Goal: Task Accomplishment & Management: Manage account settings

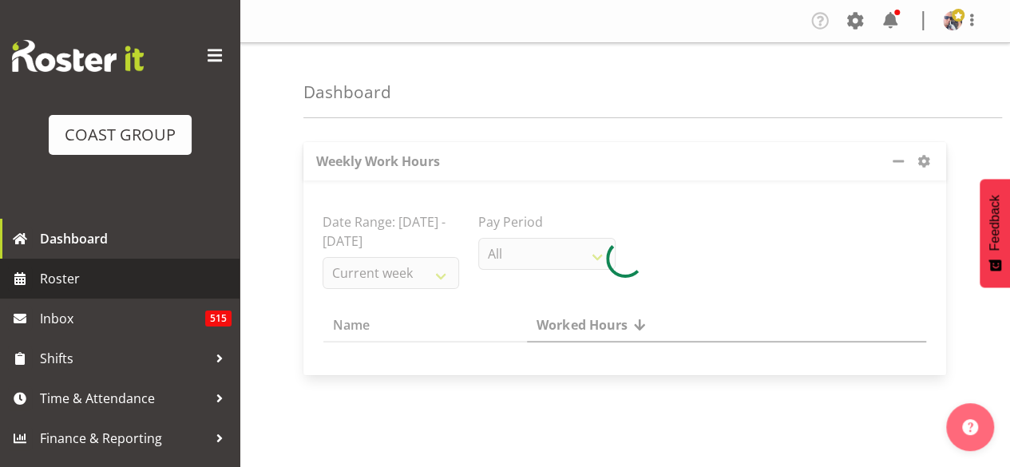
click at [98, 285] on span "Roster" at bounding box center [136, 279] width 192 height 24
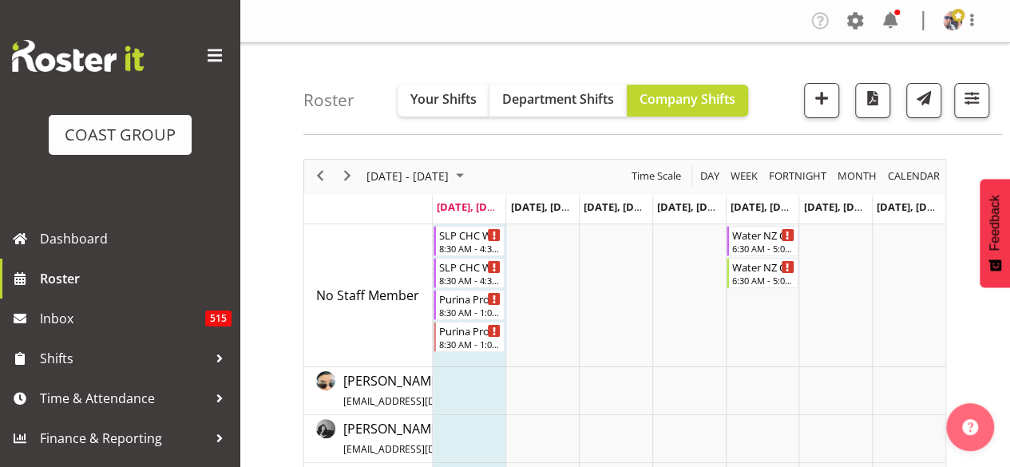
click at [212, 57] on span at bounding box center [215, 56] width 26 height 26
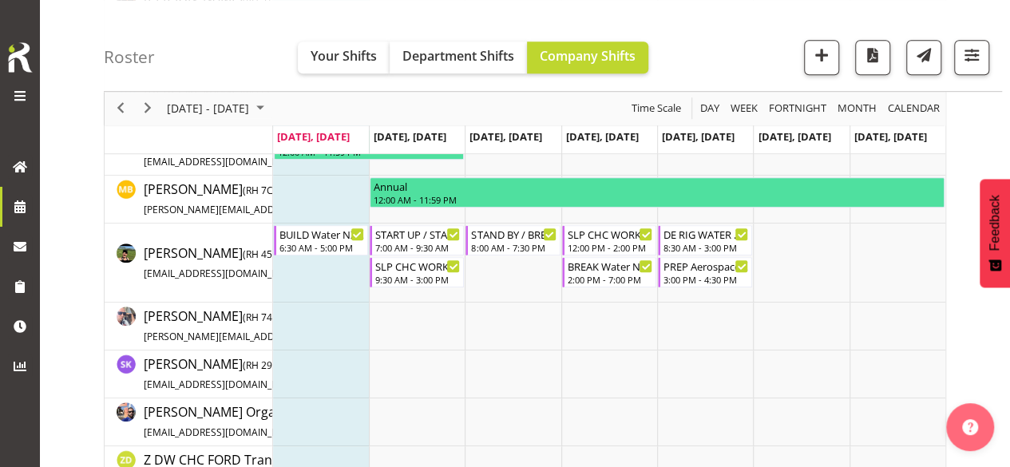
scroll to position [639, 0]
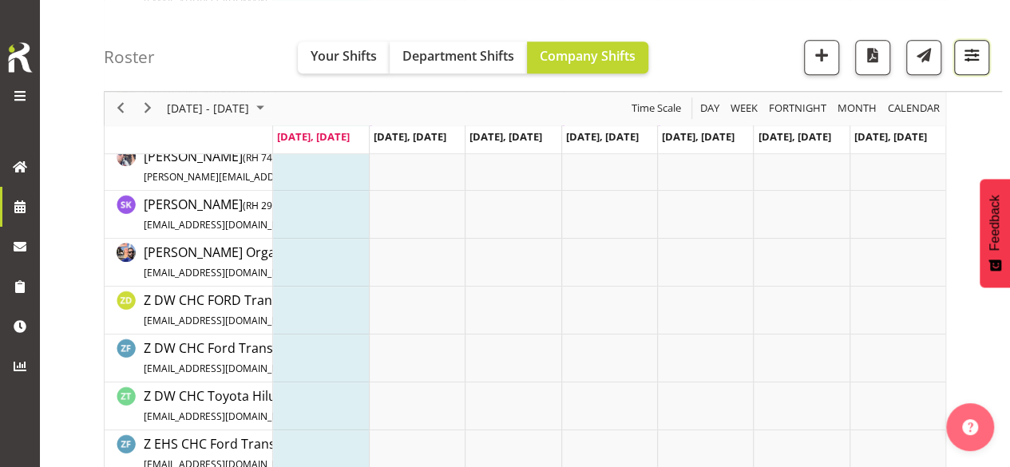
click at [988, 54] on button "button" at bounding box center [971, 57] width 35 height 35
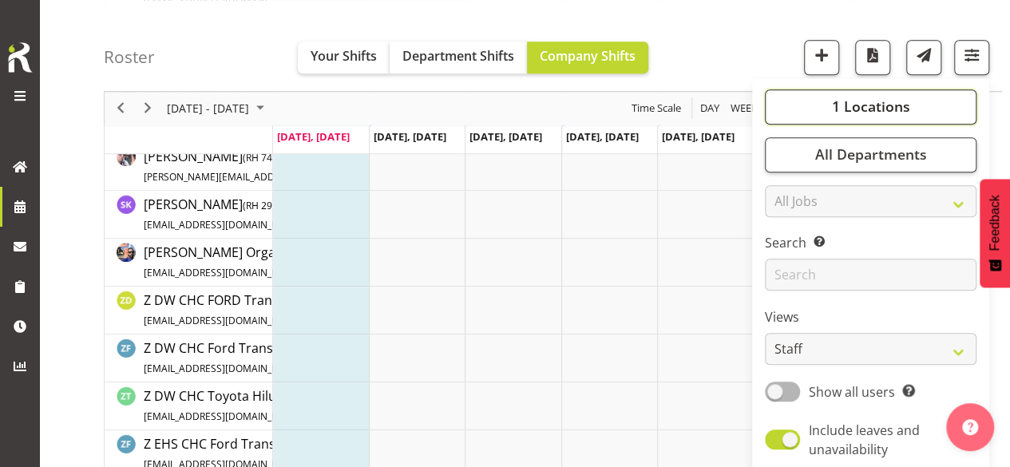
click at [928, 93] on button "1 Locations" at bounding box center [871, 106] width 212 height 35
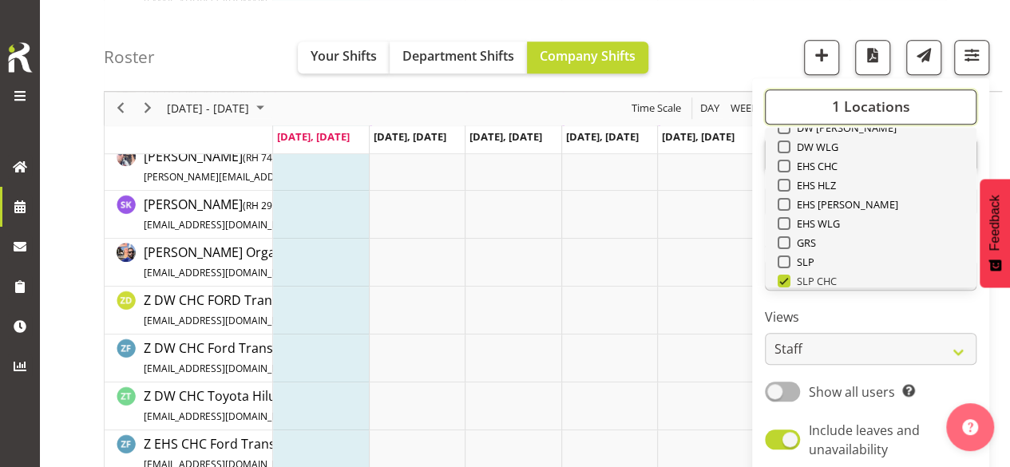
scroll to position [160, 0]
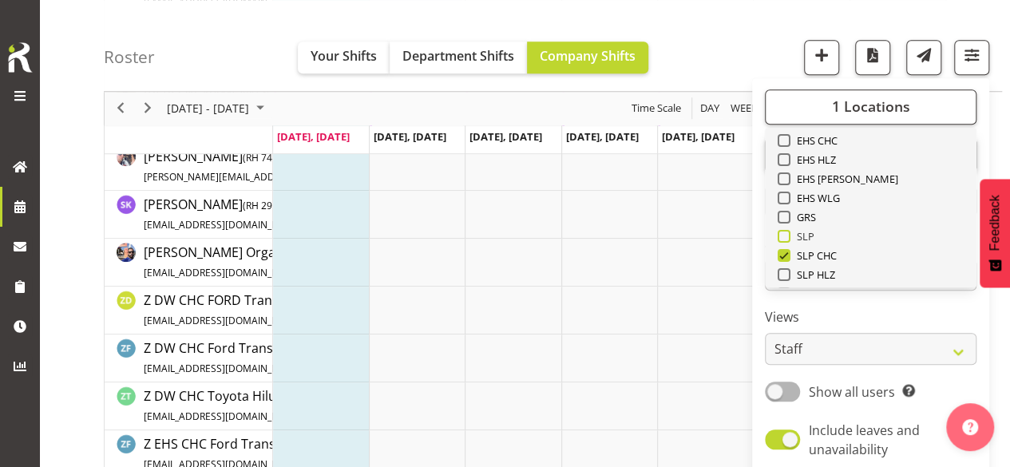
click at [805, 230] on span "SLP" at bounding box center [802, 236] width 25 height 13
click at [788, 232] on input "SLP" at bounding box center [783, 237] width 10 height 10
checkbox input "true"
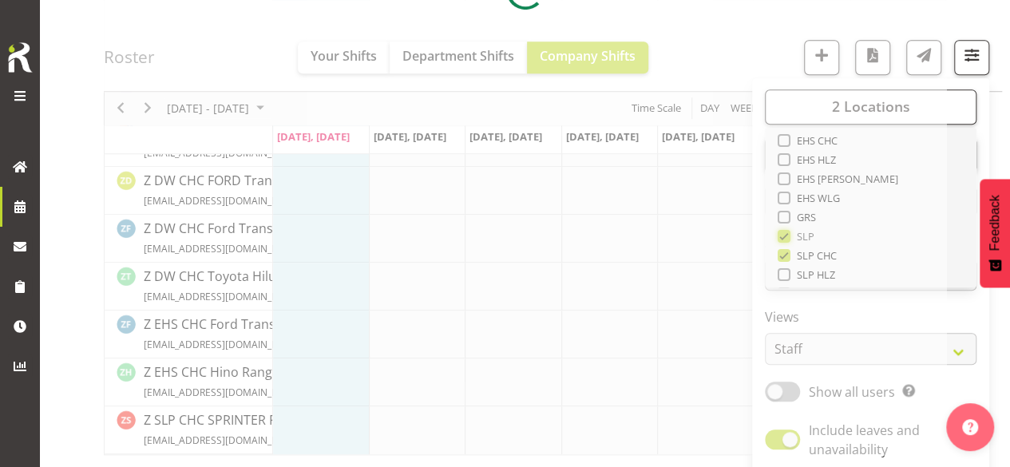
scroll to position [631, 0]
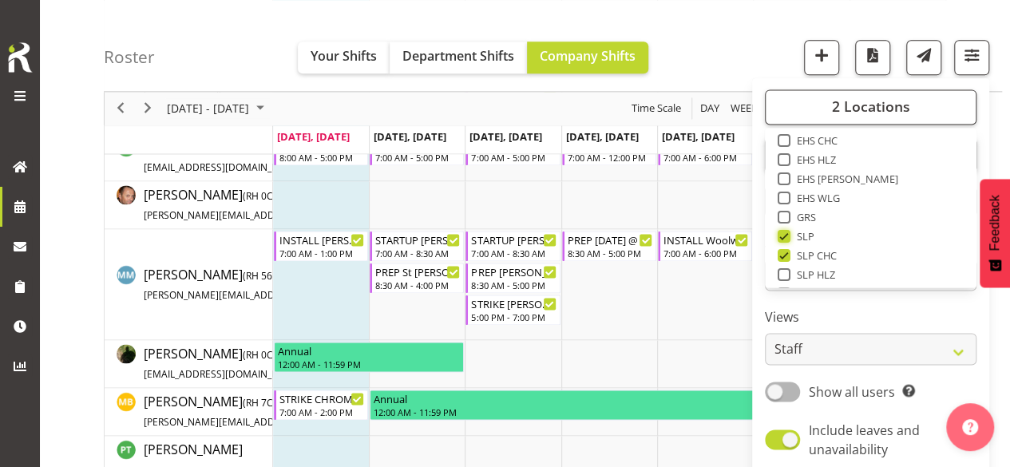
scroll to position [958, 0]
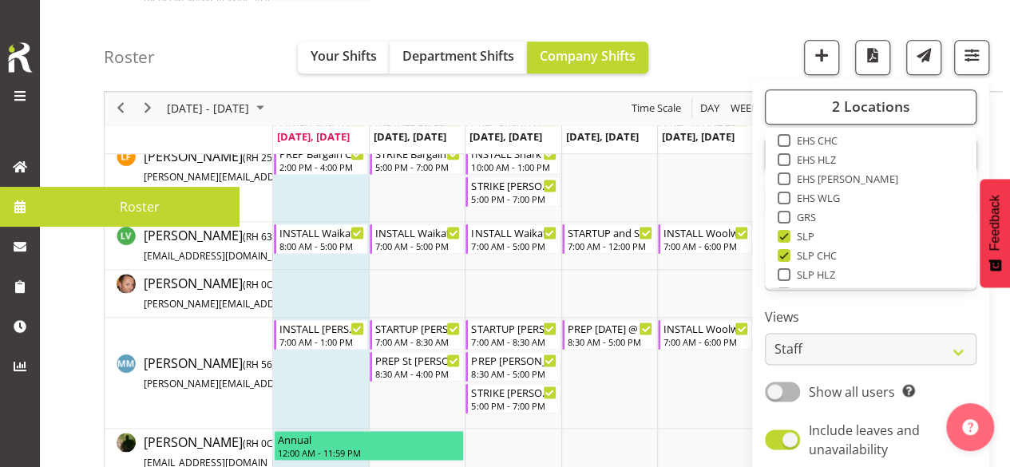
click at [31, 197] on span at bounding box center [20, 207] width 24 height 24
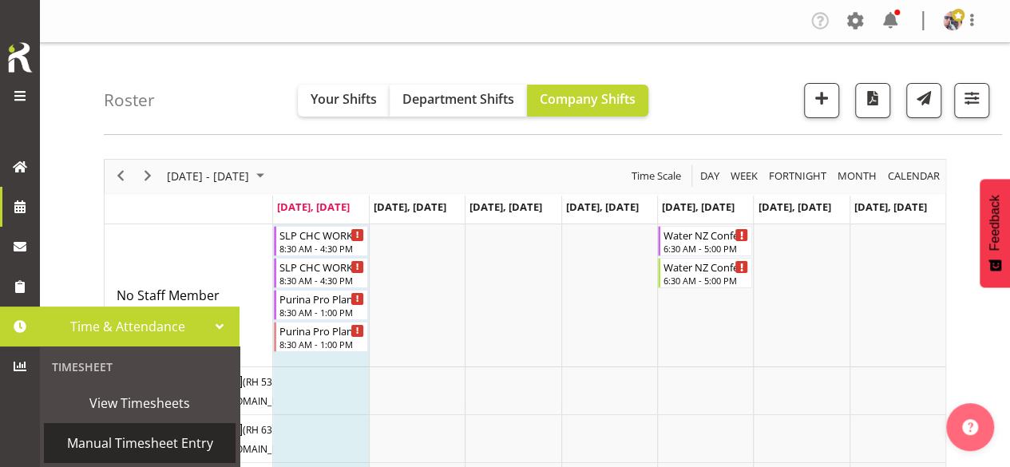
click at [180, 445] on span "Manual Timesheet Entry" at bounding box center [140, 443] width 176 height 24
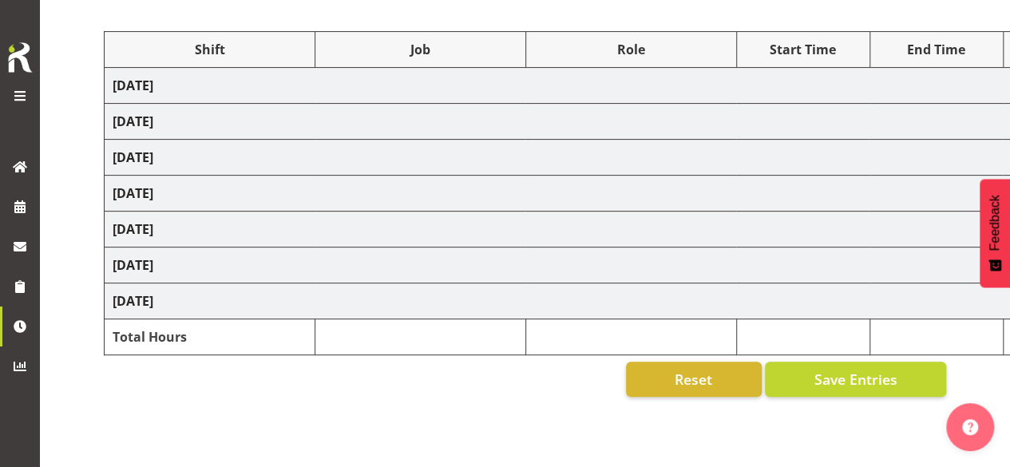
scroll to position [160, 0]
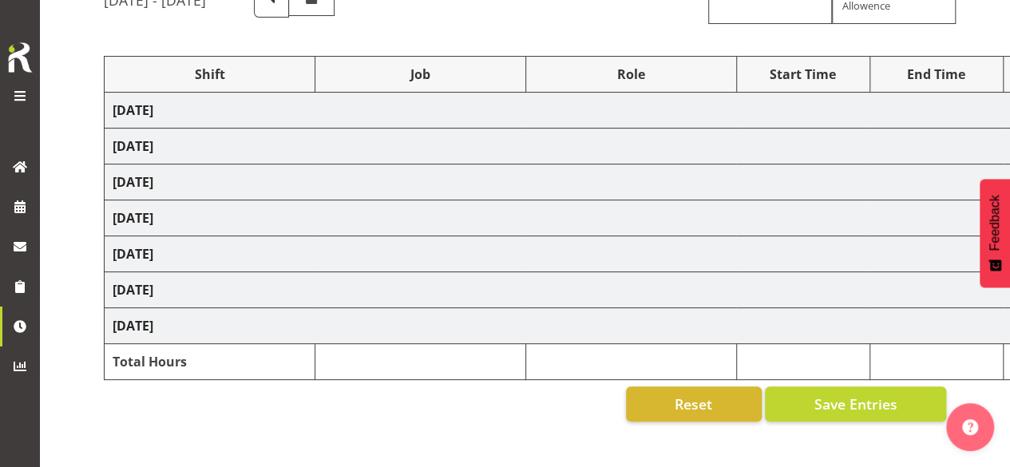
select select "66173"
select select "9156"
select select "78199"
select select "10258"
select select "66173"
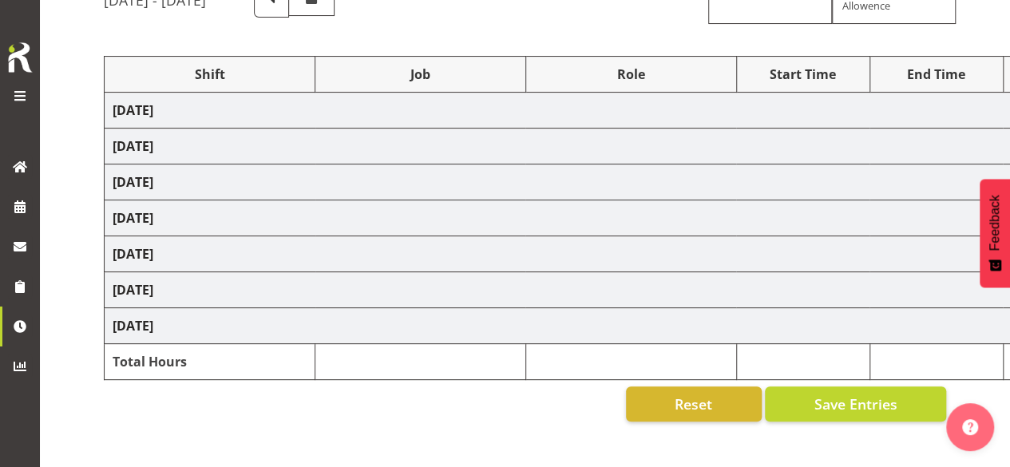
select select "9156"
select select "66173"
select select "9156"
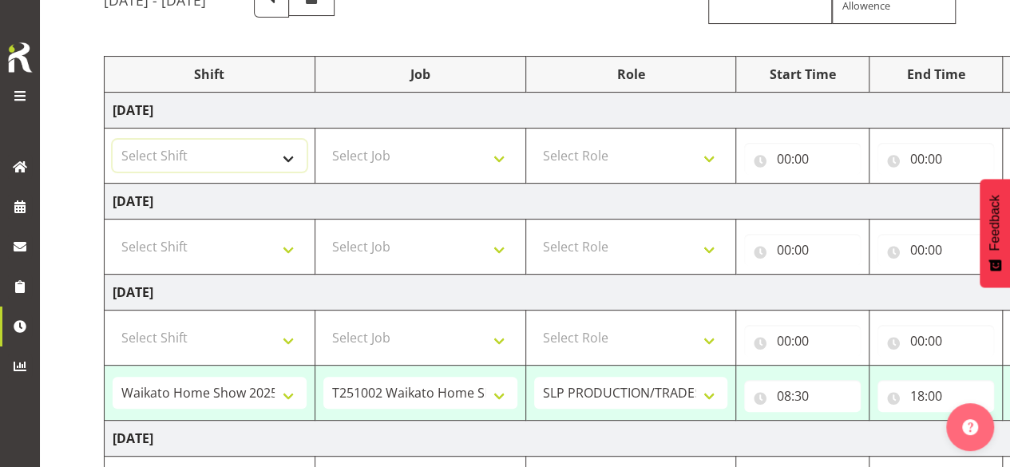
click at [239, 152] on select "Select Shift "Baradene Art Show 2025 @ Baradene School on site @ TBC 1 GRS IT 1…" at bounding box center [210, 156] width 194 height 32
select select "1798"
click at [113, 140] on select "Select Shift "Baradene Art Show 2025 @ Baradene School on site @ TBC 1 GRS IT 1…" at bounding box center [210, 156] width 194 height 32
click at [412, 148] on select "Select Job 1 Carlton Events 1 Carlton Hamilton 1 Carlton Wellington 1 EHS WAREH…" at bounding box center [420, 156] width 194 height 32
select select "15"
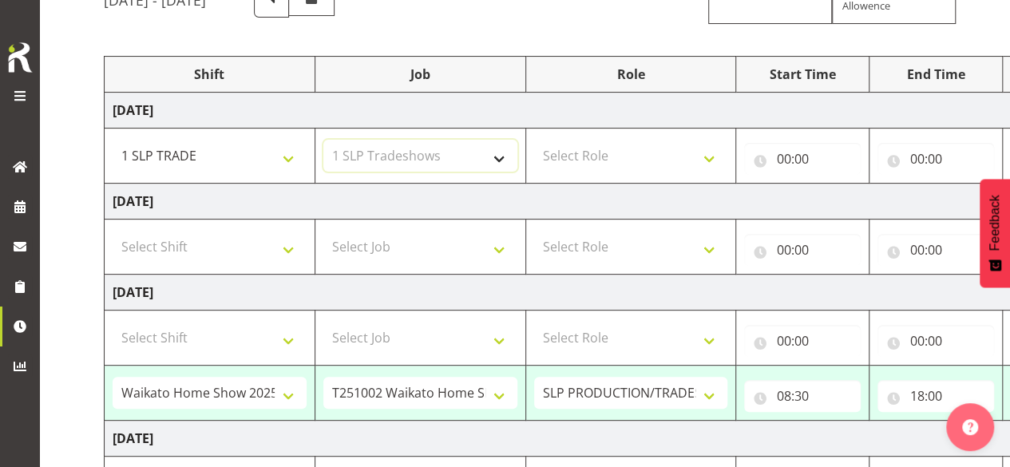
click at [323, 140] on select "Select Job 1 Carlton Events 1 Carlton Hamilton 1 Carlton Wellington 1 EHS WAREH…" at bounding box center [420, 156] width 194 height 32
click at [615, 150] on select "Select Role SLP PRODUCTION/TRADES MANAGER" at bounding box center [631, 156] width 194 height 32
select select "125"
click at [534, 140] on select "Select Role SLP PRODUCTION/TRADES MANAGER" at bounding box center [631, 156] width 194 height 32
click at [869, 148] on td "00:00 00 01 02 03 04 05 06 07 08 09 10 11 12 13 14 15 16 17 18 19 20 21 22 23 :…" at bounding box center [802, 156] width 133 height 55
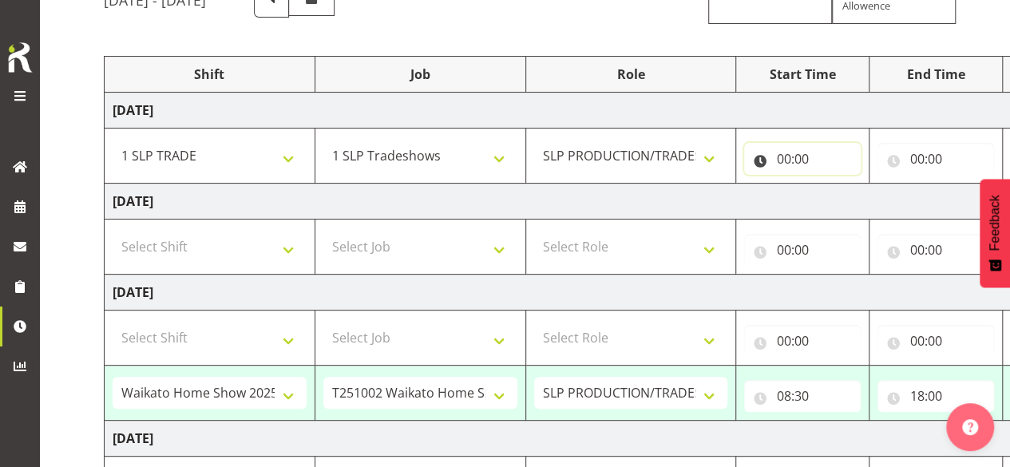
click at [813, 164] on input "00:00" at bounding box center [802, 159] width 117 height 32
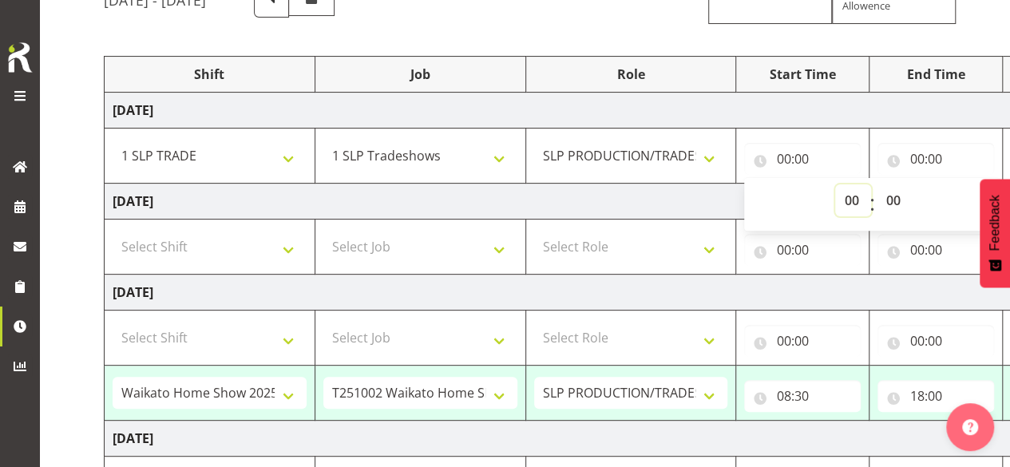
click at [851, 200] on select "00 01 02 03 04 05 06 07 08 09 10 11 12 13 14 15 16 17 18 19 20 21 22 23" at bounding box center [853, 200] width 36 height 32
select select "7"
click at [835, 184] on select "00 01 02 03 04 05 06 07 08 09 10 11 12 13 14 15 16 17 18 19 20 21 22 23" at bounding box center [853, 200] width 36 height 32
type input "07:00"
click at [920, 156] on input "00:00" at bounding box center [935, 159] width 117 height 32
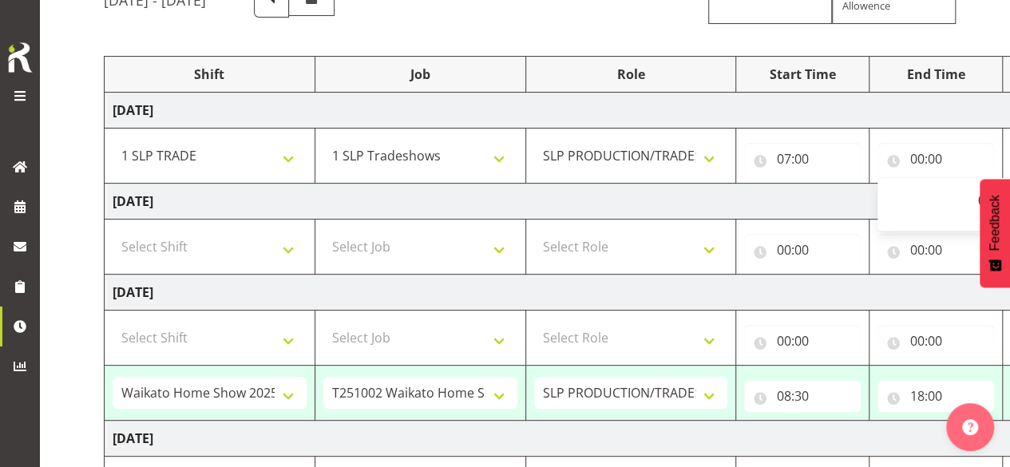
click at [912, 206] on div "00 01 02 03 04 05 06 07 08 09 10 11 12 13 14 15 16 17 18 19 20 21 22 23 : 00 01…" at bounding box center [1004, 204] width 255 height 40
click at [923, 155] on input "00:00" at bounding box center [935, 159] width 117 height 32
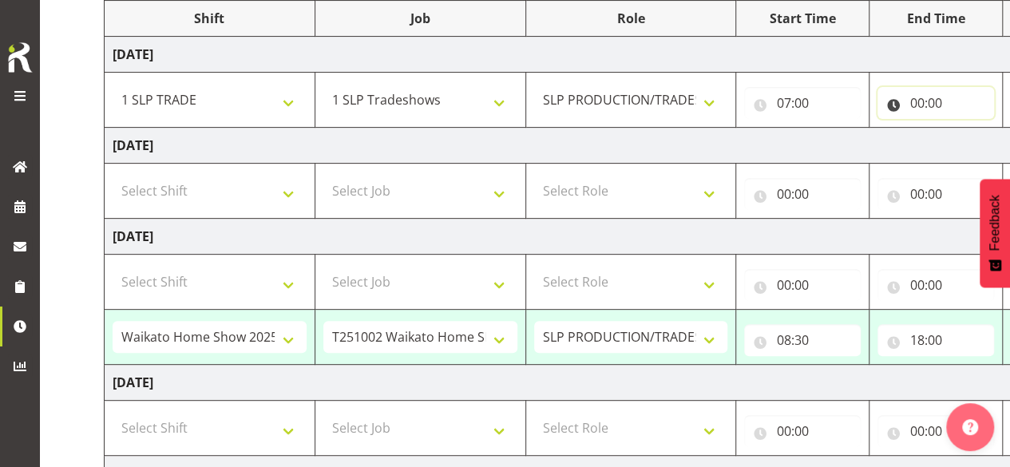
scroll to position [239, 0]
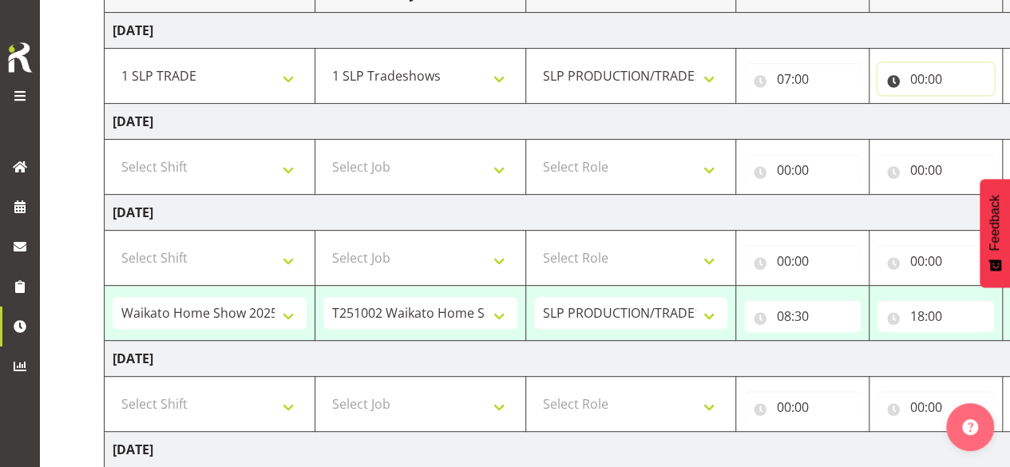
click at [965, 76] on input "00:00" at bounding box center [935, 79] width 117 height 32
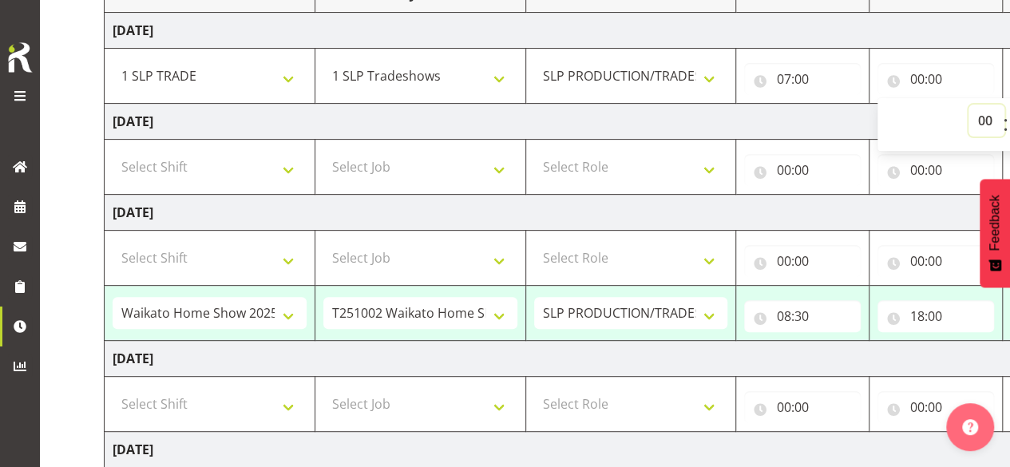
click at [982, 125] on select "00 01 02 03 04 05 06 07 08 09 10 11 12 13 14 15 16 17 18 19 20 21 22 23" at bounding box center [986, 121] width 36 height 32
select select "18"
click at [968, 105] on select "00 01 02 03 04 05 06 07 08 09 10 11 12 13 14 15 16 17 18 19 20 21 22 23" at bounding box center [986, 121] width 36 height 32
type input "18:00"
click at [798, 123] on td "Thursday 25th September 2025" at bounding box center [663, 122] width 1117 height 36
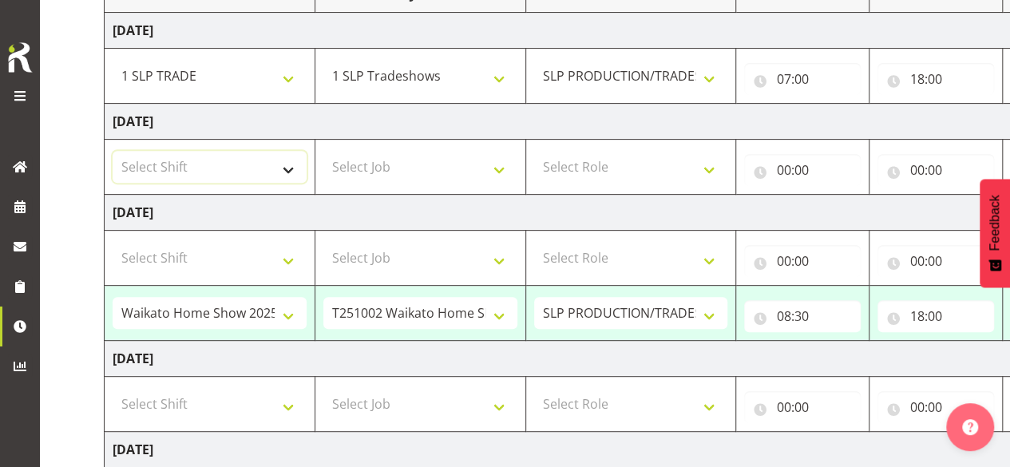
click at [248, 170] on select "Select Shift "Baradene Art Show 2025 @ Baradene School on site @ TBC 1 GRS IT 1…" at bounding box center [210, 167] width 194 height 32
select select "1798"
click at [113, 151] on select "Select Shift "Baradene Art Show 2025 @ Baradene School on site @ TBC 1 GRS IT 1…" at bounding box center [210, 167] width 194 height 32
click at [406, 151] on select "Select Job 1 Carlton Events 1 Carlton Hamilton 1 Carlton Wellington 1 EHS WAREH…" at bounding box center [420, 167] width 194 height 32
select select "15"
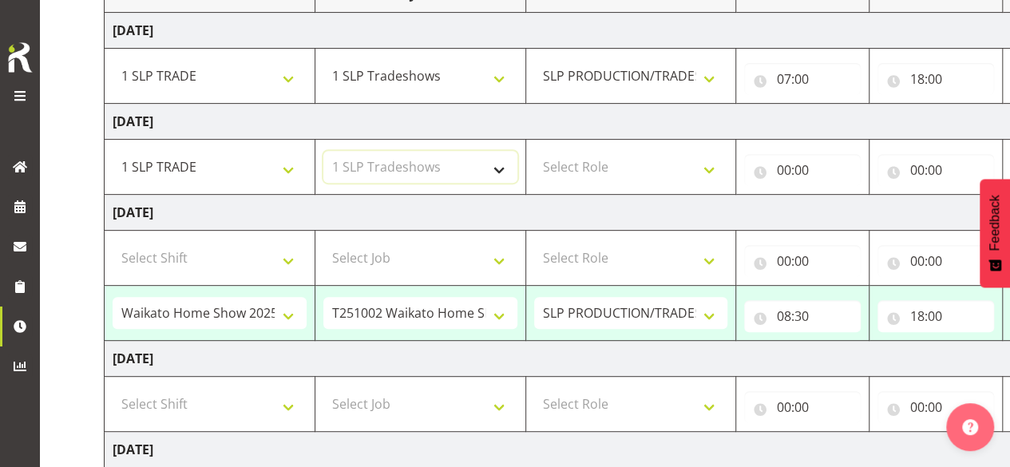
click at [323, 151] on select "Select Job 1 Carlton Events 1 Carlton Hamilton 1 Carlton Wellington 1 EHS WAREH…" at bounding box center [420, 167] width 194 height 32
click at [566, 159] on select "Select Role SLP PRODUCTION/TRADES MANAGER" at bounding box center [631, 167] width 194 height 32
select select "125"
click at [534, 151] on select "Select Role SLP PRODUCTION/TRADES MANAGER" at bounding box center [631, 167] width 194 height 32
click at [785, 164] on input "00:00" at bounding box center [802, 170] width 117 height 32
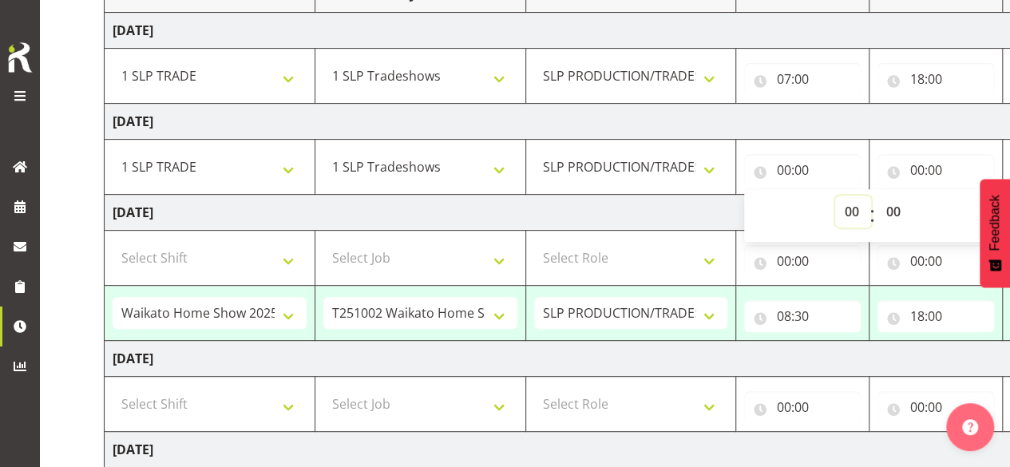
click at [853, 205] on select "00 01 02 03 04 05 06 07 08 09 10 11 12 13 14 15 16 17 18 19 20 21 22 23" at bounding box center [853, 212] width 36 height 32
select select "7"
click at [835, 196] on select "00 01 02 03 04 05 06 07 08 09 10 11 12 13 14 15 16 17 18 19 20 21 22 23" at bounding box center [853, 212] width 36 height 32
type input "07:00"
click at [924, 154] on input "00:00" at bounding box center [935, 170] width 117 height 32
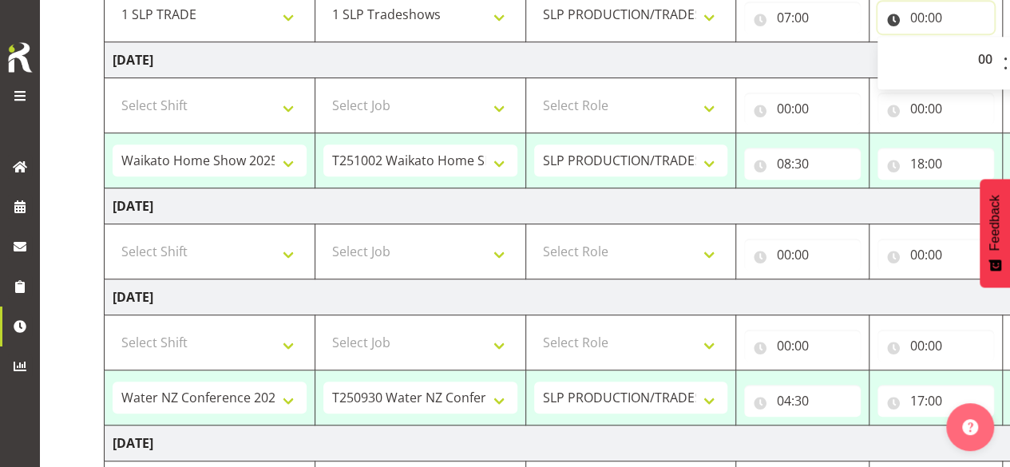
scroll to position [399, 0]
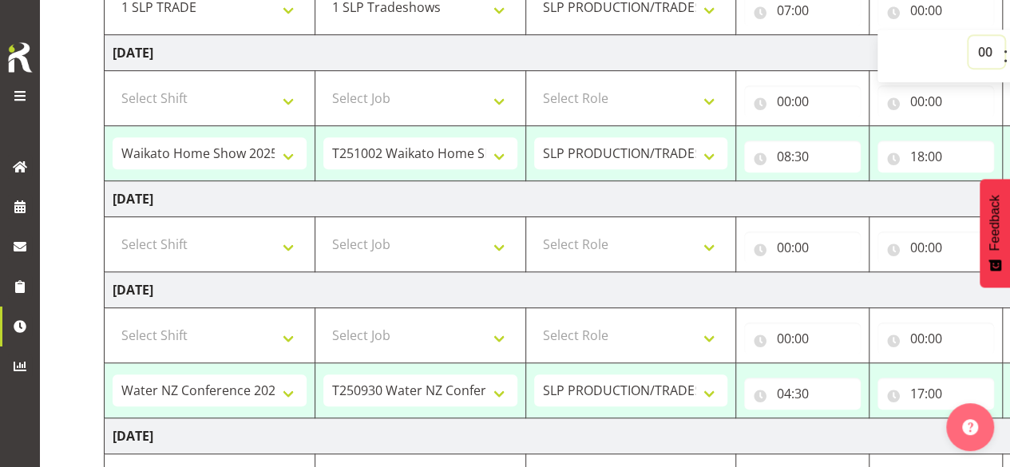
click at [988, 57] on select "00 01 02 03 04 05 06 07 08 09 10 11 12 13 14 15 16 17 18 19 20 21 22 23" at bounding box center [986, 52] width 36 height 32
select select "6"
click at [968, 36] on select "00 01 02 03 04 05 06 07 08 09 10 11 12 13 14 15 16 17 18 19 20 21 22 23" at bounding box center [986, 52] width 36 height 32
type input "06:00"
click at [983, 46] on select "00 01 02 03 04 05 06 07 08 09 10 11 12 13 14 15 16 17 18 19 20 21 22 23" at bounding box center [986, 52] width 36 height 32
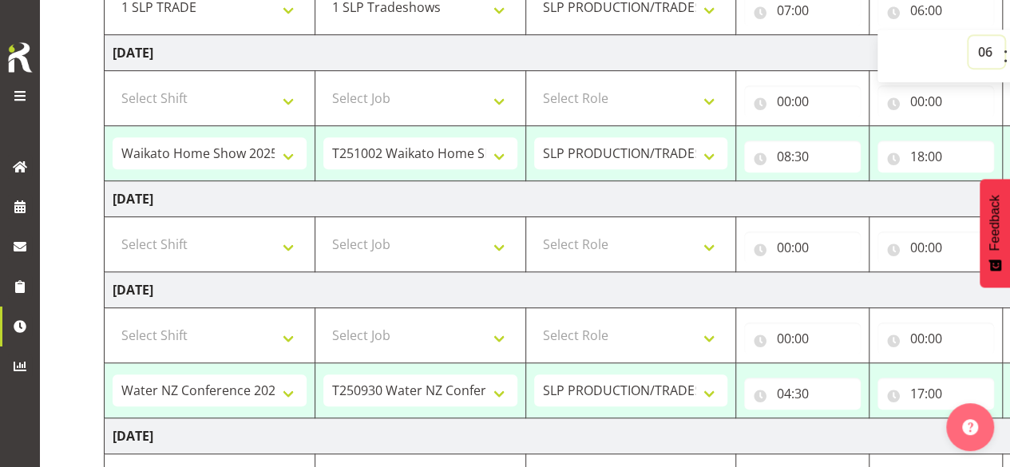
select select "18"
click at [968, 36] on select "00 01 02 03 04 05 06 07 08 09 10 11 12 13 14 15 16 17 18 19 20 21 22 23" at bounding box center [986, 52] width 36 height 32
type input "18:00"
click at [289, 232] on select "Select Shift "Baradene Art Show 2025 @ Baradene School on site @ TBC 1 GRS IT 1…" at bounding box center [210, 244] width 194 height 32
select select "1798"
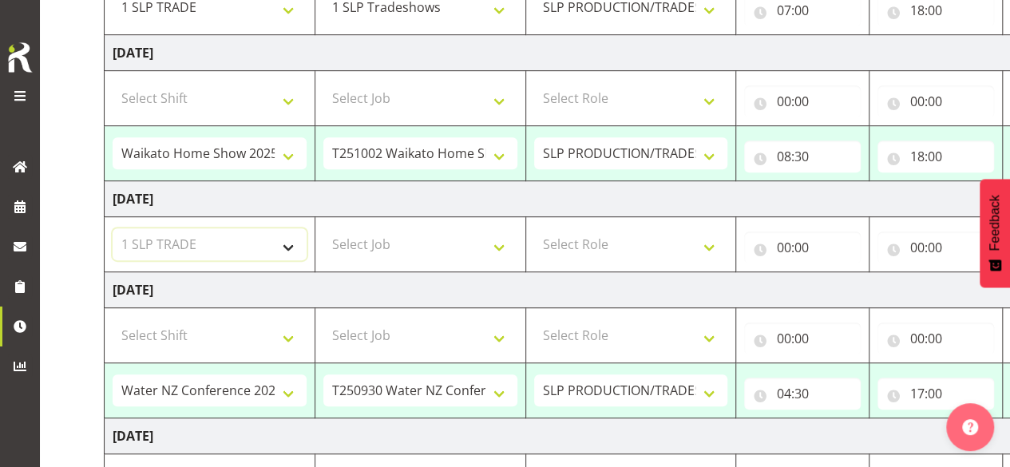
click at [113, 228] on select "Select Shift "Baradene Art Show 2025 @ Baradene School on site @ TBC 1 GRS IT 1…" at bounding box center [210, 244] width 194 height 32
click at [450, 253] on select "Select Job 1 Carlton Events 1 Carlton Hamilton 1 Carlton Wellington 1 EHS WAREH…" at bounding box center [420, 244] width 194 height 32
select select "15"
click at [323, 228] on select "Select Job 1 Carlton Events 1 Carlton Hamilton 1 Carlton Wellington 1 EHS WAREH…" at bounding box center [420, 244] width 194 height 32
click at [608, 232] on select "Select Role SLP PRODUCTION/TRADES MANAGER" at bounding box center [631, 244] width 194 height 32
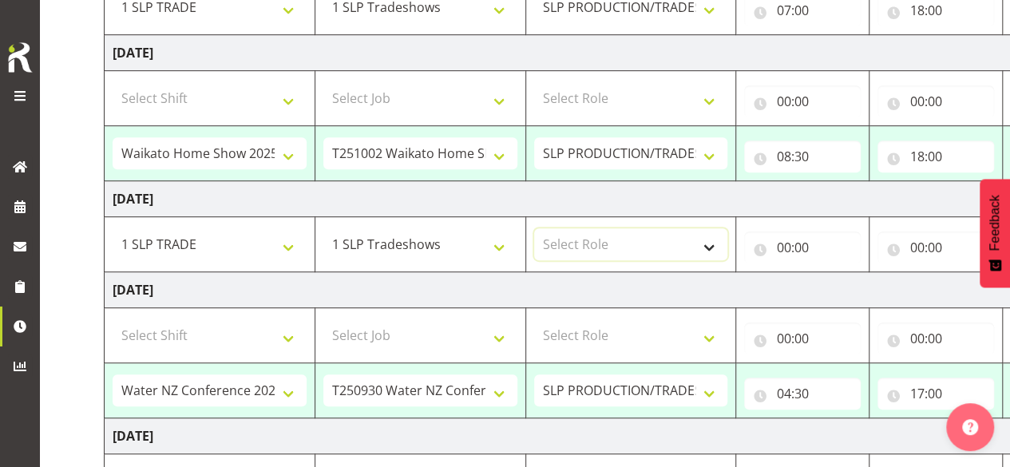
select select "125"
click at [534, 228] on select "Select Role SLP PRODUCTION/TRADES MANAGER" at bounding box center [631, 244] width 194 height 32
click at [803, 242] on input "00:00" at bounding box center [802, 248] width 117 height 32
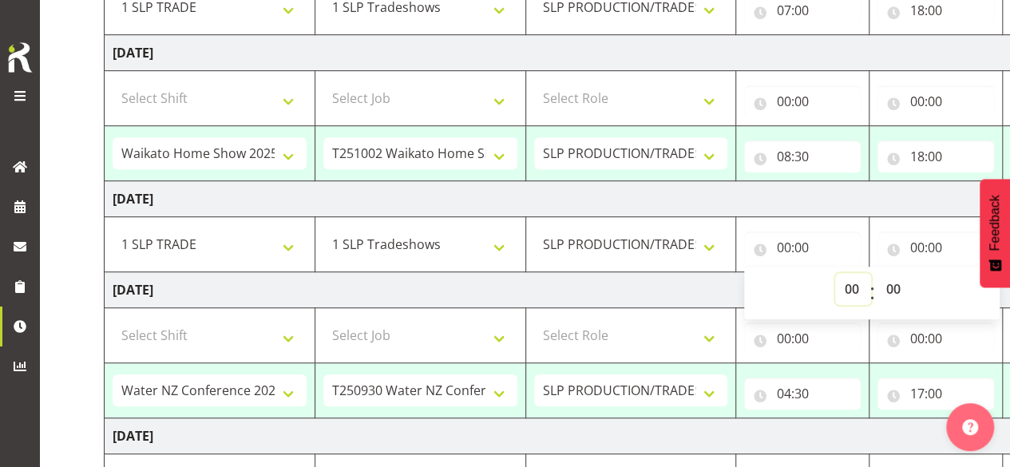
click at [848, 283] on select "00 01 02 03 04 05 06 07 08 09 10 11 12 13 14 15 16 17 18 19 20 21 22 23" at bounding box center [853, 289] width 36 height 32
select select "12"
click at [835, 273] on select "00 01 02 03 04 05 06 07 08 09 10 11 12 13 14 15 16 17 18 19 20 21 22 23" at bounding box center [853, 289] width 36 height 32
type input "12:00"
click at [924, 241] on input "00:00" at bounding box center [935, 248] width 117 height 32
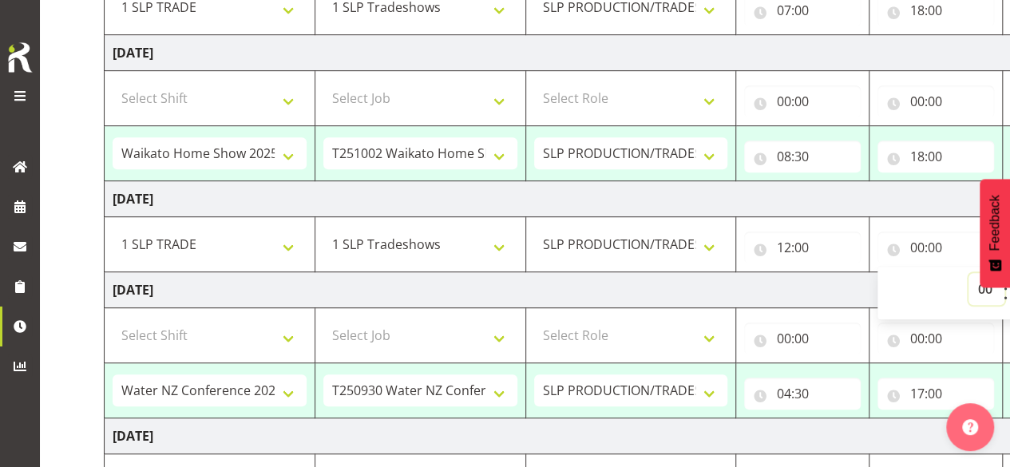
click at [983, 291] on select "00 01 02 03 04 05 06 07 08 09 10 11 12 13 14 15 16 17 18 19 20 21 22 23" at bounding box center [986, 289] width 36 height 32
select select "16"
click at [968, 273] on select "00 01 02 03 04 05 06 07 08 09 10 11 12 13 14 15 16 17 18 19 20 21 22 23" at bounding box center [986, 289] width 36 height 32
type input "16:00"
click at [829, 200] on td "Saturday 27th September 2025" at bounding box center [663, 199] width 1117 height 36
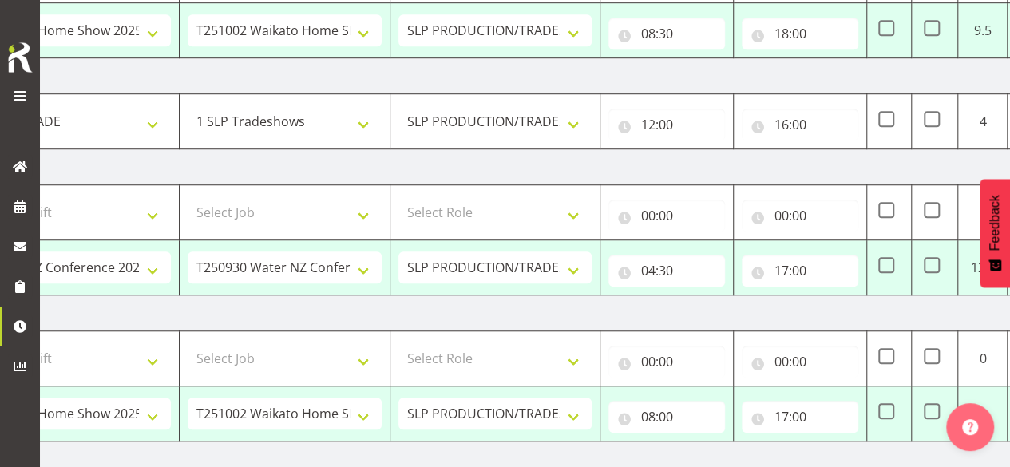
scroll to position [498, 0]
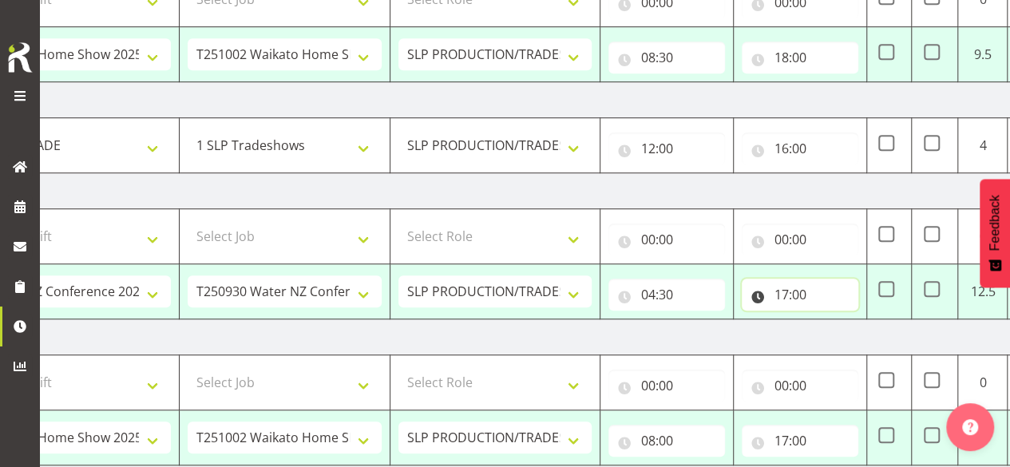
click at [824, 284] on input "17:00" at bounding box center [800, 295] width 117 height 32
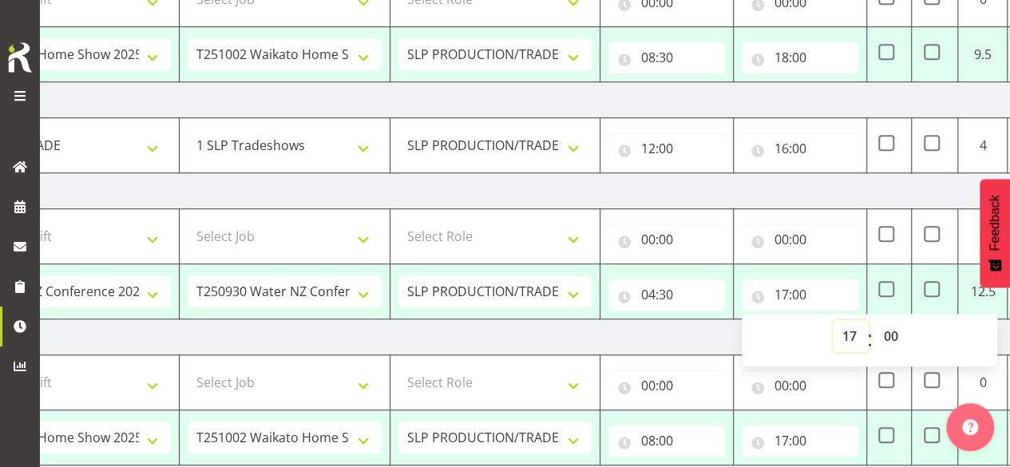
drag, startPoint x: 841, startPoint y: 330, endPoint x: 853, endPoint y: 317, distance: 17.6
click at [842, 330] on select "00 01 02 03 04 05 06 07 08 09 10 11 12 13 14 15 16 17 18 19 20 21 22 23" at bounding box center [851, 336] width 36 height 32
select select "18"
click at [833, 320] on select "00 01 02 03 04 05 06 07 08 09 10 11 12 13 14 15 16 17 18 19 20 21 22 23" at bounding box center [851, 336] width 36 height 32
type input "18:00"
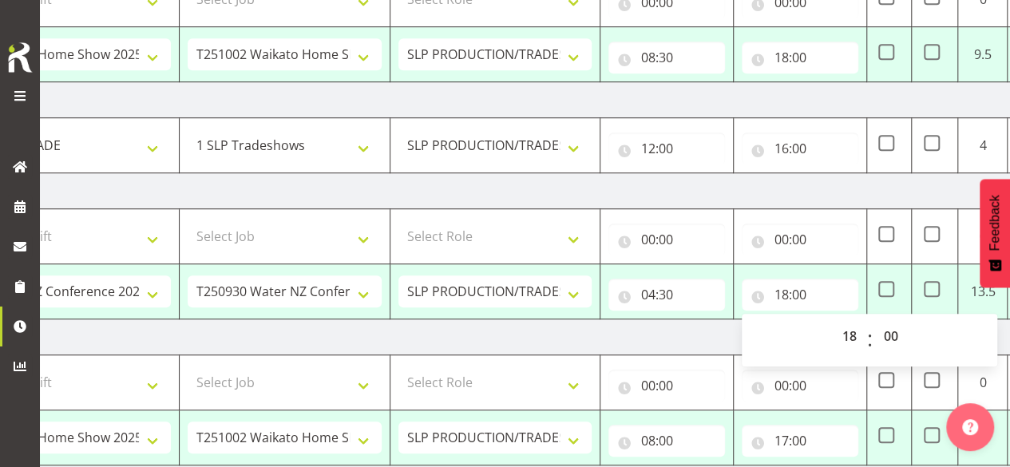
click at [748, 184] on td "Sunday 28th September 2025" at bounding box center [527, 191] width 1117 height 36
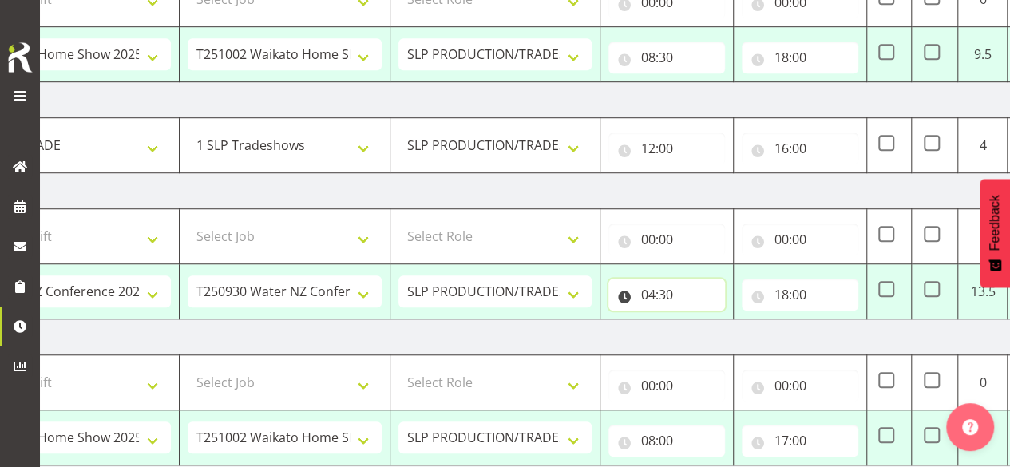
click at [676, 279] on input "04:30" at bounding box center [666, 295] width 117 height 32
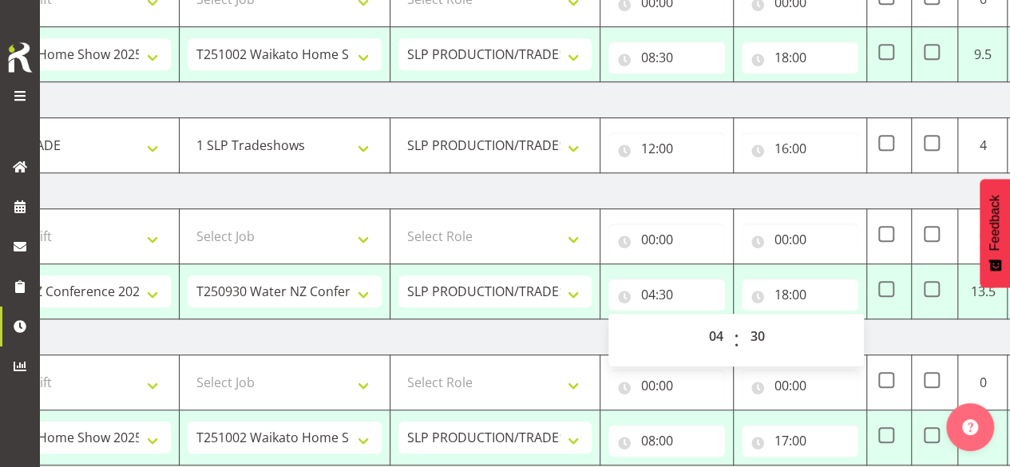
click at [697, 189] on td "Sunday 28th September 2025" at bounding box center [527, 191] width 1117 height 36
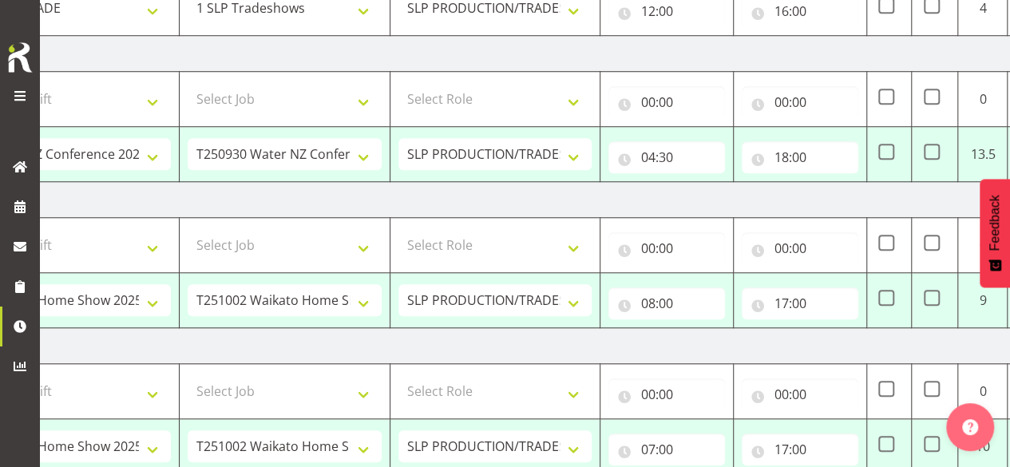
scroll to position [658, 0]
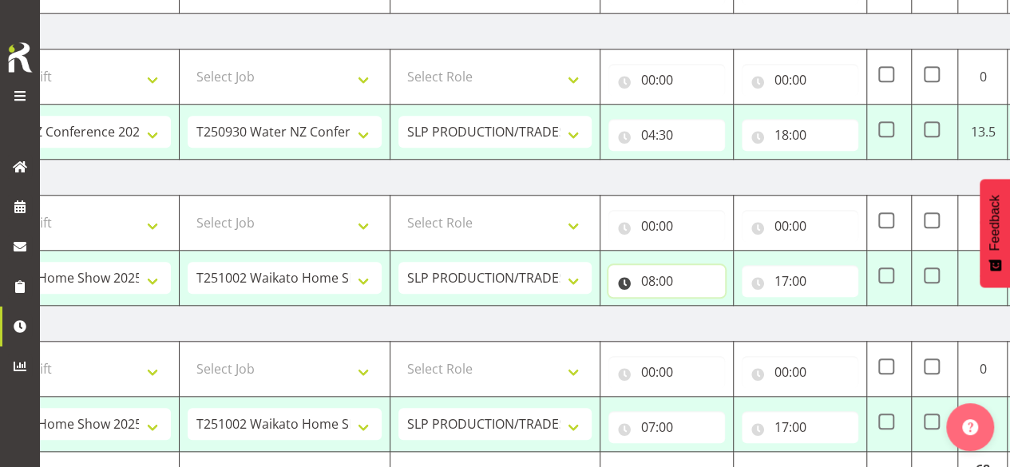
click at [690, 270] on input "08:00" at bounding box center [666, 281] width 117 height 32
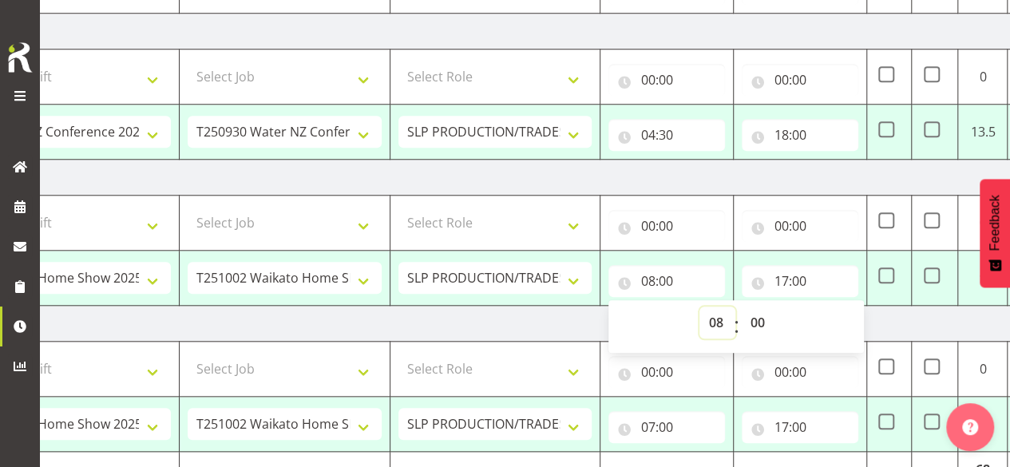
click at [718, 317] on select "00 01 02 03 04 05 06 07 08 09 10 11 12 13 14 15 16 17 18 19 20 21 22 23" at bounding box center [717, 323] width 36 height 32
select select "7"
click at [699, 307] on select "00 01 02 03 04 05 06 07 08 09 10 11 12 13 14 15 16 17 18 19 20 21 22 23" at bounding box center [717, 323] width 36 height 32
type input "07:00"
click at [698, 176] on td "Monday 29th September 2025" at bounding box center [527, 178] width 1117 height 36
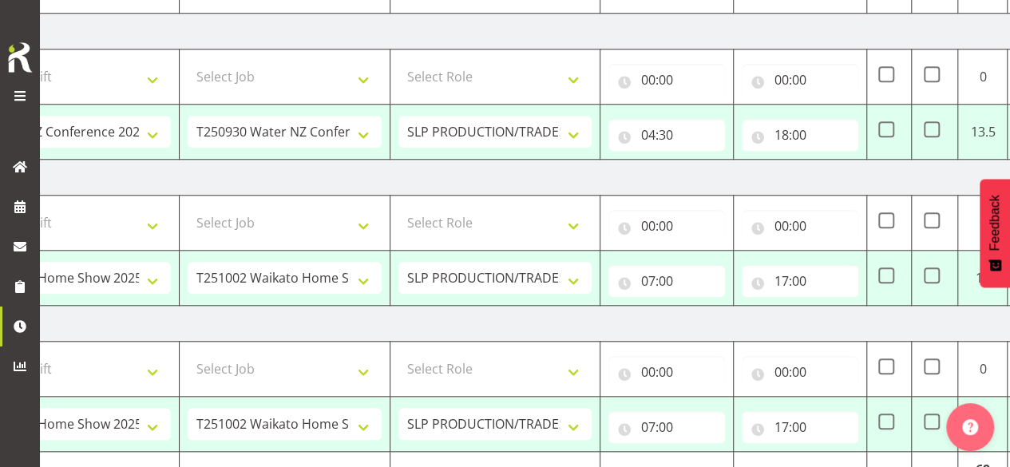
click at [937, 123] on span at bounding box center [932, 129] width 16 height 16
click at [934, 125] on input "checkbox" at bounding box center [929, 130] width 10 height 10
click at [929, 124] on span at bounding box center [932, 129] width 16 height 16
click at [929, 125] on input "checkbox" at bounding box center [929, 130] width 10 height 10
checkbox input "false"
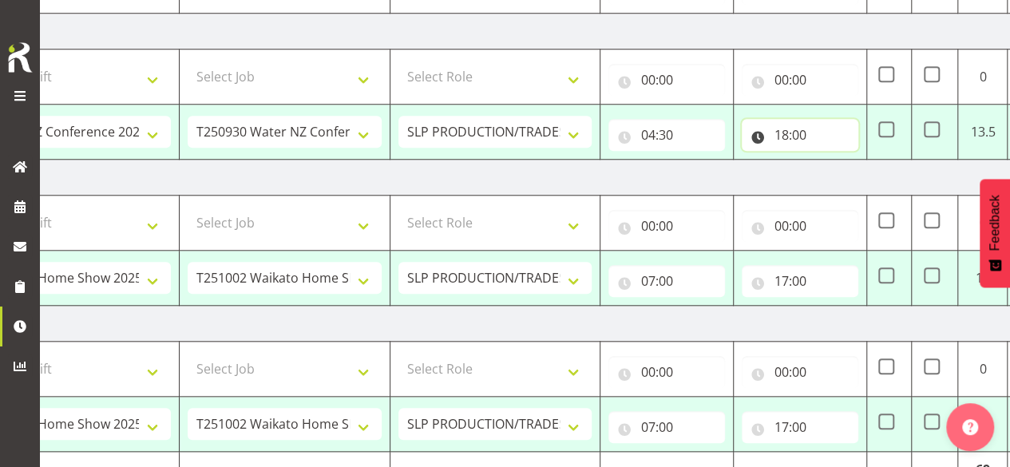
click at [783, 130] on input "18:00" at bounding box center [800, 135] width 117 height 32
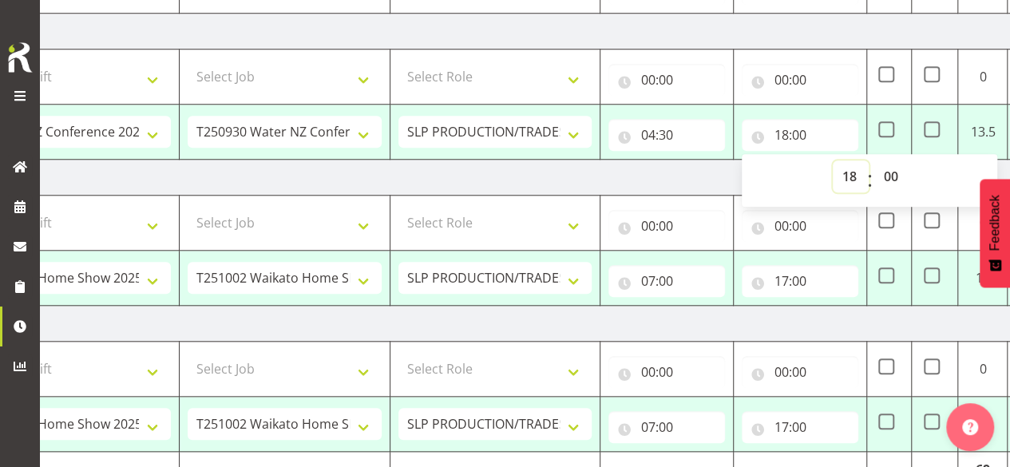
click at [847, 170] on select "00 01 02 03 04 05 06 07 08 09 10 11 12 13 14 15 16 17 18 19 20 21 22 23" at bounding box center [851, 176] width 36 height 32
select select "13"
click at [833, 160] on select "00 01 02 03 04 05 06 07 08 09 10 11 12 13 14 15 16 17 18 19 20 21 22 23" at bounding box center [851, 176] width 36 height 32
type input "13:00"
click at [624, 173] on td "Monday 29th September 2025" at bounding box center [527, 178] width 1117 height 36
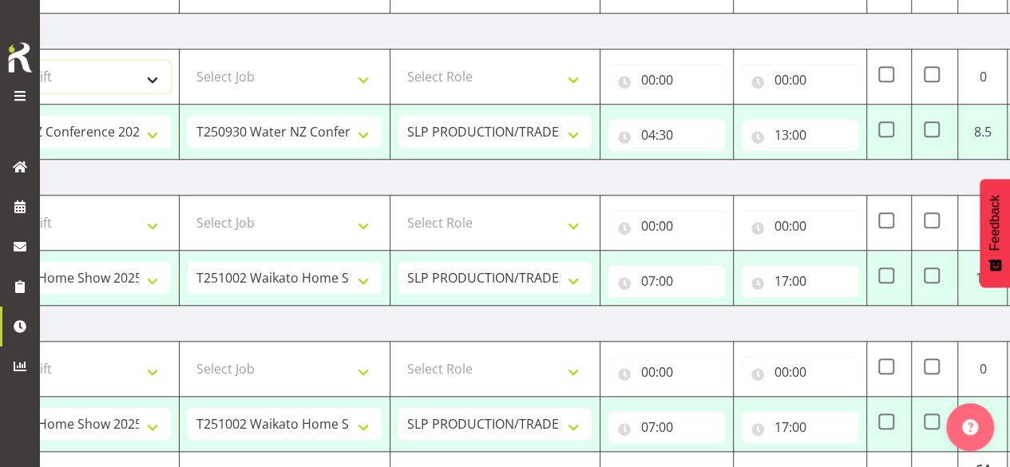
click at [85, 84] on select "Select Shift "Baradene Art Show 2025 @ Baradene School on site @ TBC 1 GRS IT 1…" at bounding box center [74, 77] width 194 height 32
select select "66173"
click at [0, 61] on select "Select Shift "Baradene Art Show 2025 @ Baradene School on site @ TBC 1 GRS IT 1…" at bounding box center [74, 77] width 194 height 32
click at [271, 63] on select "Select Job 1 Carlton Events 1 Carlton Hamilton 1 Carlton Wellington 1 EHS WAREH…" at bounding box center [285, 77] width 194 height 32
select select "9156"
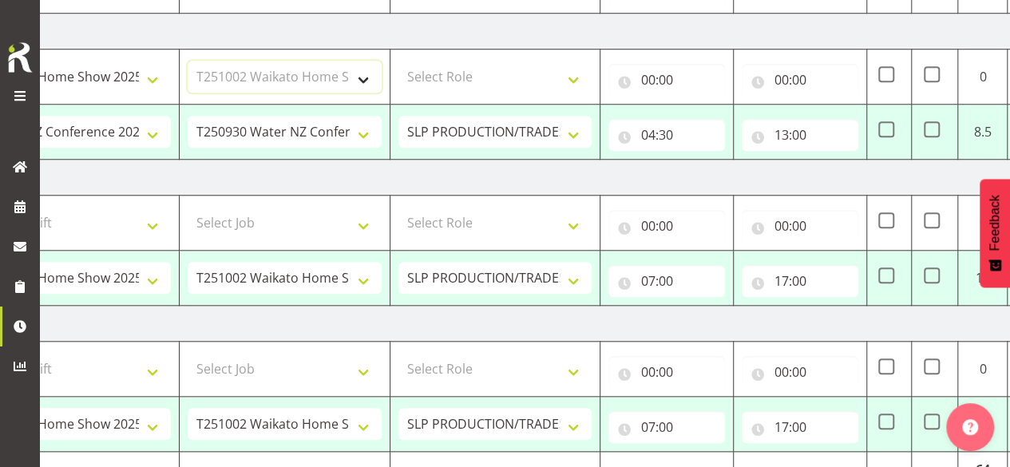
click at [188, 61] on select "Select Job 1 Carlton Events 1 Carlton Hamilton 1 Carlton Wellington 1 EHS WAREH…" at bounding box center [285, 77] width 194 height 32
drag, startPoint x: 519, startPoint y: 71, endPoint x: 515, endPoint y: 81, distance: 10.4
click at [519, 71] on select "Select Role SLP PRODUCTION/TRADES MANAGER" at bounding box center [495, 77] width 194 height 32
select select "125"
click at [398, 61] on select "Select Role SLP PRODUCTION/TRADES MANAGER" at bounding box center [495, 77] width 194 height 32
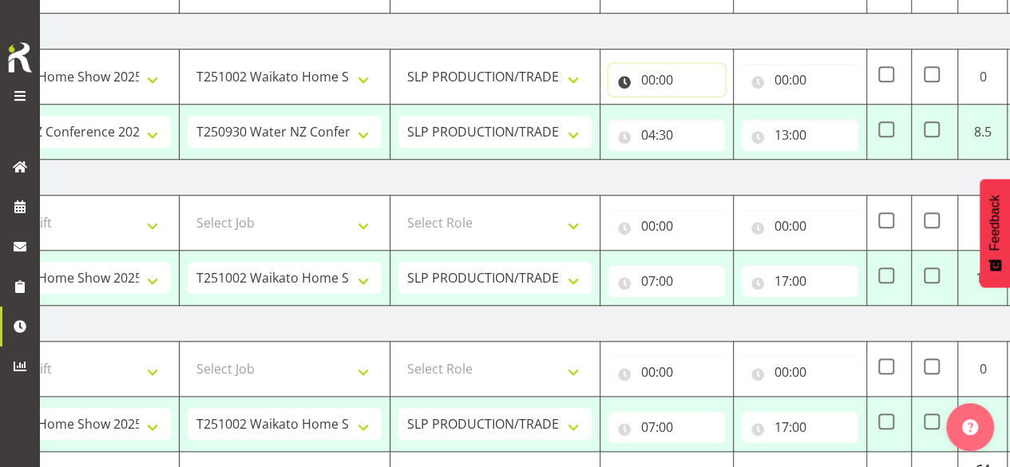
click at [683, 65] on input "00:00" at bounding box center [666, 80] width 117 height 32
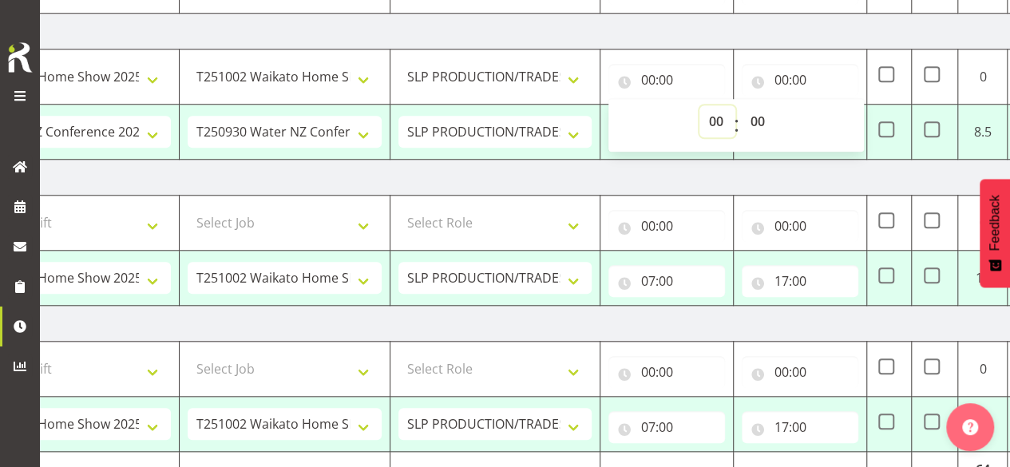
click at [708, 122] on select "00 01 02 03 04 05 06 07 08 09 10 11 12 13 14 15 16 17 18 19 20 21 22 23" at bounding box center [717, 121] width 36 height 32
select select "13"
click at [699, 105] on select "00 01 02 03 04 05 06 07 08 09 10 11 12 13 14 15 16 17 18 19 20 21 22 23" at bounding box center [717, 121] width 36 height 32
type input "13:00"
click at [802, 73] on input "00:00" at bounding box center [800, 80] width 117 height 32
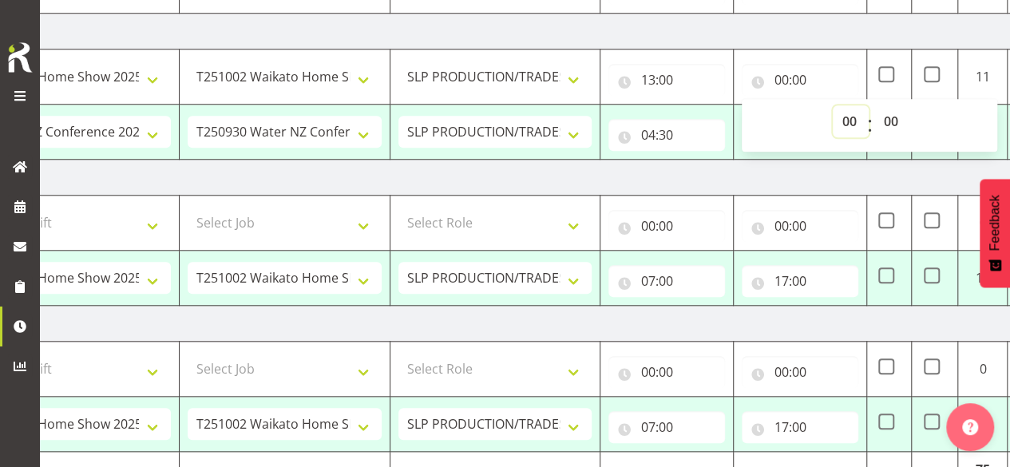
click at [845, 117] on select "00 01 02 03 04 05 06 07 08 09 10 11 12 13 14 15 16 17 18 19 20 21 22 23" at bounding box center [851, 121] width 36 height 32
select select "18"
click at [833, 105] on select "00 01 02 03 04 05 06 07 08 09 10 11 12 13 14 15 16 17 18 19 20 21 22 23" at bounding box center [851, 121] width 36 height 32
type input "18:00"
click at [754, 168] on td "Monday 29th September 2025" at bounding box center [527, 178] width 1117 height 36
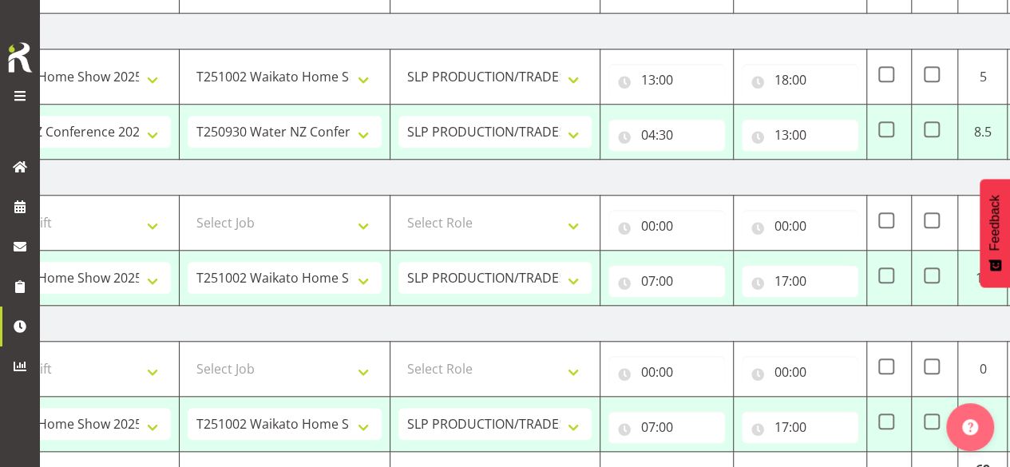
drag, startPoint x: 939, startPoint y: 65, endPoint x: 940, endPoint y: 73, distance: 8.1
click at [939, 66] on span at bounding box center [932, 74] width 16 height 16
click at [934, 69] on input "checkbox" at bounding box center [929, 74] width 10 height 10
checkbox input "true"
click at [932, 274] on span at bounding box center [932, 275] width 16 height 16
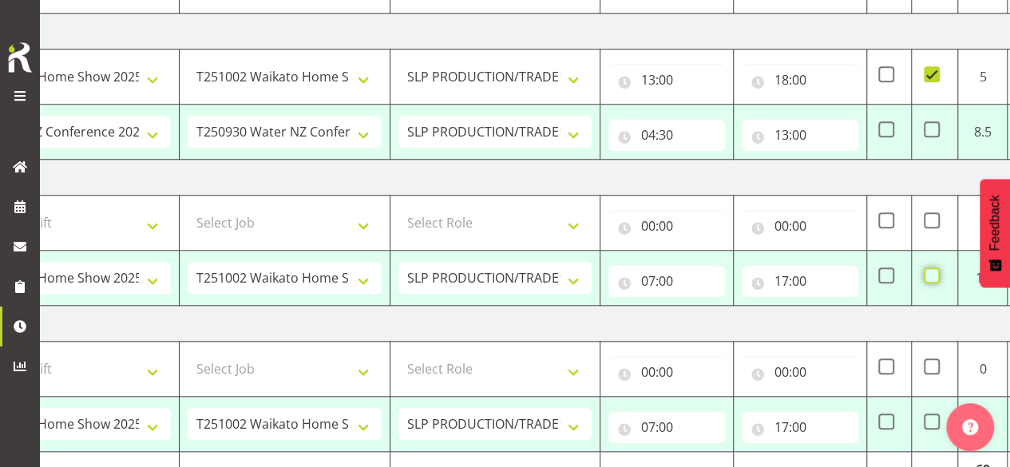
click at [932, 274] on input "checkbox" at bounding box center [929, 276] width 10 height 10
checkbox input "true"
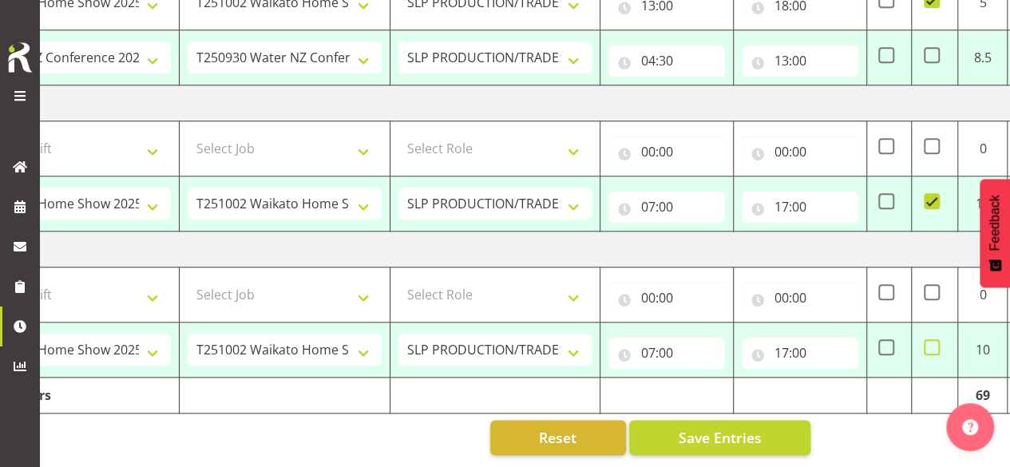
click at [935, 339] on span at bounding box center [932, 347] width 16 height 16
click at [934, 342] on input "checkbox" at bounding box center [929, 347] width 10 height 10
checkbox input "true"
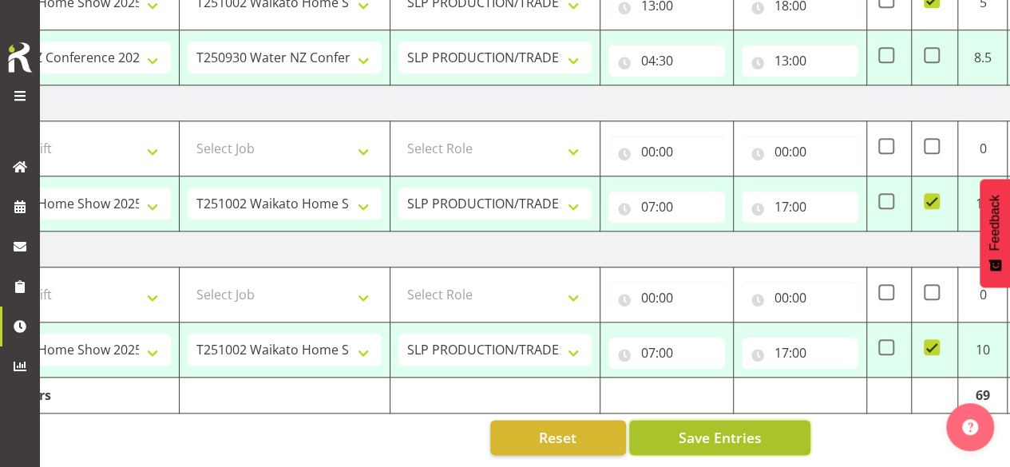
click at [738, 427] on span "Save Entries" at bounding box center [719, 437] width 83 height 21
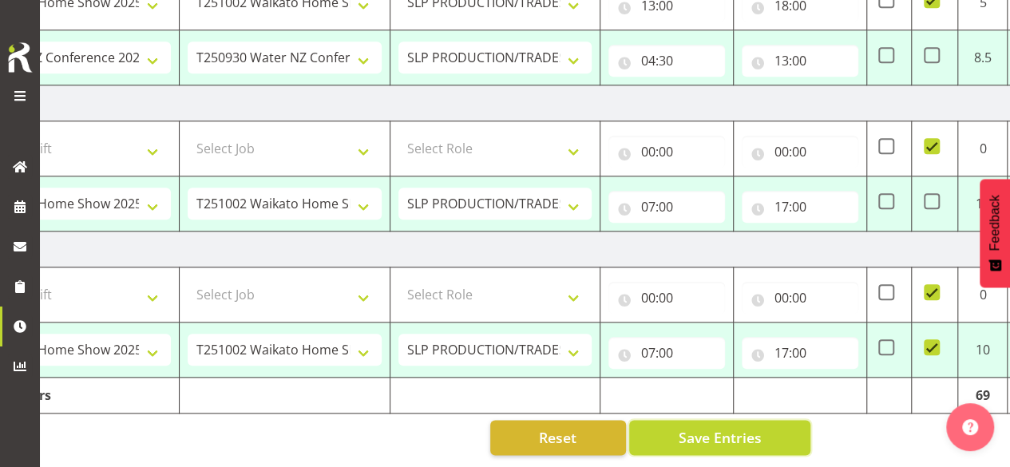
select select "66173"
select select "9156"
type input "08:30"
type input "18:00"
select select "66173"
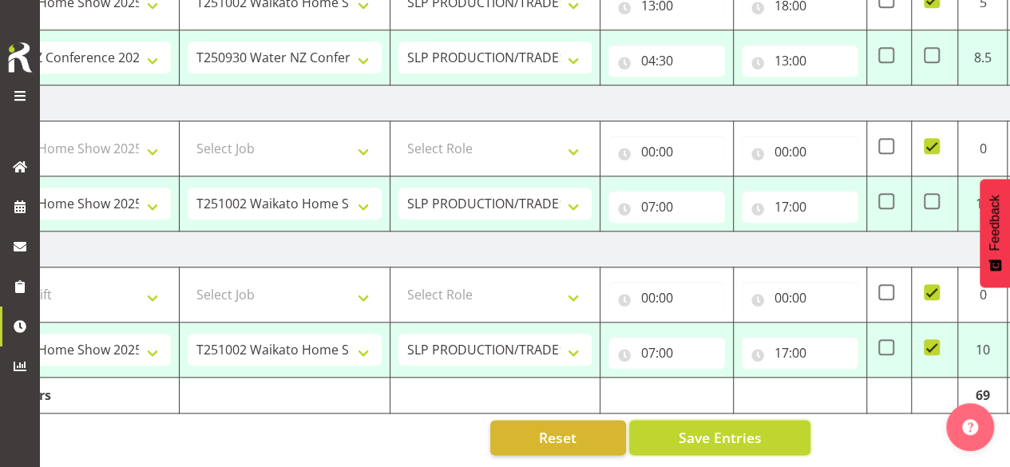
select select "9156"
type input "07:00"
type input "08:00"
checkbox input "true"
type input "08:00"
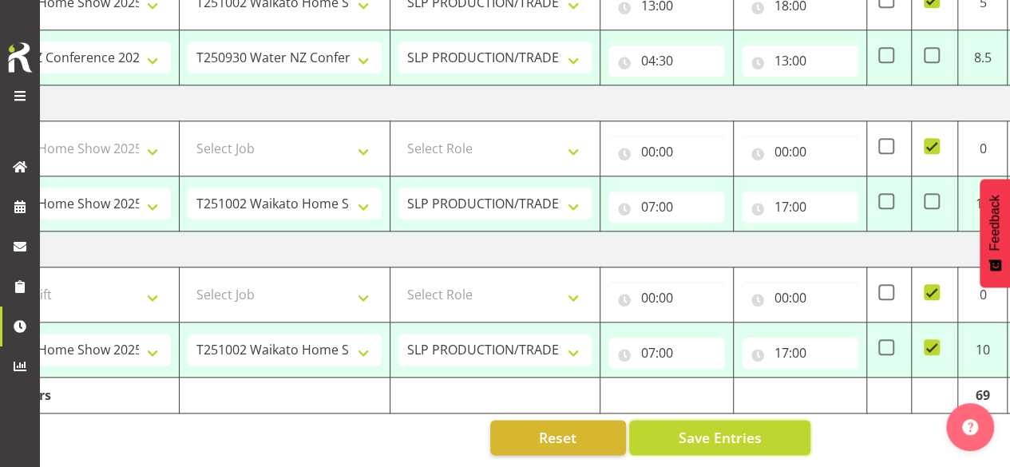
checkbox input "false"
select select "66173"
select select "9156"
type input "07:00"
type input "17:00"
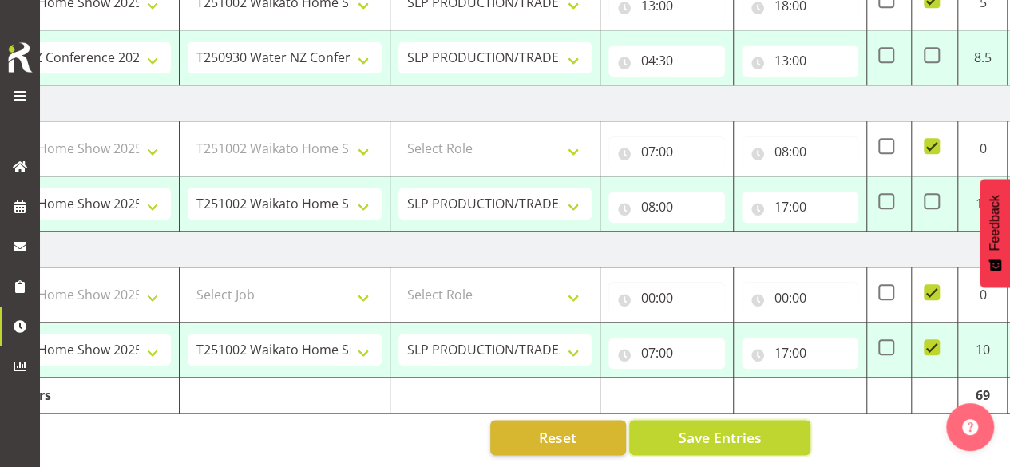
checkbox input "true"
select select "1798"
select select "15"
select select "66173"
select select "9156"
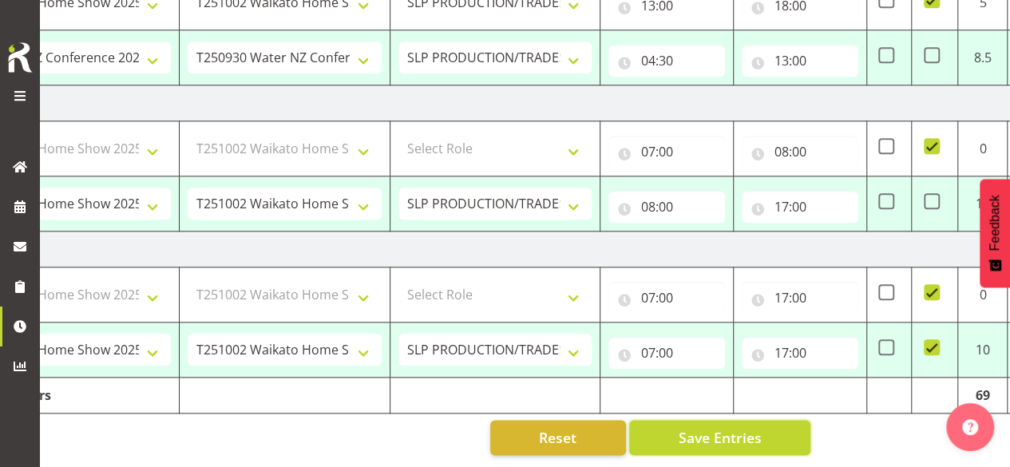
select select "78199"
select select "10258"
select select "66173"
select select "9156"
select select "66173"
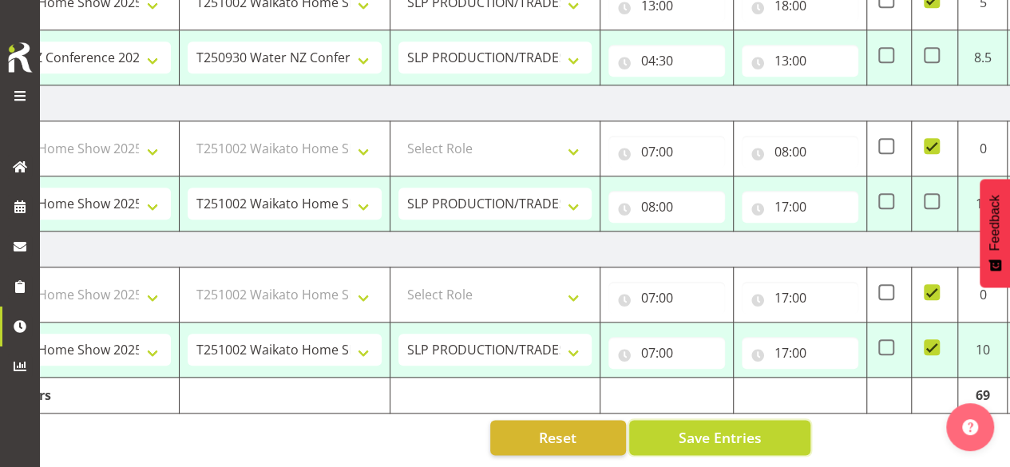
select select "9156"
select select "66173"
select select "9156"
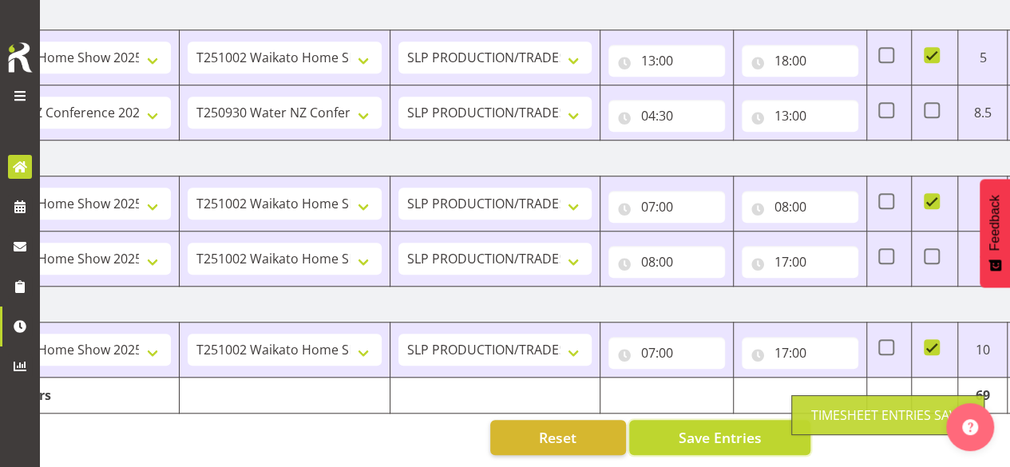
scroll to position [628, 0]
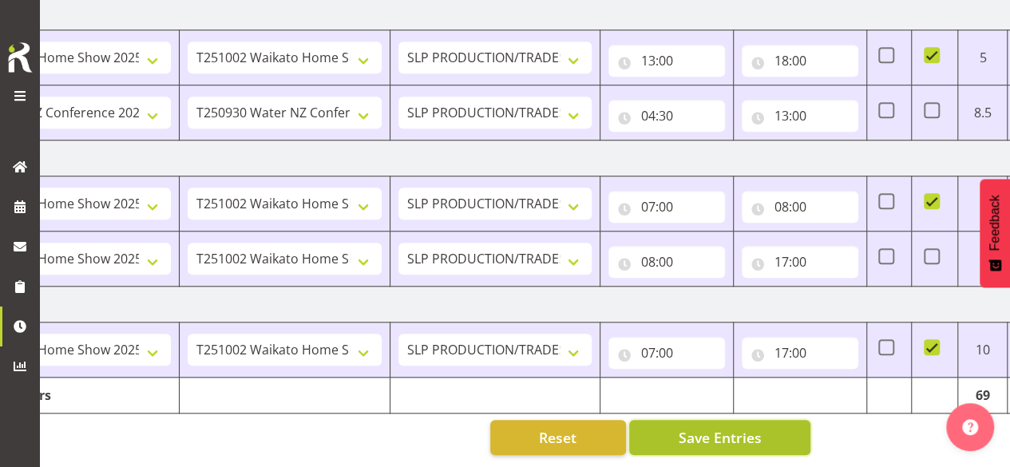
drag, startPoint x: 749, startPoint y: 430, endPoint x: 715, endPoint y: 436, distance: 34.0
click at [749, 430] on span "Save Entries" at bounding box center [719, 437] width 83 height 21
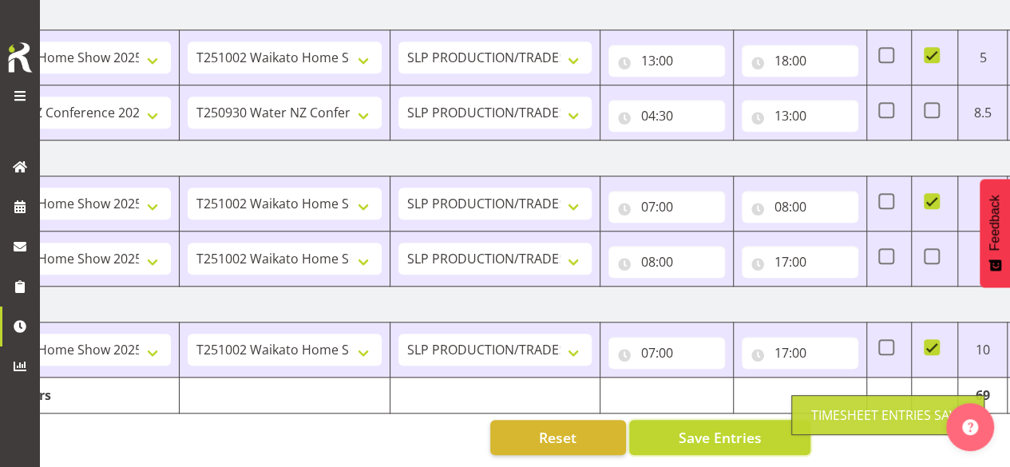
scroll to position [0, 0]
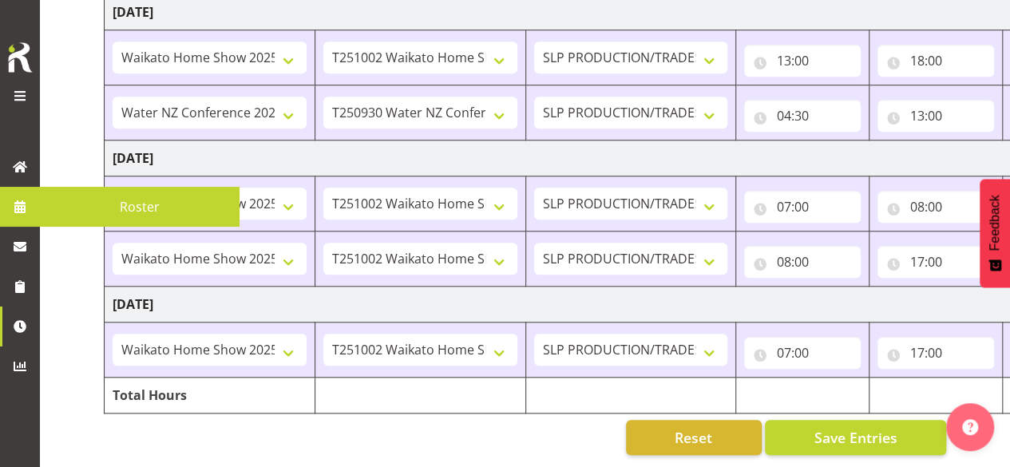
click at [28, 202] on span at bounding box center [20, 207] width 24 height 24
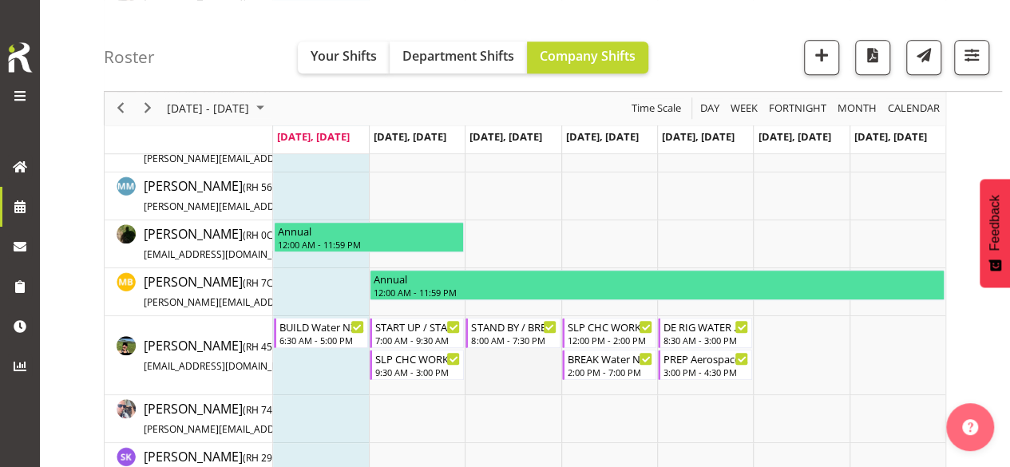
scroll to position [319, 0]
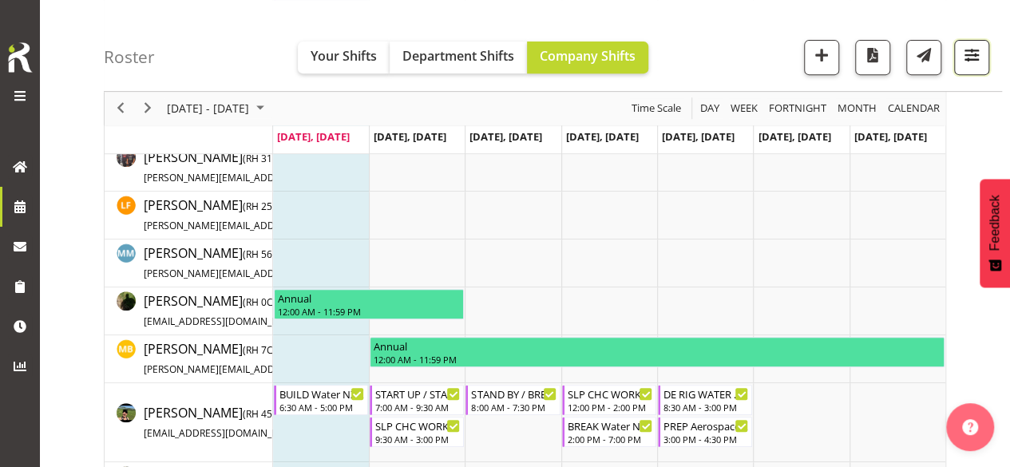
click at [983, 46] on button "button" at bounding box center [971, 57] width 35 height 35
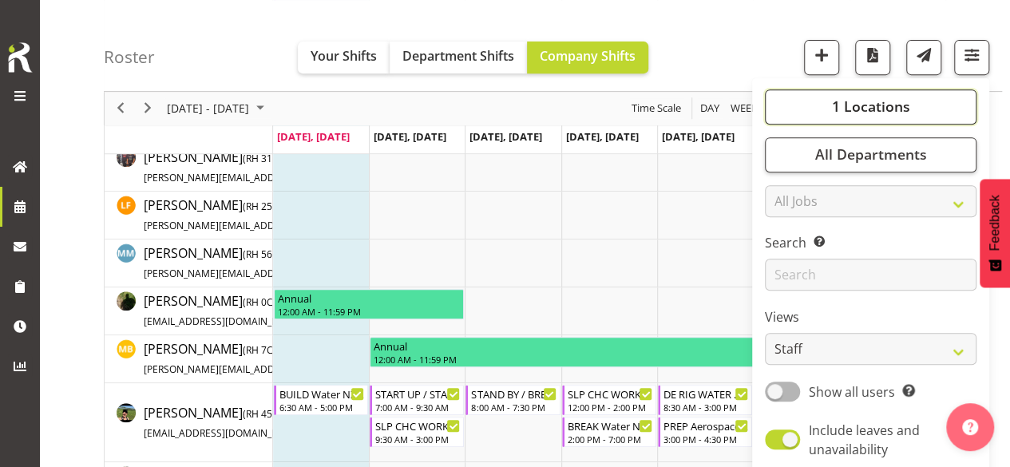
click at [867, 112] on span "1 Locations" at bounding box center [870, 106] width 78 height 19
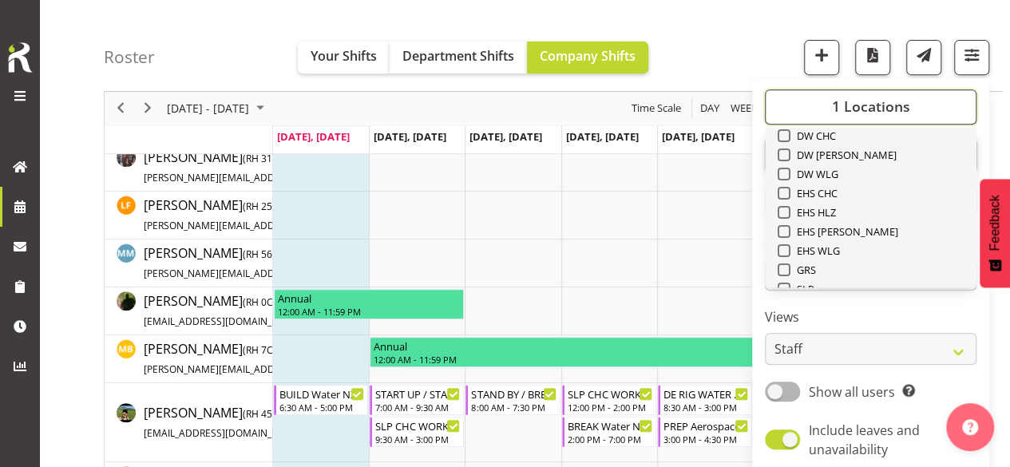
scroll to position [160, 0]
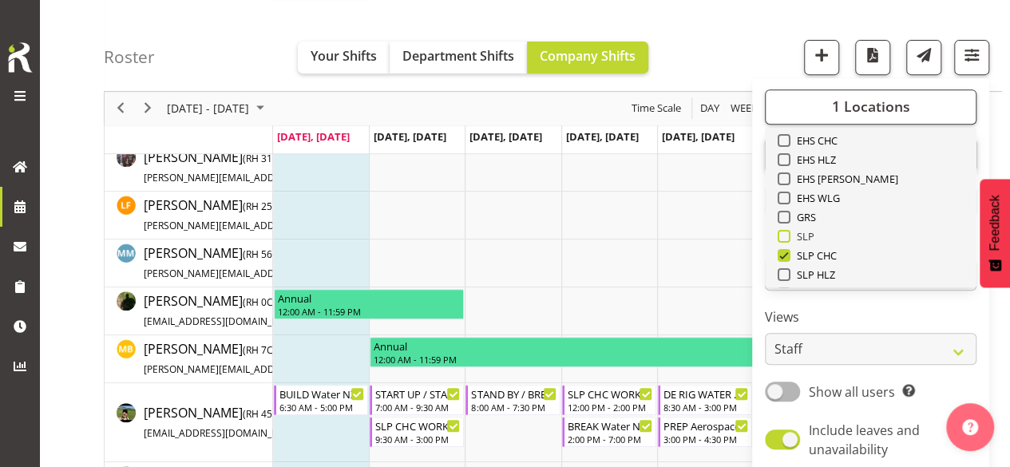
click at [804, 235] on span "SLP" at bounding box center [802, 236] width 25 height 13
click at [788, 235] on input "SLP" at bounding box center [783, 237] width 10 height 10
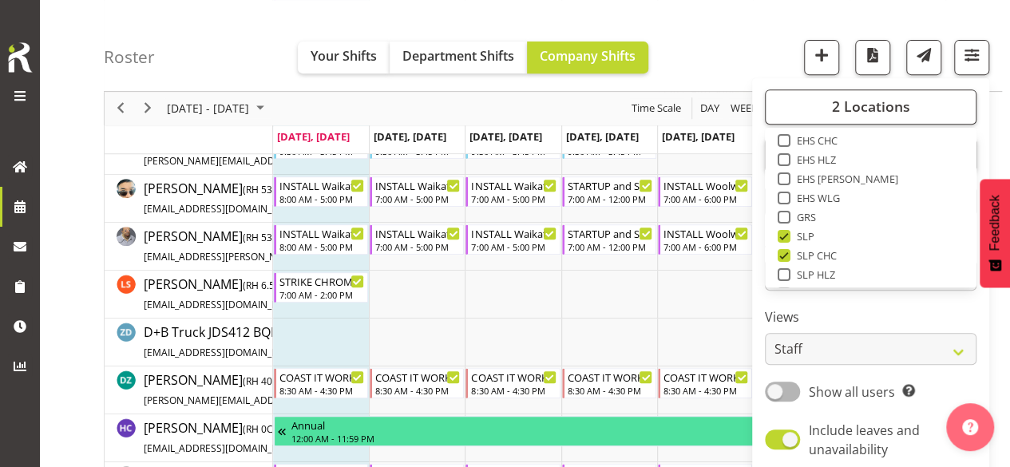
click at [356, 100] on div "Sep 29 - Oct 05, 2025 Today Day Week Fortnight Month calendar Month Agenda Time…" at bounding box center [525, 109] width 841 height 34
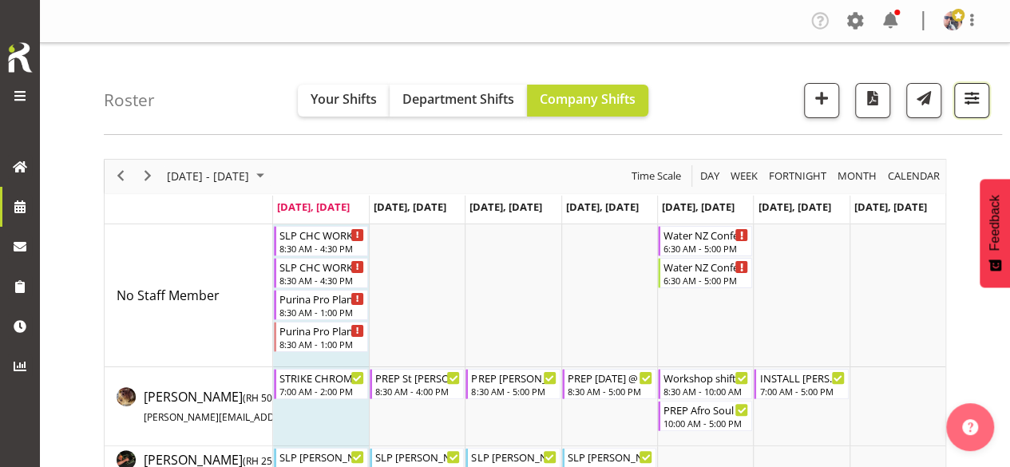
click at [970, 104] on span "button" at bounding box center [971, 98] width 21 height 21
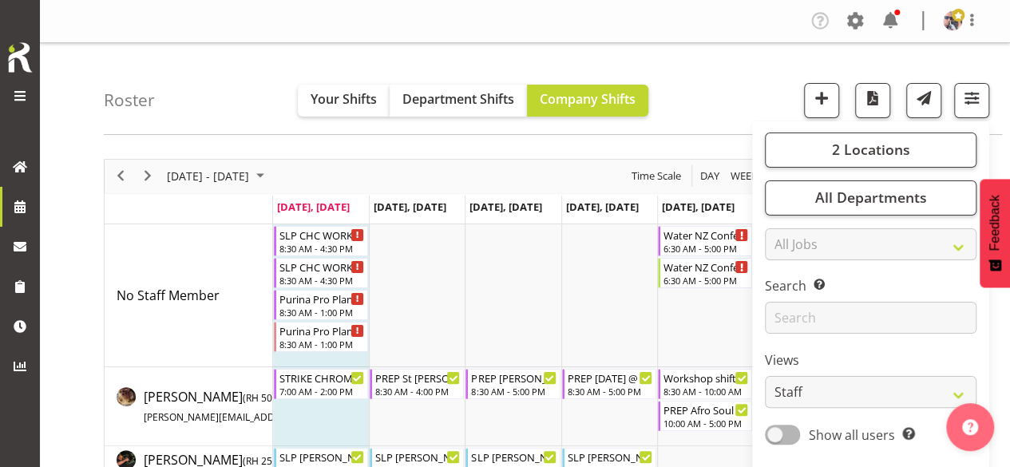
click at [895, 131] on div "2 Locations Clear CARLTON EVENTS Carlton Hamilton Carlton Wellington DW CHC DW …" at bounding box center [870, 326] width 237 height 396
click at [870, 149] on span "2 Locations" at bounding box center [870, 149] width 78 height 19
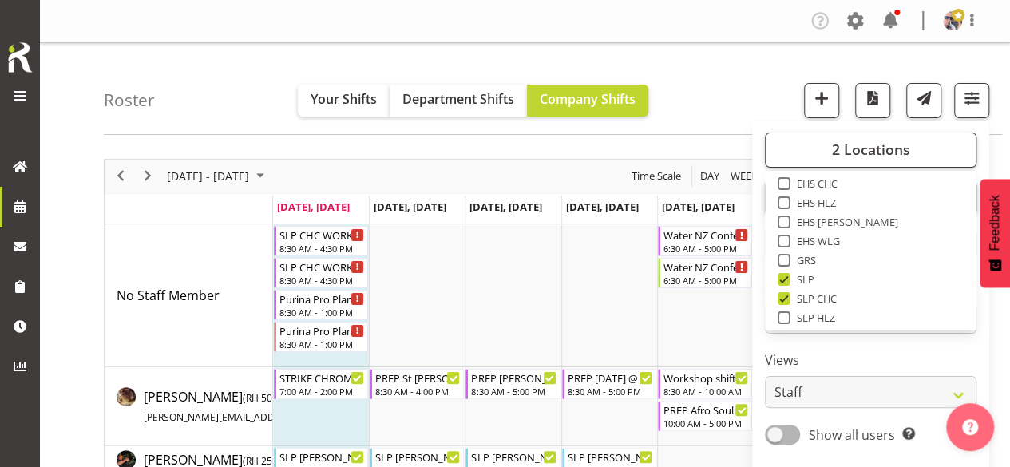
click at [813, 275] on span "SLP" at bounding box center [802, 279] width 25 height 13
click at [788, 275] on input "SLP" at bounding box center [783, 279] width 10 height 10
checkbox input "false"
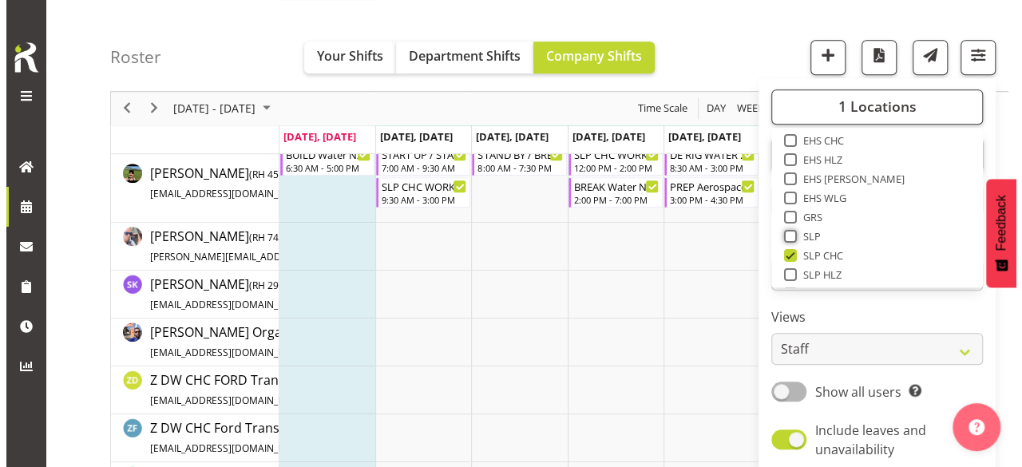
scroll to position [479, 0]
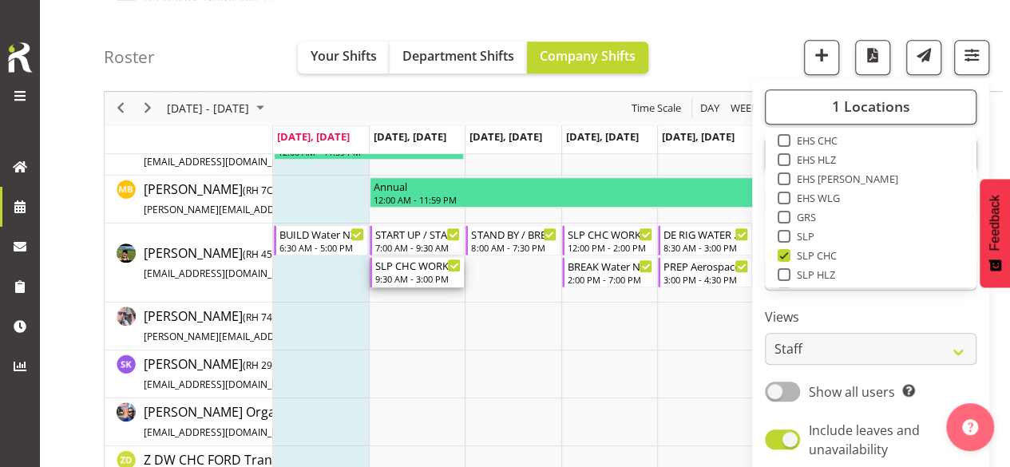
click at [421, 264] on div "SLP CHC WORKSHOP - ON CALL FOR WATER" at bounding box center [417, 265] width 85 height 16
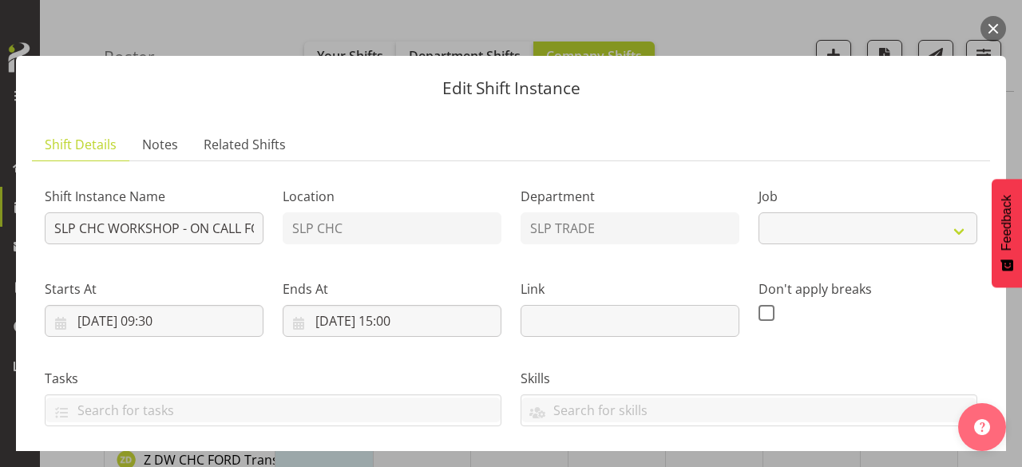
select select "45"
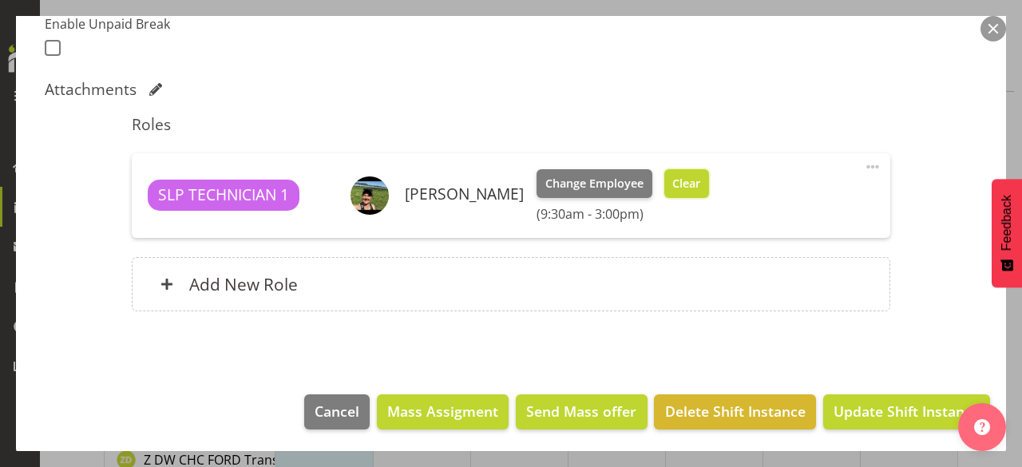
click at [687, 192] on button "Clear" at bounding box center [687, 183] width 46 height 29
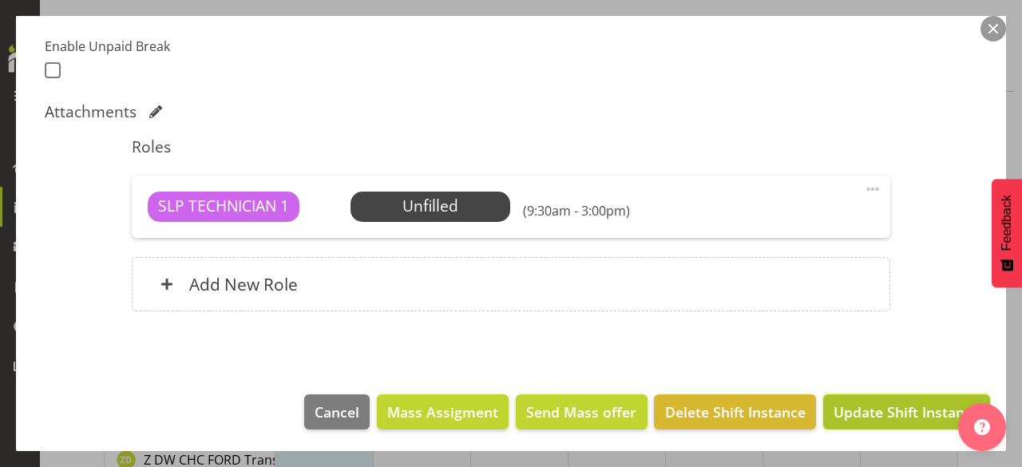
click at [885, 416] on span "Update Shift Instance" at bounding box center [906, 412] width 146 height 21
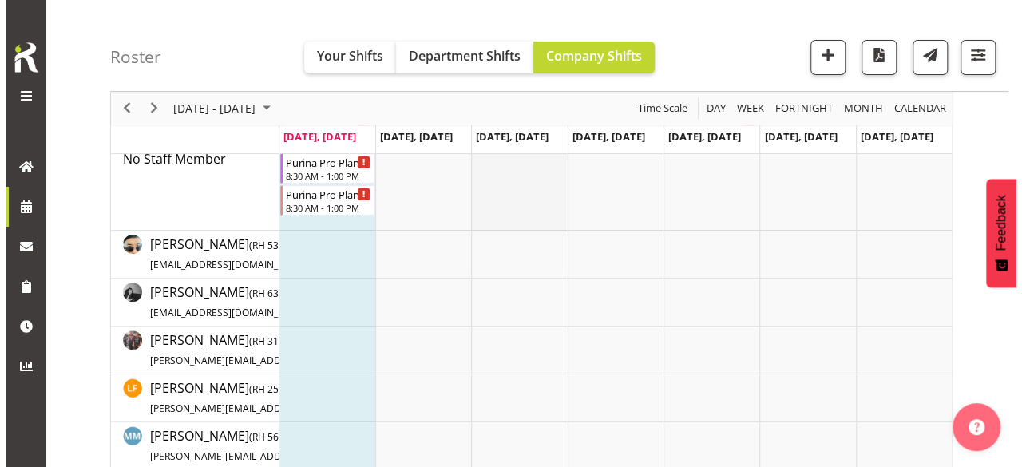
scroll to position [319, 0]
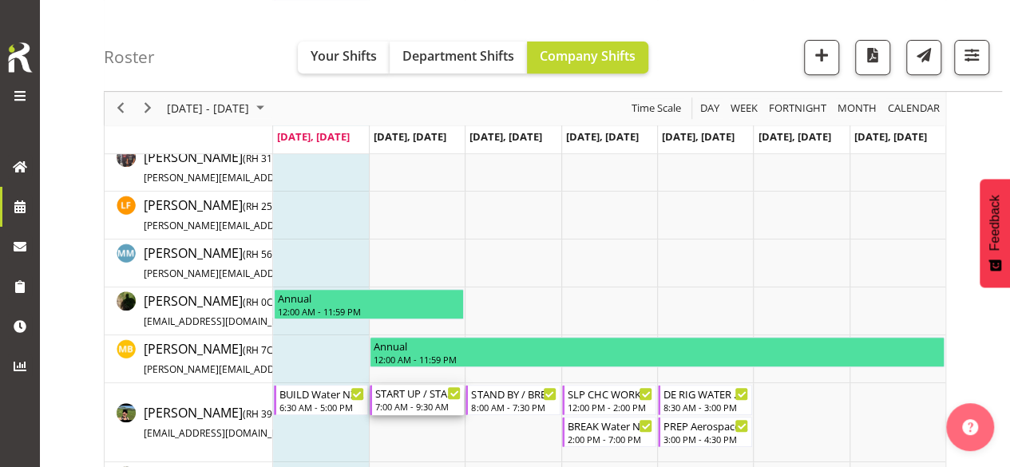
click at [413, 398] on div "START UP / STAND BY Water NZ Conference 2025 @ [PERSON_NAME] On site @ 0730" at bounding box center [417, 393] width 85 height 16
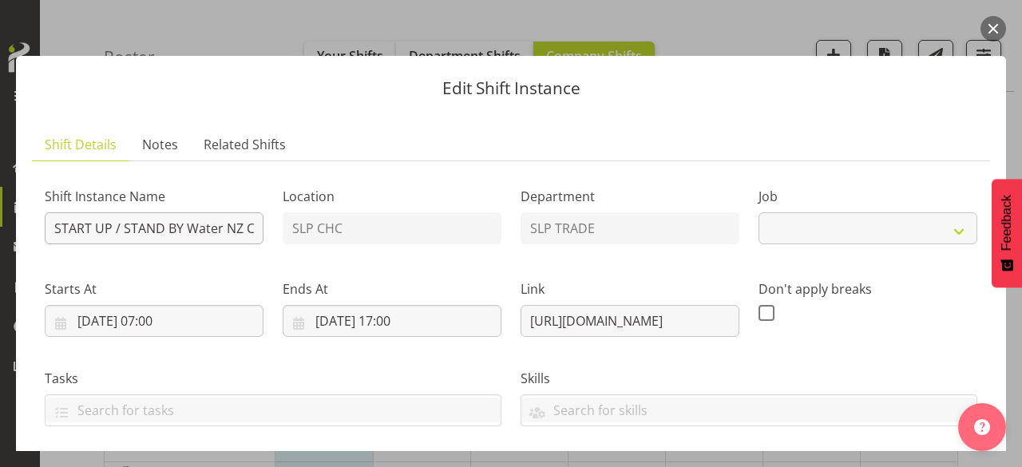
select select "10258"
click at [192, 229] on input "START UP / STAND BY Water NZ Conference 2025 @ [PERSON_NAME] On site @ 0730" at bounding box center [154, 228] width 219 height 32
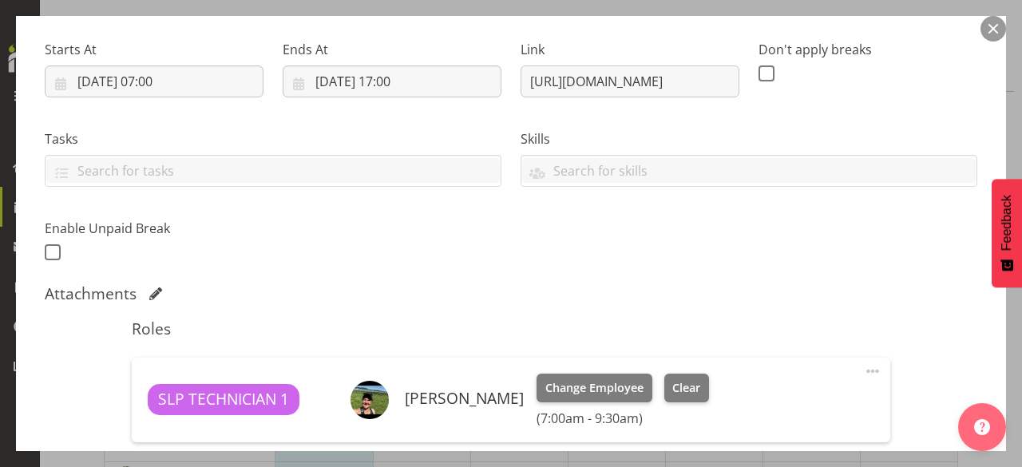
scroll to position [444, 0]
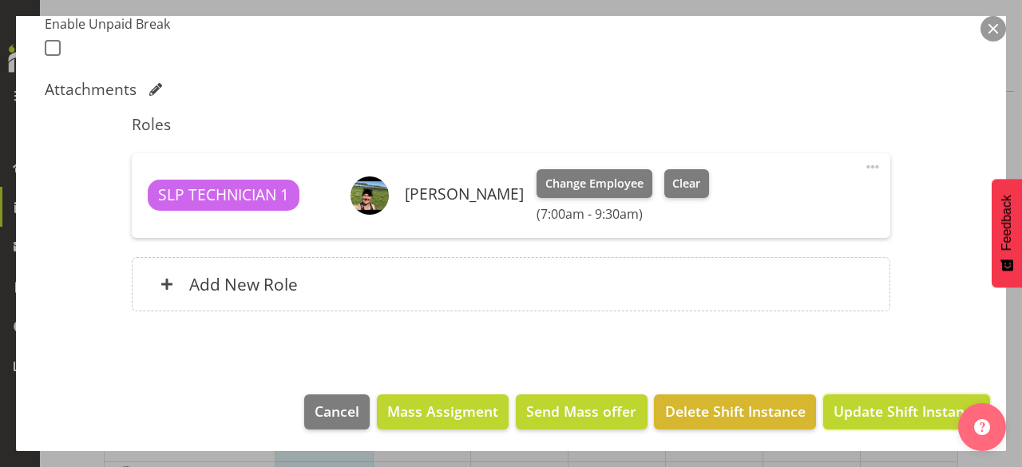
click at [884, 409] on span "Update Shift Instance" at bounding box center [906, 411] width 146 height 21
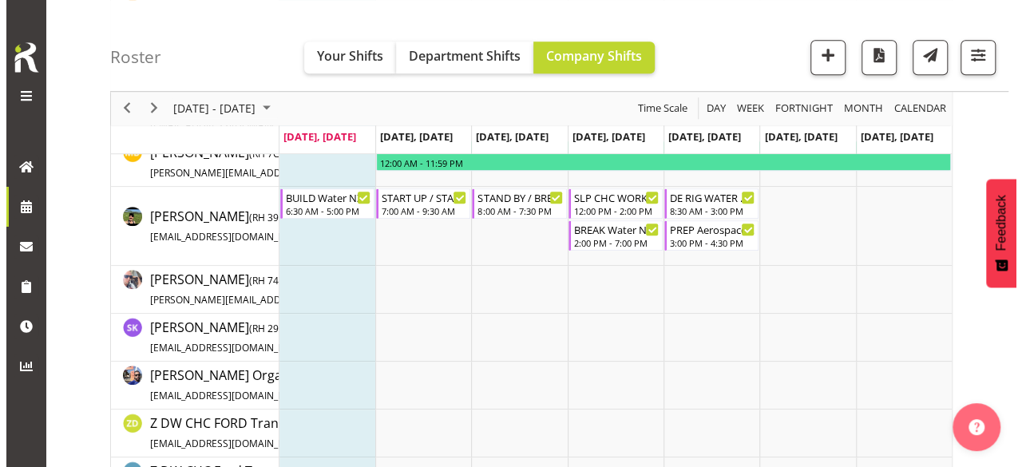
scroll to position [493, 0]
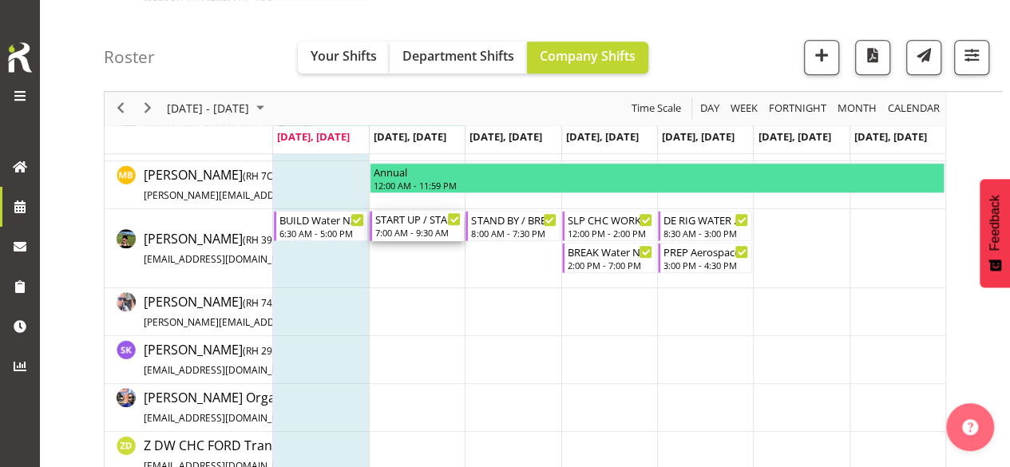
click at [418, 216] on div "START UP / STAND BY Water NZ Conference 2025 @ [PERSON_NAME] On site @ 0730" at bounding box center [417, 219] width 85 height 16
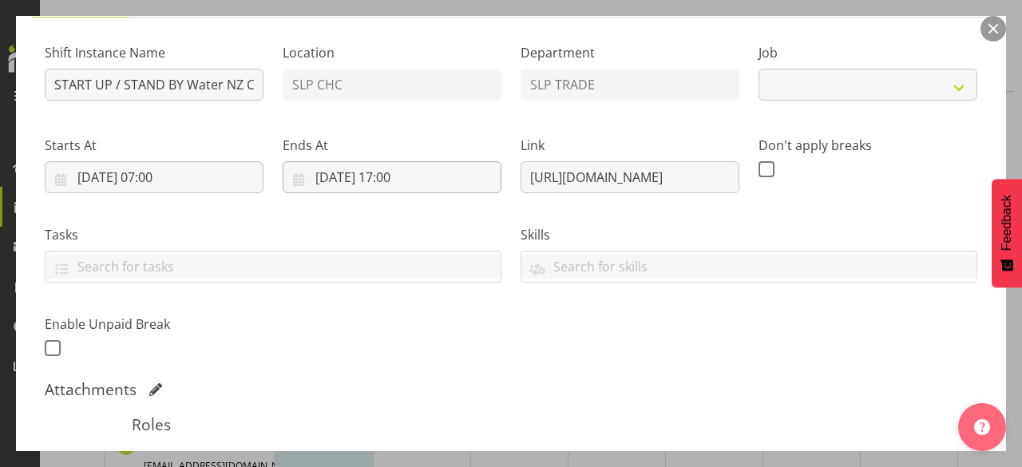
scroll to position [239, 0]
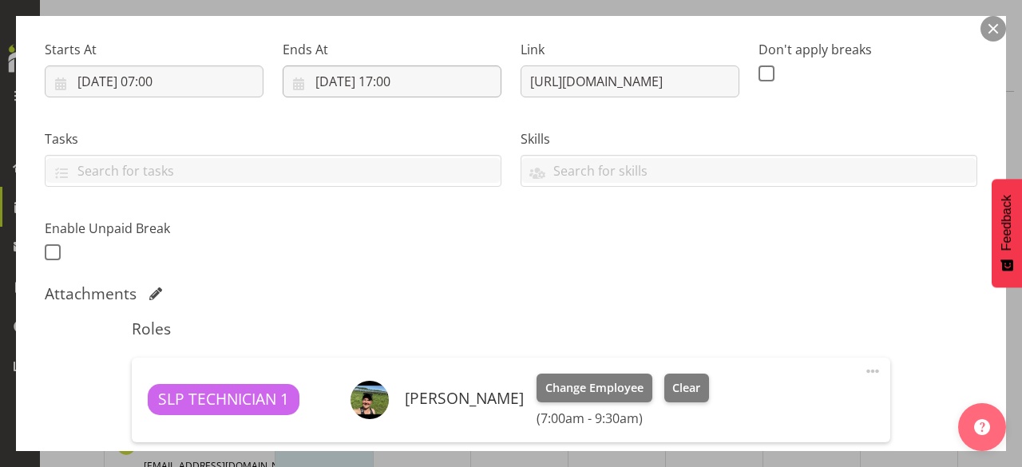
select select "10258"
click at [863, 371] on span at bounding box center [872, 371] width 19 height 19
click at [755, 403] on link "Edit" at bounding box center [805, 406] width 153 height 29
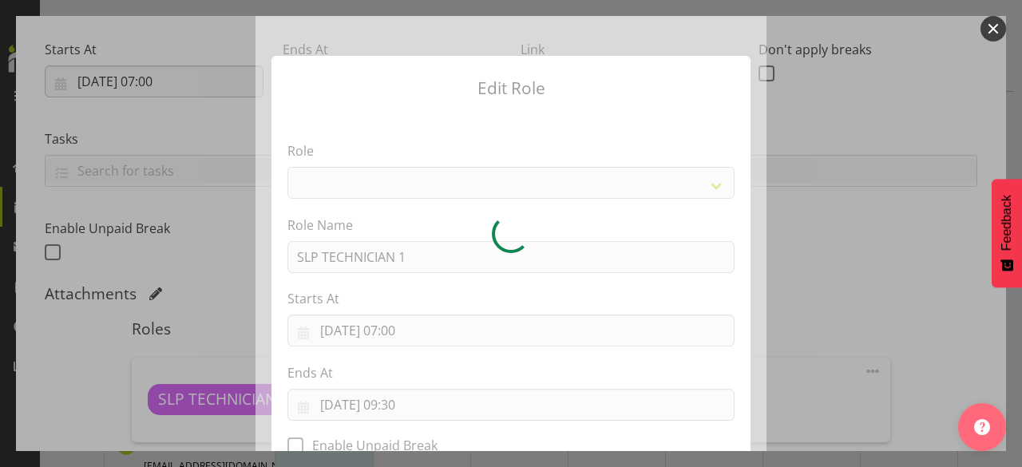
select select "123"
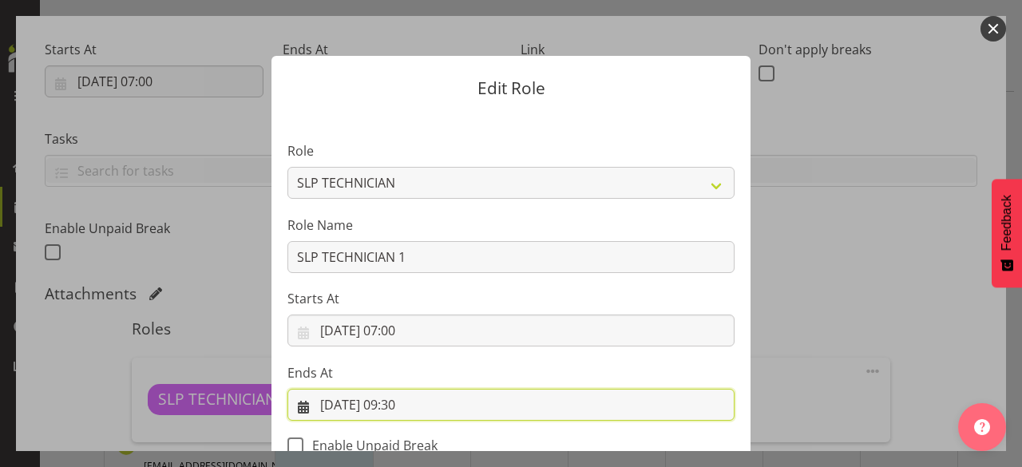
click at [414, 405] on input "30/09/2025, 09:30" at bounding box center [510, 405] width 447 height 32
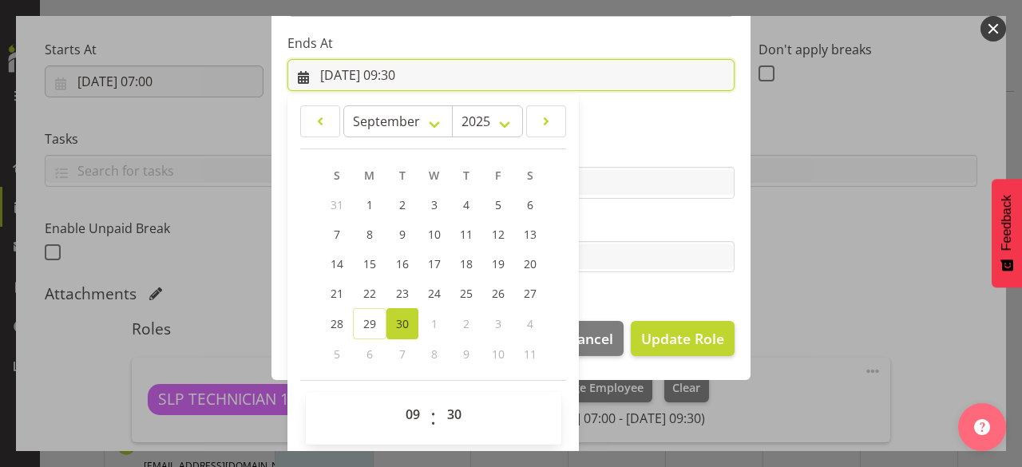
scroll to position [333, 0]
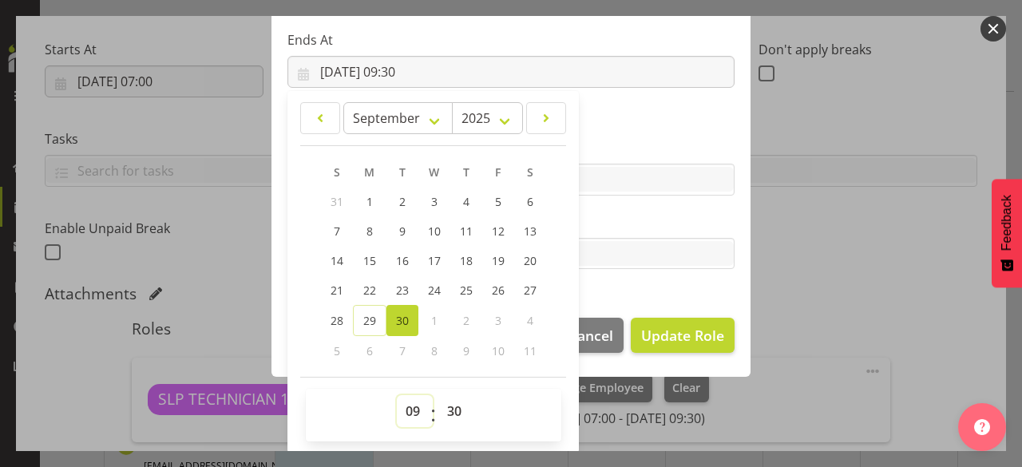
click at [412, 414] on select "00 01 02 03 04 05 06 07 08 09 10 11 12 13 14 15 16 17 18 19 20 21 22 23" at bounding box center [415, 411] width 36 height 32
select select "17"
click at [397, 395] on select "00 01 02 03 04 05 06 07 08 09 10 11 12 13 14 15 16 17 18 19 20 21 22 23" at bounding box center [415, 411] width 36 height 32
type input "30/09/2025, 17:30"
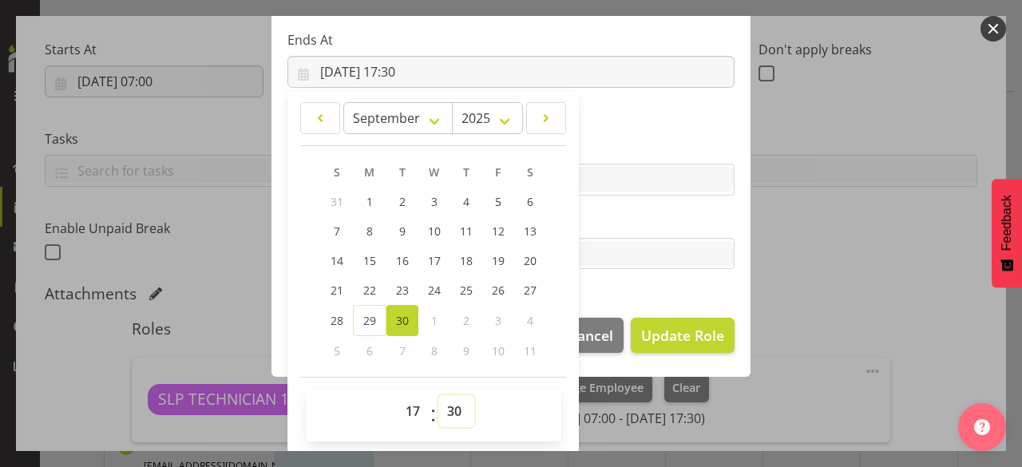
click at [445, 413] on select "00 01 02 03 04 05 06 07 08 09 10 11 12 13 14 15 16 17 18 19 20 21 22 23 24 25 2…" at bounding box center [456, 411] width 36 height 32
select select "0"
click at [438, 395] on select "00 01 02 03 04 05 06 07 08 09 10 11 12 13 14 15 16 17 18 19 20 21 22 23 24 25 2…" at bounding box center [456, 411] width 36 height 32
type input "30/09/2025, 17:00"
click at [616, 299] on section "Role ACCOUNT MANAGER ACCOUNT MANAGER DW ACCOUNTS AKL DIANNA VEHICLES AKL RYMER …" at bounding box center [510, 41] width 479 height 522
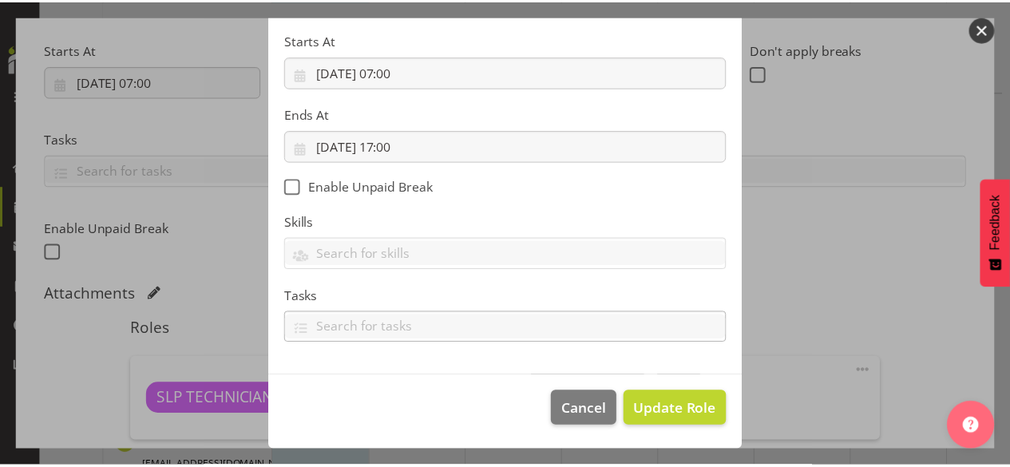
scroll to position [257, 0]
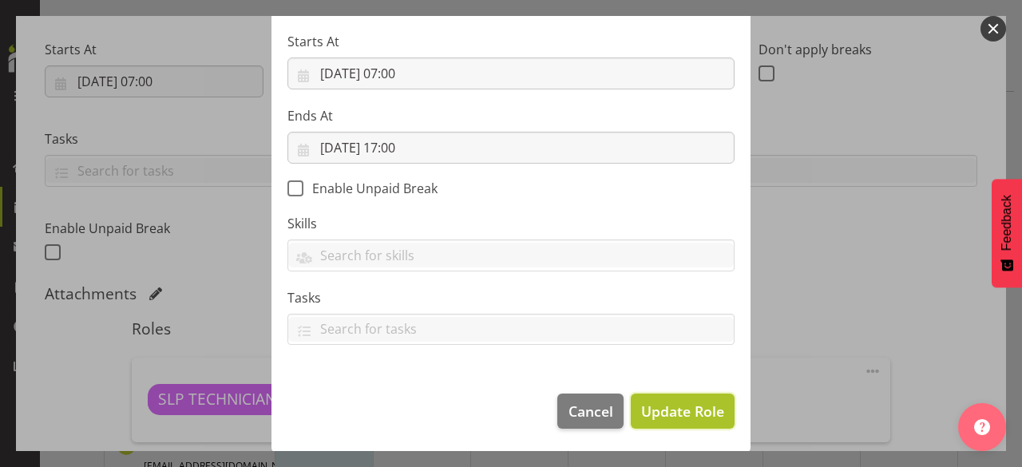
click at [670, 406] on span "Update Role" at bounding box center [682, 411] width 83 height 21
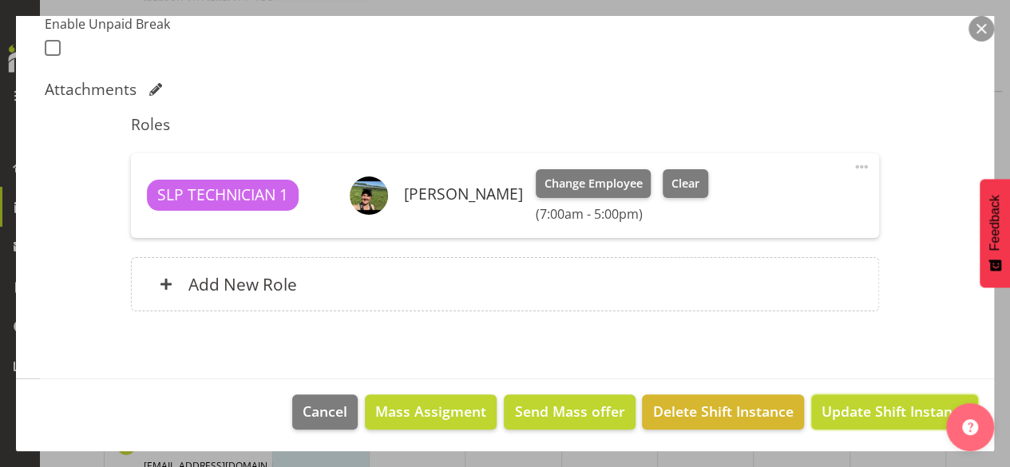
click at [873, 414] on span "Update Shift Instance" at bounding box center [894, 411] width 146 height 21
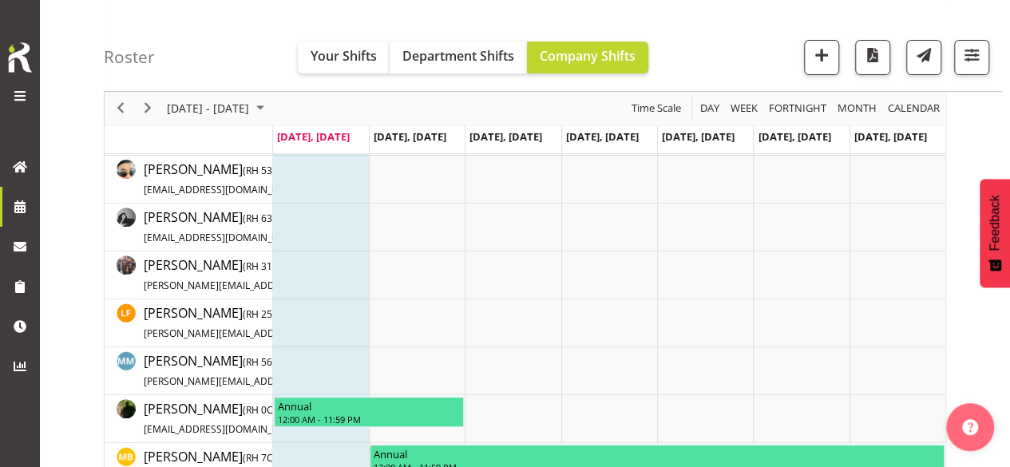
scroll to position [399, 0]
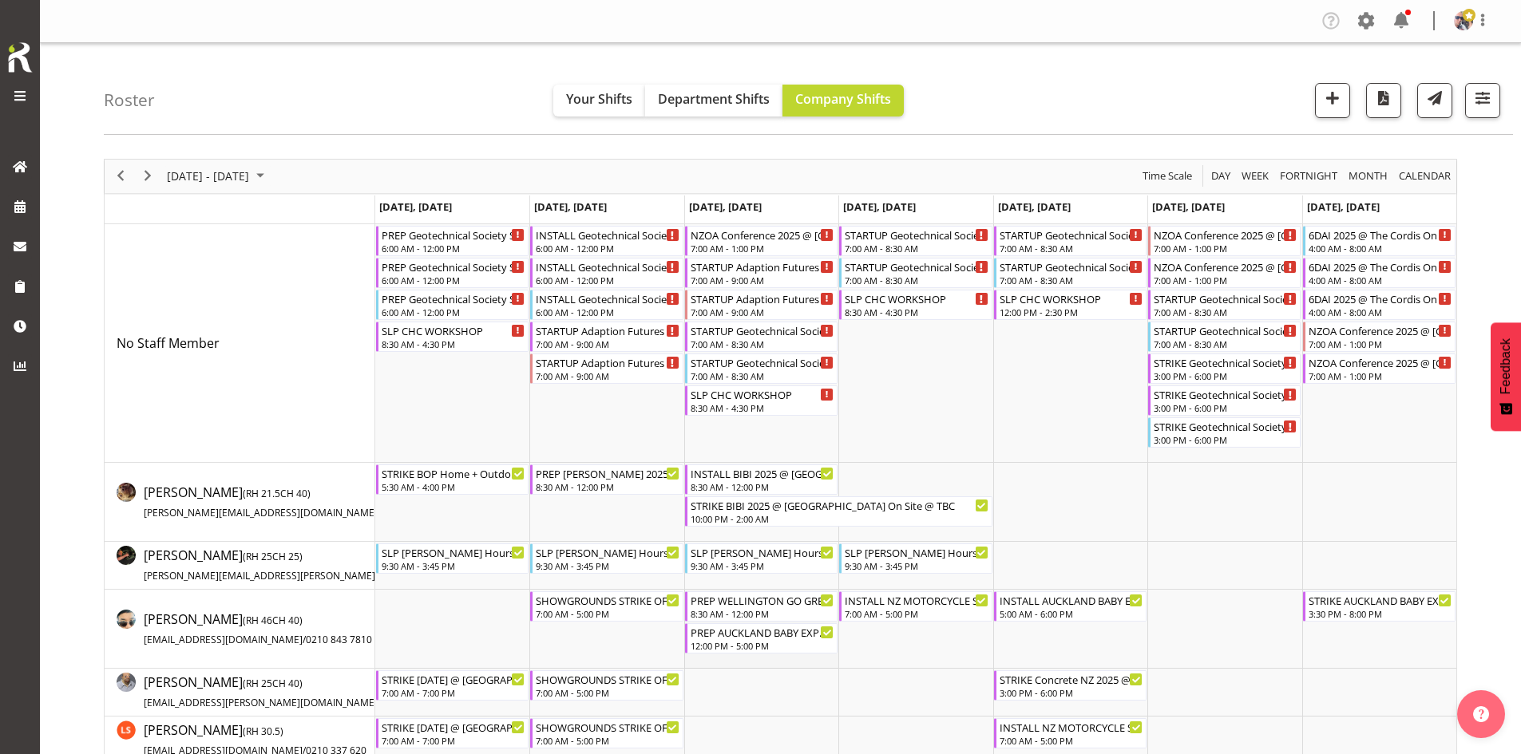
scroll to position [59, 0]
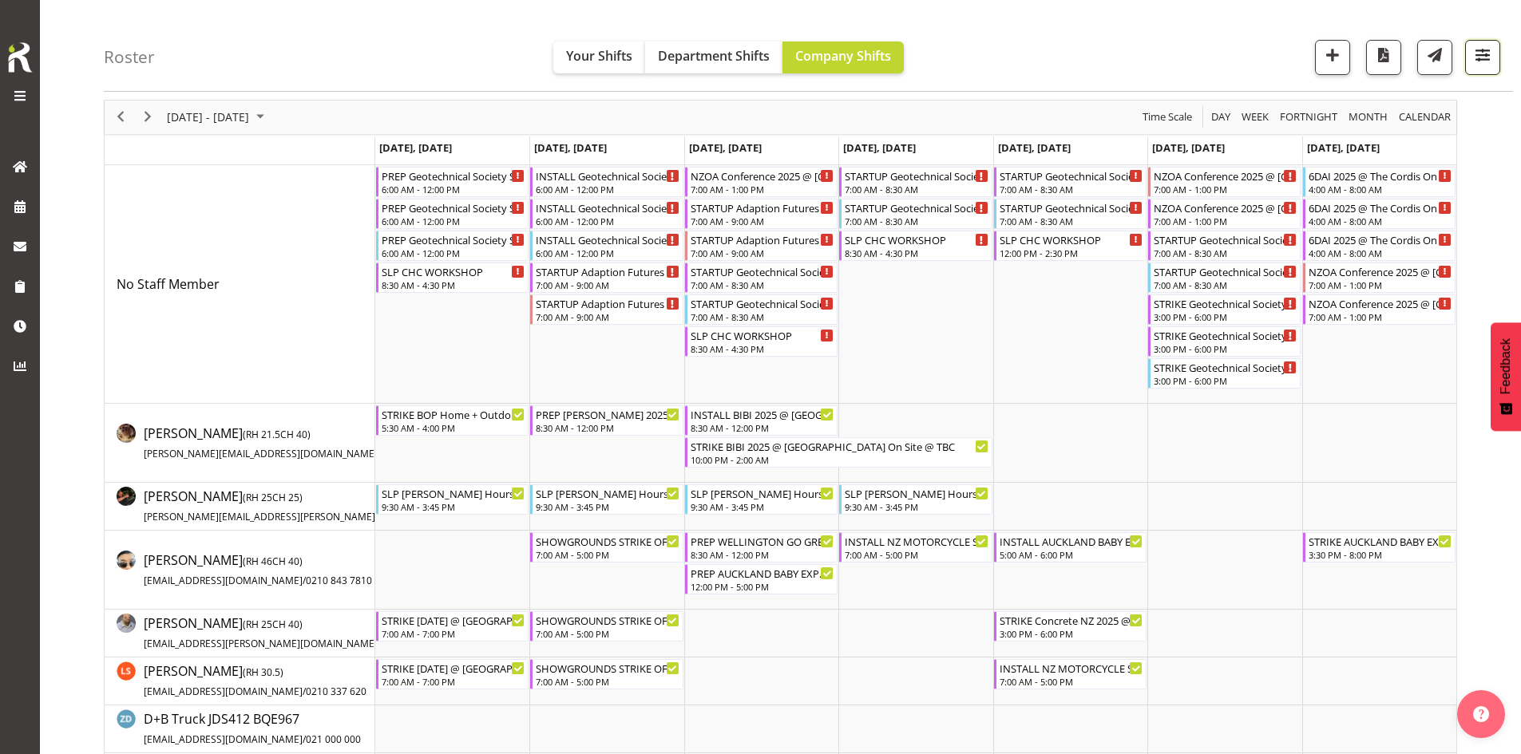
click at [1479, 49] on span "button" at bounding box center [1482, 55] width 21 height 21
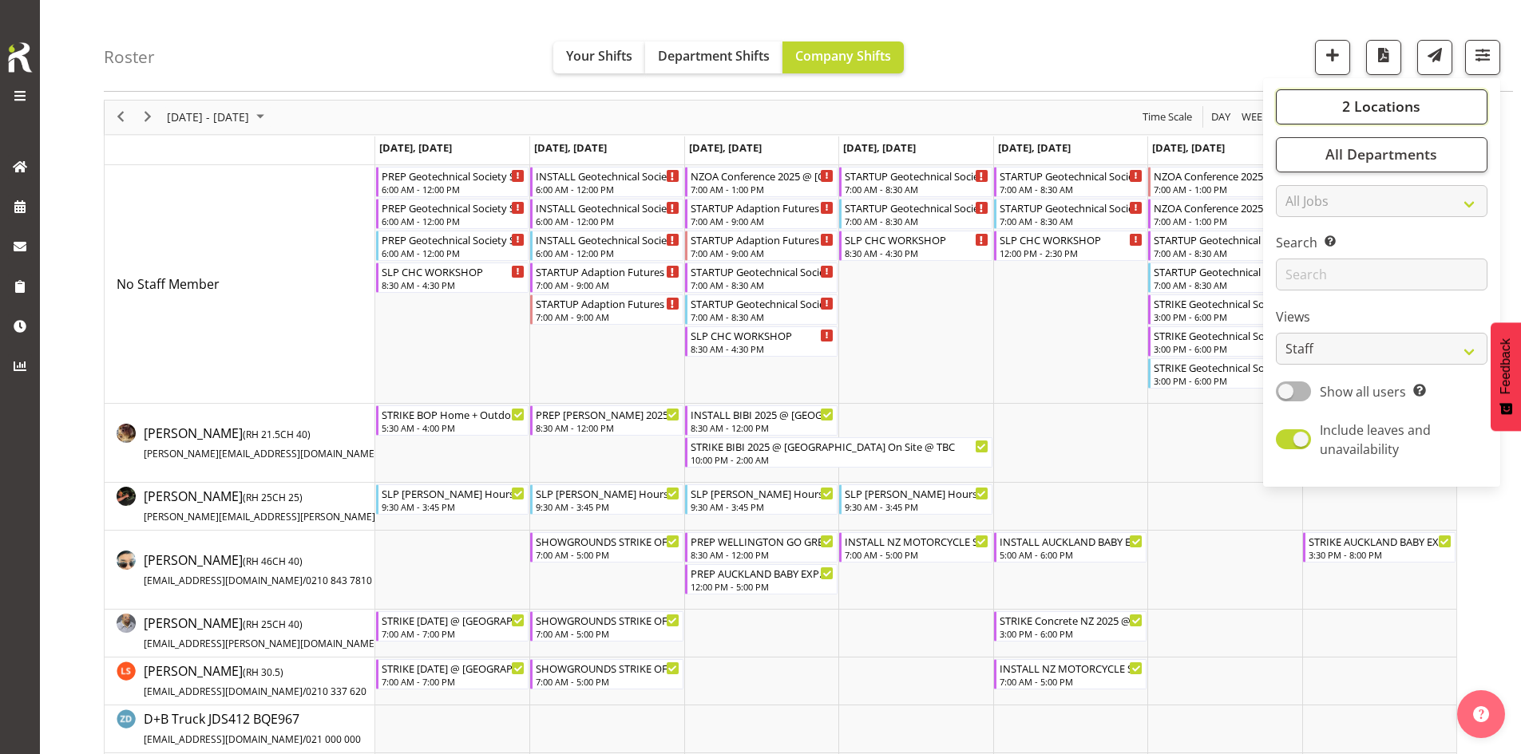
click at [1358, 105] on span "2 Locations" at bounding box center [1381, 106] width 78 height 19
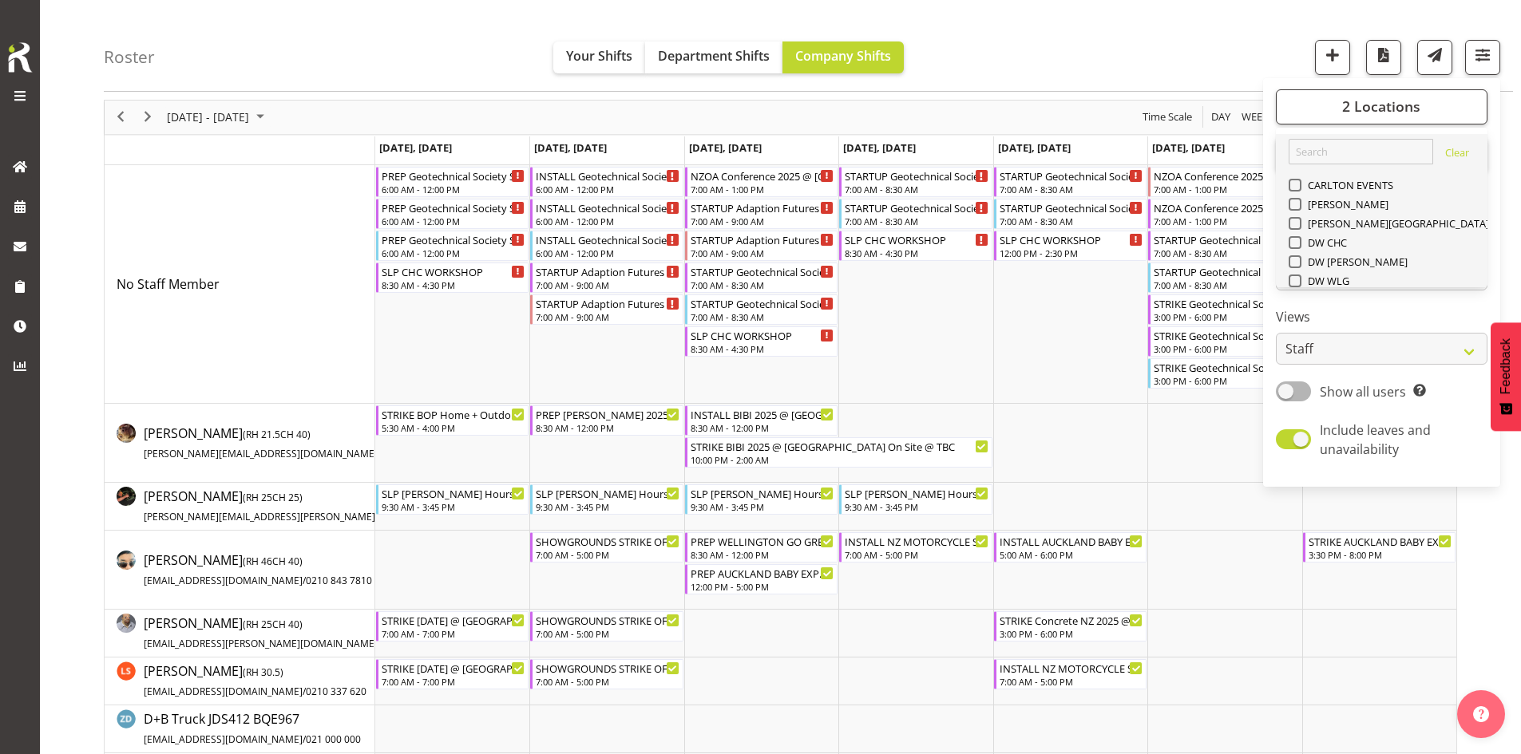
click at [1304, 390] on span "SLP" at bounding box center [1313, 396] width 25 height 13
click at [1299, 391] on input "SLP" at bounding box center [1293, 396] width 10 height 10
checkbox input "false"
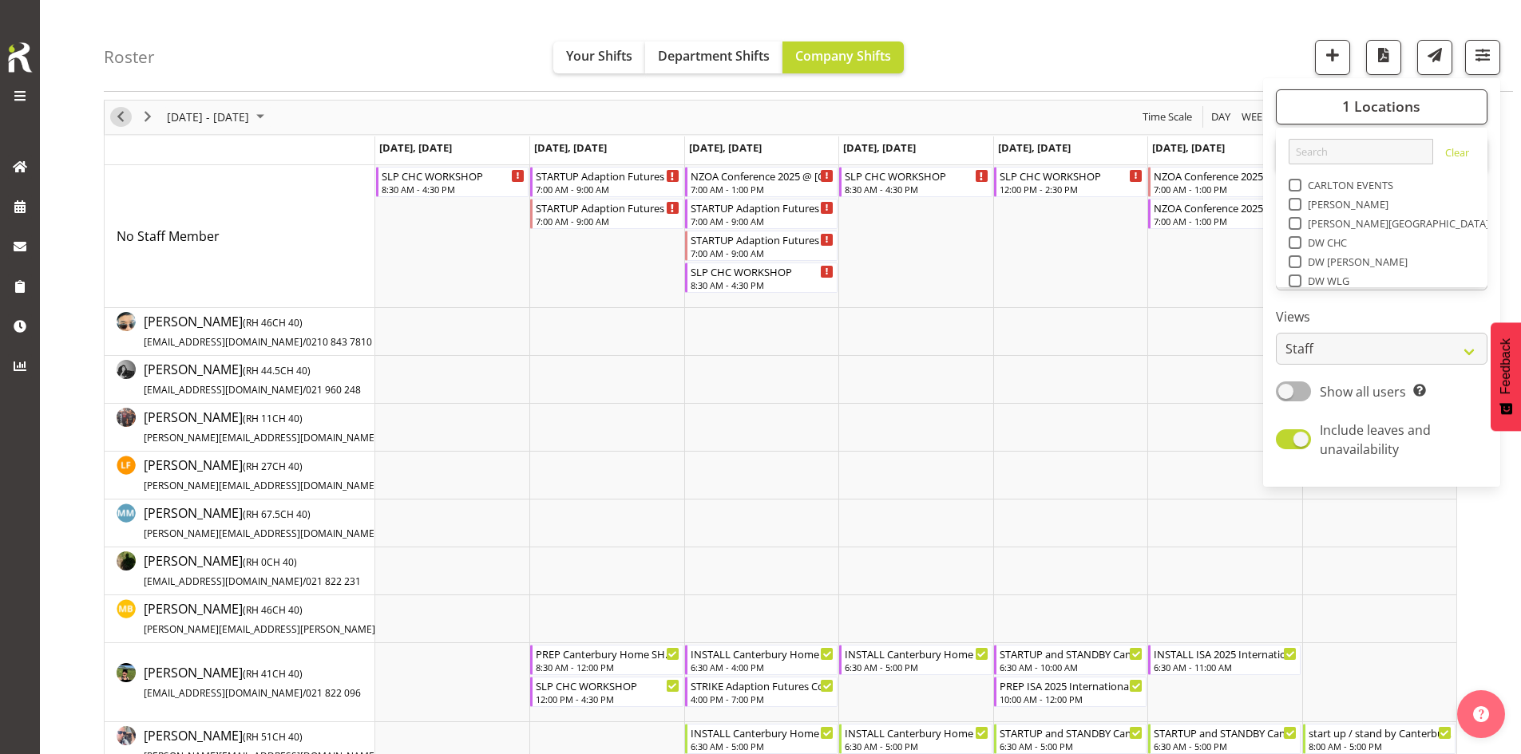
click at [114, 112] on span "Previous" at bounding box center [120, 117] width 19 height 20
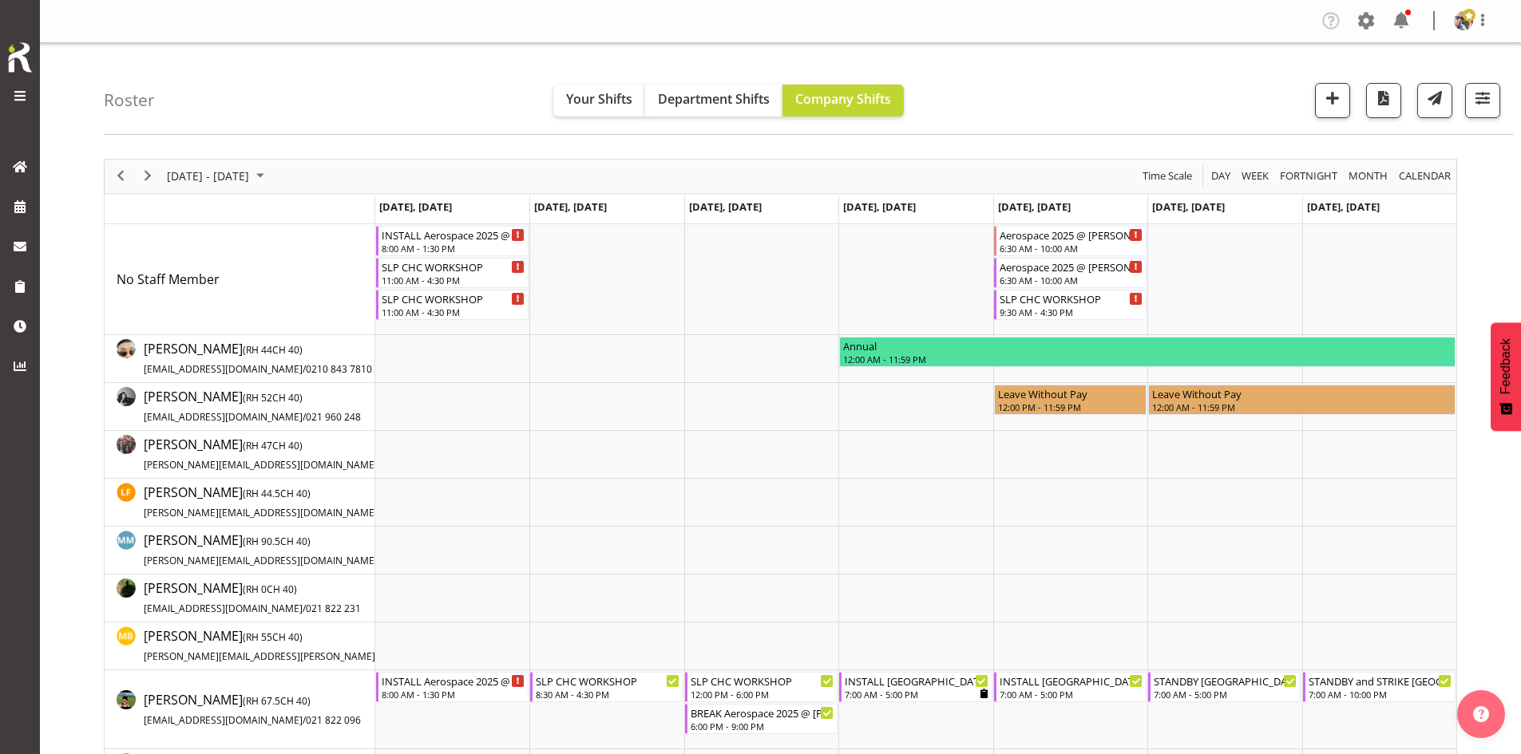
click at [105, 179] on div "[DATE] - [DATE] [DATE] Day Week Fortnight Month calendar Month Agenda Time Scal…" at bounding box center [780, 702] width 1353 height 1086
click at [117, 178] on span "Previous" at bounding box center [120, 176] width 19 height 20
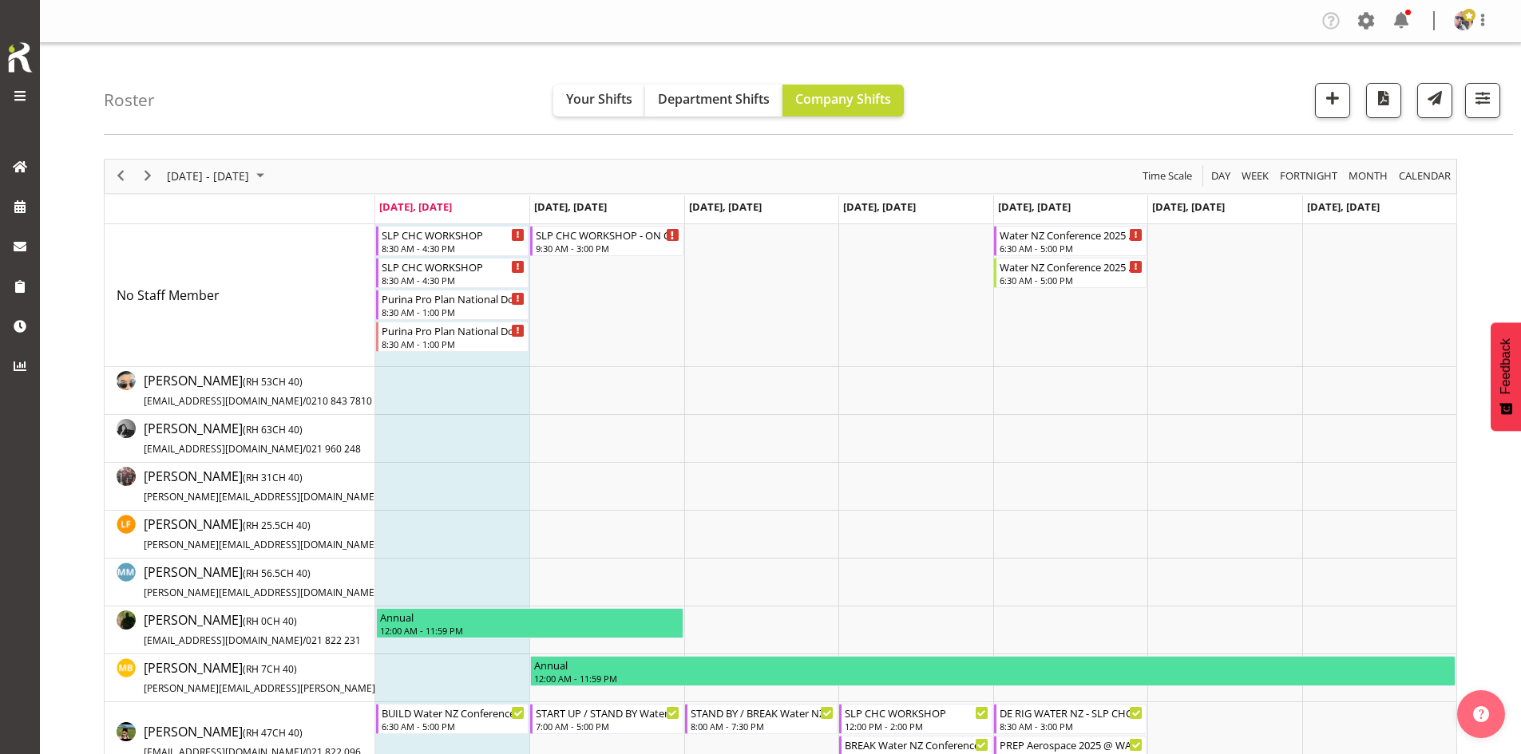
click at [266, 160] on div "[DATE] - [DATE]" at bounding box center [217, 177] width 113 height 34
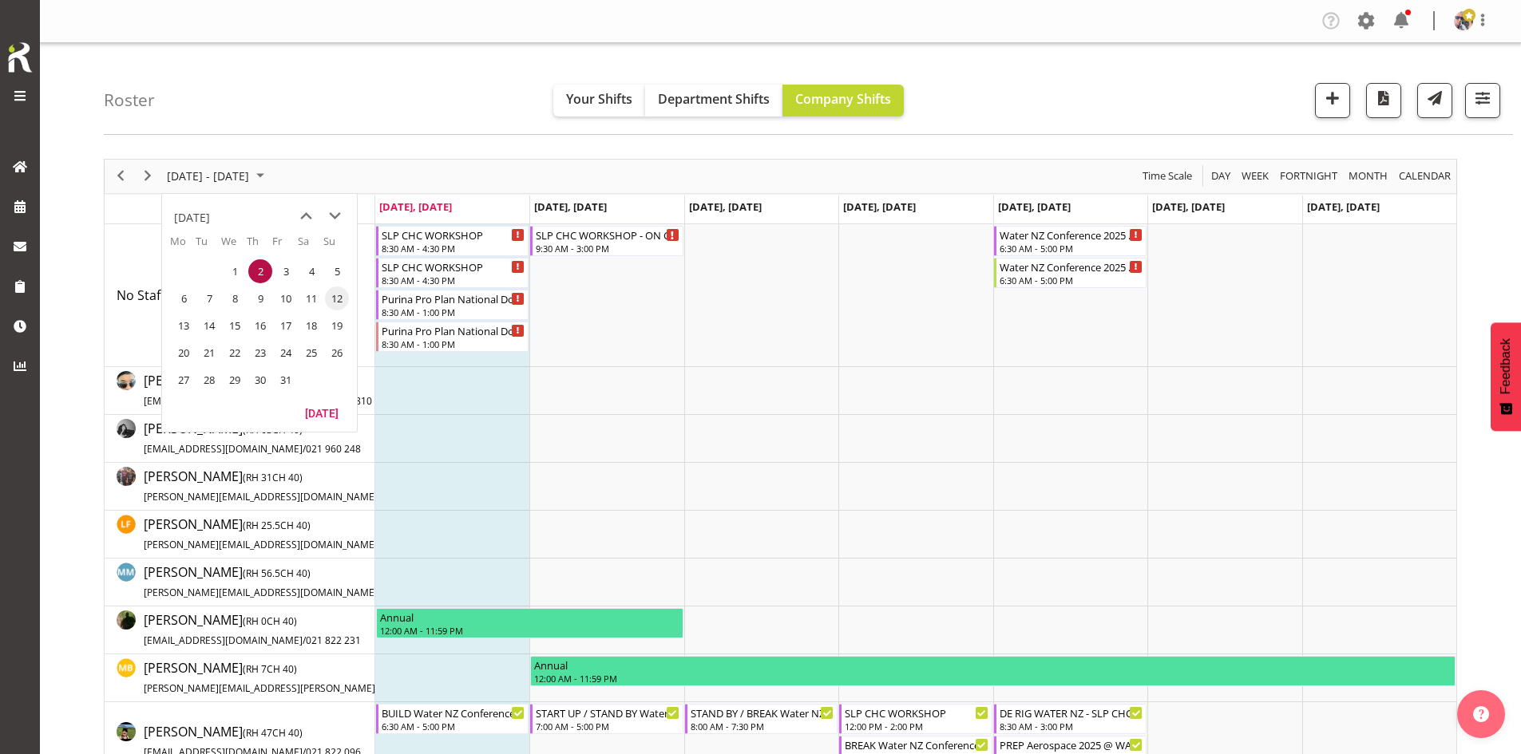
click at [336, 305] on span "12" at bounding box center [337, 299] width 24 height 24
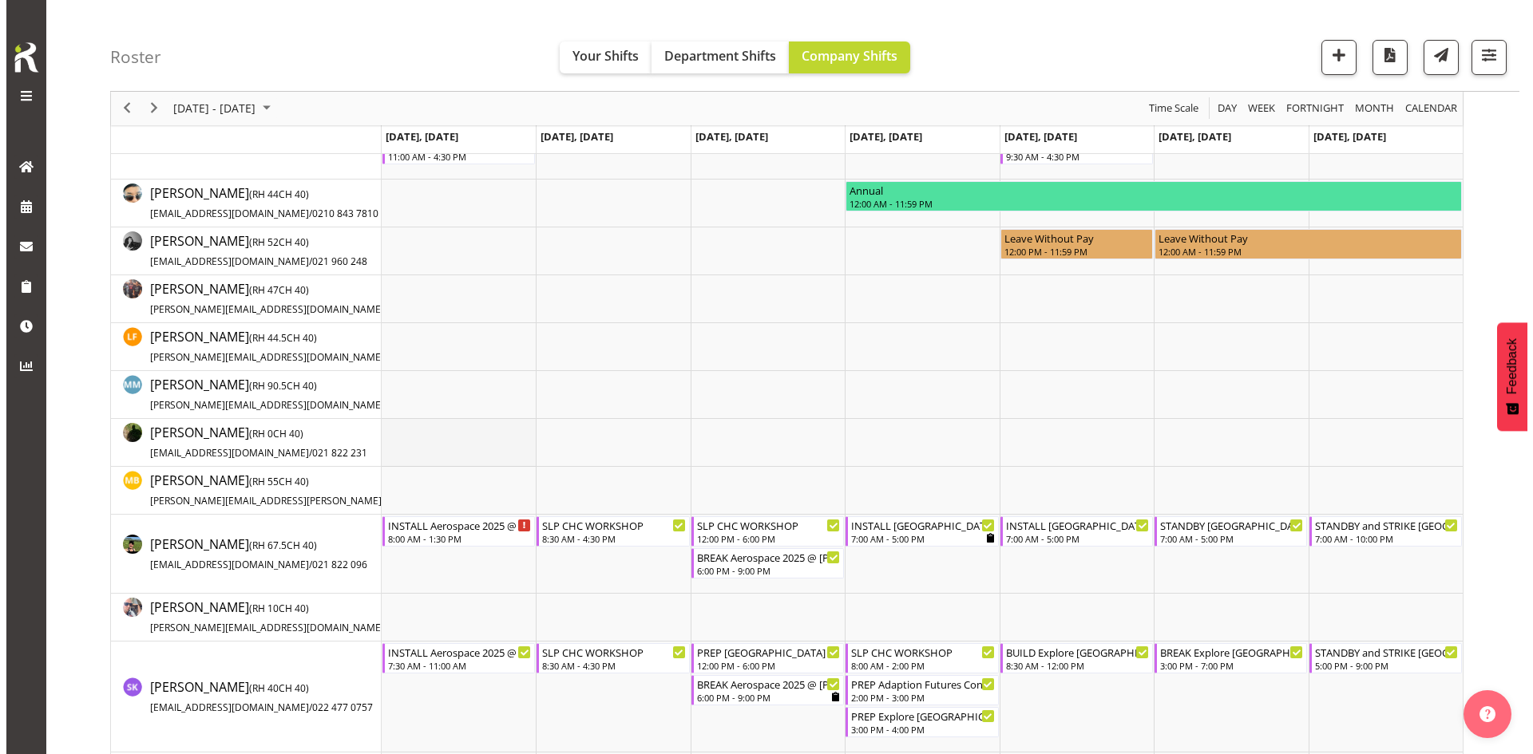
scroll to position [239, 0]
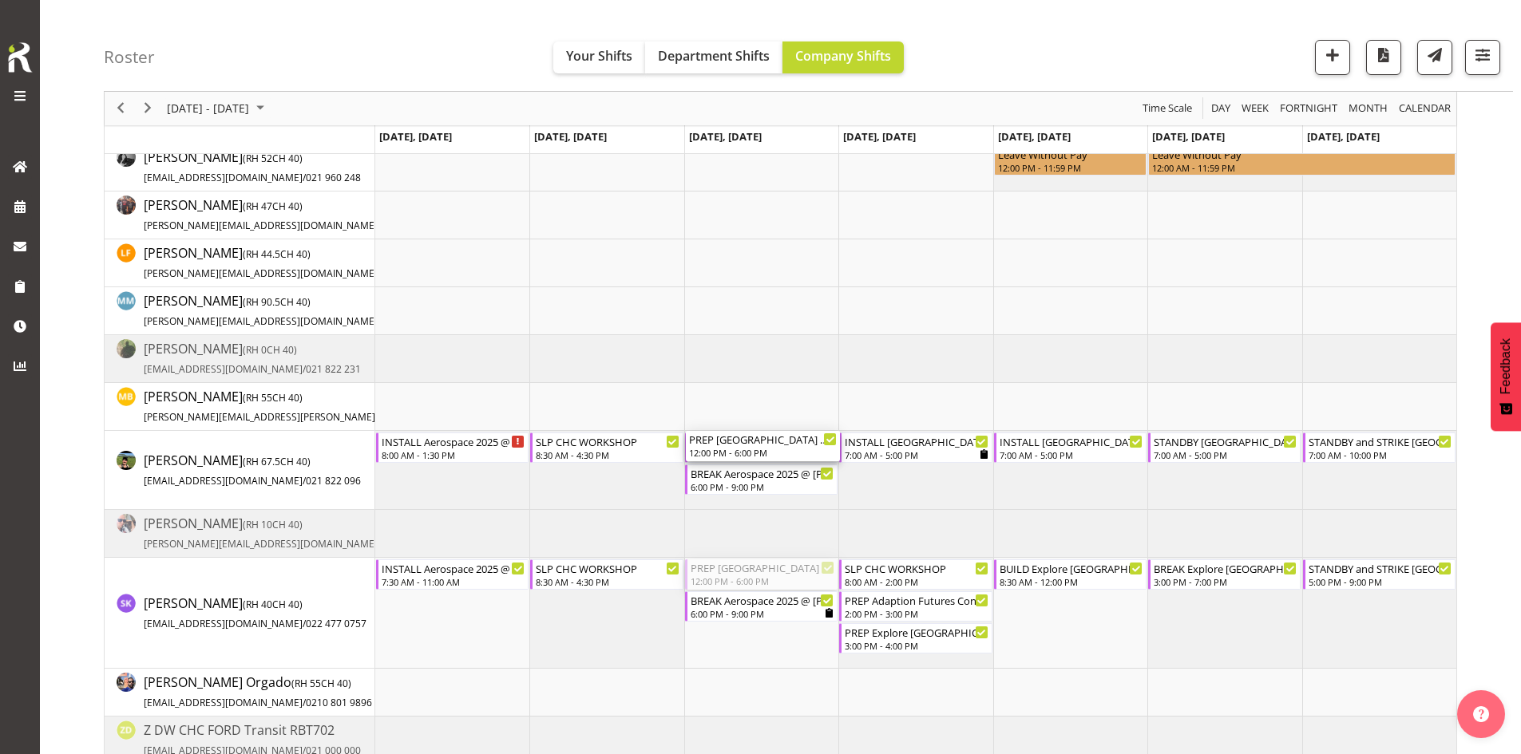
drag, startPoint x: 774, startPoint y: 574, endPoint x: 754, endPoint y: 463, distance: 112.9
click at [754, 463] on div "INSTALL Aerospace 2025 @ [PERSON_NAME] On Site @ 0730 8:00 AM - 1:30 PM SLP CHC…" at bounding box center [915, 494] width 1081 height 1019
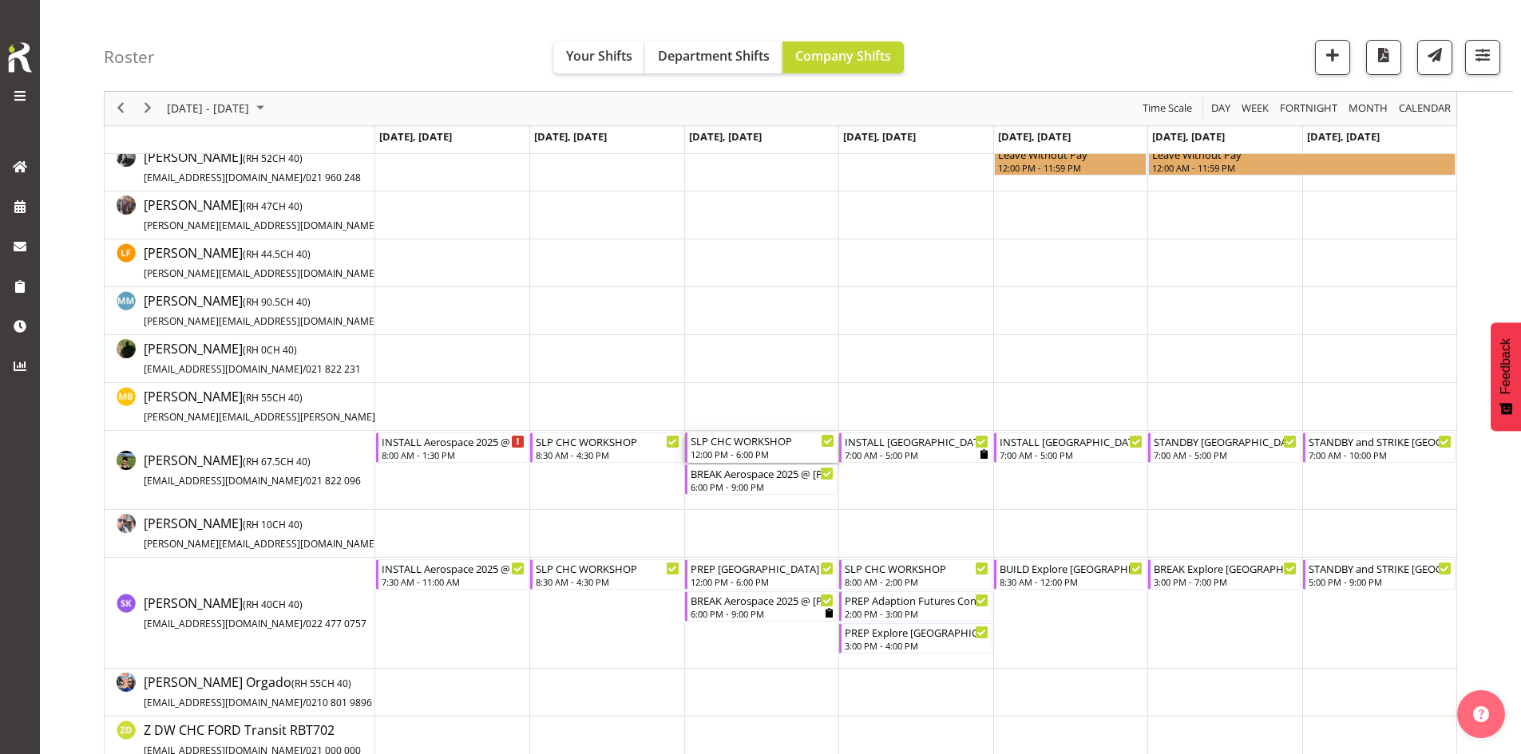
click at [758, 445] on div "SLP CHC WORKSHOP" at bounding box center [763, 441] width 144 height 16
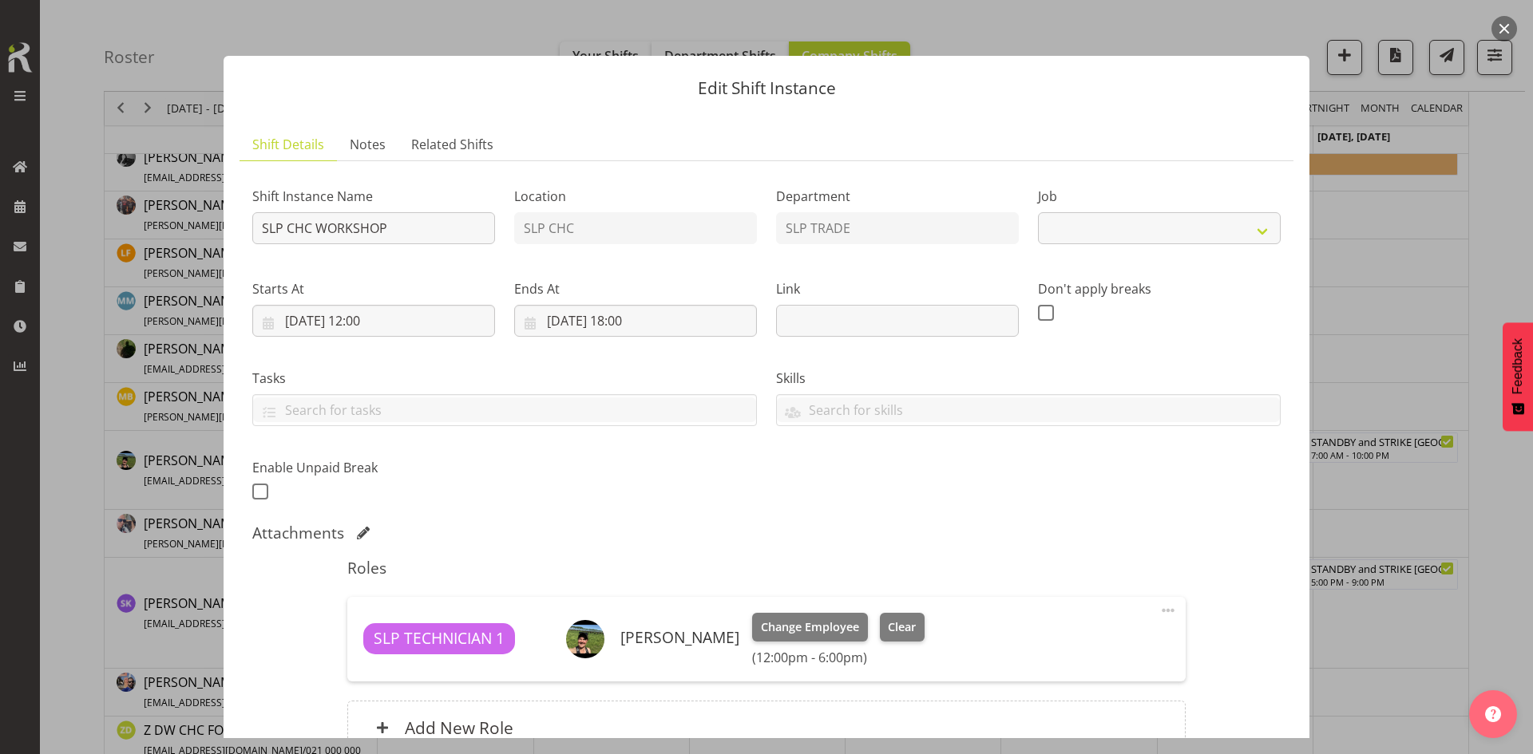
select select "45"
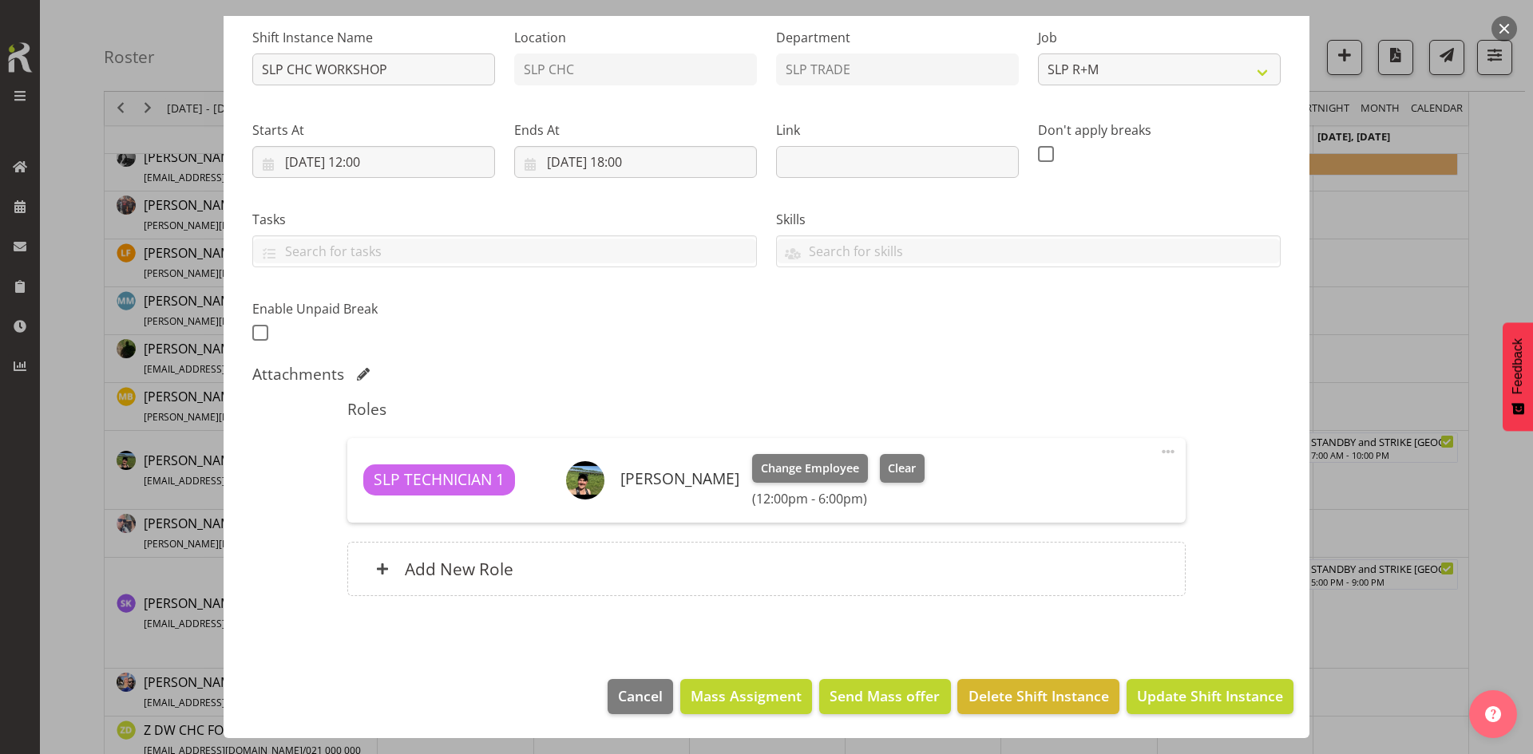
click at [904, 501] on h6 "(12:00pm - 6:00pm)" at bounding box center [838, 499] width 172 height 16
click at [904, 485] on div "Change Employee Clear (12:00pm - 6:00pm)" at bounding box center [838, 480] width 172 height 53
click at [904, 473] on span "Clear" at bounding box center [902, 469] width 28 height 18
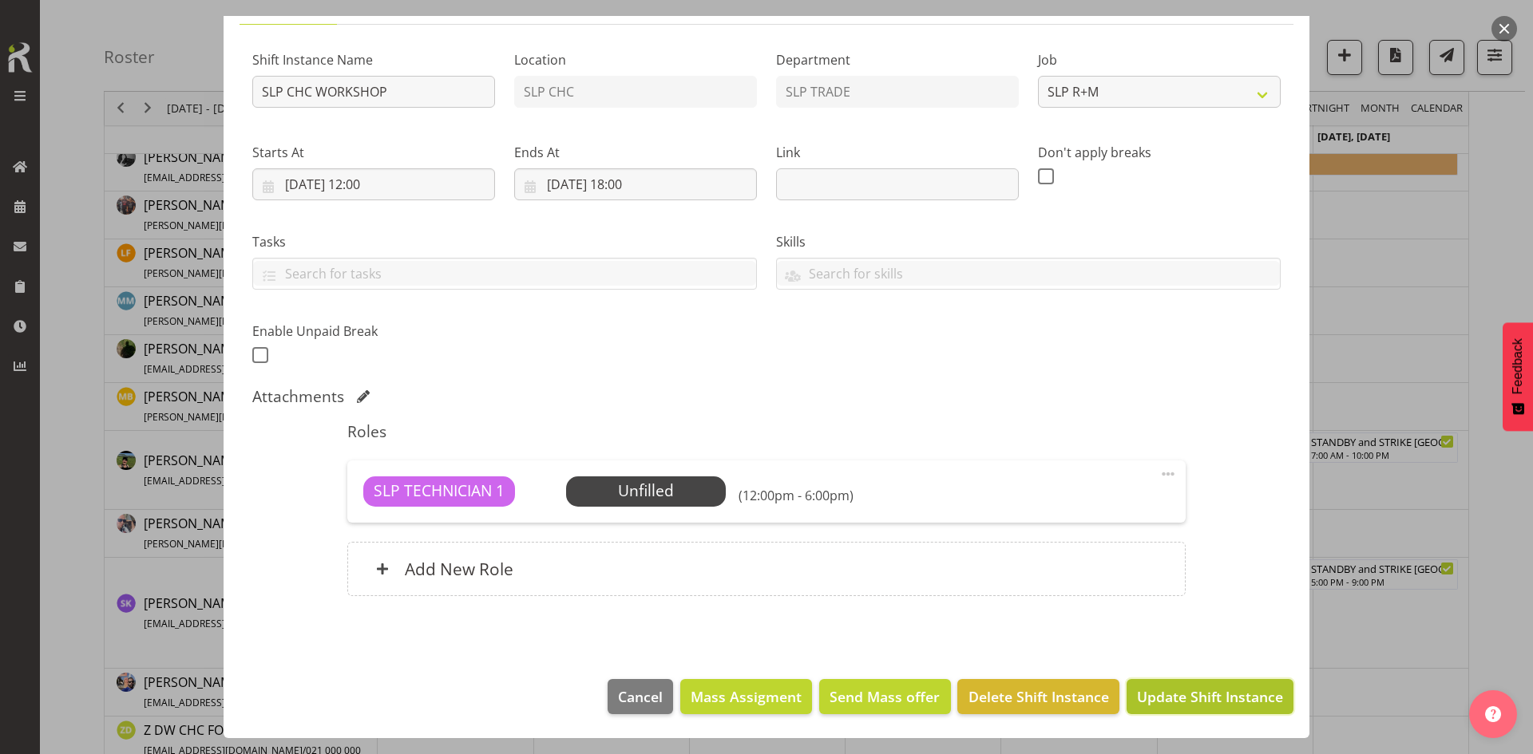
click at [1175, 691] on span "Update Shift Instance" at bounding box center [1210, 697] width 146 height 21
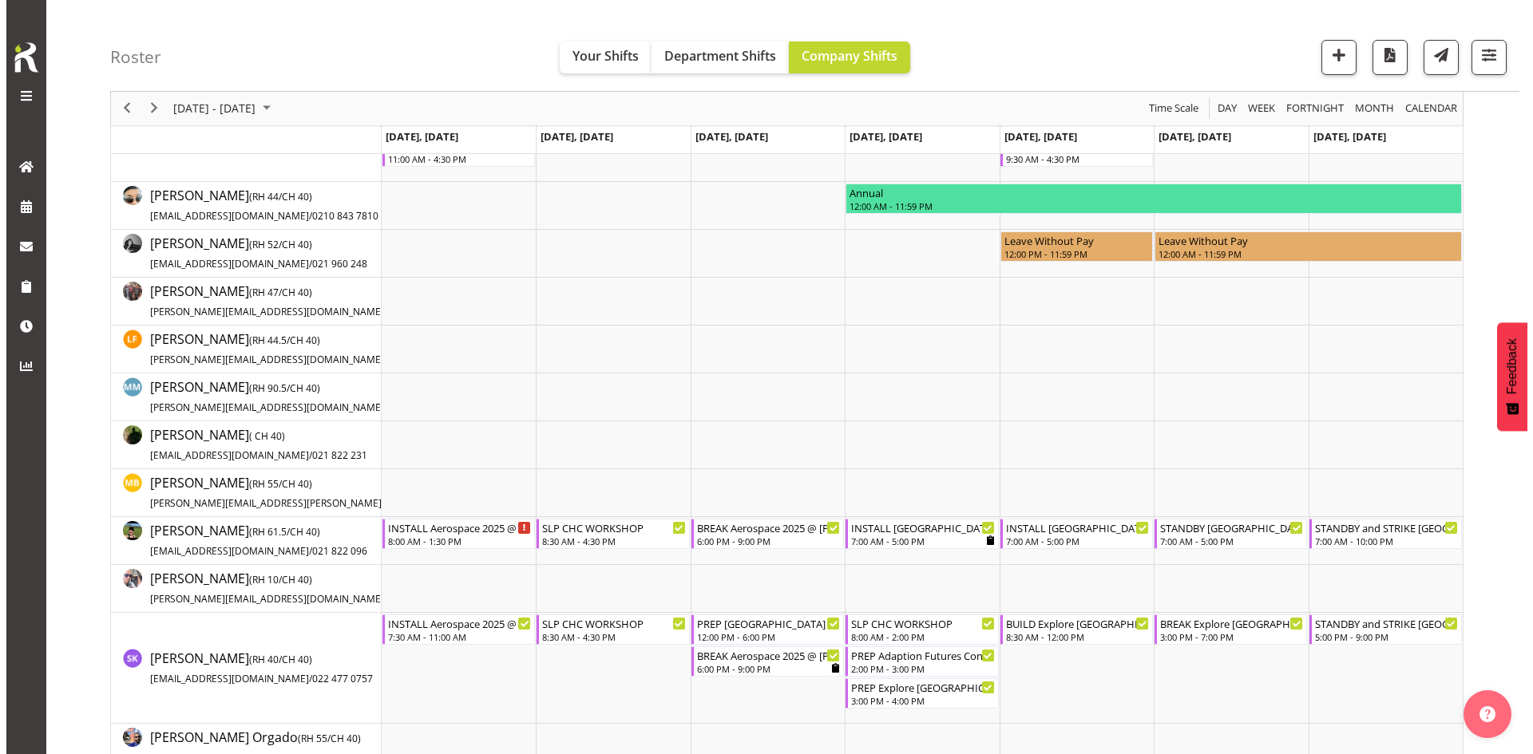
scroll to position [160, 0]
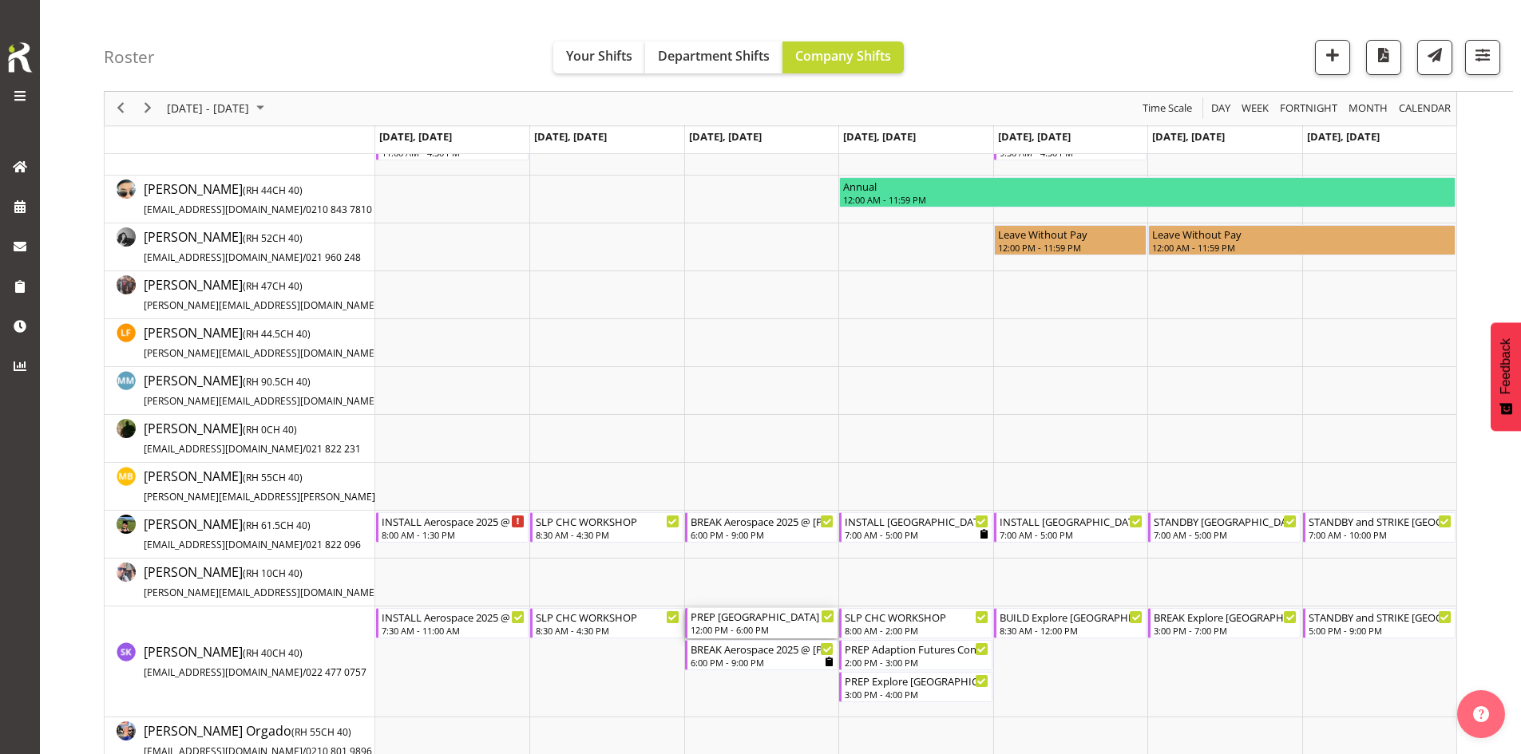
click at [756, 631] on div "12:00 PM - 6:00 PM" at bounding box center [763, 629] width 144 height 13
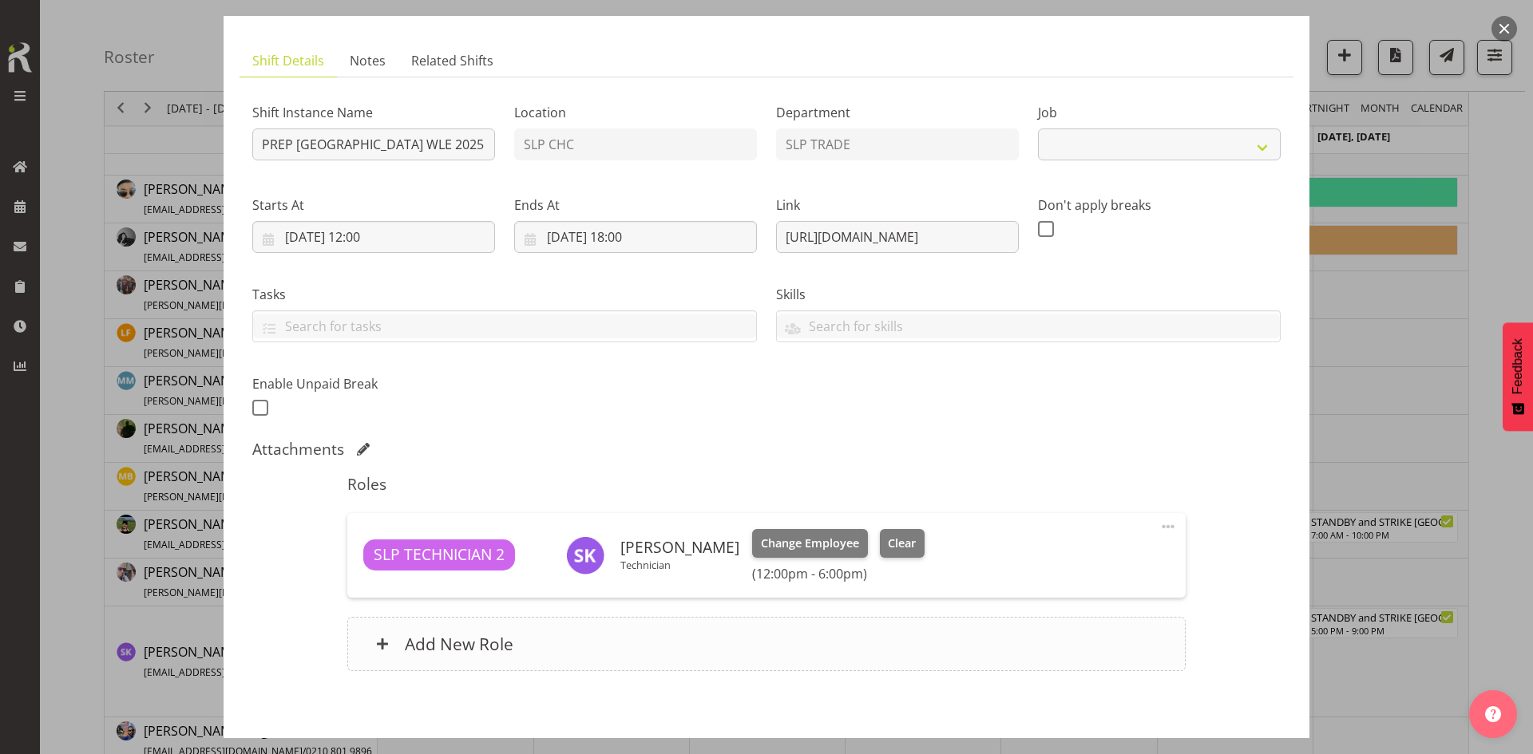
select select "9228"
click at [662, 617] on div "Add New Role" at bounding box center [765, 644] width 837 height 54
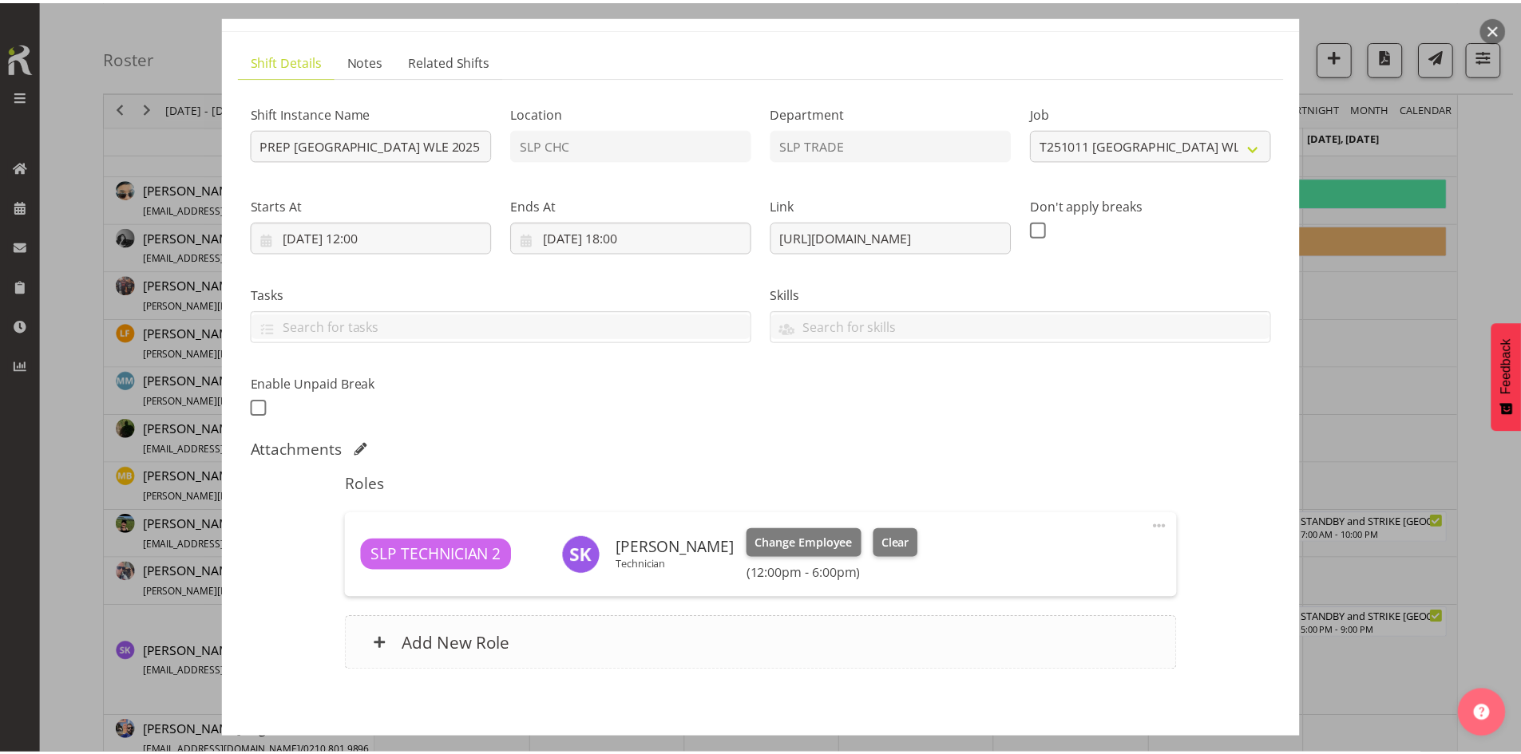
scroll to position [159, 0]
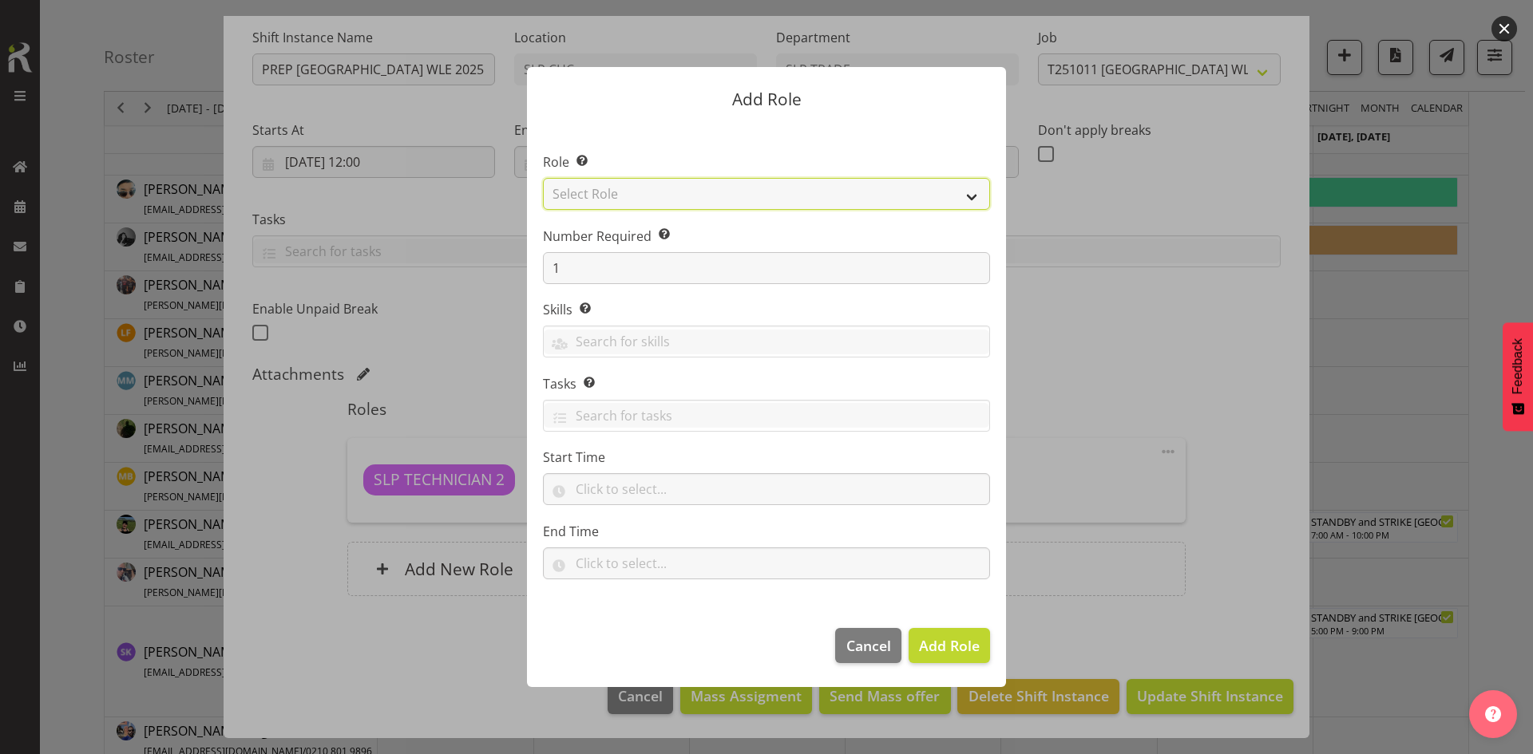
click at [925, 189] on select "Select Role ACCOUNT MANAGER ACCOUNT MANAGER DW ACCOUNTS [PERSON_NAME] VEHICLES …" at bounding box center [766, 194] width 447 height 32
select select "123"
click at [543, 178] on select "Select Role ACCOUNT MANAGER ACCOUNT MANAGER DW ACCOUNTS [PERSON_NAME] VEHICLES …" at bounding box center [766, 194] width 447 height 32
click at [929, 643] on span "Add Role" at bounding box center [949, 645] width 61 height 19
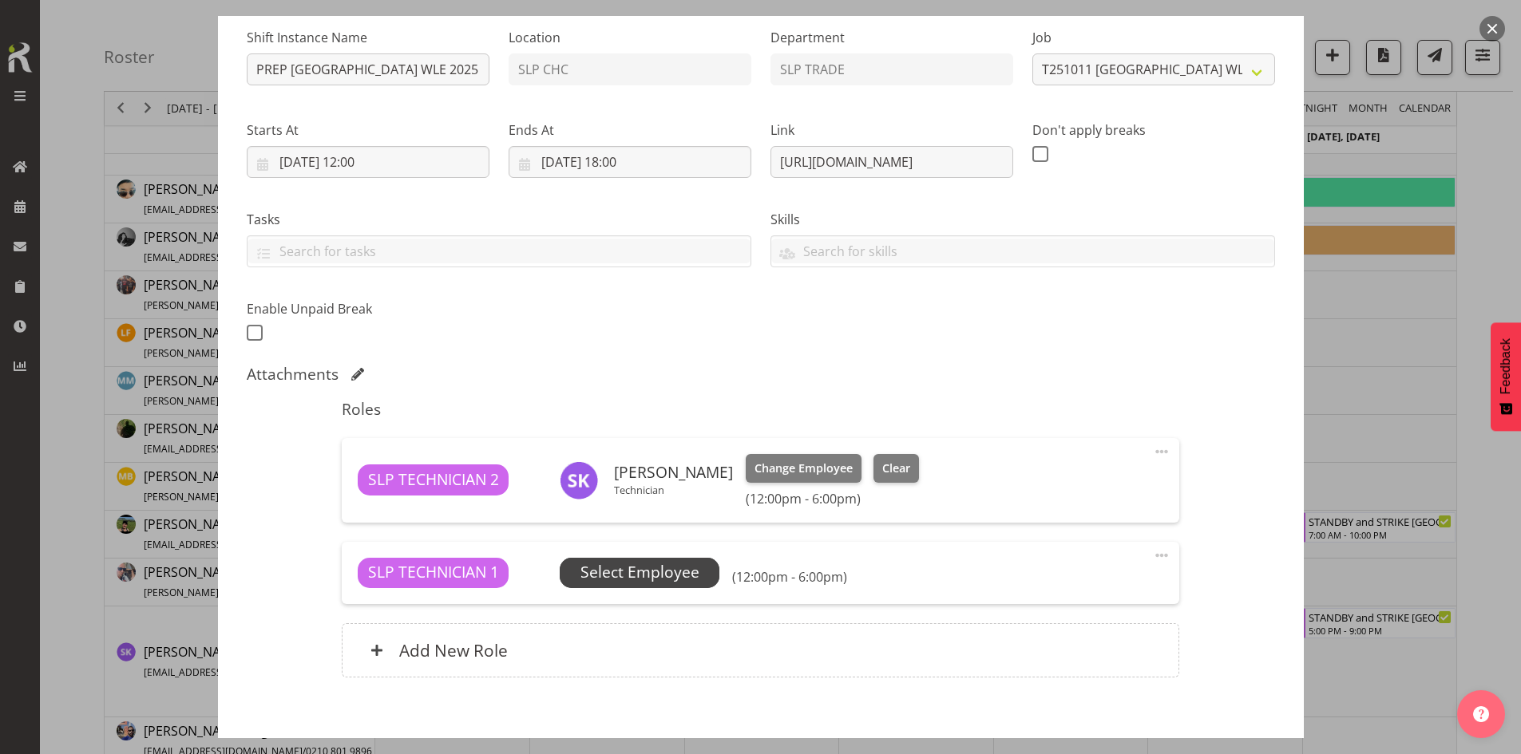
click at [685, 574] on span "Select Employee" at bounding box center [639, 572] width 119 height 23
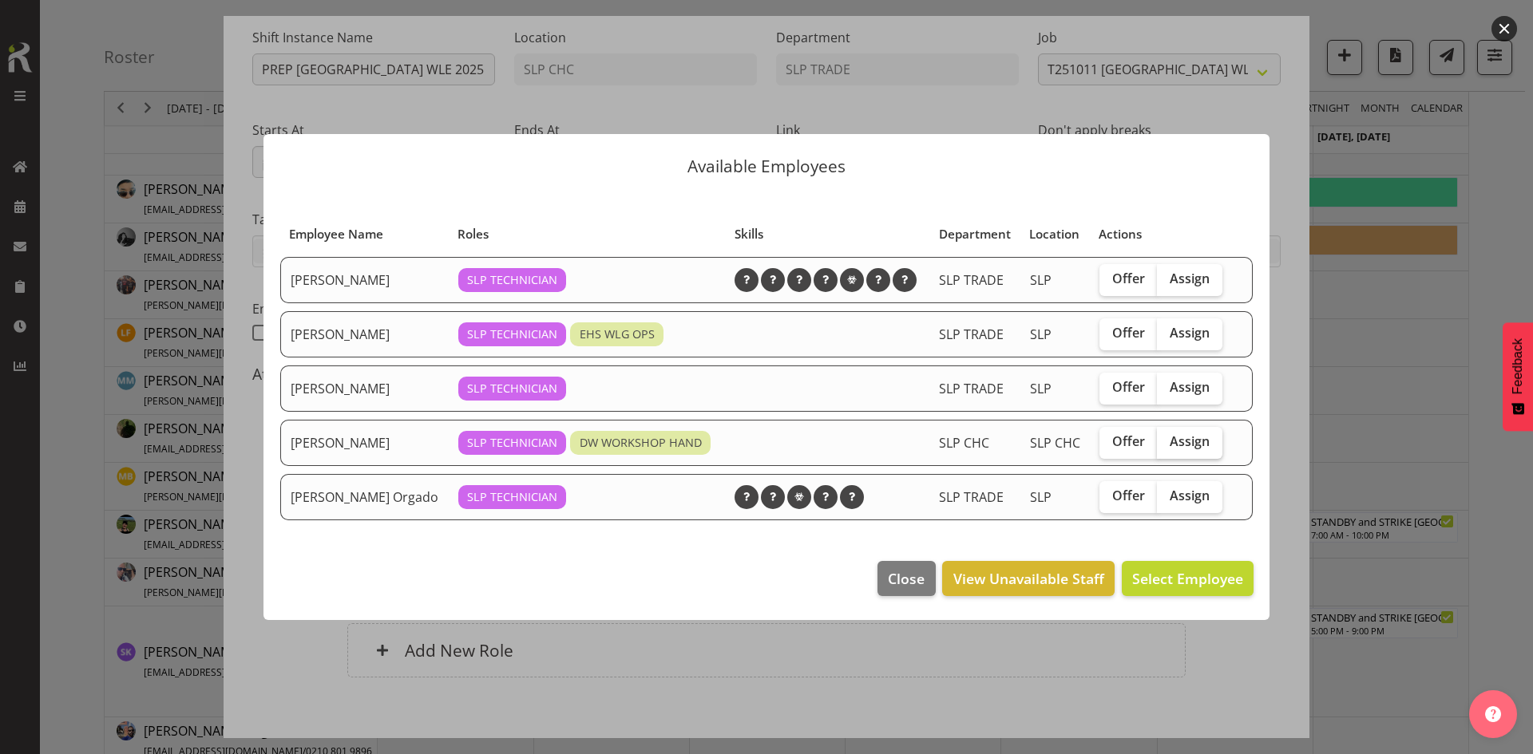
click at [1176, 444] on span "Assign" at bounding box center [1189, 441] width 40 height 16
click at [1167, 444] on input "Assign" at bounding box center [1162, 442] width 10 height 10
checkbox input "true"
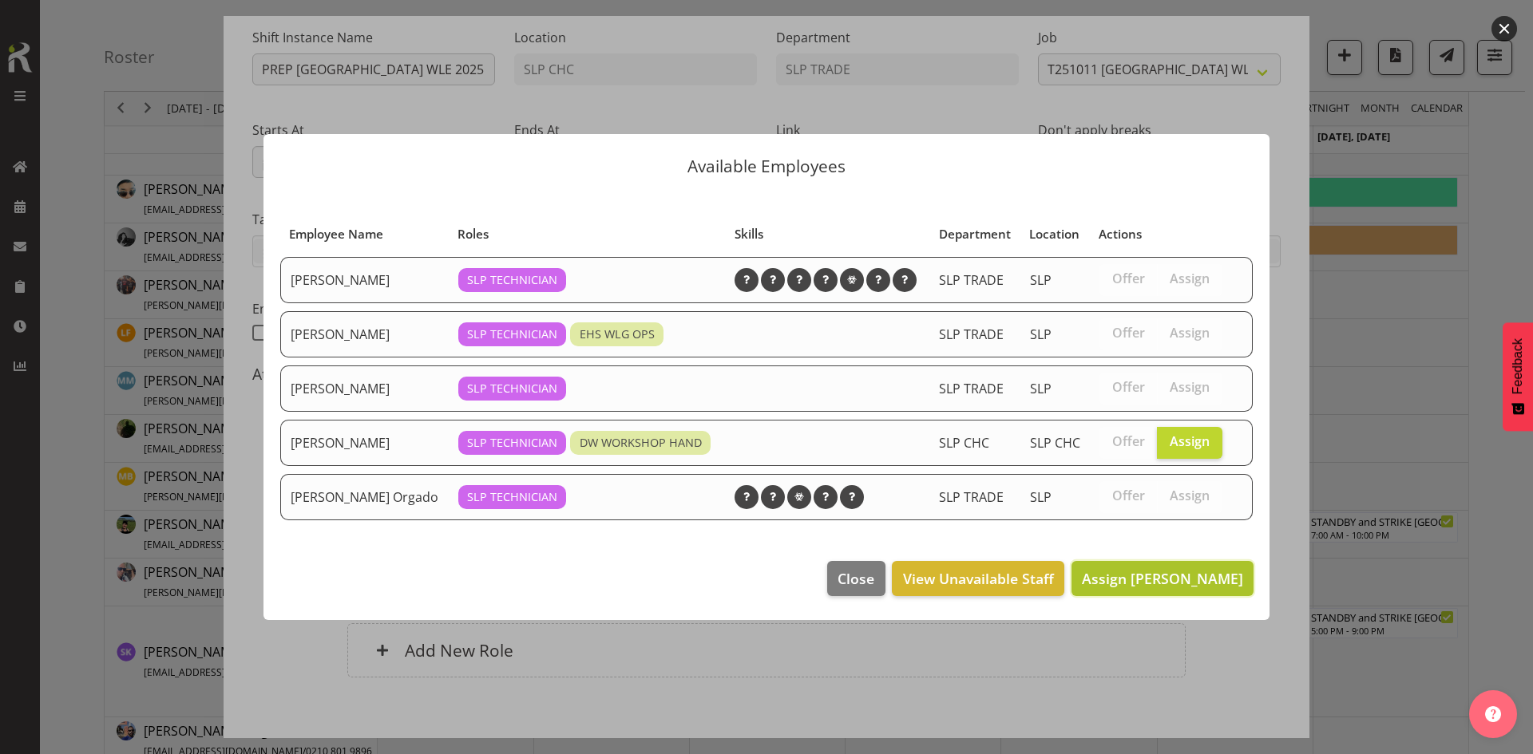
click at [1130, 581] on span "Assign [PERSON_NAME]" at bounding box center [1162, 578] width 161 height 19
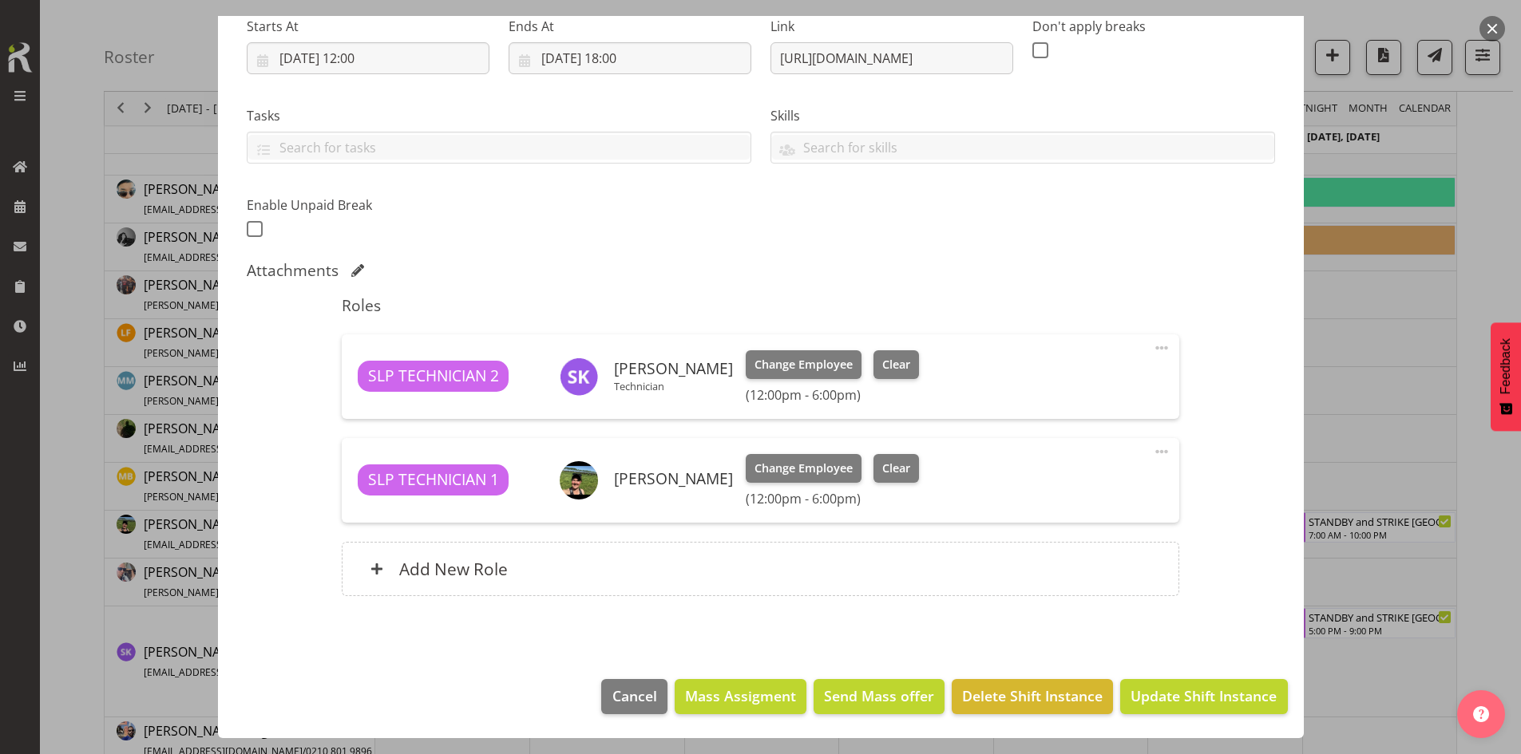
click at [1153, 720] on footer "Cancel Mass Assigment Send Mass offer Delete Shift Instance Update Shift Instan…" at bounding box center [761, 700] width 1086 height 75
click at [1155, 710] on button "Update Shift Instance" at bounding box center [1203, 696] width 167 height 35
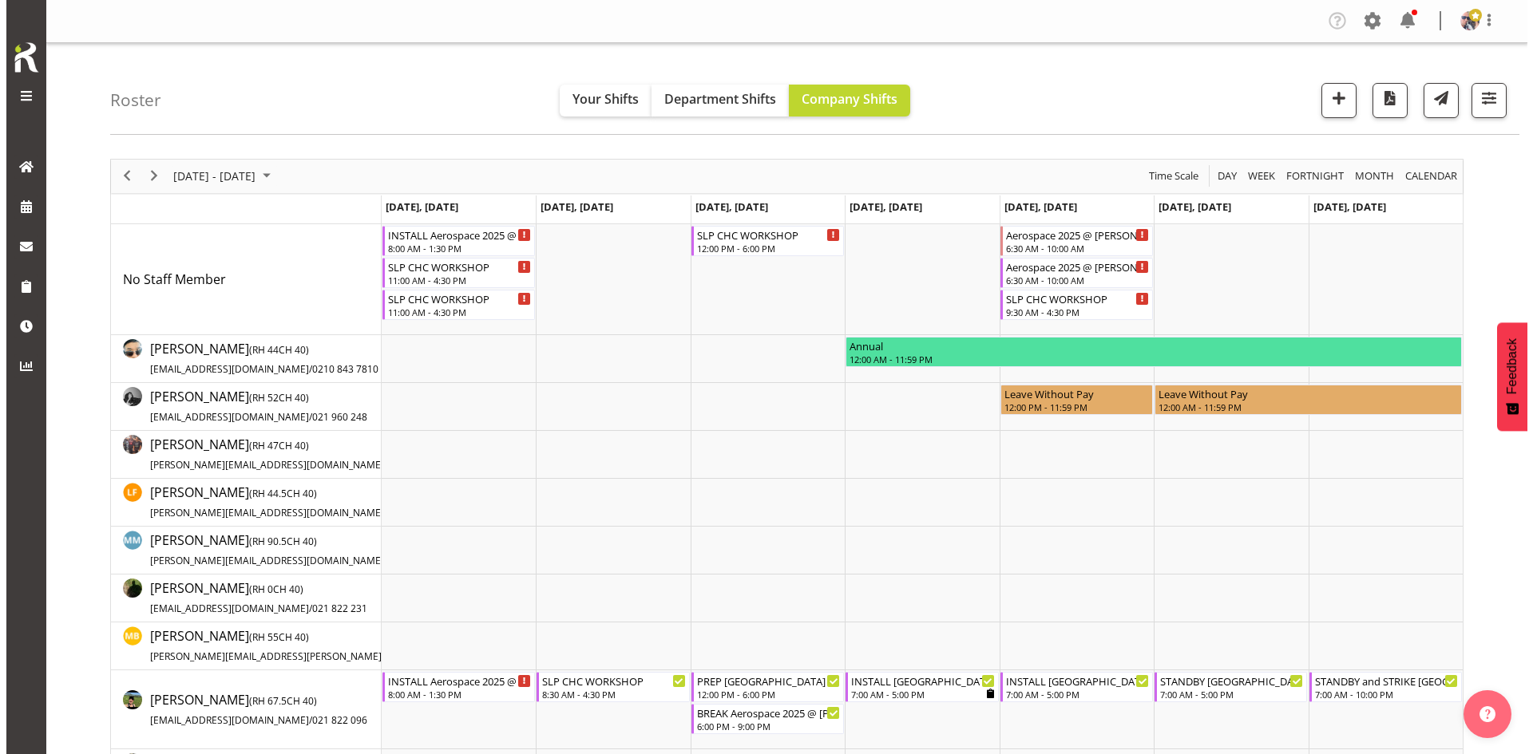
scroll to position [239, 0]
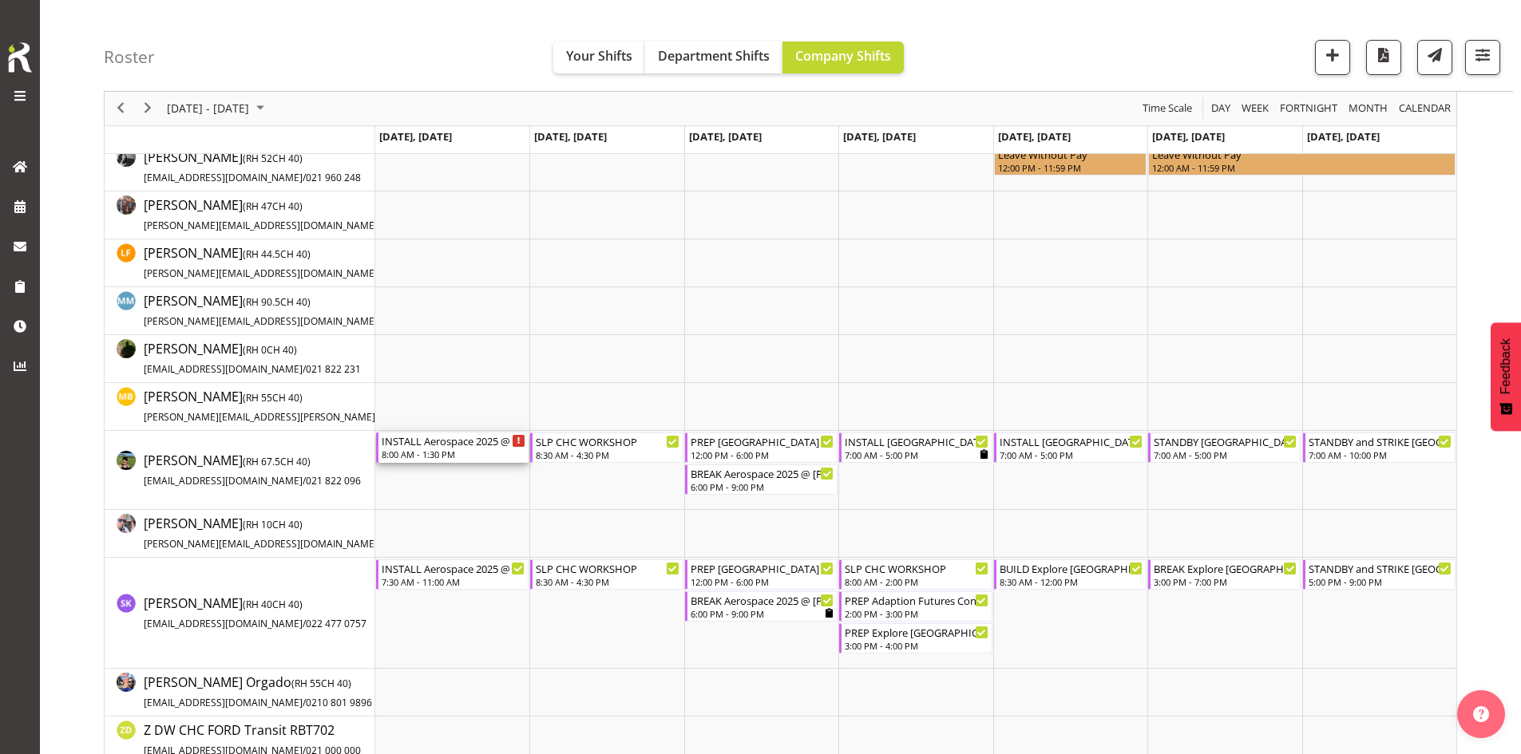
click at [497, 452] on div "8:00 AM - 1:30 PM" at bounding box center [454, 454] width 144 height 13
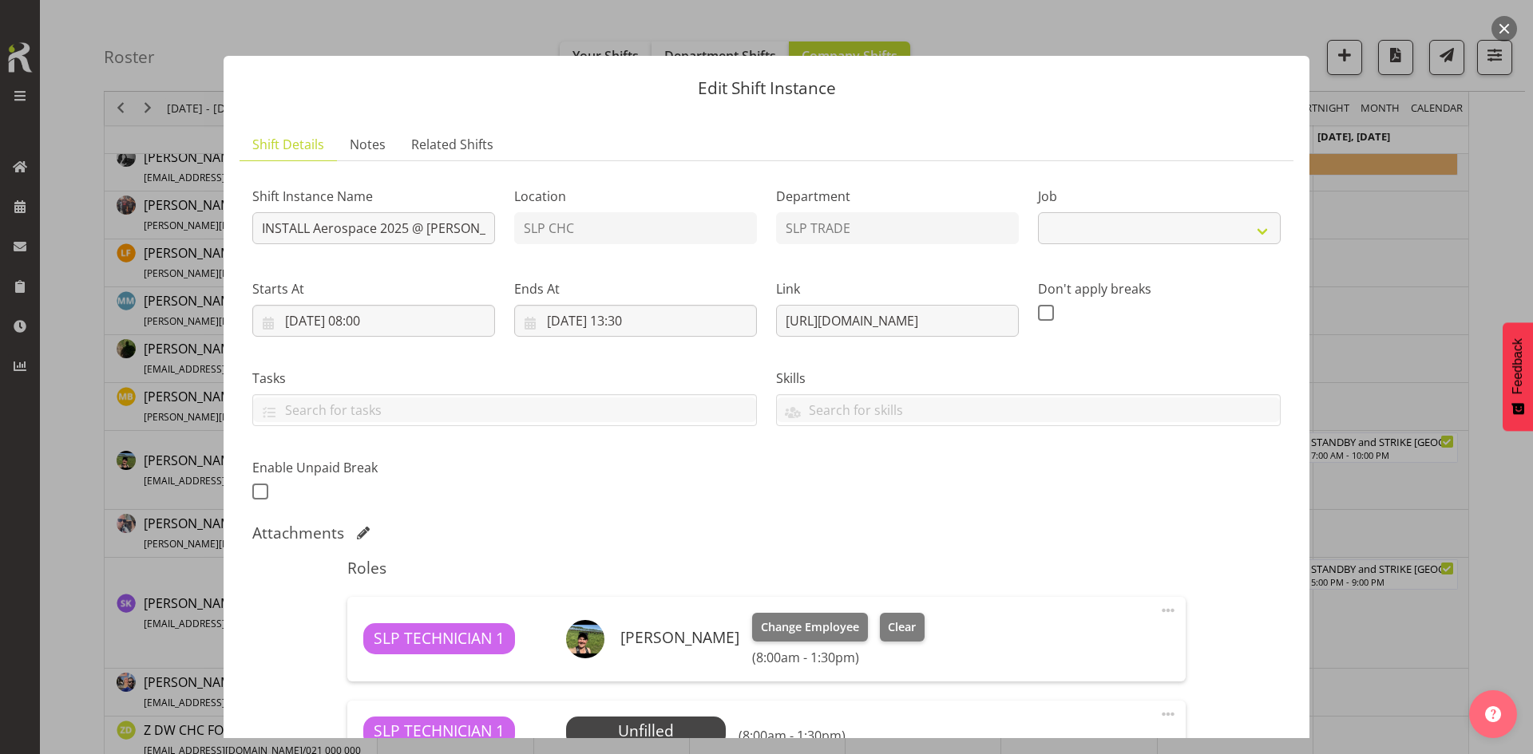
select select "9916"
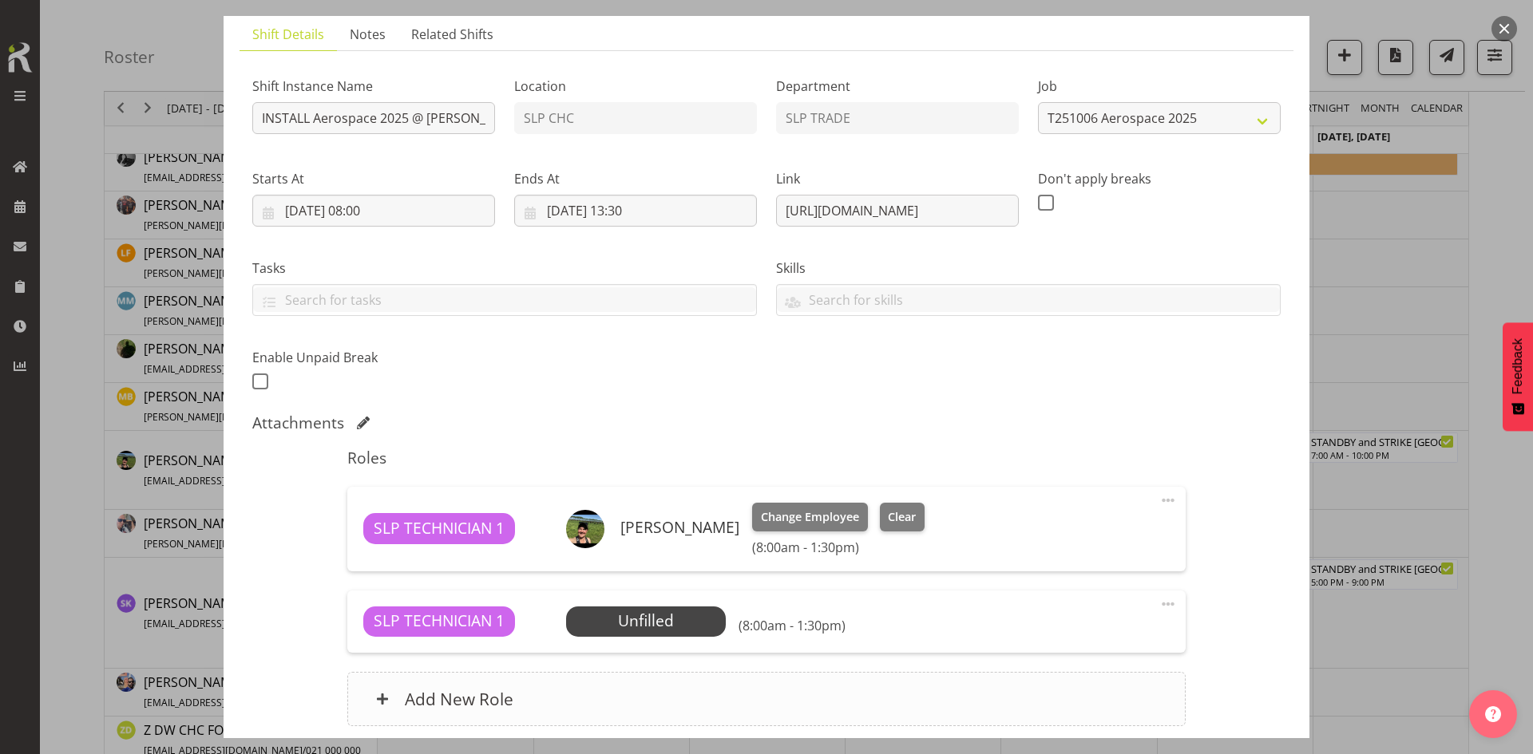
scroll to position [240, 0]
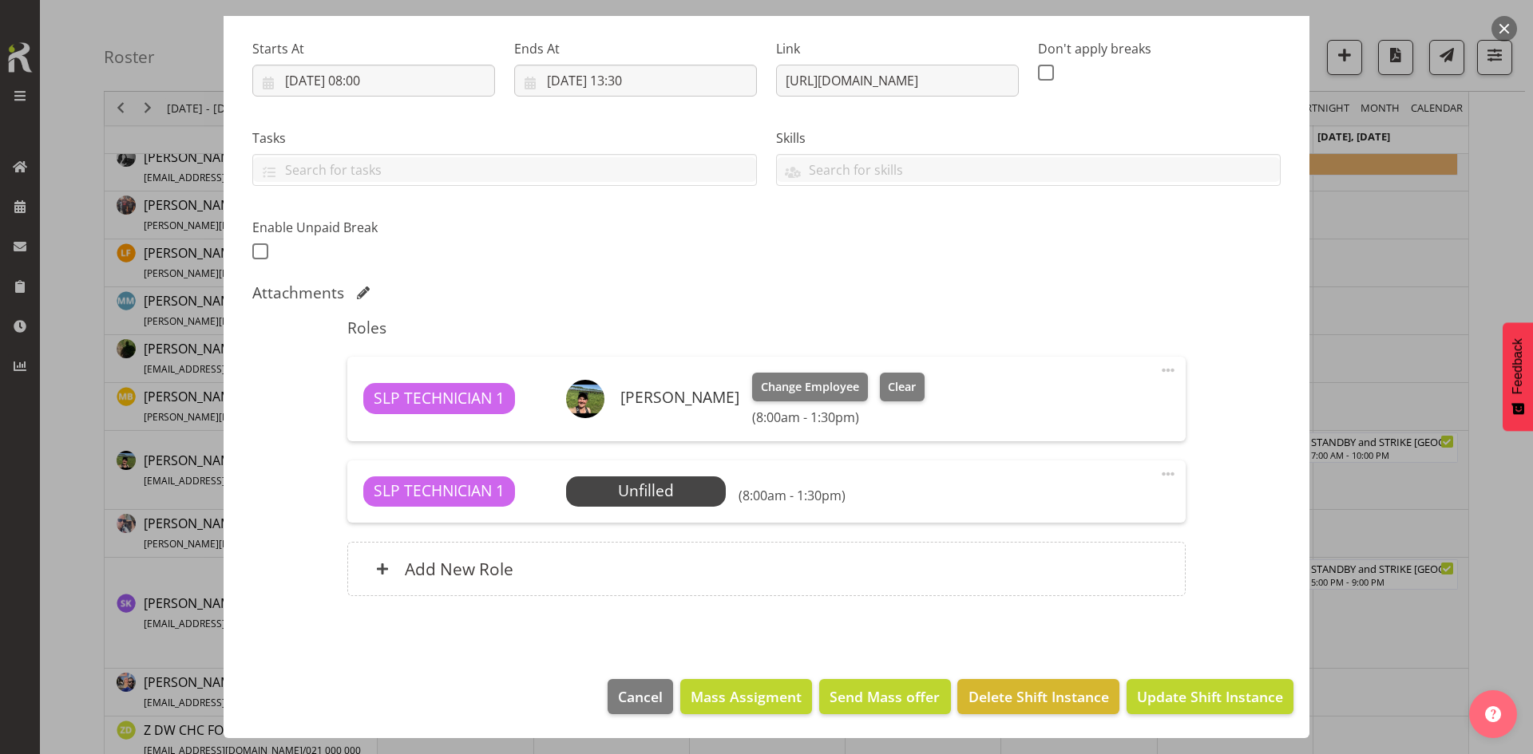
click at [1158, 474] on span at bounding box center [1167, 474] width 19 height 19
click at [1056, 563] on link "Delete" at bounding box center [1100, 566] width 153 height 29
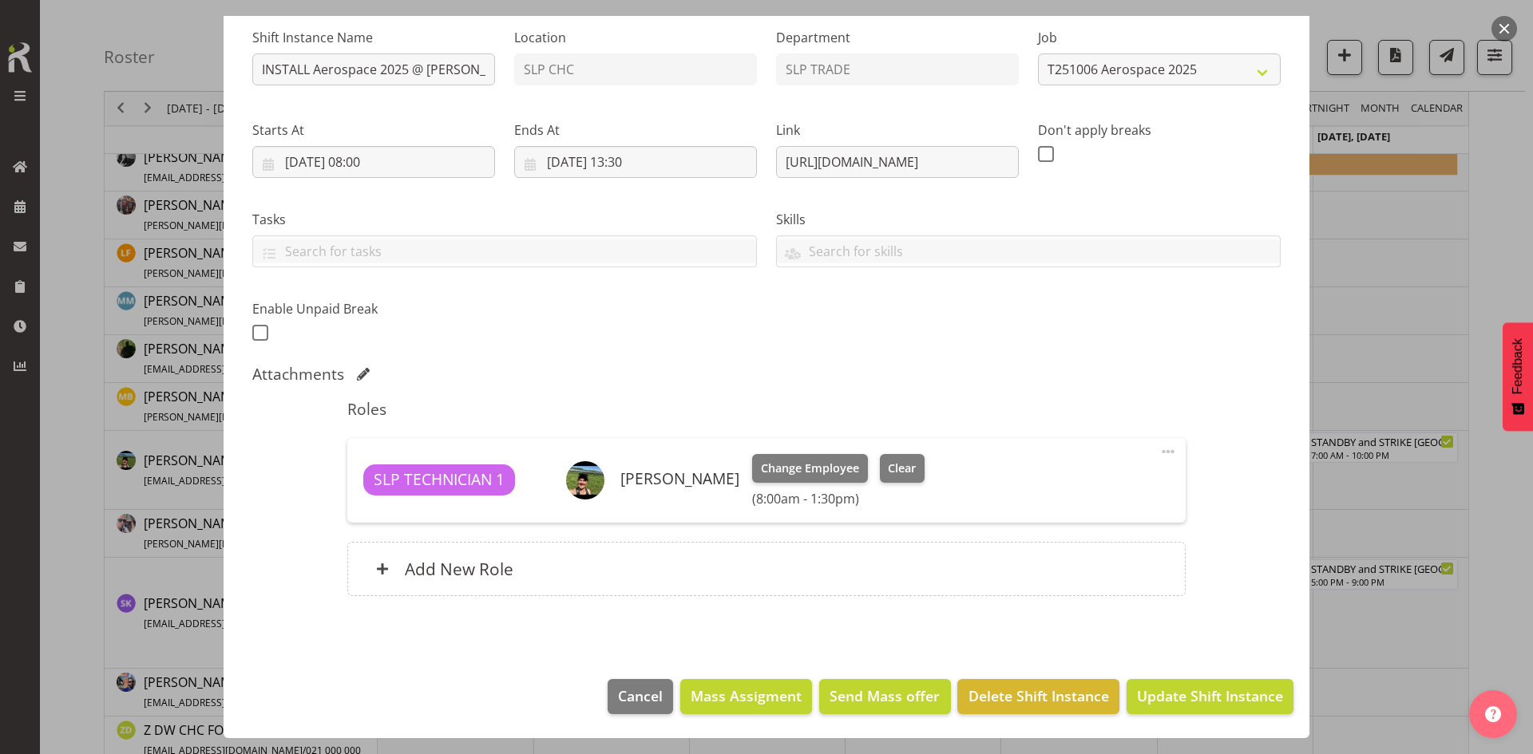
scroll to position [159, 0]
click at [1203, 686] on span "Update Shift Instance" at bounding box center [1210, 696] width 146 height 21
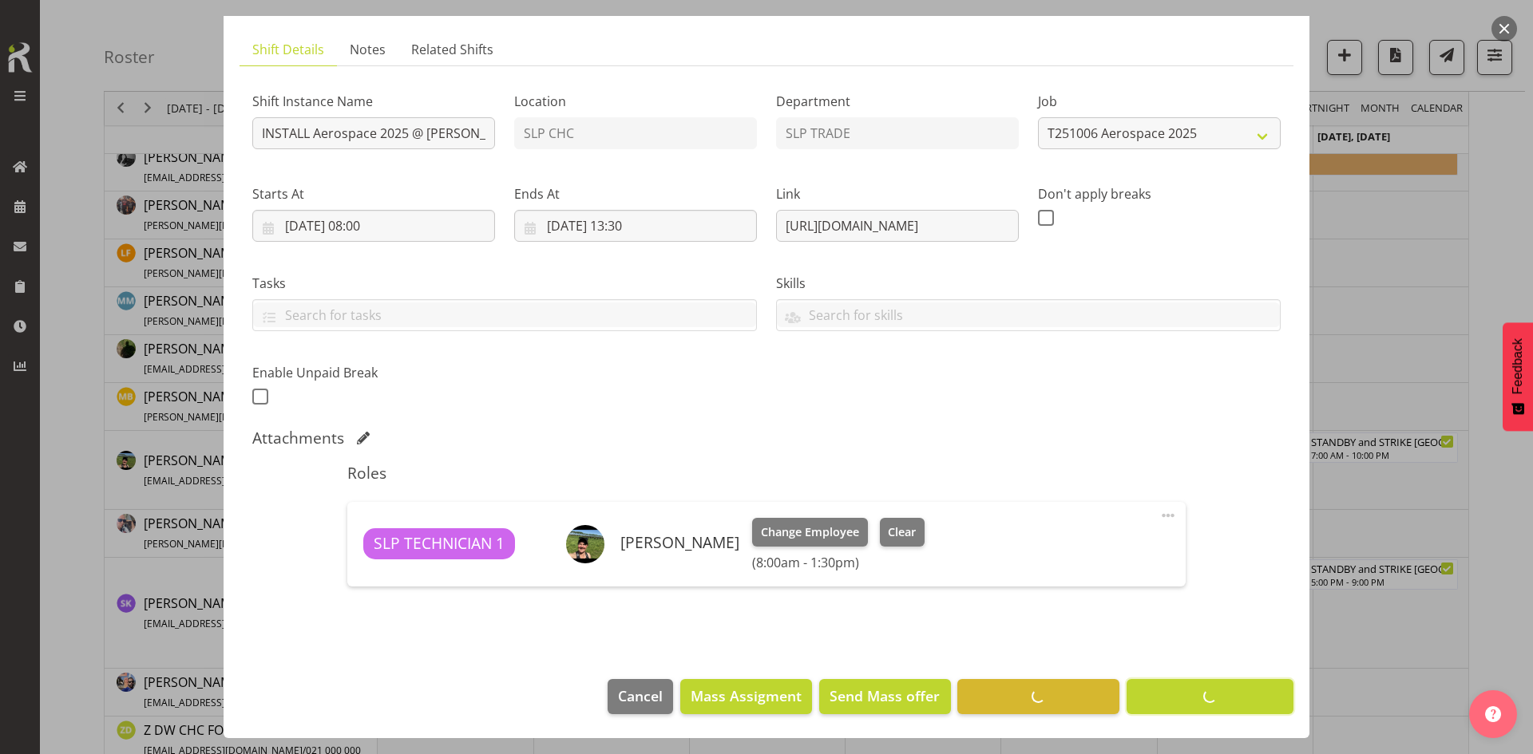
scroll to position [95, 0]
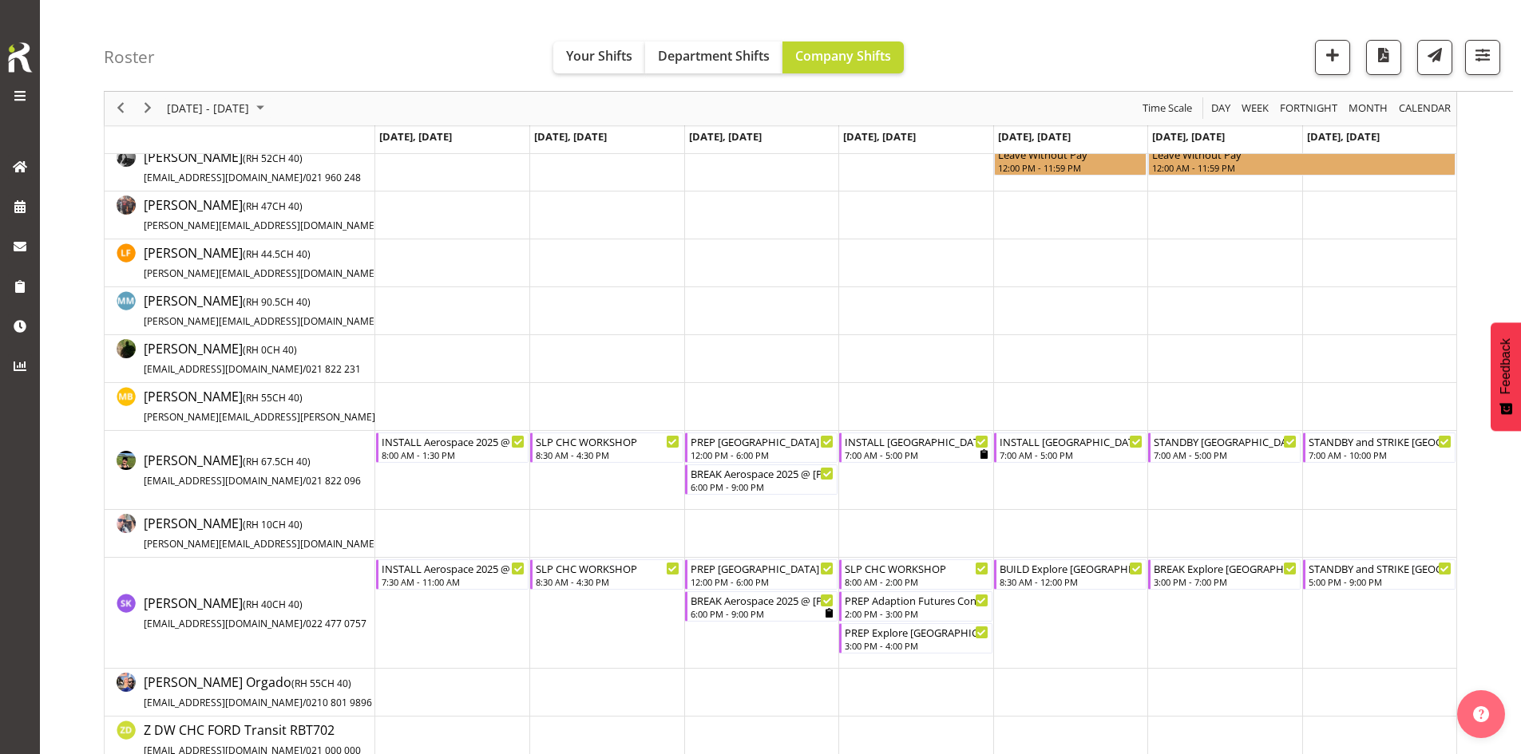
click at [498, 558] on td "Timeline Week of October 12, 2025" at bounding box center [452, 613] width 154 height 111
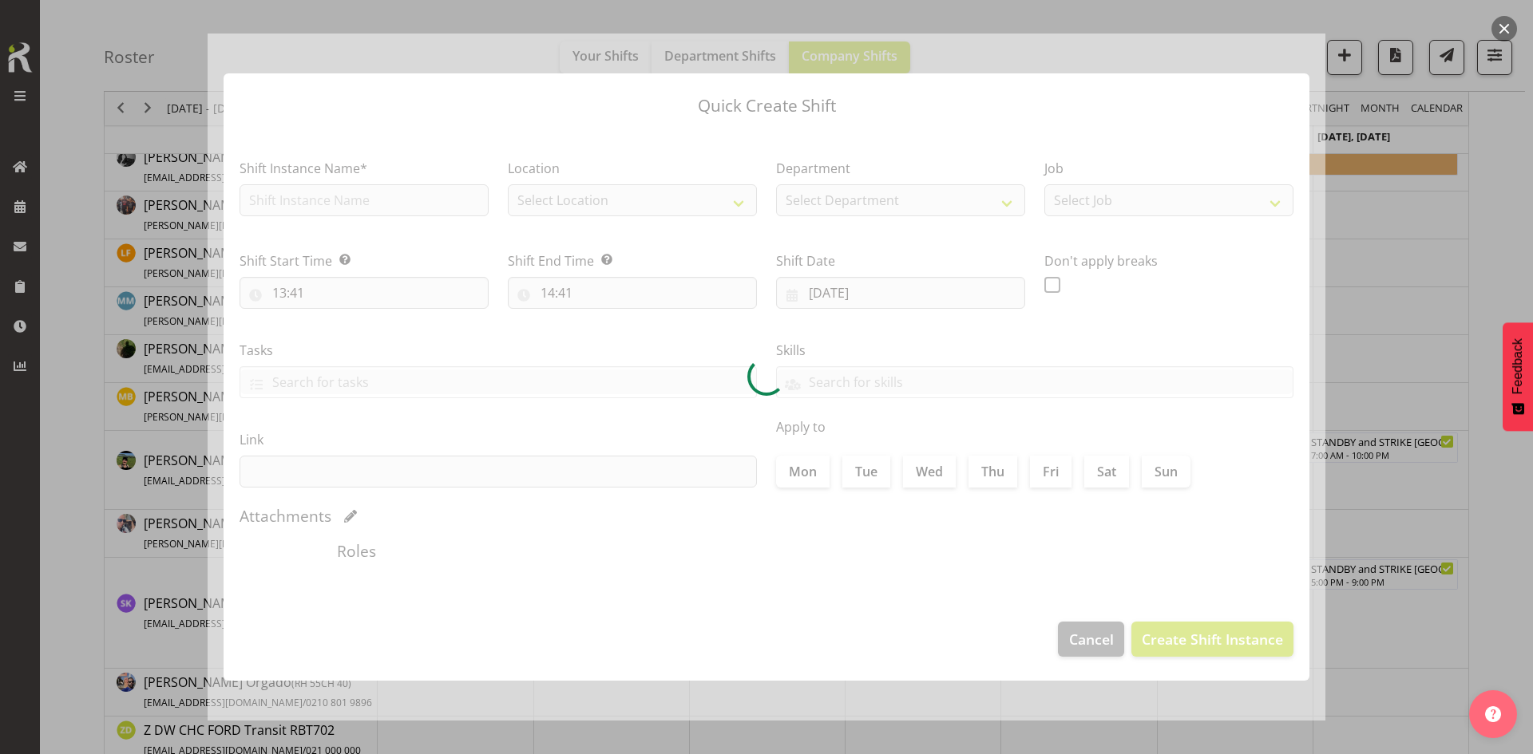
type input "[DATE]"
checkbox input "true"
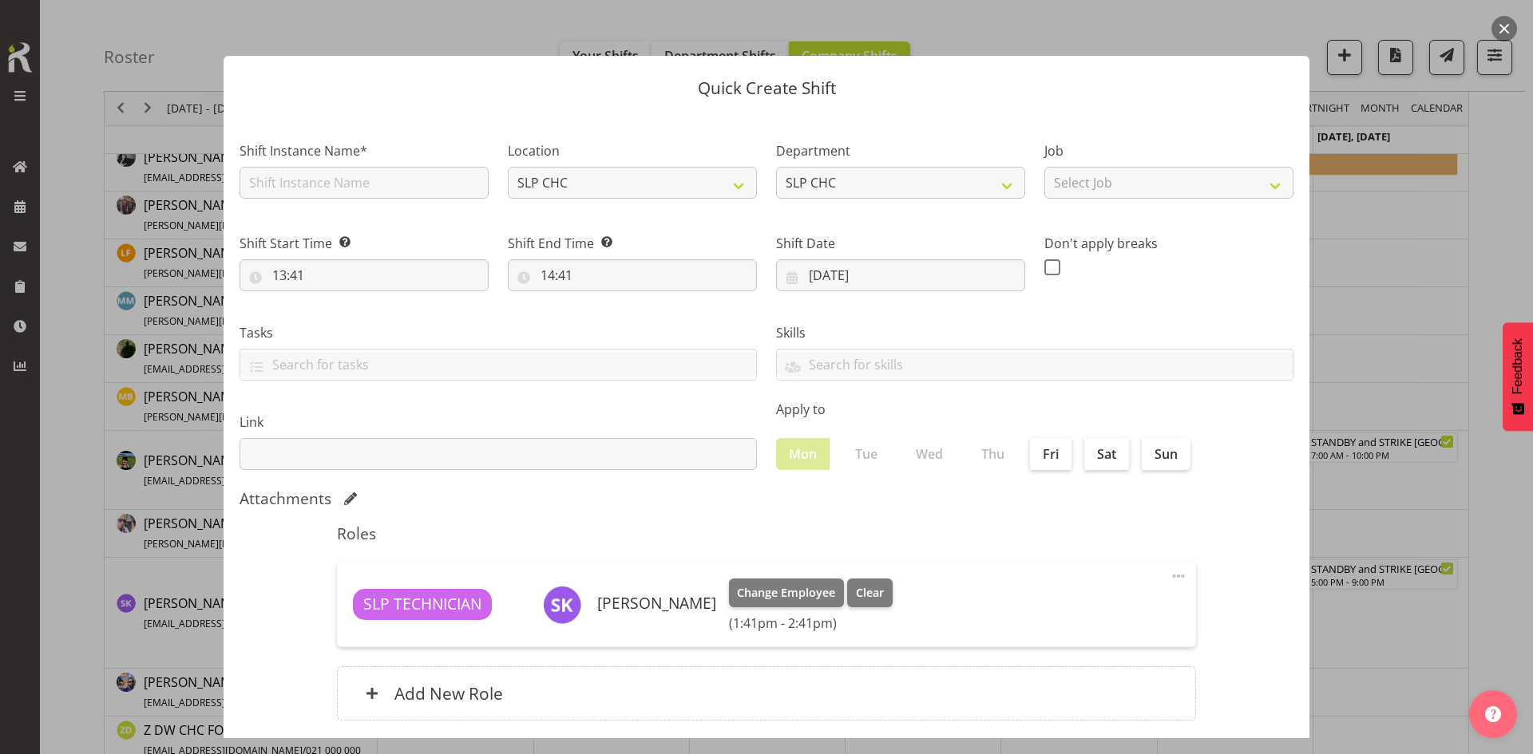
click at [1468, 375] on div at bounding box center [766, 377] width 1533 height 754
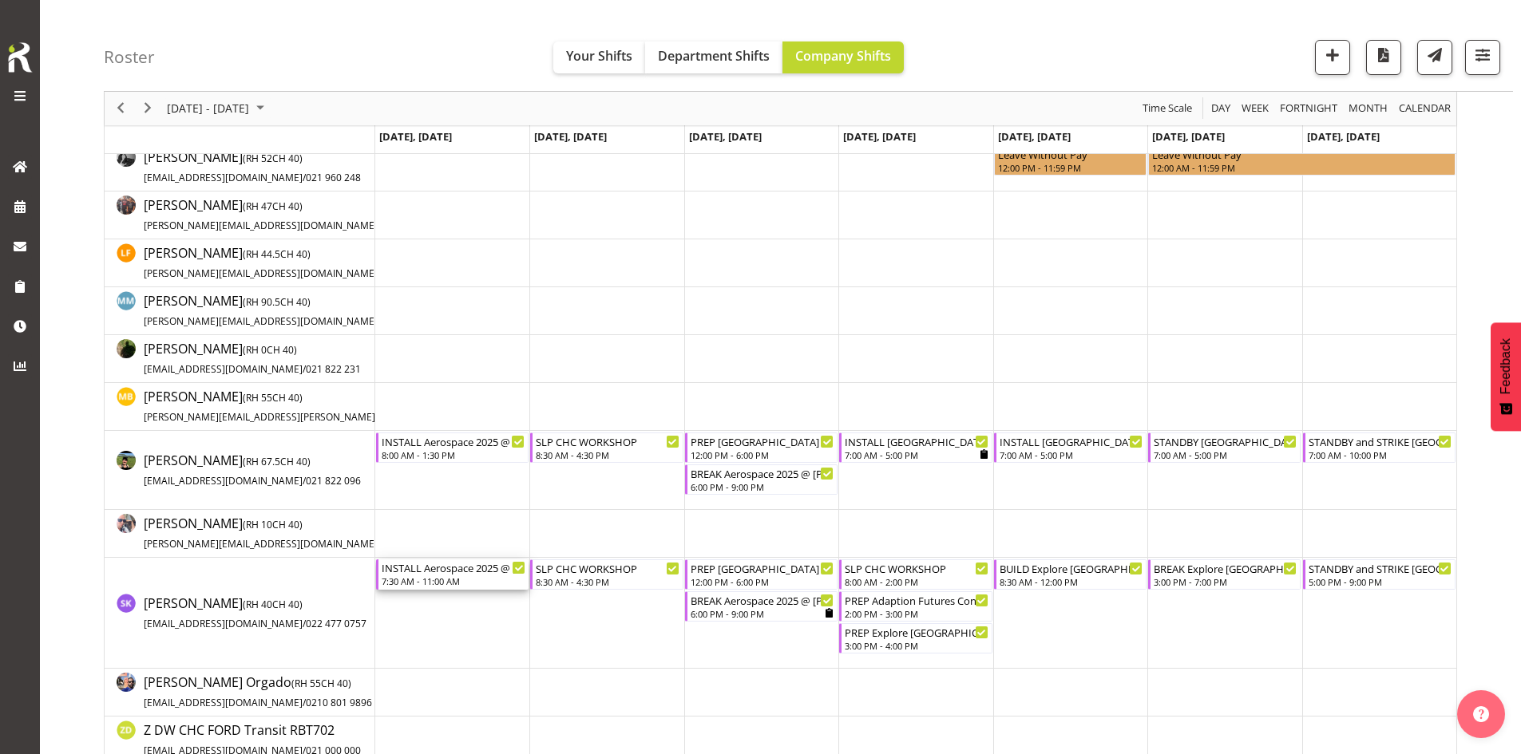
click at [441, 584] on div "7:30 AM - 11:00 AM" at bounding box center [454, 581] width 144 height 13
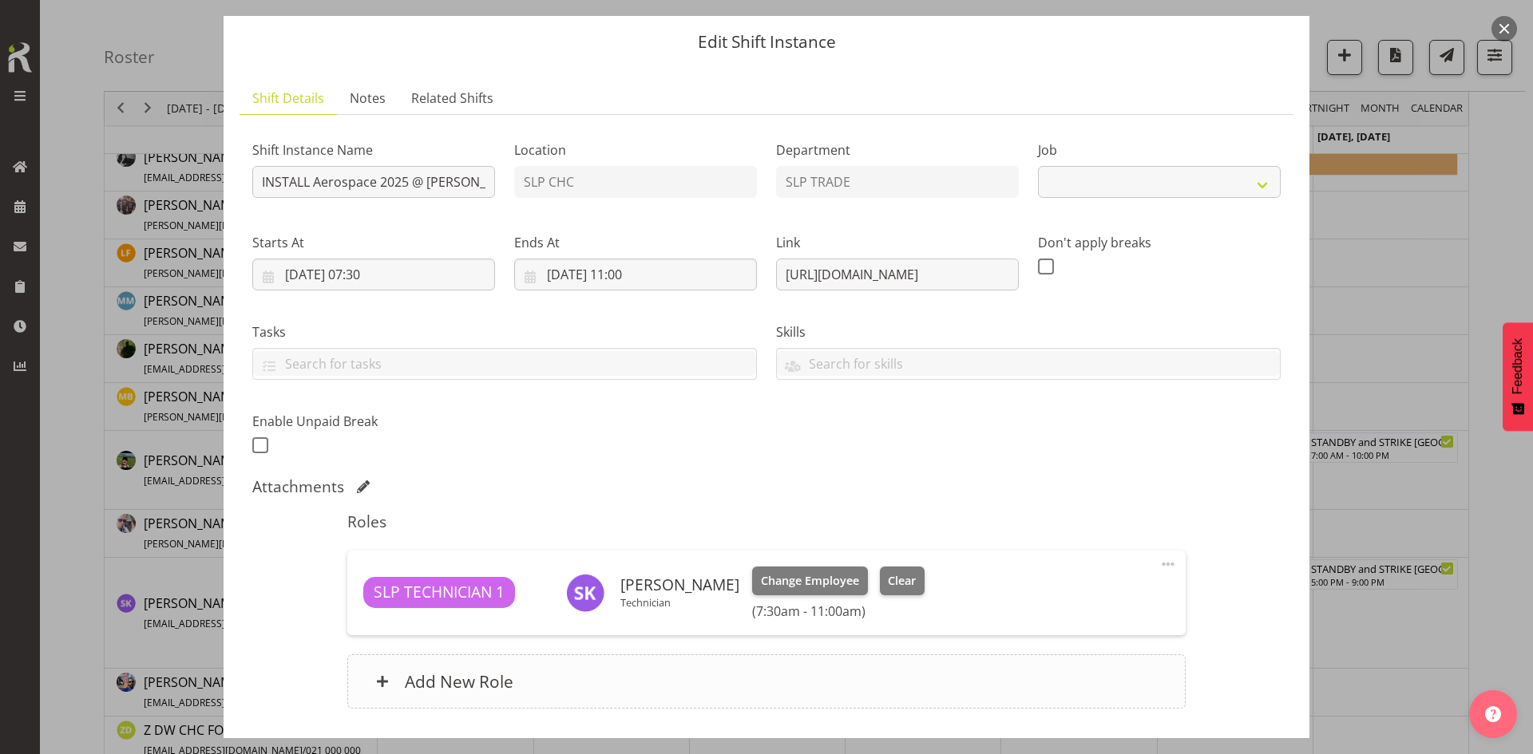
select select "9916"
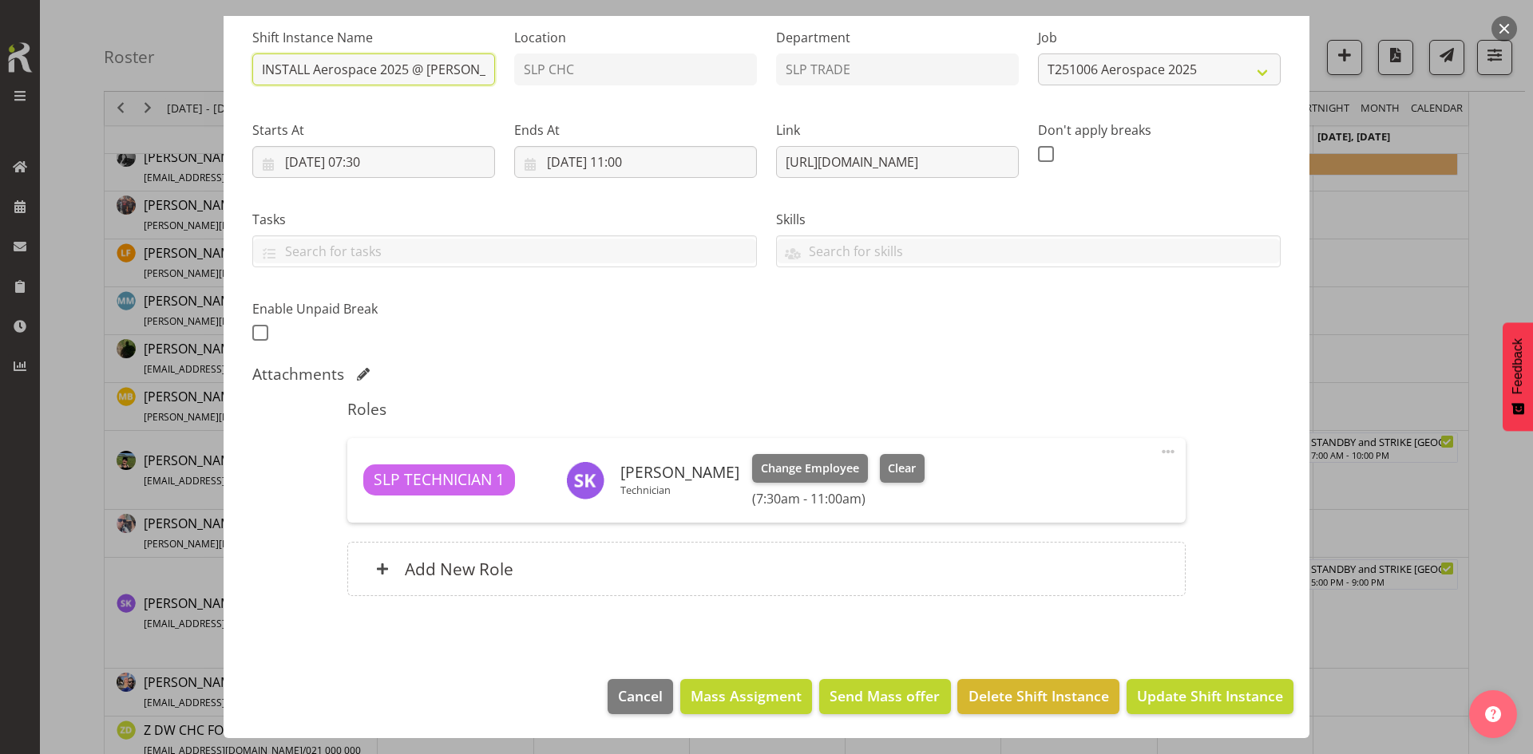
click at [434, 60] on input "INSTALL Aerospace 2025 @ [PERSON_NAME] On Site @ 0730" at bounding box center [373, 69] width 243 height 32
type input "INSTALL Aerospace 2025 @ [PERSON_NAME] On Site @ 0800"
click at [645, 330] on div "Shift Instance Name INSTALL Aerospace 2025 @ [PERSON_NAME] On Site @ 0800 Locat…" at bounding box center [766, 181] width 1047 height 350
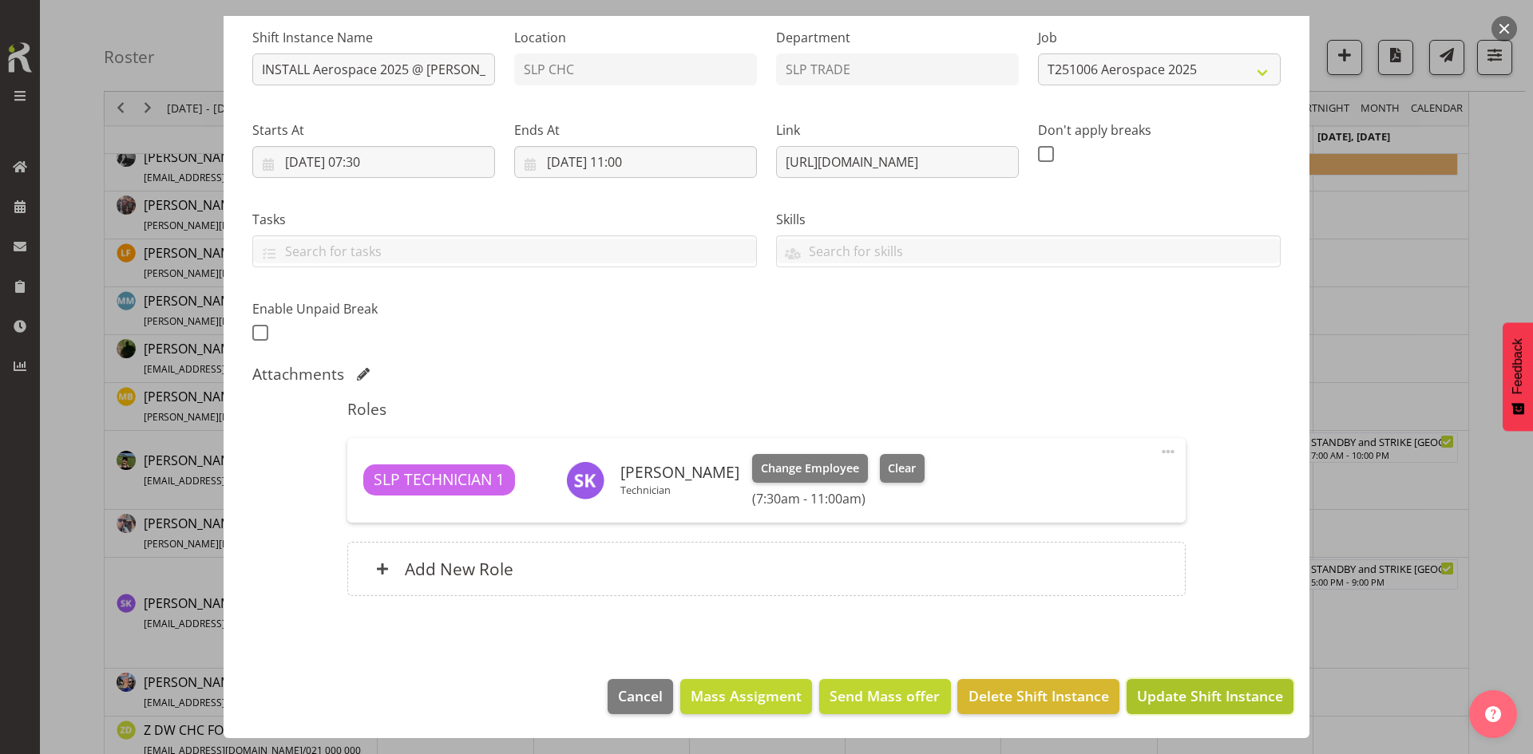
click at [1155, 689] on span "Update Shift Instance" at bounding box center [1210, 696] width 146 height 21
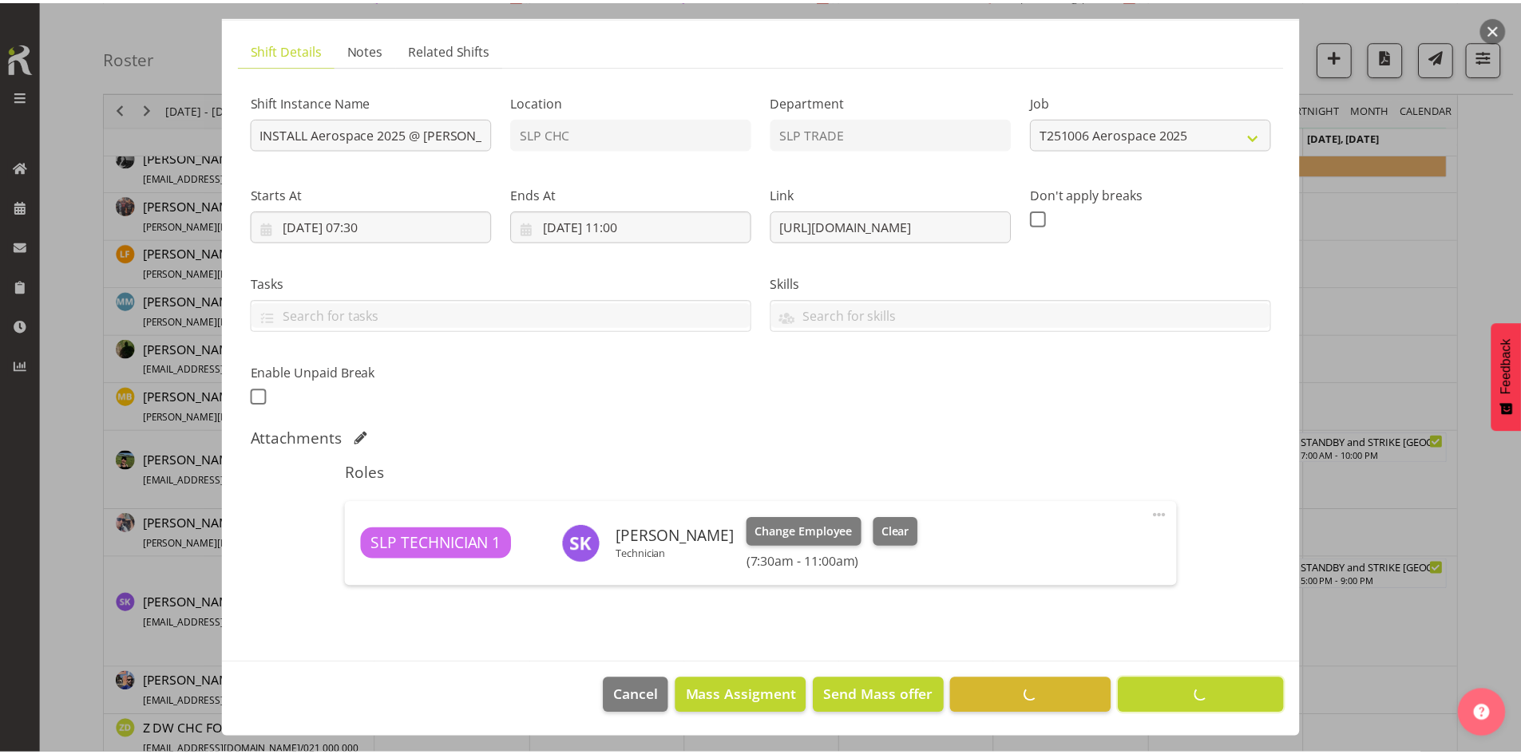
scroll to position [95, 0]
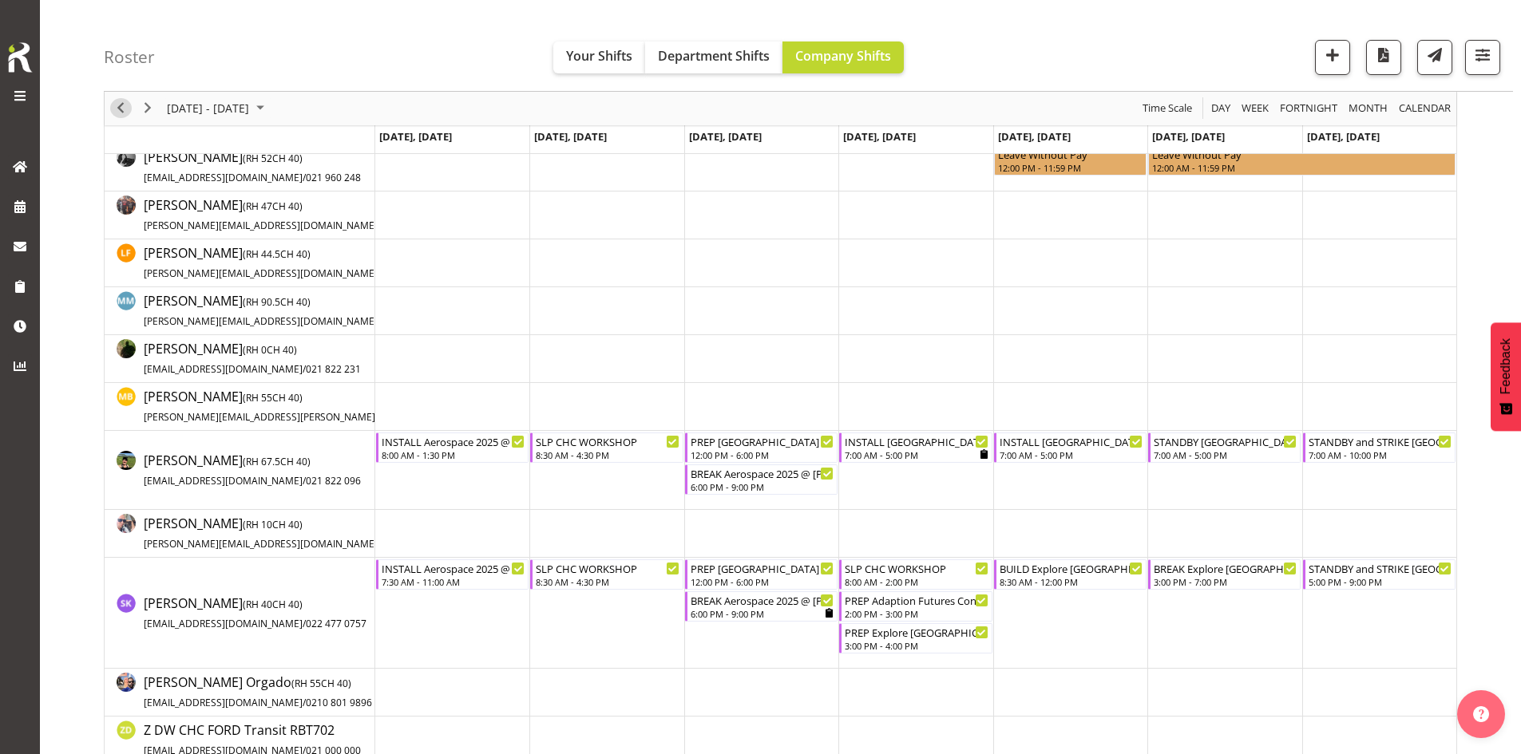
click at [120, 104] on span "Previous" at bounding box center [120, 109] width 19 height 20
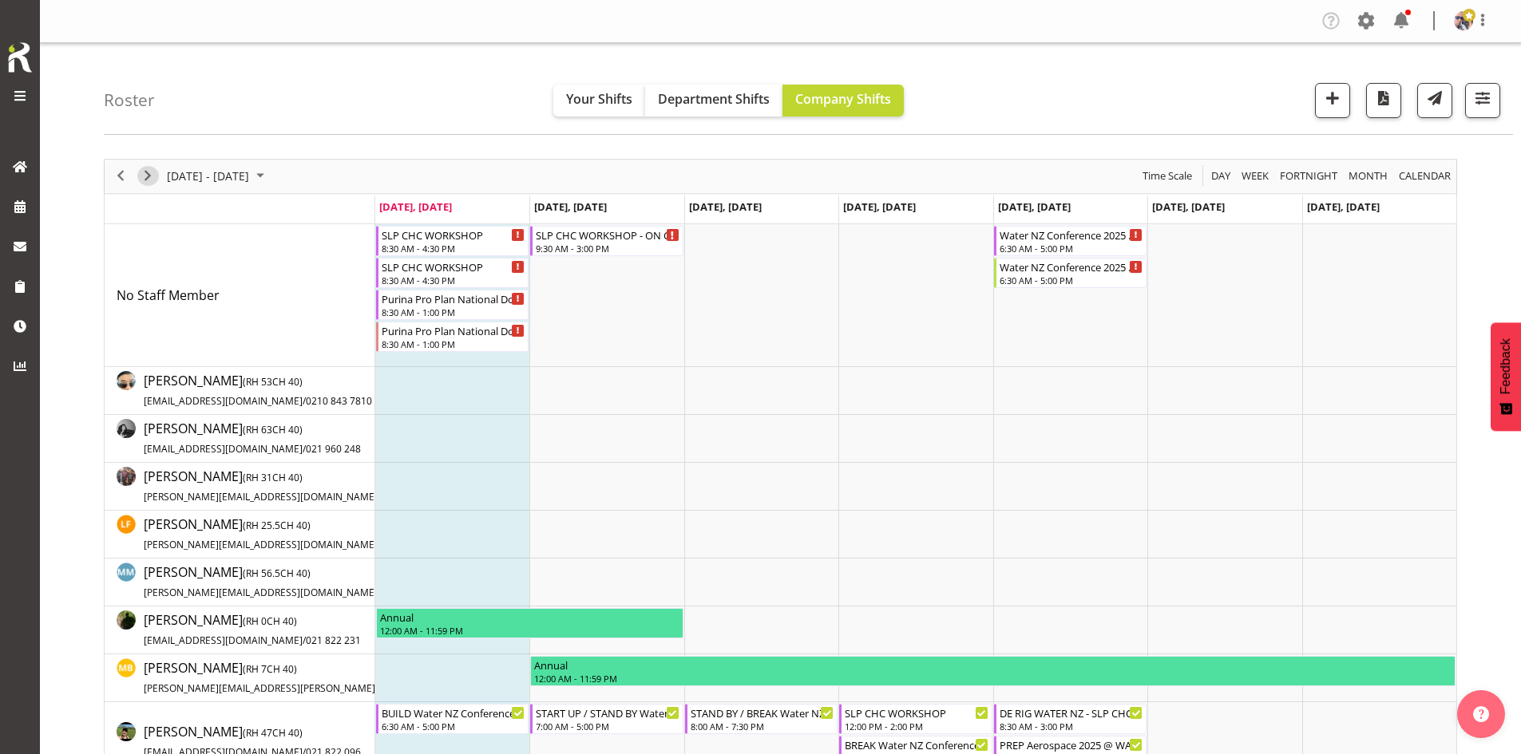
click at [147, 170] on span "Next" at bounding box center [147, 176] width 19 height 20
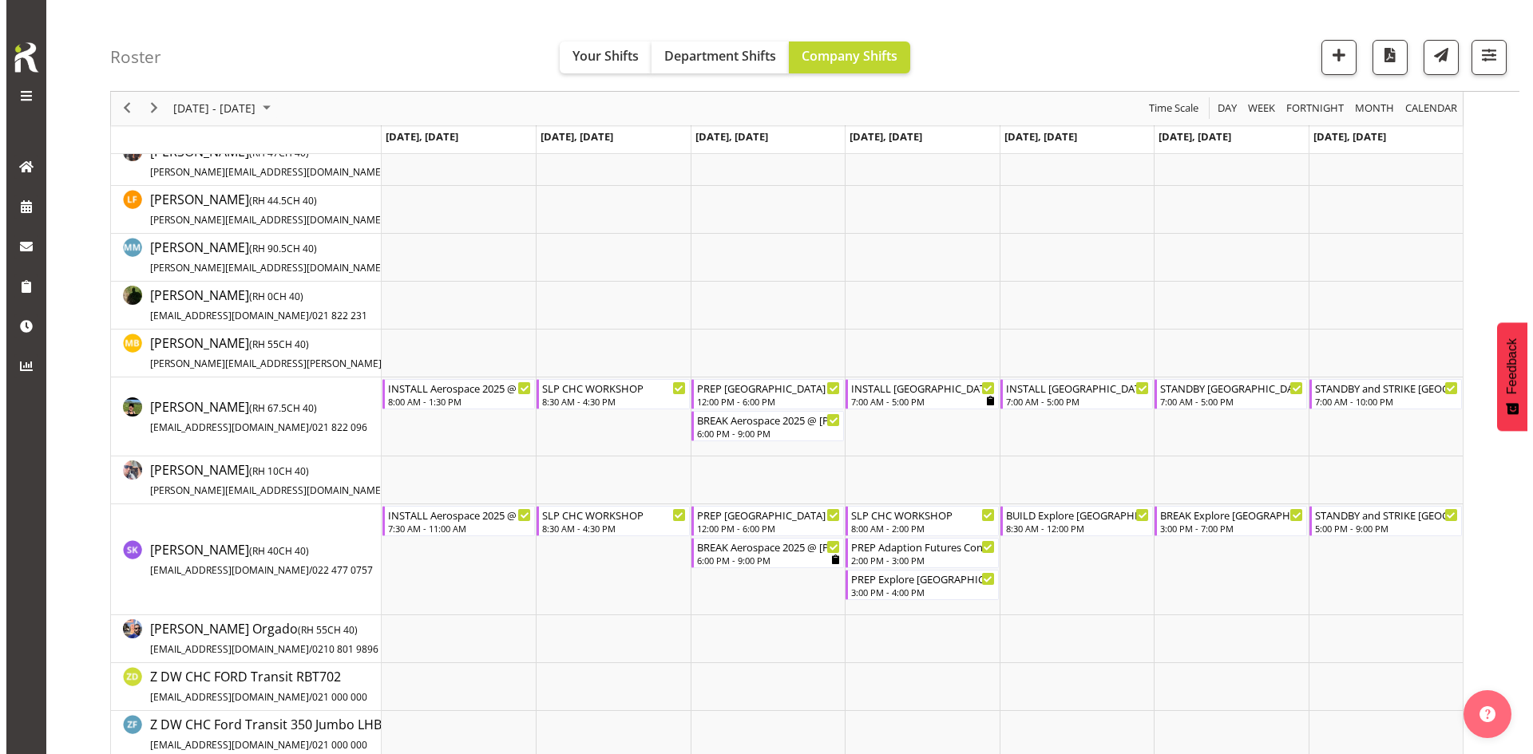
scroll to position [319, 0]
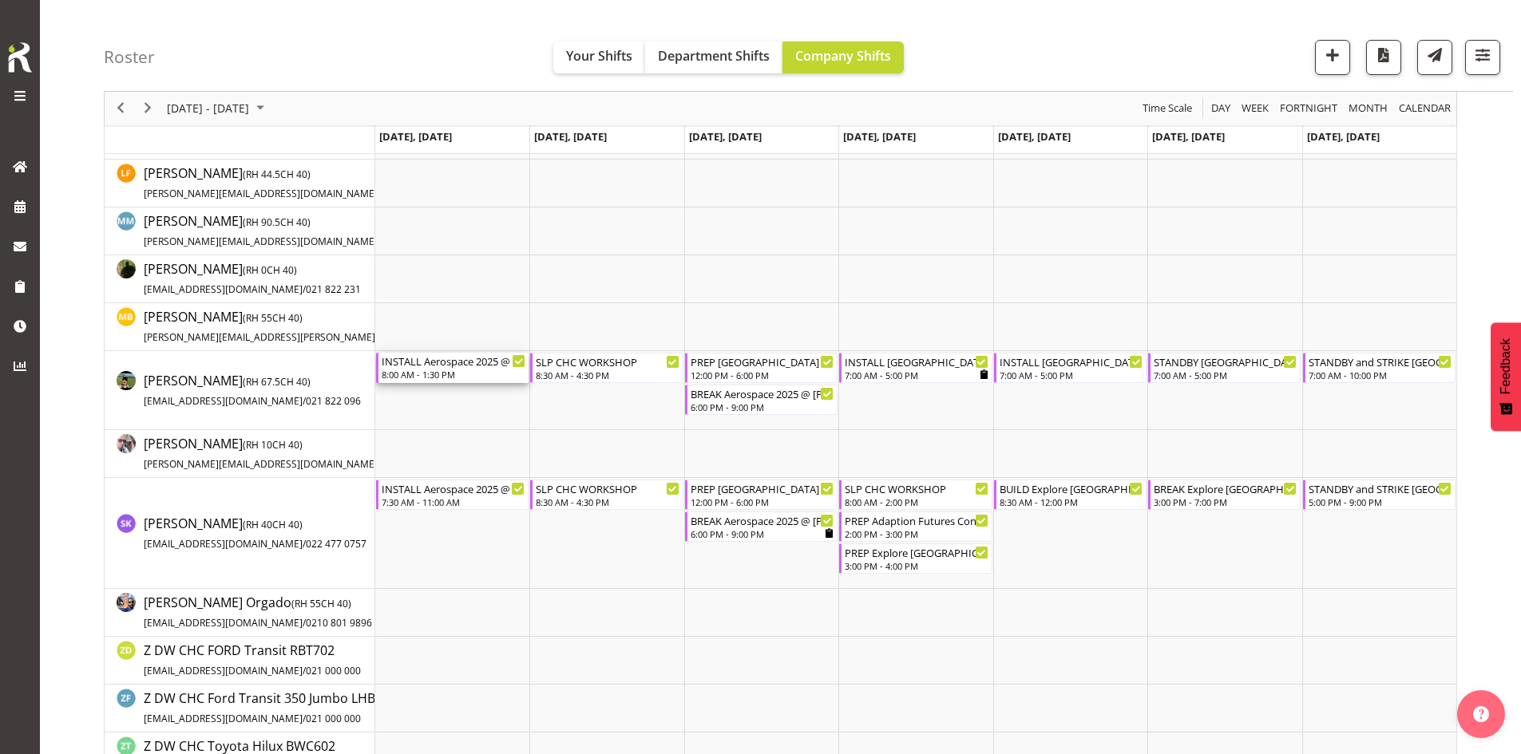
click at [445, 366] on div "INSTALL Aerospace 2025 @ [PERSON_NAME] On Site @ 0730" at bounding box center [454, 361] width 144 height 16
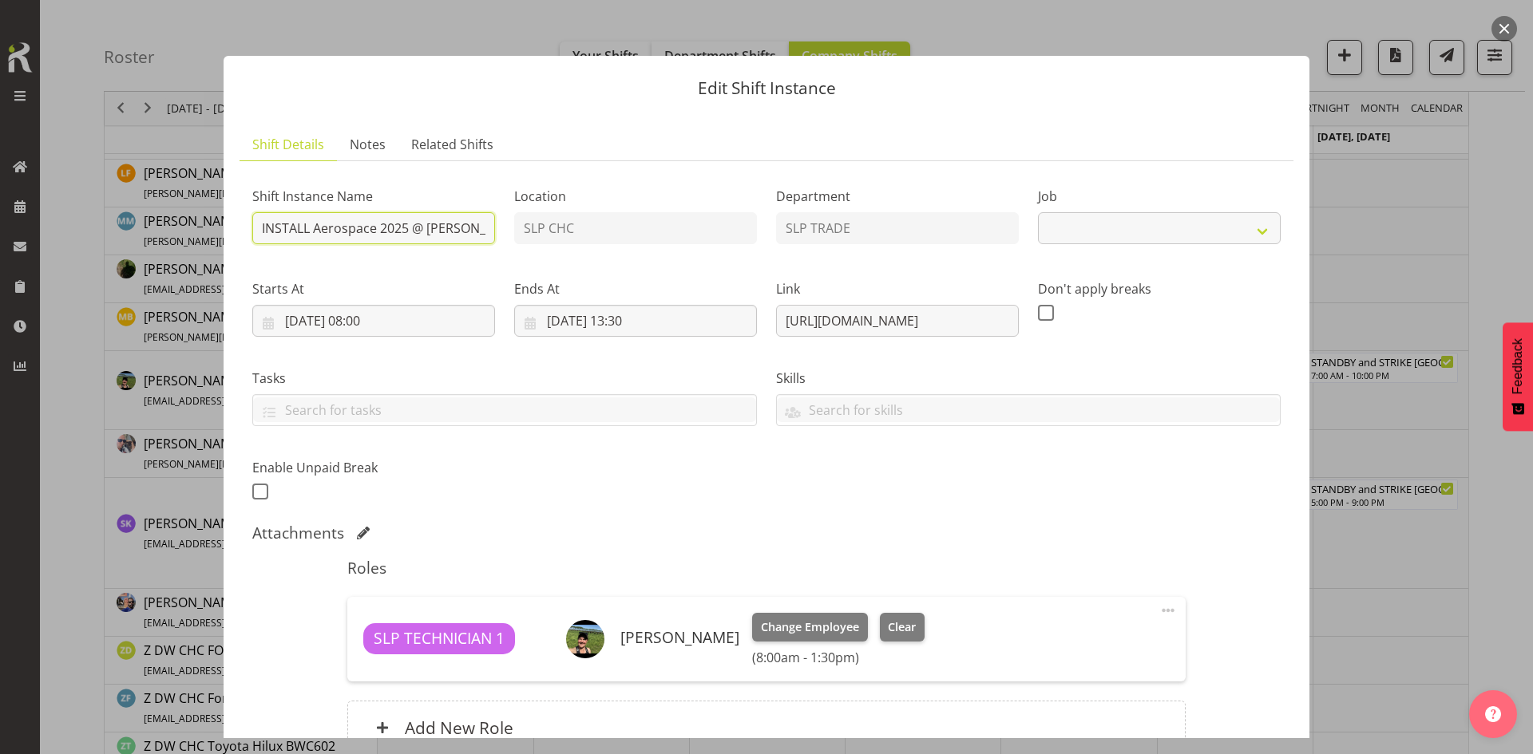
click at [382, 228] on input "INSTALL Aerospace 2025 @ [PERSON_NAME] On Site @ 0730" at bounding box center [373, 228] width 243 height 32
select select "9916"
type input "INSTALL Aerospace 2025 @ [PERSON_NAME] On Site @ 0800"
click at [412, 310] on input "[DATE] 08:00" at bounding box center [373, 321] width 243 height 32
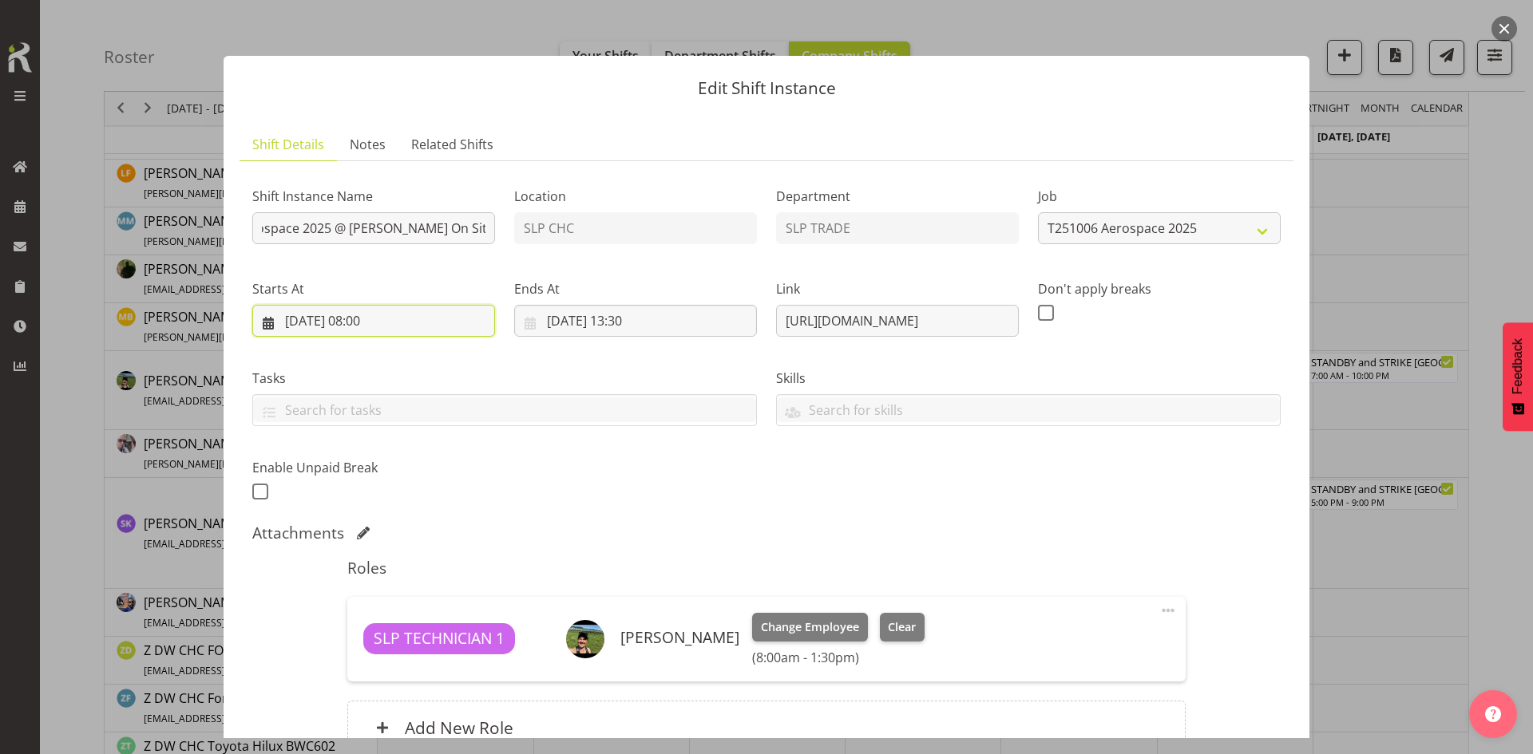
scroll to position [0, 0]
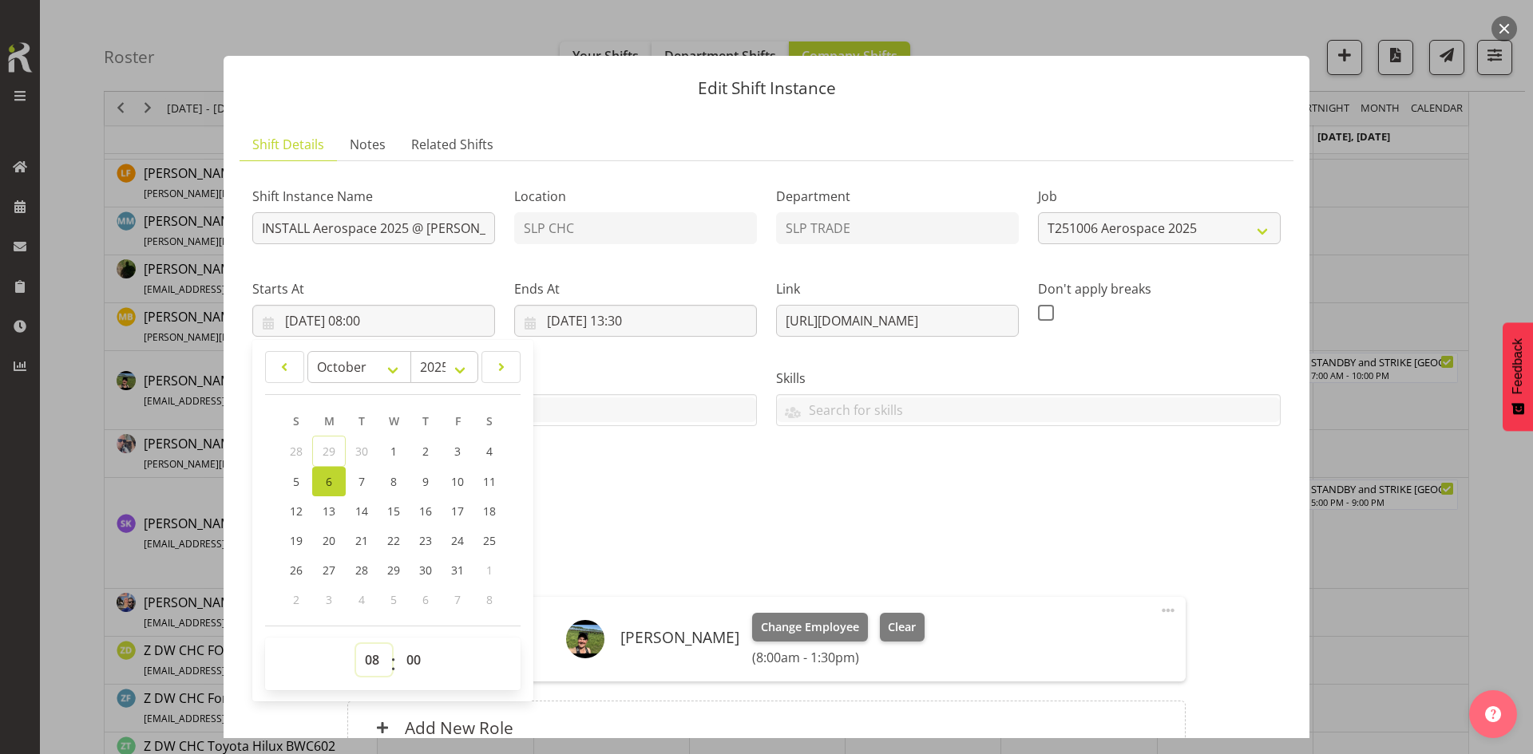
click at [363, 670] on select "00 01 02 03 04 05 06 07 08 09 10 11 12 13 14 15 16 17 18 19 20 21 22 23" at bounding box center [374, 660] width 36 height 32
select select "7"
click at [356, 644] on select "00 01 02 03 04 05 06 07 08 09 10 11 12 13 14 15 16 17 18 19 20 21 22 23" at bounding box center [374, 660] width 36 height 32
type input "[DATE] 07:00"
click at [408, 667] on select "00 01 02 03 04 05 06 07 08 09 10 11 12 13 14 15 16 17 18 19 20 21 22 23 24 25 2…" at bounding box center [416, 660] width 36 height 32
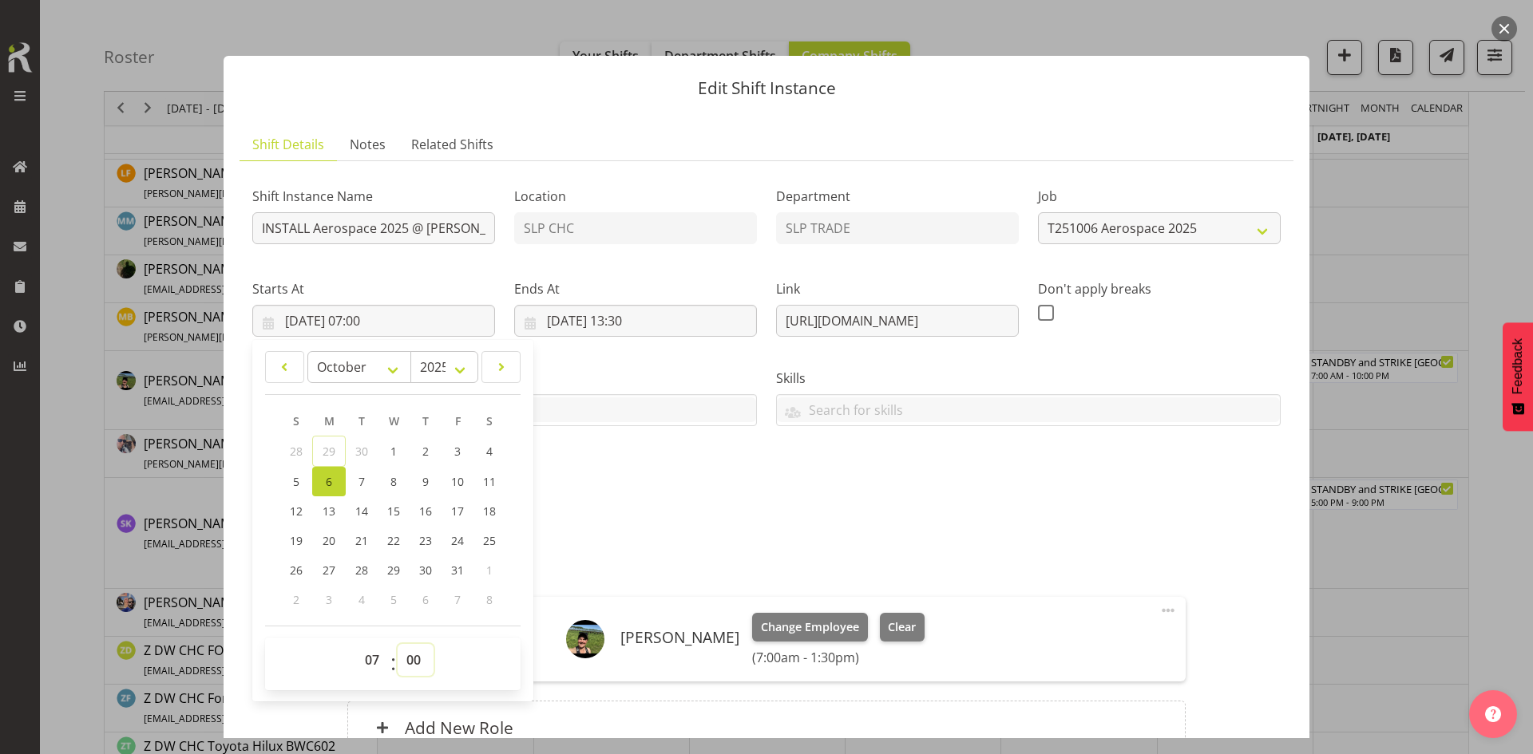
select select "30"
click at [398, 644] on select "00 01 02 03 04 05 06 07 08 09 10 11 12 13 14 15 16 17 18 19 20 21 22 23 24 25 2…" at bounding box center [416, 660] width 36 height 32
type input "[DATE] 07:30"
click at [680, 528] on div "Attachments" at bounding box center [766, 533] width 1028 height 19
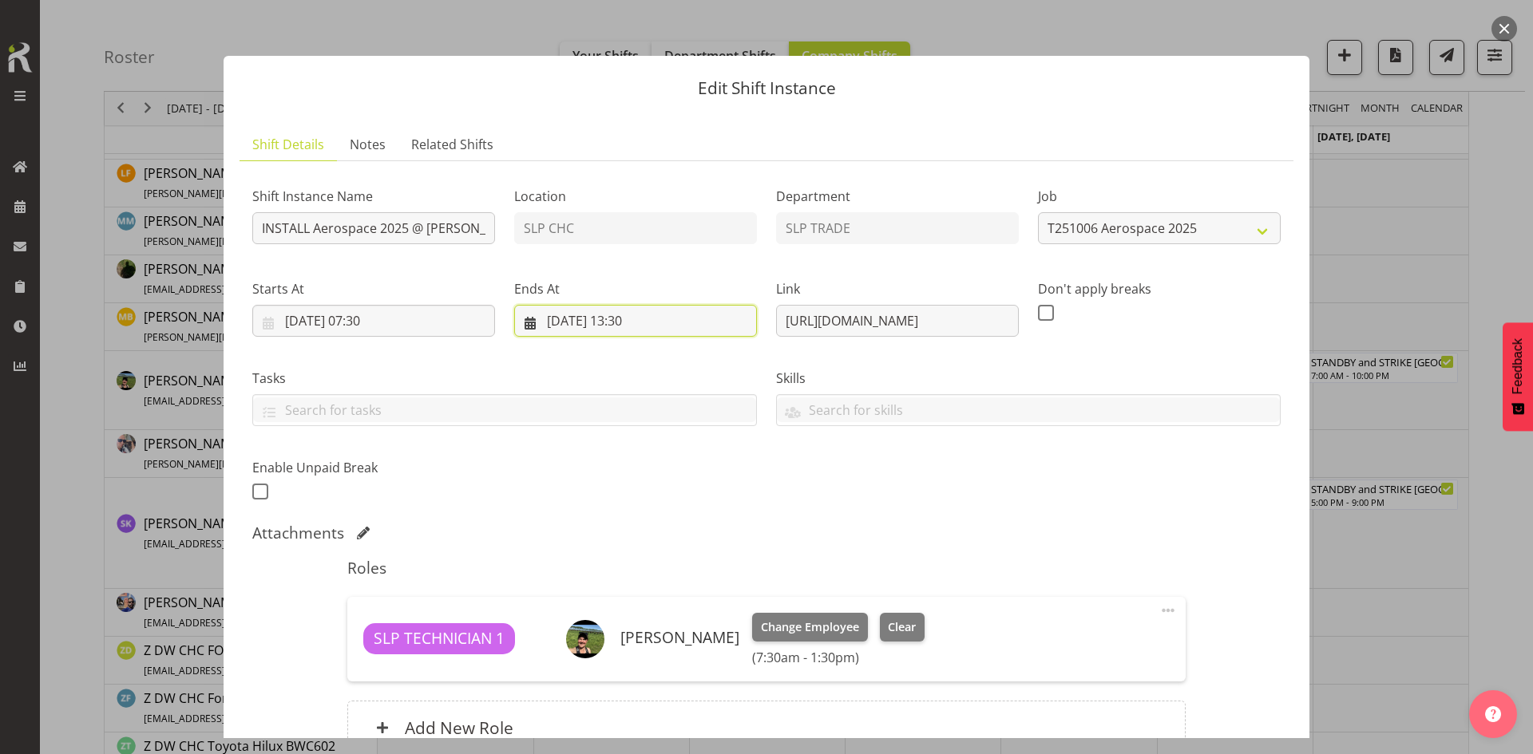
click at [682, 326] on input "[DATE] 13:30" at bounding box center [635, 321] width 243 height 32
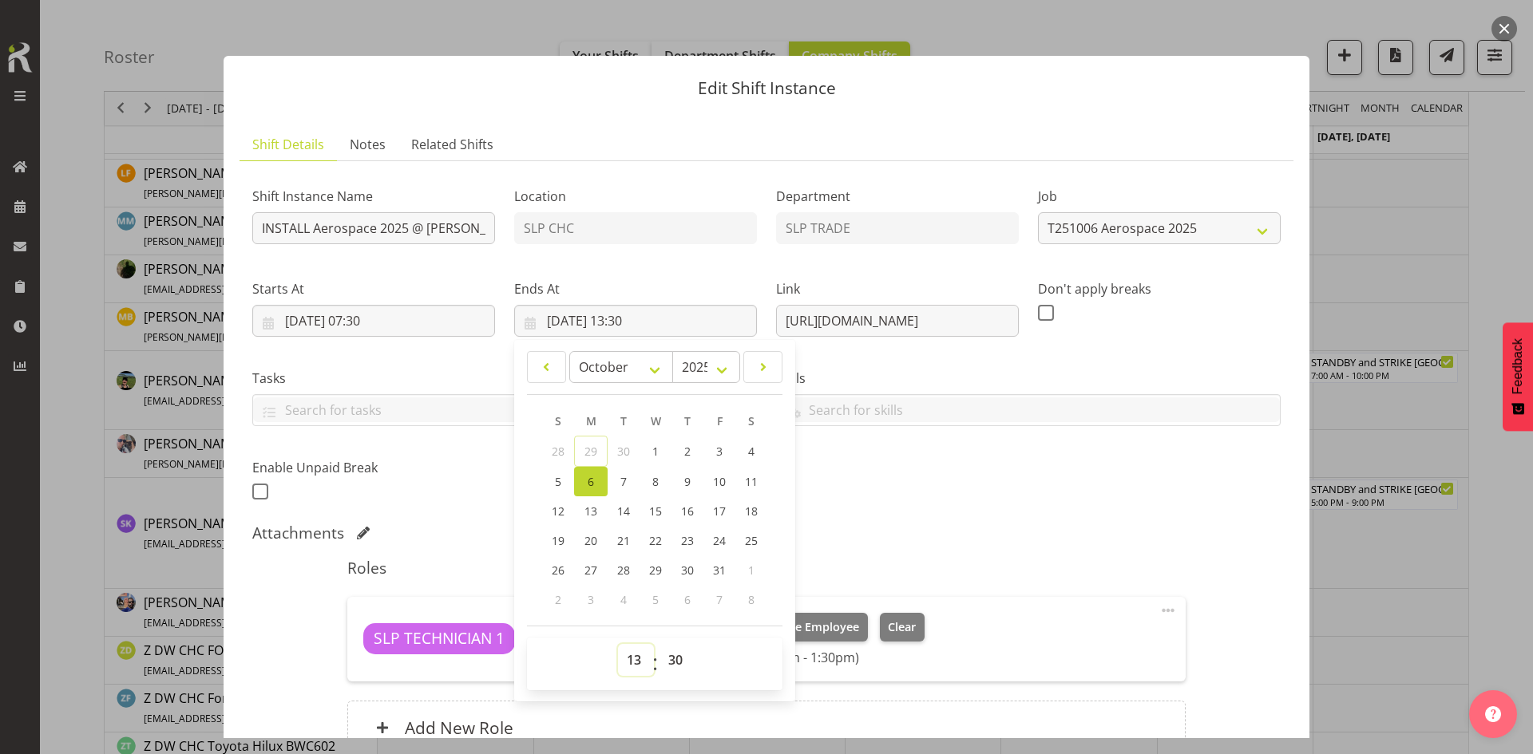
click at [631, 656] on select "00 01 02 03 04 05 06 07 08 09 10 11 12 13 14 15 16 17 18 19 20 21 22 23" at bounding box center [636, 660] width 36 height 32
select select "11"
click at [618, 644] on select "00 01 02 03 04 05 06 07 08 09 10 11 12 13 14 15 16 17 18 19 20 21 22 23" at bounding box center [636, 660] width 36 height 32
type input "[DATE] 11:30"
drag, startPoint x: 662, startPoint y: 663, endPoint x: 670, endPoint y: 659, distance: 8.9
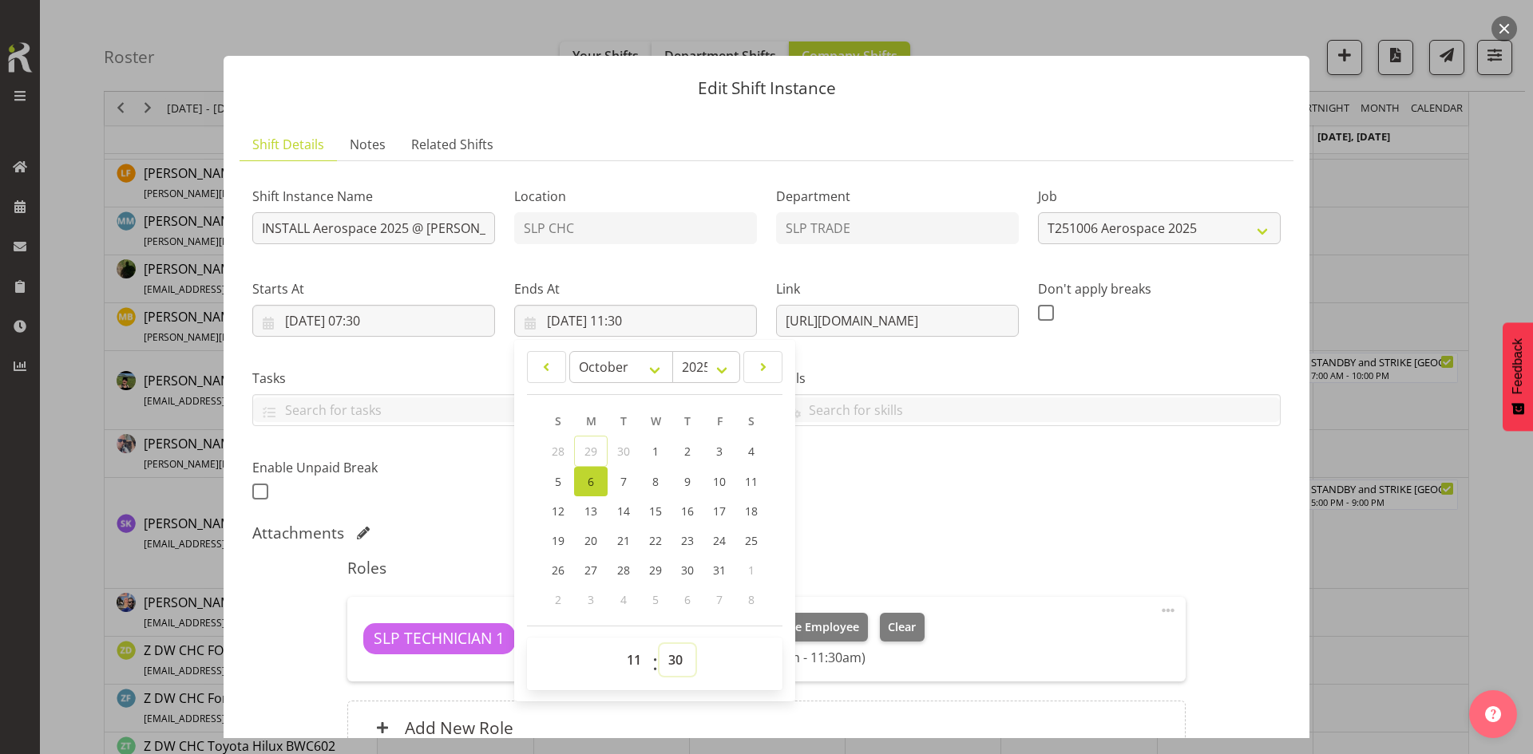
click at [663, 660] on select "00 01 02 03 04 05 06 07 08 09 10 11 12 13 14 15 16 17 18 19 20 21 22 23 24 25 2…" at bounding box center [677, 660] width 36 height 32
select select "0"
click at [659, 644] on select "00 01 02 03 04 05 06 07 08 09 10 11 12 13 14 15 16 17 18 19 20 21 22 23 24 25 2…" at bounding box center [677, 660] width 36 height 32
type input "[DATE] 11:00"
click at [971, 482] on div "Shift Instance Name INSTALL Aerospace 2025 @ [PERSON_NAME] On Site @ 0800 Locat…" at bounding box center [766, 339] width 1047 height 350
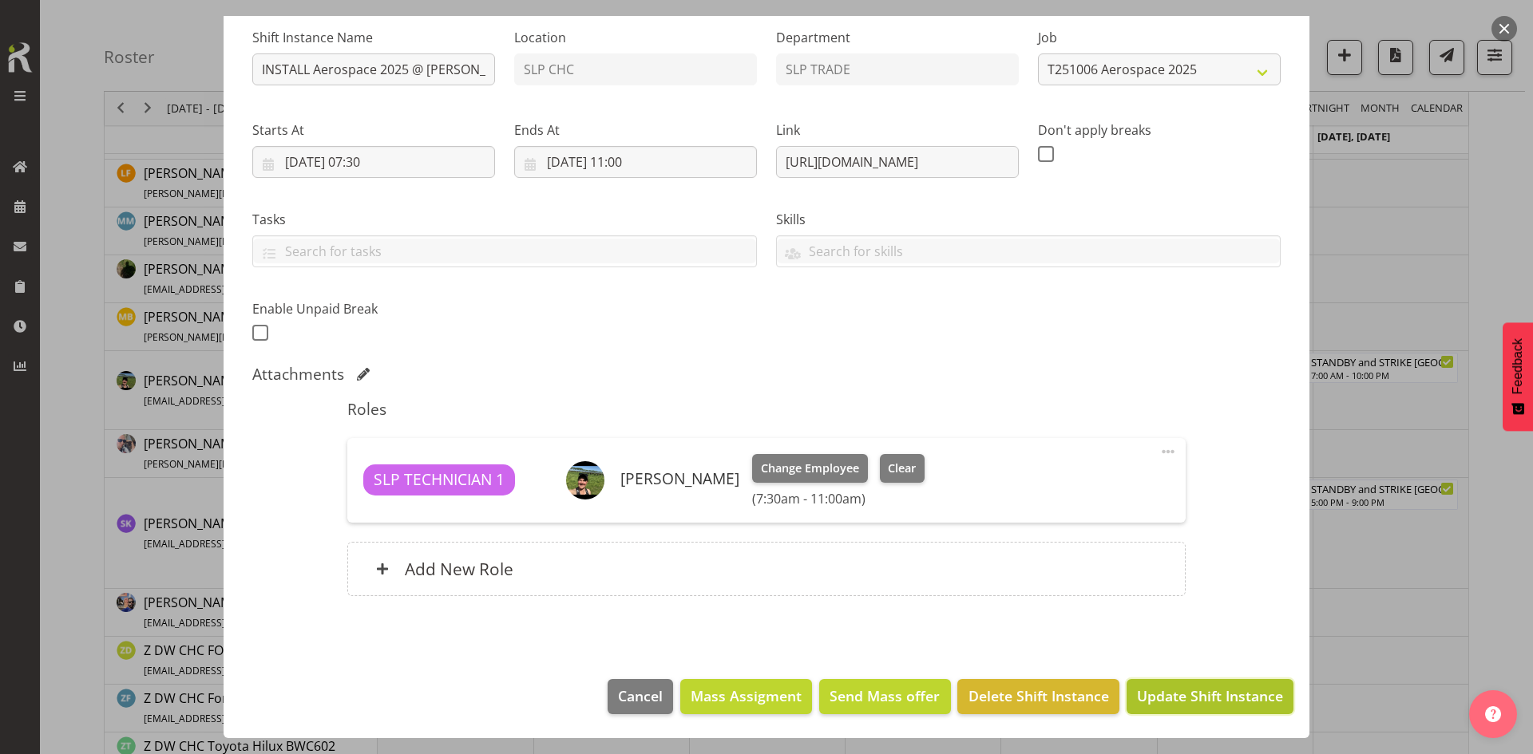
click at [1161, 693] on span "Update Shift Instance" at bounding box center [1210, 696] width 146 height 21
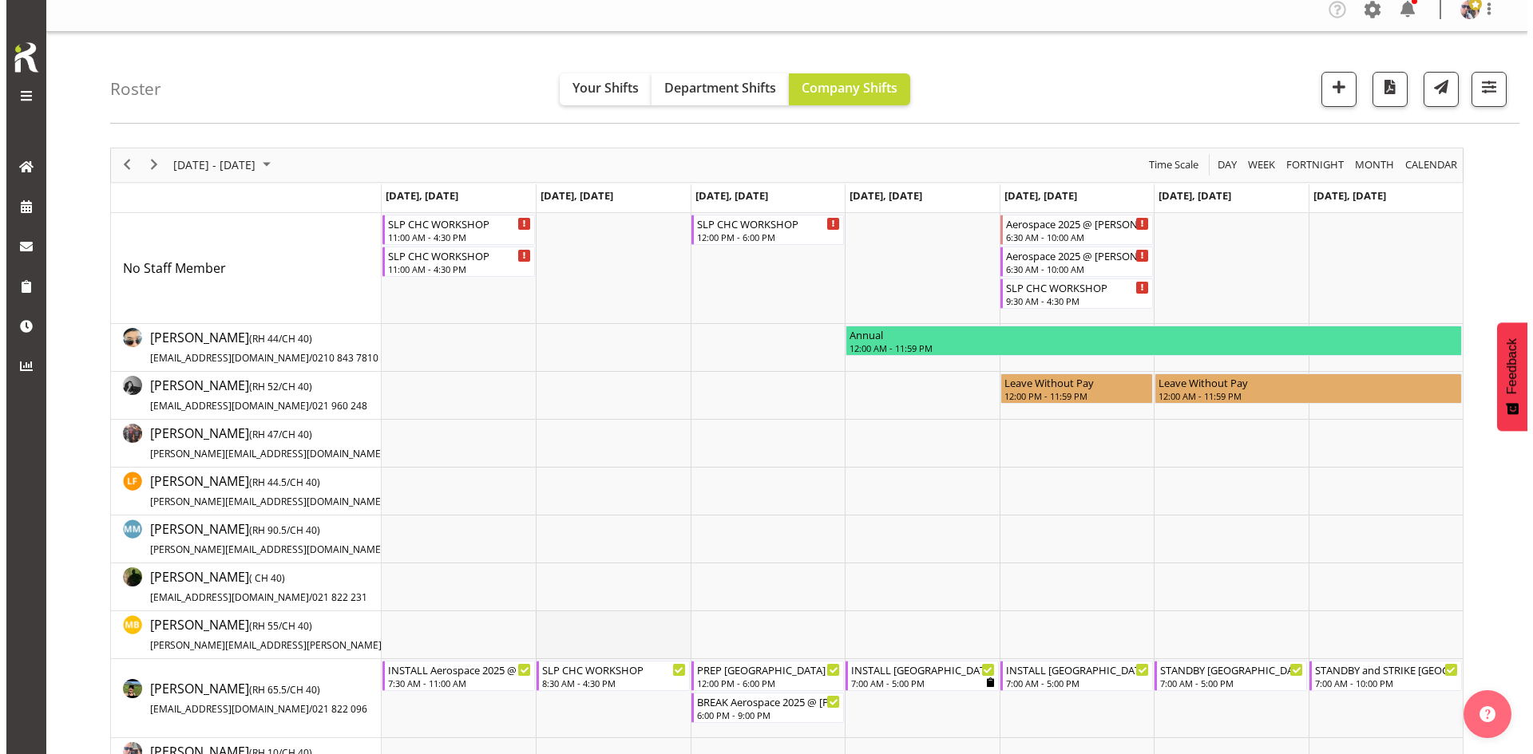
scroll to position [239, 0]
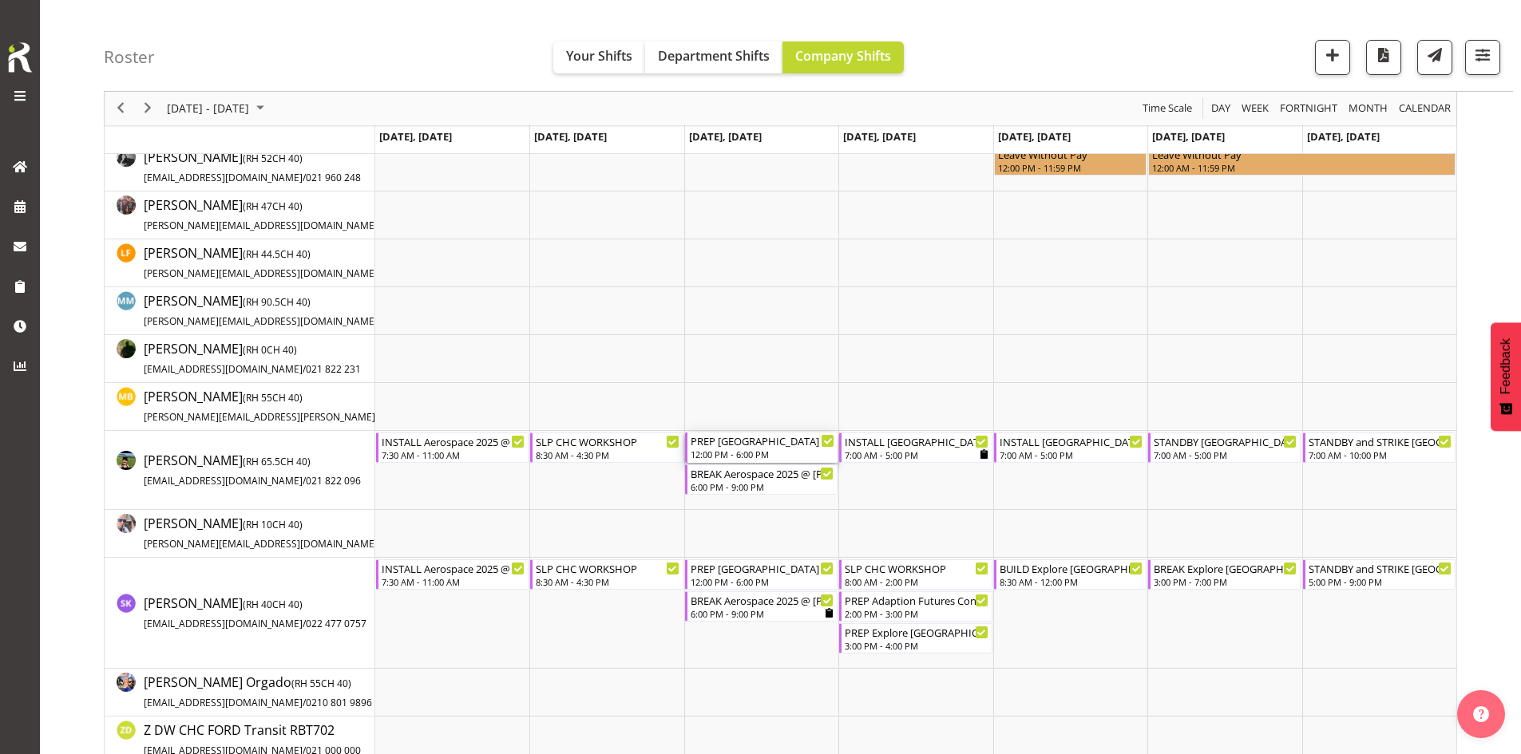
click at [758, 446] on div "PREP [GEOGRAPHIC_DATA] WLE 2025 @ The Workshop" at bounding box center [763, 441] width 144 height 16
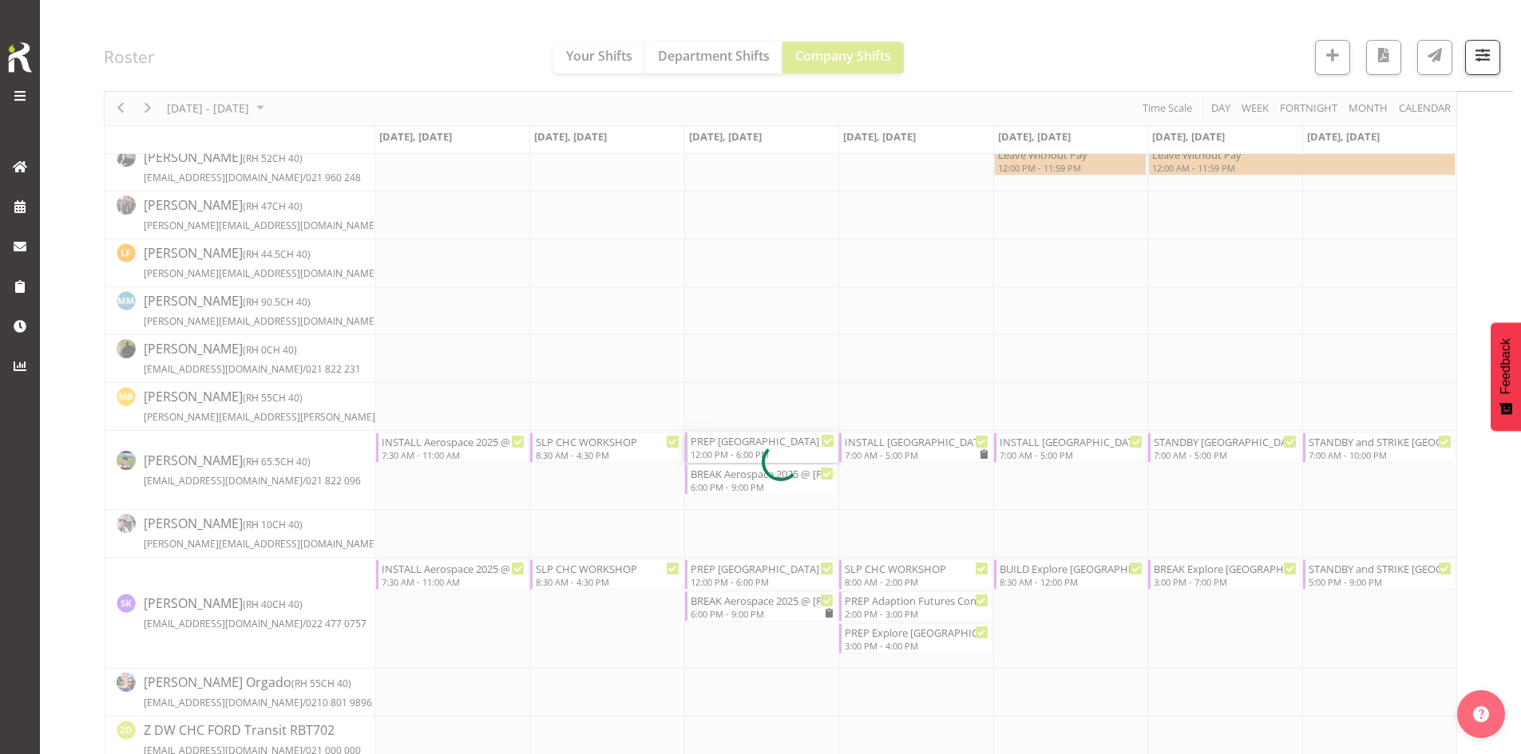
select select
select select "9"
select select "2025"
select select "18"
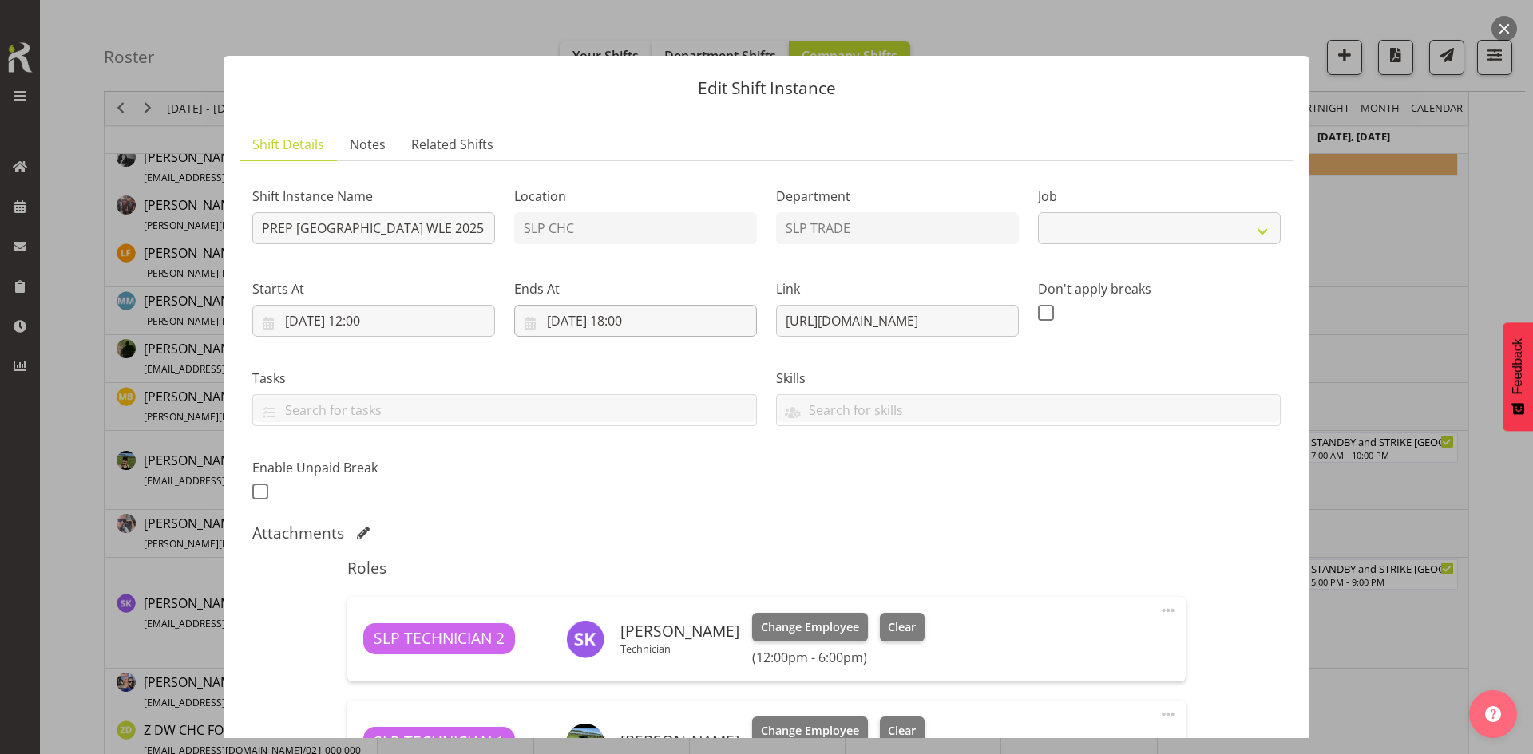
select select "9228"
click at [617, 313] on input "[DATE] 18:00" at bounding box center [635, 321] width 243 height 32
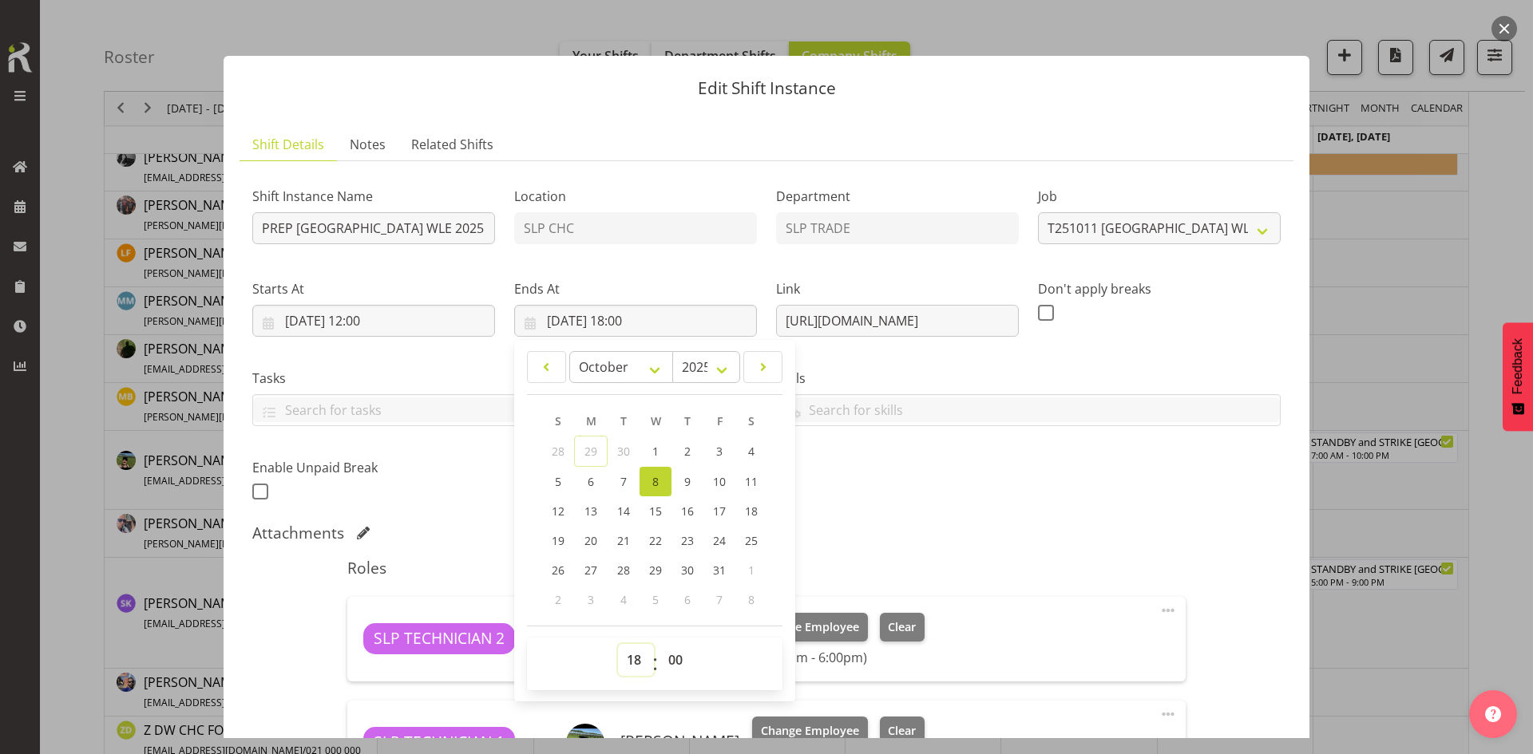
drag, startPoint x: 636, startPoint y: 667, endPoint x: 635, endPoint y: 651, distance: 15.3
click at [636, 667] on select "00 01 02 03 04 05 06 07 08 09 10 11 12 13 14 15 16 17 18 19 20 21 22 23" at bounding box center [636, 660] width 36 height 32
select select "13"
click at [618, 644] on select "00 01 02 03 04 05 06 07 08 09 10 11 12 13 14 15 16 17 18 19 20 21 22 23" at bounding box center [636, 660] width 36 height 32
type input "[DATE] 13:00"
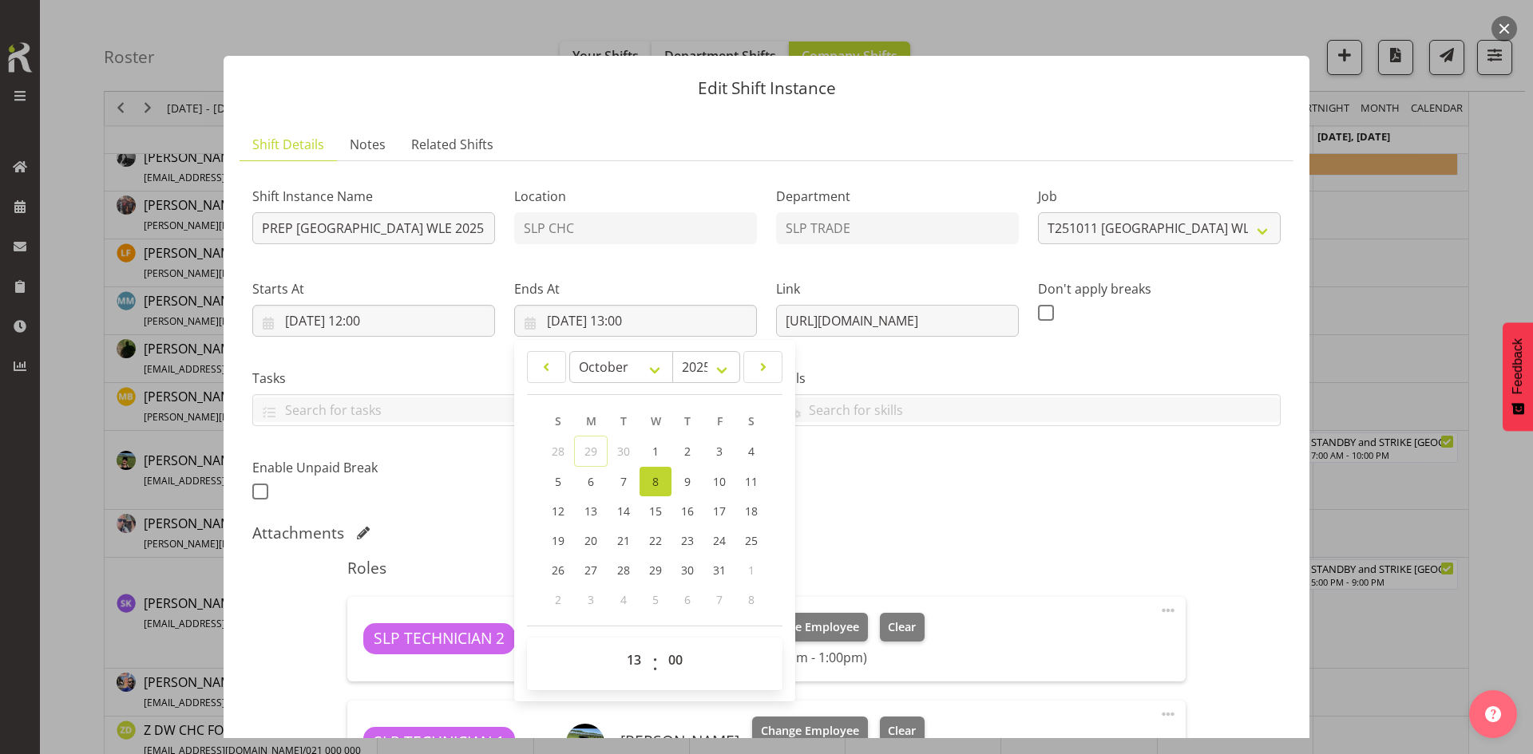
click at [943, 531] on div "Attachments" at bounding box center [766, 533] width 1028 height 19
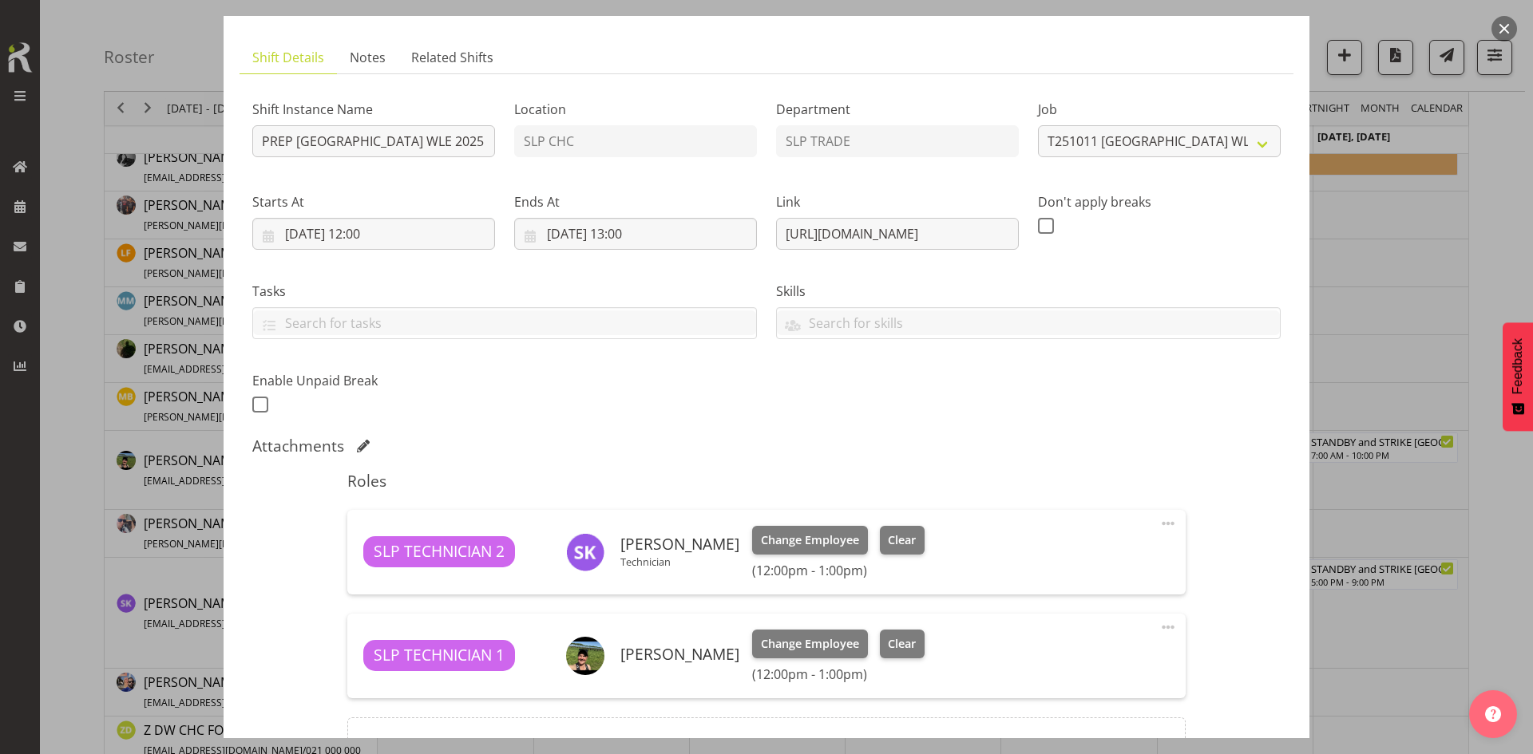
scroll to position [160, 0]
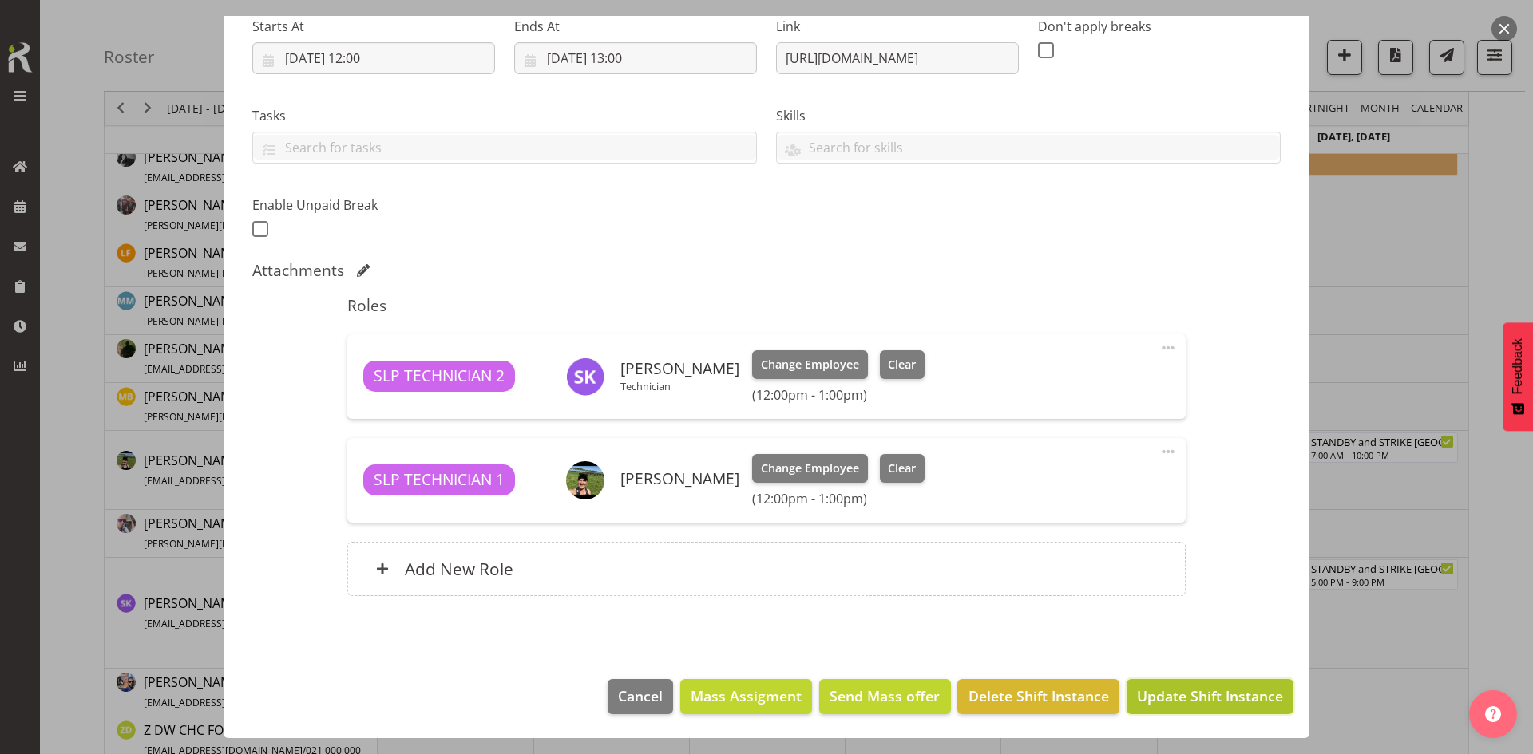
click at [1209, 699] on span "Update Shift Instance" at bounding box center [1210, 696] width 146 height 21
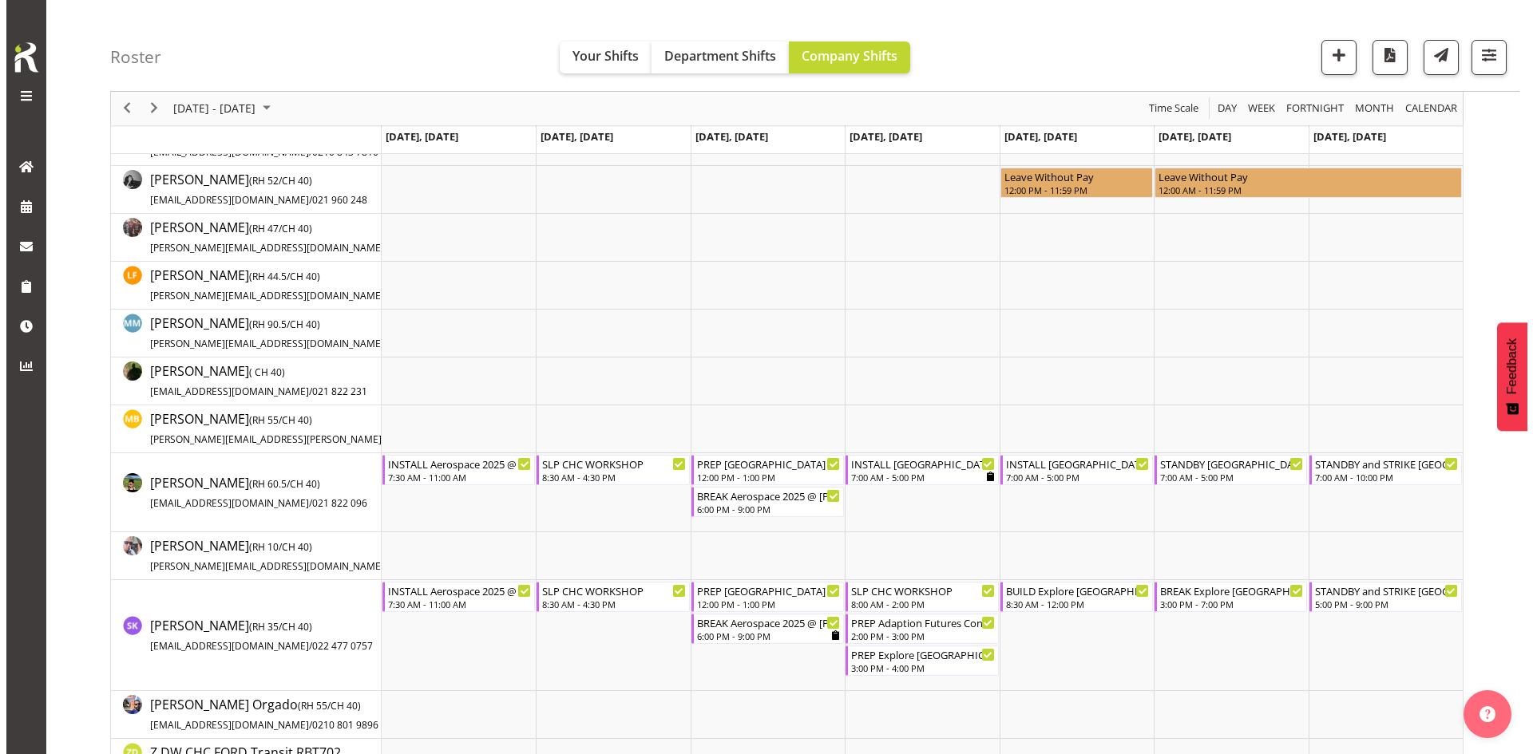
scroll to position [239, 0]
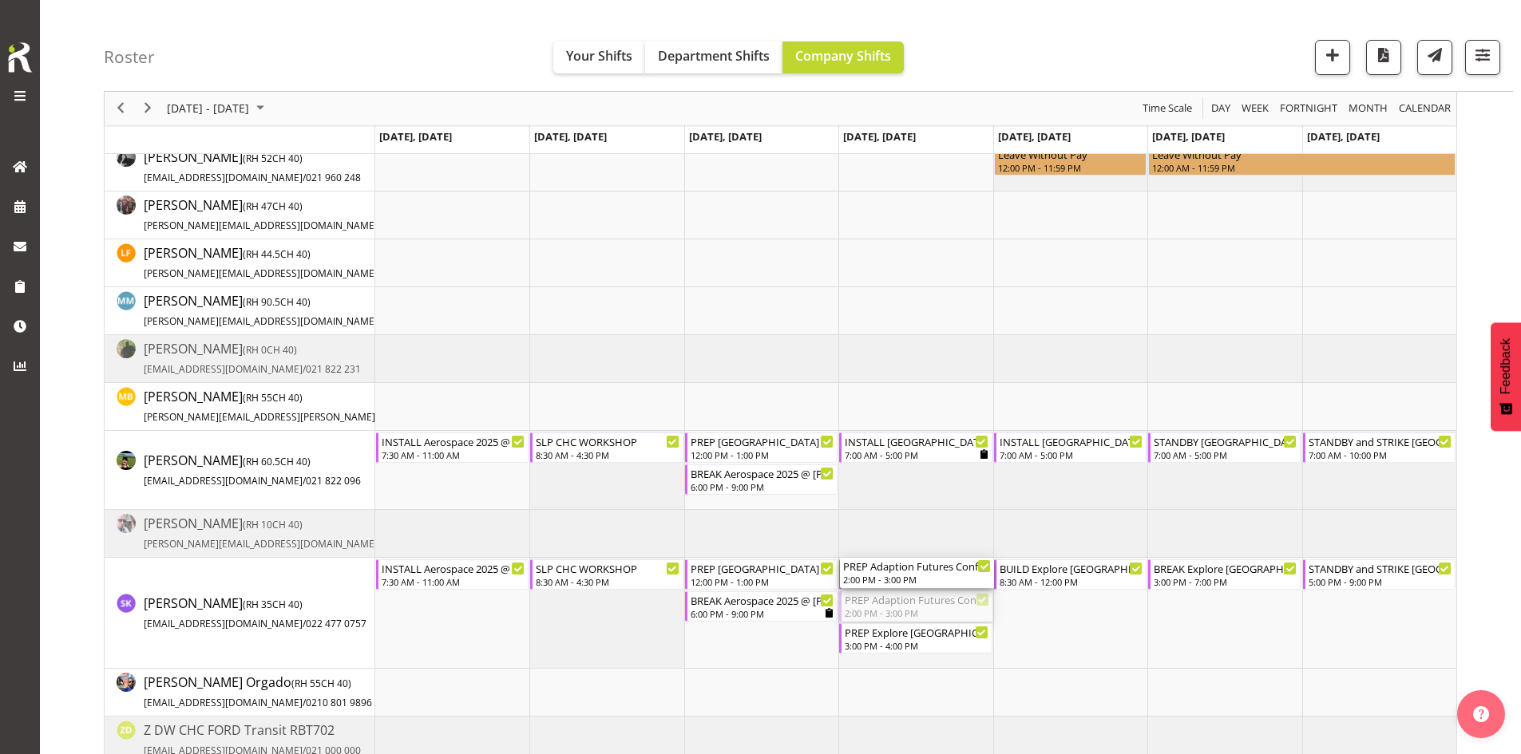
drag, startPoint x: 896, startPoint y: 597, endPoint x: 886, endPoint y: 612, distance: 18.4
click at [886, 612] on div "SLP CHC WORKSHOP 11:00 AM - 4:30 PM SLP CHC WORKSHOP 11:00 AM - 4:30 PM SLP CHC…" at bounding box center [915, 494] width 1081 height 1019
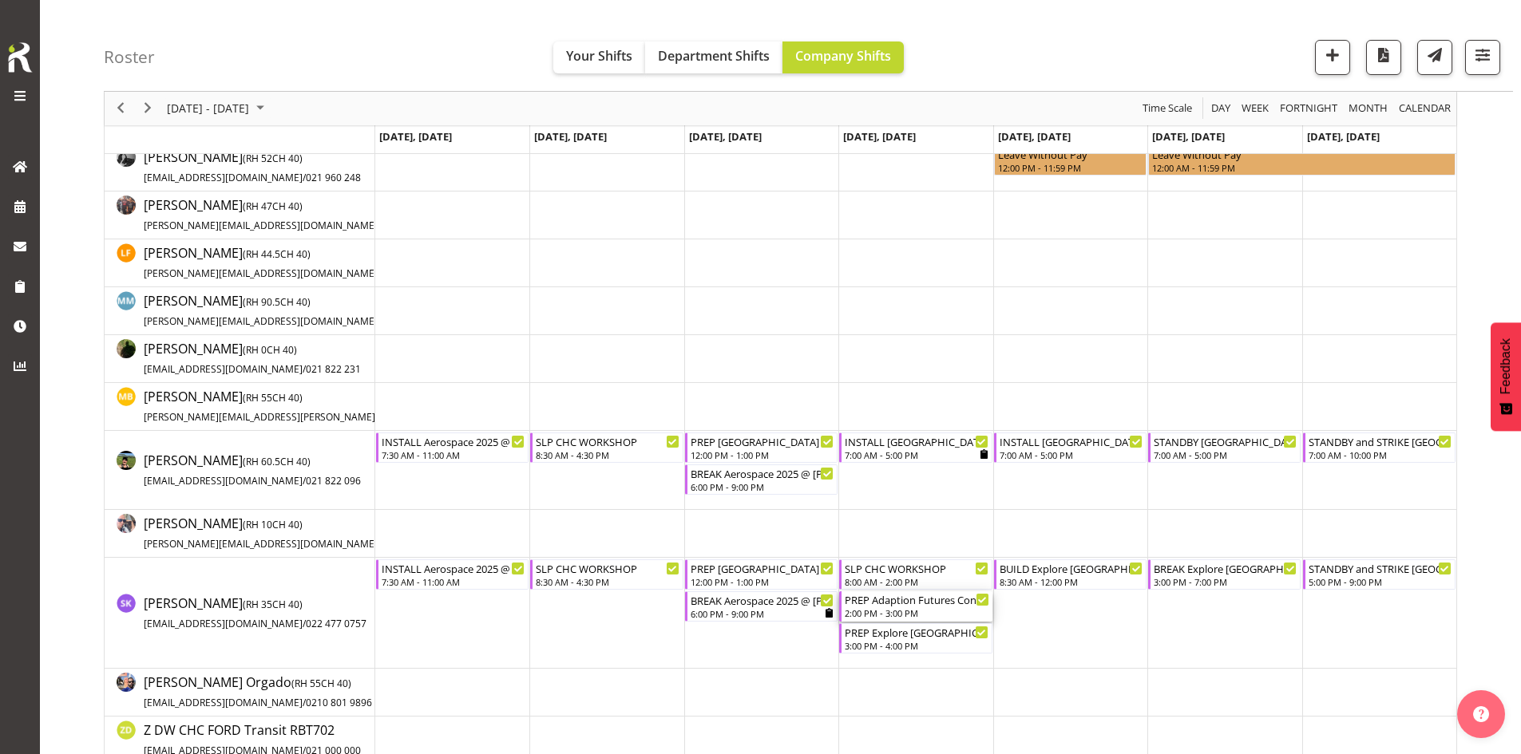
click at [888, 612] on div "2:00 PM - 3:00 PM" at bounding box center [917, 613] width 144 height 13
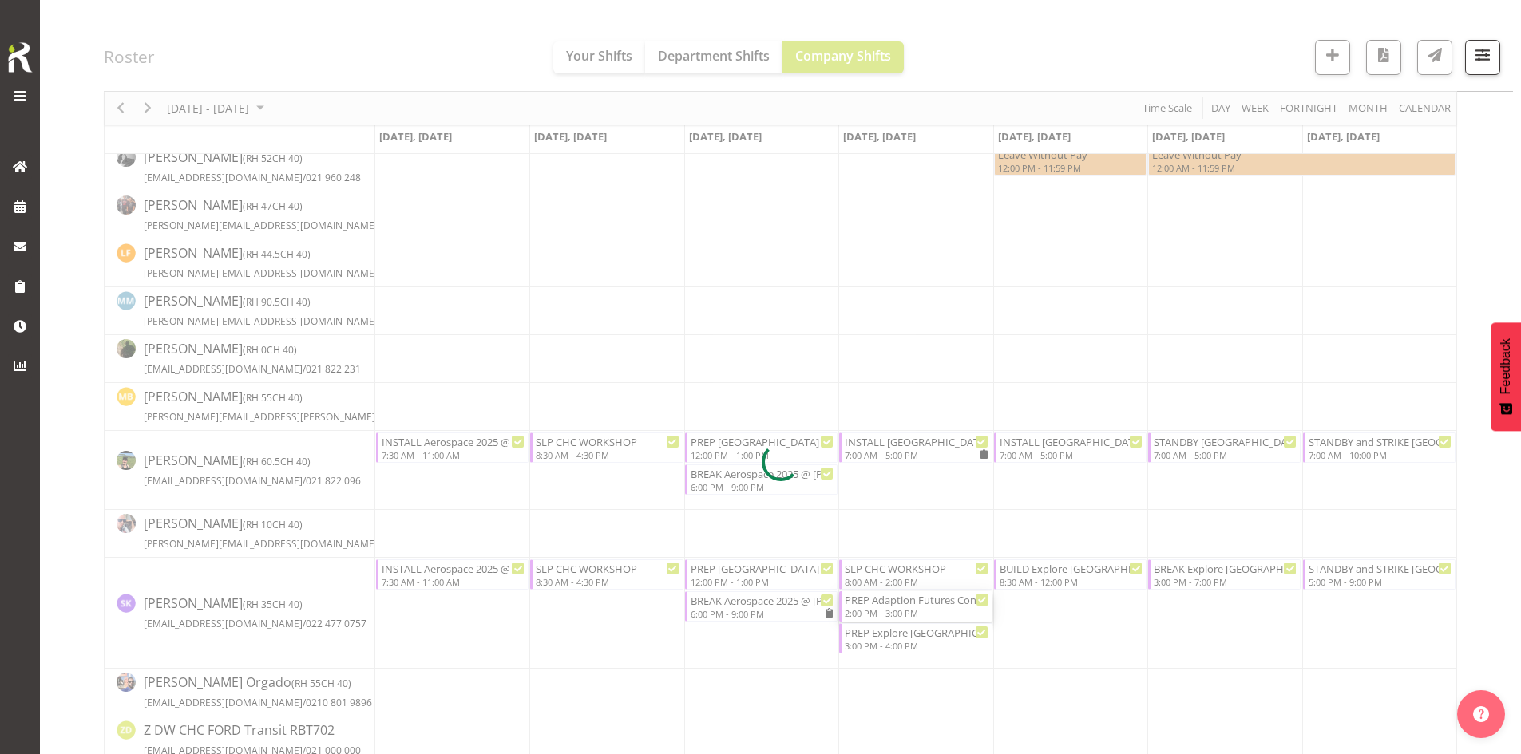
select select
select select "9"
select select "2025"
select select "14"
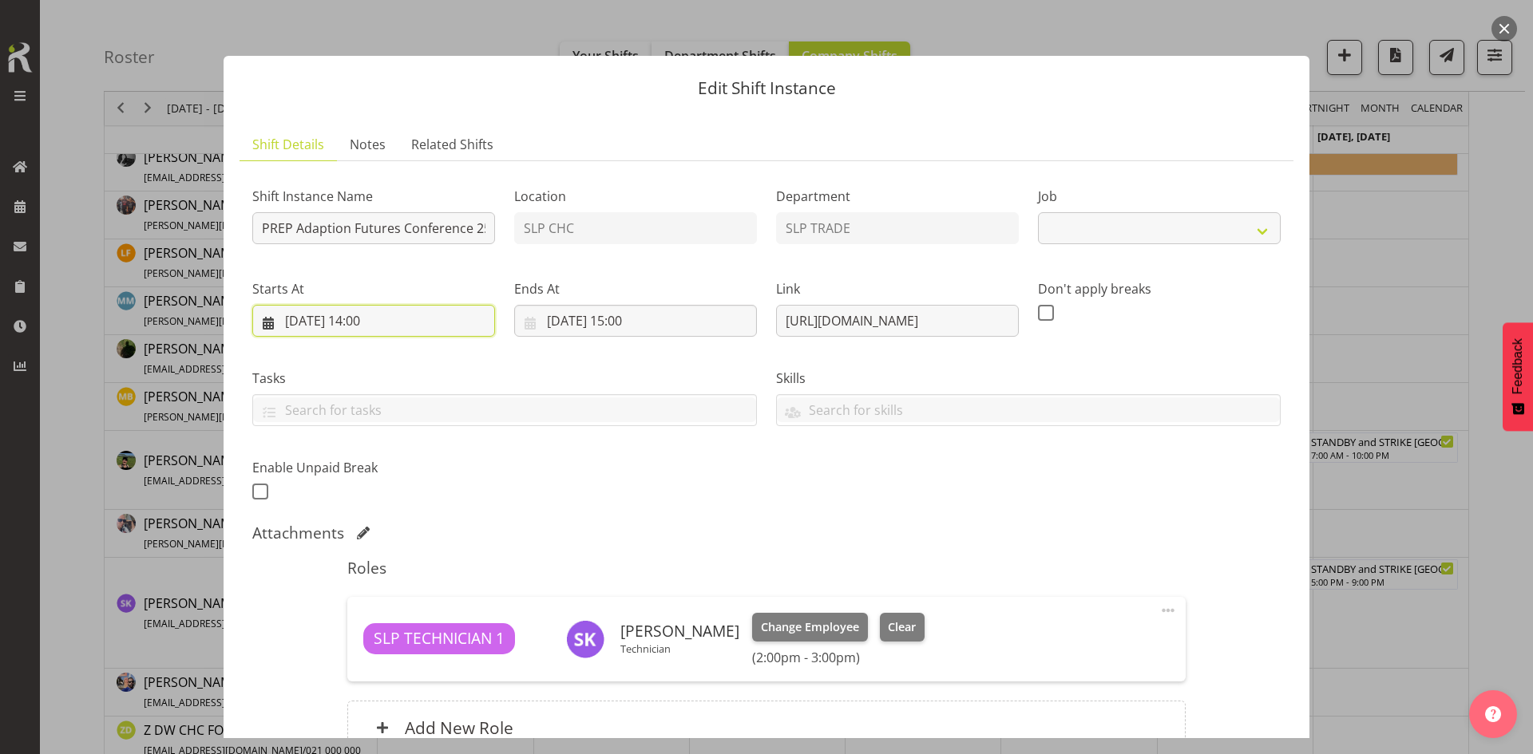
click at [441, 331] on input "[DATE] 14:00" at bounding box center [373, 321] width 243 height 32
select select "10232"
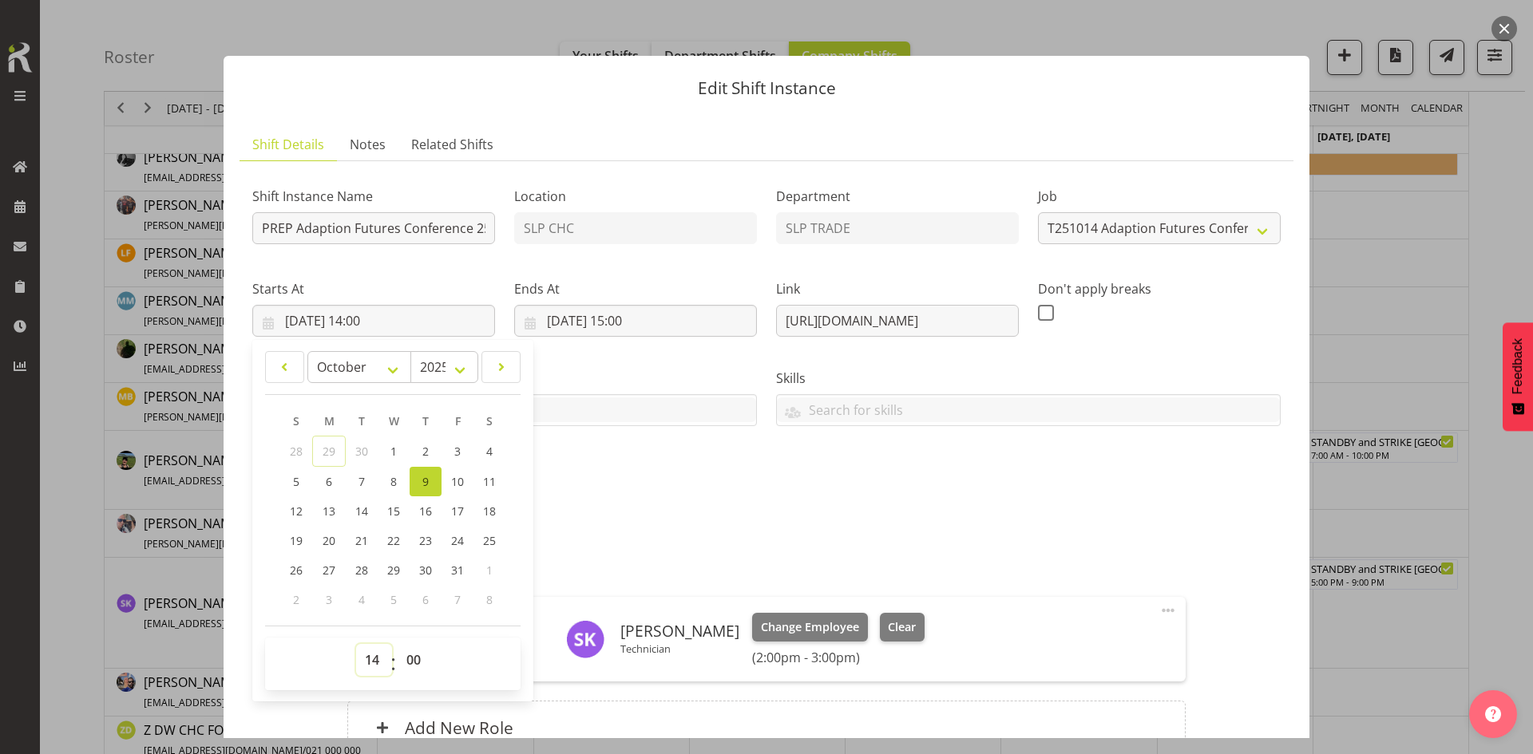
click at [376, 648] on select "00 01 02 03 04 05 06 07 08 09 10 11 12 13 14 15 16 17 18 19 20 21 22 23" at bounding box center [374, 660] width 36 height 32
select select "13"
click at [356, 644] on select "00 01 02 03 04 05 06 07 08 09 10 11 12 13 14 15 16 17 18 19 20 21 22 23" at bounding box center [374, 660] width 36 height 32
type input "[DATE] 13:00"
click at [666, 314] on input "[DATE] 15:00" at bounding box center [635, 321] width 243 height 32
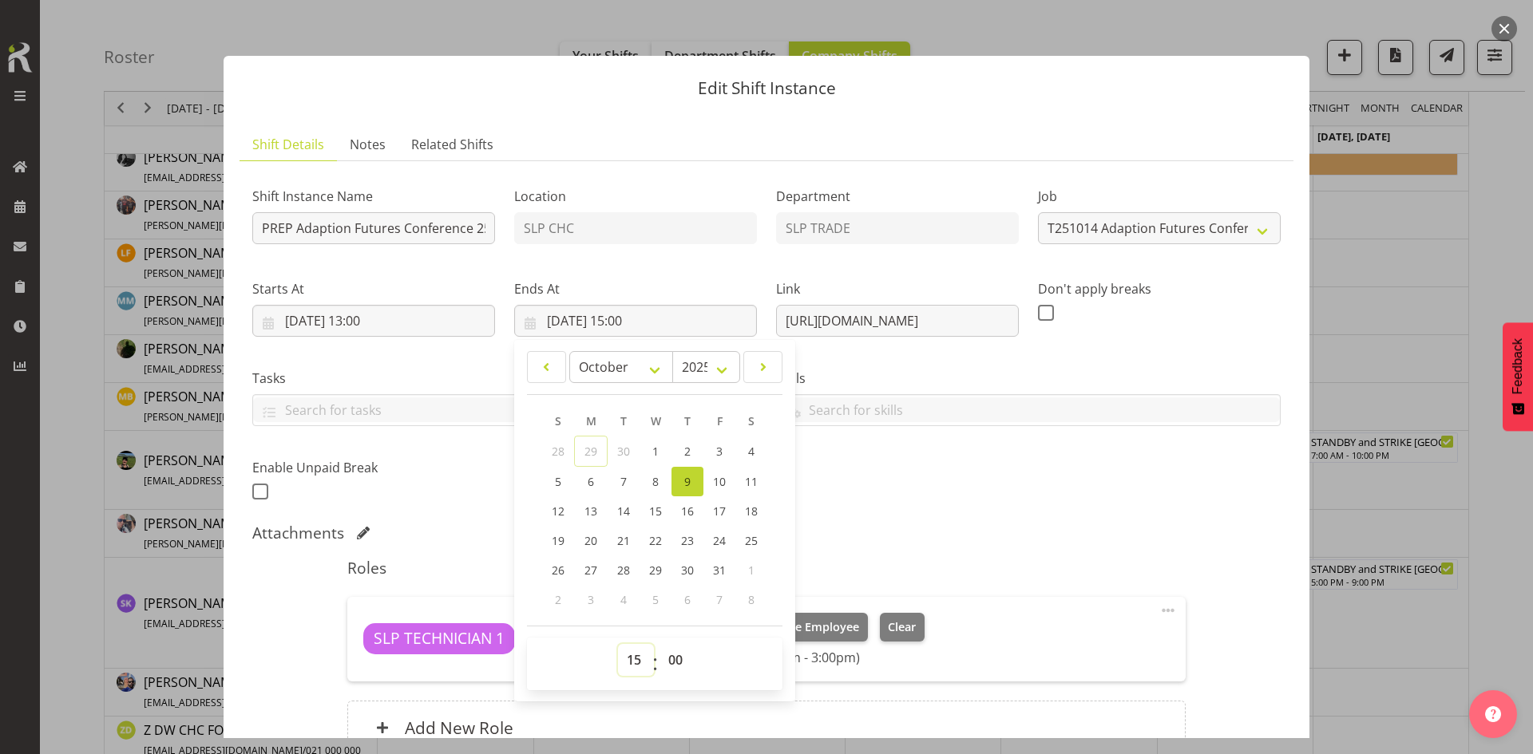
click at [635, 651] on select "00 01 02 03 04 05 06 07 08 09 10 11 12 13 14 15 16 17 18 19 20 21 22 23" at bounding box center [636, 660] width 36 height 32
select select "14"
click at [618, 644] on select "00 01 02 03 04 05 06 07 08 09 10 11 12 13 14 15 16 17 18 19 20 21 22 23" at bounding box center [636, 660] width 36 height 32
type input "[DATE] 14:00"
click at [864, 503] on div "Shift Instance Name PREP Adaption Futures Conference 25 @ The Workshop Location…" at bounding box center [766, 339] width 1047 height 350
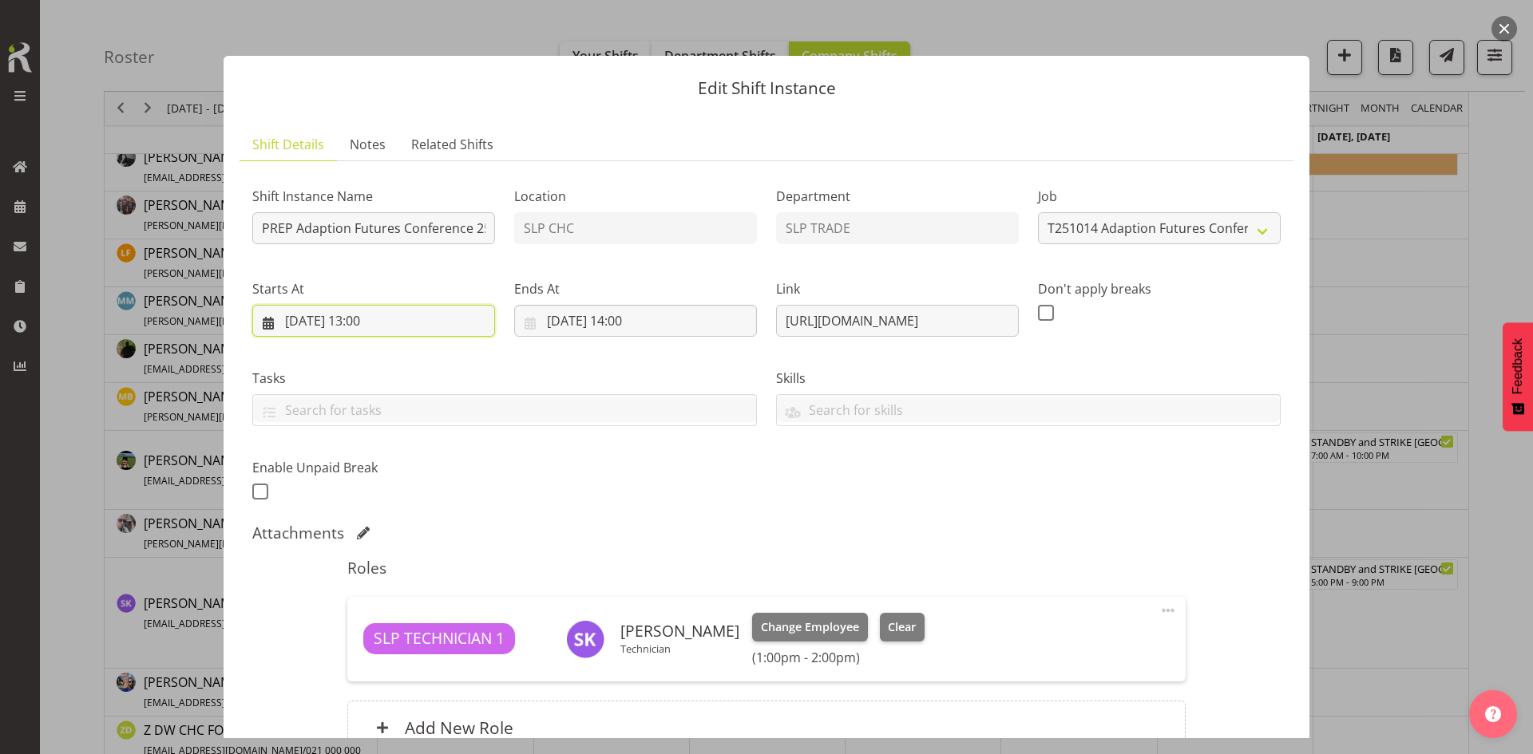
click at [429, 315] on input "[DATE] 13:00" at bounding box center [373, 321] width 243 height 32
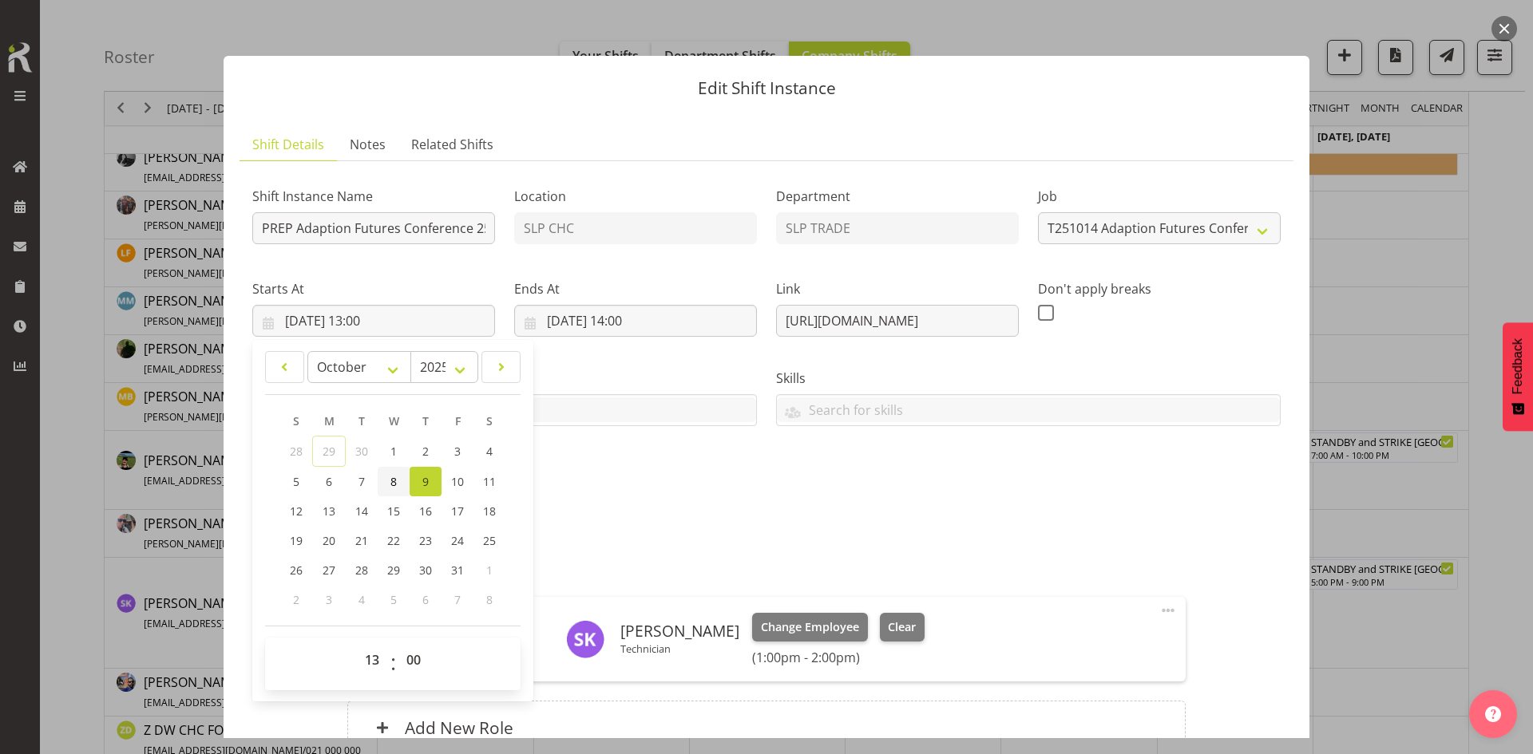
click at [400, 477] on link "8" at bounding box center [394, 482] width 32 height 30
type input "[DATE] 13:00"
click at [643, 321] on input "[DATE] 14:00" at bounding box center [635, 321] width 243 height 32
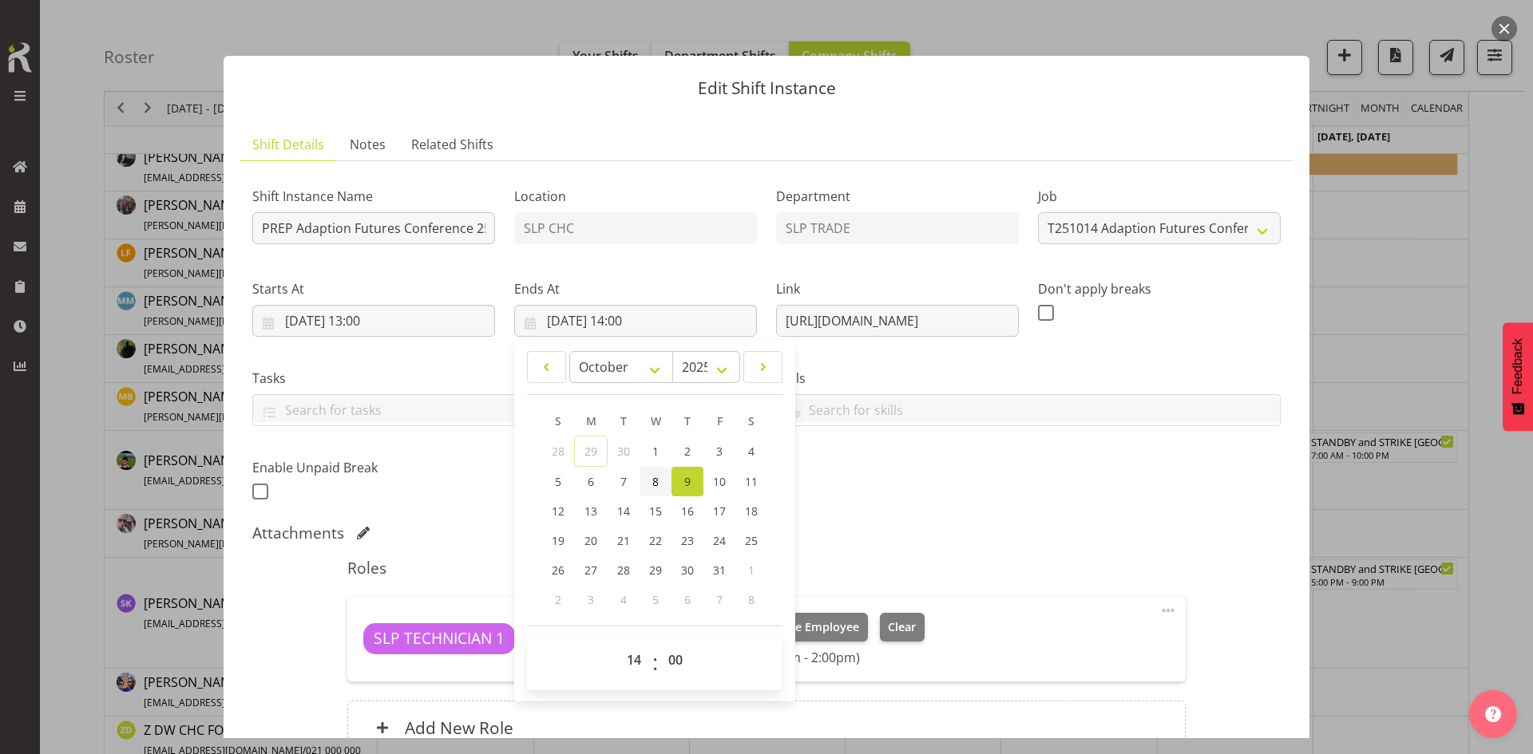
click at [659, 481] on link "8" at bounding box center [655, 482] width 32 height 30
type input "[DATE] 14:00"
click at [876, 504] on div "Shift Instance Name PREP Adaption Futures Conference 25 @ The Workshop Location…" at bounding box center [766, 339] width 1047 height 350
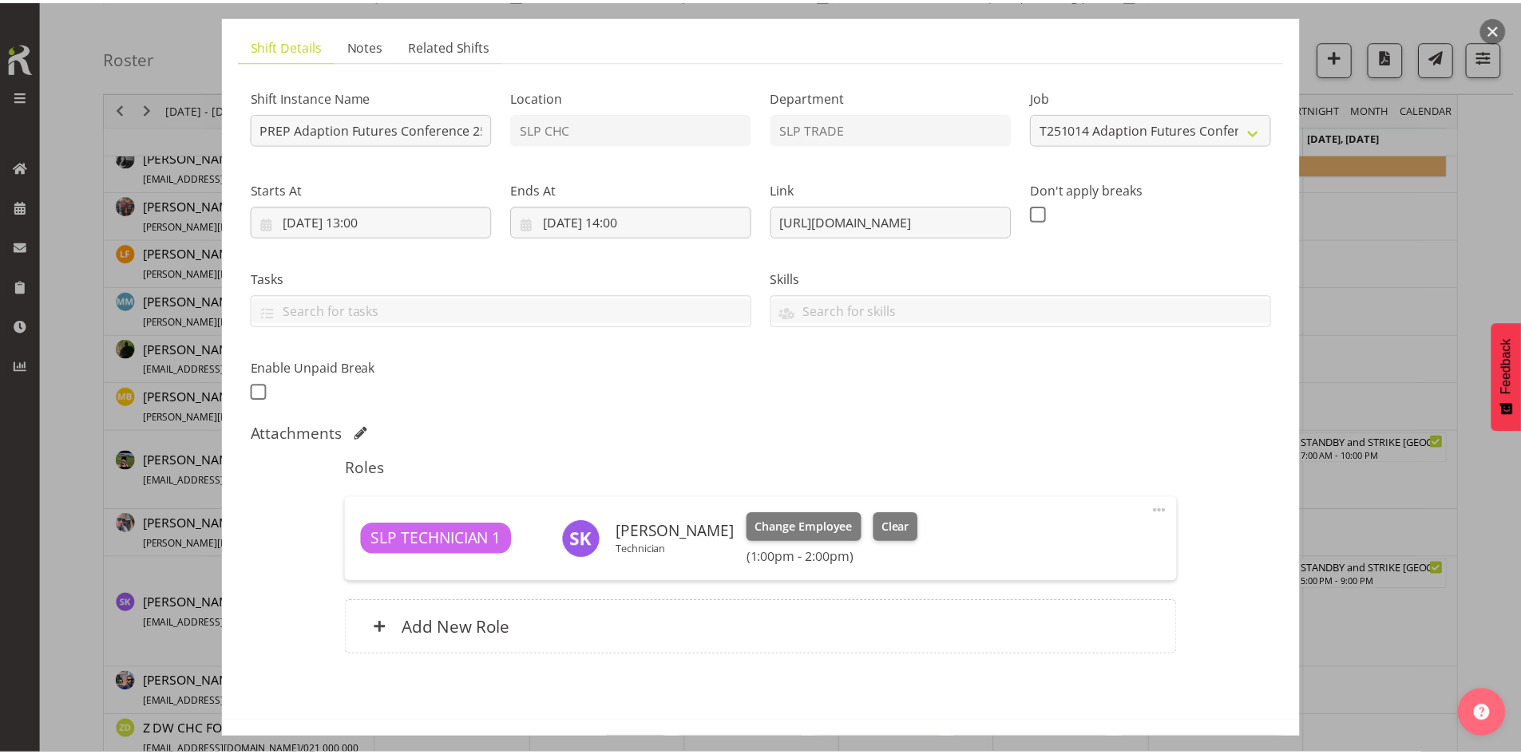
scroll to position [159, 0]
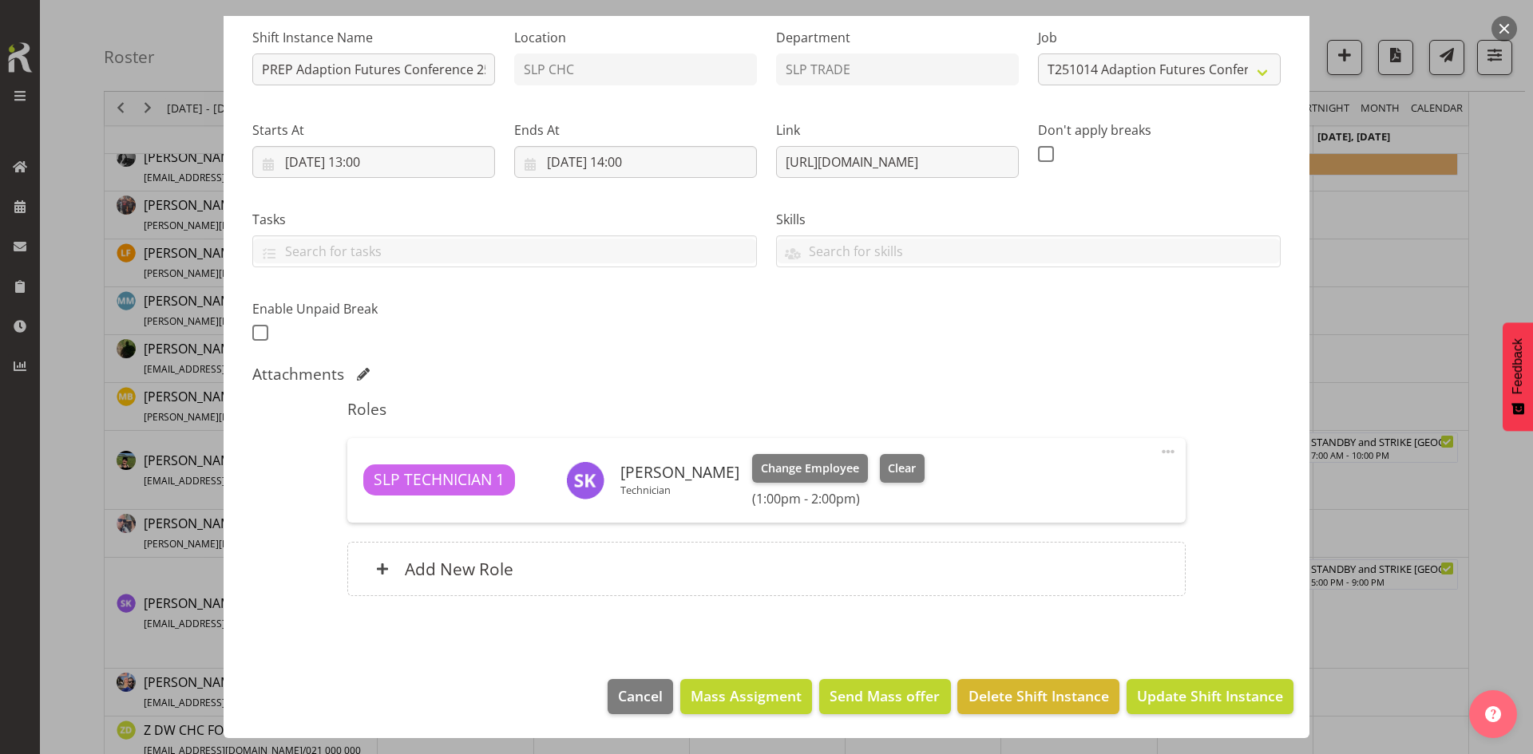
click at [867, 540] on div "Roles SLP TECHNICIAN 1 [PERSON_NAME] Technician Change Employee Clear (1:00pm -…" at bounding box center [766, 502] width 857 height 225
click at [841, 569] on div "Add New Role" at bounding box center [765, 569] width 837 height 54
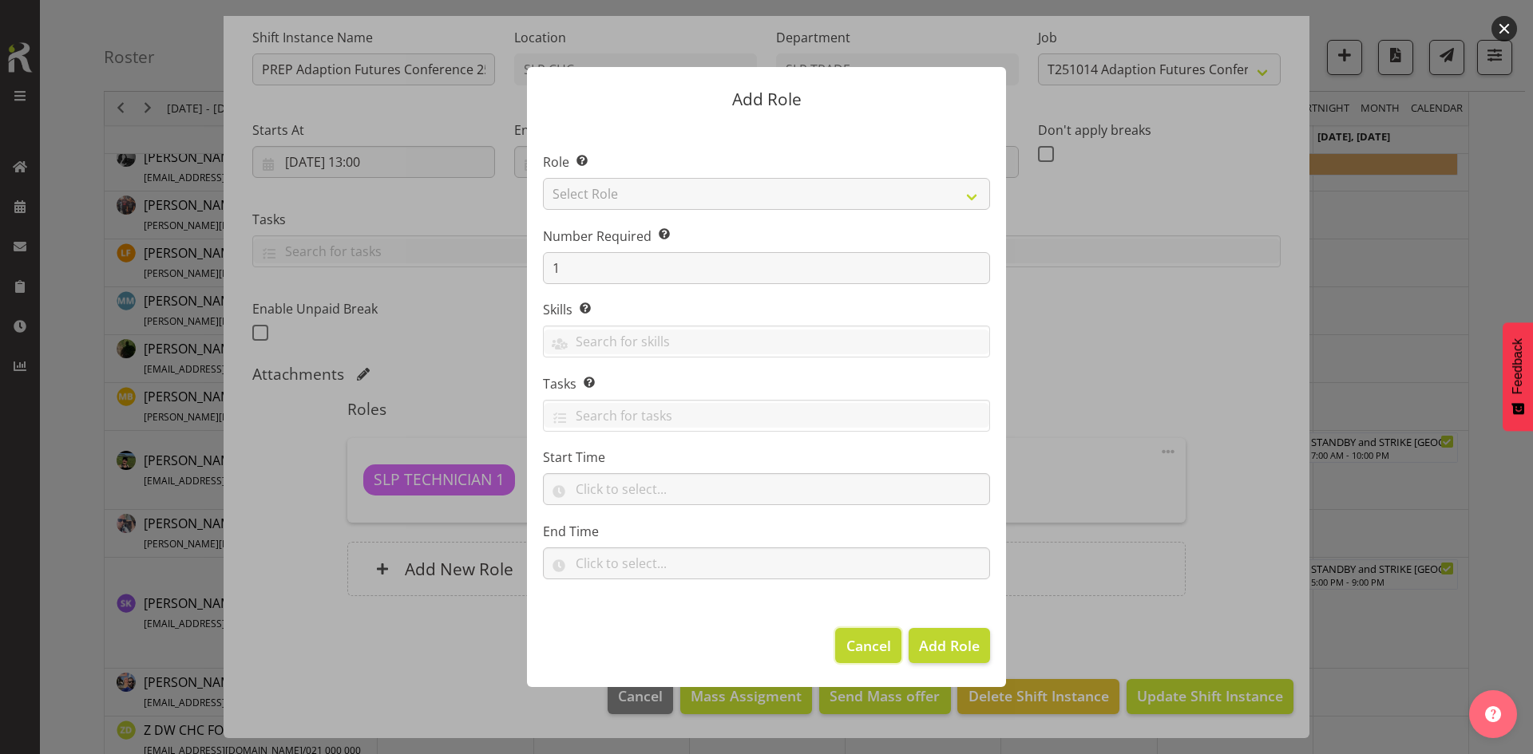
click at [881, 647] on span "Cancel" at bounding box center [868, 645] width 45 height 21
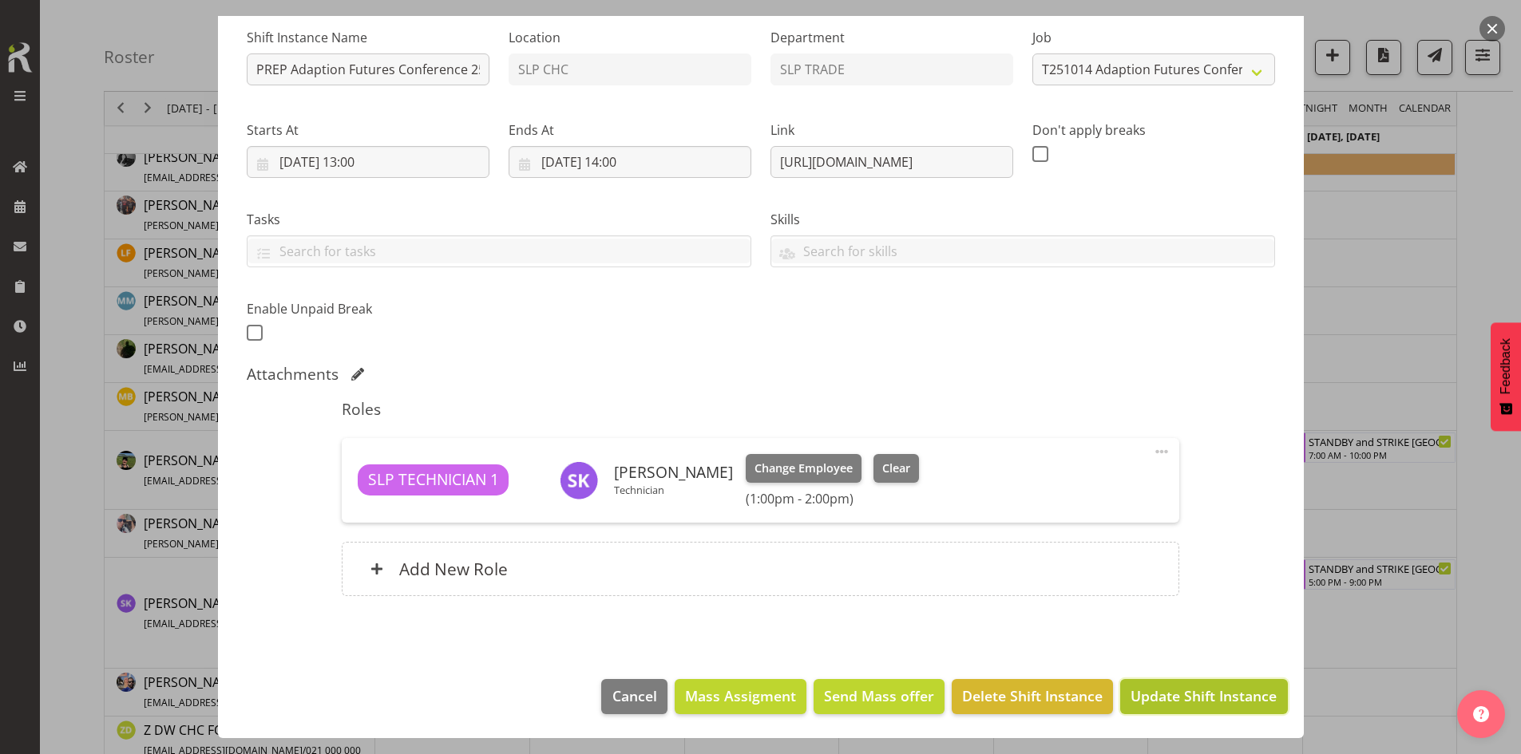
click at [1131, 703] on span "Update Shift Instance" at bounding box center [1203, 696] width 146 height 21
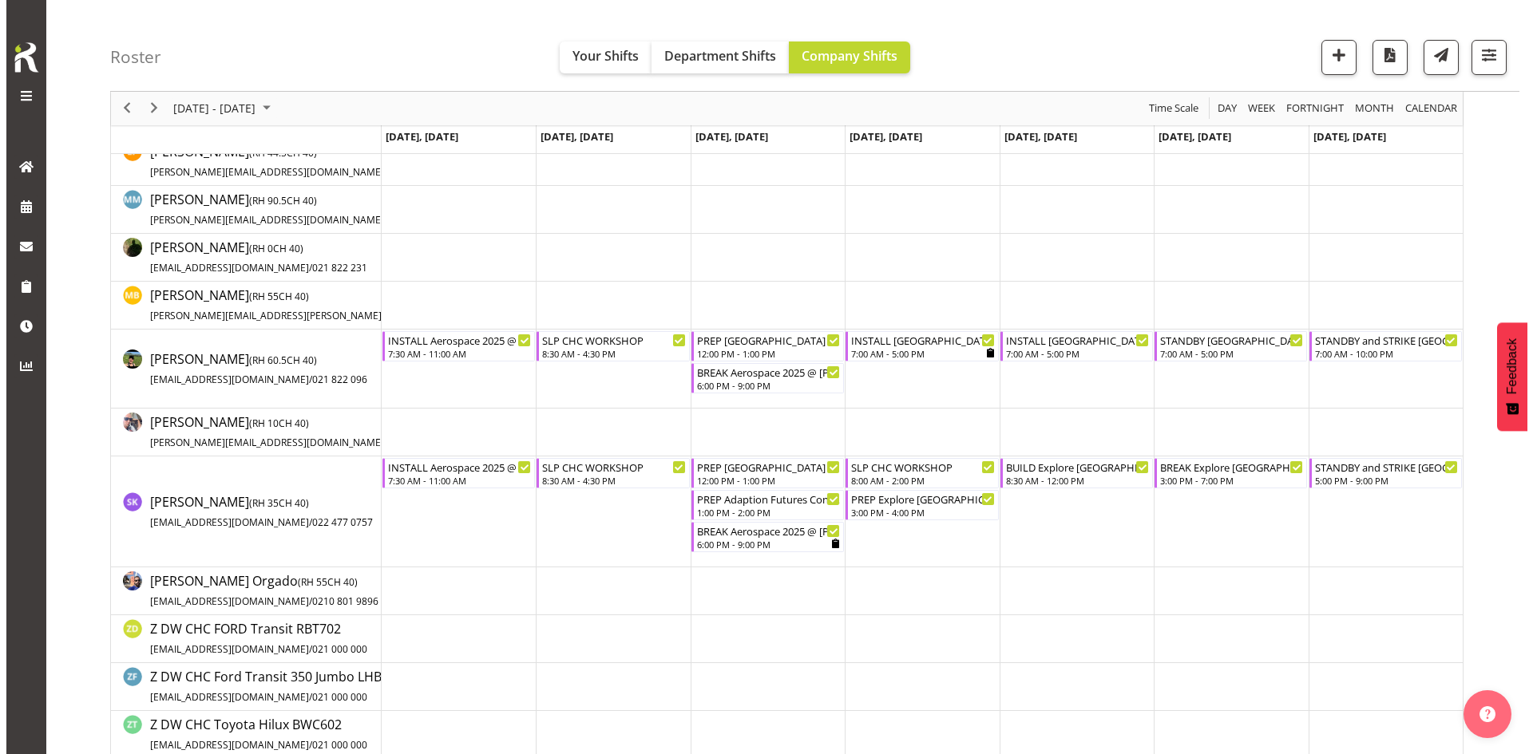
scroll to position [399, 0]
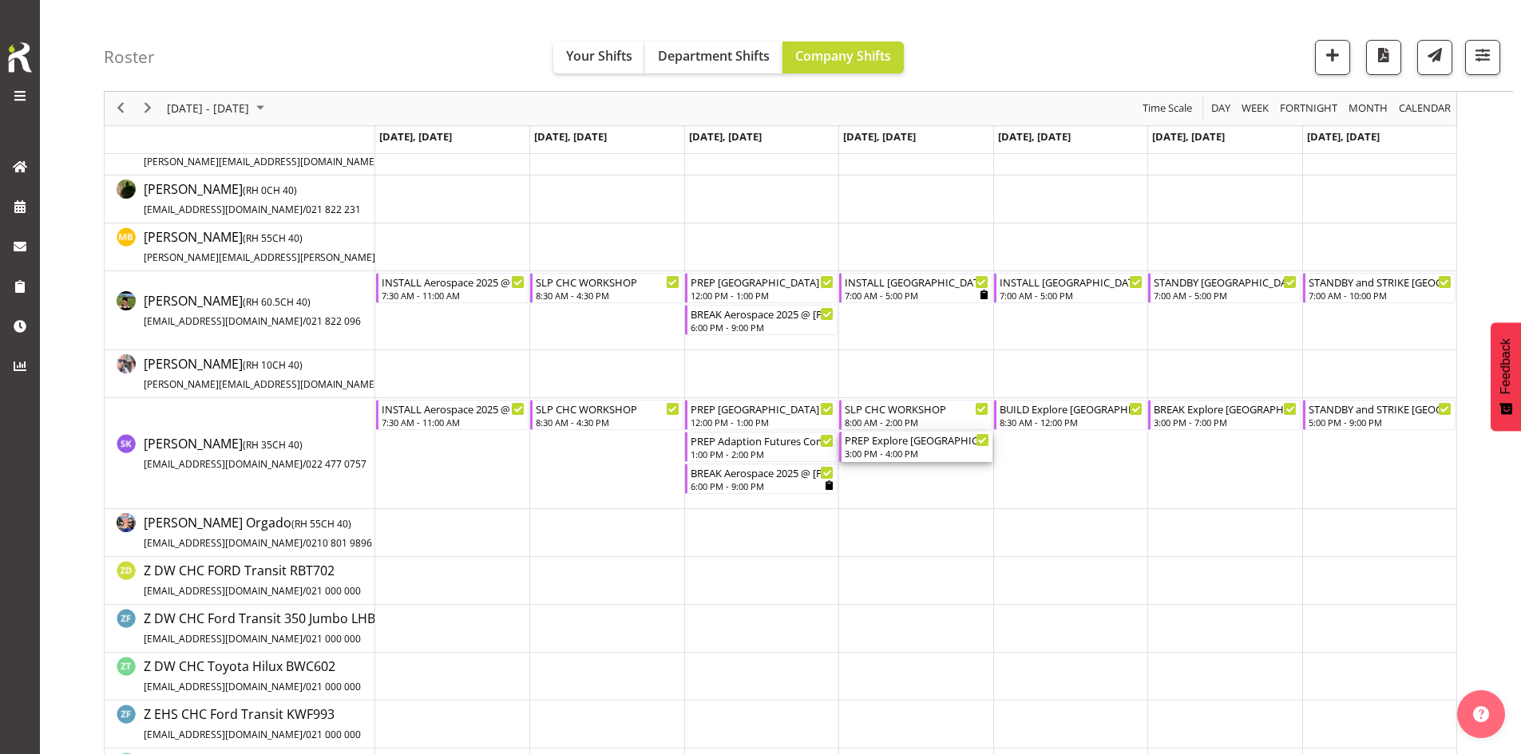
click at [918, 444] on div "PREP Explore [GEOGRAPHIC_DATA] @ WAREHOUSE" at bounding box center [917, 440] width 144 height 16
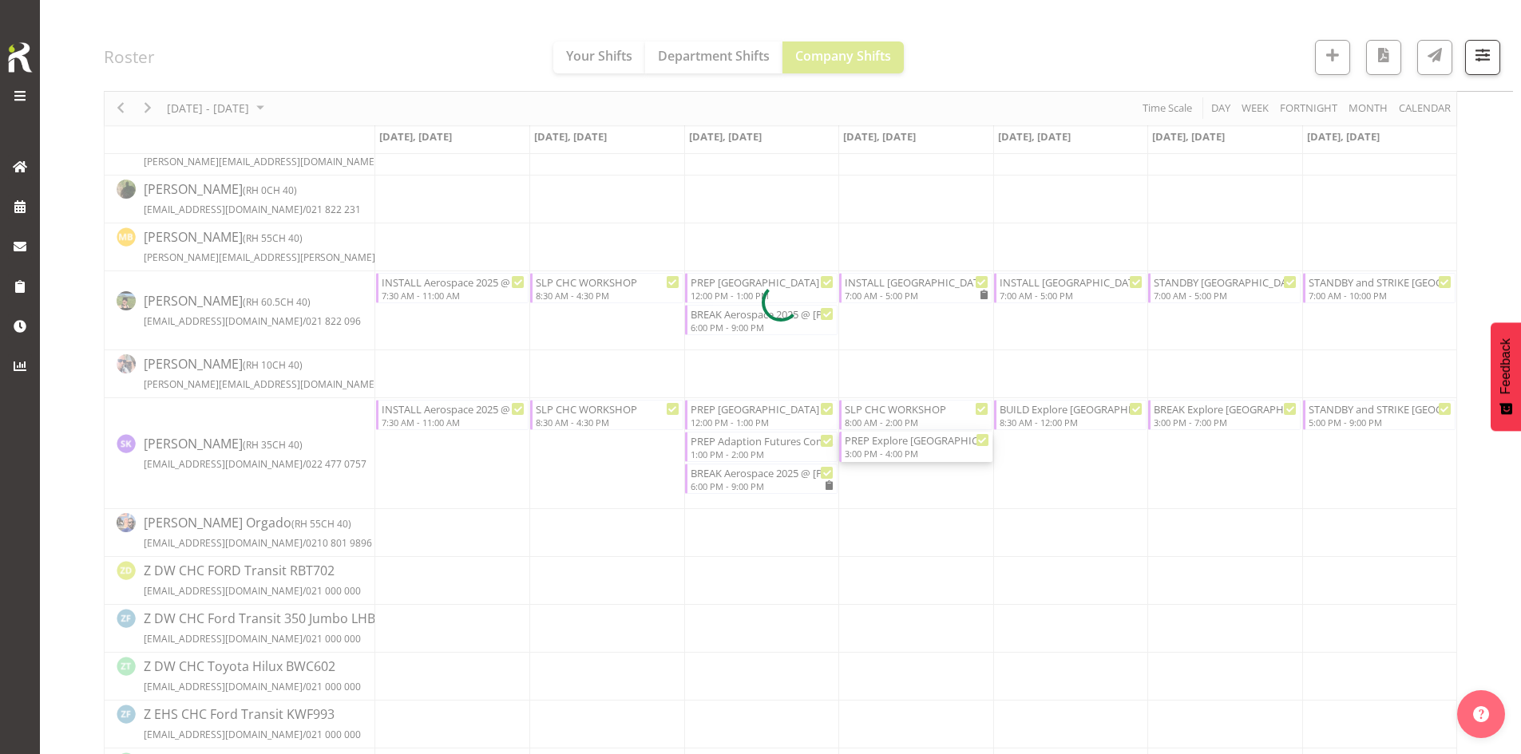
select select
select select "9"
select select "2025"
select select "15"
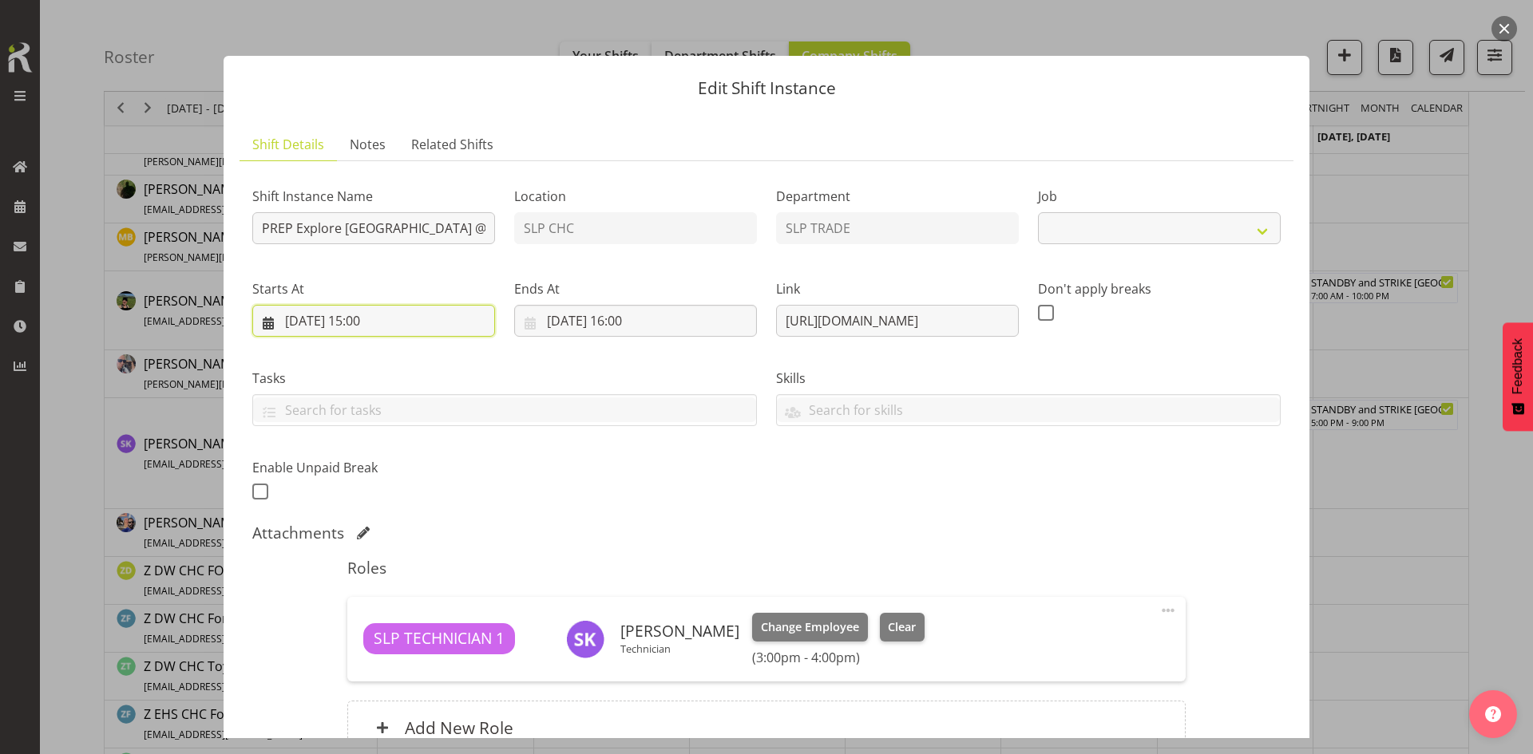
click at [396, 323] on input "[DATE] 15:00" at bounding box center [373, 321] width 243 height 32
select select "10521"
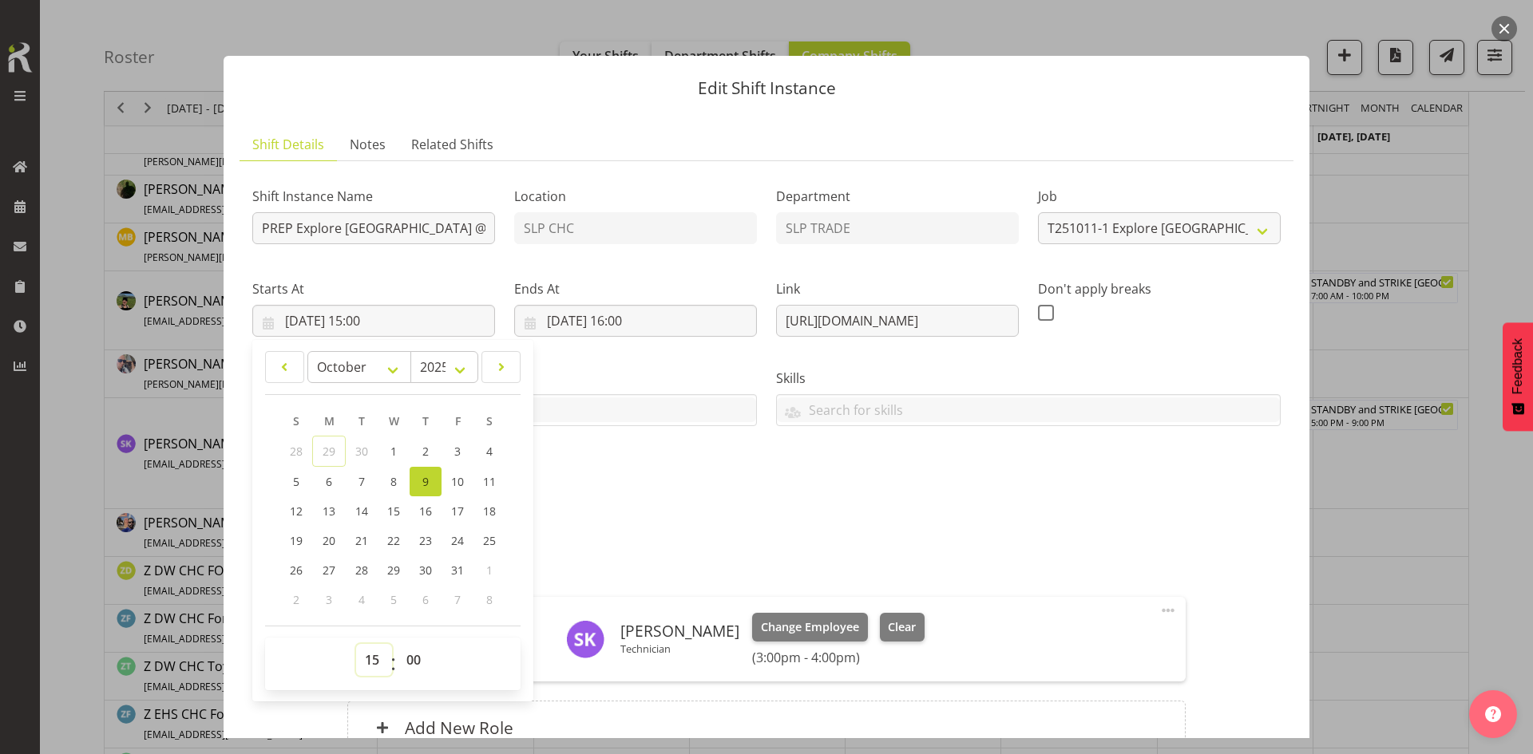
click at [373, 653] on select "00 01 02 03 04 05 06 07 08 09 10 11 12 13 14 15 16 17 18 19 20 21 22 23" at bounding box center [374, 660] width 36 height 32
select select "13"
click at [356, 644] on select "00 01 02 03 04 05 06 07 08 09 10 11 12 13 14 15 16 17 18 19 20 21 22 23" at bounding box center [374, 660] width 36 height 32
click at [399, 480] on link "8" at bounding box center [394, 482] width 32 height 30
type input "[DATE] 13:00"
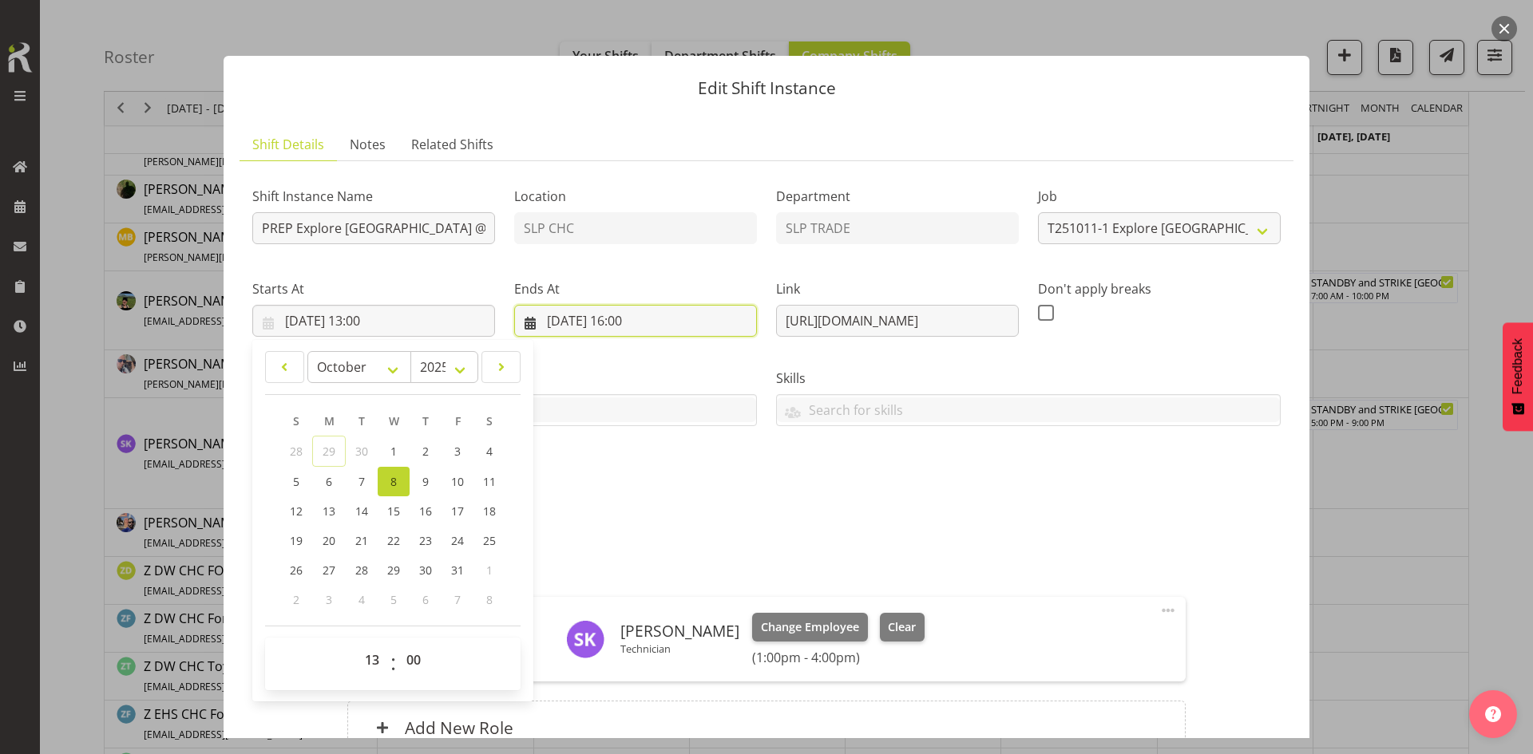
click at [665, 330] on input "[DATE] 16:00" at bounding box center [635, 321] width 243 height 32
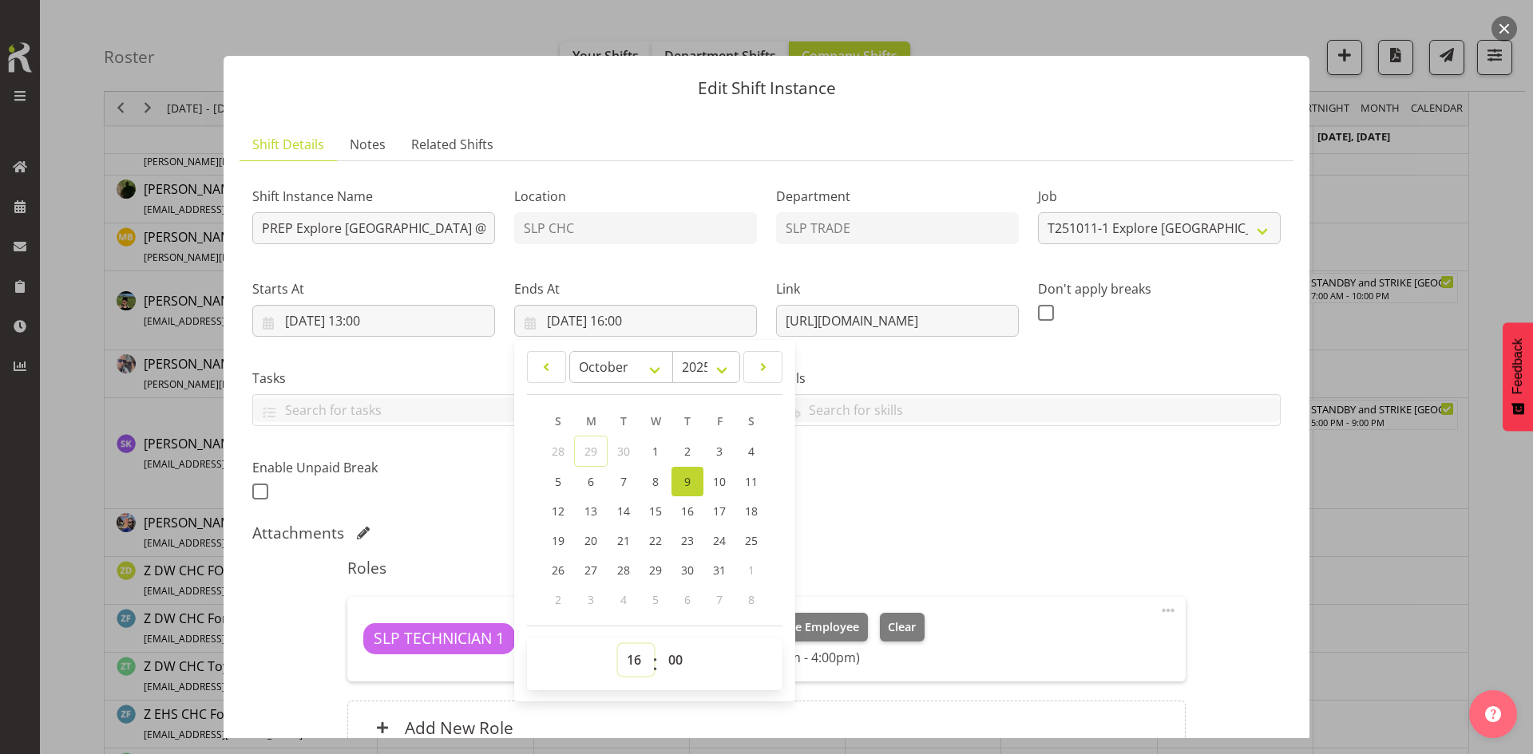
click at [627, 659] on select "00 01 02 03 04 05 06 07 08 09 10 11 12 13 14 15 16 17 18 19 20 21 22 23" at bounding box center [636, 660] width 36 height 32
select select "14"
click at [618, 644] on select "00 01 02 03 04 05 06 07 08 09 10 11 12 13 14 15 16 17 18 19 20 21 22 23" at bounding box center [636, 660] width 36 height 32
click at [658, 482] on link "8" at bounding box center [655, 482] width 32 height 30
type input "[DATE] 14:00"
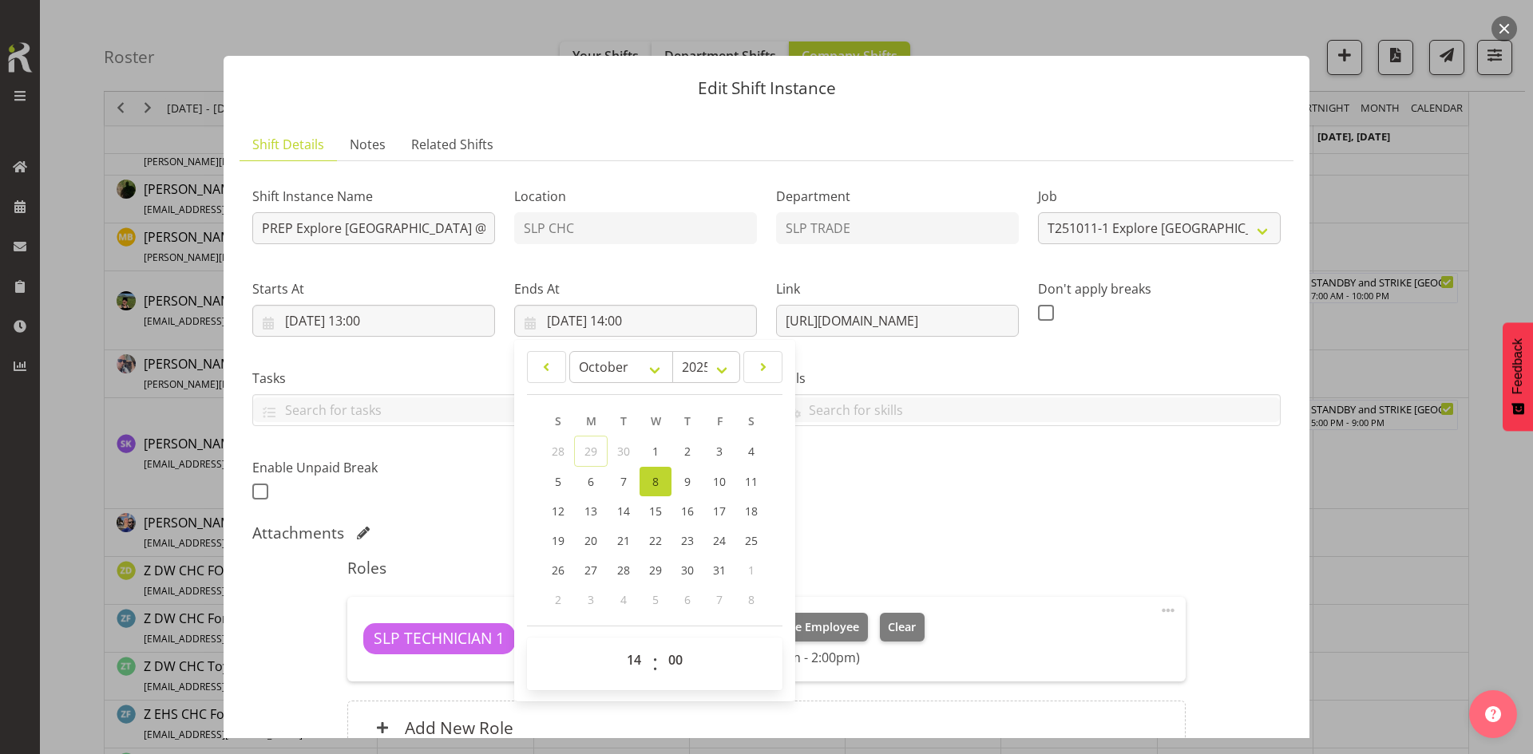
click at [908, 471] on div "Shift Instance Name PREP Explore [GEOGRAPHIC_DATA] @ WAREHOUSE Location SLP CHC…" at bounding box center [766, 339] width 1047 height 350
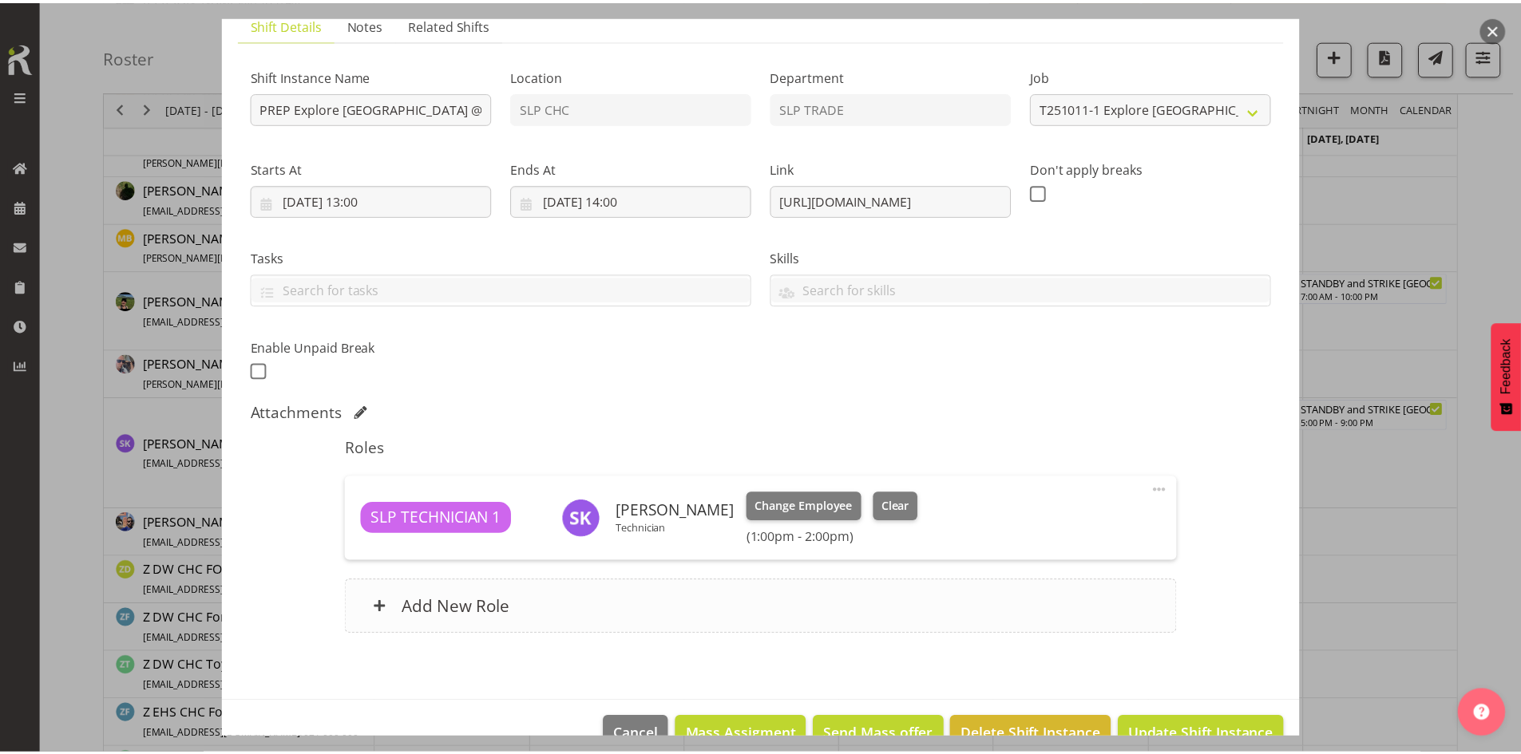
scroll to position [159, 0]
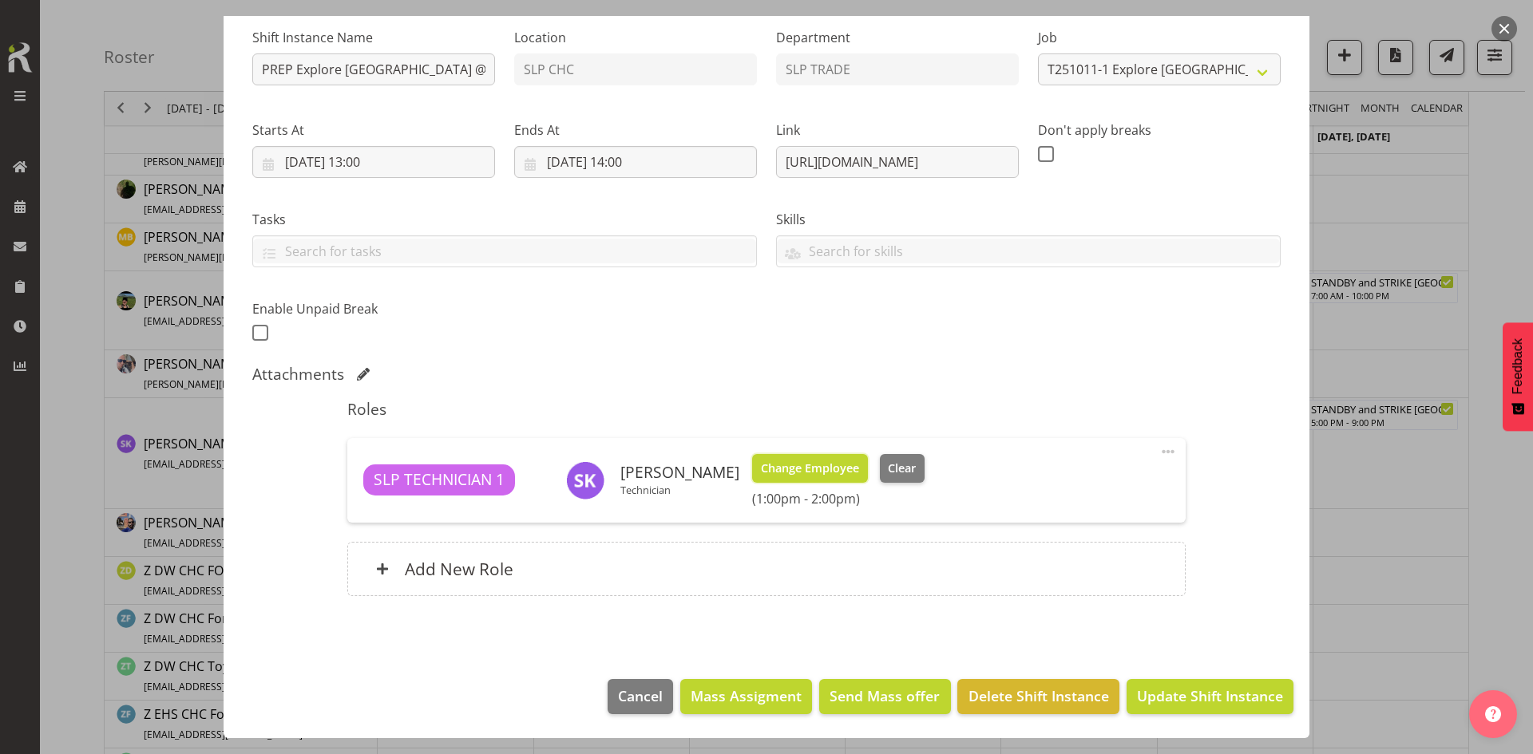
click at [784, 461] on span "Change Employee" at bounding box center [810, 469] width 98 height 18
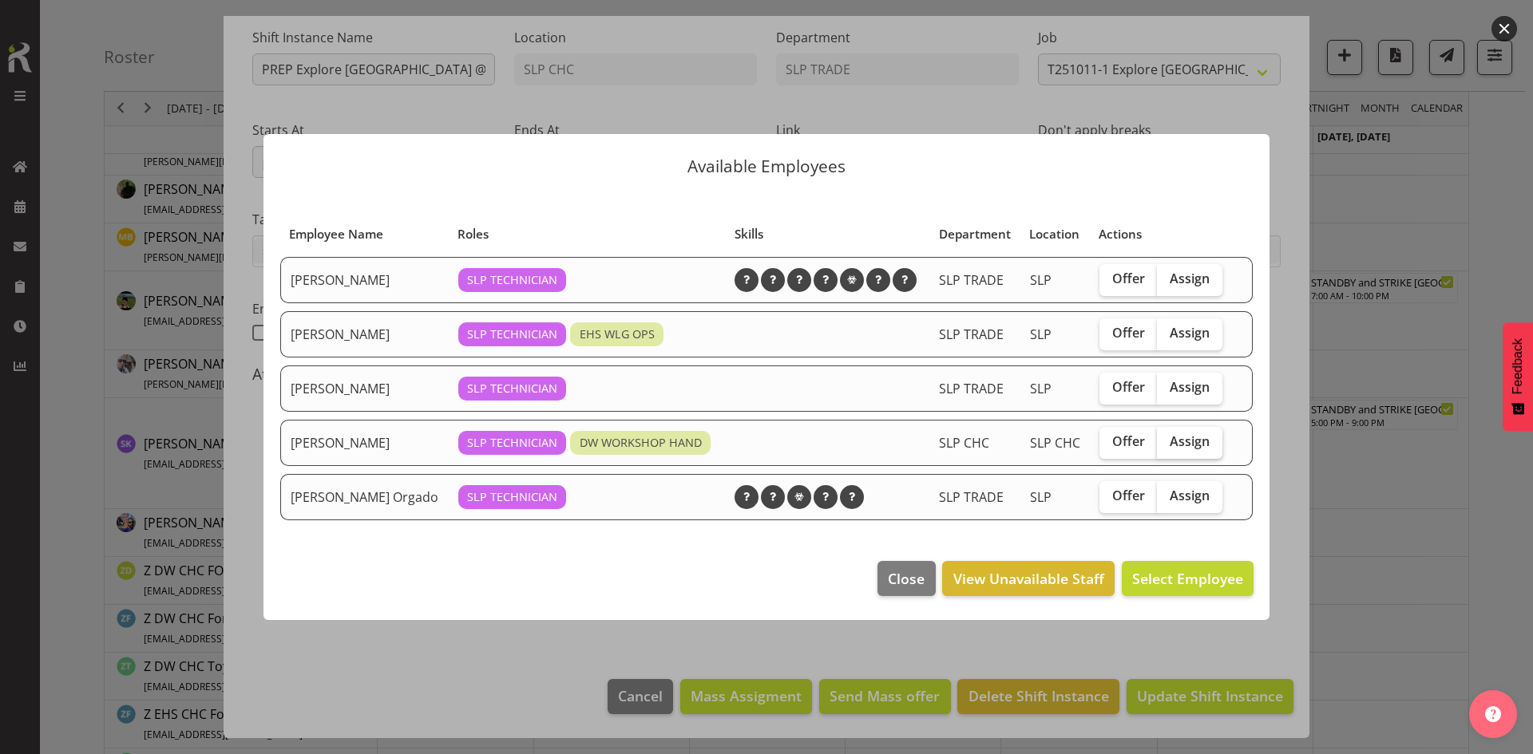
click at [1213, 455] on label "Assign" at bounding box center [1189, 443] width 65 height 32
click at [1167, 447] on input "Assign" at bounding box center [1162, 442] width 10 height 10
checkbox input "true"
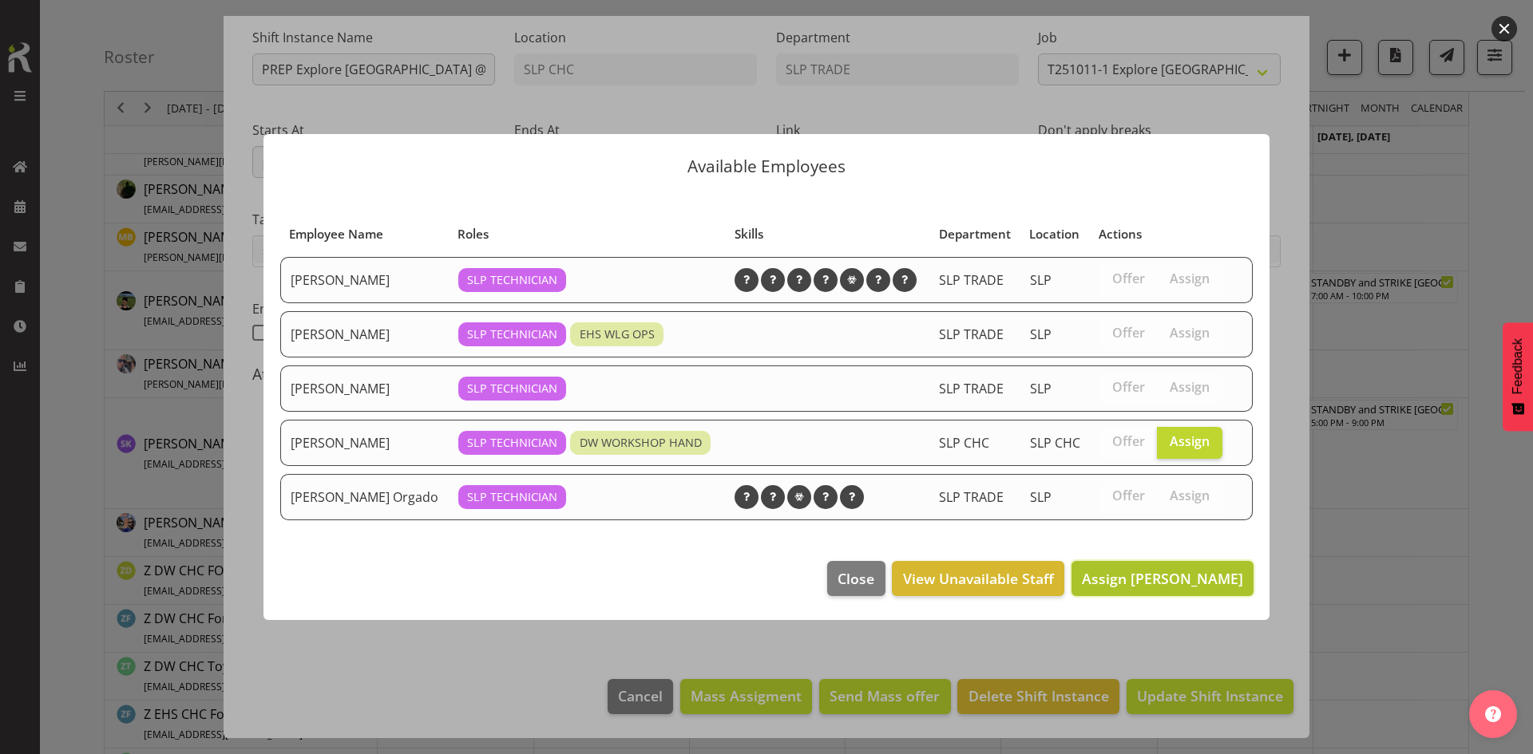
click at [1165, 580] on span "Assign [PERSON_NAME]" at bounding box center [1162, 578] width 161 height 19
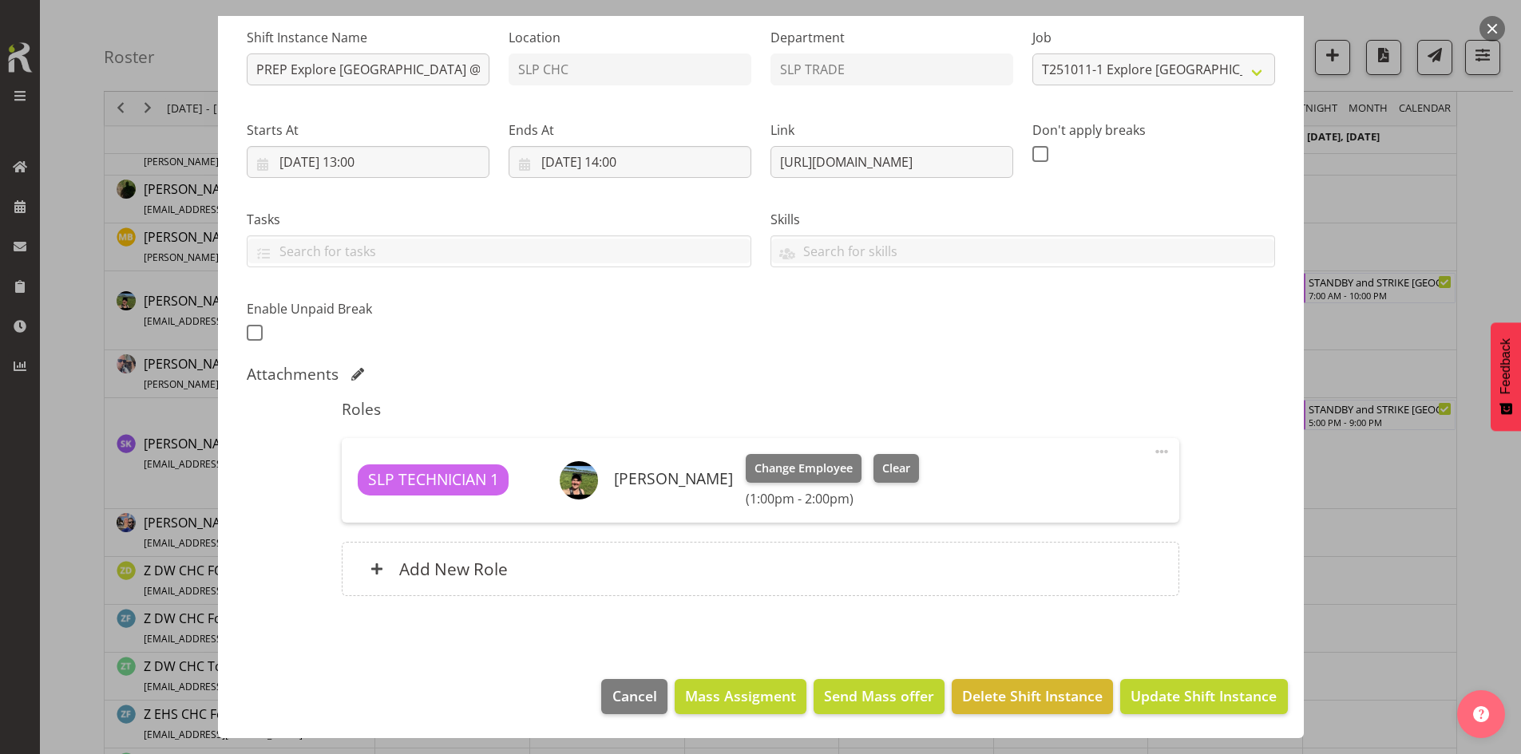
click at [1189, 716] on footer "Cancel Mass Assigment Send Mass offer Delete Shift Instance Update Shift Instan…" at bounding box center [761, 700] width 1086 height 75
click at [1169, 710] on button "Update Shift Instance" at bounding box center [1203, 696] width 167 height 35
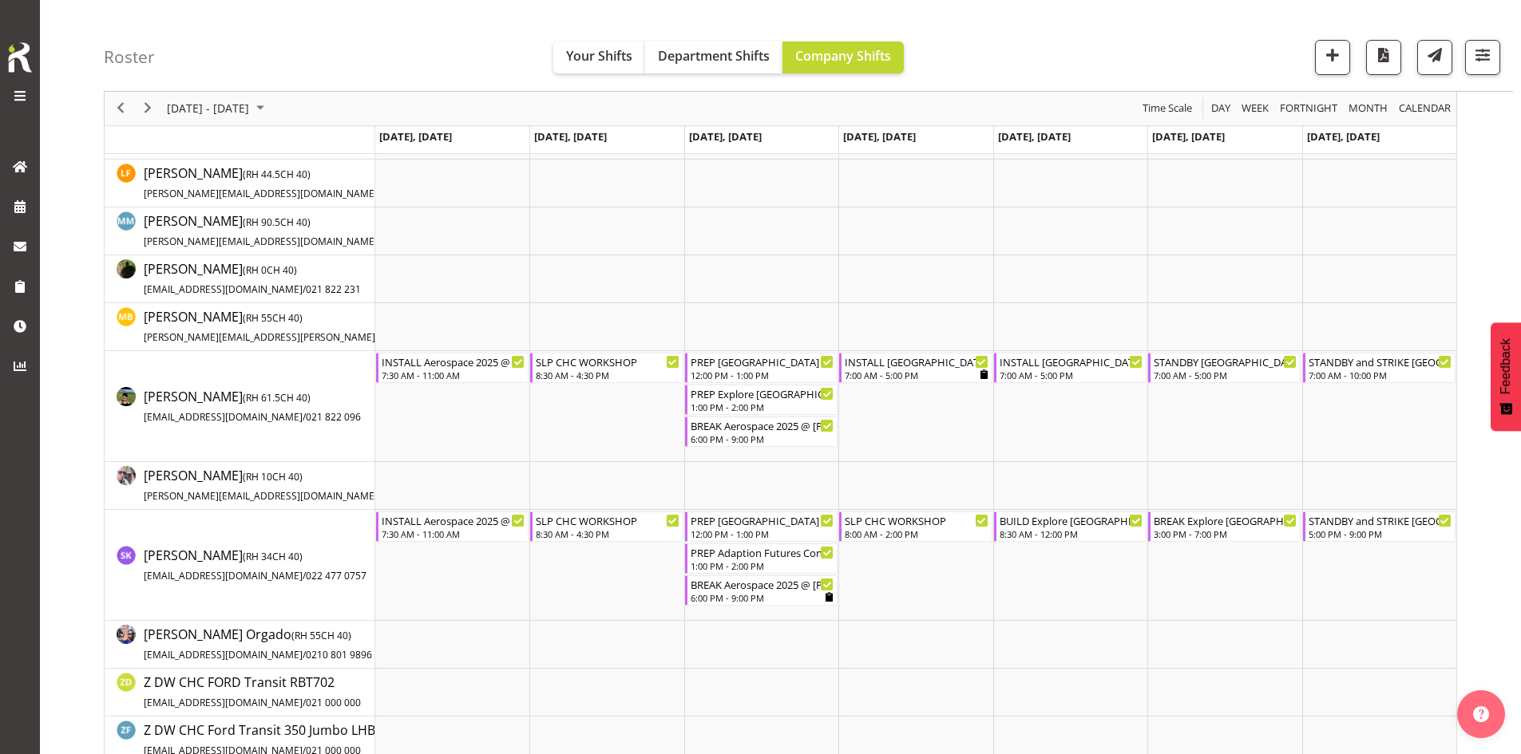
scroll to position [0, 0]
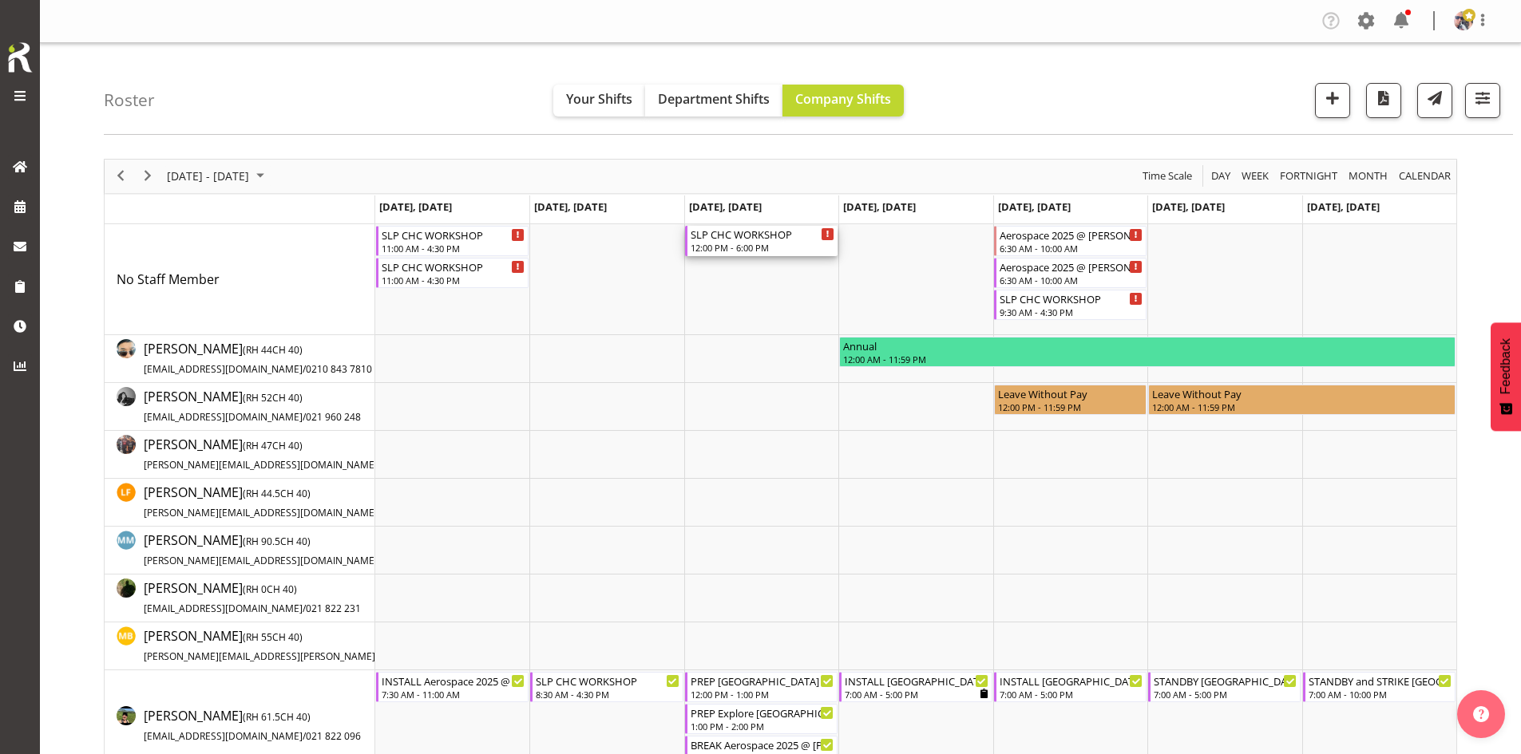
click at [770, 244] on div "12:00 PM - 6:00 PM" at bounding box center [763, 247] width 144 height 13
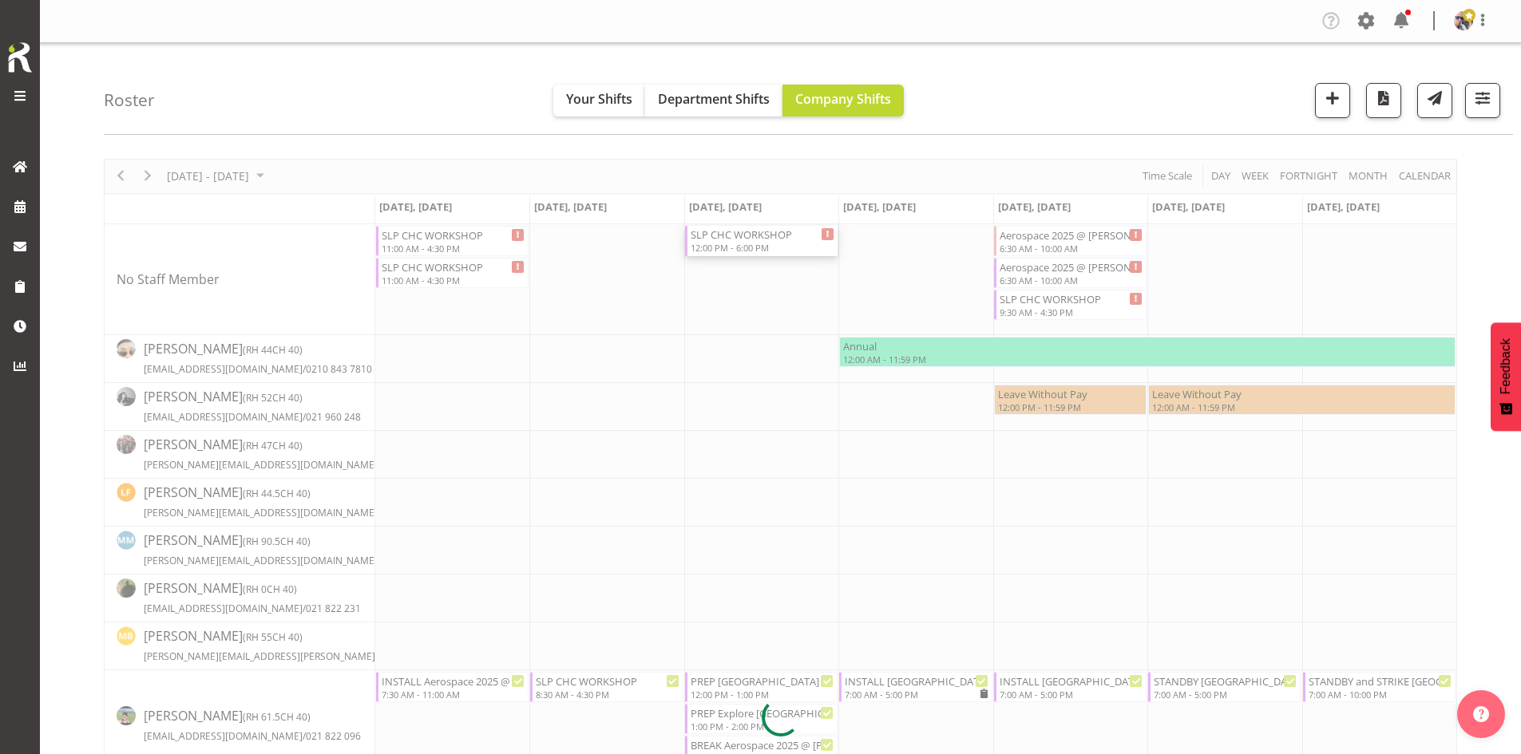
select select
select select "9"
select select "2025"
select select "12"
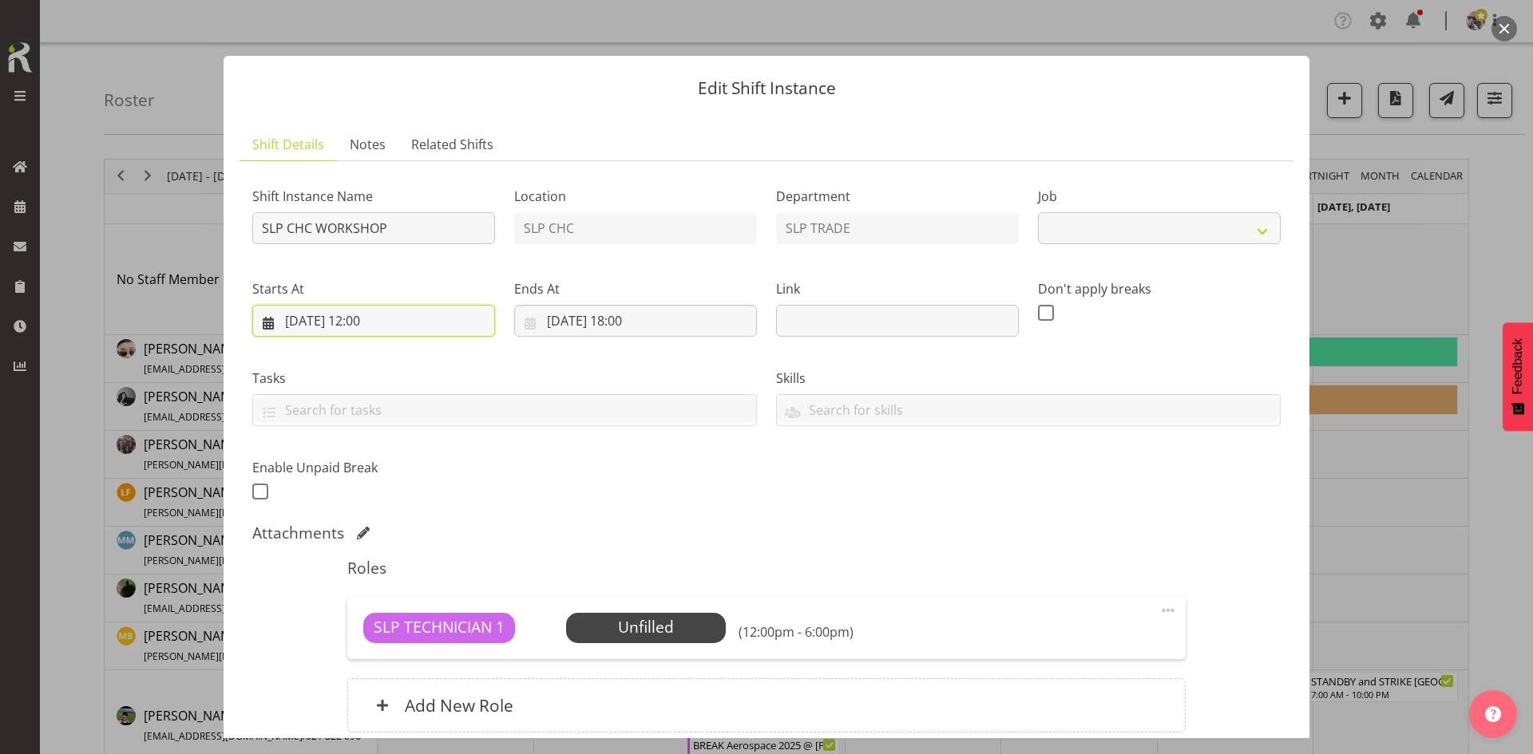
click at [366, 323] on input "[DATE] 12:00" at bounding box center [373, 321] width 243 height 32
select select "45"
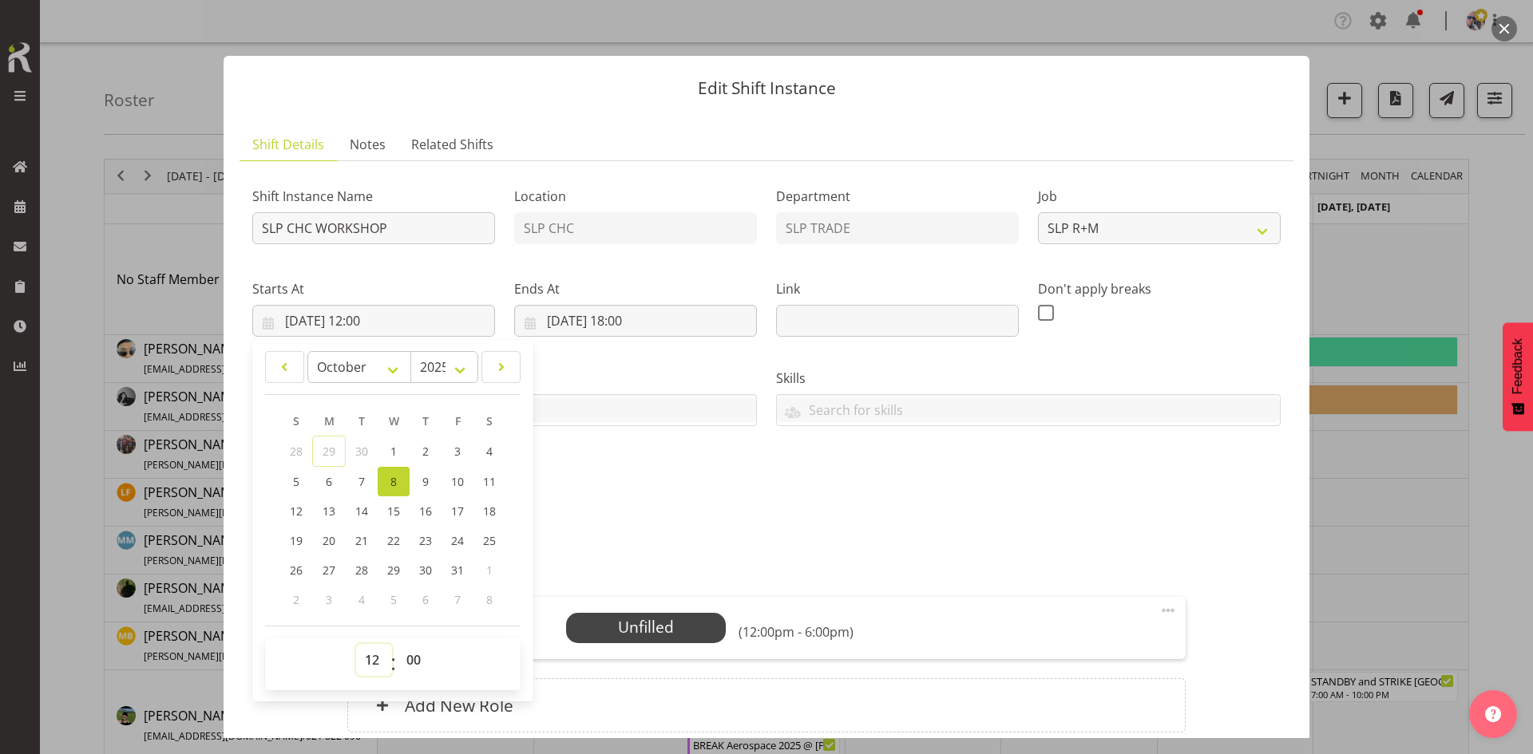
click at [378, 666] on select "00 01 02 03 04 05 06 07 08 09 10 11 12 13 14 15 16 17 18 19 20 21 22 23" at bounding box center [374, 660] width 36 height 32
select select "14"
click at [356, 644] on select "00 01 02 03 04 05 06 07 08 09 10 11 12 13 14 15 16 17 18 19 20 21 22 23" at bounding box center [374, 660] width 36 height 32
type input "[DATE] 14:00"
click at [650, 522] on div "Shift Instance Name SLP CHC WORKSHOP Location SLP CHC Department SLP TRADE Job …" at bounding box center [766, 463] width 1028 height 578
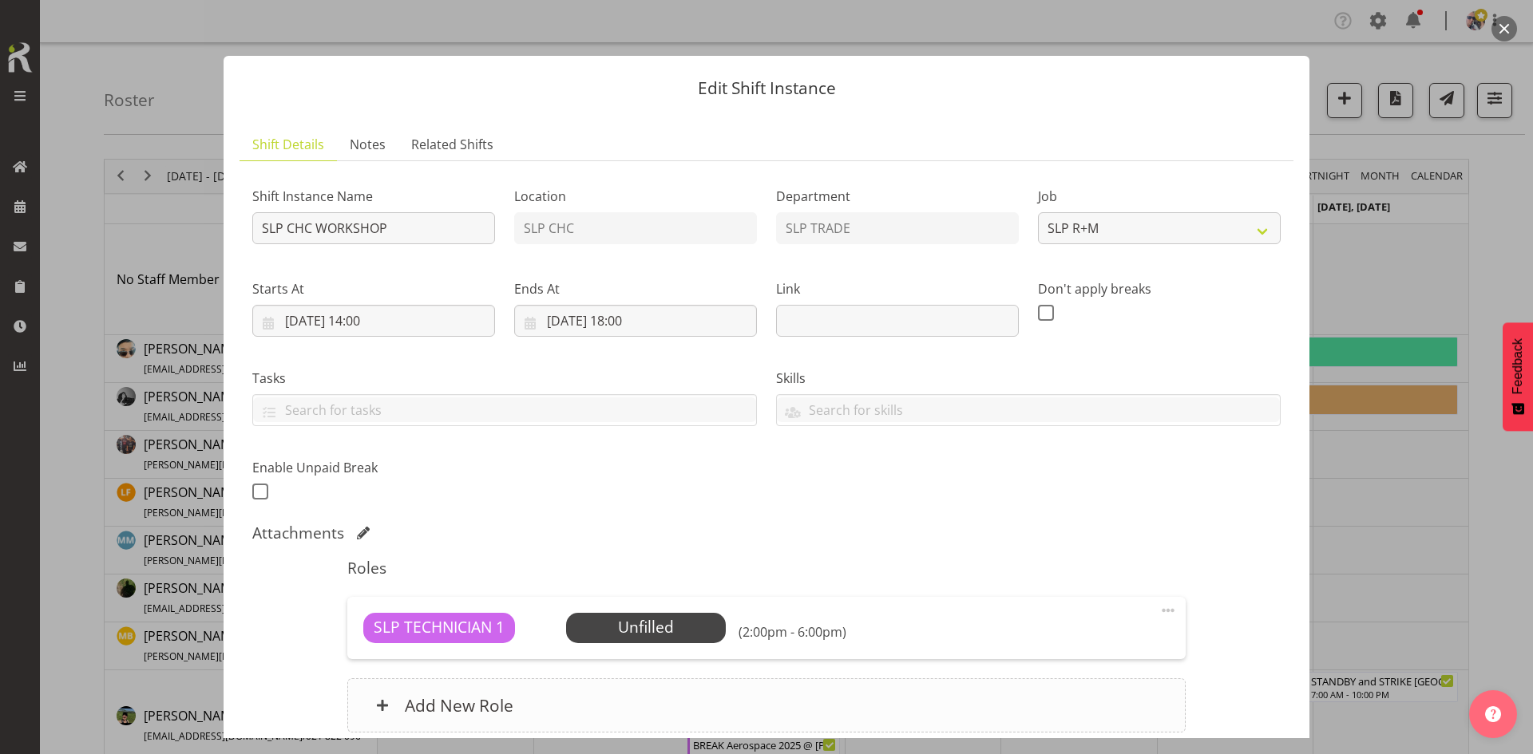
click at [654, 701] on div "Add New Role" at bounding box center [765, 706] width 837 height 54
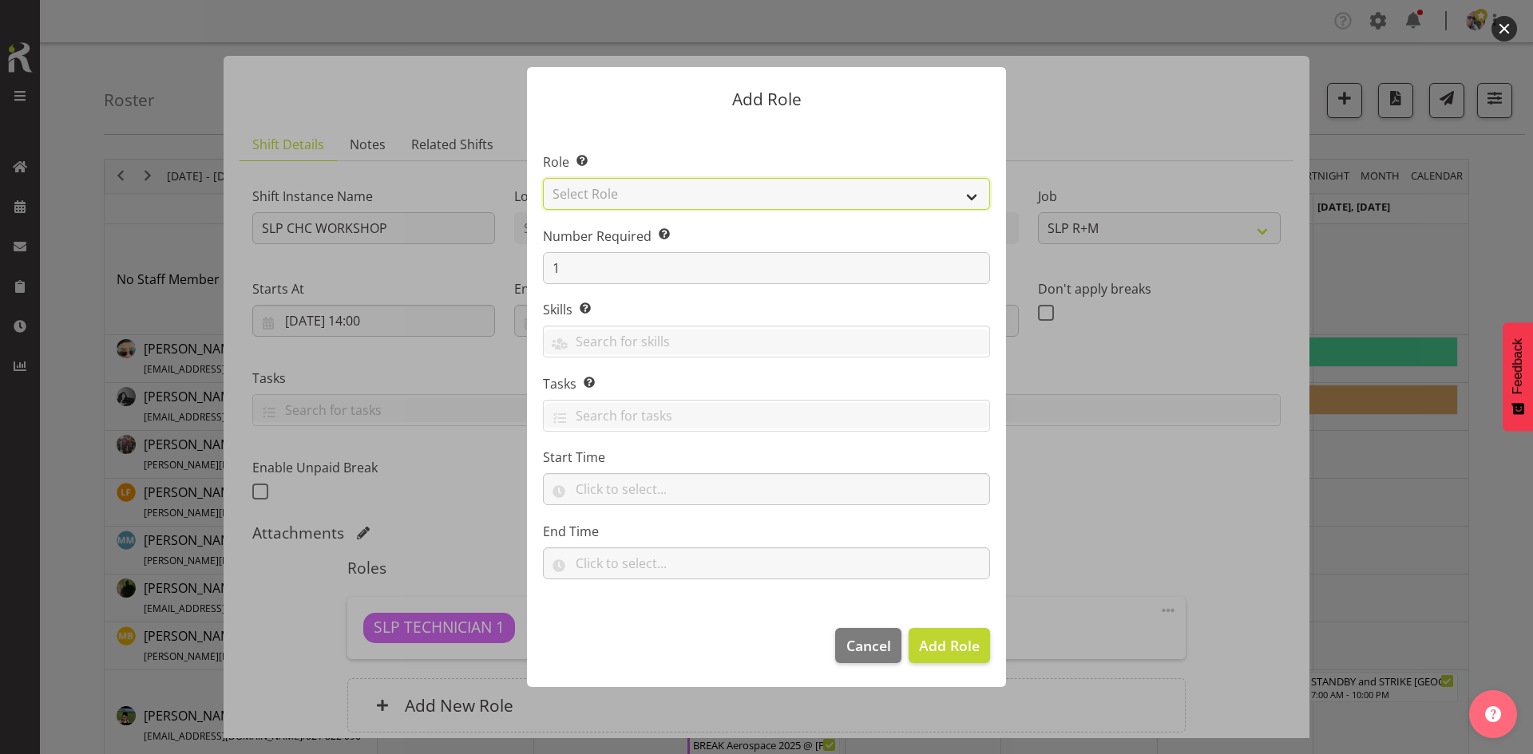
click at [940, 192] on select "Select Role ACCOUNT MANAGER ACCOUNT MANAGER DW ACCOUNTS [PERSON_NAME] VEHICLES …" at bounding box center [766, 194] width 447 height 32
select select "123"
click at [543, 178] on select "Select Role ACCOUNT MANAGER ACCOUNT MANAGER DW ACCOUNTS [PERSON_NAME] VEHICLES …" at bounding box center [766, 194] width 447 height 32
click at [924, 646] on span "Add Role" at bounding box center [949, 645] width 61 height 19
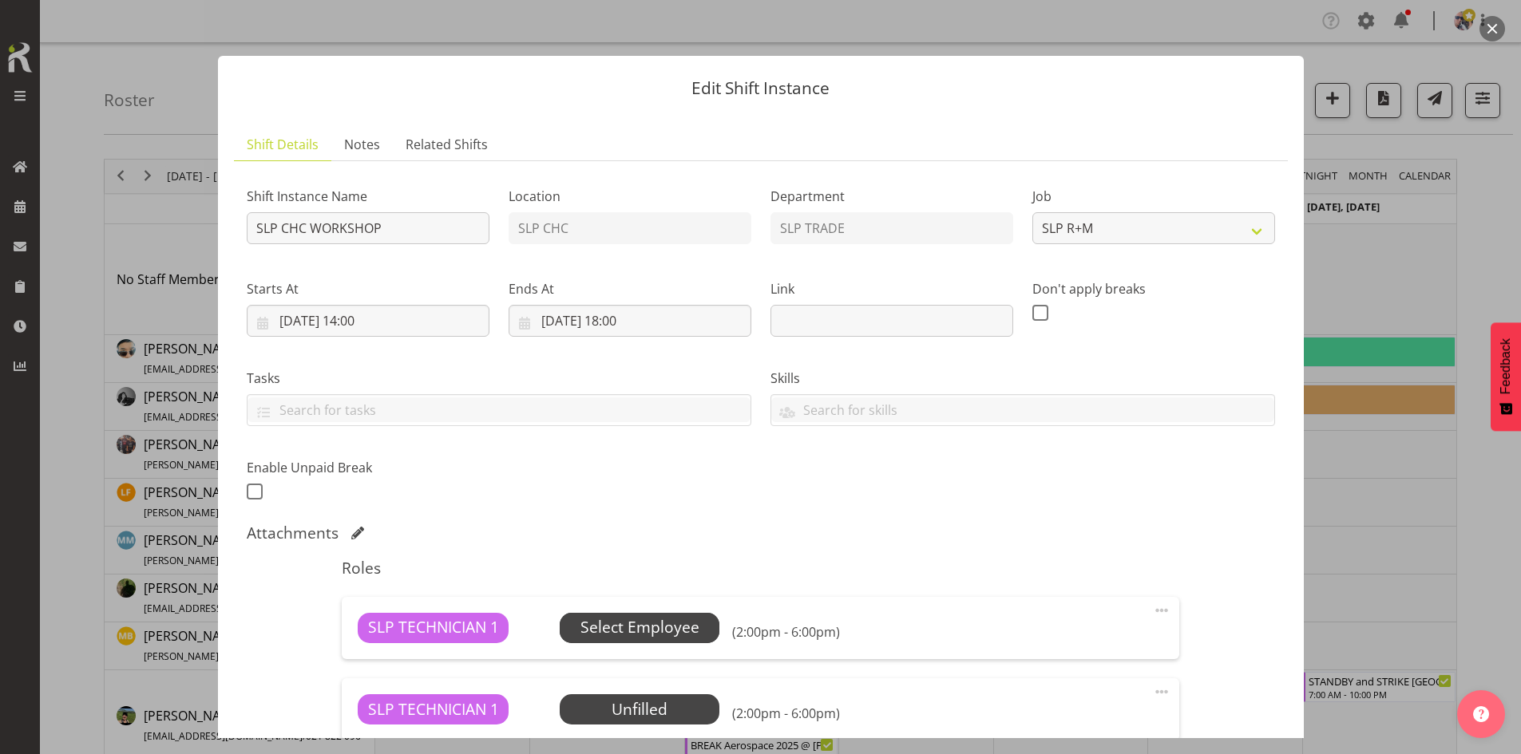
click at [655, 627] on span "Select Employee" at bounding box center [639, 627] width 119 height 23
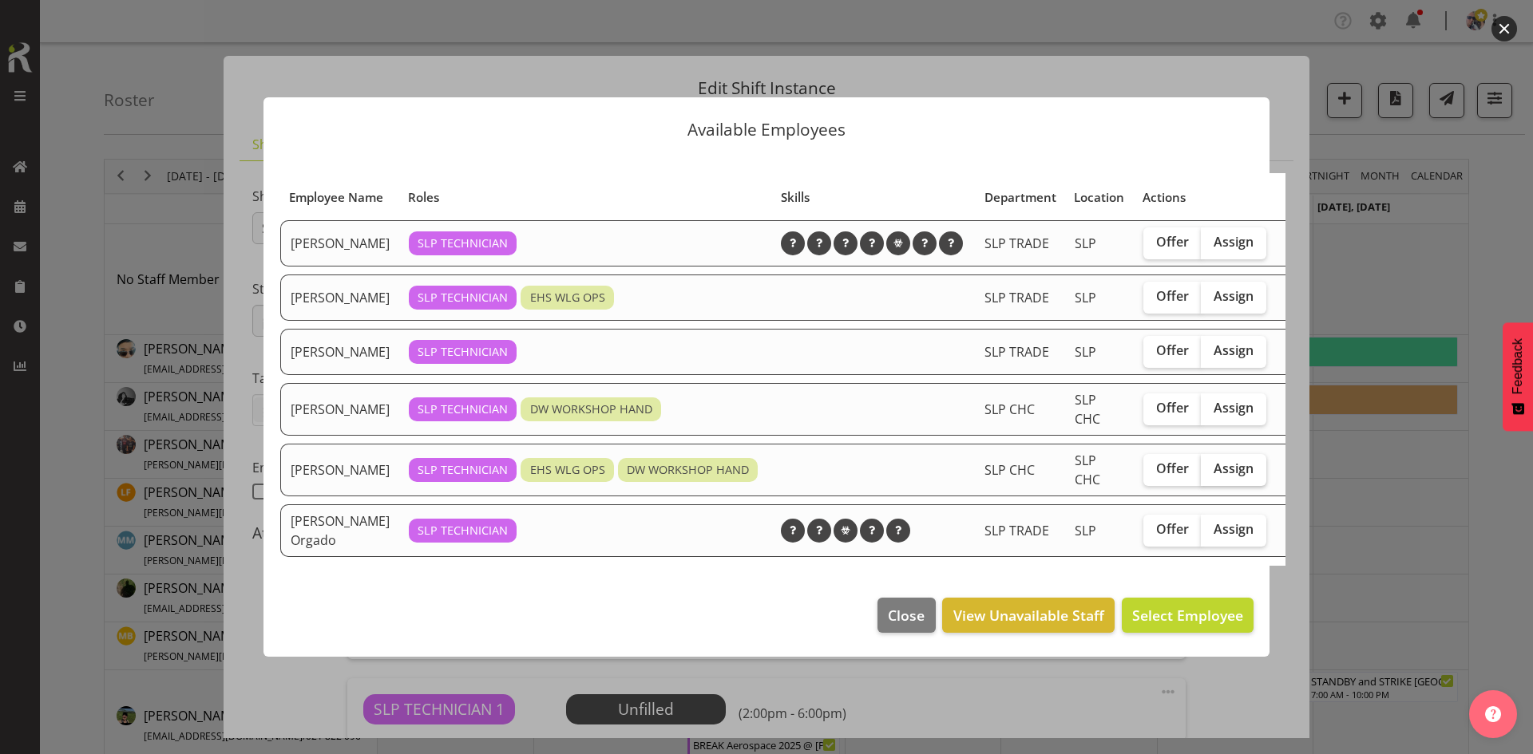
click at [1213, 476] on span "Assign" at bounding box center [1233, 469] width 40 height 16
click at [1201, 474] on input "Assign" at bounding box center [1206, 469] width 10 height 10
checkbox input "true"
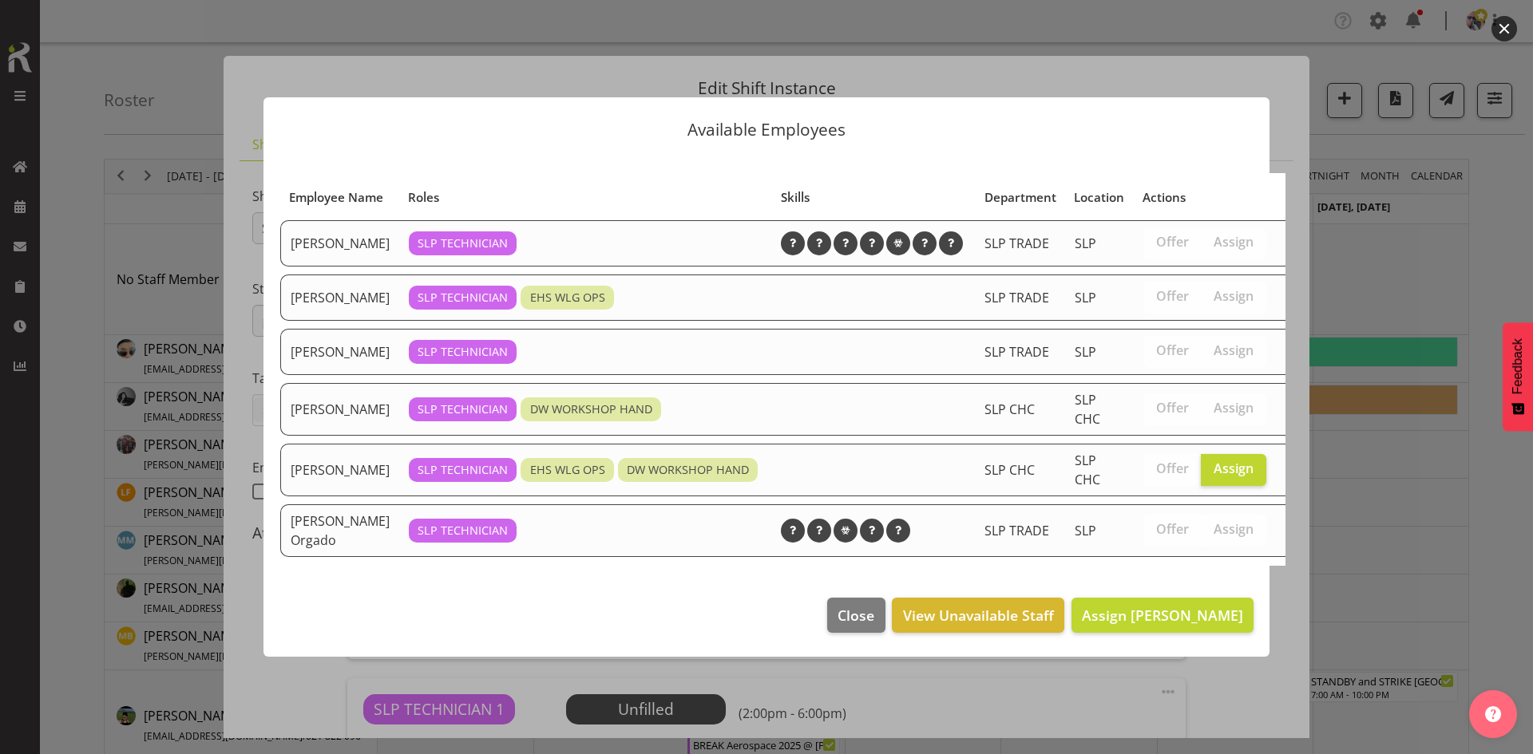
click at [1162, 657] on footer "Close View Unavailable Staff Assign [PERSON_NAME]" at bounding box center [766, 619] width 1006 height 75
click at [1147, 626] on span "Assign [PERSON_NAME]" at bounding box center [1162, 615] width 161 height 21
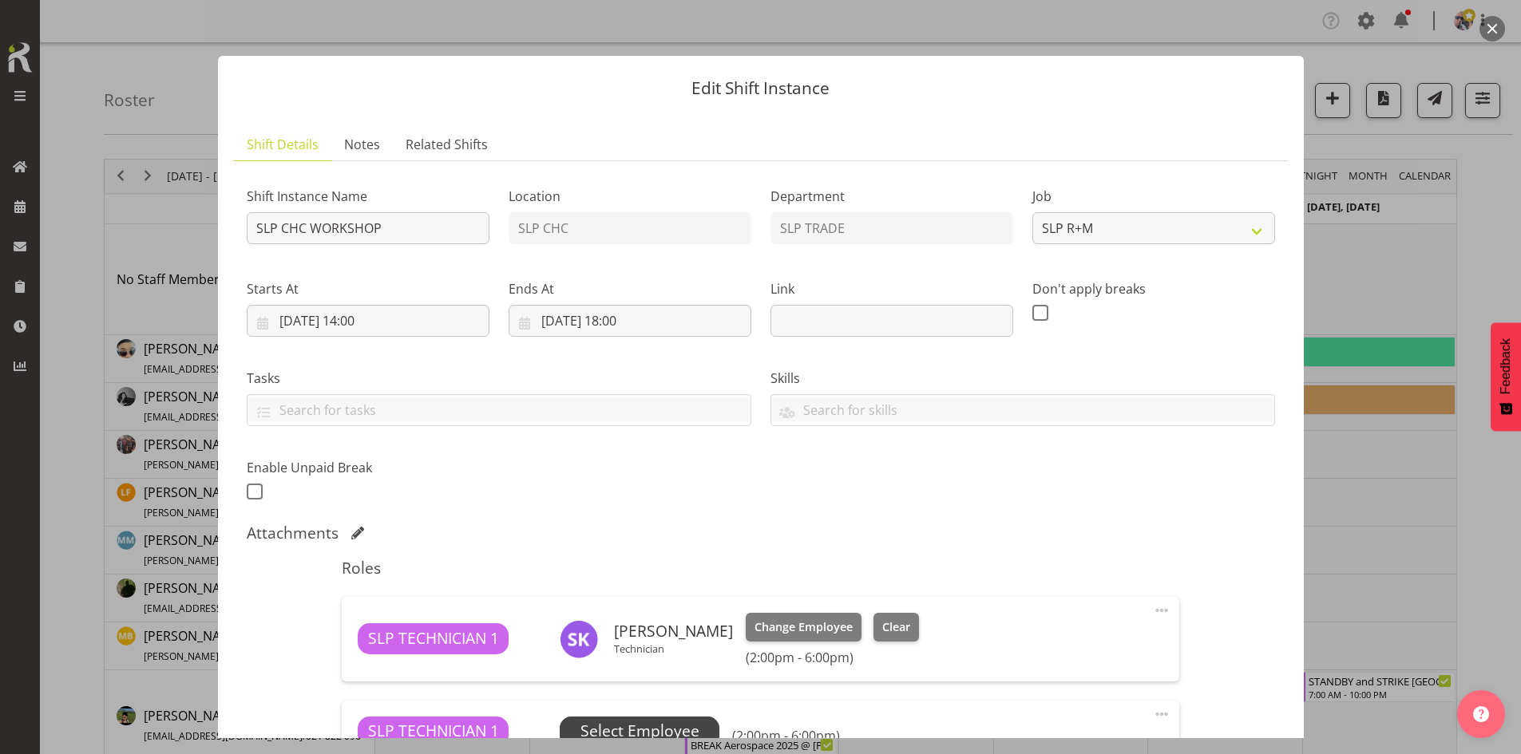
click at [701, 730] on span "Select Employee" at bounding box center [640, 732] width 160 height 30
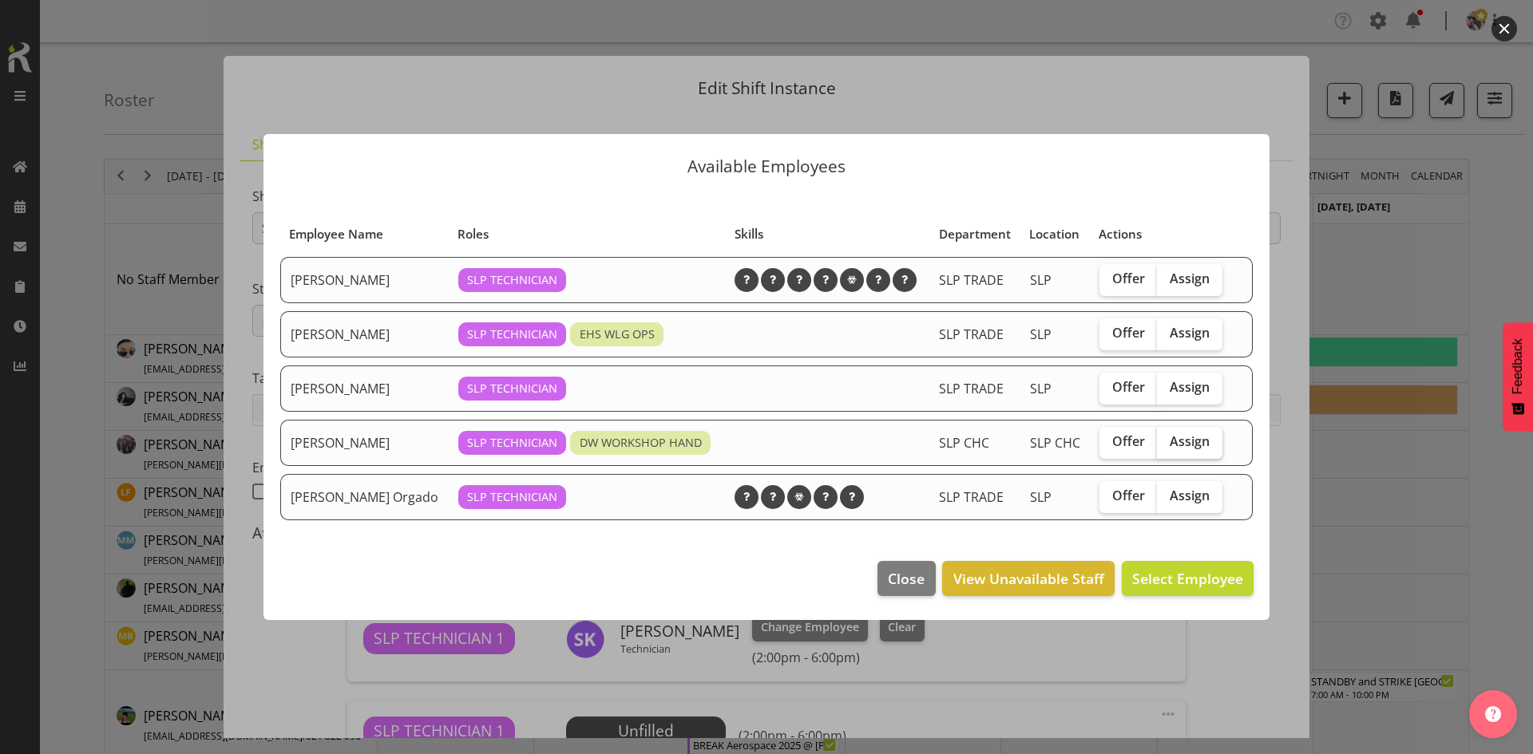
click at [1186, 435] on span "Assign" at bounding box center [1189, 441] width 40 height 16
click at [1167, 437] on input "Assign" at bounding box center [1162, 442] width 10 height 10
checkbox input "true"
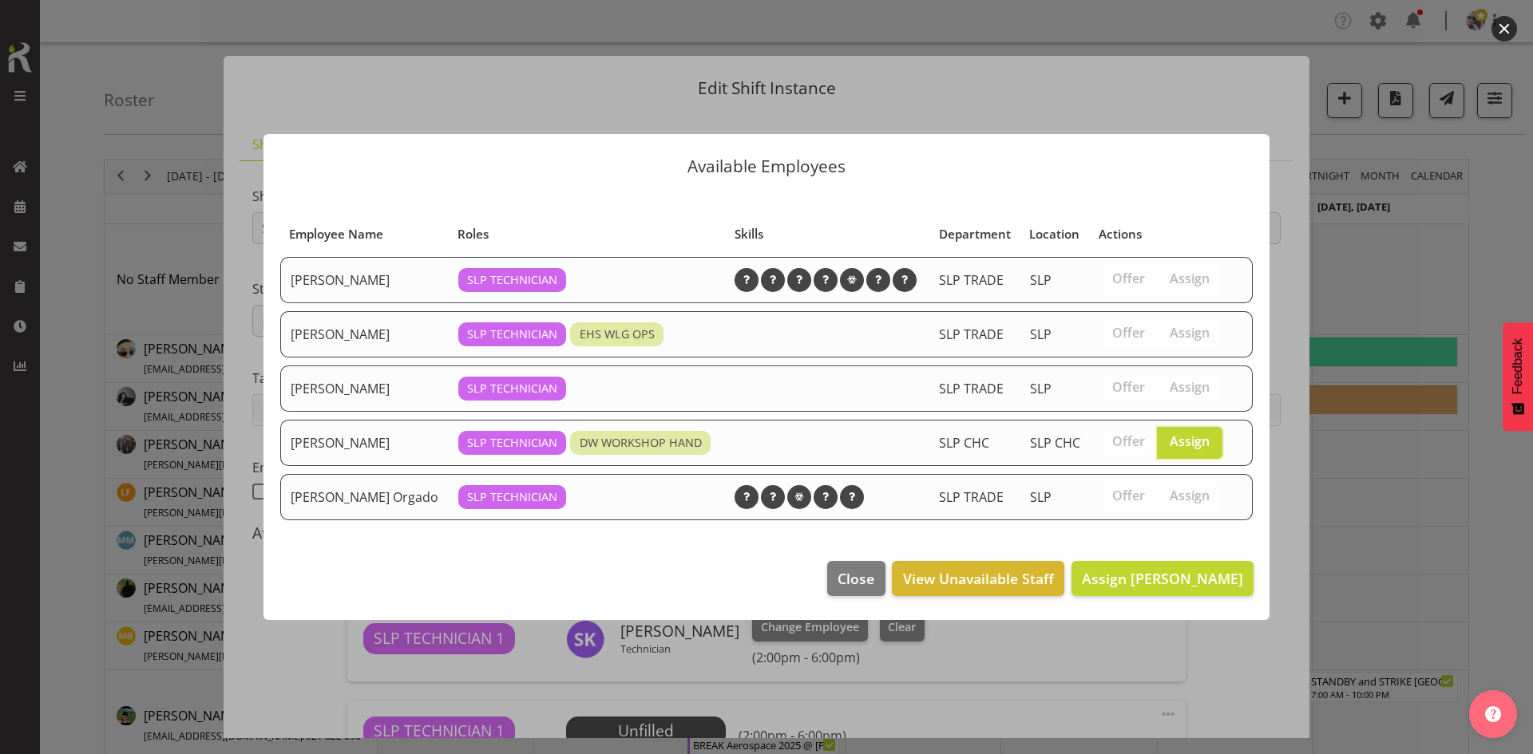
click at [1173, 552] on footer "Close View Unavailable Staff Assign [PERSON_NAME]" at bounding box center [766, 582] width 1006 height 75
click at [1157, 588] on span "Assign [PERSON_NAME]" at bounding box center [1162, 578] width 161 height 21
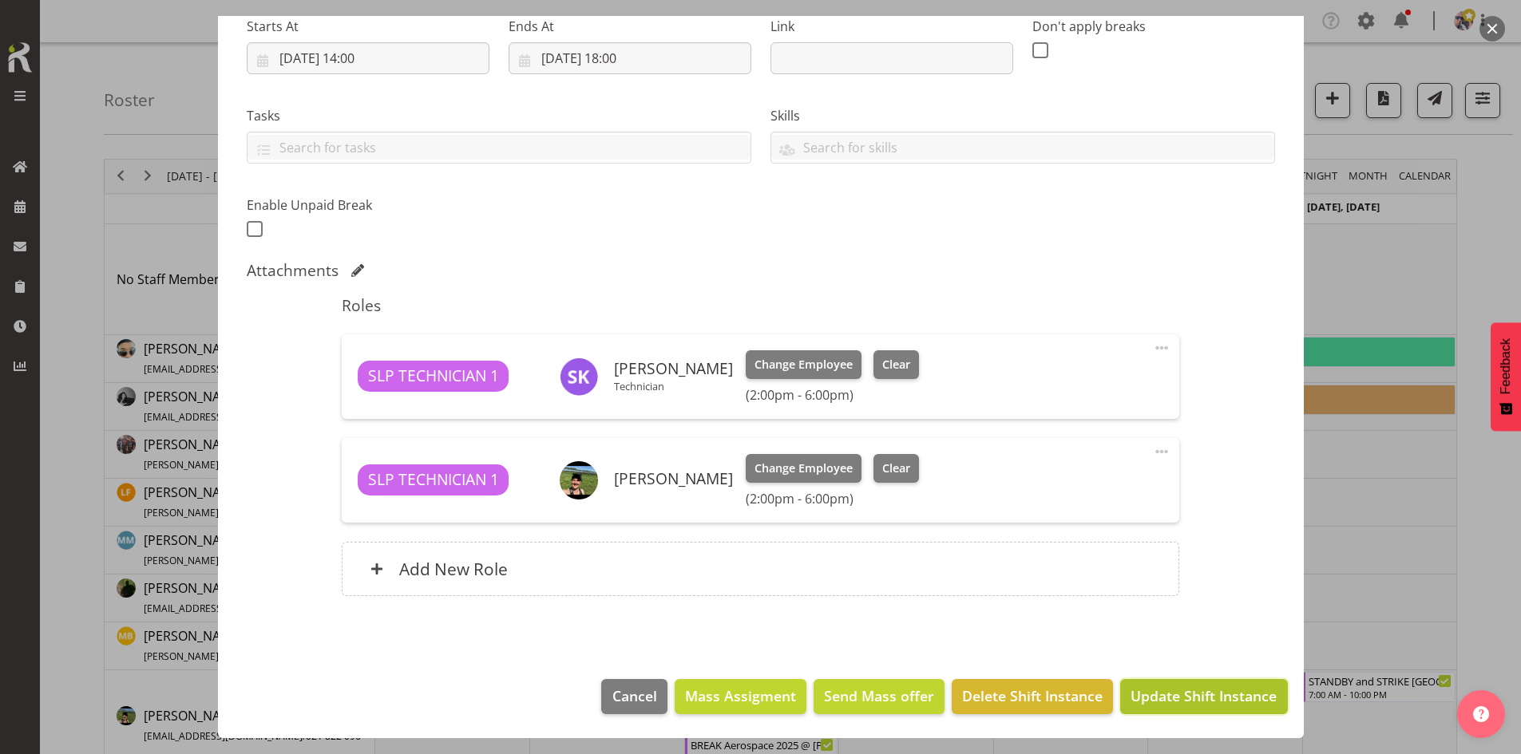
click at [1185, 699] on span "Update Shift Instance" at bounding box center [1203, 696] width 146 height 21
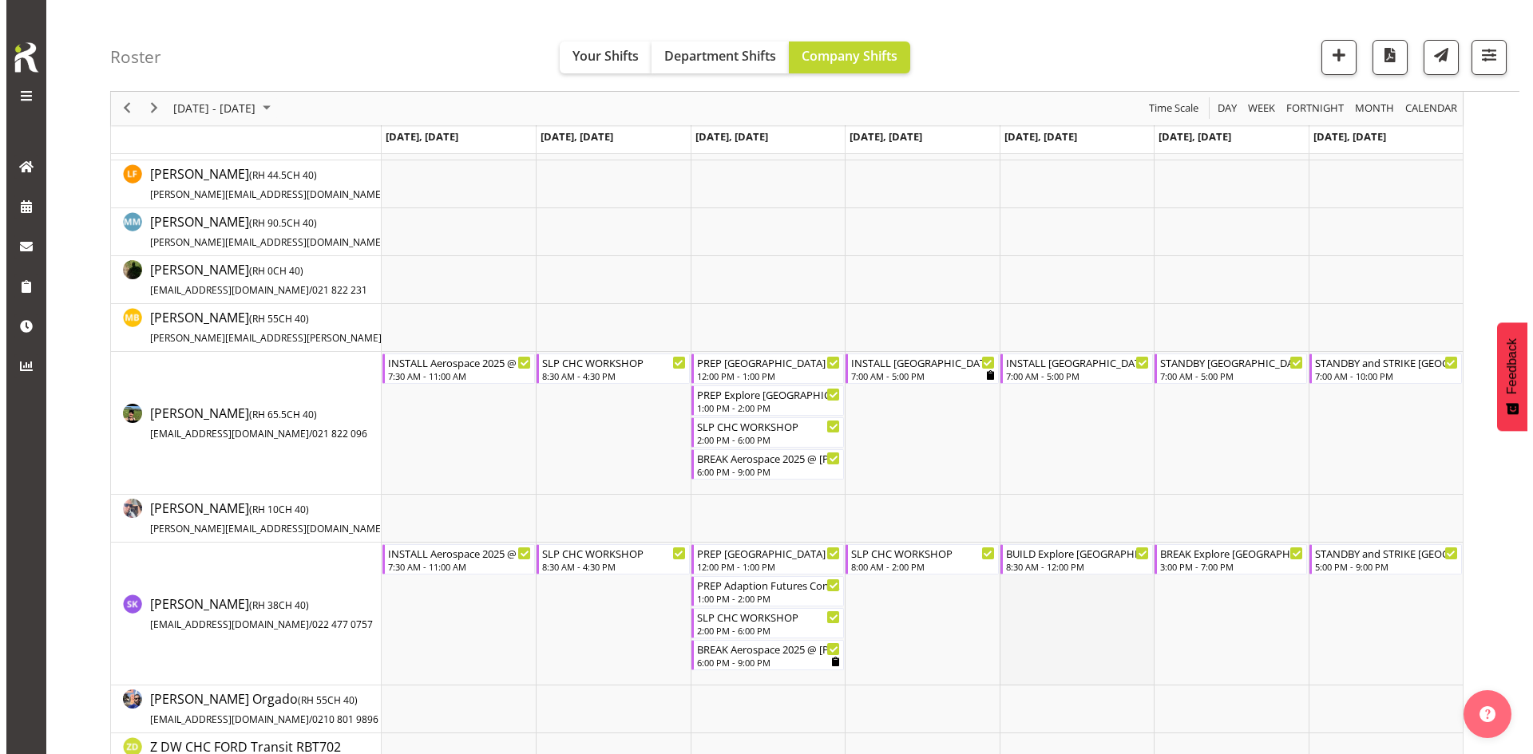
scroll to position [319, 0]
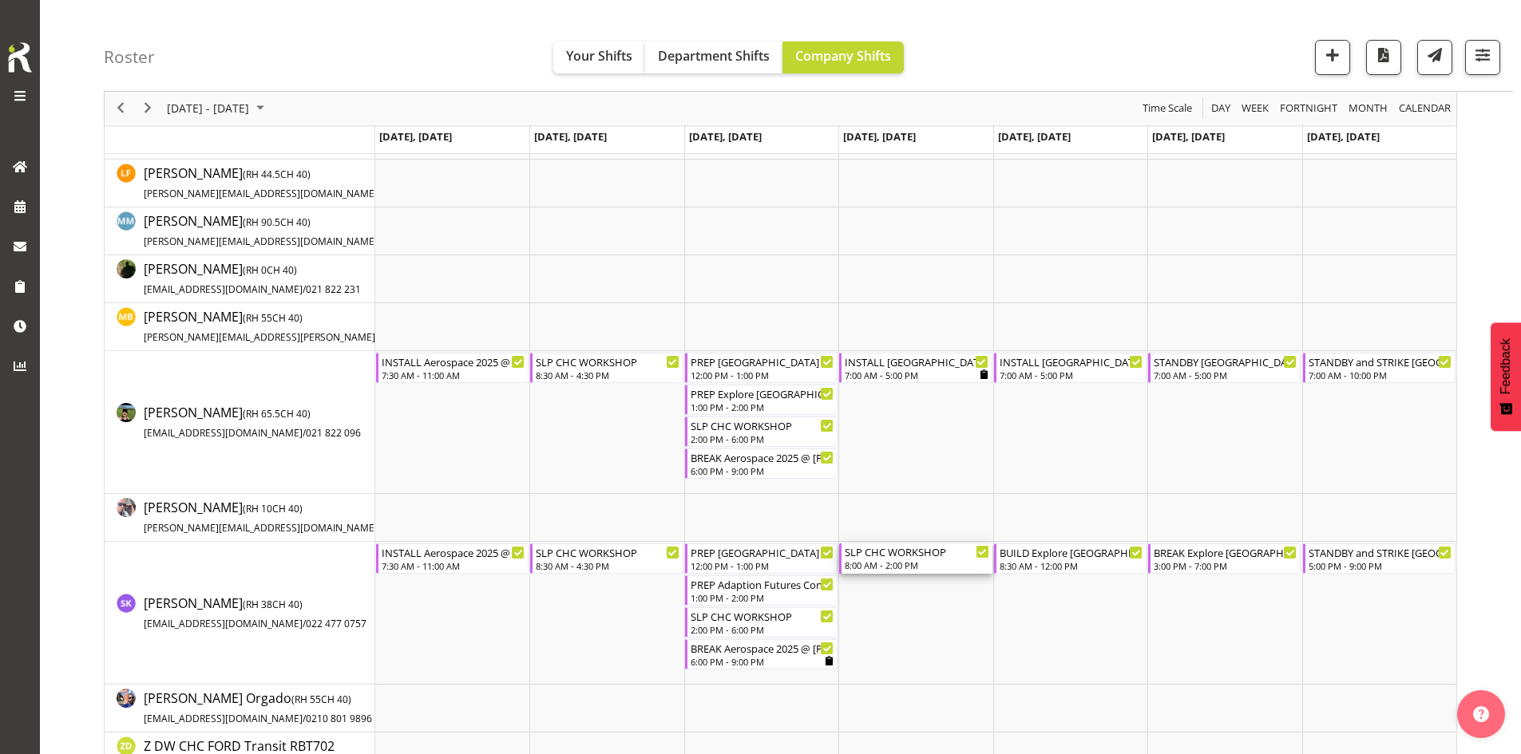
click at [908, 556] on div "SLP CHC WORKSHOP" at bounding box center [917, 552] width 144 height 16
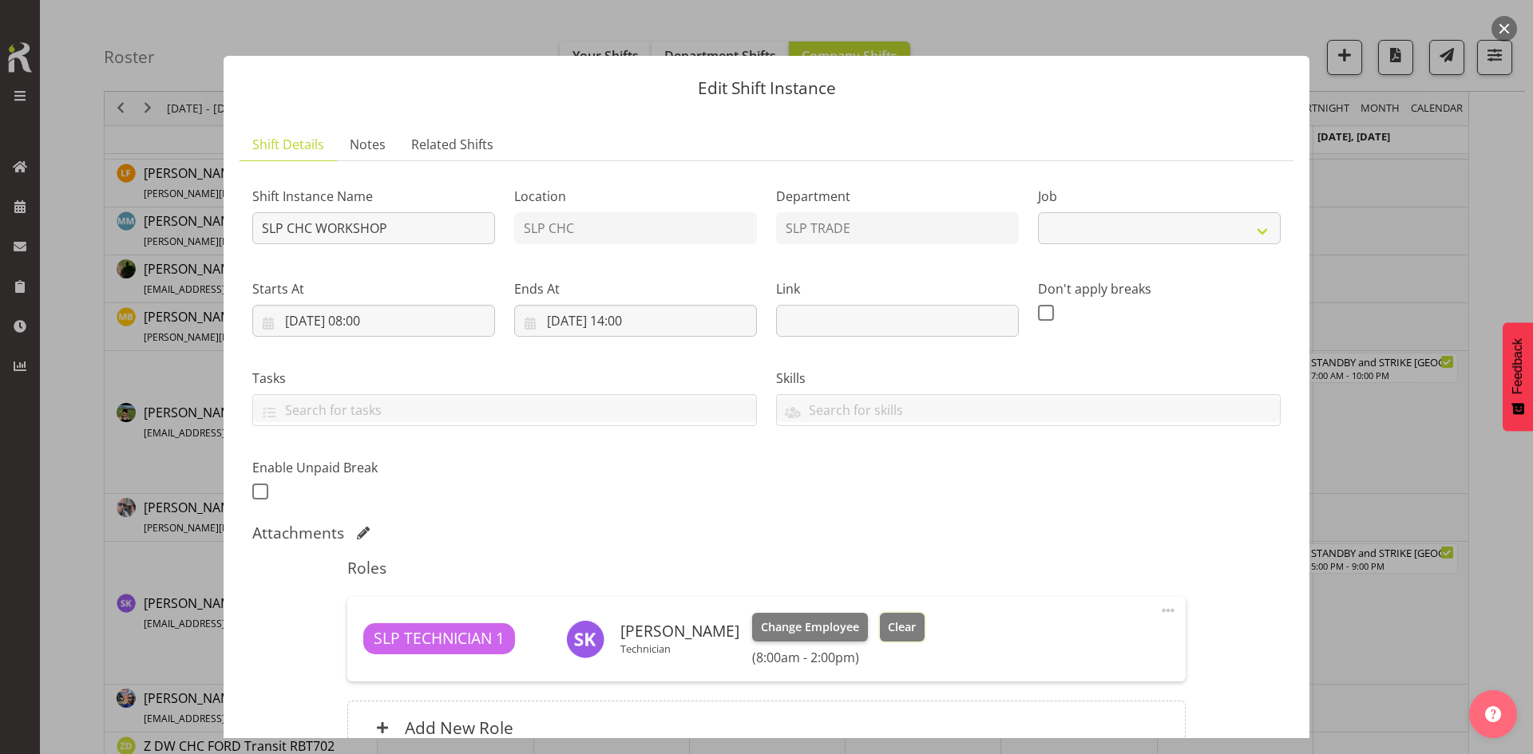
click at [893, 616] on button "Clear" at bounding box center [903, 627] width 46 height 29
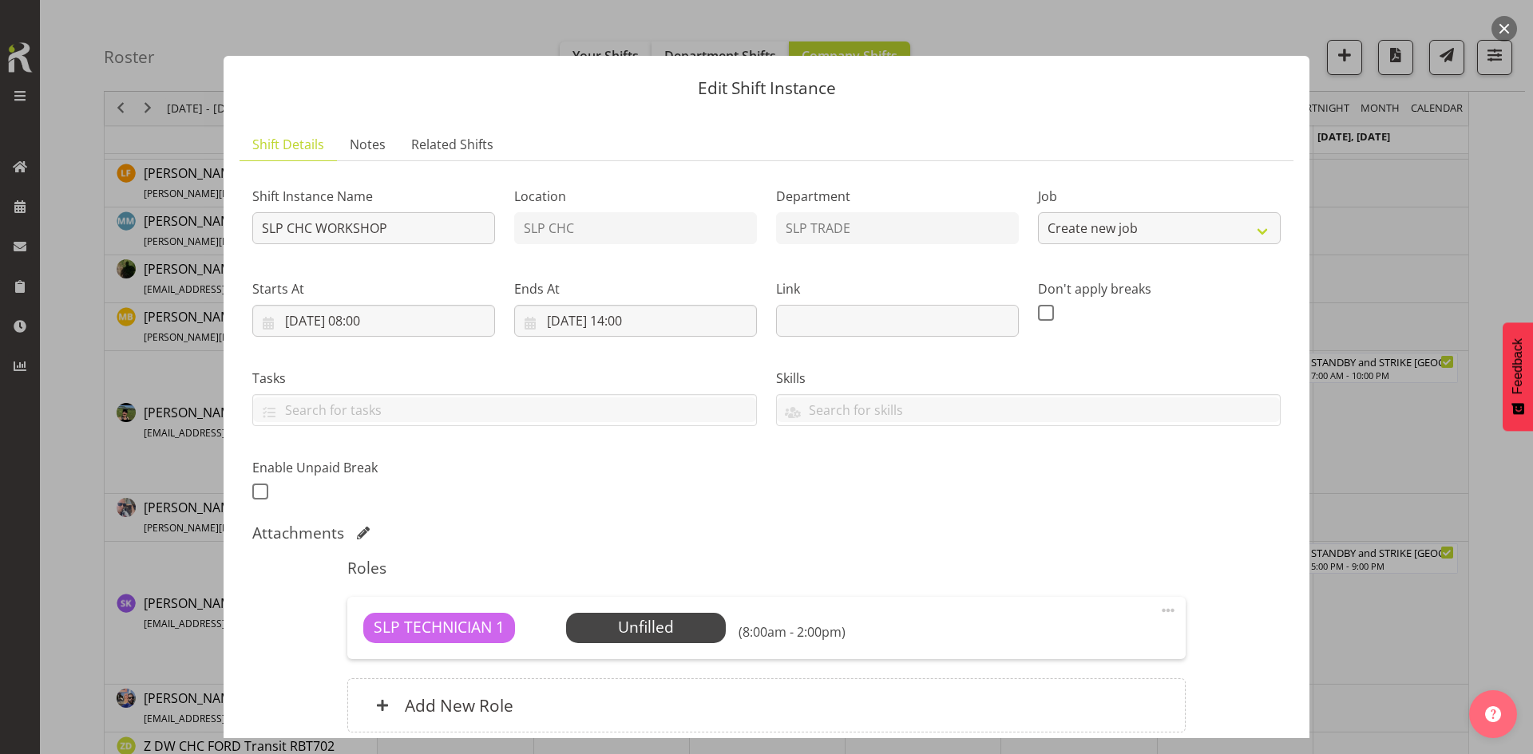
select select "45"
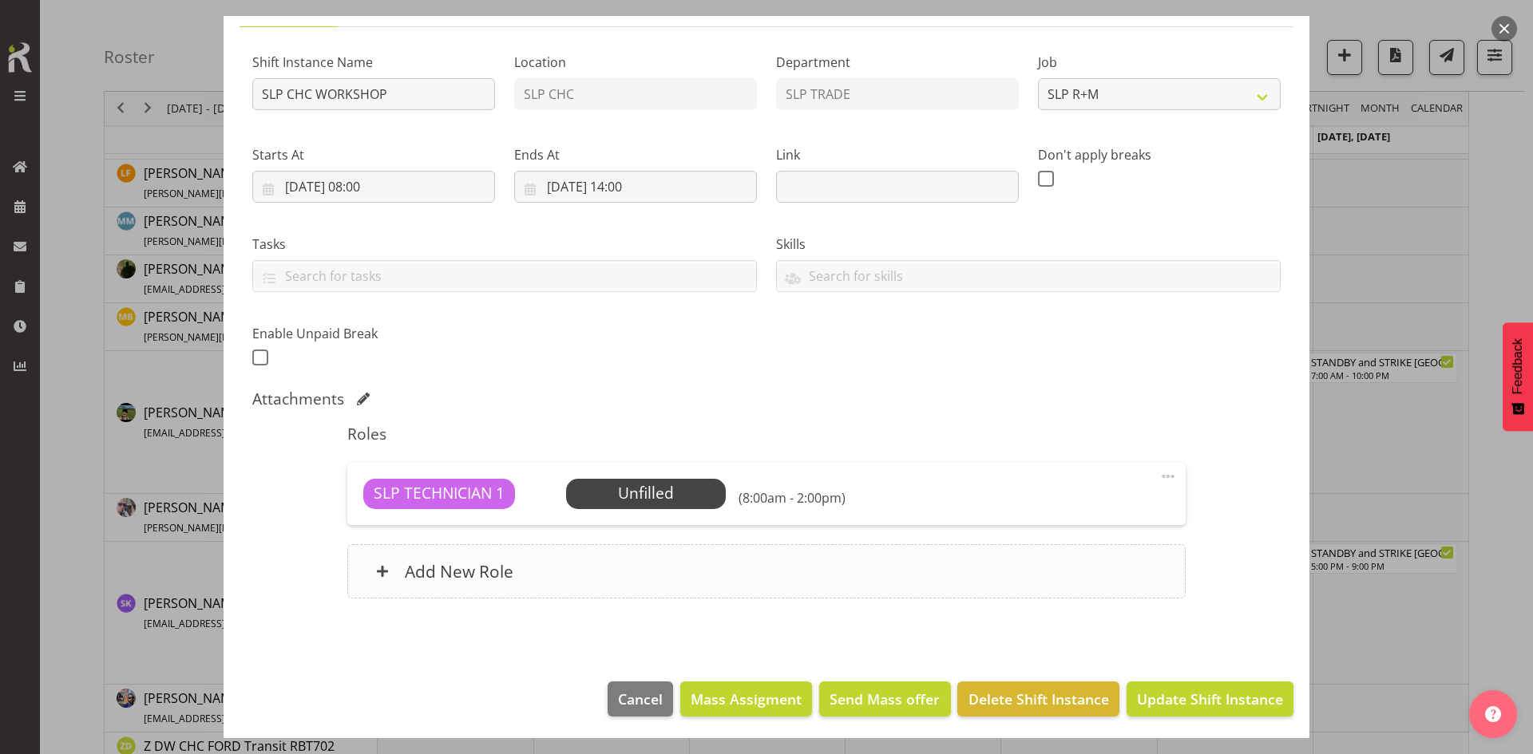
scroll to position [137, 0]
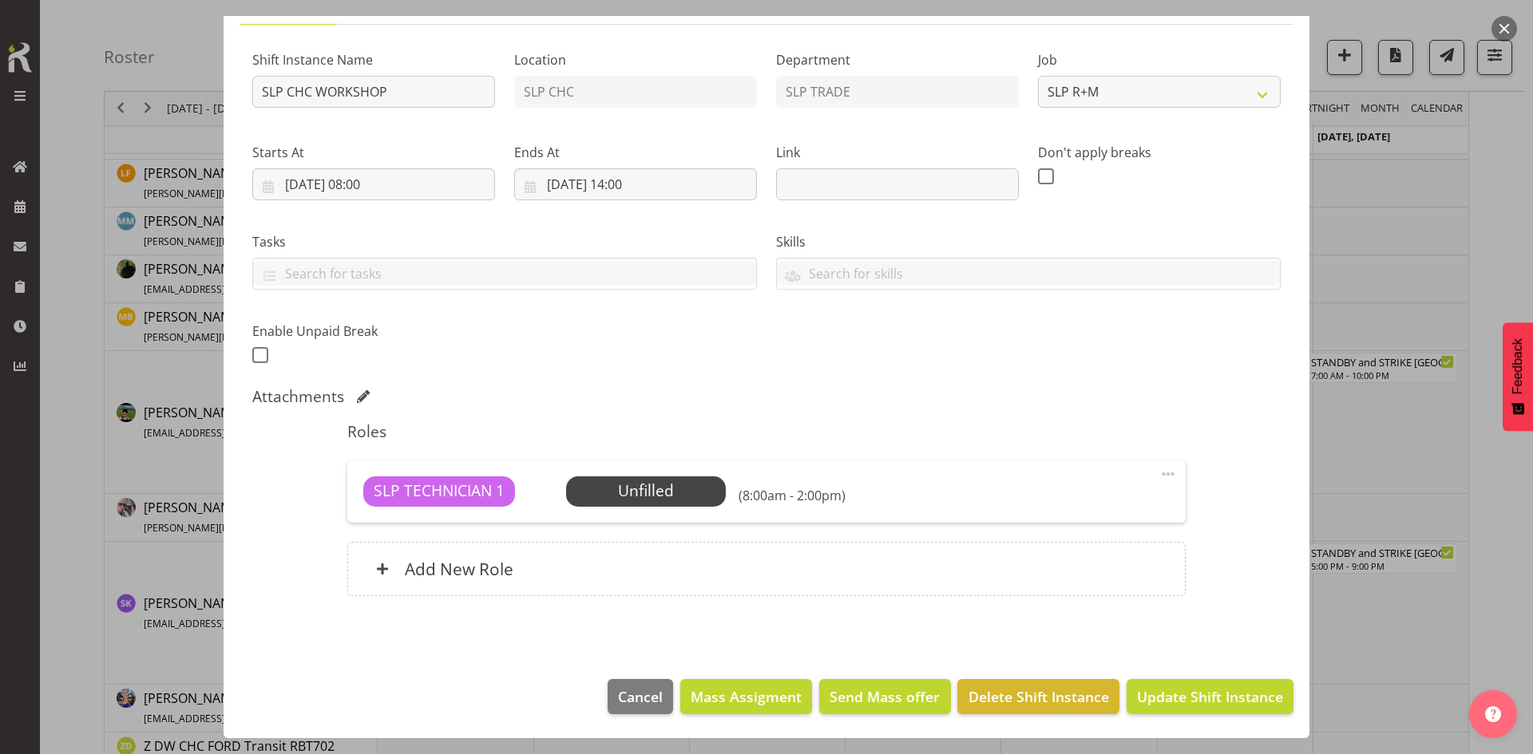
click at [1168, 473] on div "SLP TECHNICIAN 1 Unfilled Select Employee (8:00am - 2:00pm) Edit Cover Role Del…" at bounding box center [765, 492] width 837 height 62
click at [1159, 475] on span at bounding box center [1167, 474] width 19 height 19
click at [1112, 580] on link "Delete" at bounding box center [1100, 566] width 153 height 29
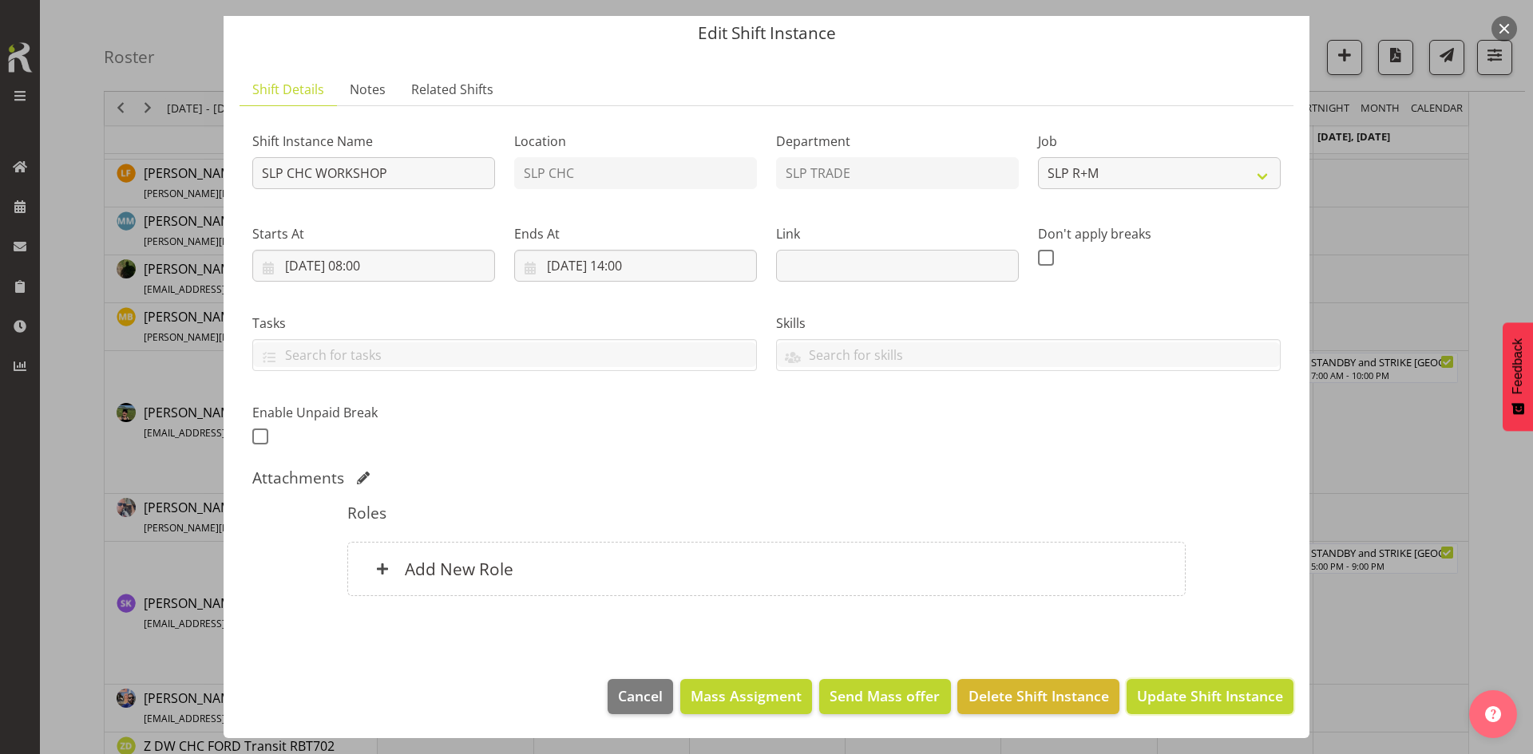
click at [1176, 688] on span "Update Shift Instance" at bounding box center [1210, 696] width 146 height 21
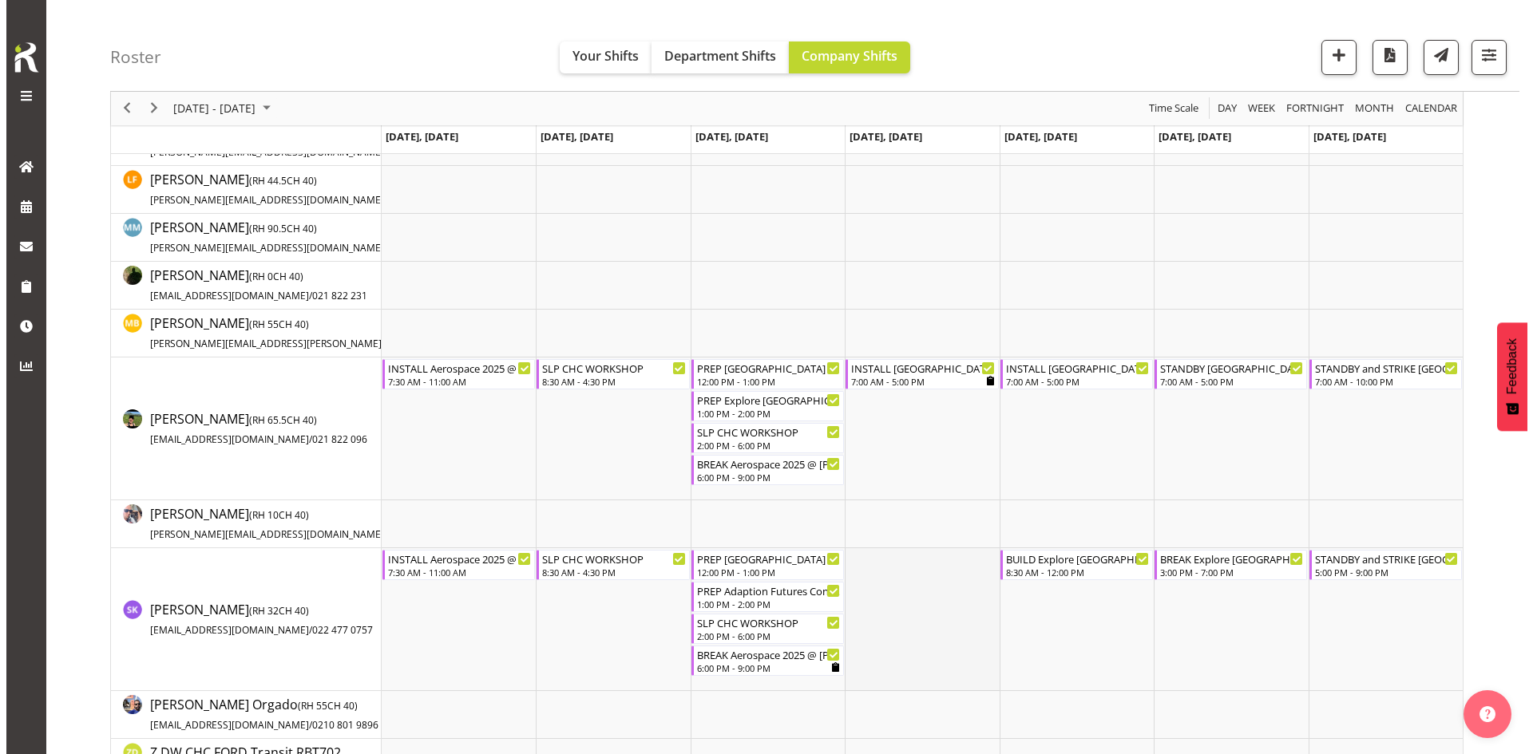
scroll to position [319, 0]
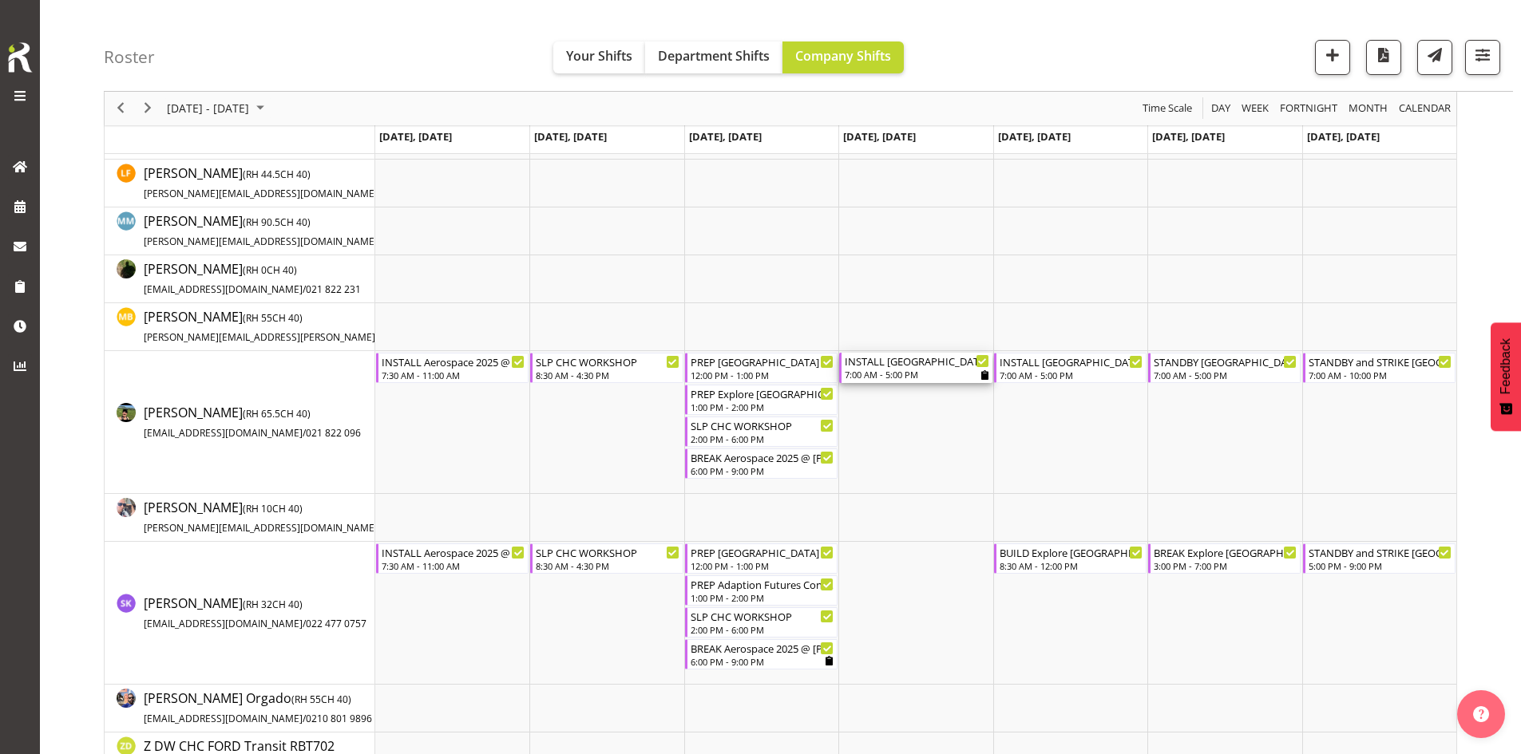
click at [910, 355] on div "INSTALL [GEOGRAPHIC_DATA] WLE 2025 @ [GEOGRAPHIC_DATA]" at bounding box center [917, 361] width 144 height 16
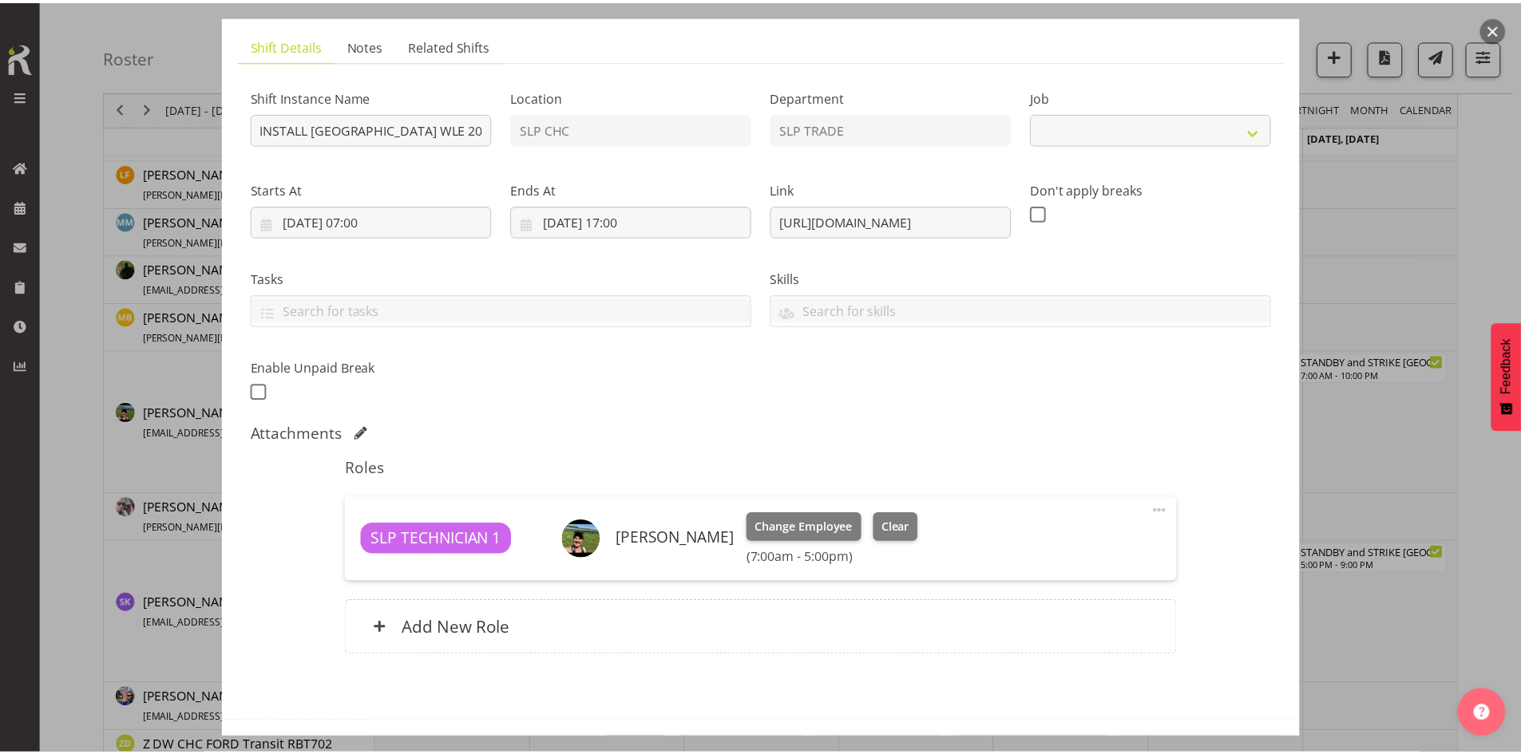
scroll to position [159, 0]
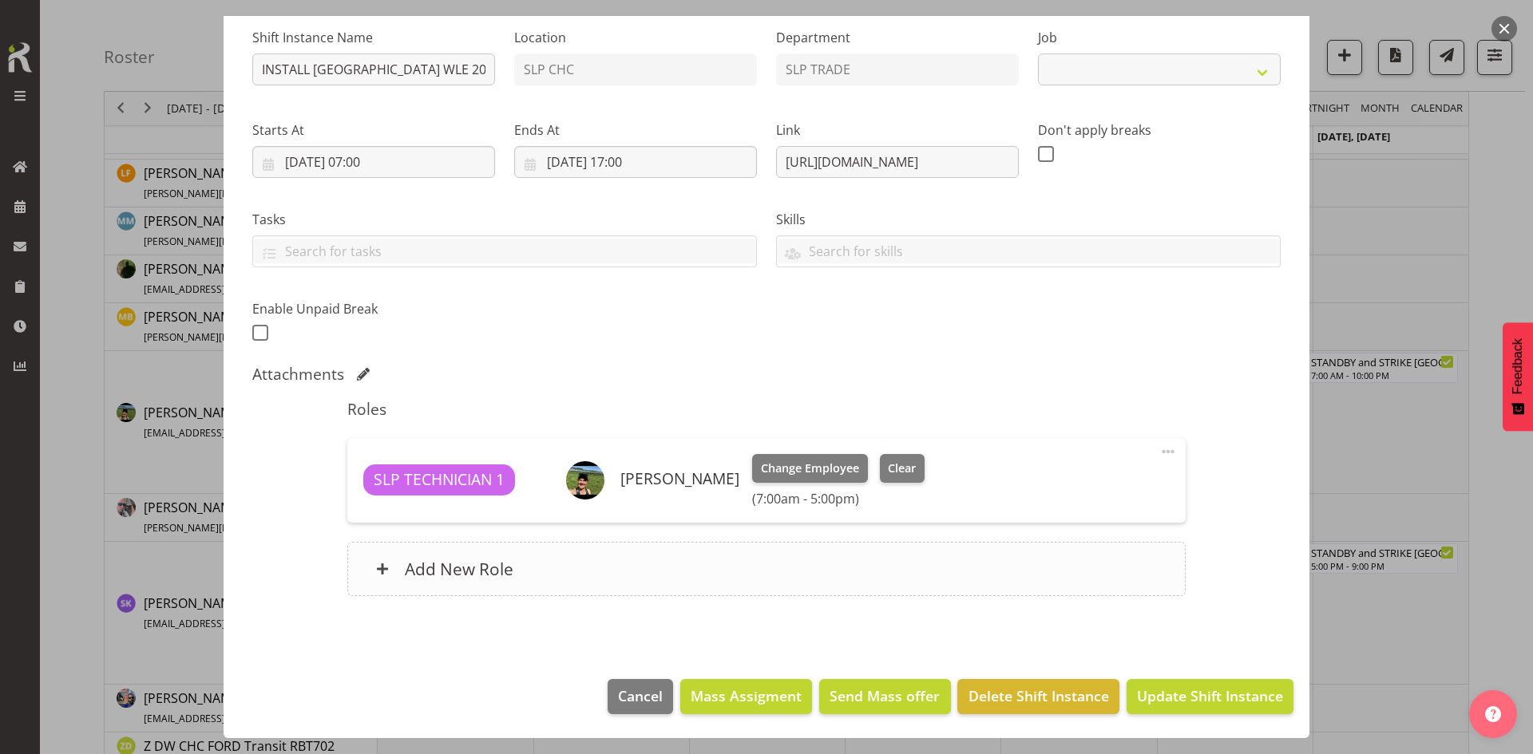
click at [627, 557] on div "Add New Role" at bounding box center [765, 569] width 837 height 54
select select "9228"
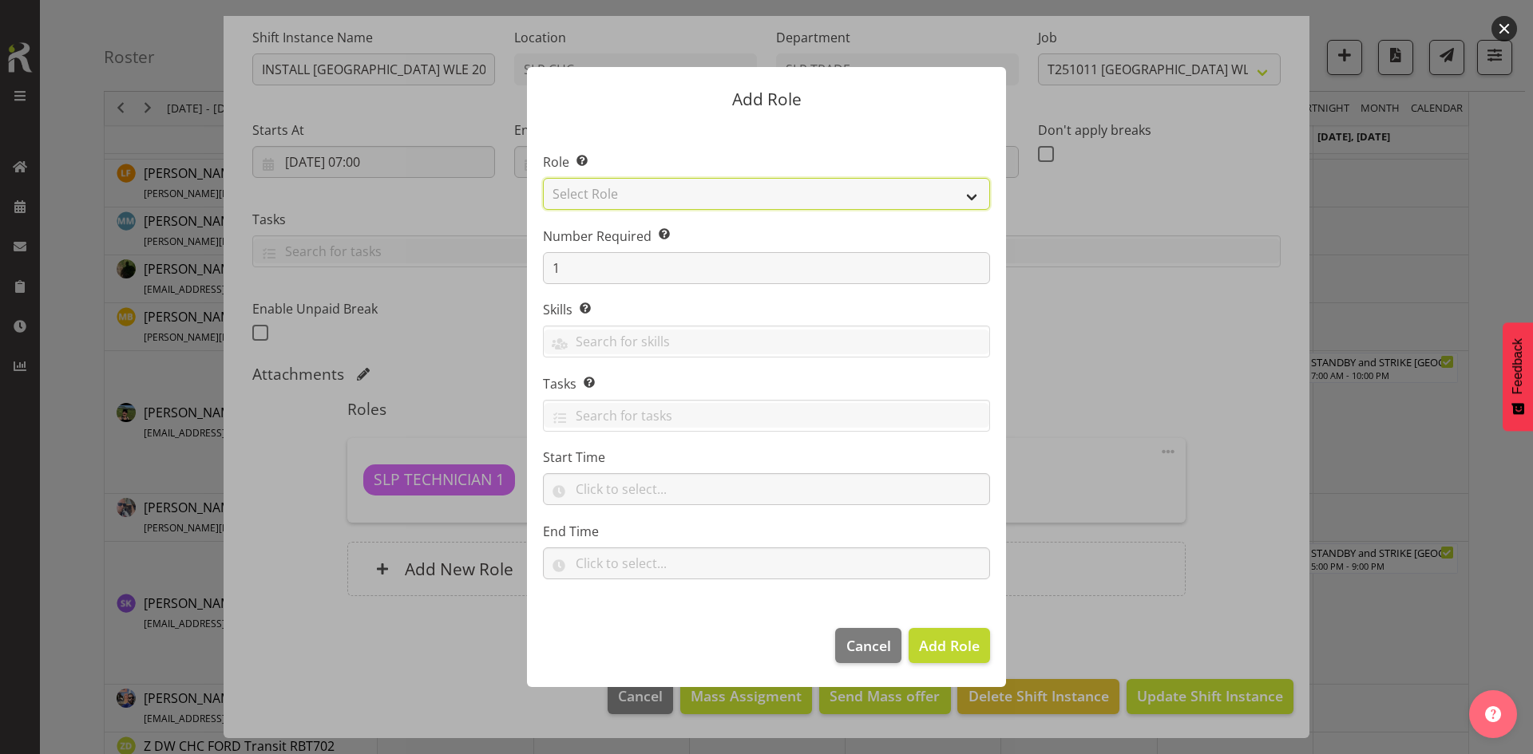
click at [941, 200] on select "Select Role ACCOUNT MANAGER ACCOUNT MANAGER DW ACCOUNTS [PERSON_NAME] VEHICLES …" at bounding box center [766, 194] width 447 height 32
select select "123"
click at [543, 178] on select "Select Role ACCOUNT MANAGER ACCOUNT MANAGER DW ACCOUNTS [PERSON_NAME] VEHICLES …" at bounding box center [766, 194] width 447 height 32
click at [968, 637] on span "Add Role" at bounding box center [949, 645] width 61 height 19
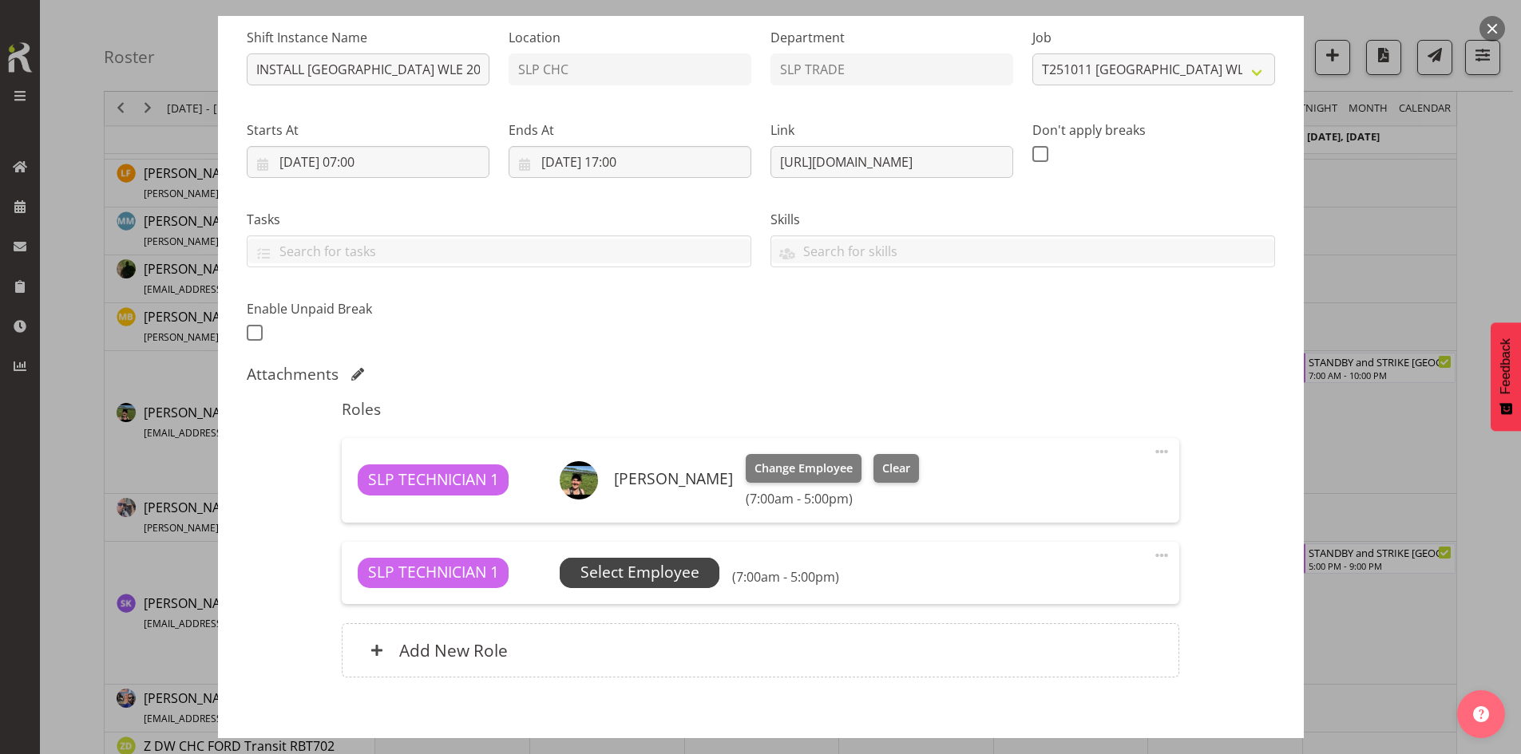
click at [677, 572] on span "Select Employee" at bounding box center [639, 572] width 119 height 23
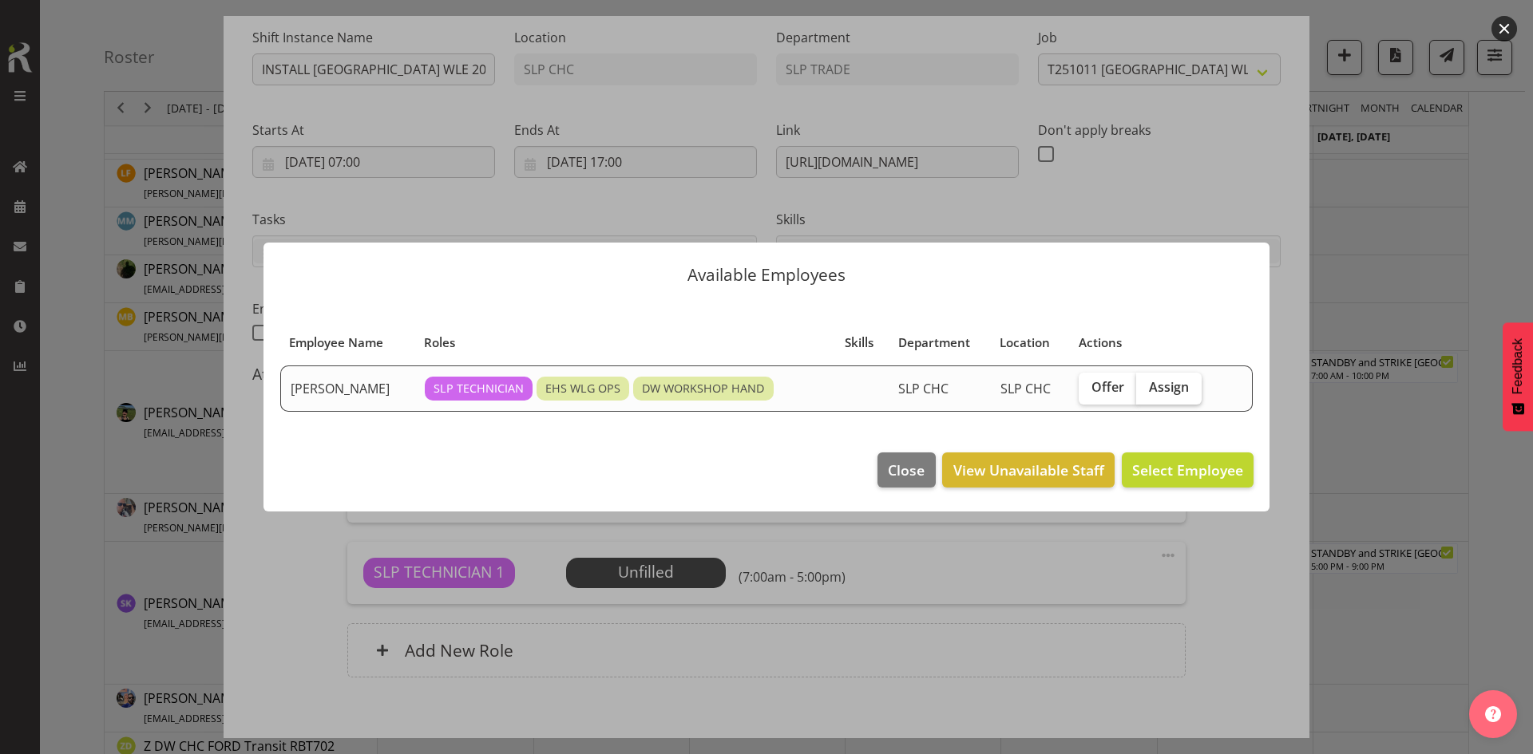
click at [1164, 390] on span "Assign" at bounding box center [1169, 387] width 40 height 16
click at [1146, 390] on input "Assign" at bounding box center [1141, 387] width 10 height 10
checkbox input "true"
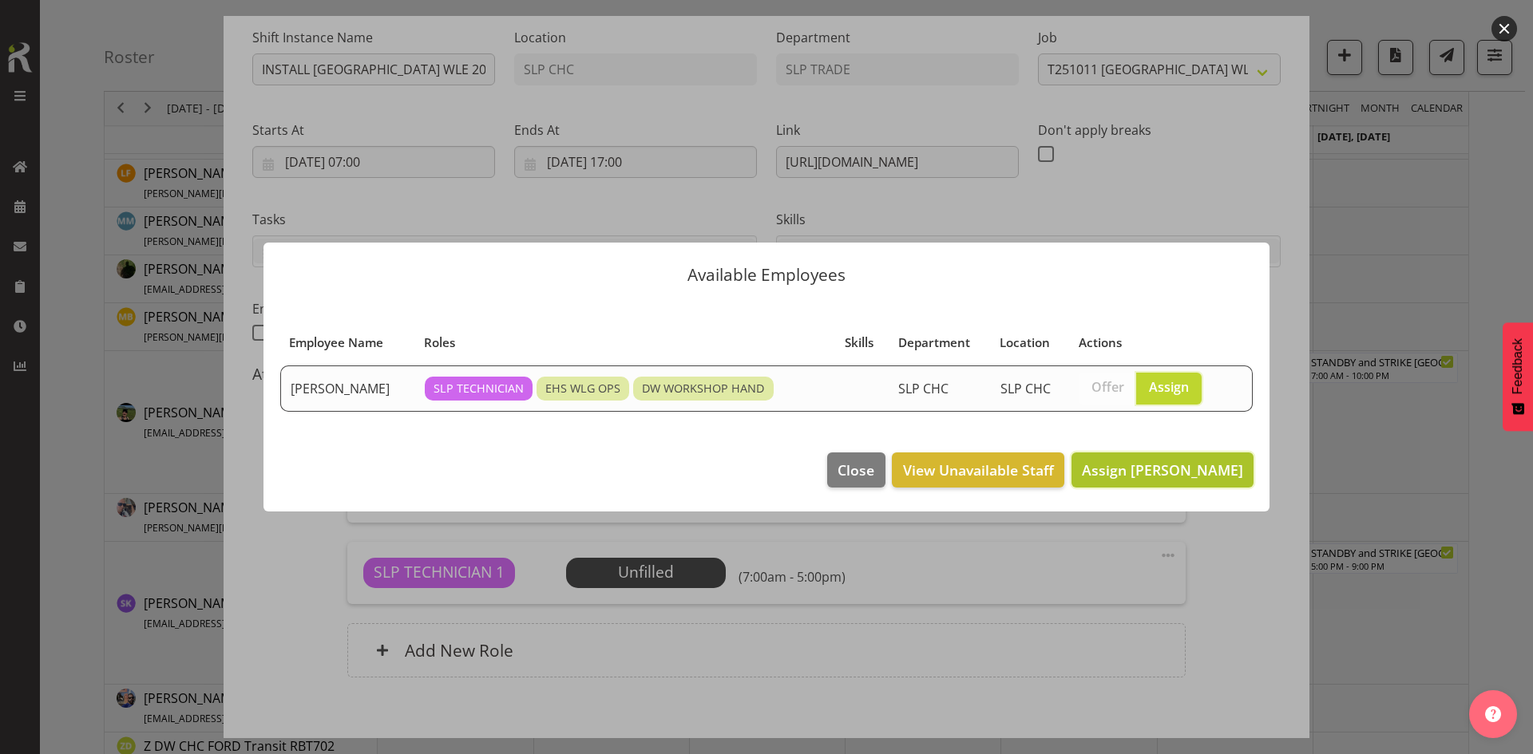
click at [1144, 466] on span "Assign [PERSON_NAME]" at bounding box center [1162, 470] width 161 height 19
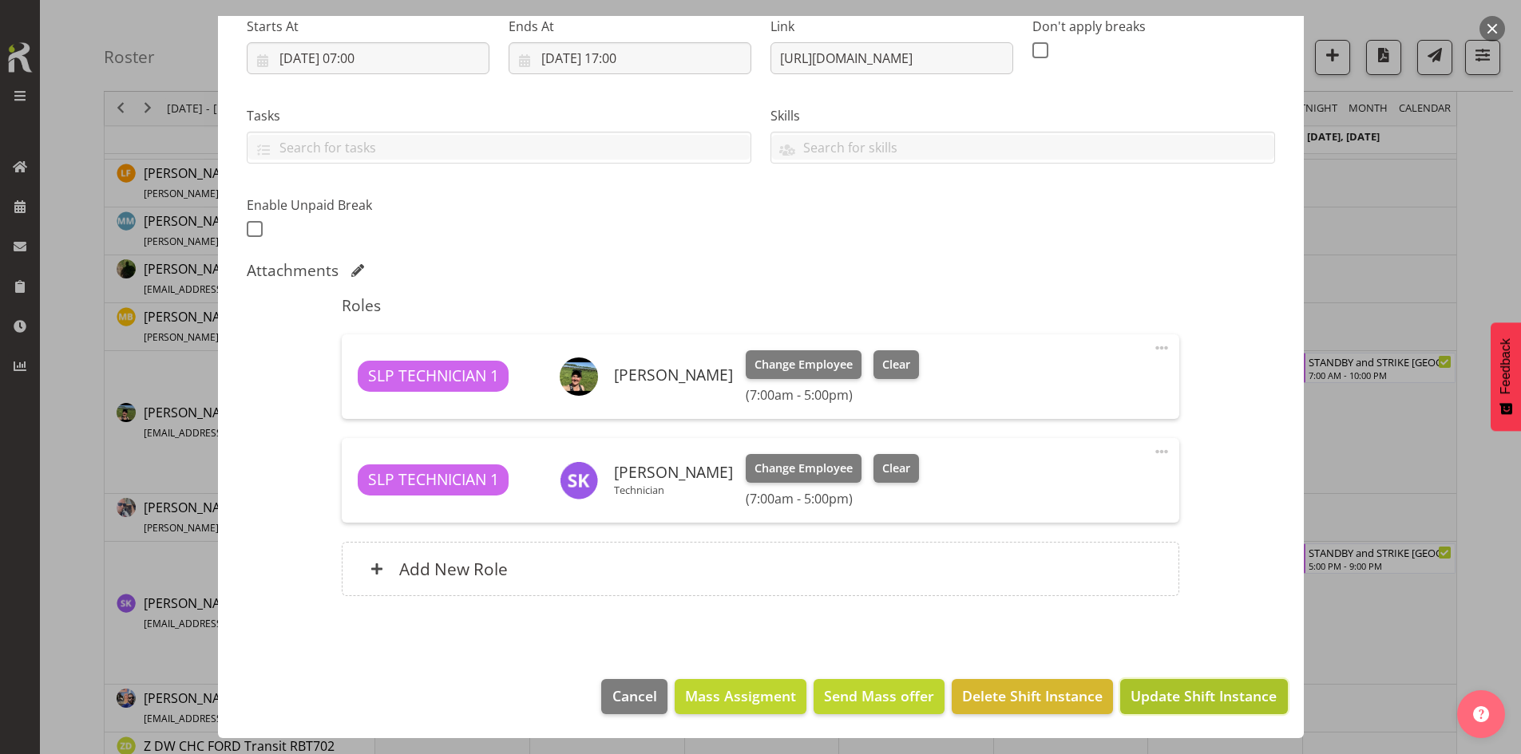
click at [1180, 691] on span "Update Shift Instance" at bounding box center [1203, 696] width 146 height 21
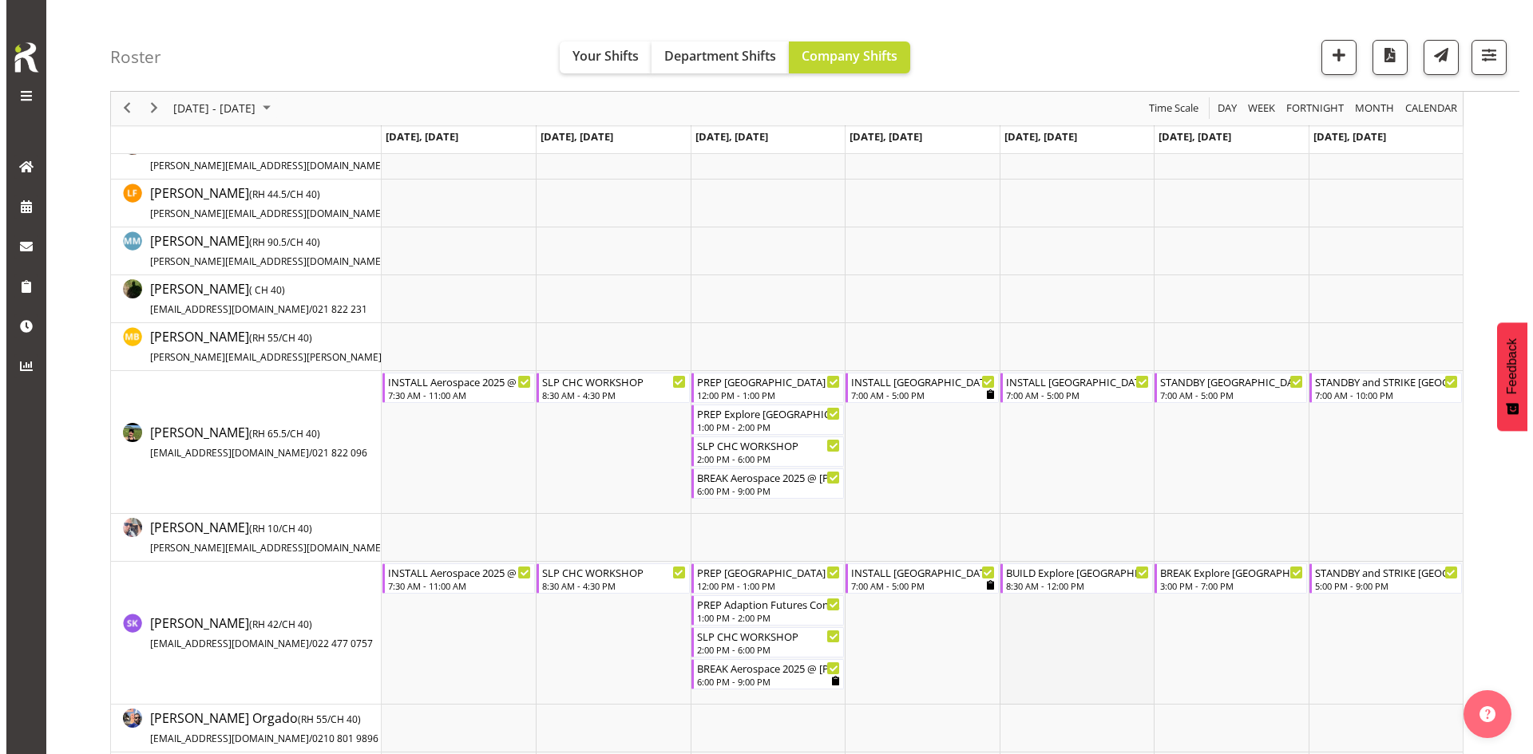
scroll to position [319, 0]
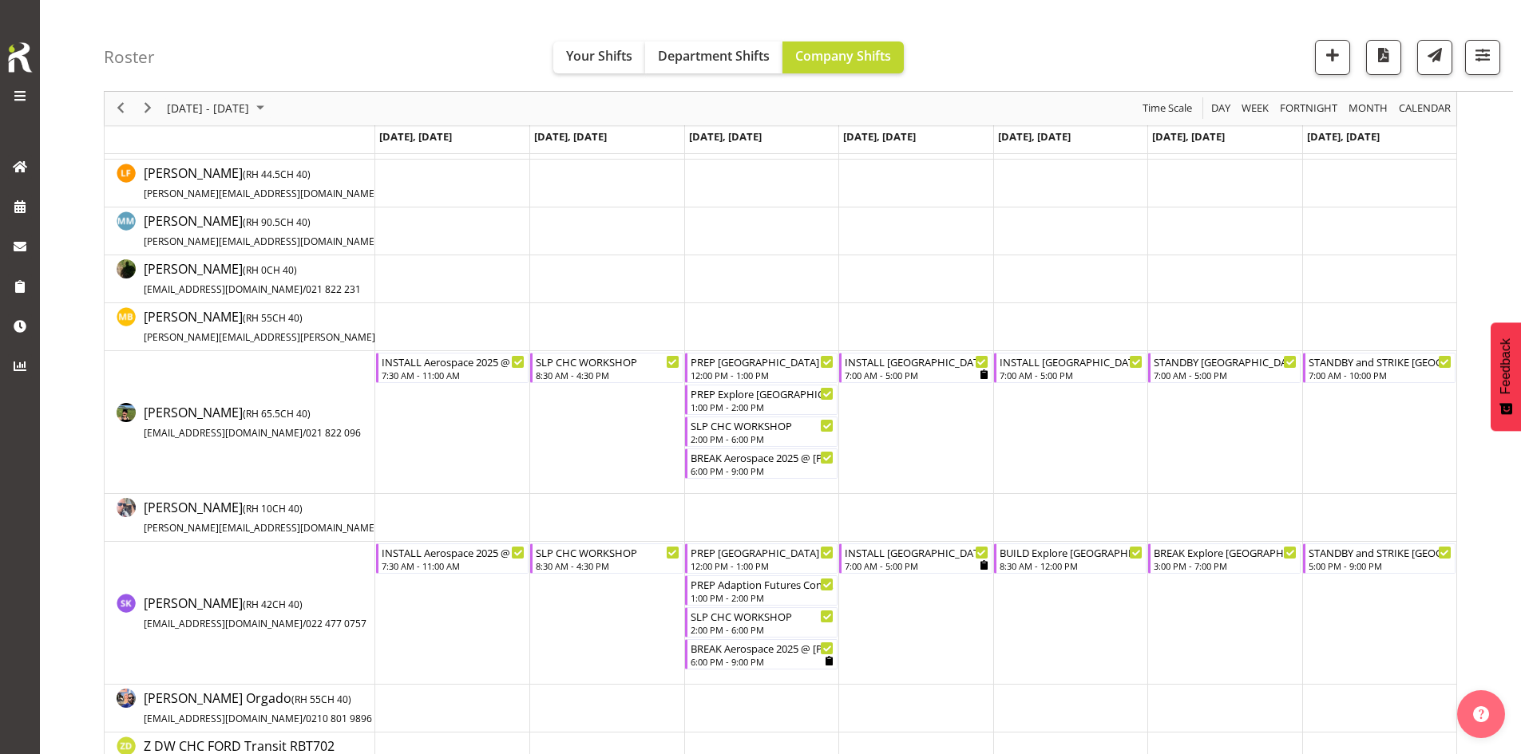
drag, startPoint x: 1046, startPoint y: 366, endPoint x: 1110, endPoint y: 381, distance: 65.6
click at [1110, 381] on div "INSTALL [GEOGRAPHIC_DATA] WLE 2025 @ [GEOGRAPHIC_DATA] 7:00 AM - 5:00 PM" at bounding box center [1070, 368] width 143 height 29
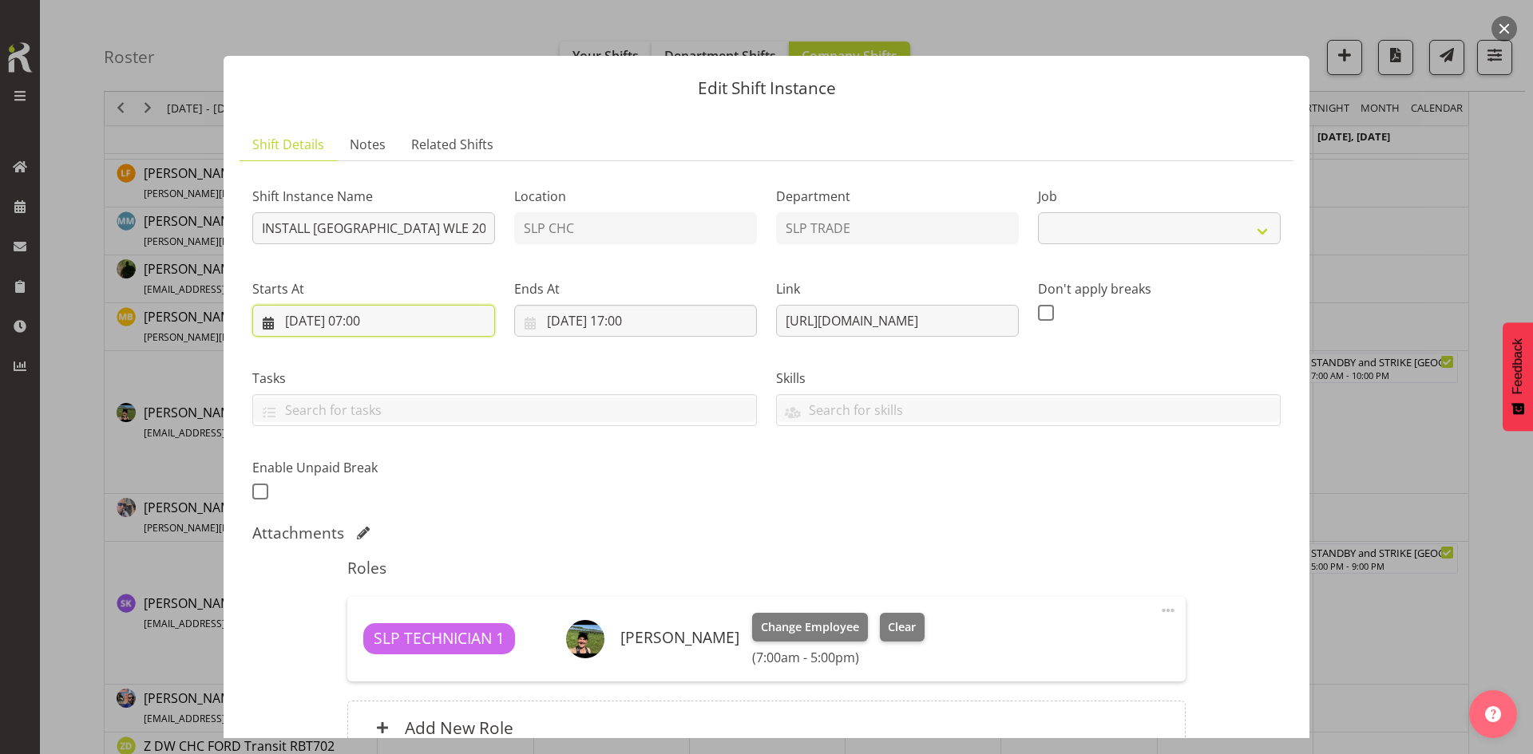
click at [433, 336] on input "[DATE] 07:00" at bounding box center [373, 321] width 243 height 32
select select "9228"
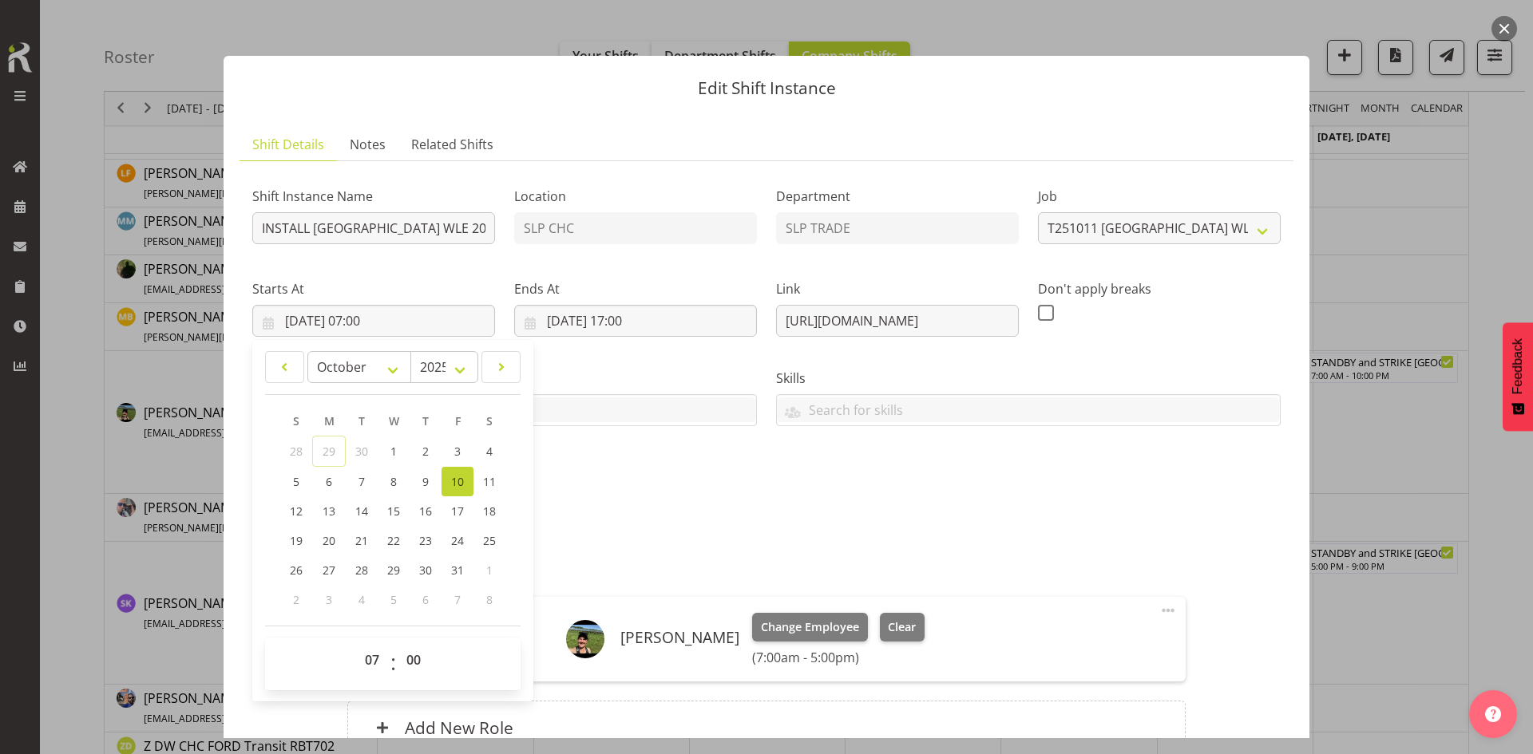
click at [731, 458] on div "Shift Instance Name INSTALL [GEOGRAPHIC_DATA] WLE 2025 @ [GEOGRAPHIC_DATA] Loca…" at bounding box center [766, 339] width 1047 height 350
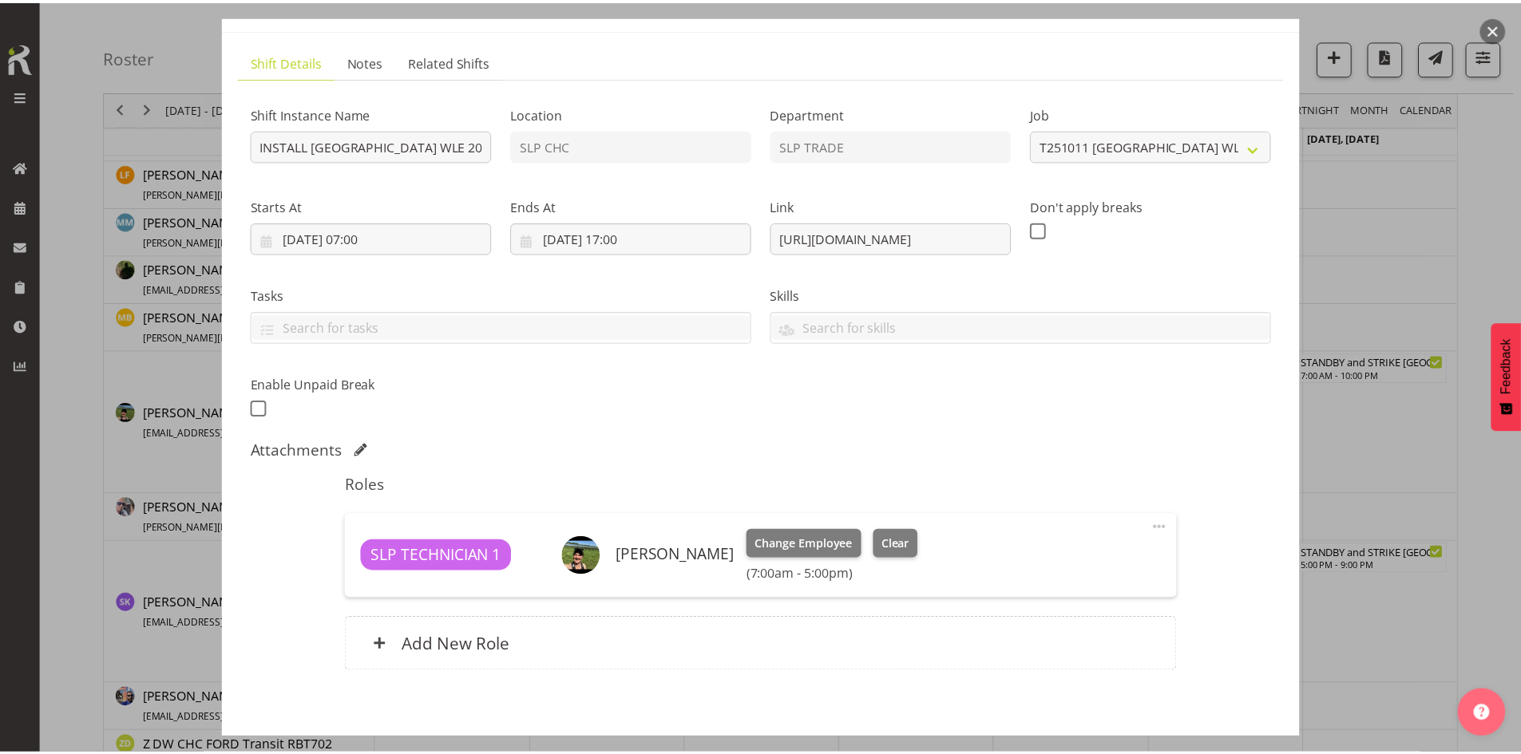
scroll to position [159, 0]
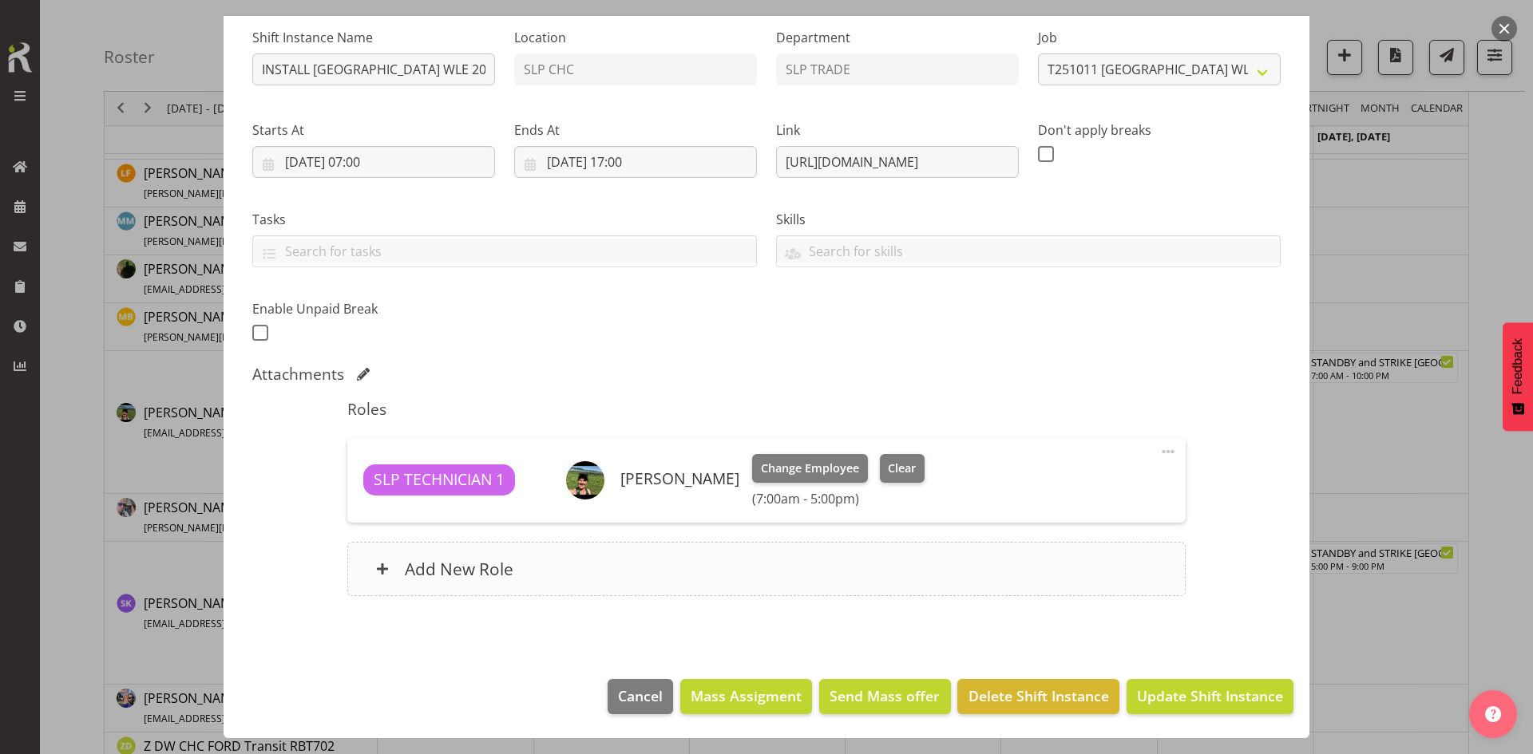
click at [646, 568] on div "Add New Role" at bounding box center [765, 569] width 837 height 54
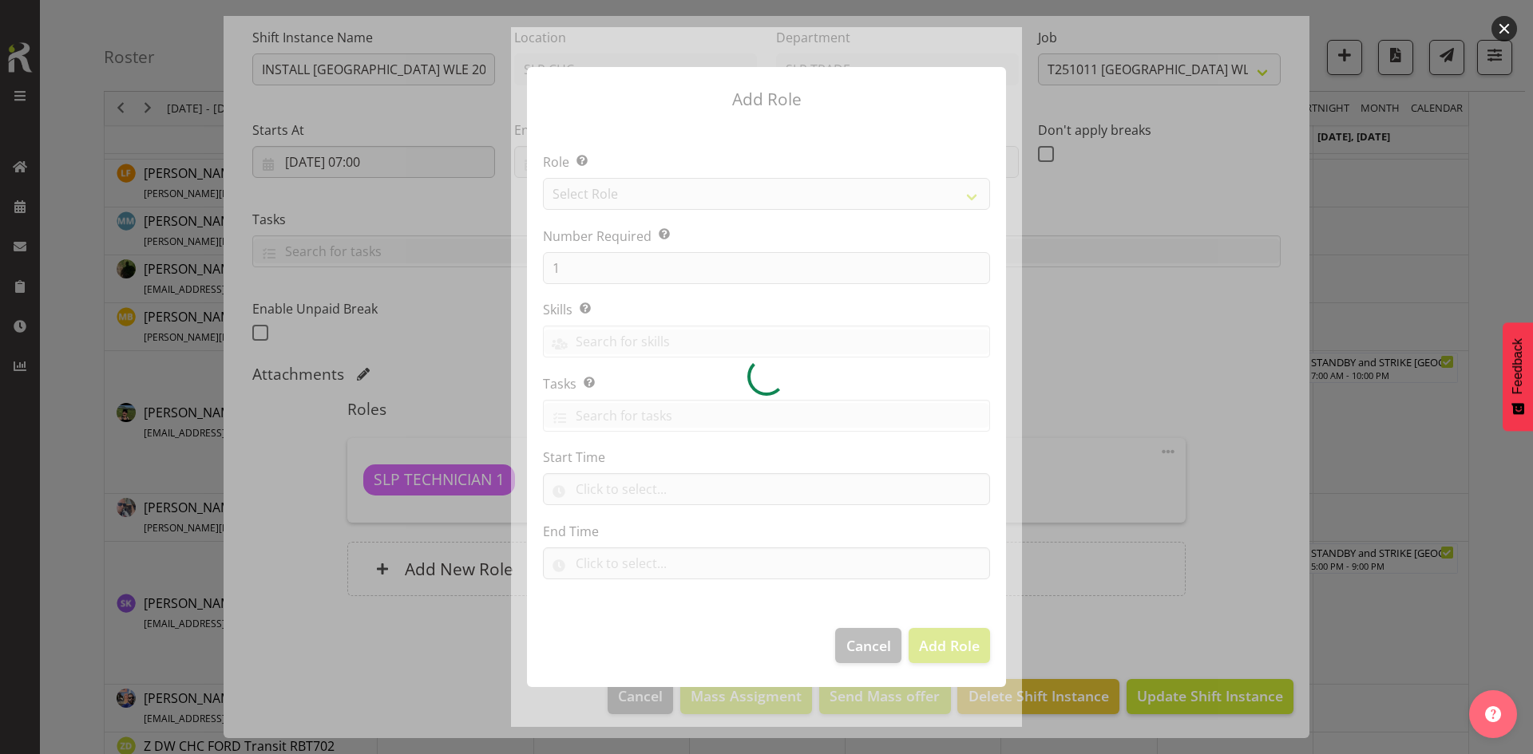
click at [859, 194] on div at bounding box center [766, 377] width 511 height 700
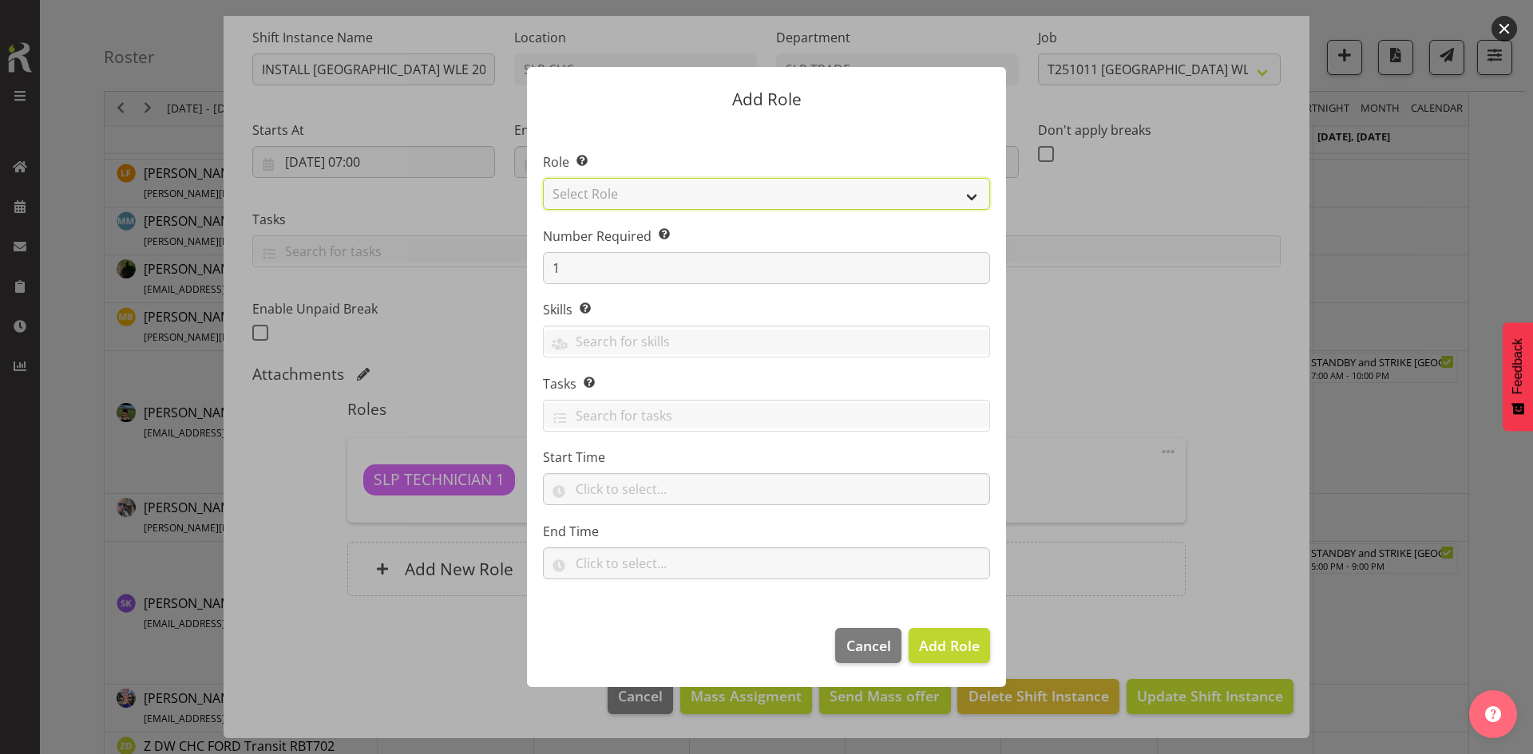
click at [797, 200] on select "Select Role ACCOUNT MANAGER ACCOUNT MANAGER DW ACCOUNTS [PERSON_NAME] VEHICLES …" at bounding box center [766, 194] width 447 height 32
select select "123"
click at [543, 178] on select "Select Role ACCOUNT MANAGER ACCOUNT MANAGER DW ACCOUNTS [PERSON_NAME] VEHICLES …" at bounding box center [766, 194] width 447 height 32
click at [926, 639] on span "Add Role" at bounding box center [949, 645] width 61 height 19
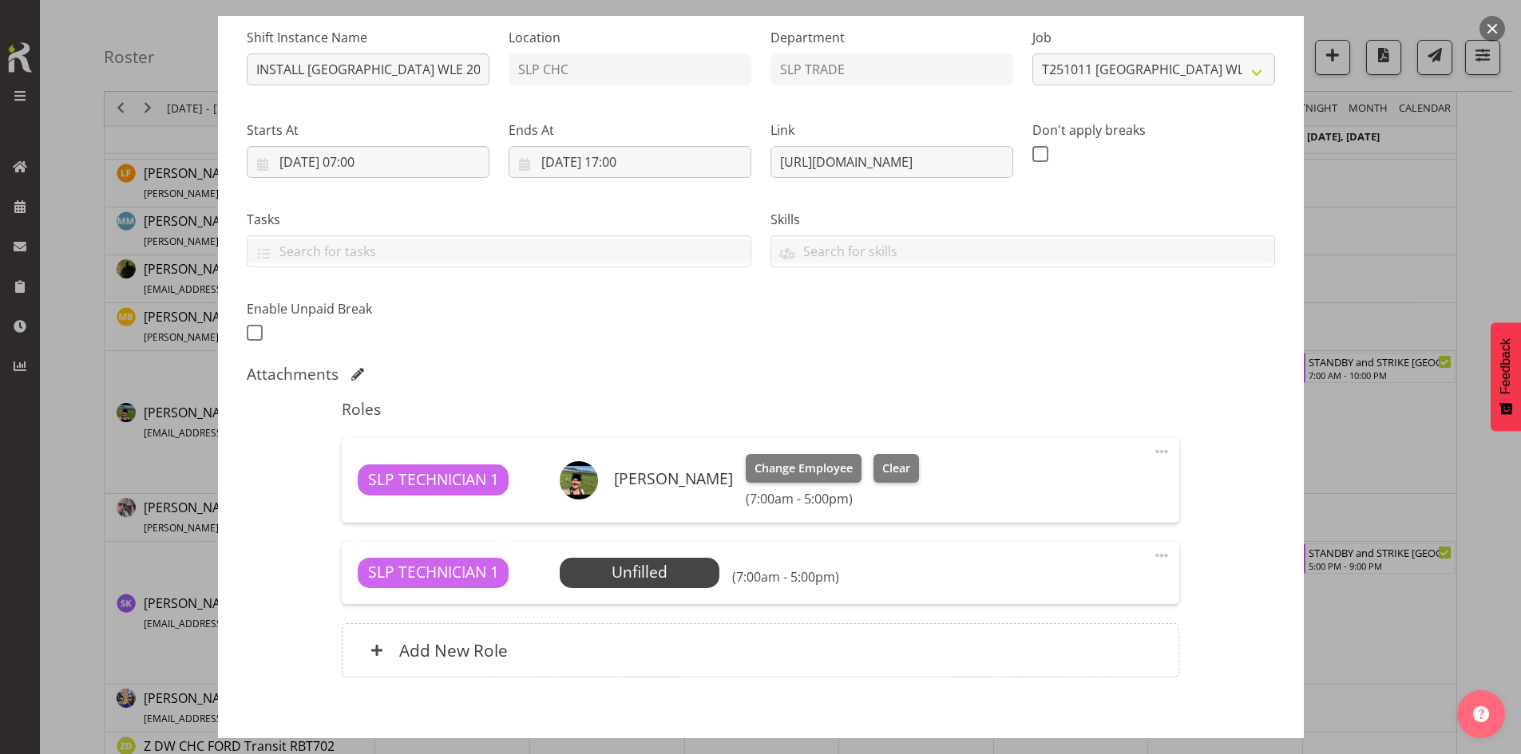
click at [1158, 553] on span at bounding box center [1161, 555] width 19 height 19
click at [1090, 581] on link "Edit" at bounding box center [1094, 590] width 153 height 29
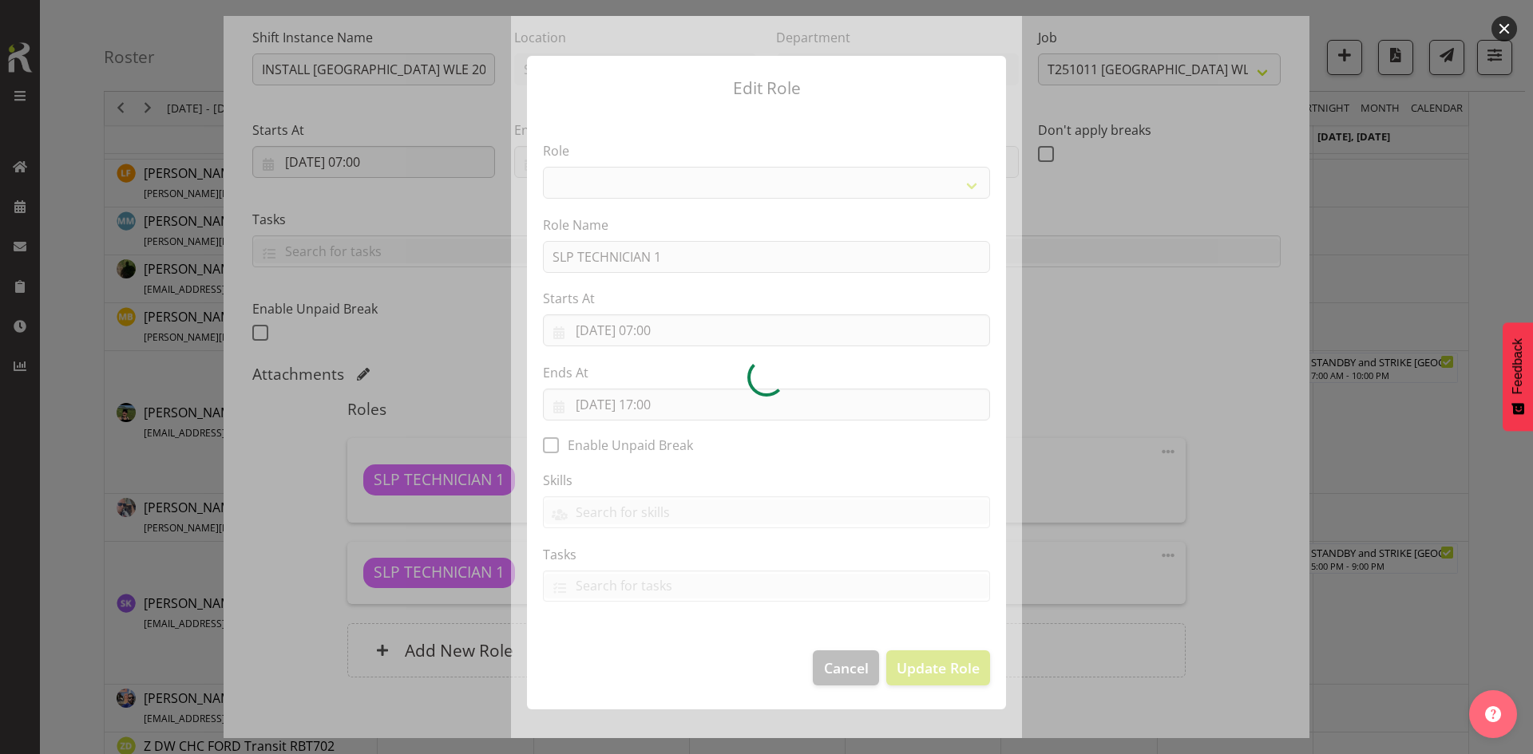
select select "123"
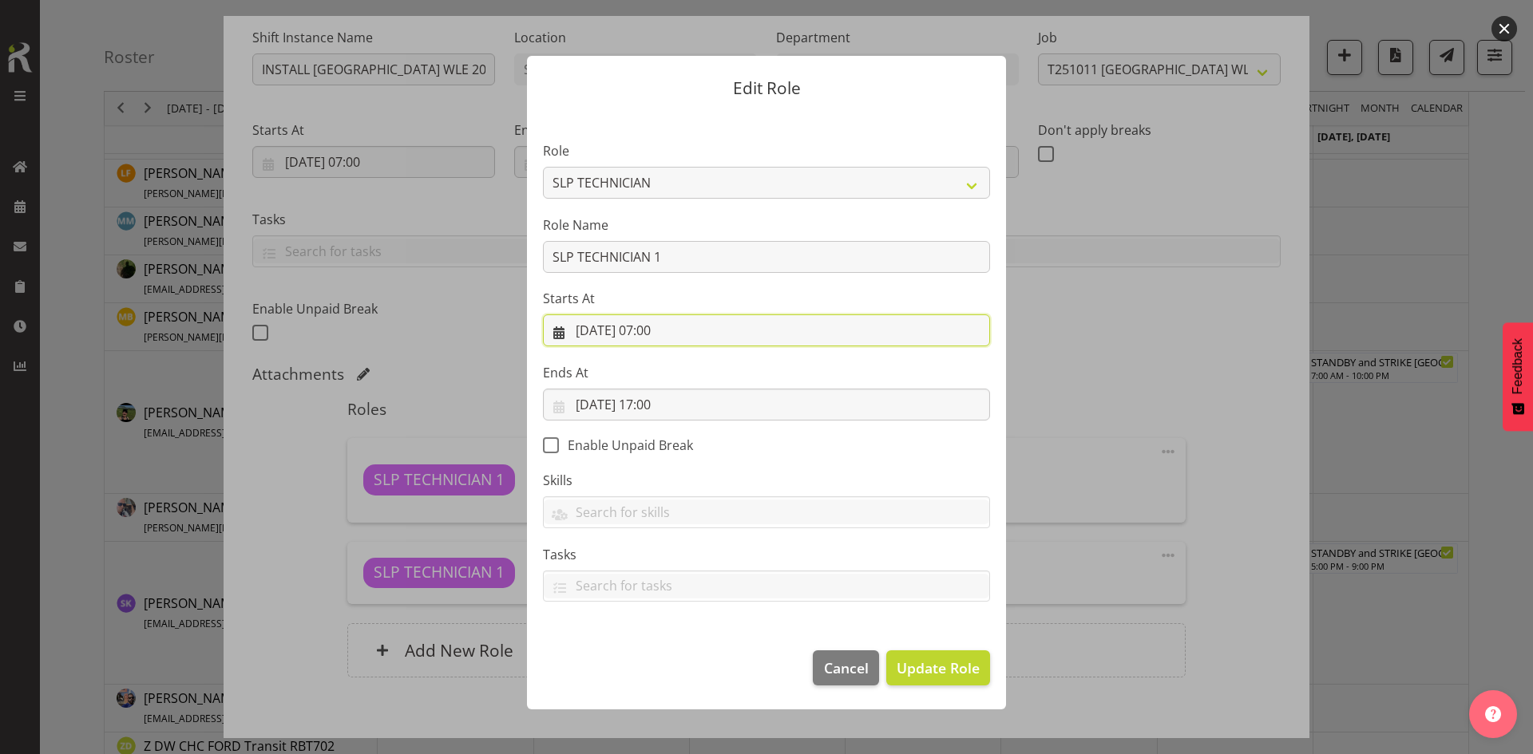
click at [710, 328] on input "[DATE] 07:00" at bounding box center [766, 331] width 447 height 32
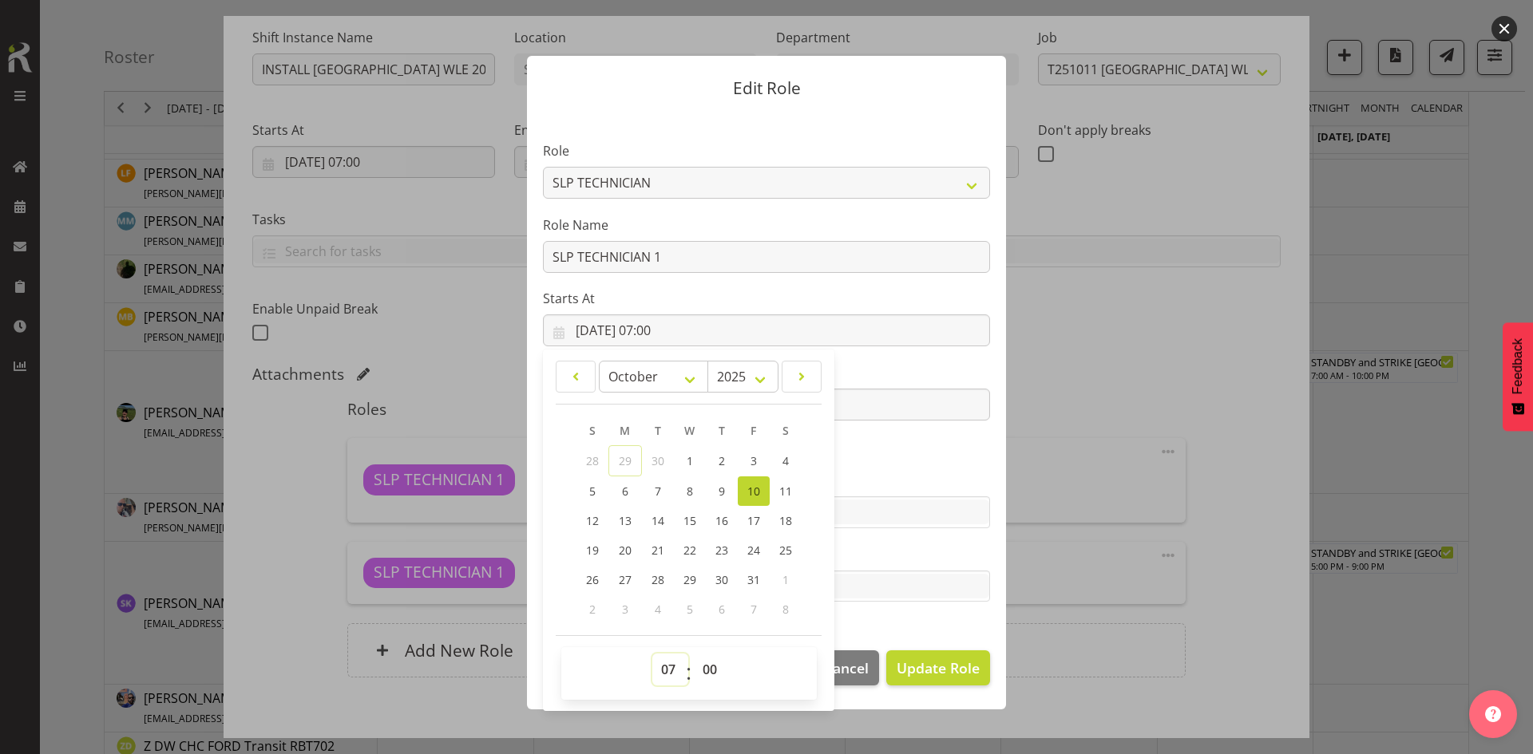
click at [672, 666] on select "00 01 02 03 04 05 06 07 08 09 10 11 12 13 14 15 16 17 18 19 20 21 22 23" at bounding box center [670, 670] width 36 height 32
select select "12"
click at [652, 654] on select "00 01 02 03 04 05 06 07 08 09 10 11 12 13 14 15 16 17 18 19 20 21 22 23" at bounding box center [670, 670] width 36 height 32
type input "[DATE] 12:00"
click at [928, 614] on section "Role ACCOUNT MANAGER ACCOUNT MANAGER DW ACCOUNTS [PERSON_NAME] VEHICLES AKL [PE…" at bounding box center [766, 374] width 479 height 522
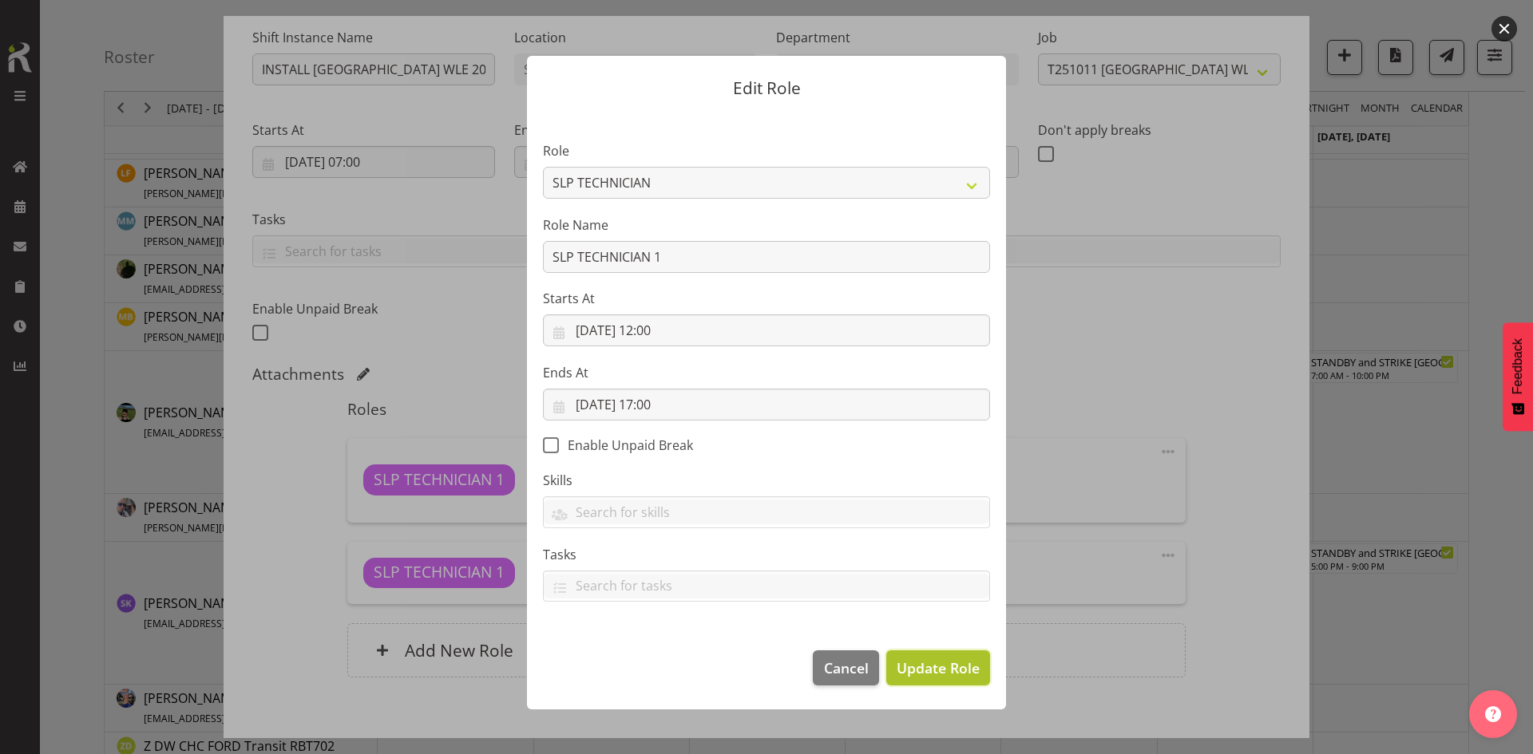
click at [918, 656] on button "Update Role" at bounding box center [938, 668] width 104 height 35
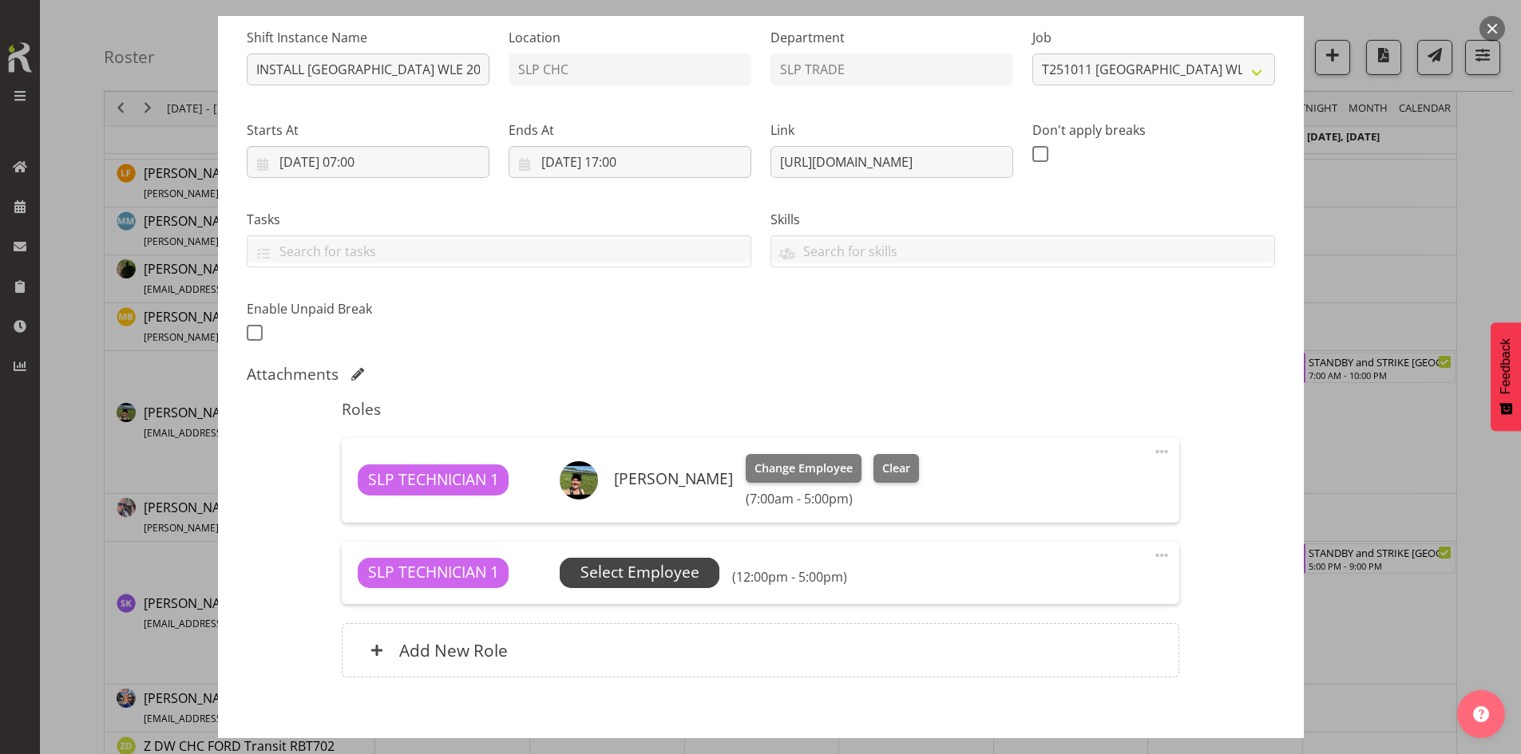
click at [690, 576] on span "Select Employee" at bounding box center [639, 572] width 119 height 23
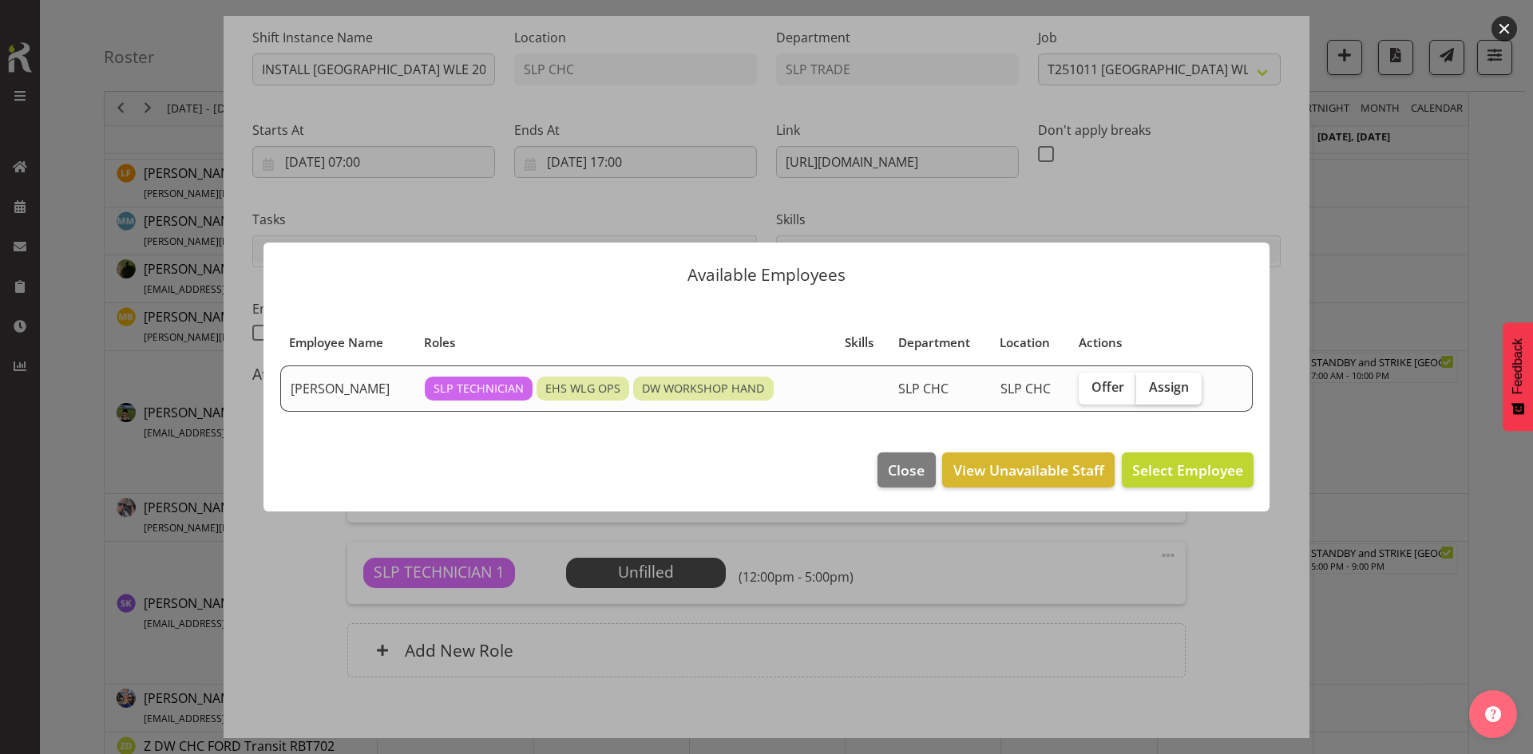
click at [1156, 394] on span "Assign" at bounding box center [1169, 387] width 40 height 16
click at [1146, 393] on input "Assign" at bounding box center [1141, 387] width 10 height 10
checkbox input "true"
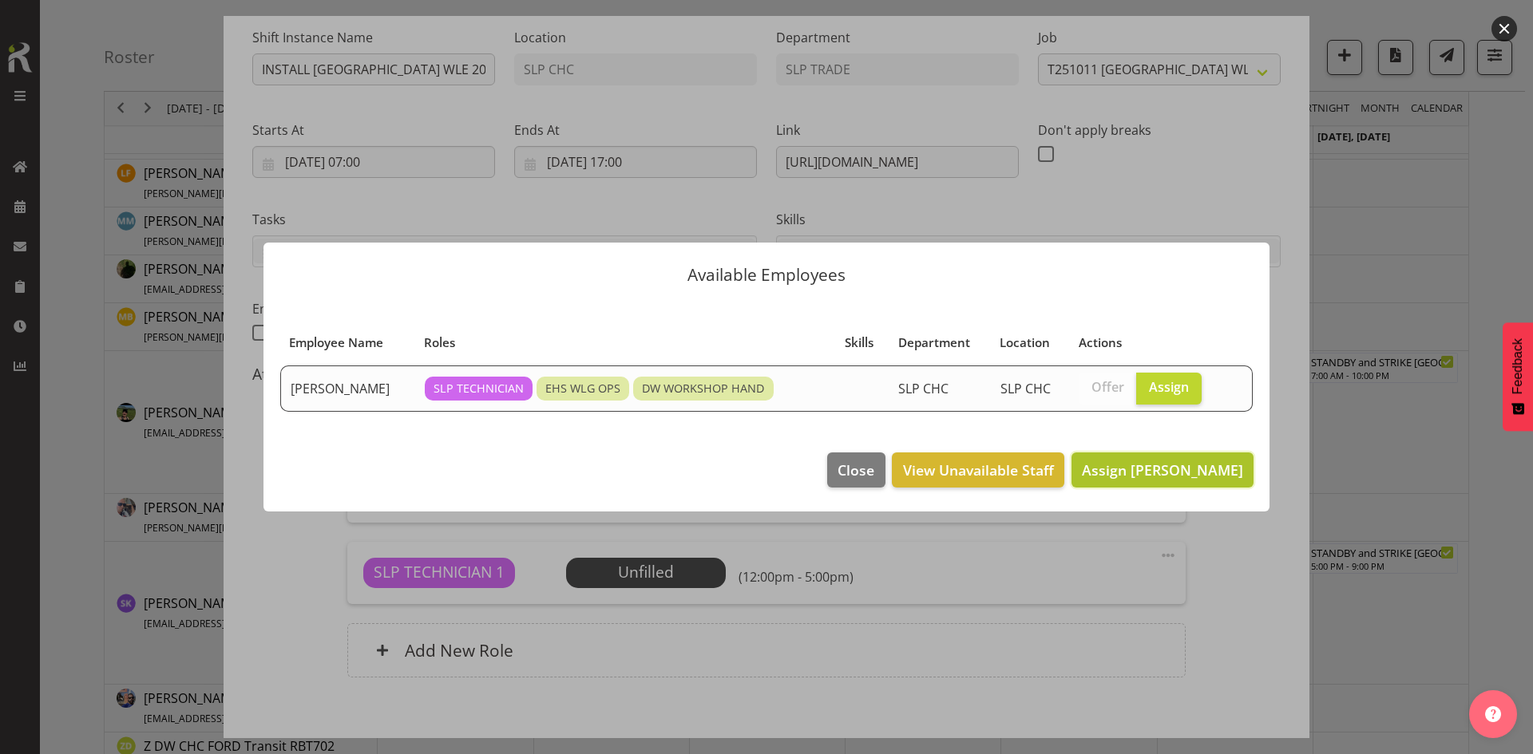
click at [1154, 465] on span "Assign [PERSON_NAME]" at bounding box center [1162, 470] width 161 height 19
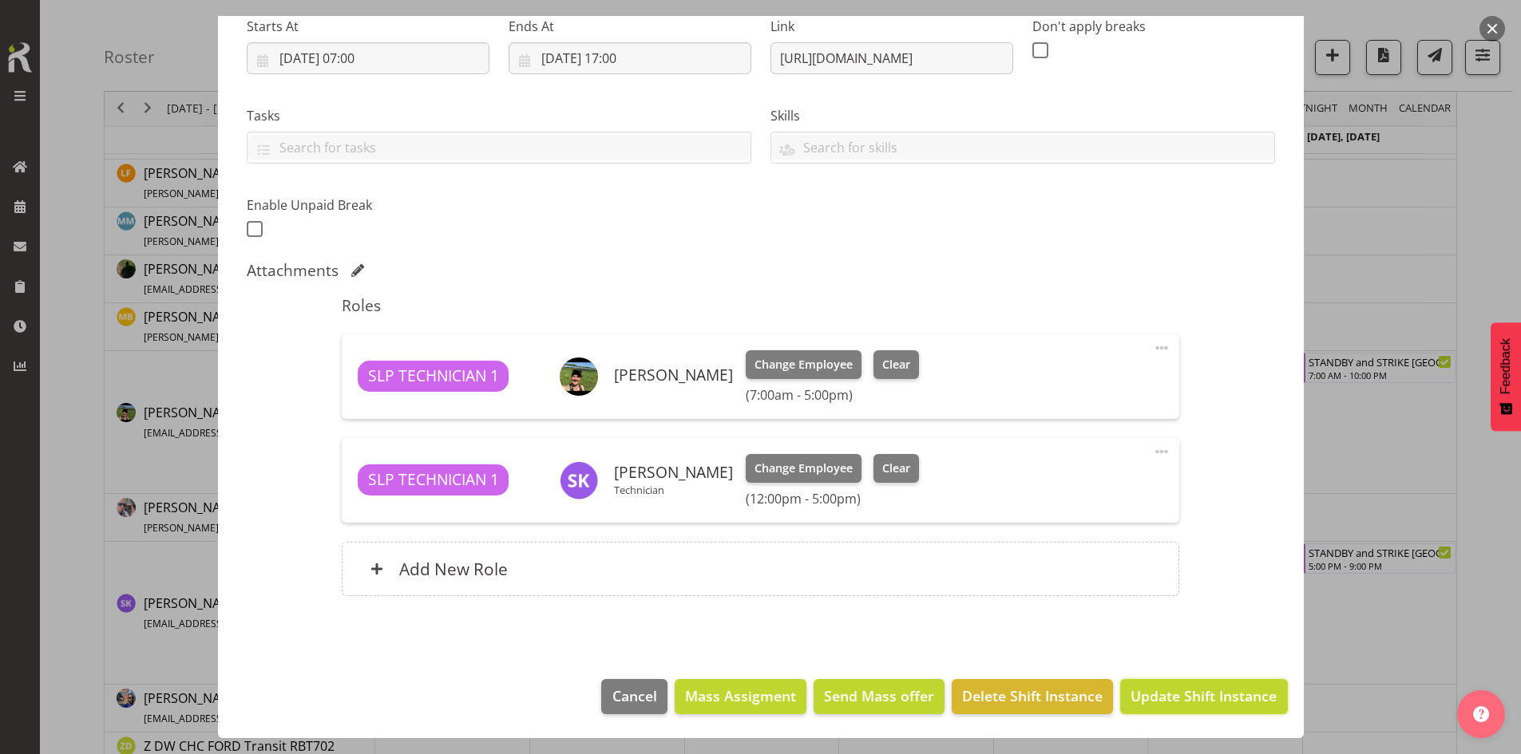
click at [1204, 711] on button "Update Shift Instance" at bounding box center [1203, 696] width 167 height 35
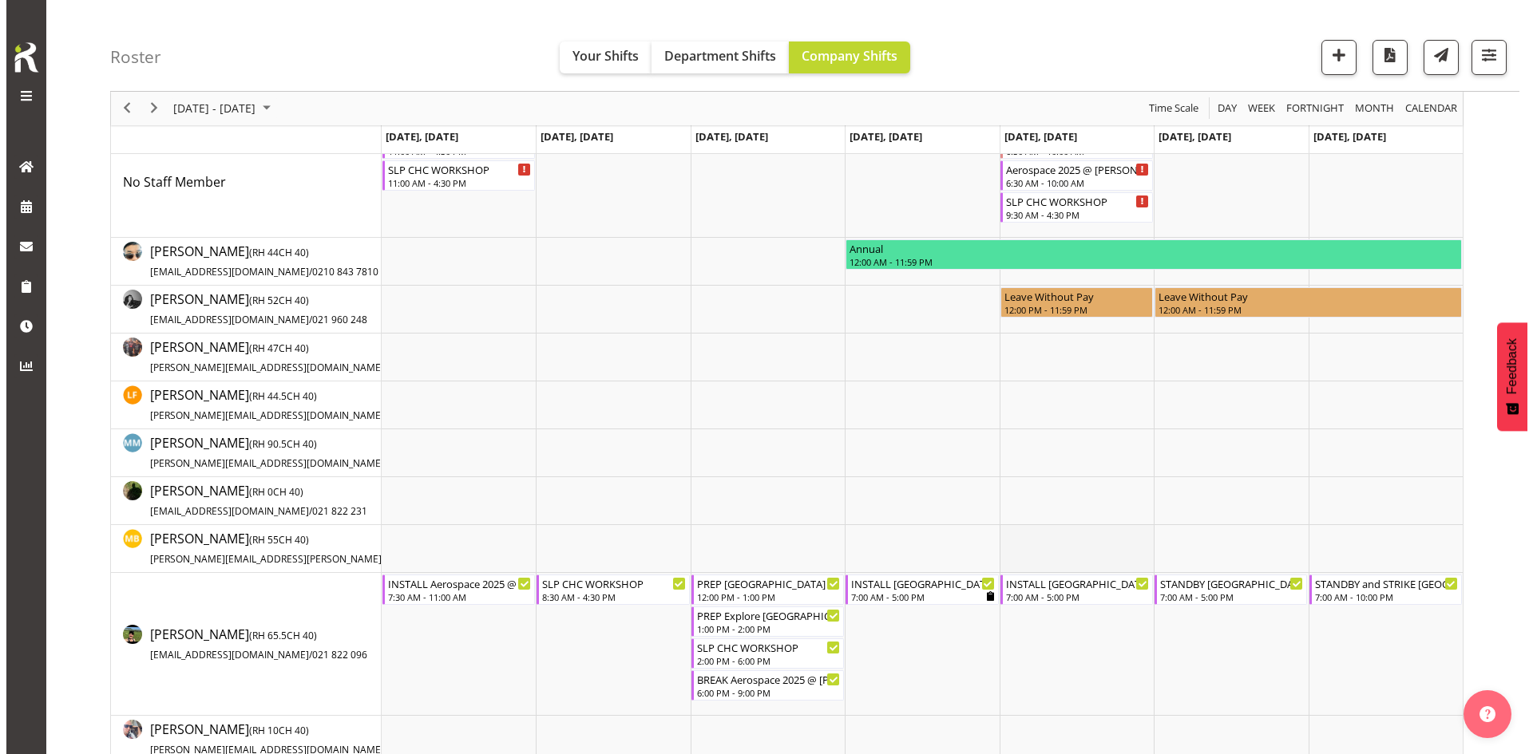
scroll to position [319, 0]
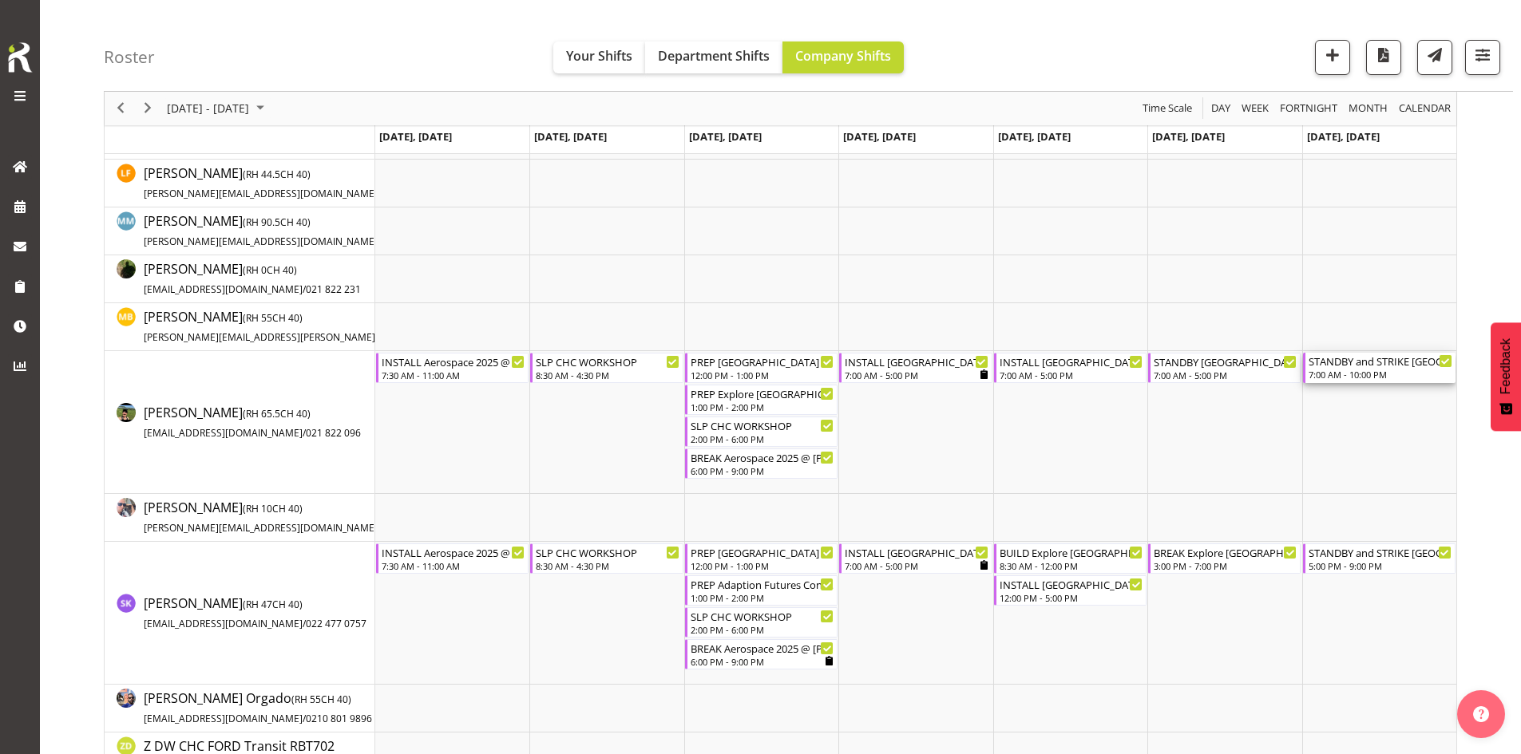
click at [1403, 366] on div "STANDBY and STRIKE [GEOGRAPHIC_DATA] WLE 2025 @ [GEOGRAPHIC_DATA]" at bounding box center [1380, 361] width 144 height 16
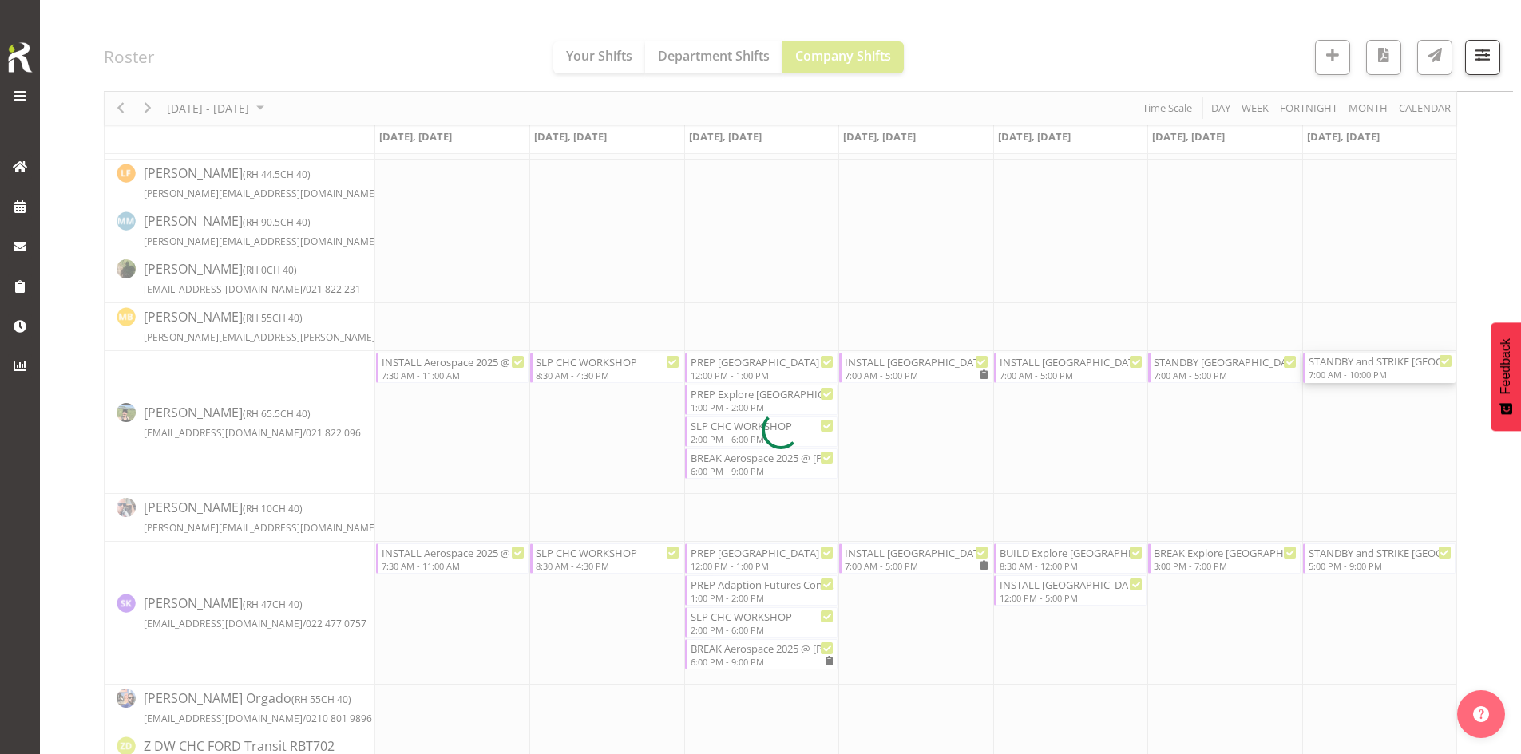
select select
select select "9"
select select "2025"
select select "22"
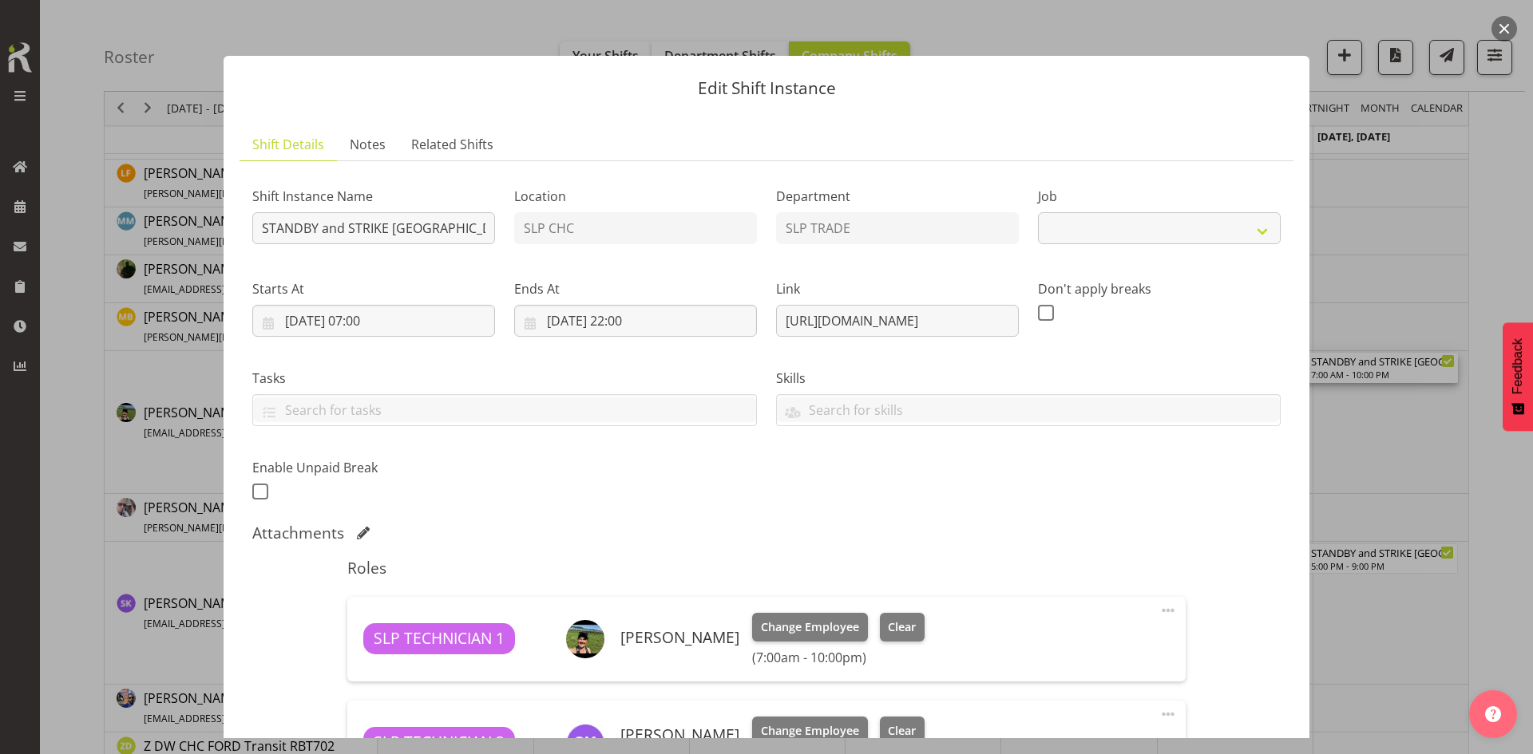
select select "9228"
click at [617, 326] on input "[DATE] 22:00" at bounding box center [635, 321] width 243 height 32
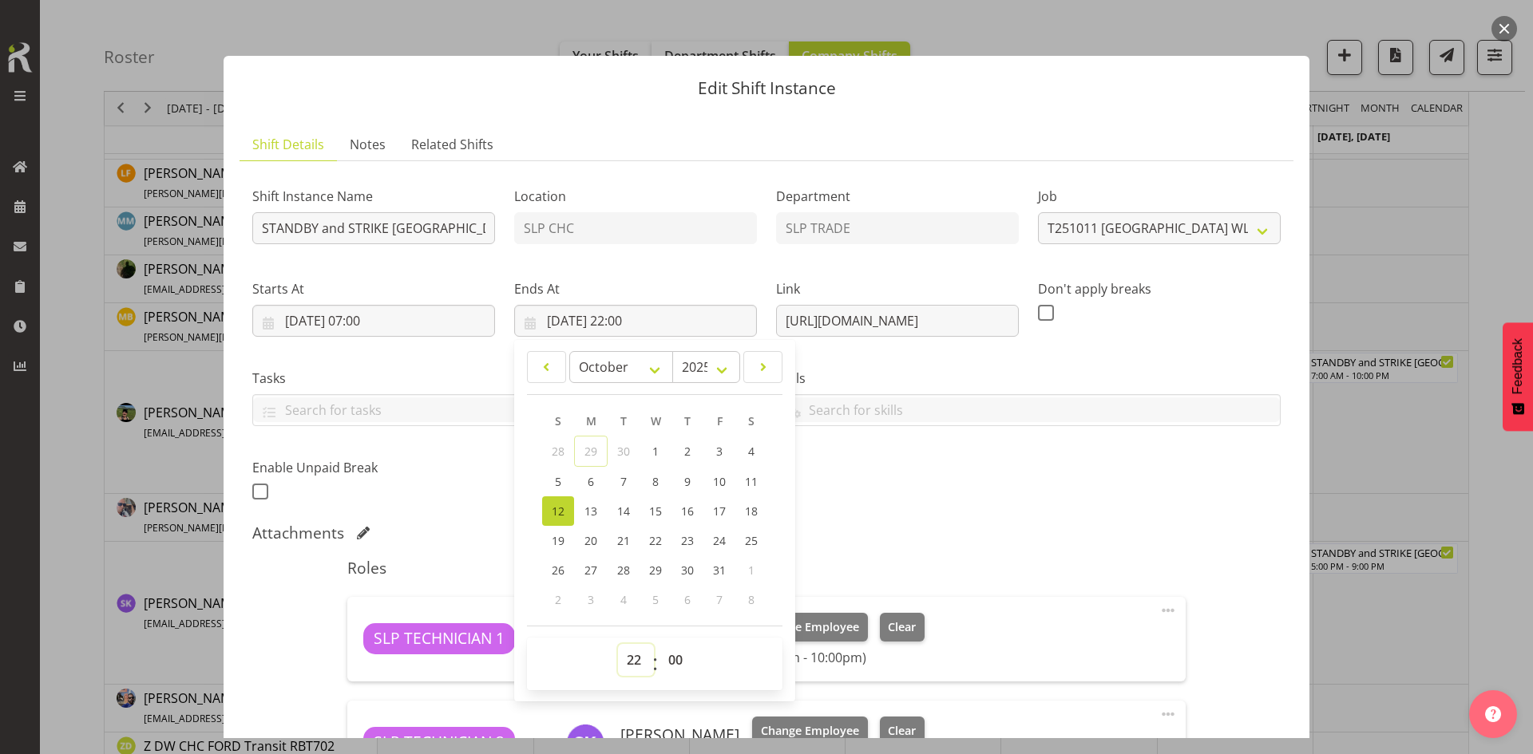
click at [619, 671] on select "00 01 02 03 04 05 06 07 08 09 10 11 12 13 14 15 16 17 18 19 20 21 22 23" at bounding box center [636, 660] width 36 height 32
select select "21"
click at [618, 644] on select "00 01 02 03 04 05 06 07 08 09 10 11 12 13 14 15 16 17 18 19 20 21 22 23" at bounding box center [636, 660] width 36 height 32
type input "[DATE] 21:00"
click at [1083, 516] on div "Shift Instance Name STANDBY and STRIKE [GEOGRAPHIC_DATA] WLE 2025 @ [GEOGRAPHIC…" at bounding box center [766, 526] width 1028 height 704
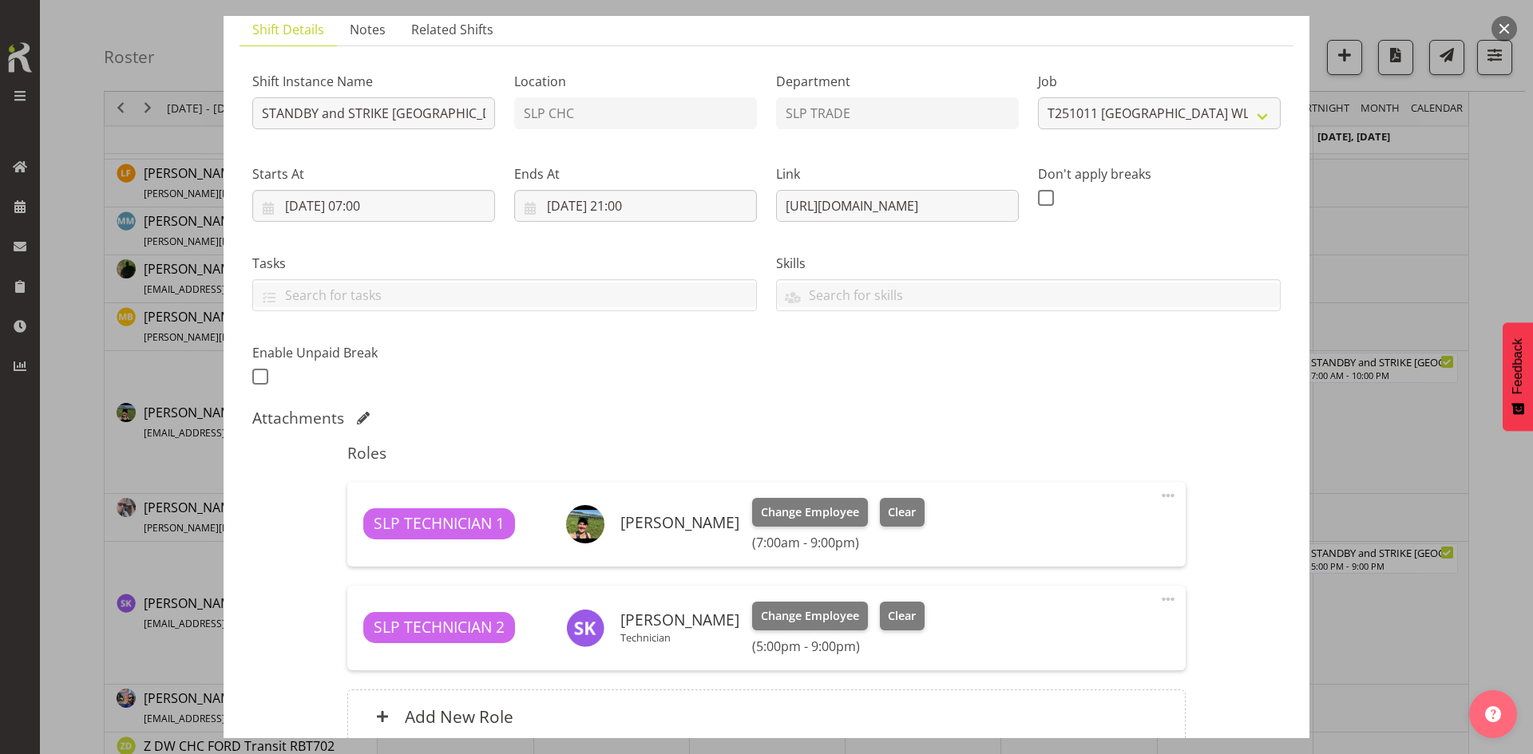
scroll to position [239, 0]
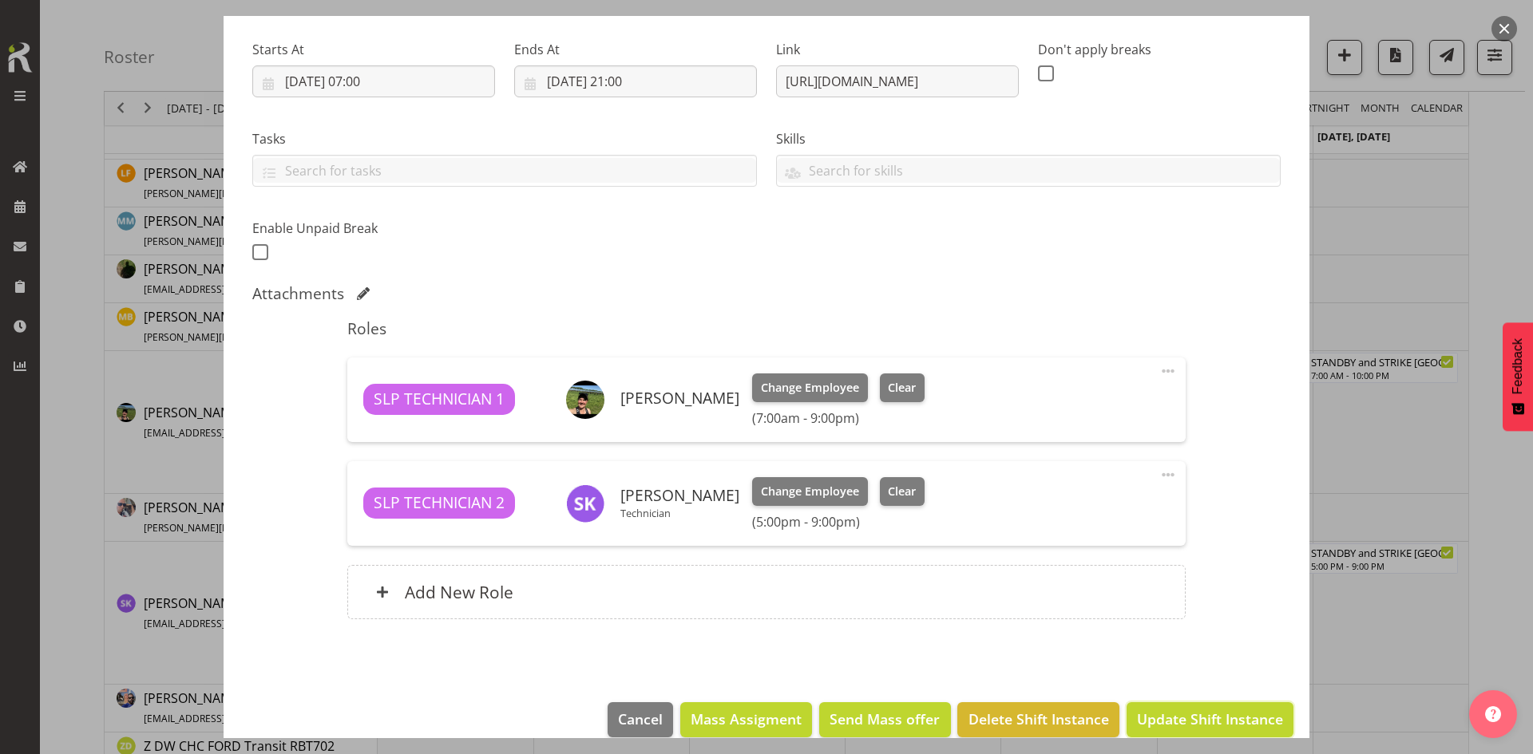
click at [1191, 715] on span "Update Shift Instance" at bounding box center [1210, 719] width 146 height 21
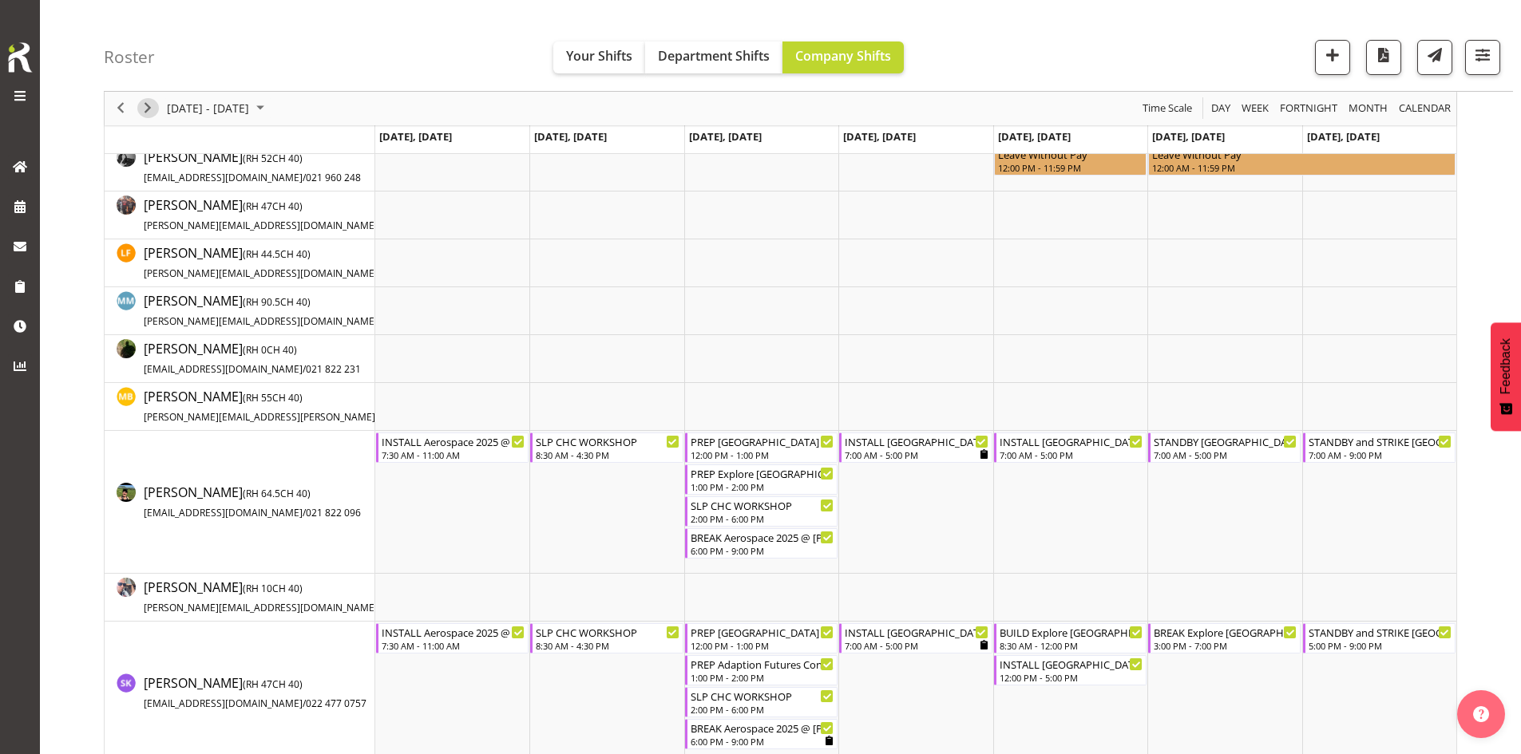
click at [148, 105] on span "Next" at bounding box center [147, 109] width 19 height 20
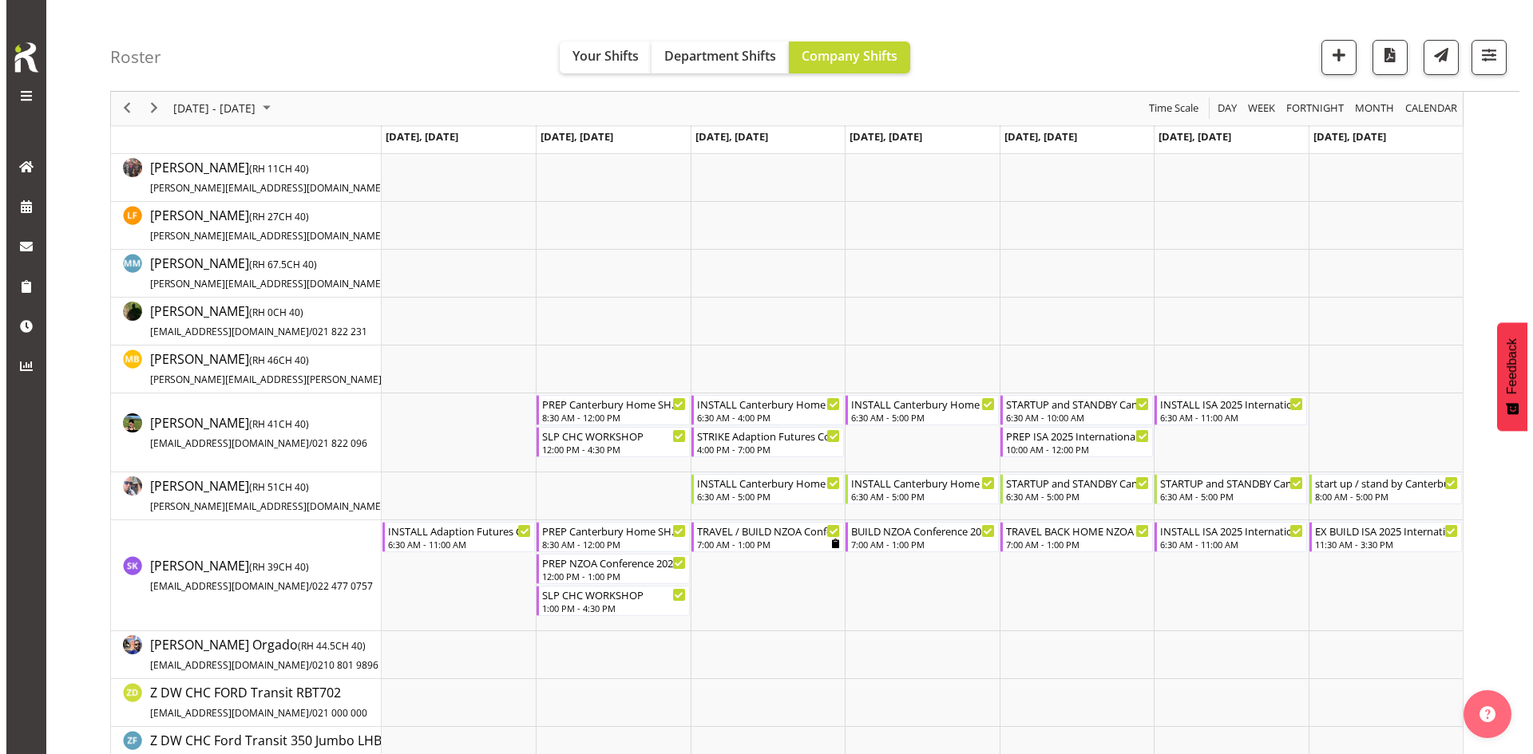
scroll to position [399, 0]
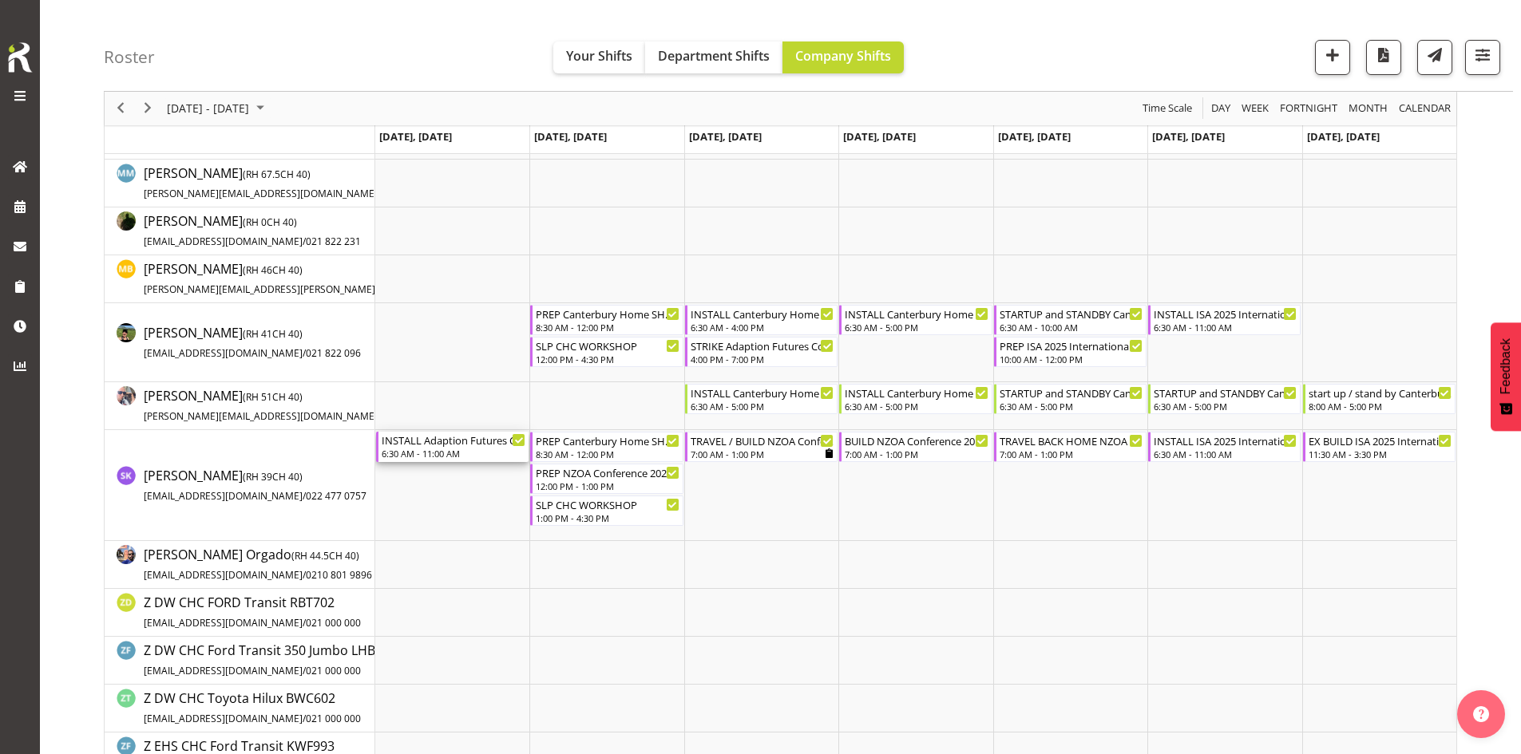
click at [460, 452] on div "6:30 AM - 11:00 AM" at bounding box center [454, 453] width 144 height 13
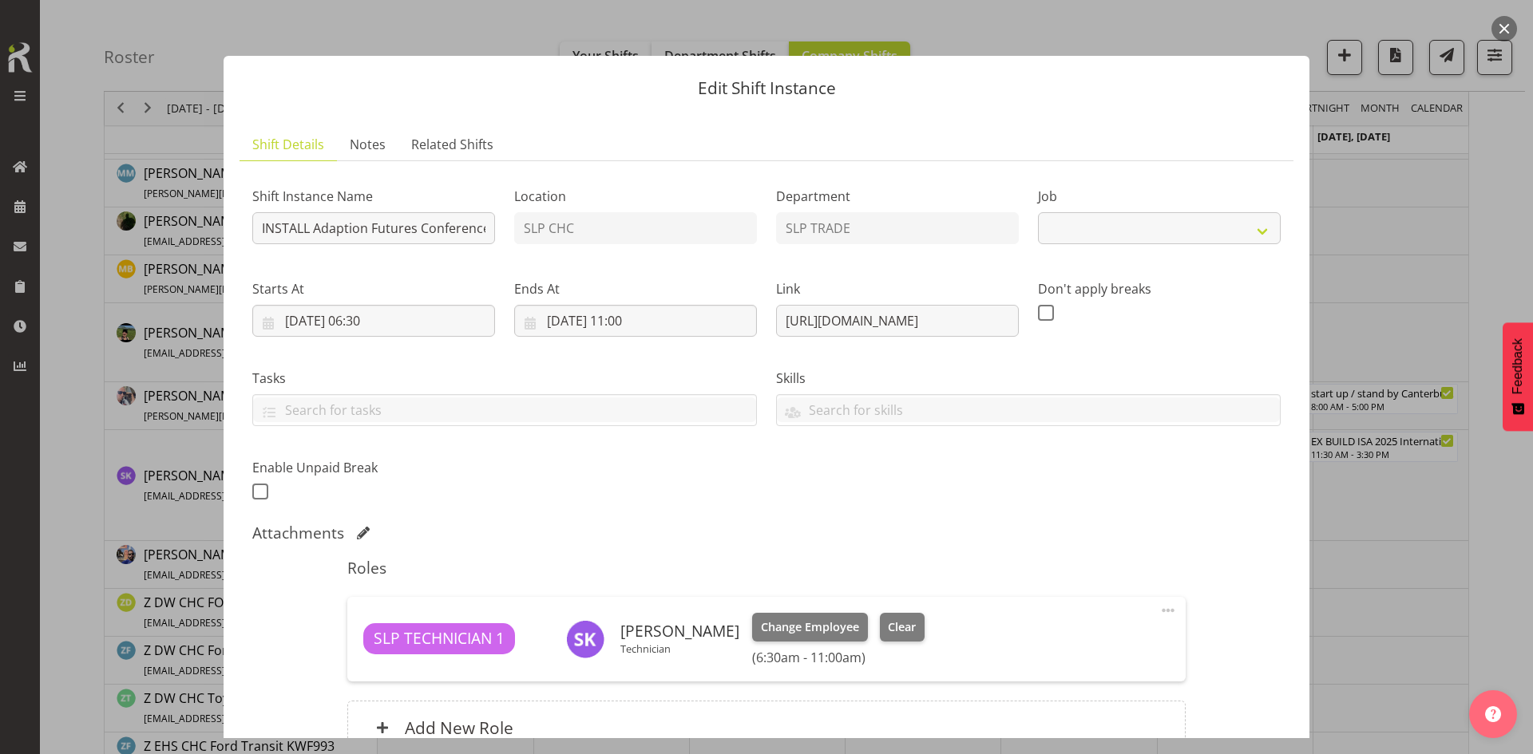
select select "10232"
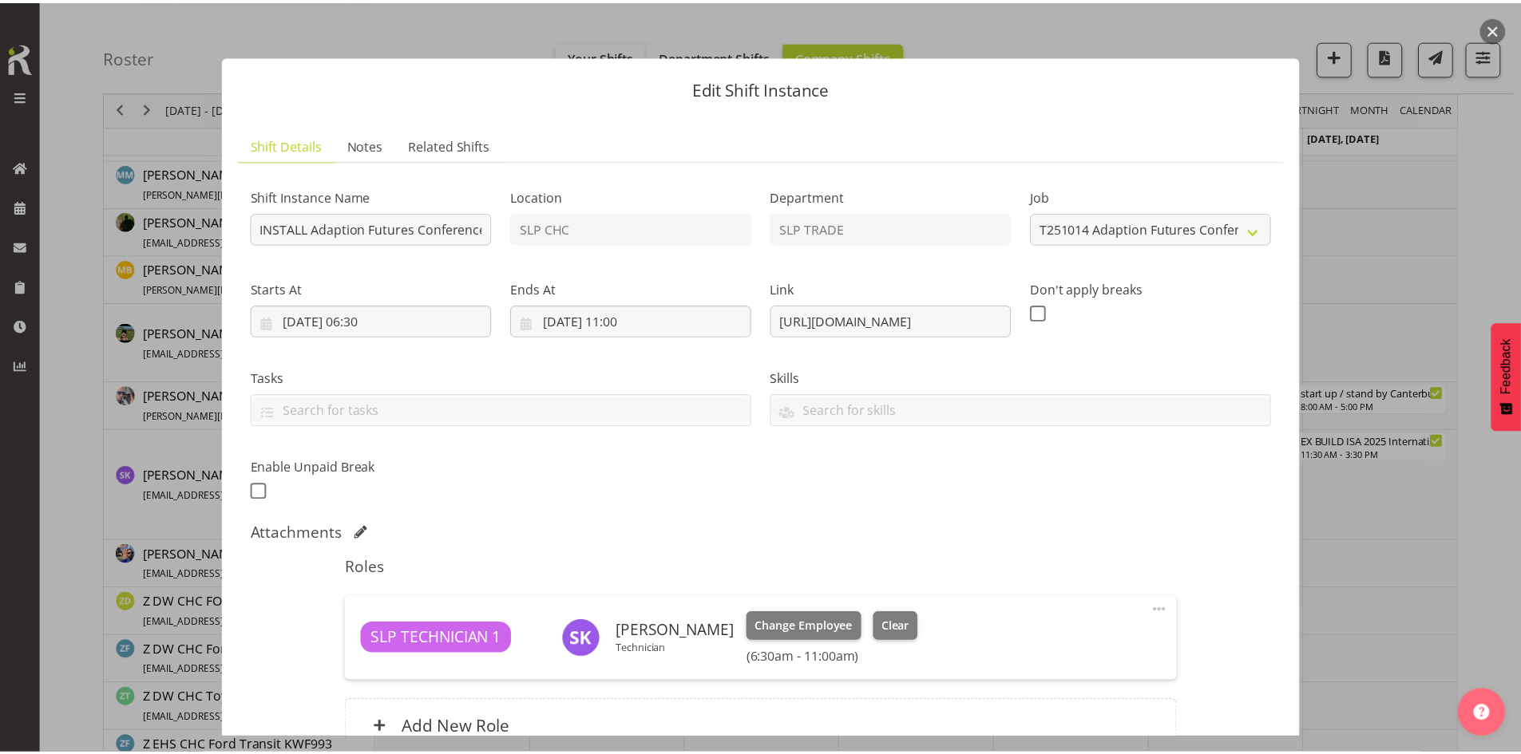
scroll to position [159, 0]
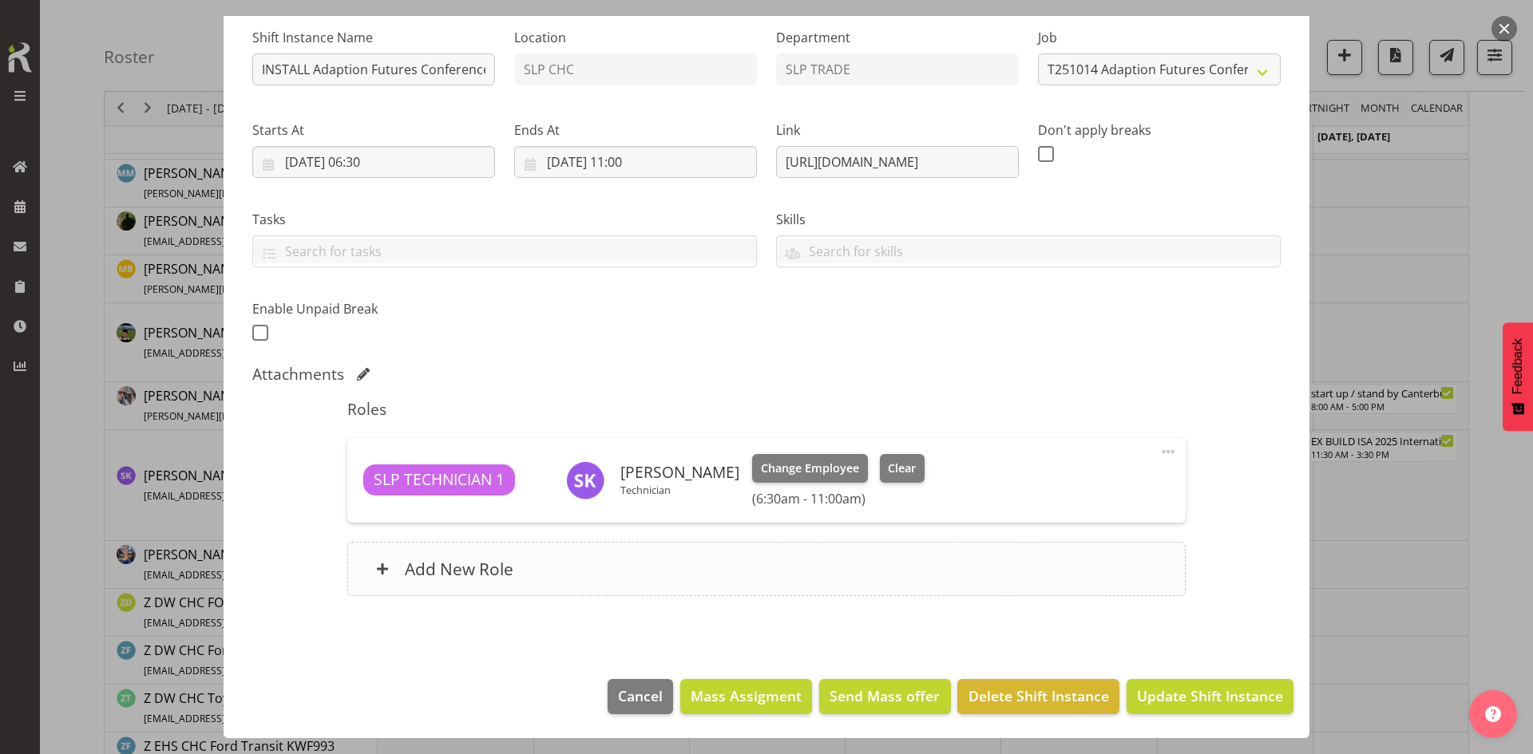
click at [572, 552] on div "Add New Role" at bounding box center [765, 569] width 837 height 54
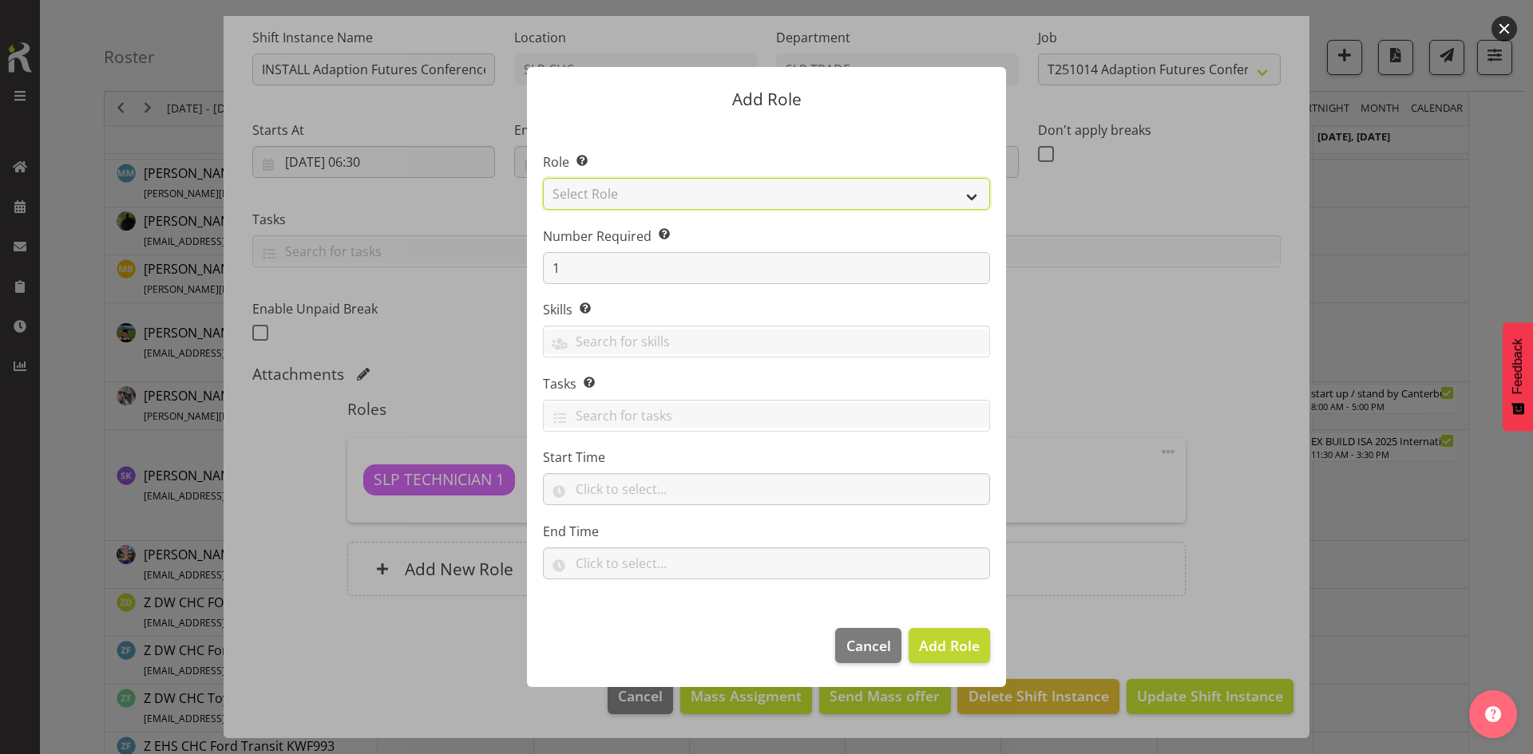
click at [900, 203] on select "Select Role ACCOUNT MANAGER ACCOUNT MANAGER DW ACCOUNTS [PERSON_NAME] VEHICLES …" at bounding box center [766, 194] width 447 height 32
select select "123"
click at [543, 178] on select "Select Role ACCOUNT MANAGER ACCOUNT MANAGER DW ACCOUNTS [PERSON_NAME] VEHICLES …" at bounding box center [766, 194] width 447 height 32
click at [981, 631] on button "Add Role" at bounding box center [948, 645] width 81 height 35
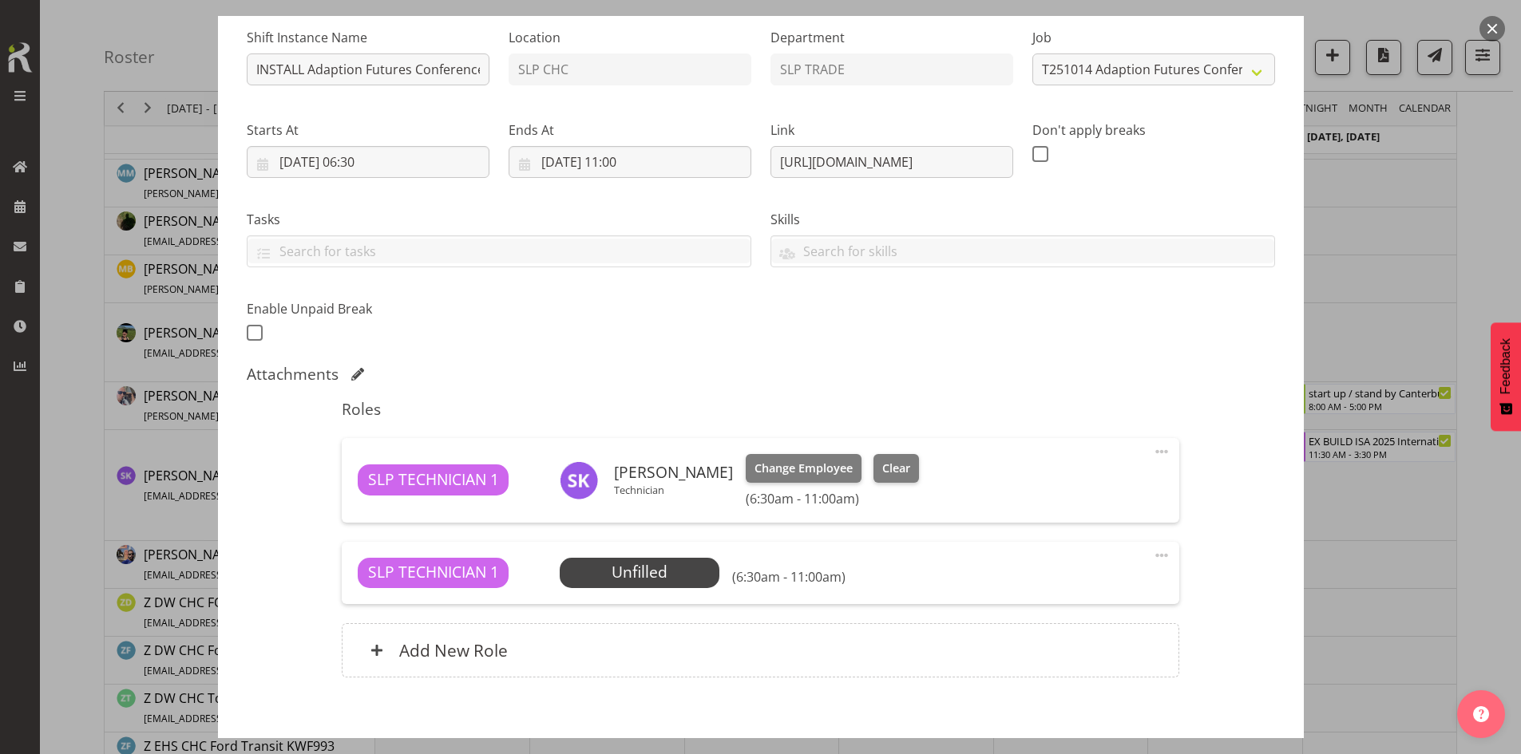
click at [663, 611] on div "Roles SLP TECHNICIAN 1 [PERSON_NAME] Technician Change Employee Clear (6:30am -…" at bounding box center [760, 543] width 857 height 307
click at [664, 580] on span "Select Employee" at bounding box center [639, 572] width 119 height 23
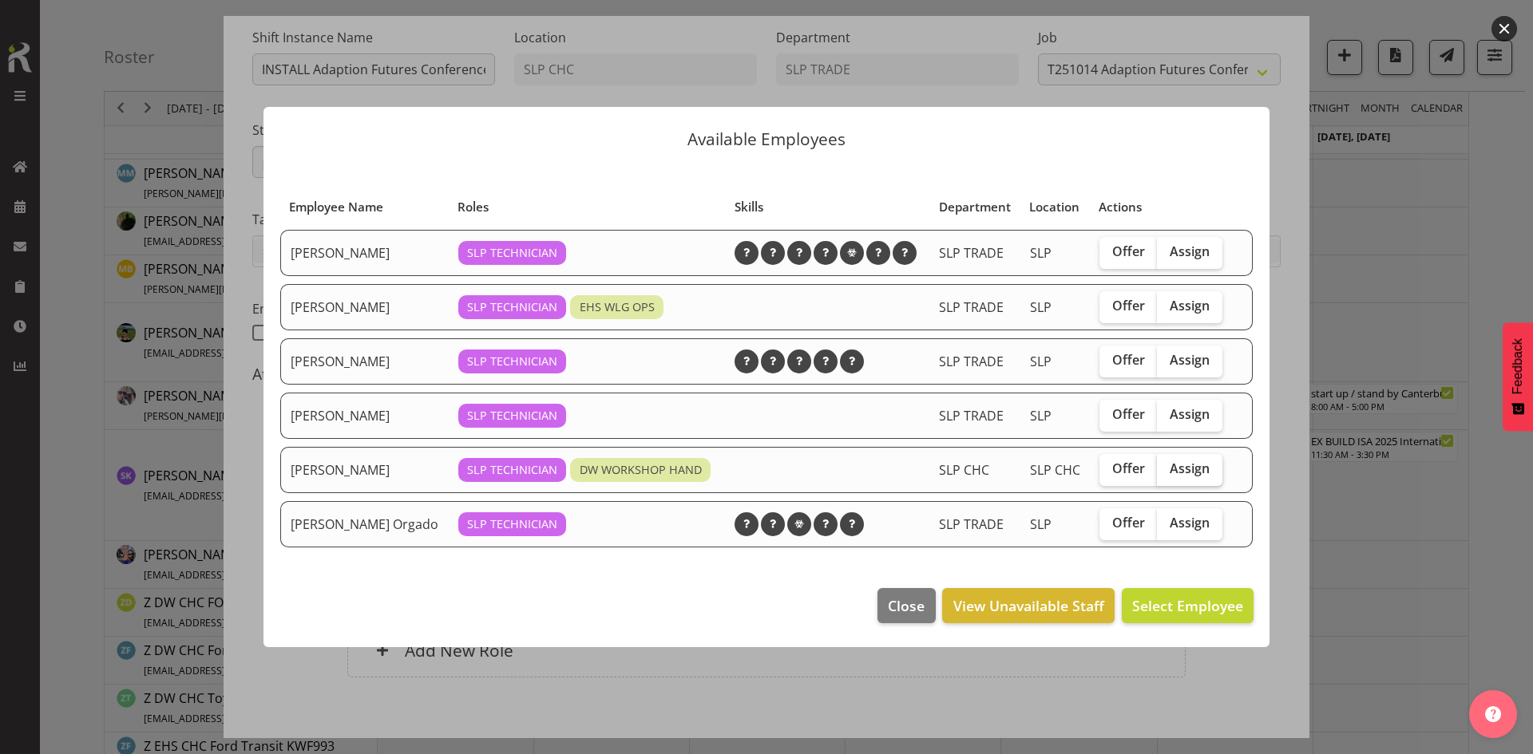
click at [1187, 468] on span "Assign" at bounding box center [1189, 469] width 40 height 16
click at [1167, 468] on input "Assign" at bounding box center [1162, 469] width 10 height 10
checkbox input "true"
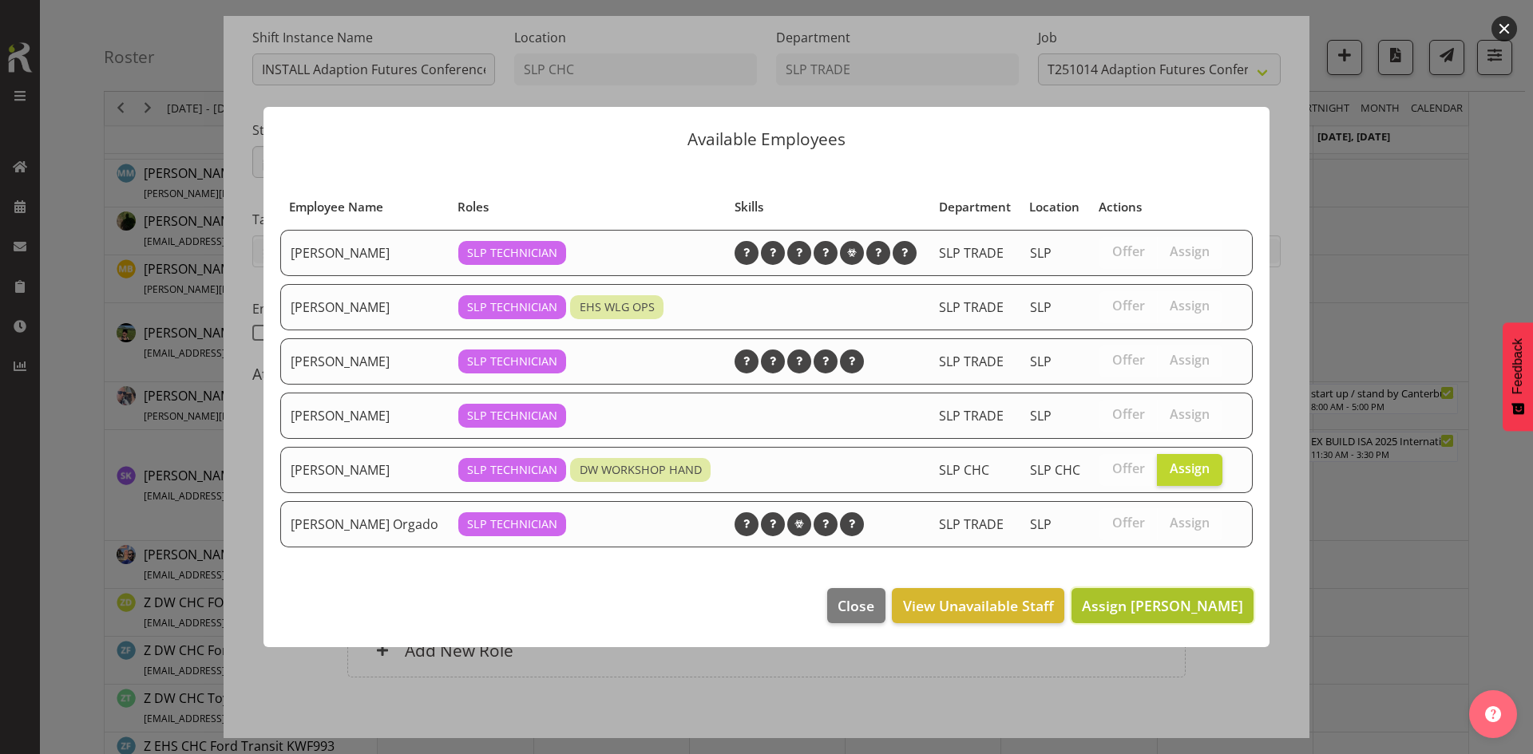
click at [1147, 592] on button "Assign [PERSON_NAME]" at bounding box center [1162, 605] width 182 height 35
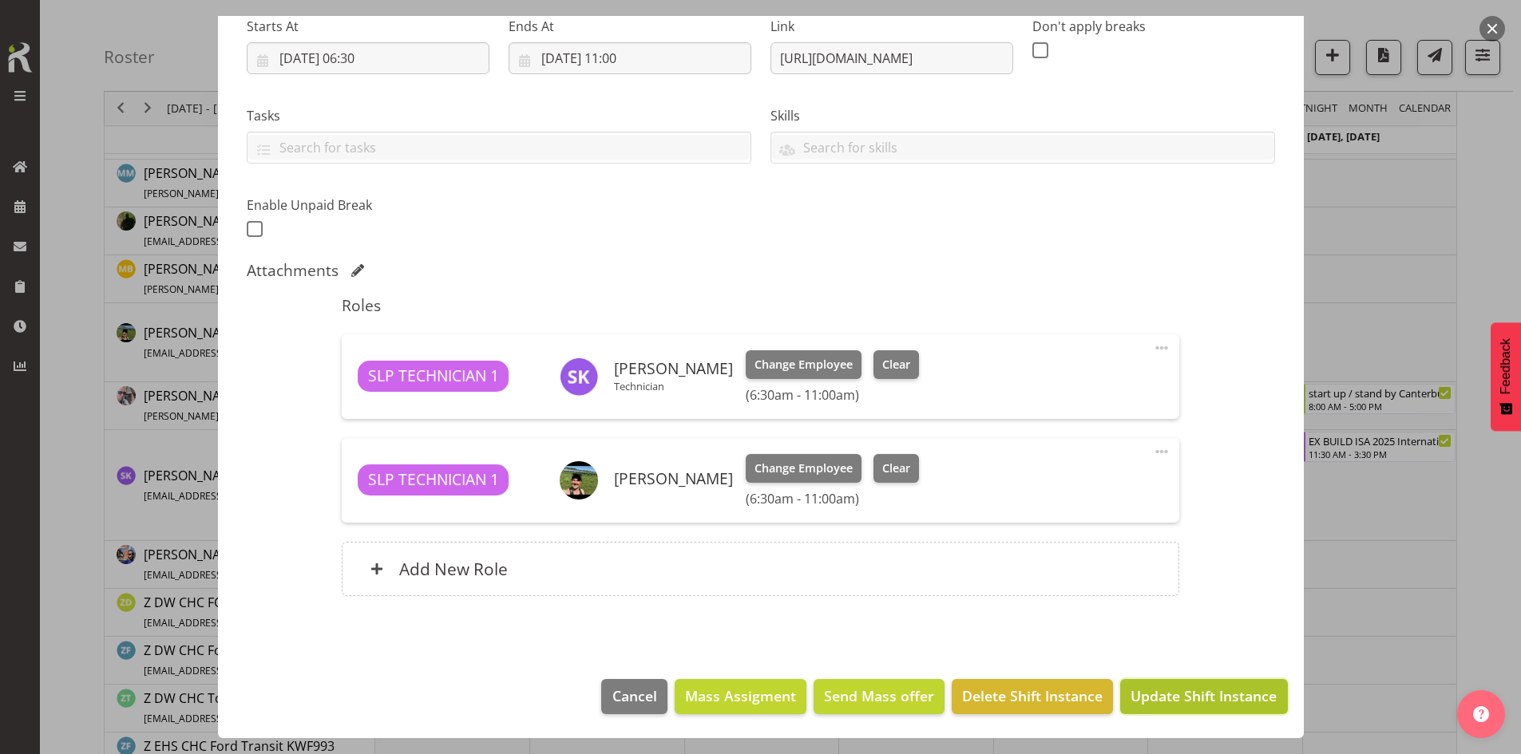
click at [1198, 681] on button "Update Shift Instance" at bounding box center [1203, 696] width 167 height 35
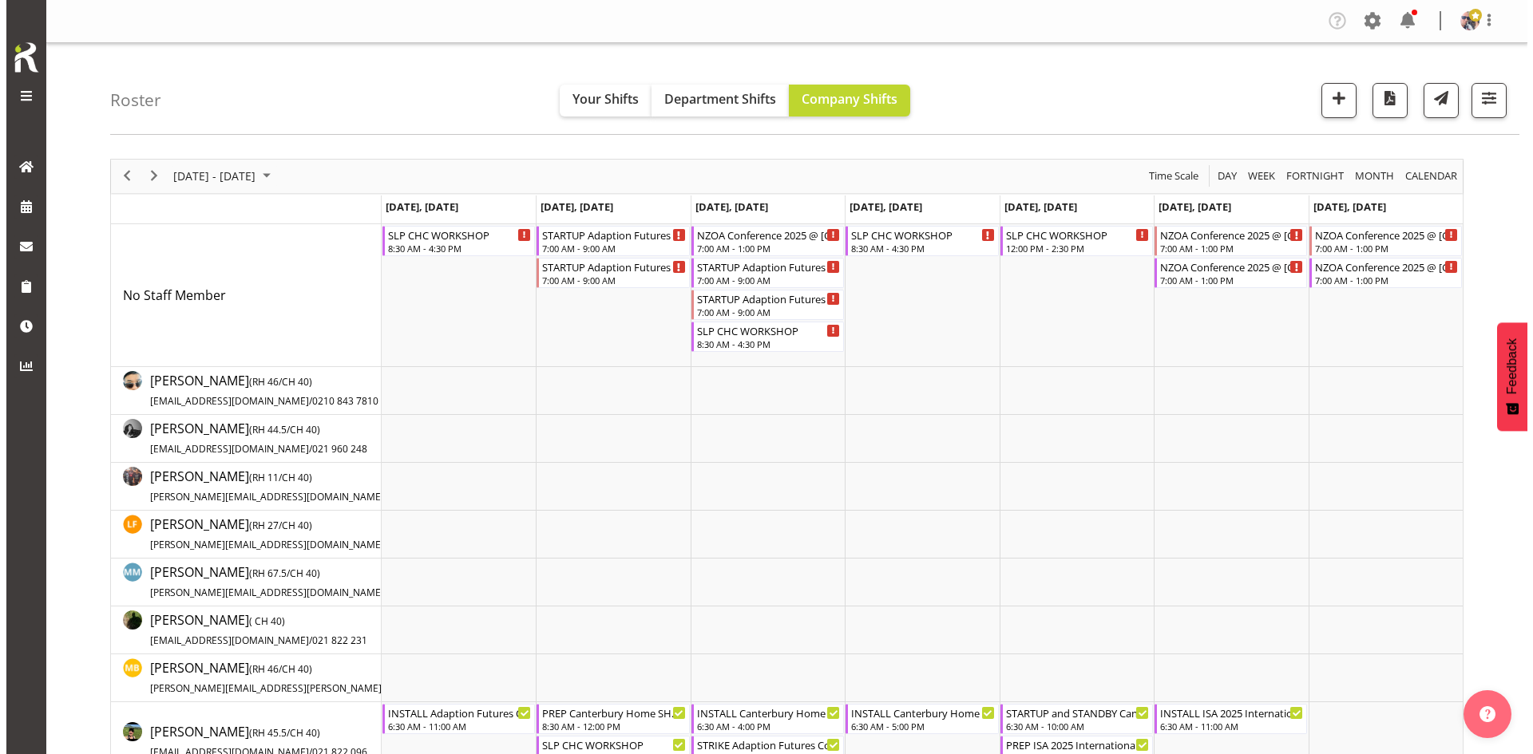
scroll to position [239, 0]
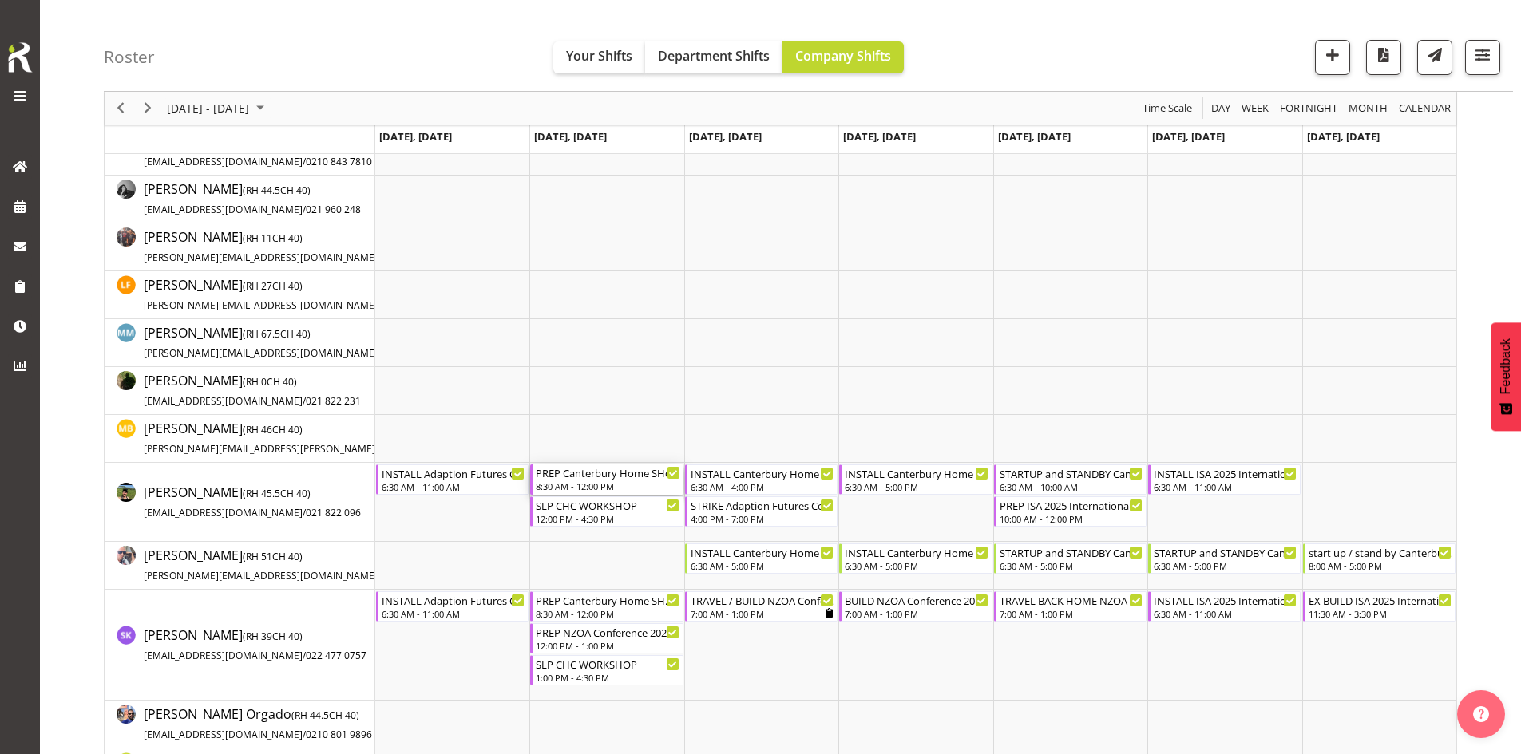
click at [632, 478] on div "PREP Canterbury Home SHow 2025 @ The Workshop" at bounding box center [608, 473] width 144 height 16
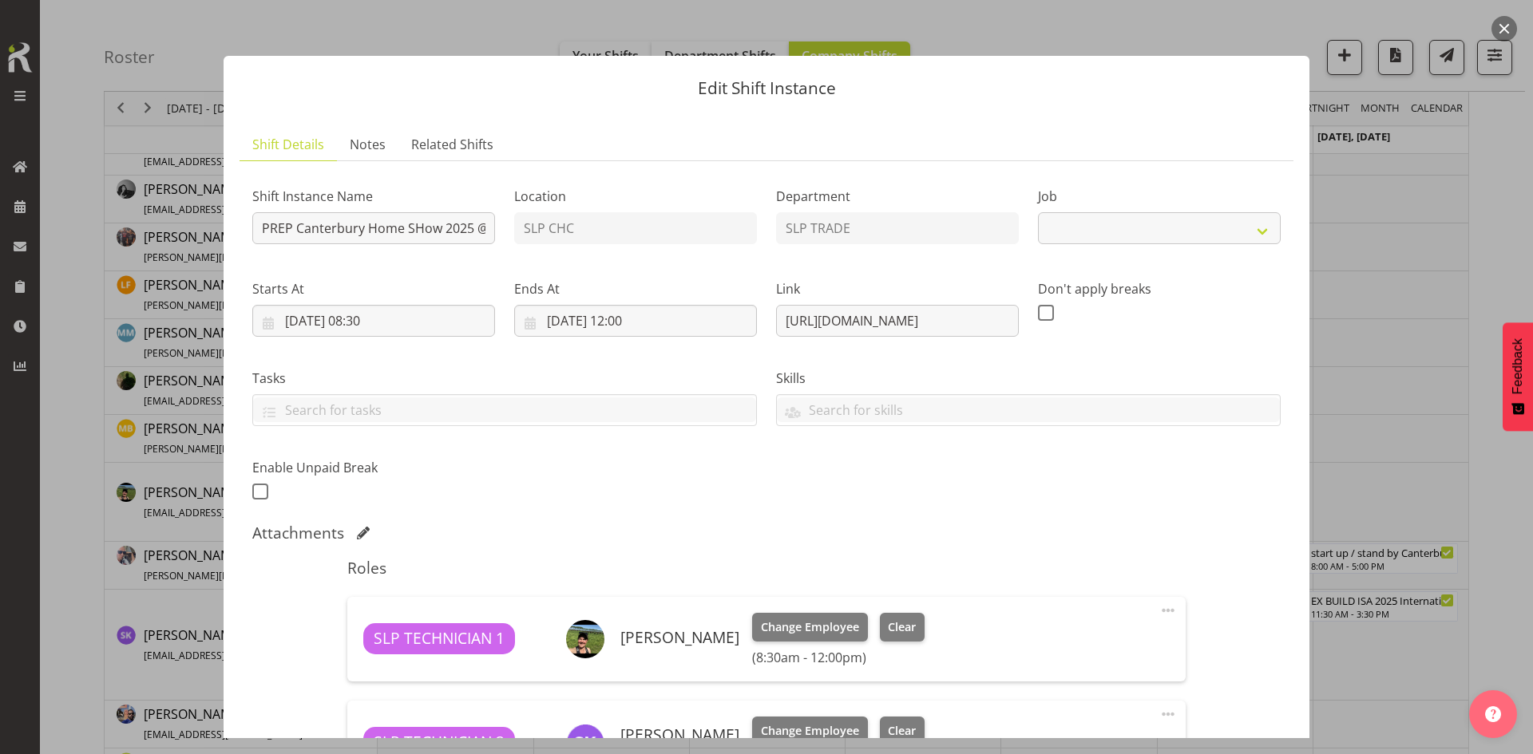
select select "9158"
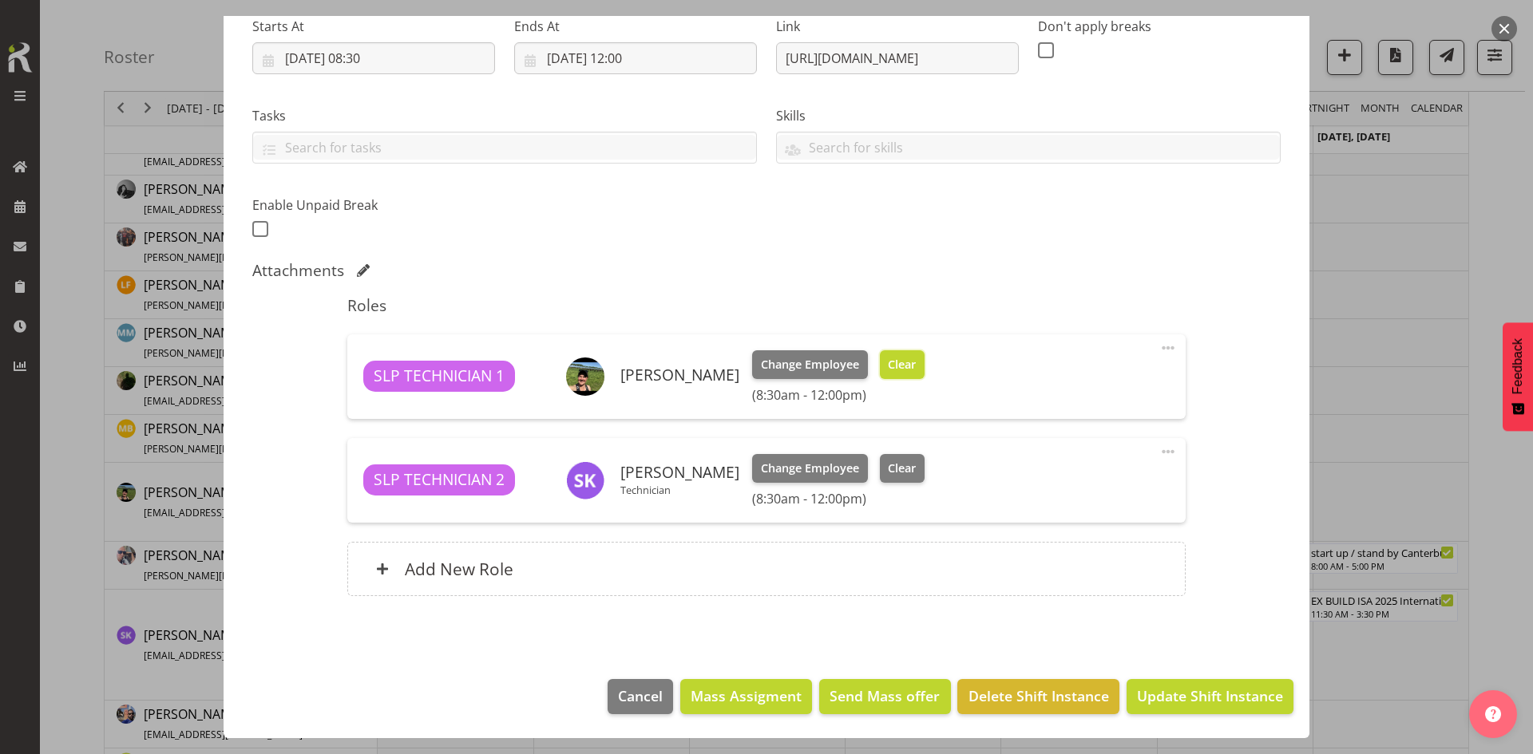
click at [892, 364] on span "Clear" at bounding box center [902, 365] width 28 height 18
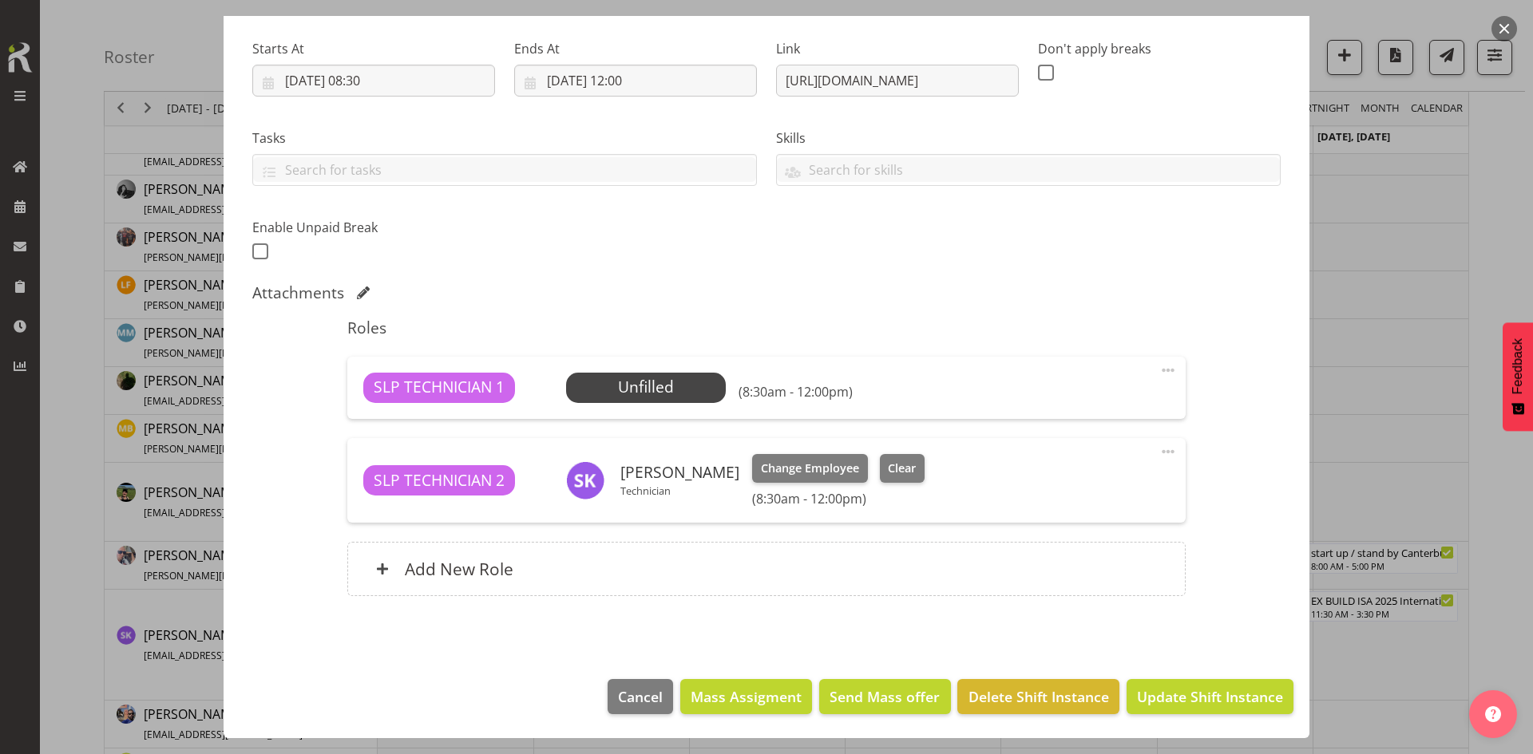
click at [1165, 370] on span at bounding box center [1167, 370] width 19 height 19
click at [1094, 461] on link "Delete" at bounding box center [1100, 463] width 153 height 29
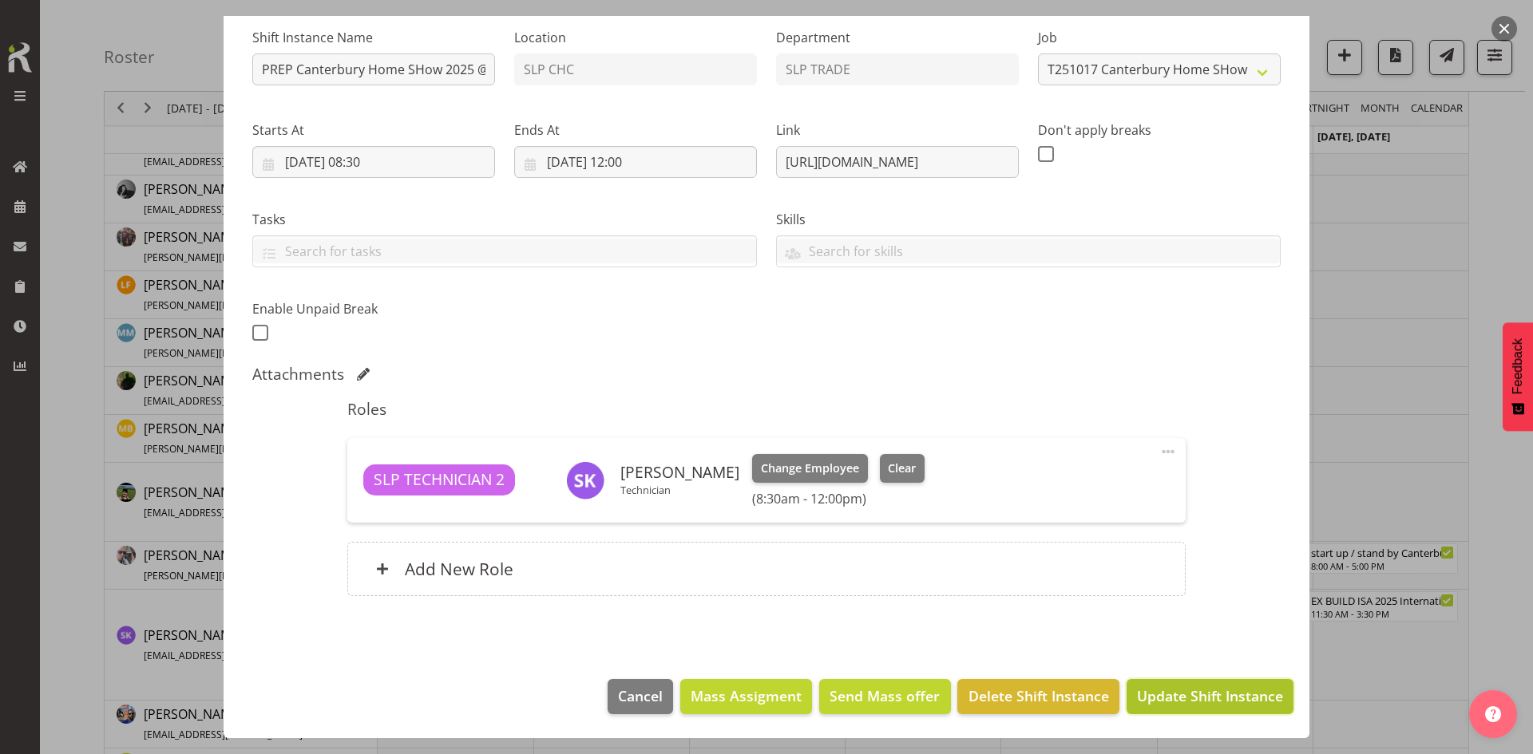
click at [1196, 694] on span "Update Shift Instance" at bounding box center [1210, 696] width 146 height 21
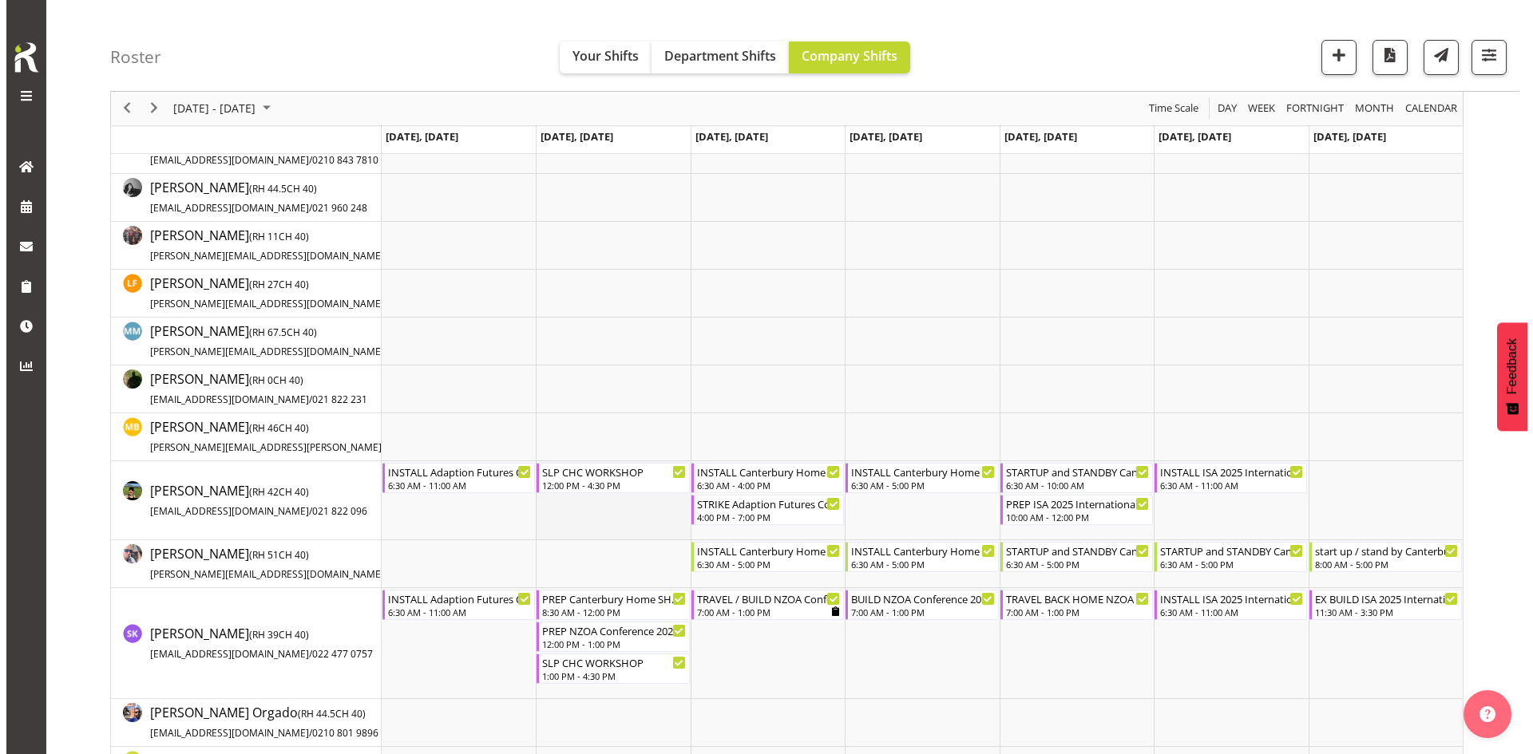
scroll to position [319, 0]
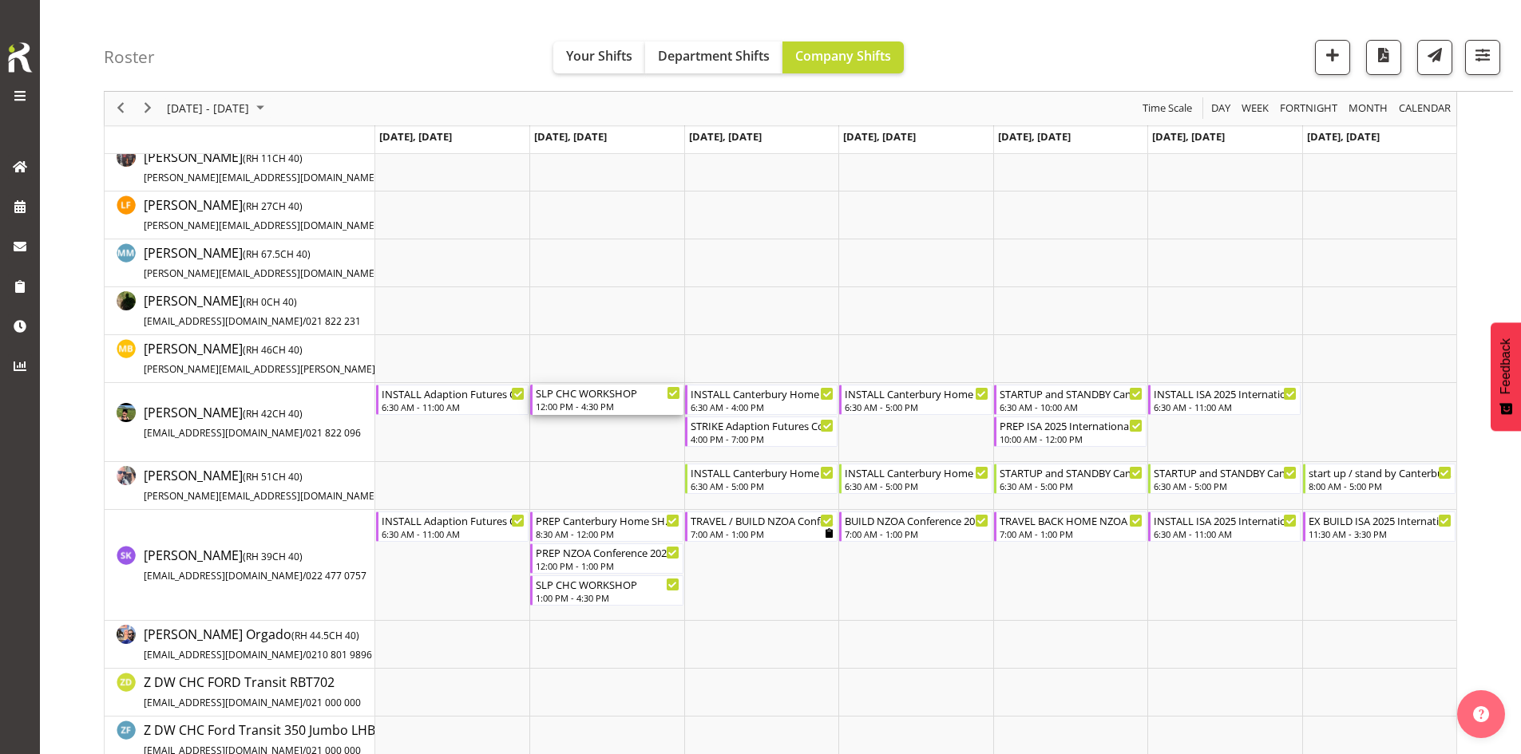
click at [603, 412] on div "12:00 PM - 4:30 PM" at bounding box center [608, 406] width 144 height 13
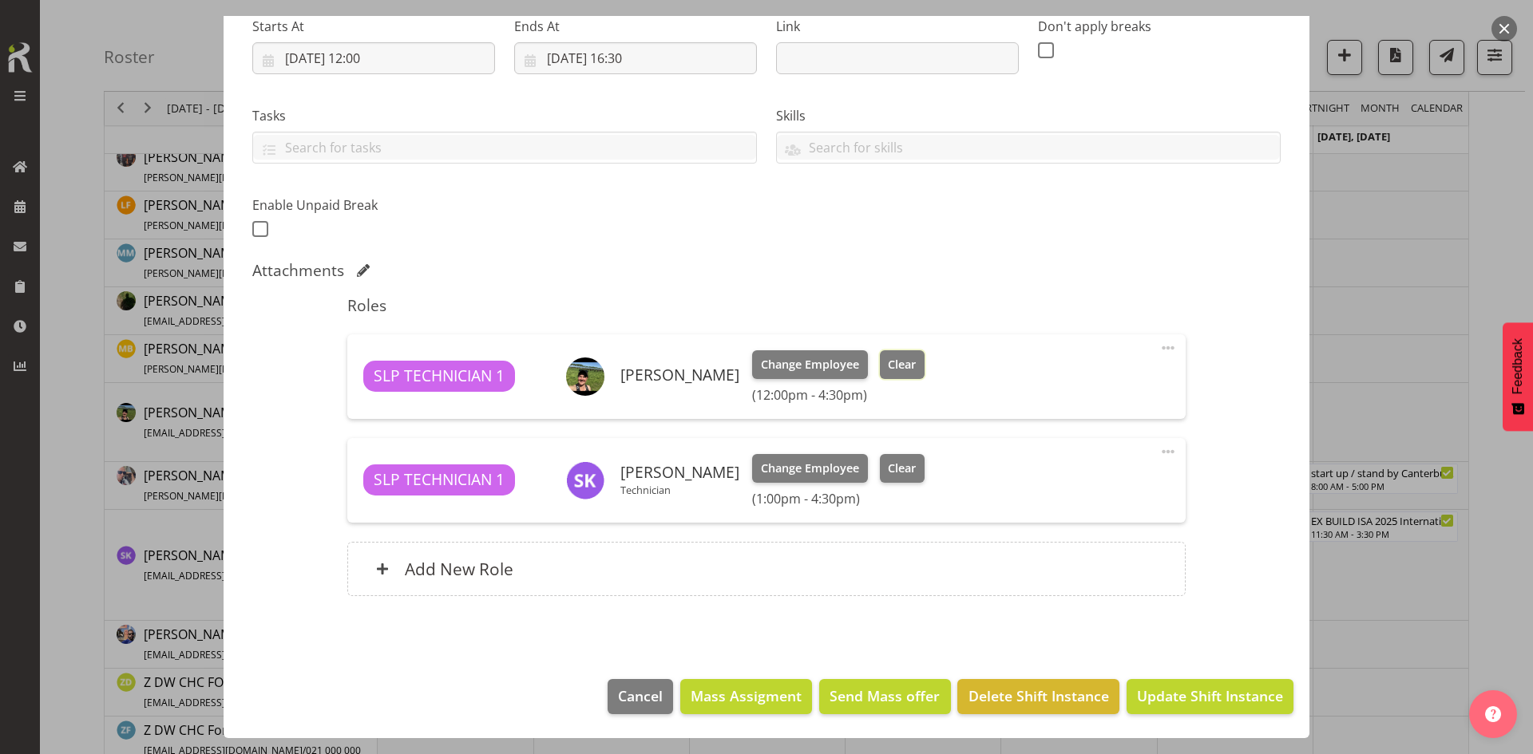
click at [920, 373] on button "Clear" at bounding box center [903, 364] width 46 height 29
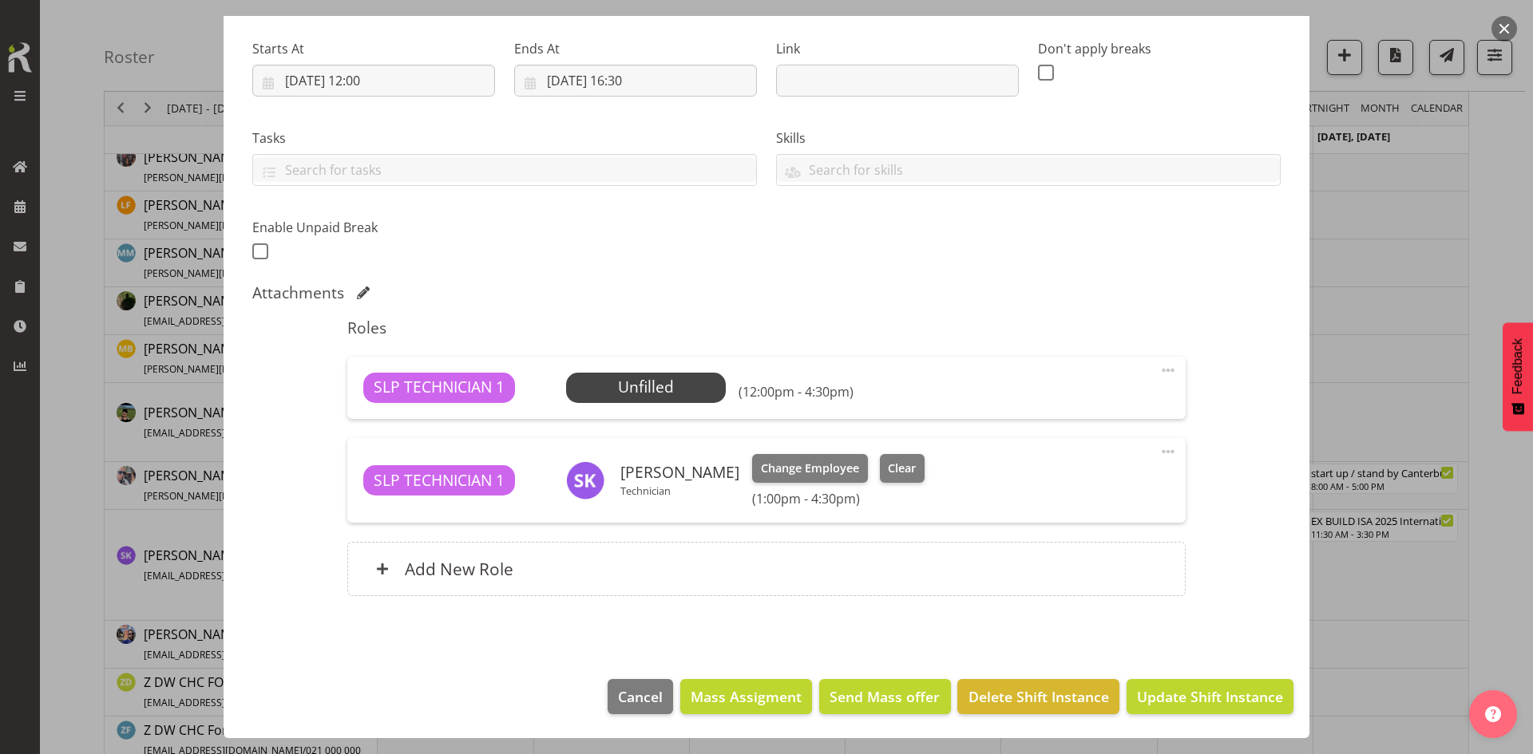
select select "45"
click at [1159, 364] on span at bounding box center [1167, 370] width 19 height 19
click at [1086, 458] on link "Delete" at bounding box center [1100, 463] width 153 height 29
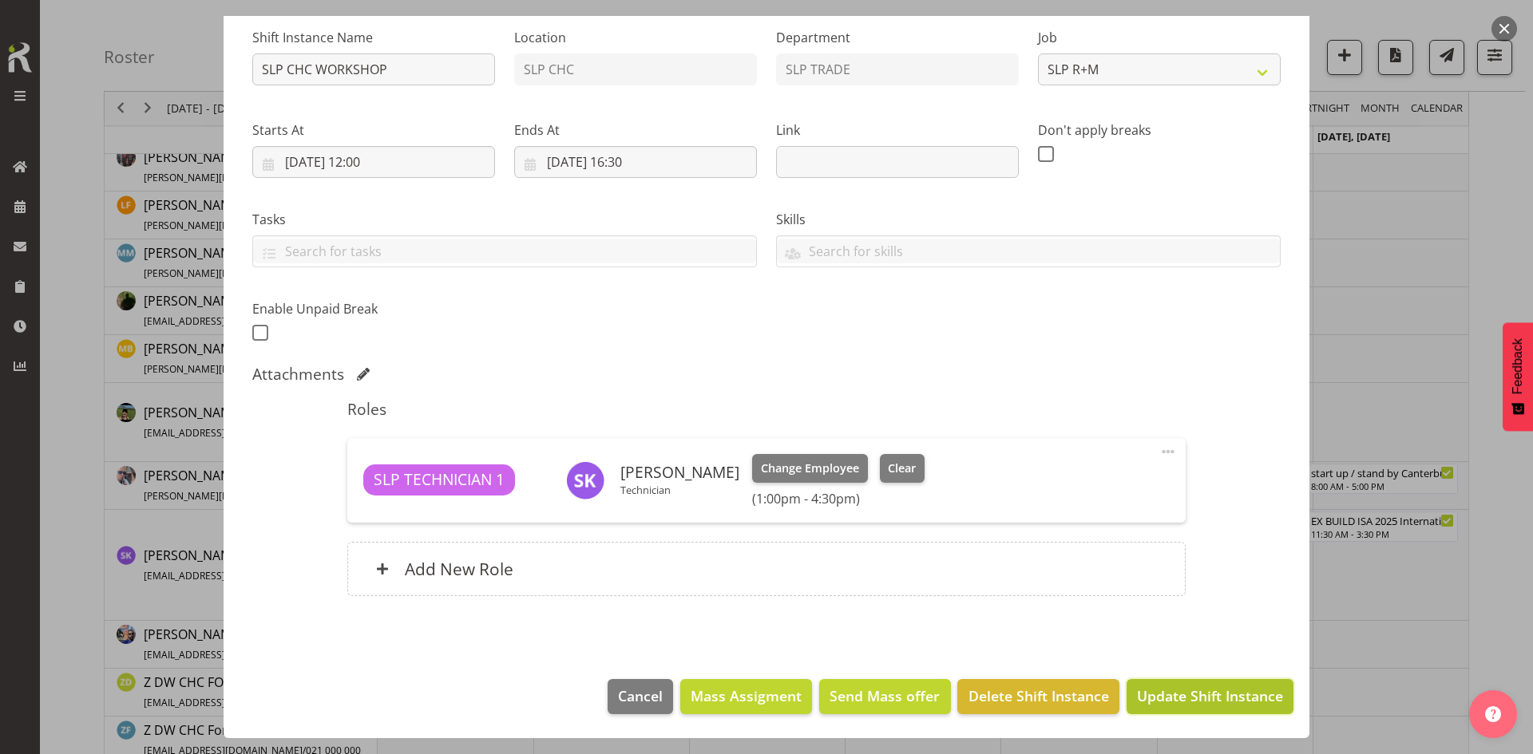
click at [1188, 682] on button "Update Shift Instance" at bounding box center [1209, 696] width 167 height 35
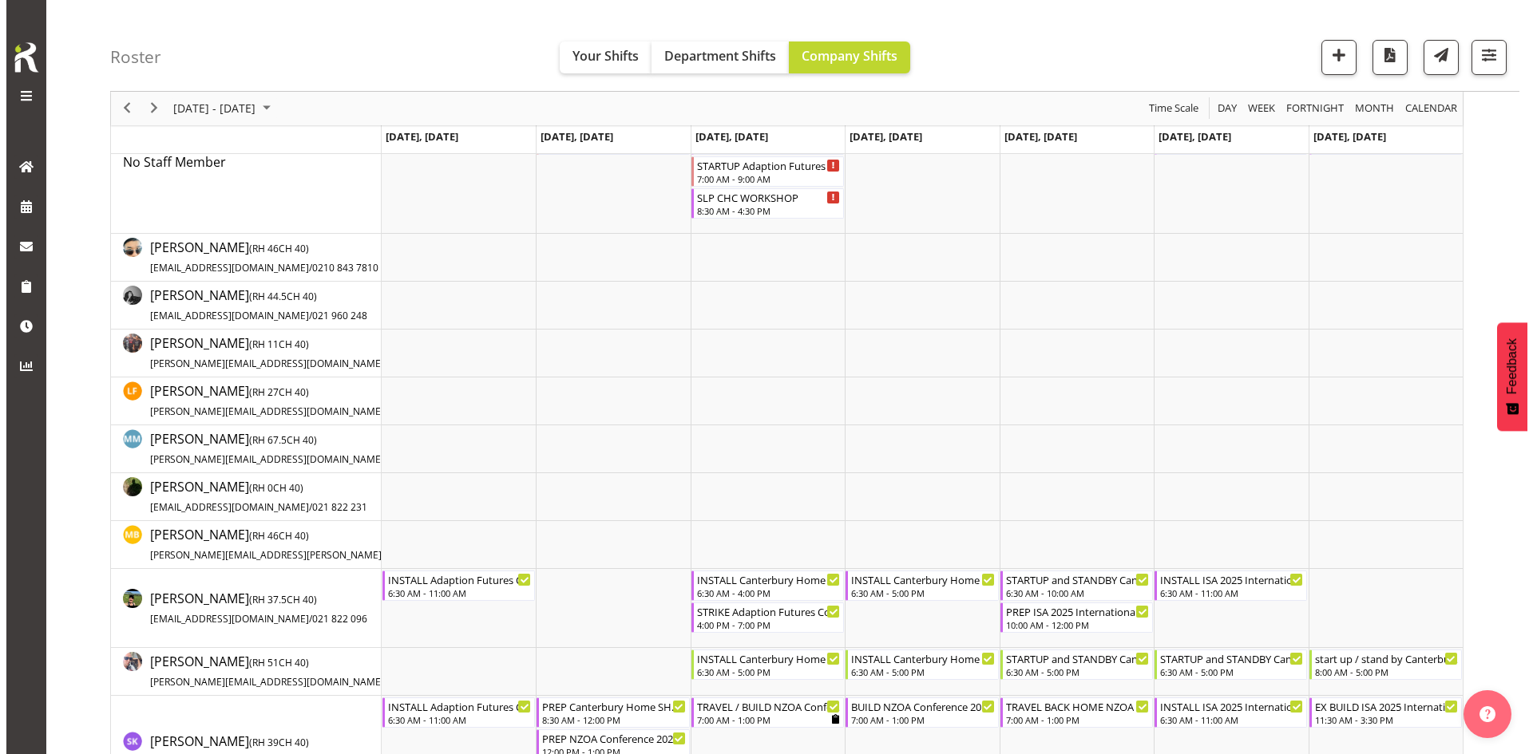
scroll to position [0, 0]
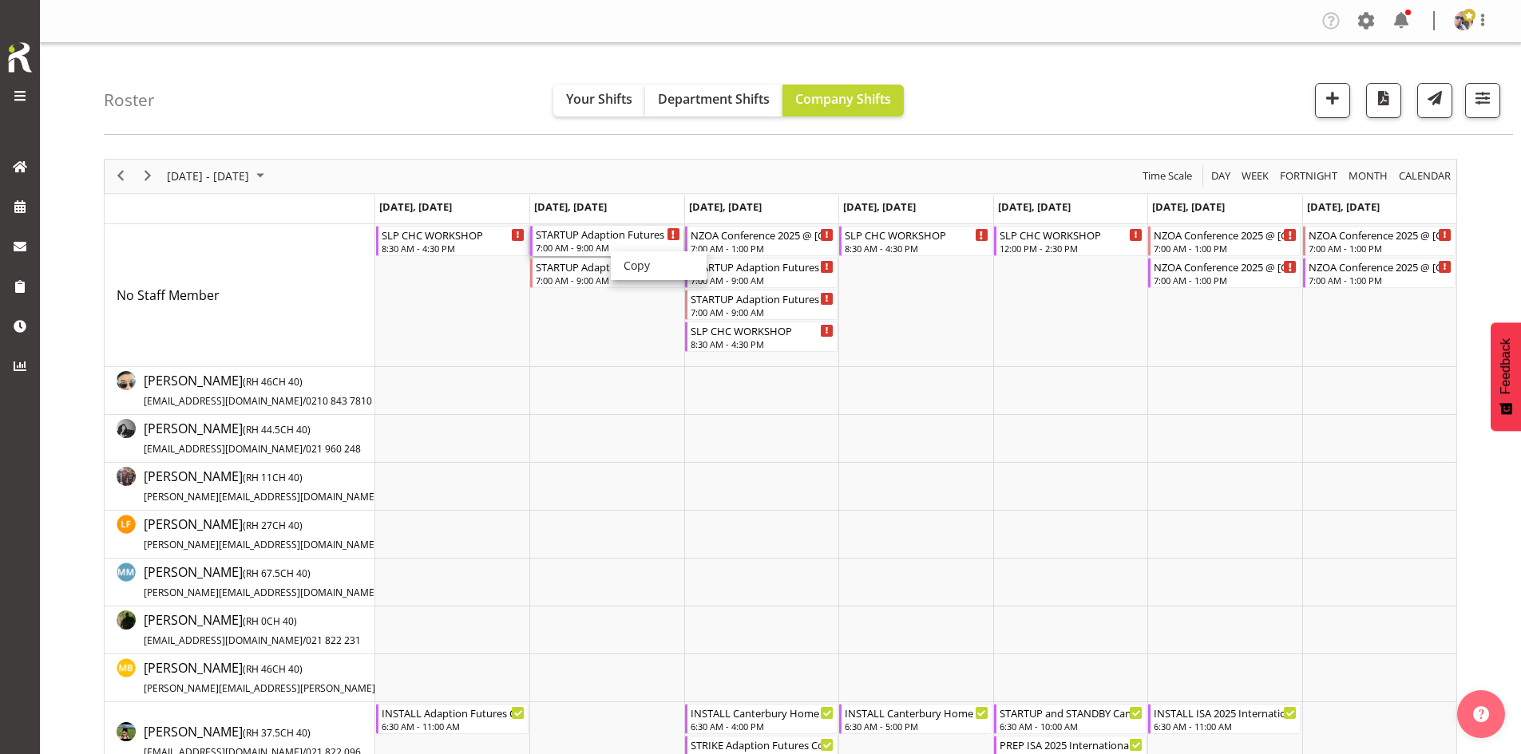
click at [584, 250] on div "7:00 AM - 9:00 AM" at bounding box center [608, 247] width 144 height 13
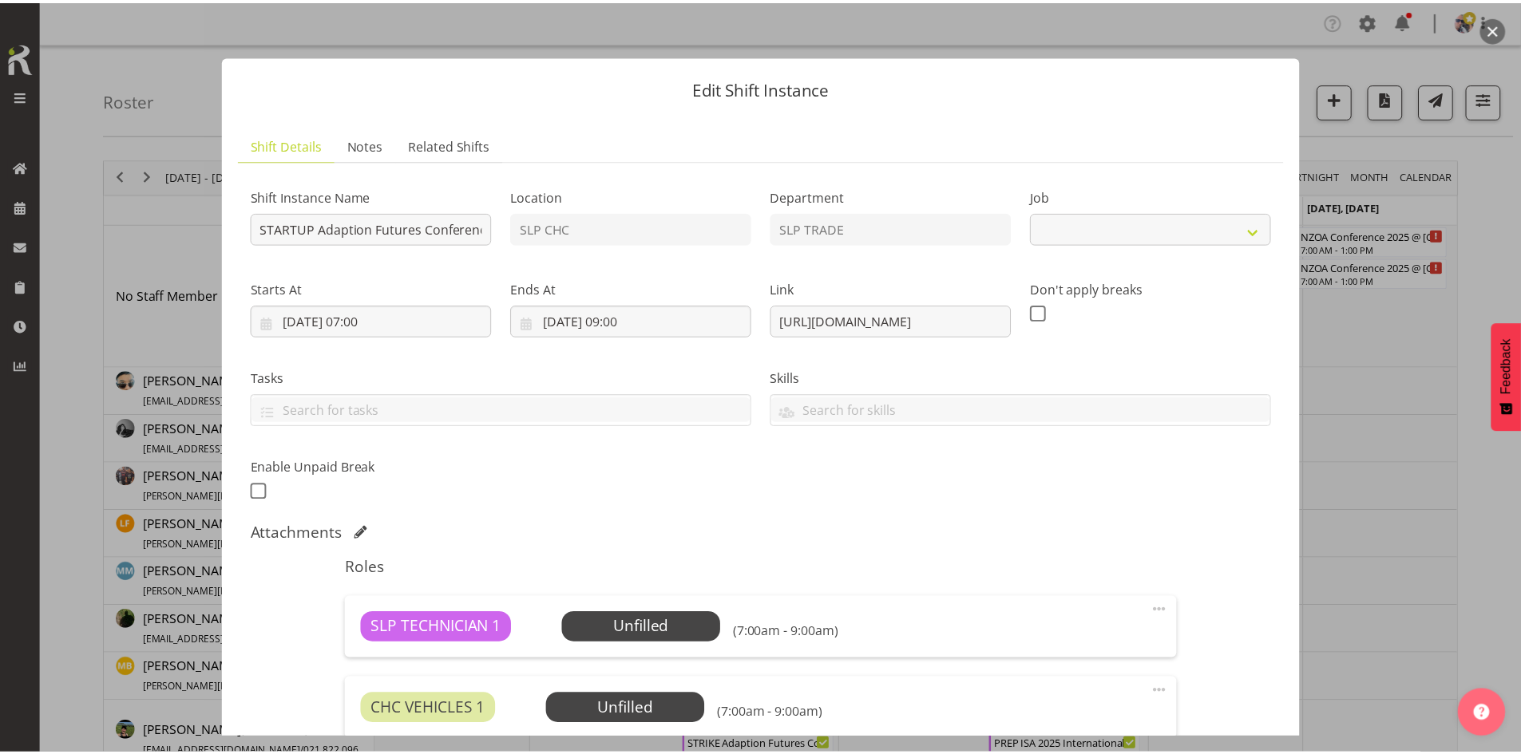
scroll to position [218, 0]
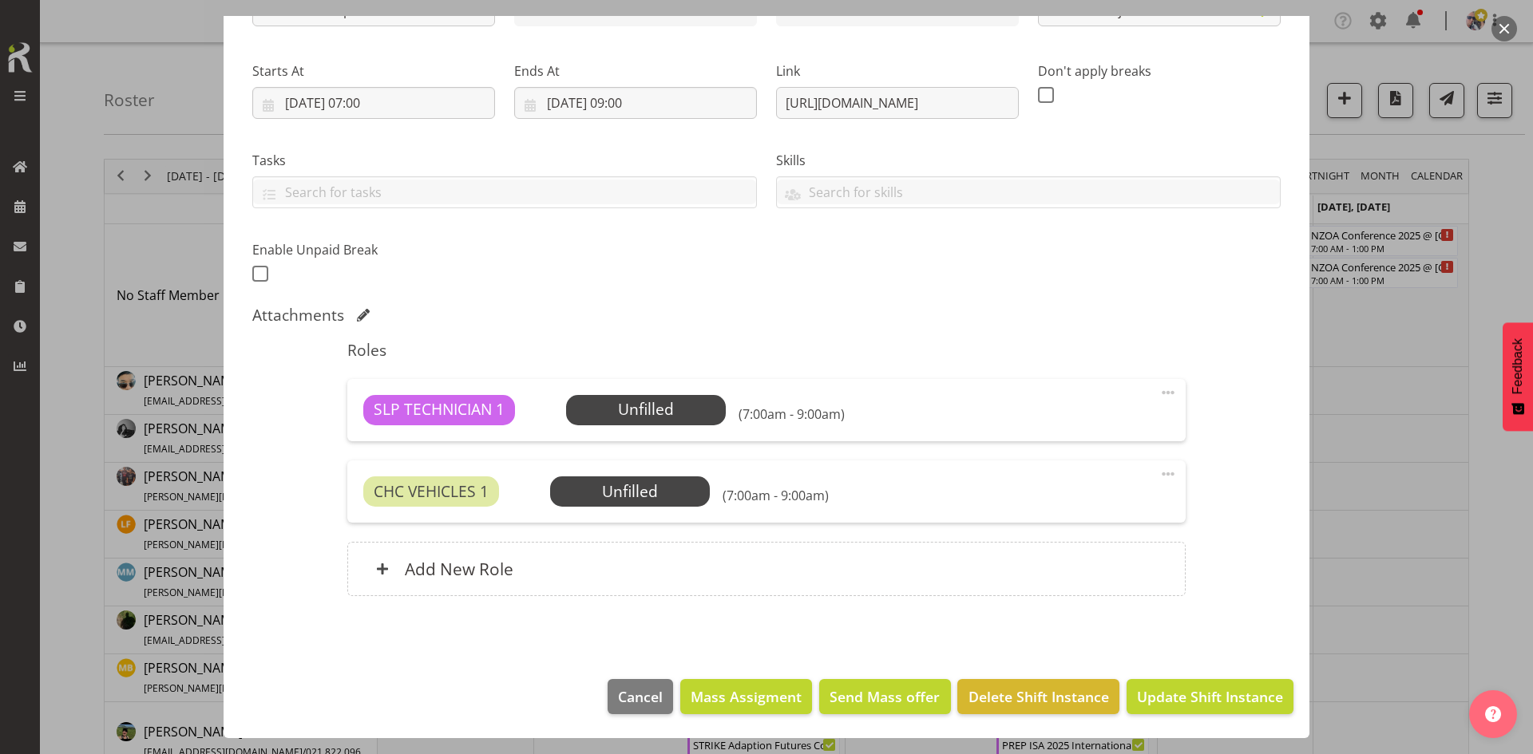
select select "10232"
click at [1043, 720] on footer "Cancel Mass Assigment Send Mass offer Delete Shift Instance Update Shift Instan…" at bounding box center [767, 700] width 1086 height 75
click at [1028, 696] on span "Delete Shift Instance" at bounding box center [1038, 697] width 140 height 21
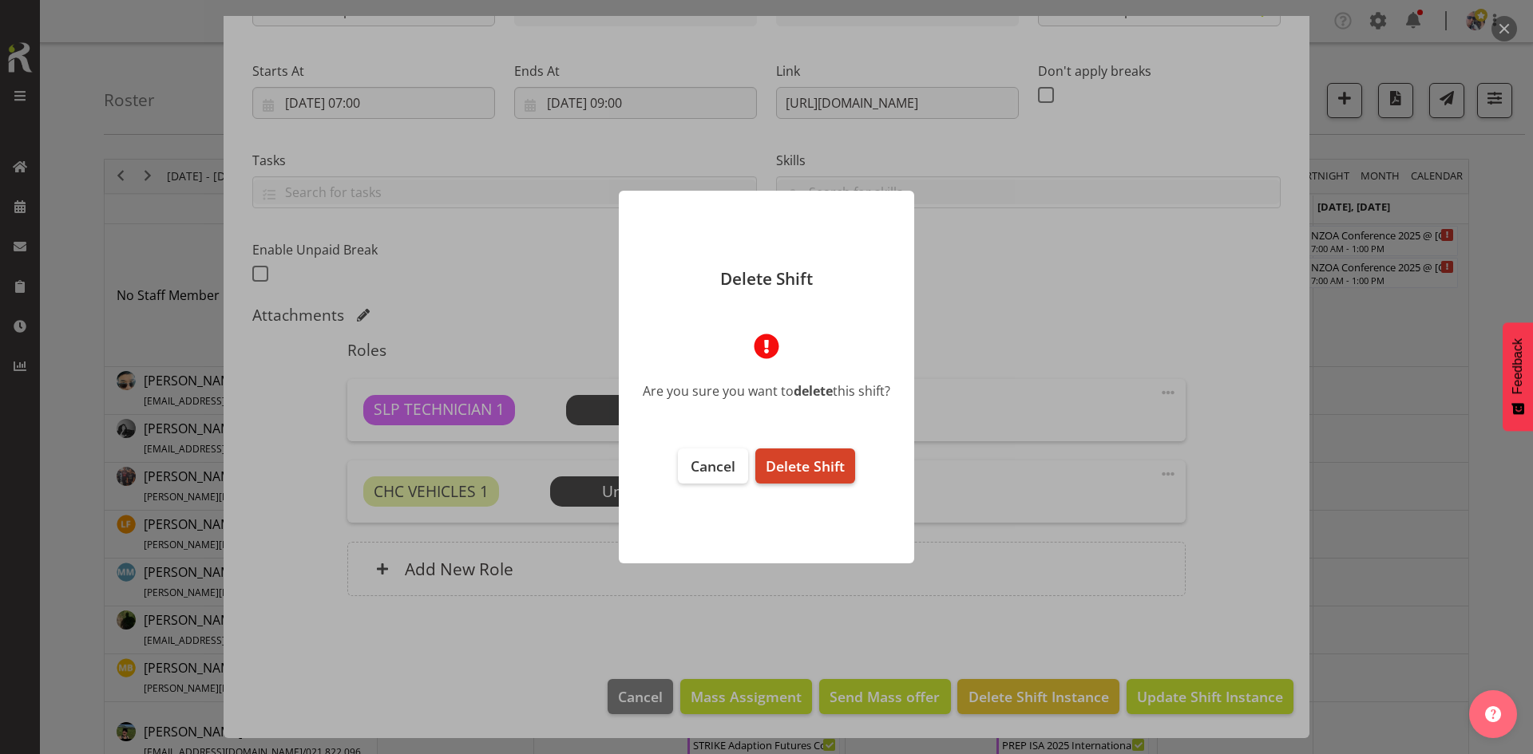
click at [792, 477] on button "Delete Shift" at bounding box center [805, 466] width 100 height 35
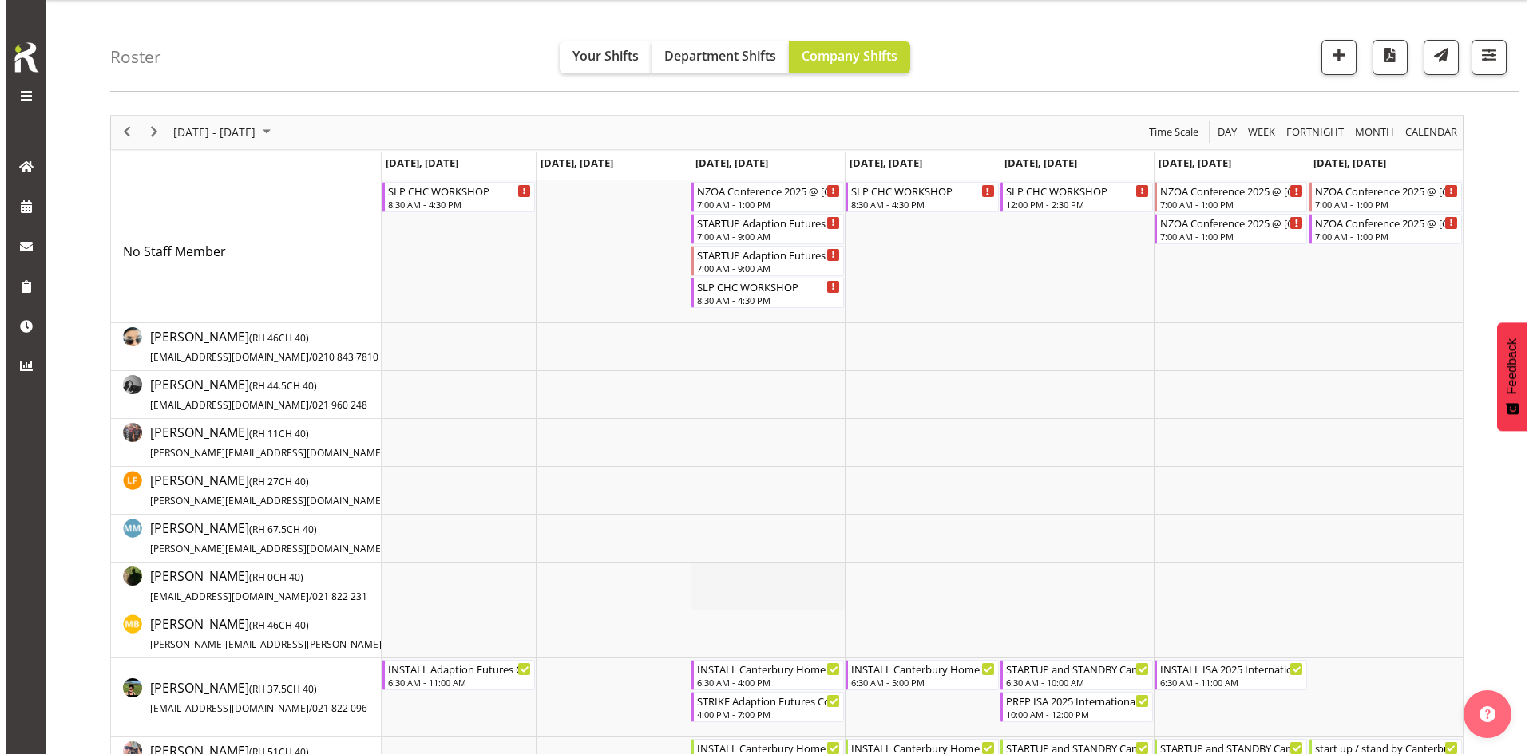
scroll to position [0, 0]
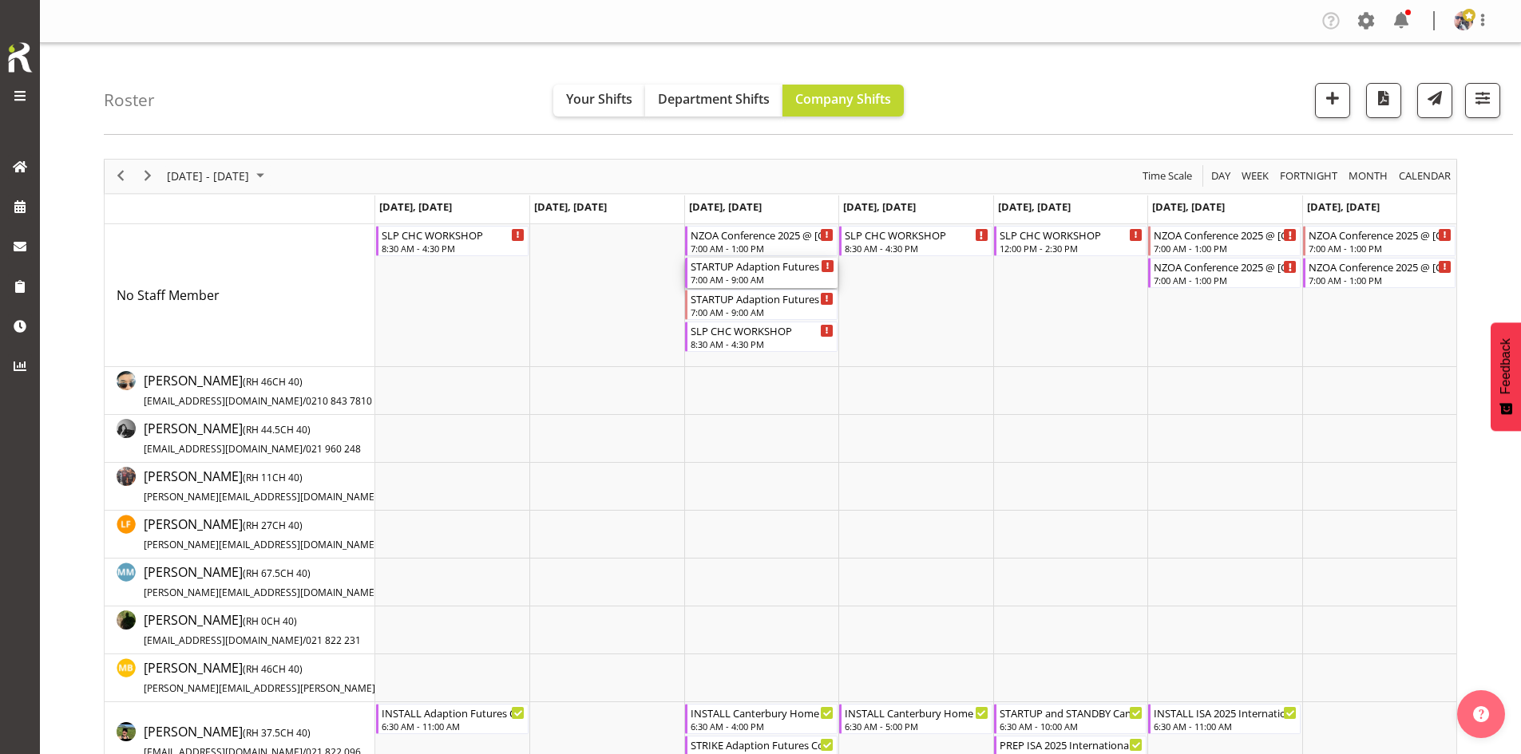
click at [757, 263] on div "STARTUP Adaption Futures Conference 25 @ [PERSON_NAME]" at bounding box center [763, 266] width 144 height 16
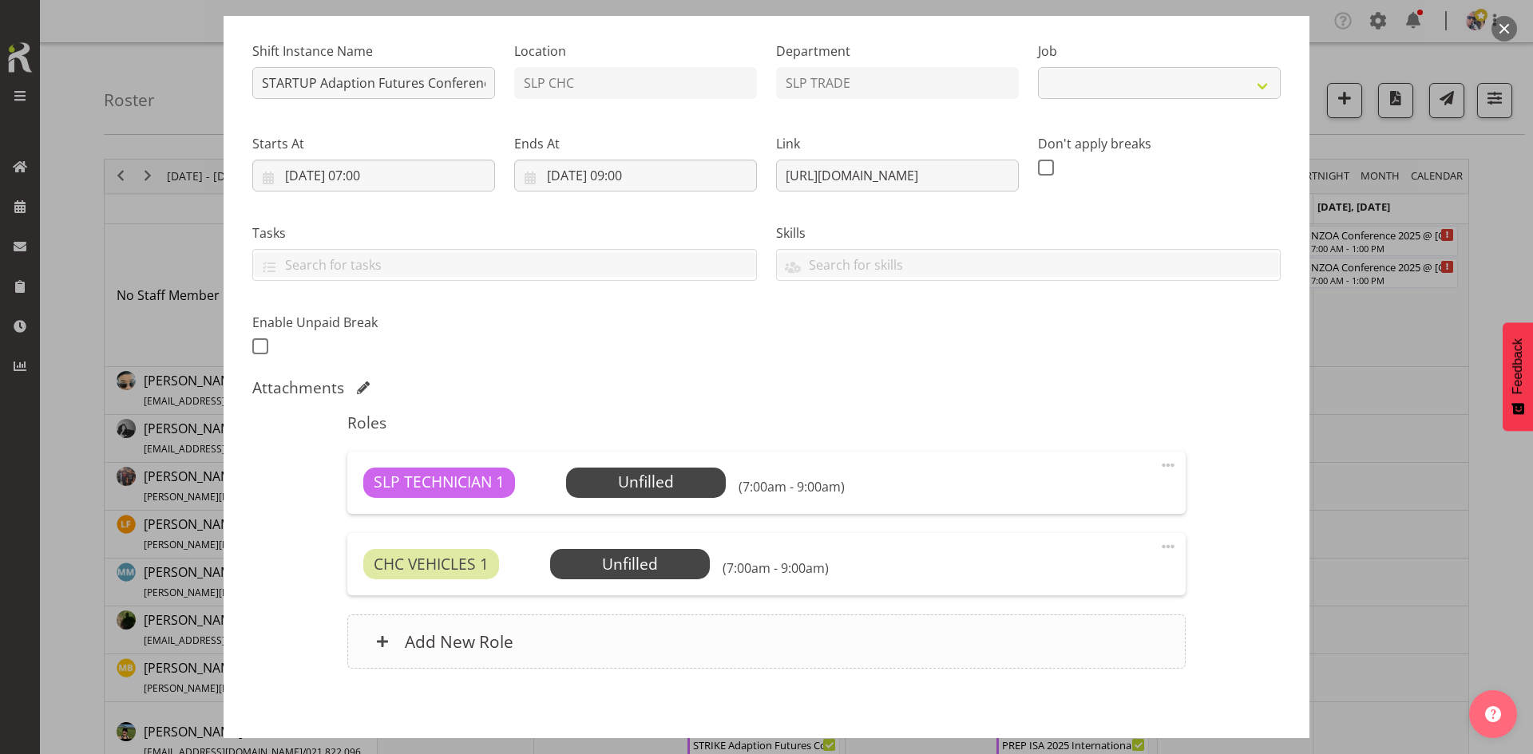
scroll to position [218, 0]
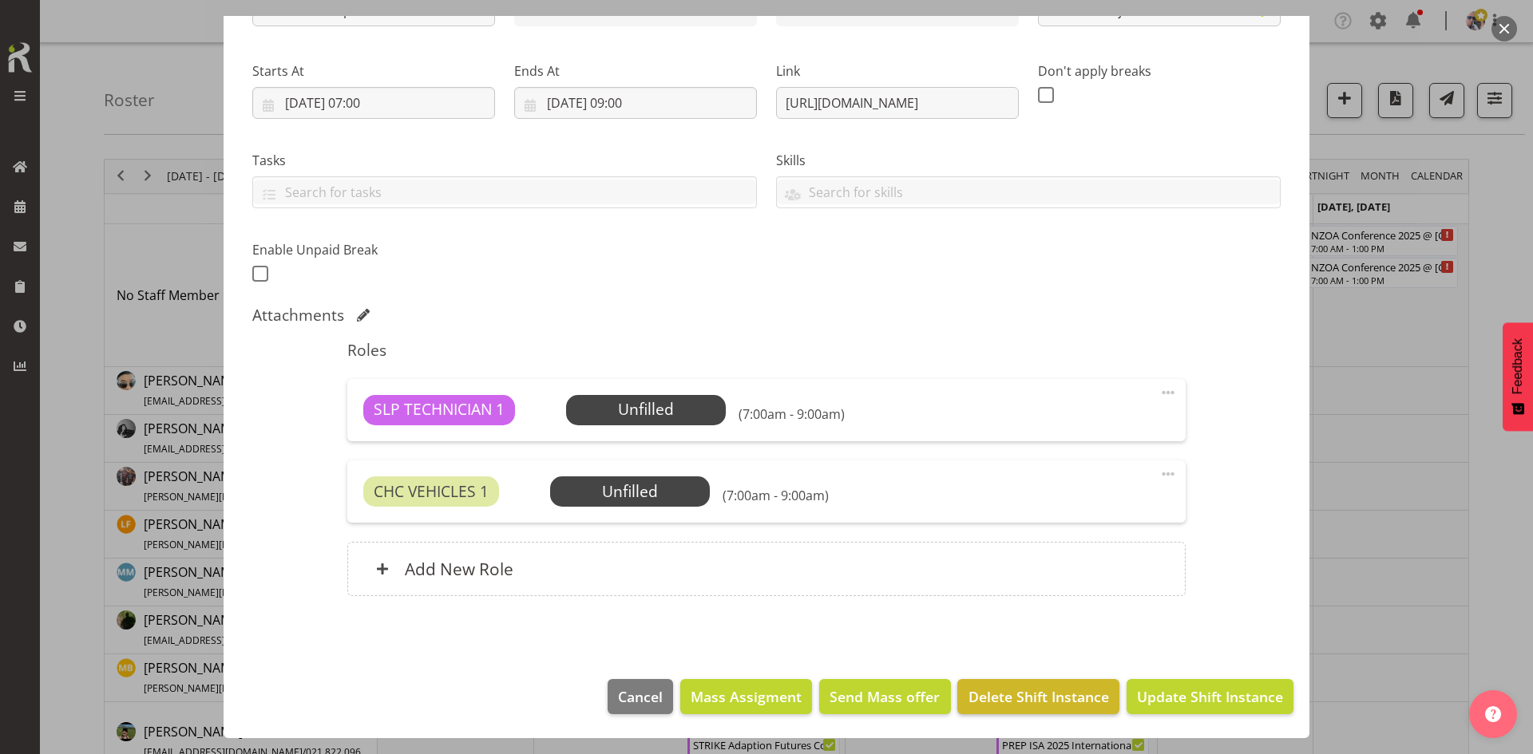
select select "10232"
click at [997, 689] on span "Delete Shift Instance" at bounding box center [1038, 697] width 140 height 21
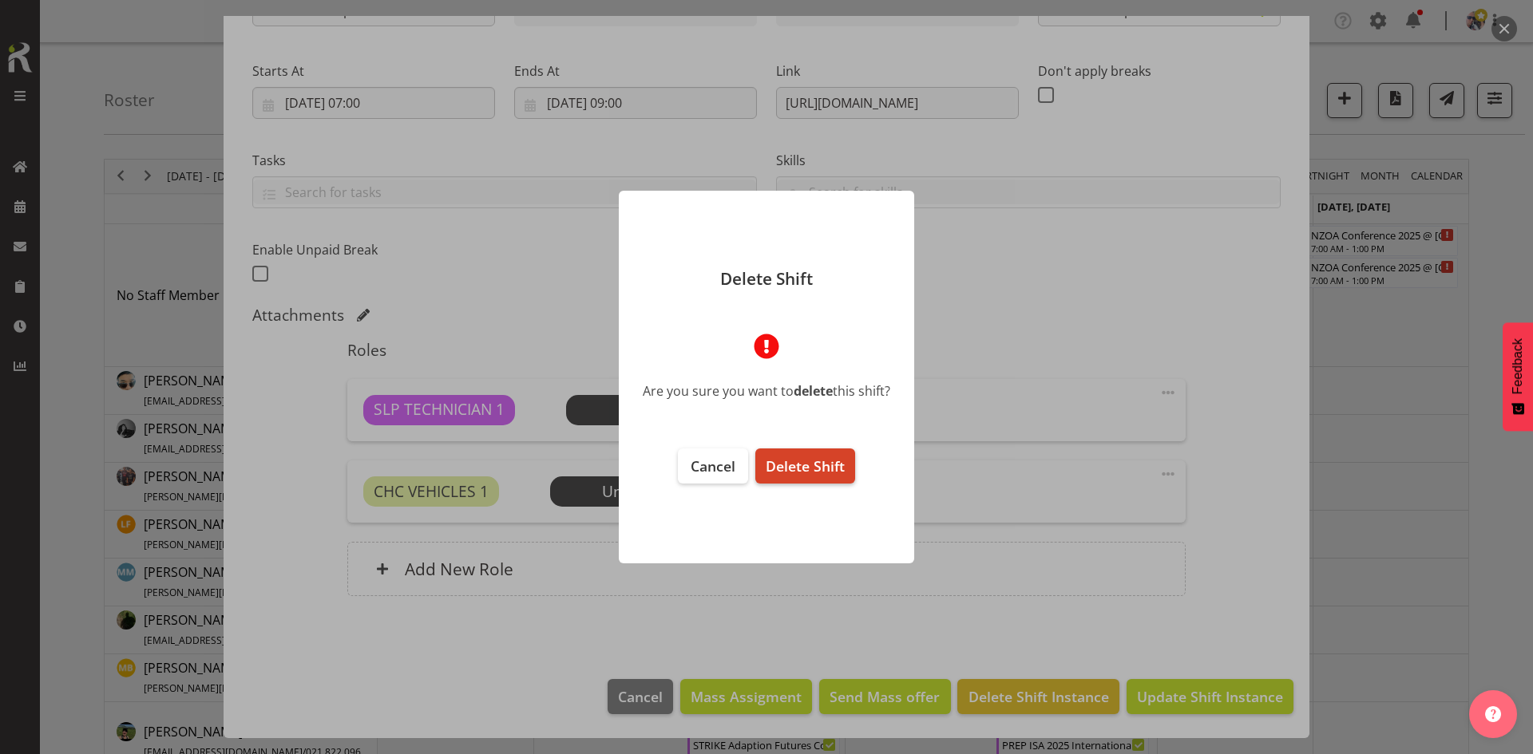
click at [789, 462] on span "Delete Shift" at bounding box center [805, 466] width 79 height 19
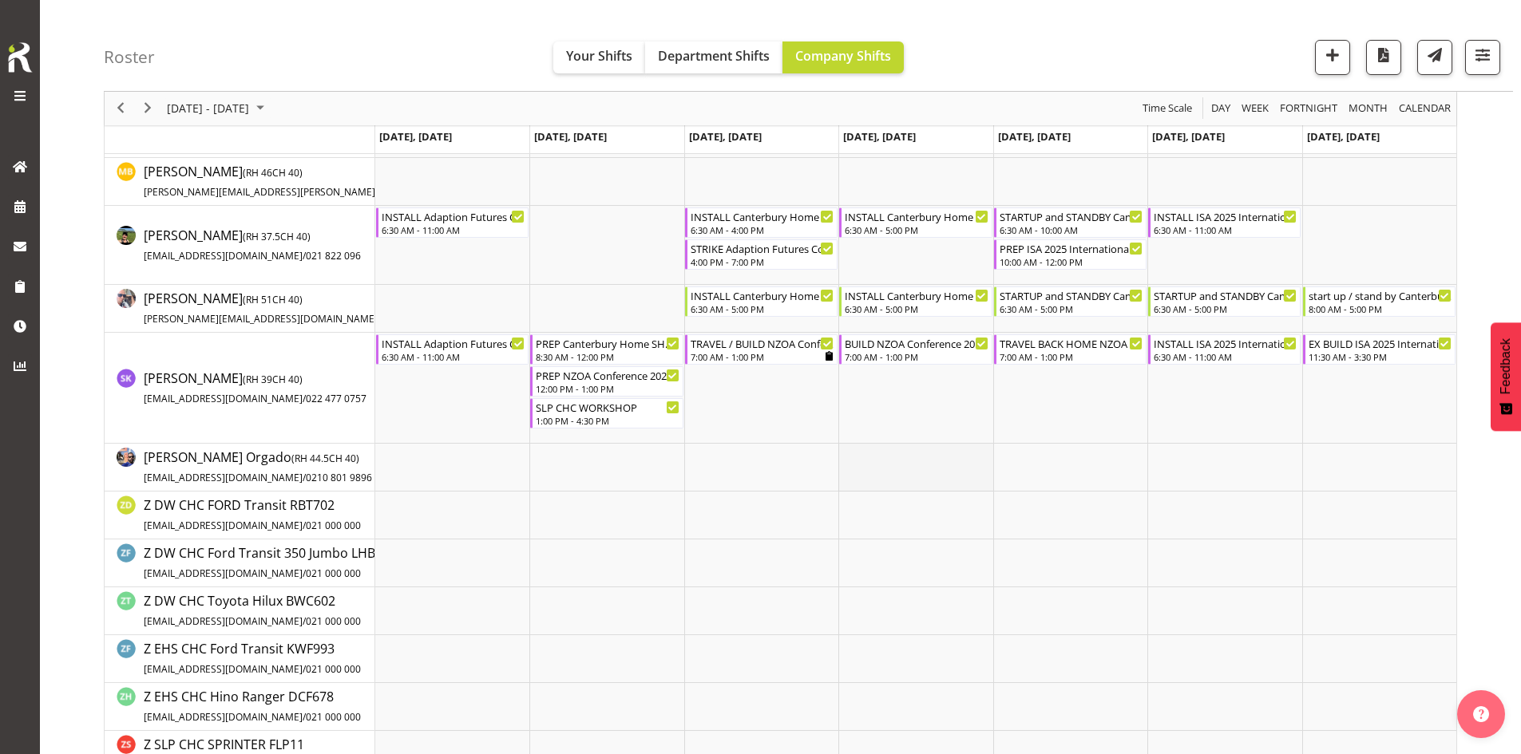
scroll to position [0, 0]
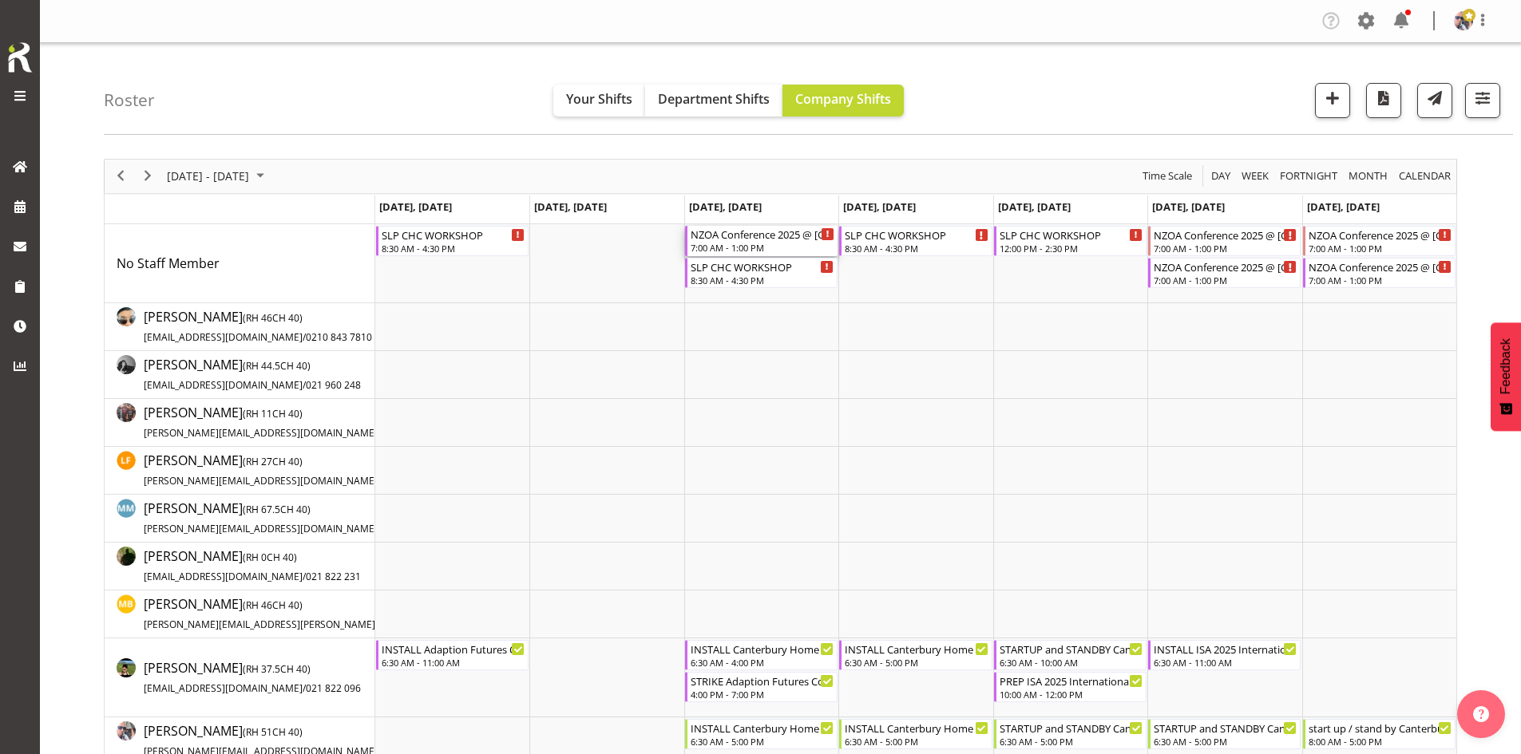
click at [765, 242] on div "NZOA Conference 2025 @ [GEOGRAPHIC_DATA] On SIte @ 0800 7:00 AM - 1:00 PM" at bounding box center [763, 241] width 144 height 30
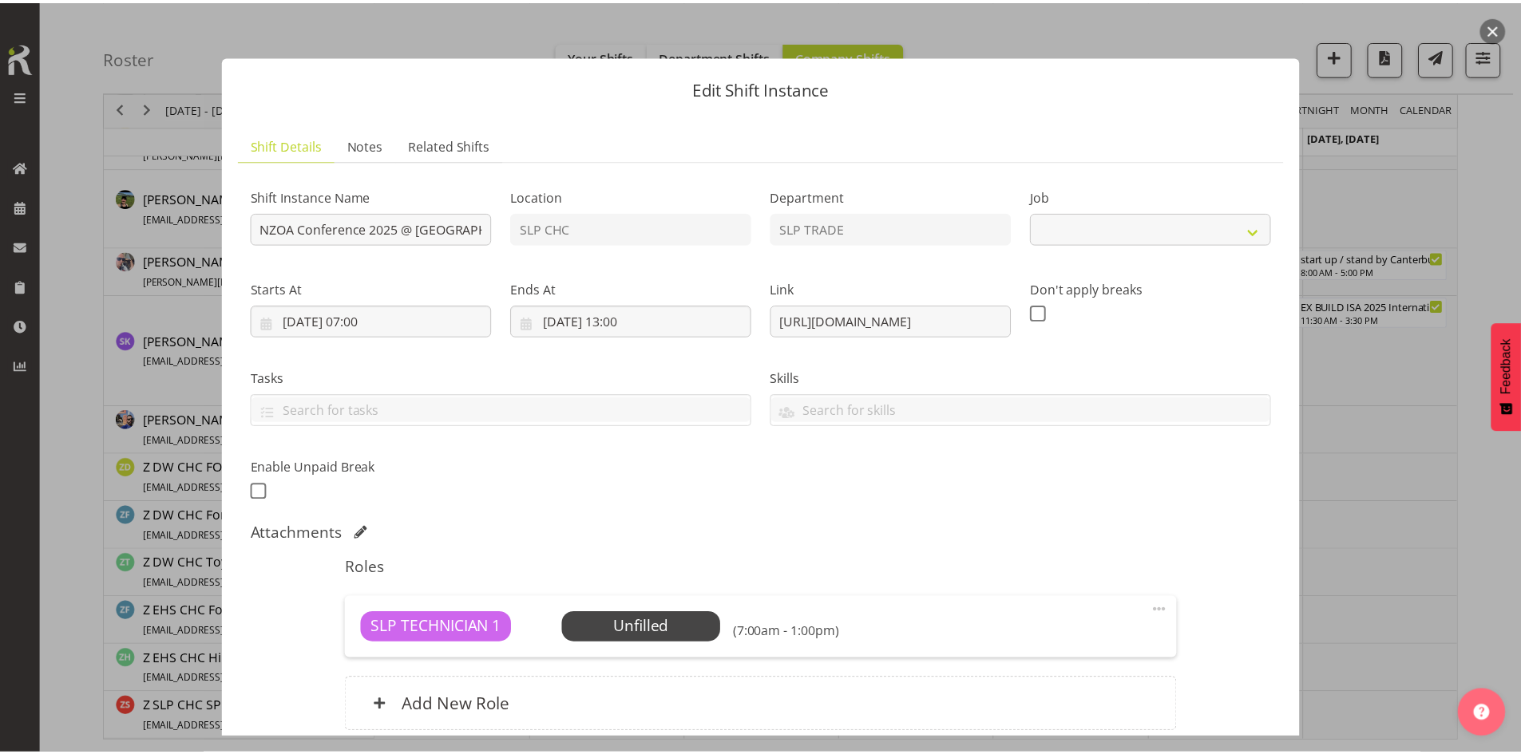
scroll to position [137, 0]
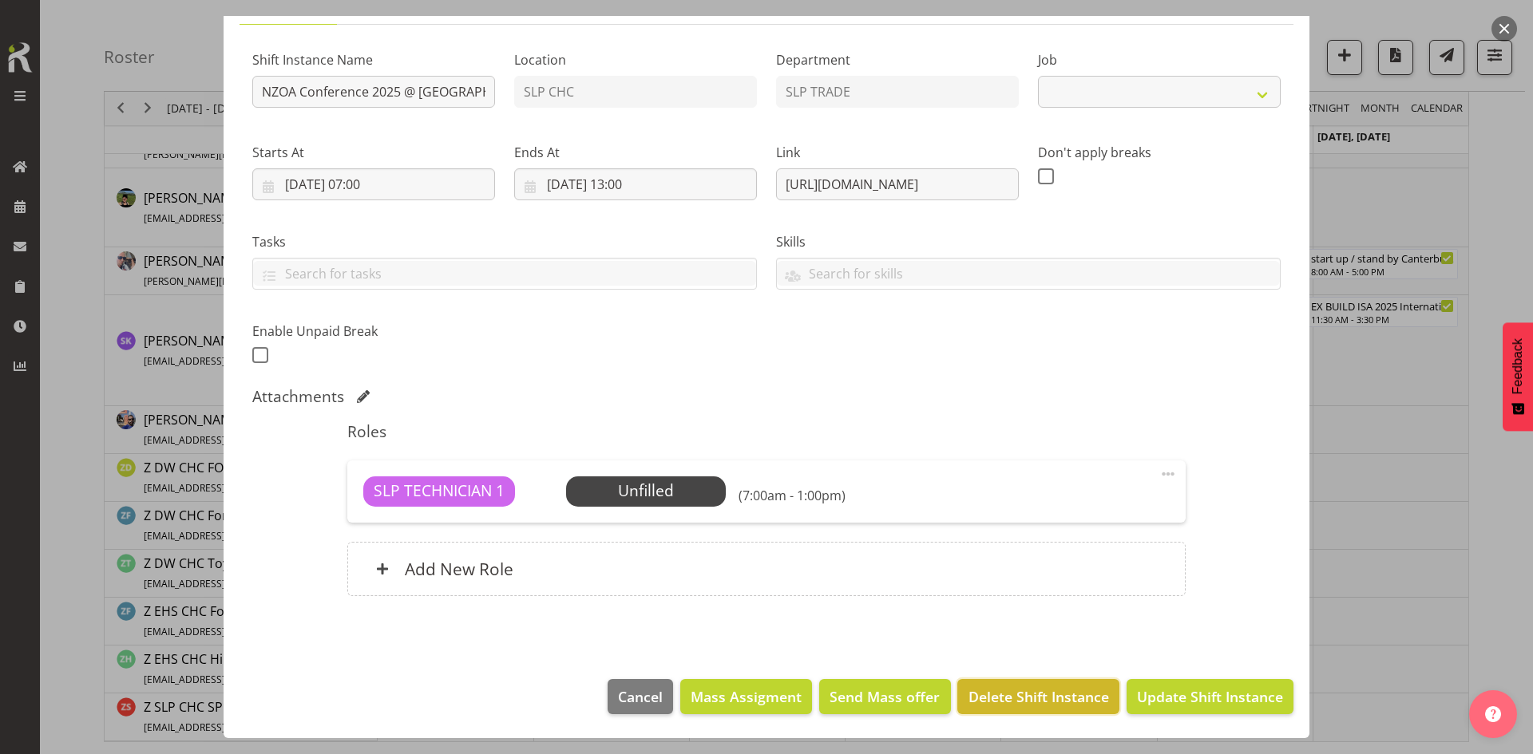
click at [1015, 691] on span "Delete Shift Instance" at bounding box center [1038, 697] width 140 height 21
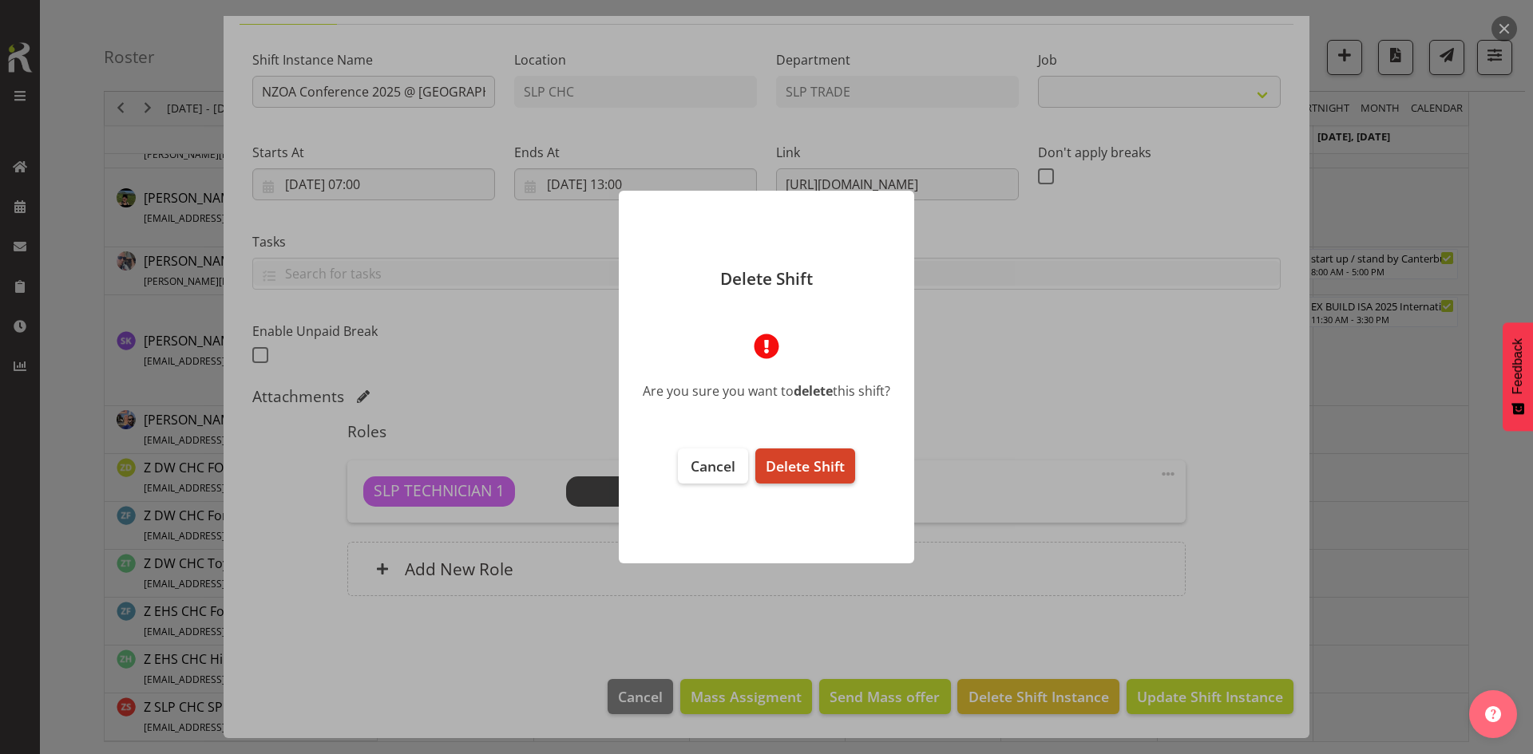
click at [830, 485] on footer "Cancel Delete Shift" at bounding box center [766, 498] width 295 height 131
click at [832, 465] on span "Delete Shift" at bounding box center [805, 466] width 79 height 19
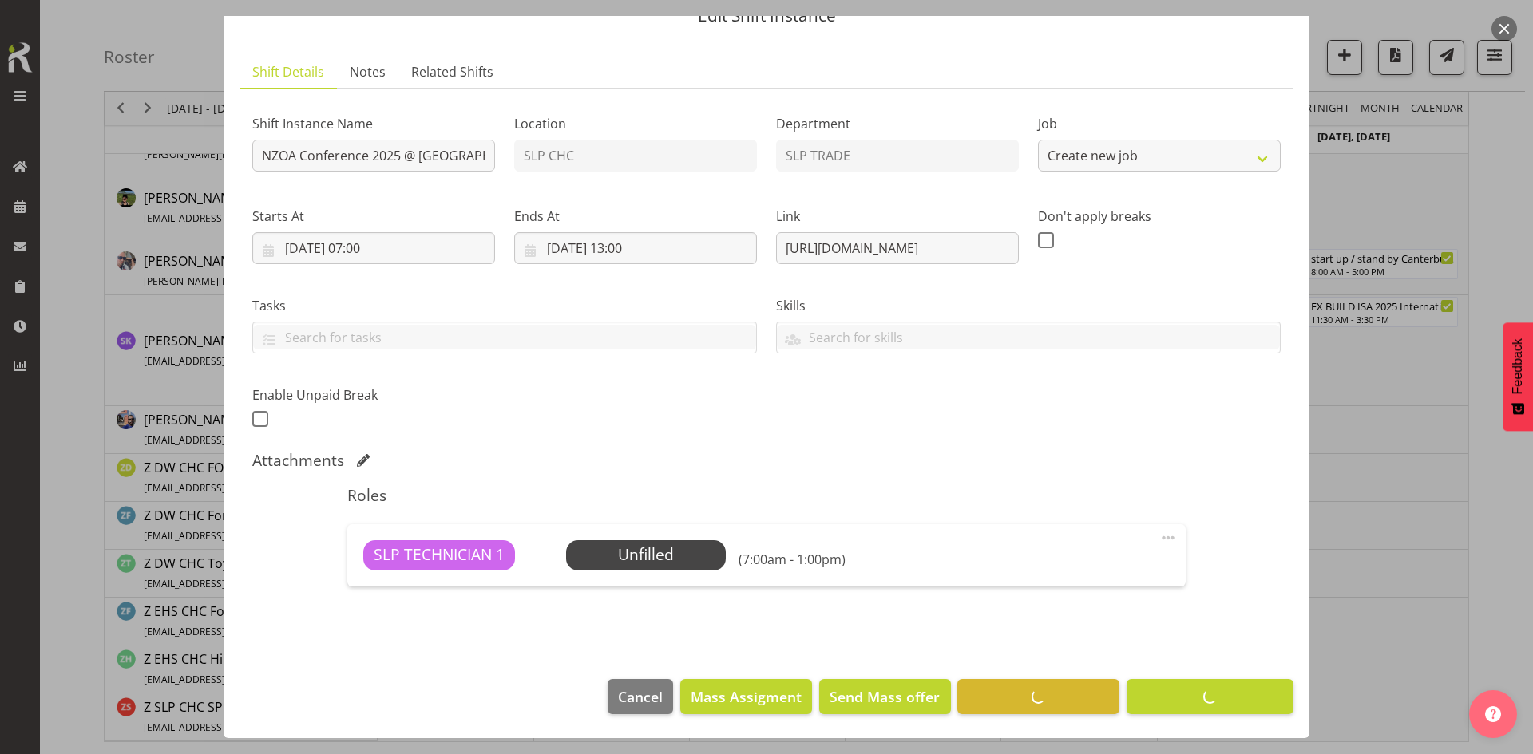
select select "10465"
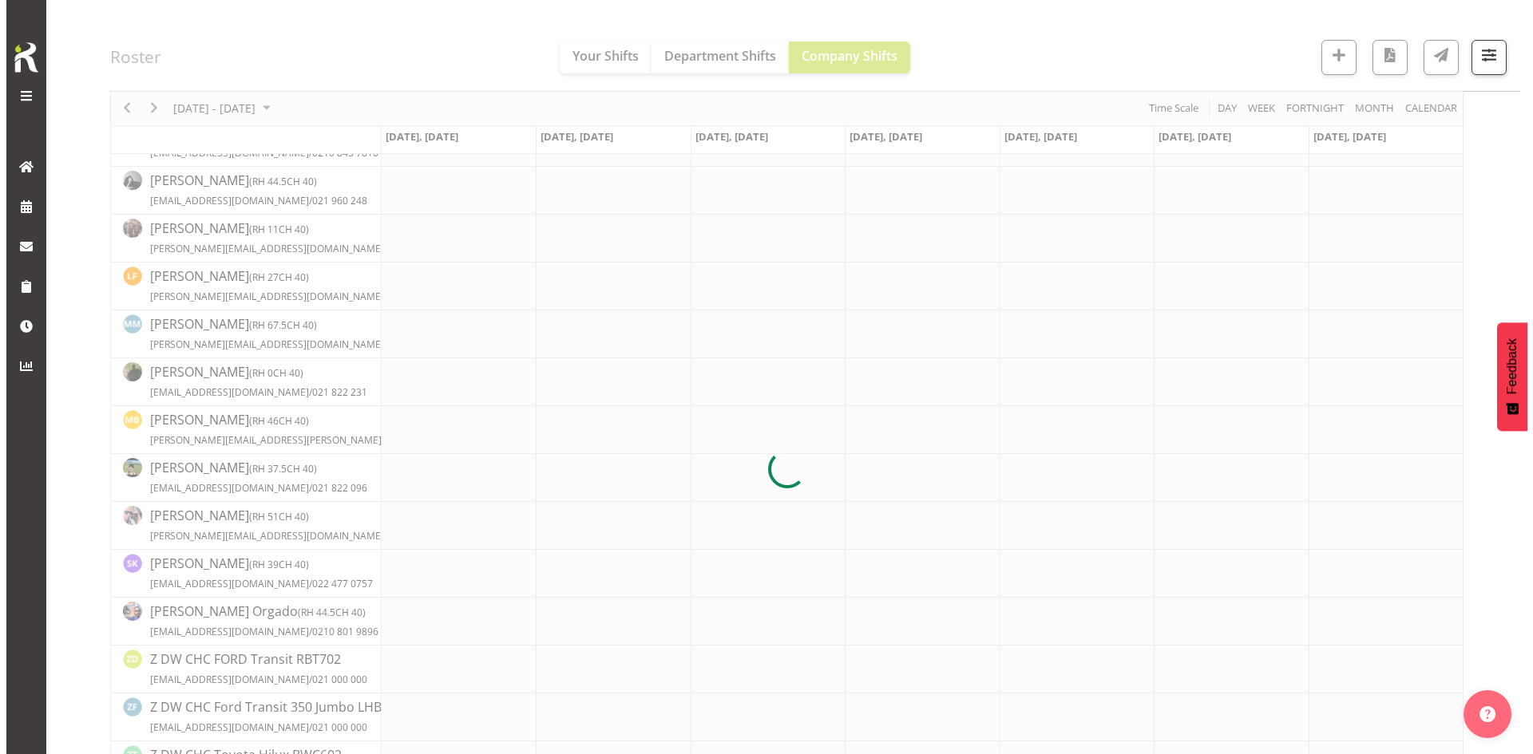
scroll to position [0, 0]
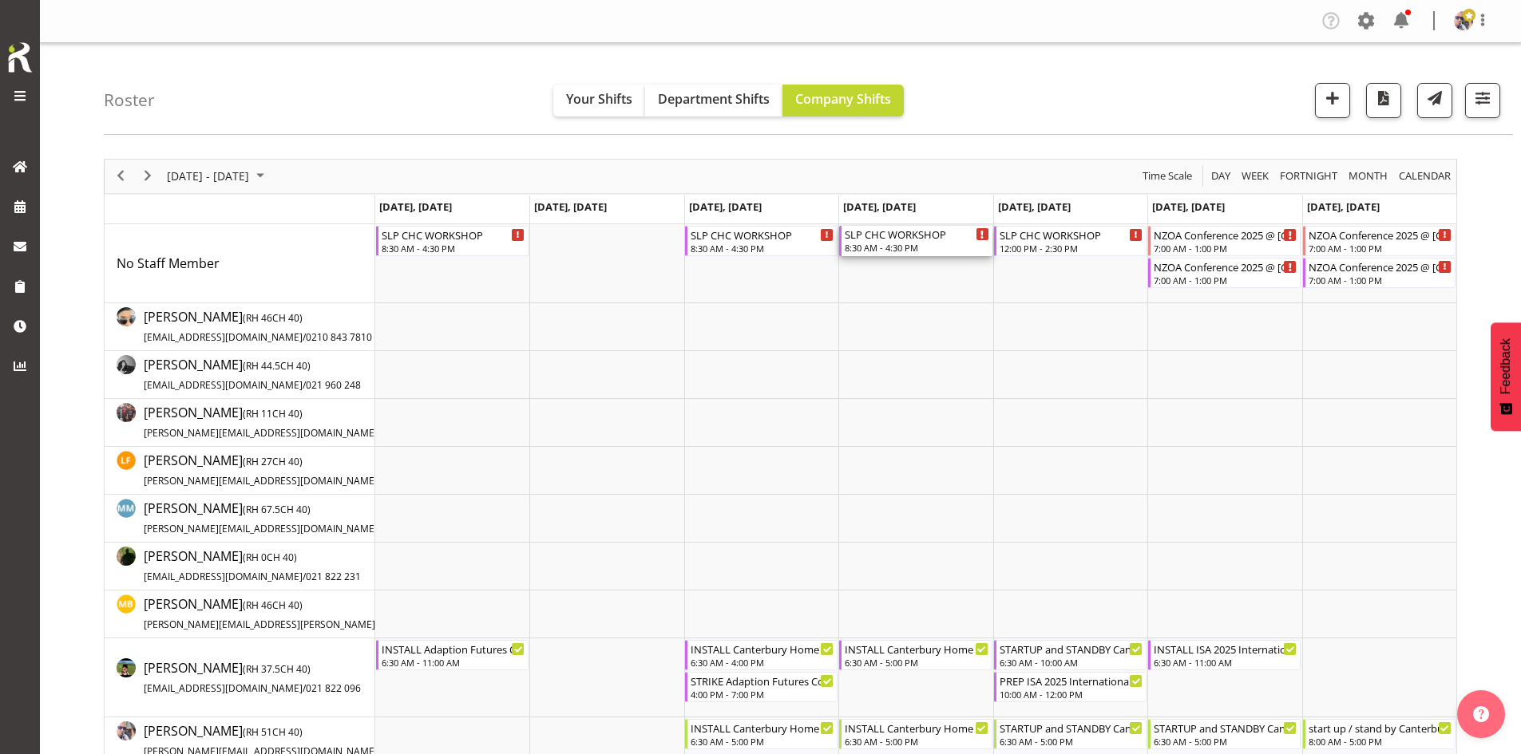
click at [904, 239] on div "SLP CHC WORKSHOP" at bounding box center [917, 234] width 144 height 16
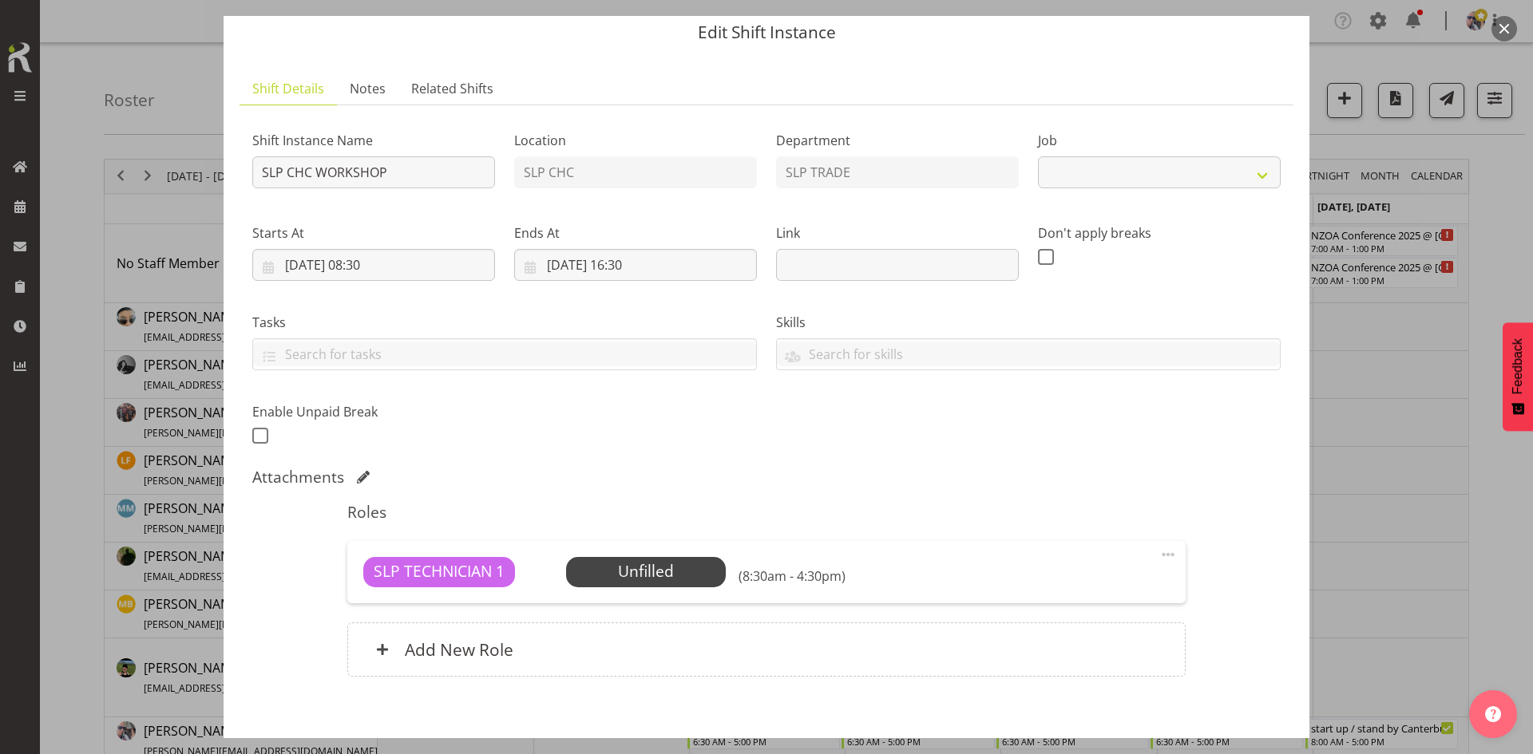
scroll to position [137, 0]
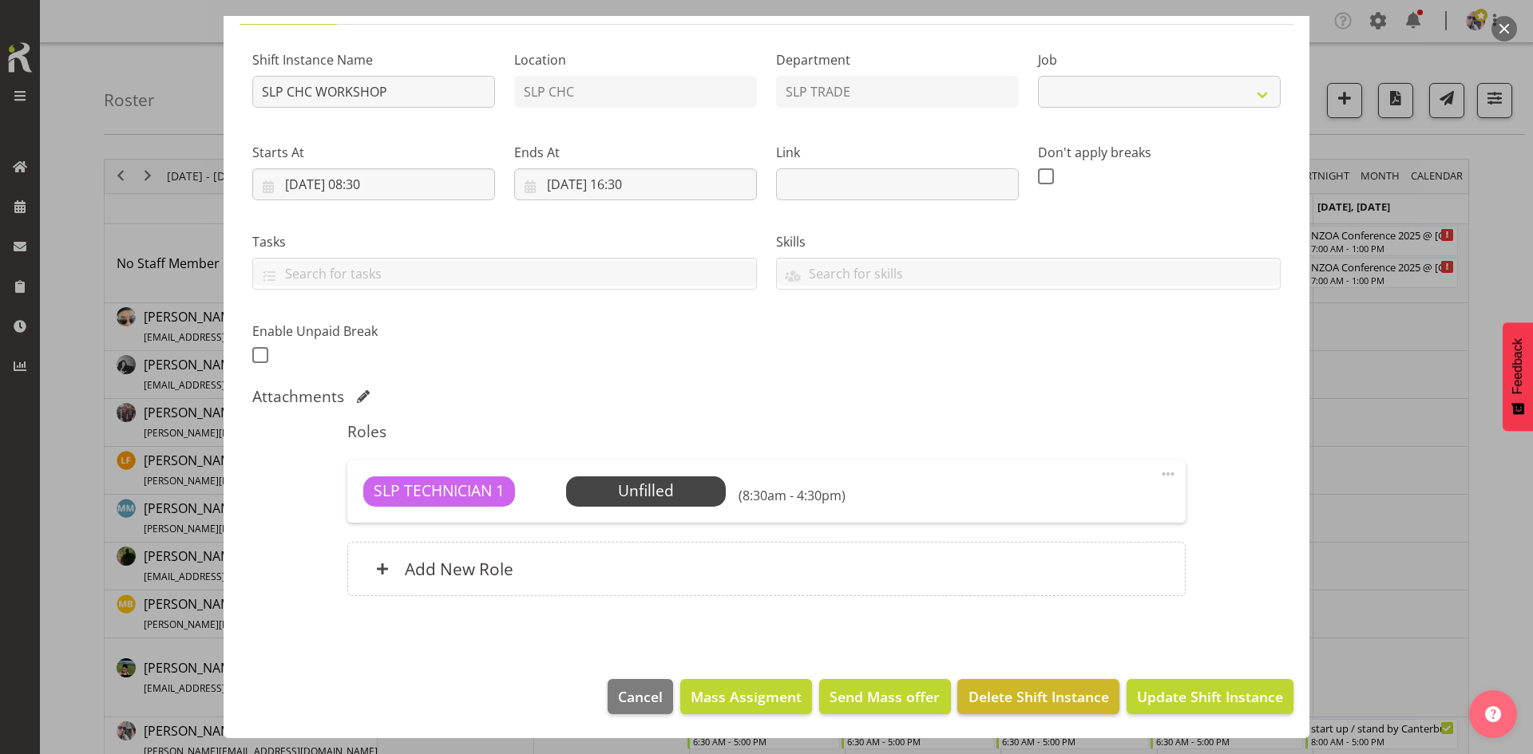
click at [1028, 683] on button "Delete Shift Instance" at bounding box center [1037, 696] width 161 height 35
select select "45"
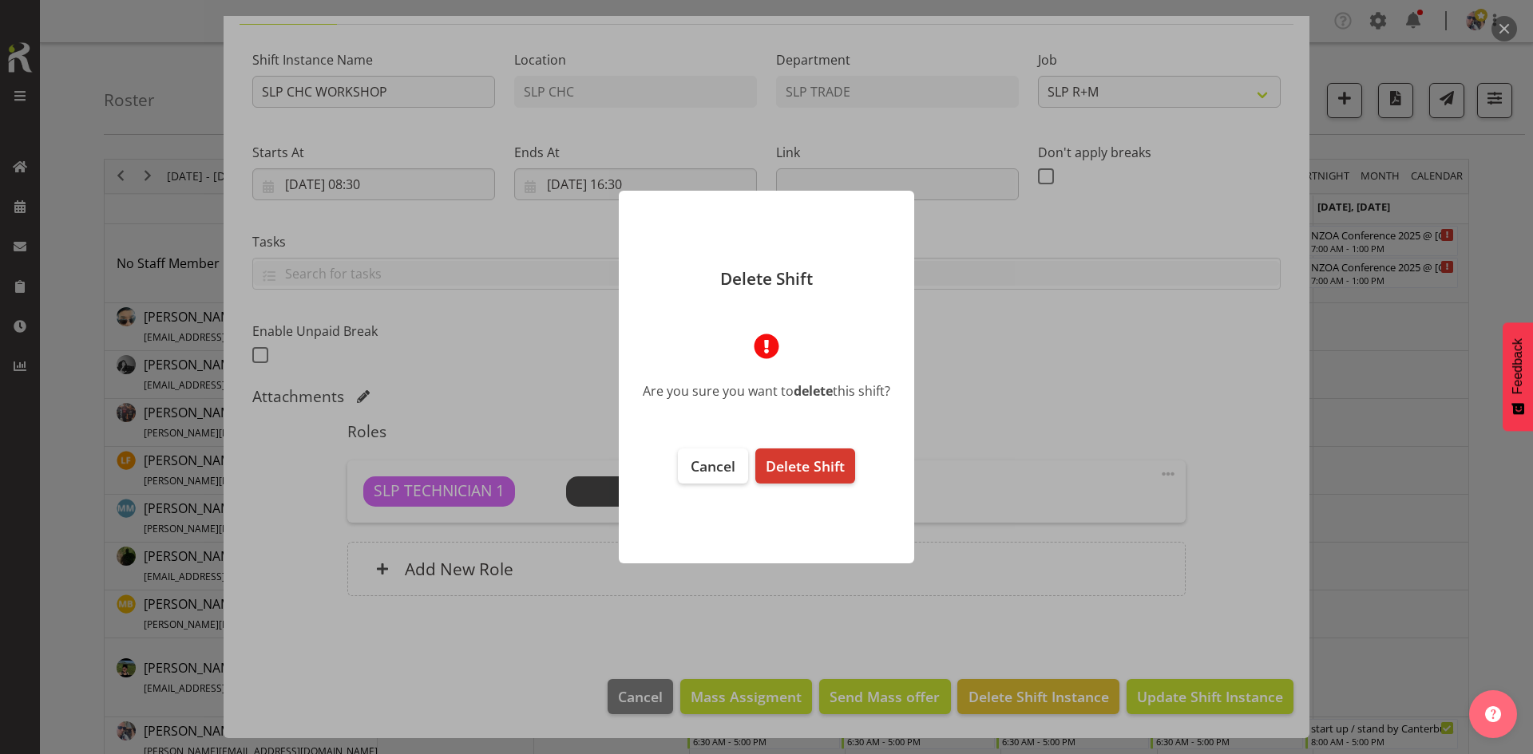
click at [855, 451] on footer "Cancel Delete Shift" at bounding box center [766, 498] width 295 height 131
click at [844, 455] on button "Delete Shift" at bounding box center [805, 466] width 100 height 35
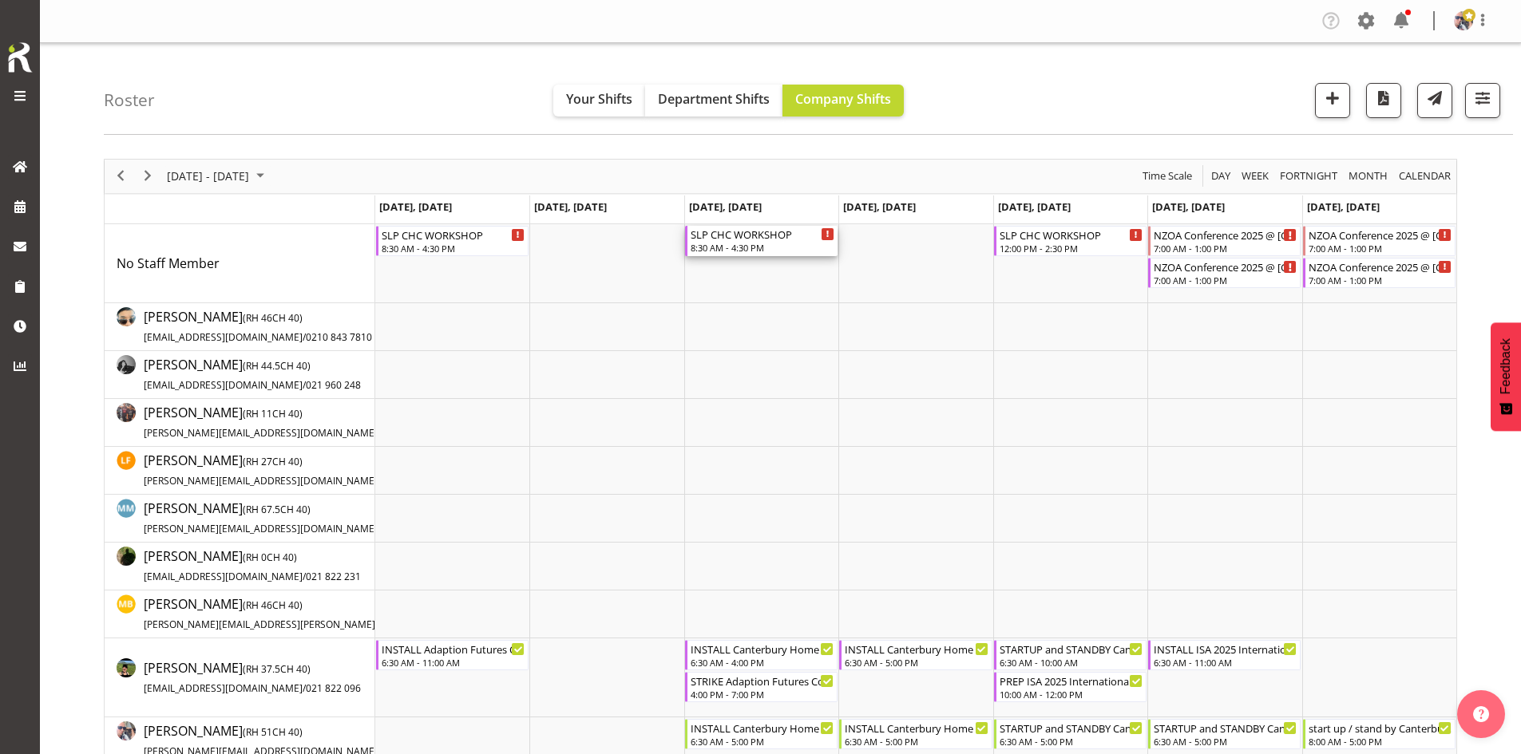
click at [742, 237] on div "SLP CHC WORKSHOP" at bounding box center [763, 234] width 144 height 16
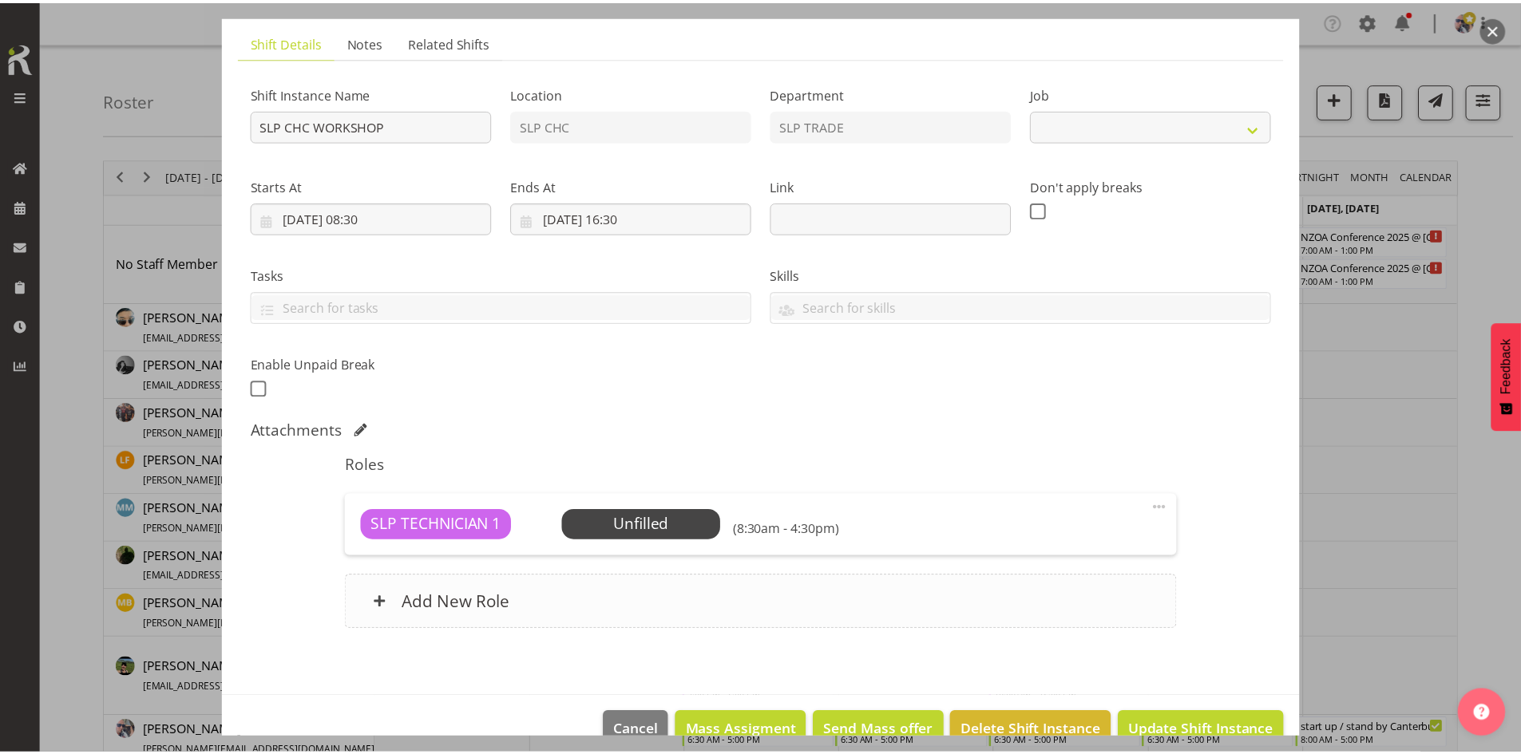
scroll to position [137, 0]
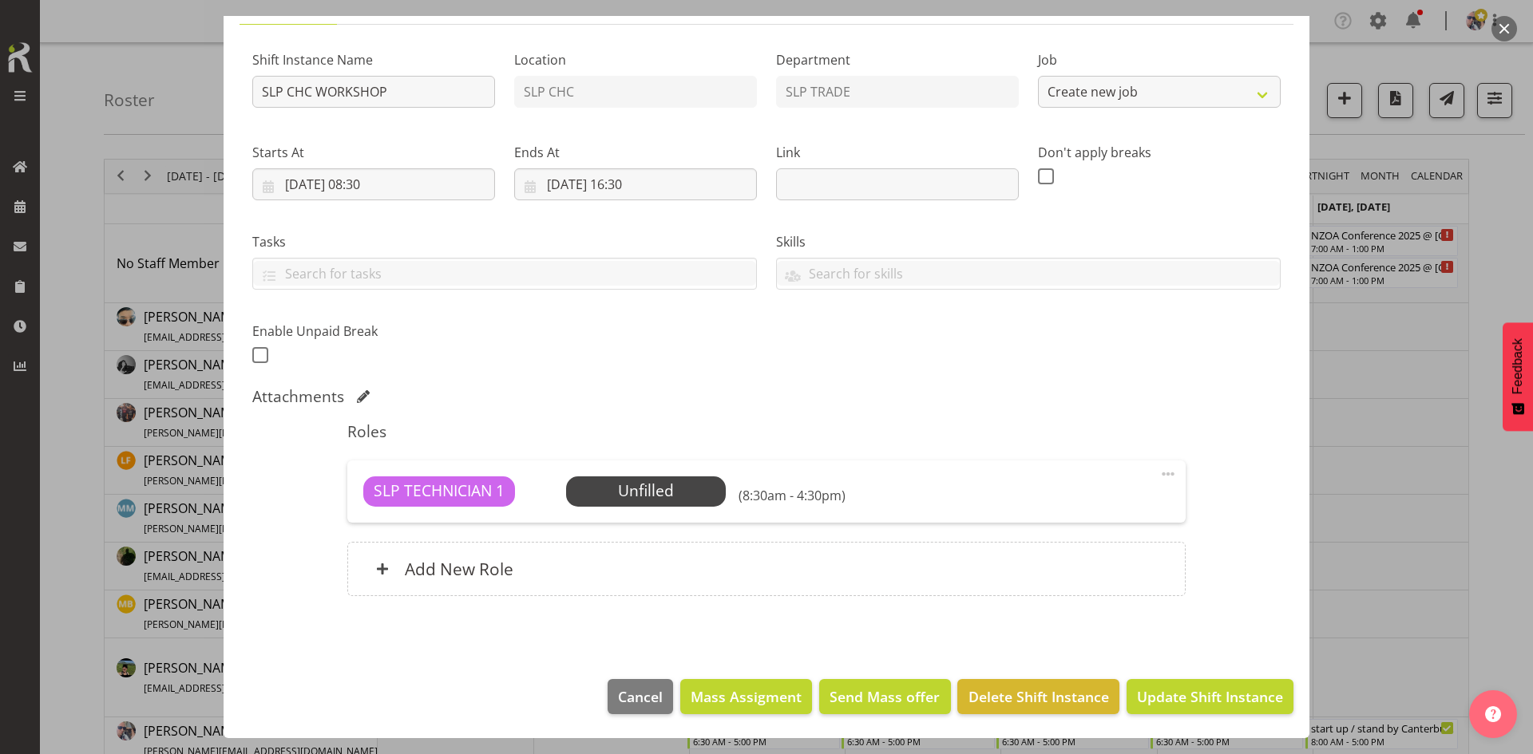
select select "45"
click at [1003, 683] on button "Delete Shift Instance" at bounding box center [1037, 696] width 161 height 35
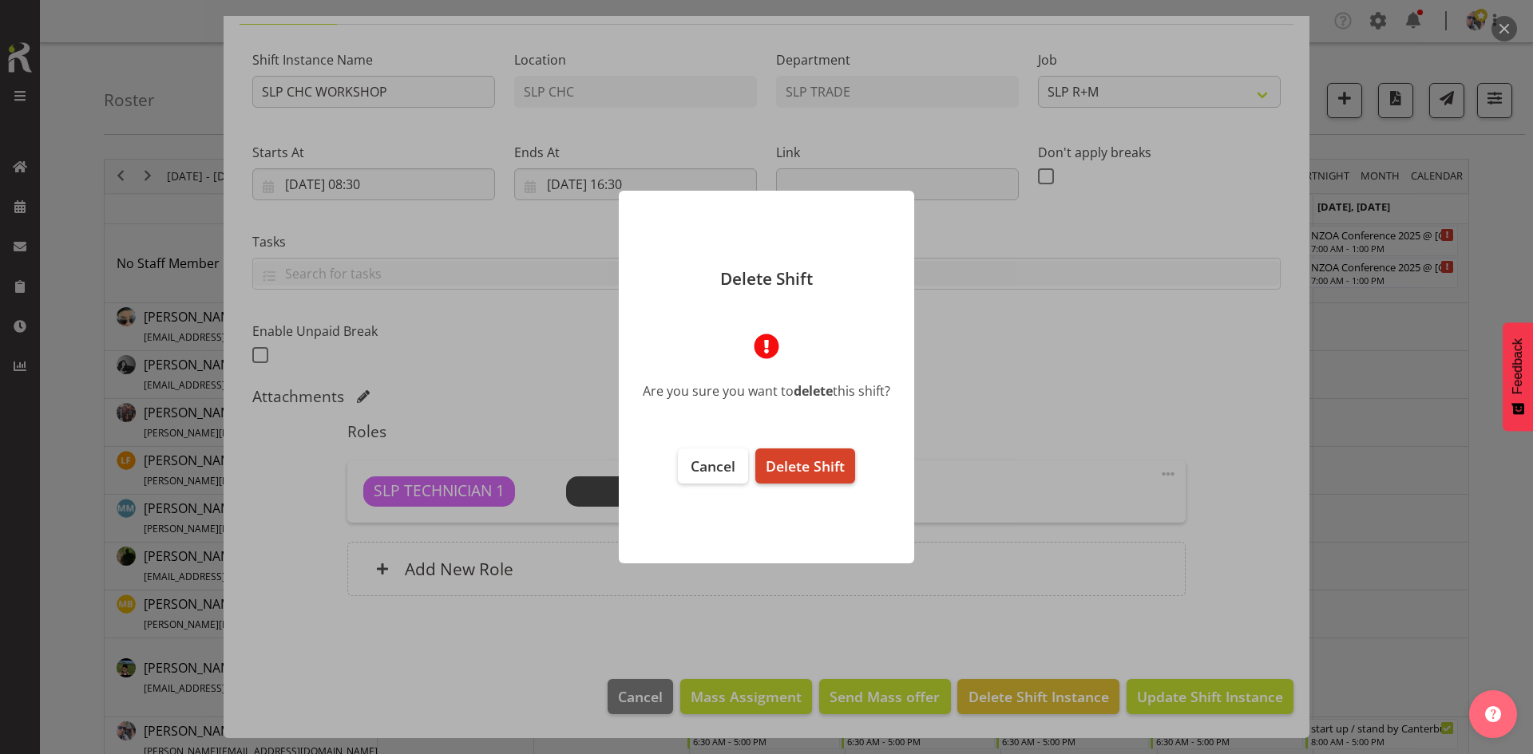
click at [817, 457] on span "Delete Shift" at bounding box center [805, 466] width 79 height 19
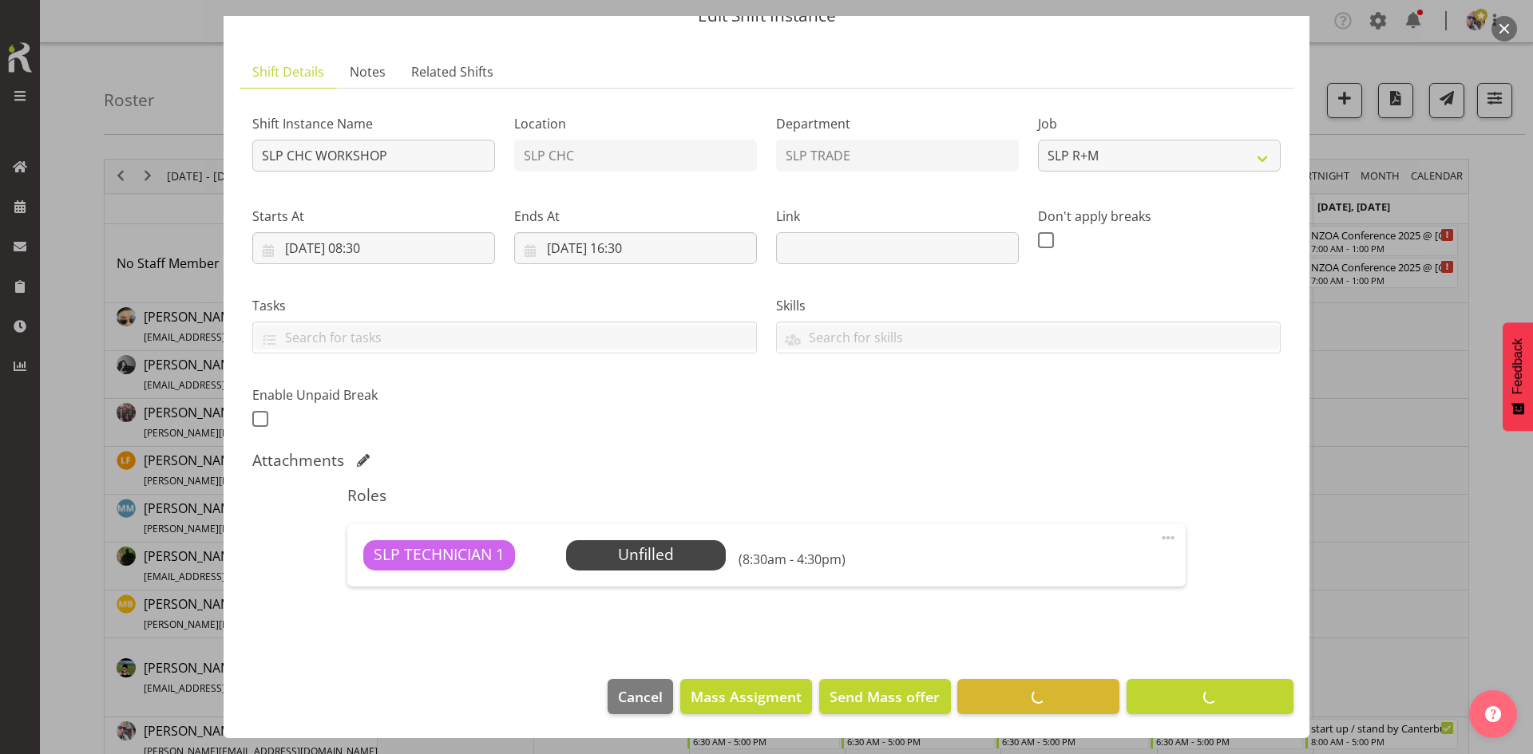
scroll to position [73, 0]
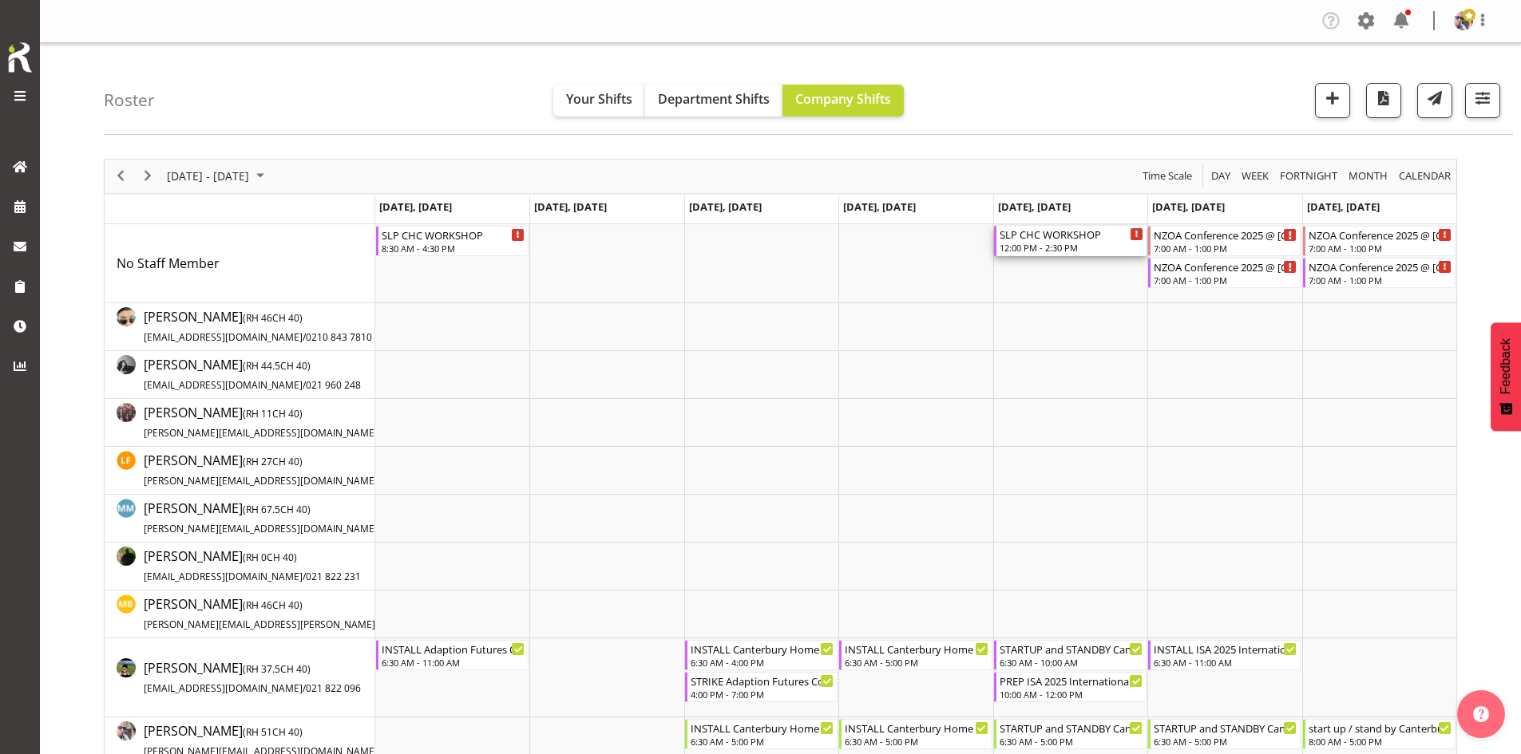
click at [1078, 239] on div "SLP CHC WORKSHOP" at bounding box center [1071, 234] width 144 height 16
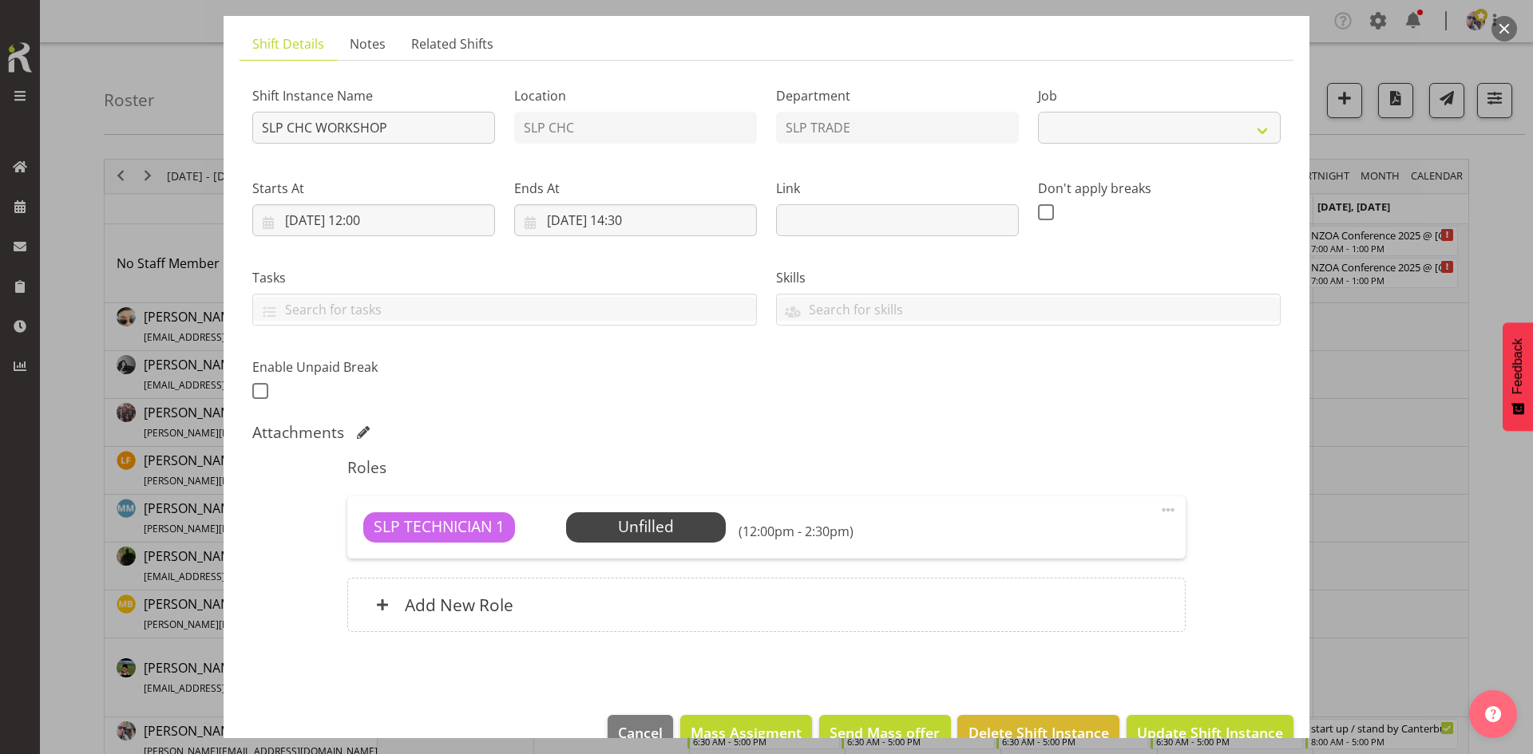
select select "45"
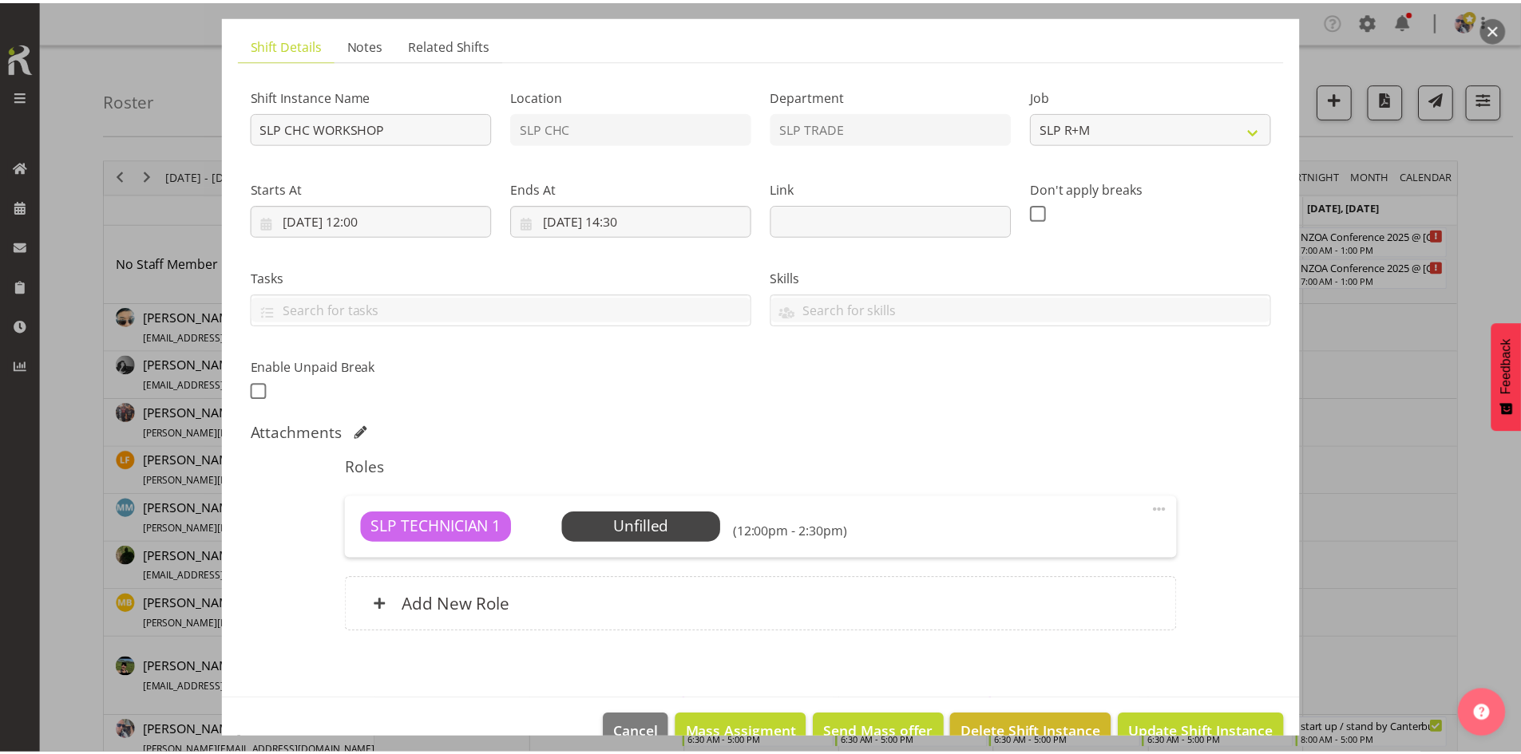
scroll to position [137, 0]
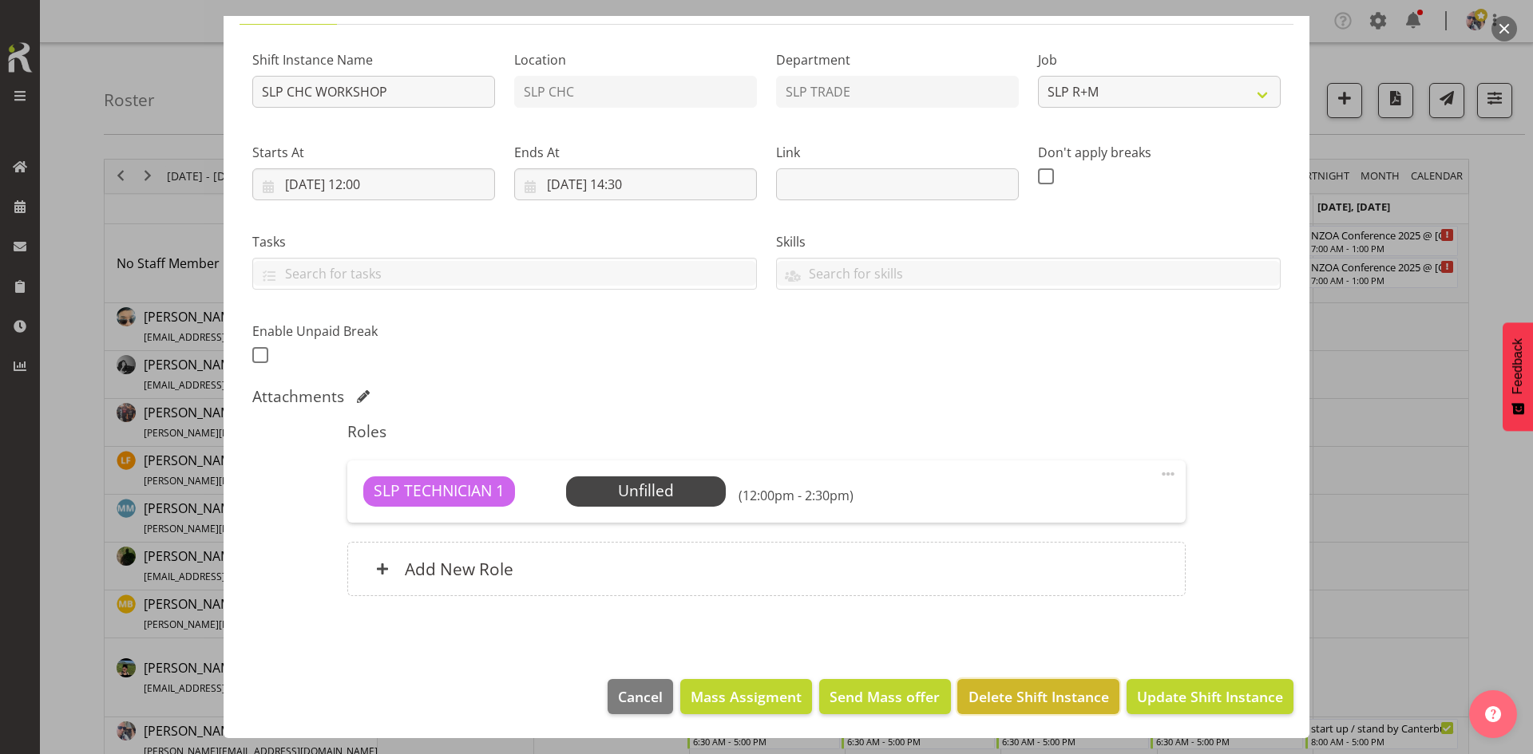
click at [974, 679] on button "Delete Shift Instance" at bounding box center [1037, 696] width 161 height 35
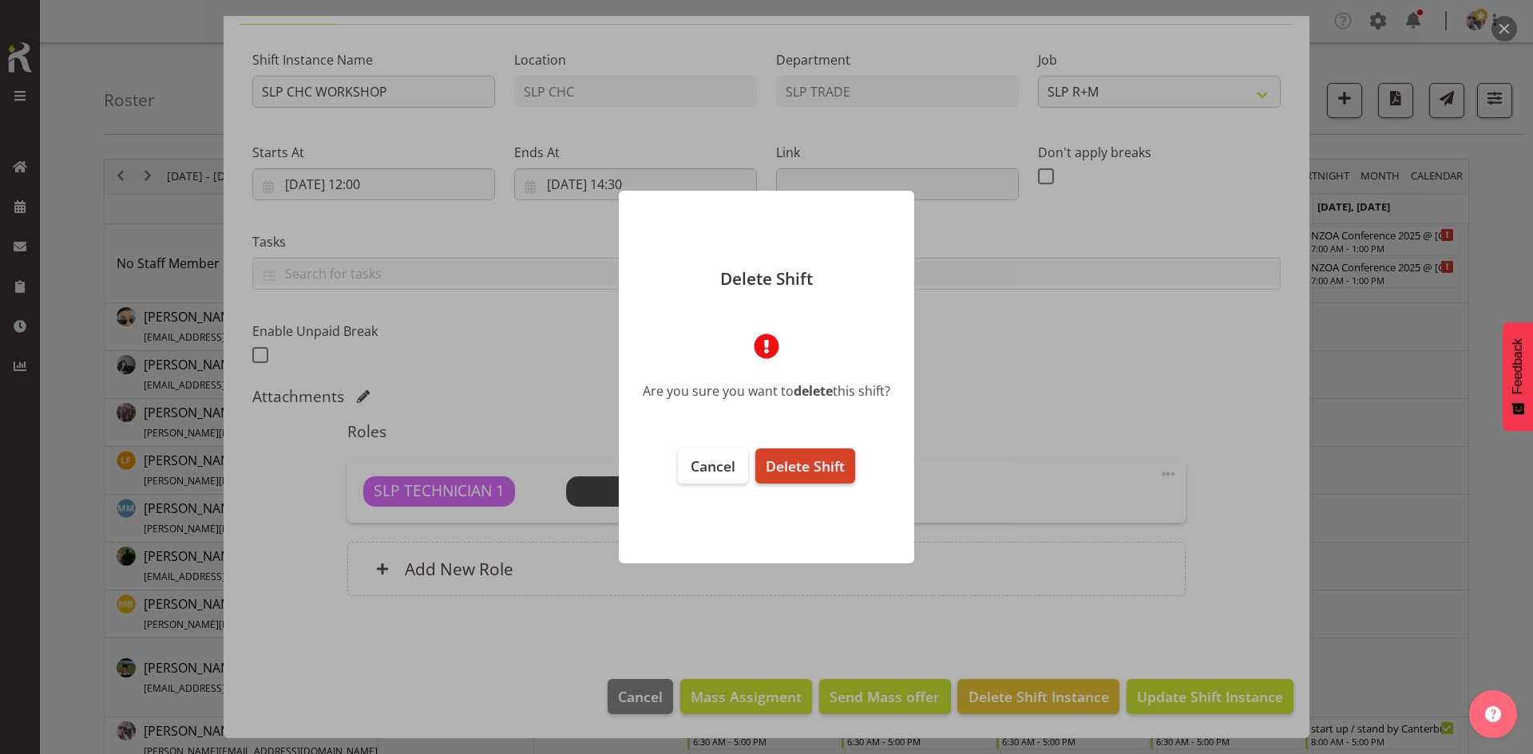
click at [822, 460] on span "Delete Shift" at bounding box center [805, 466] width 79 height 19
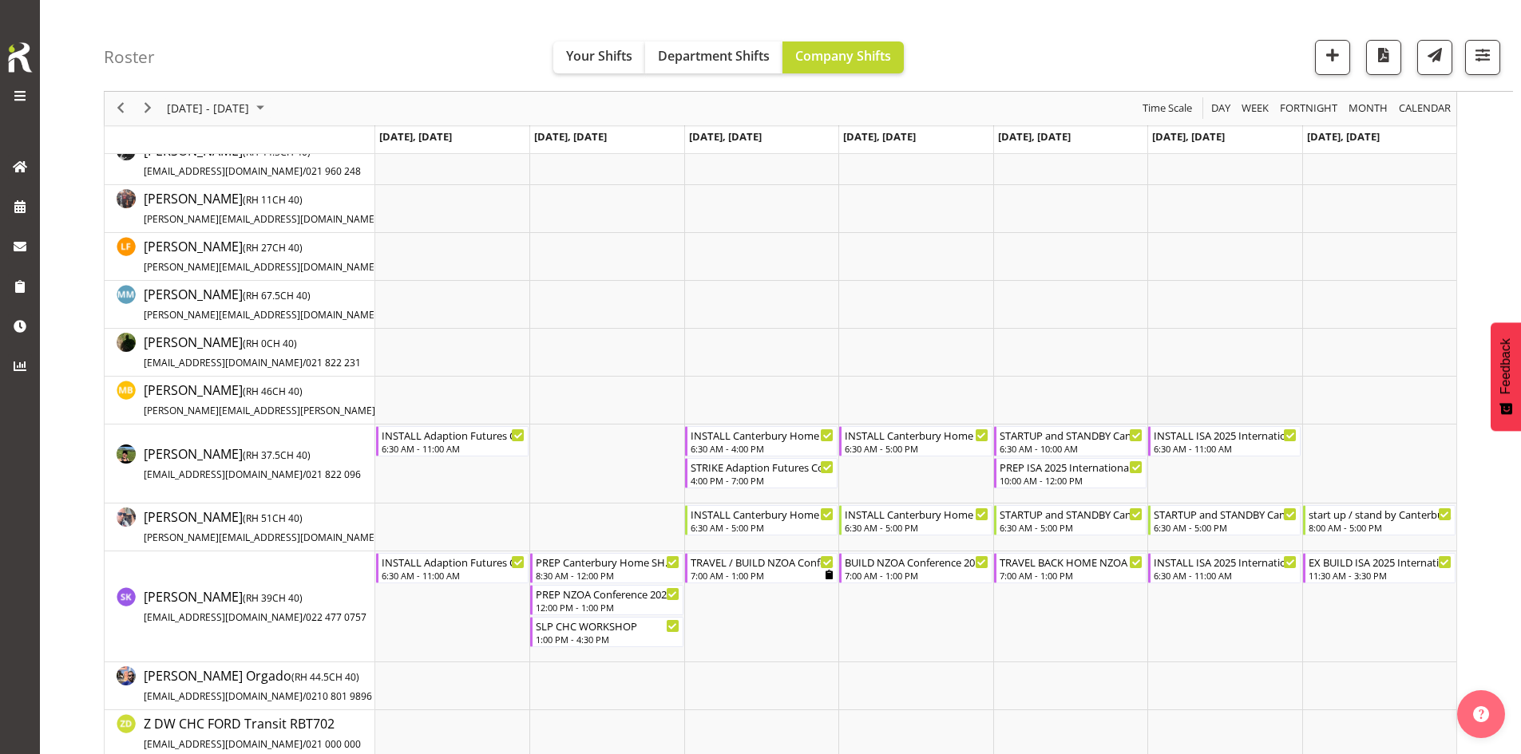
scroll to position [239, 0]
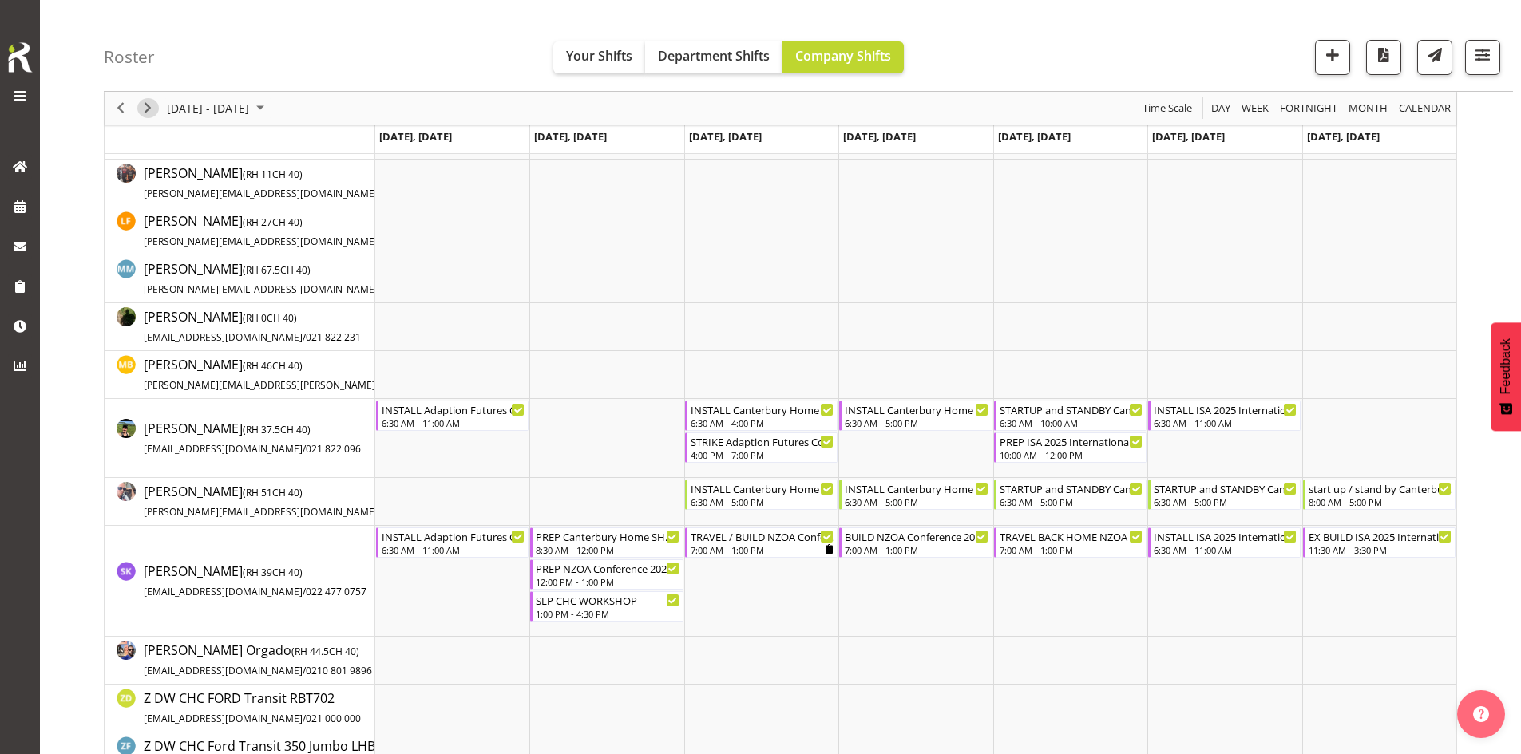
click at [142, 99] on div "next period" at bounding box center [147, 109] width 27 height 34
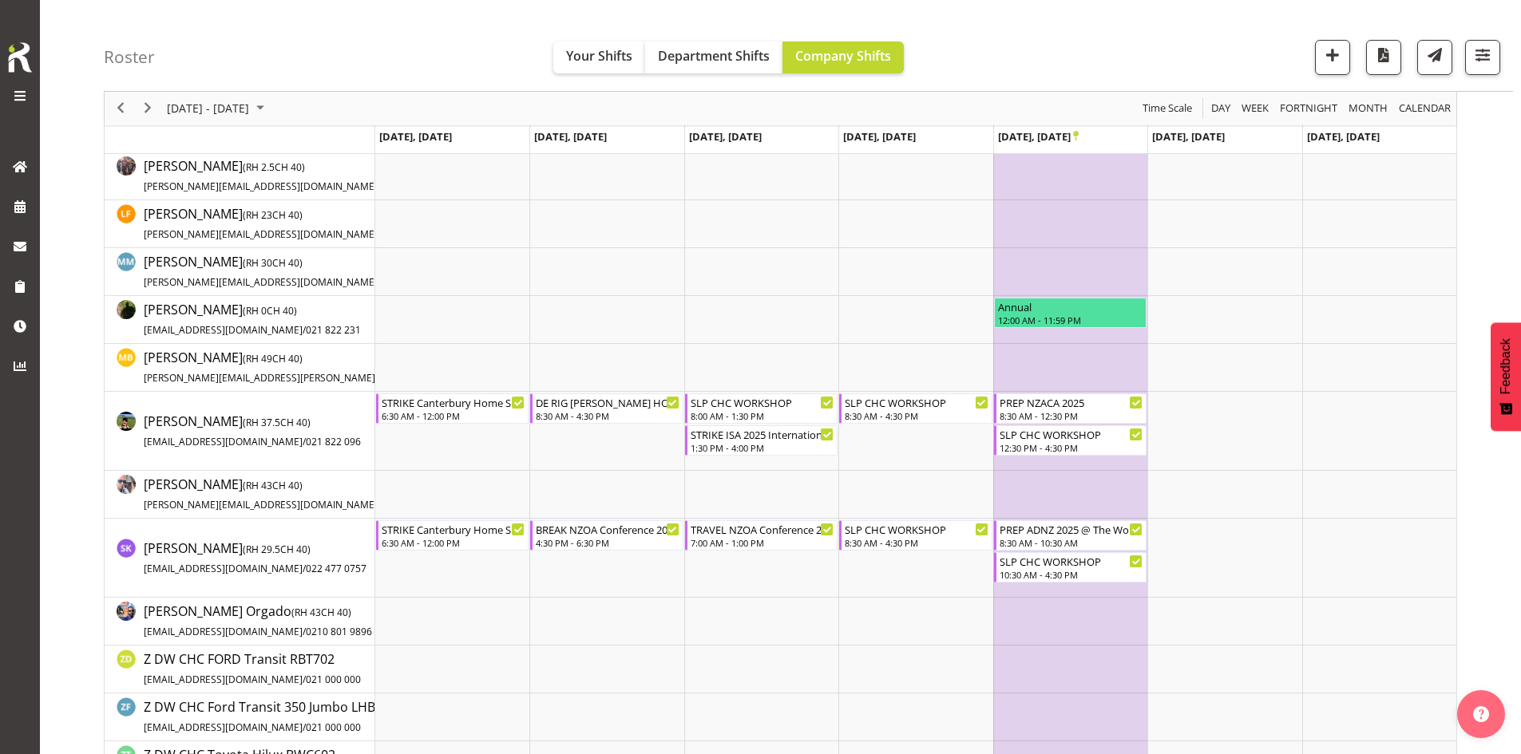
scroll to position [319, 0]
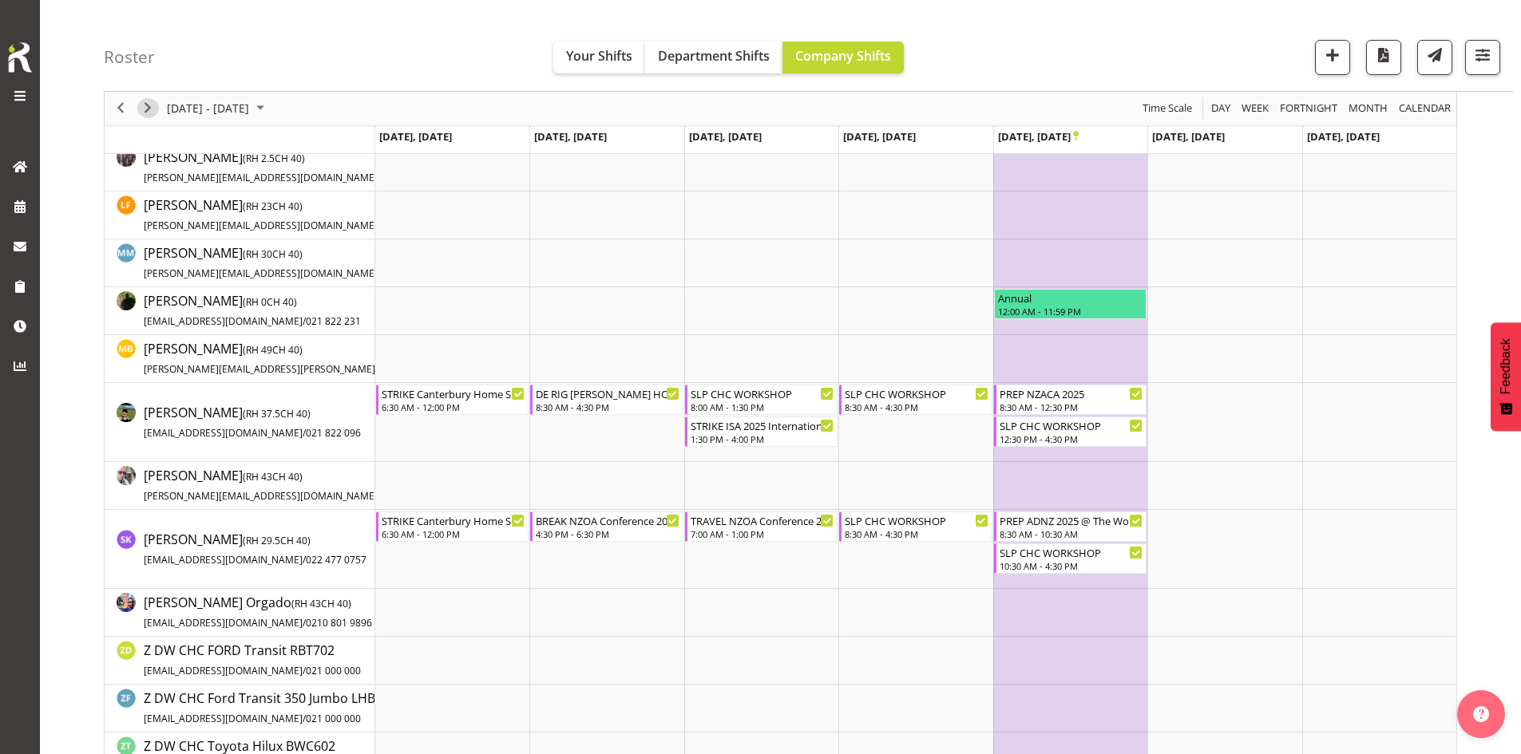
click at [148, 105] on span "Next" at bounding box center [147, 109] width 19 height 20
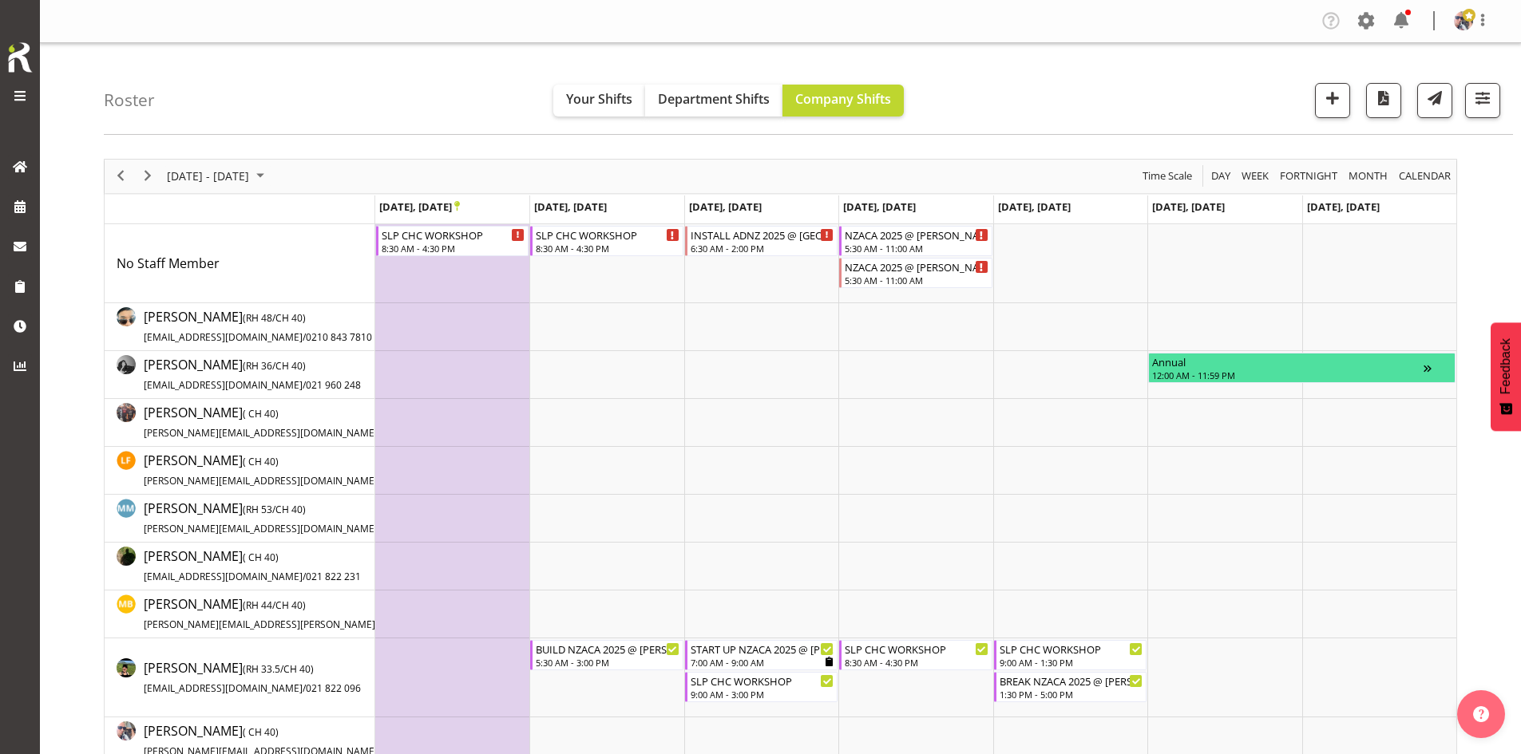
scroll to position [319, 0]
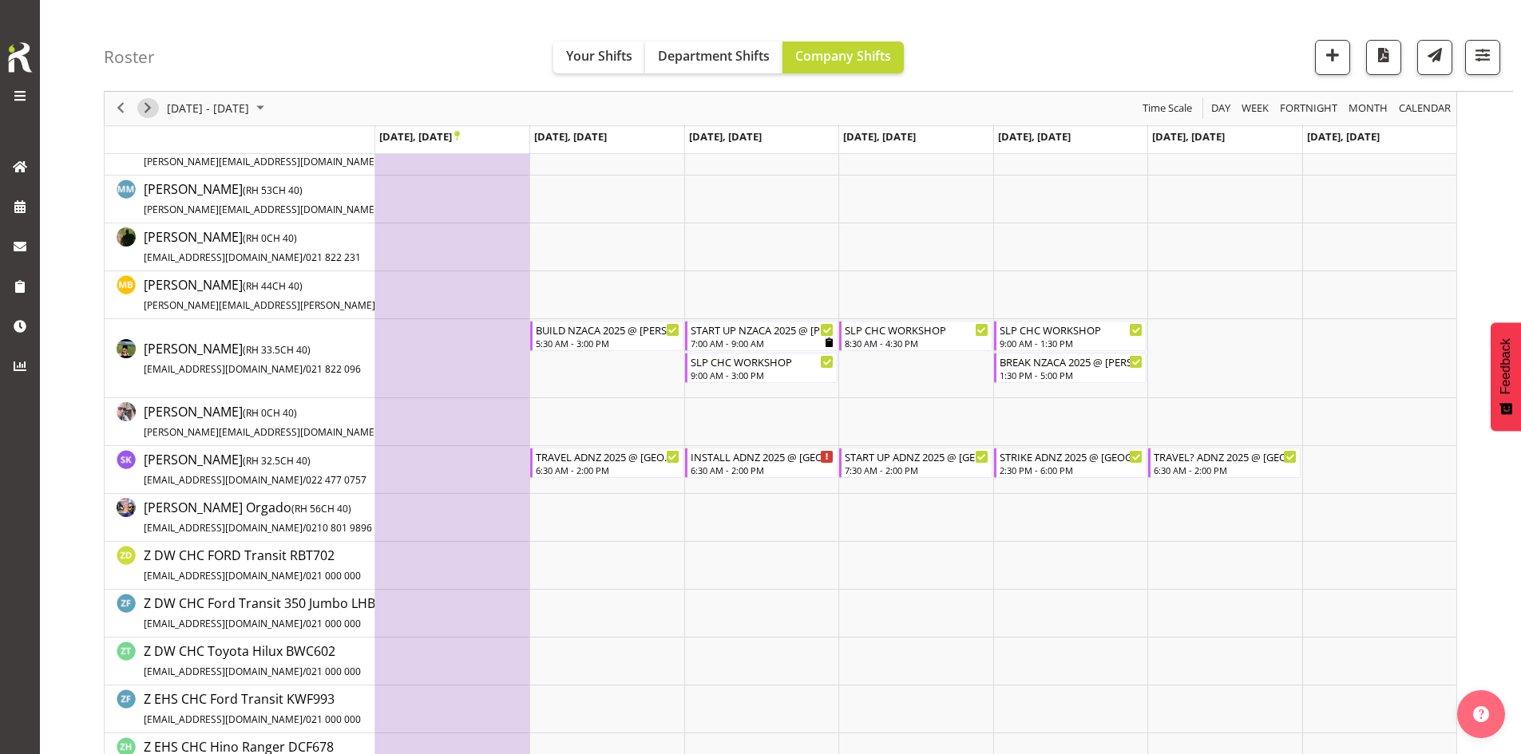
click at [152, 108] on span "Next" at bounding box center [147, 109] width 19 height 20
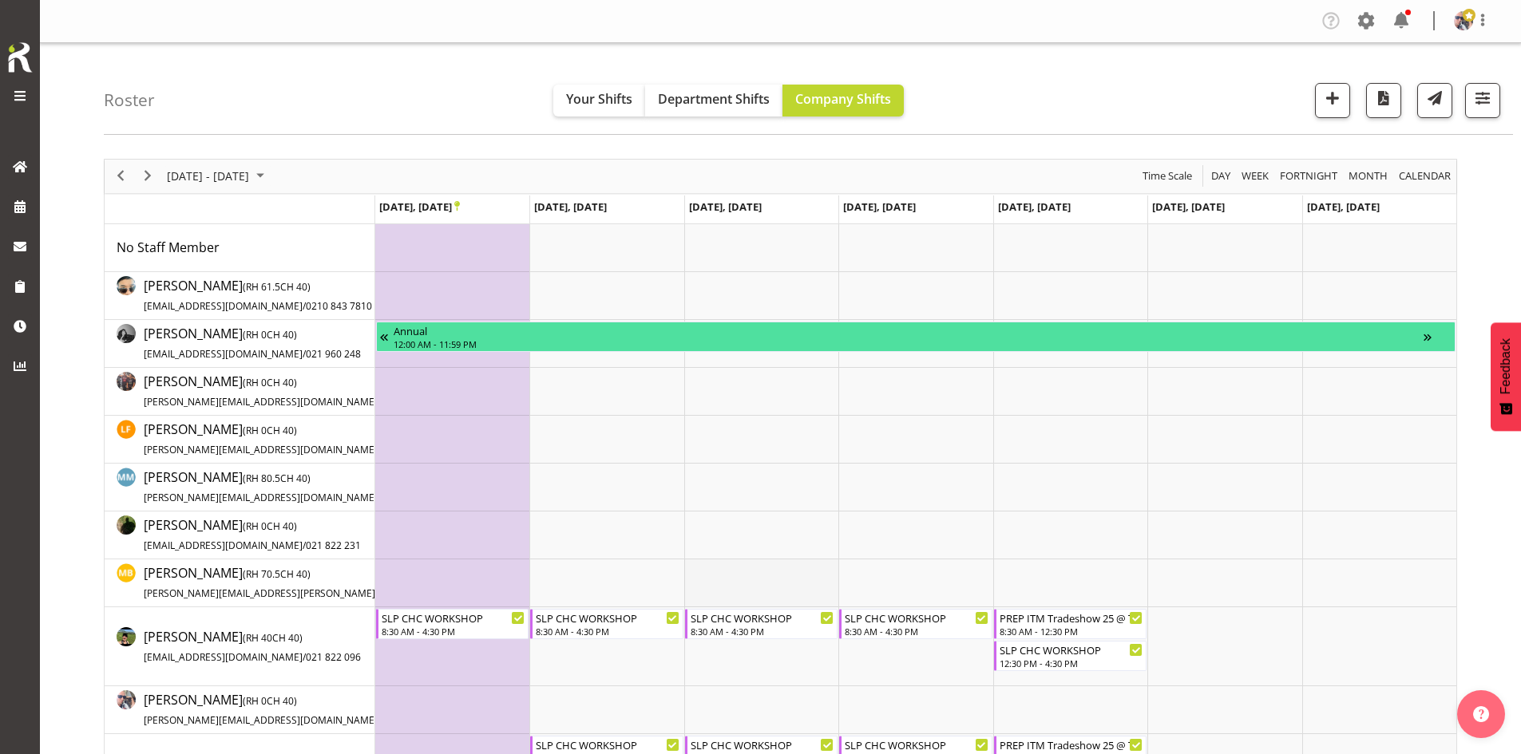
scroll to position [160, 0]
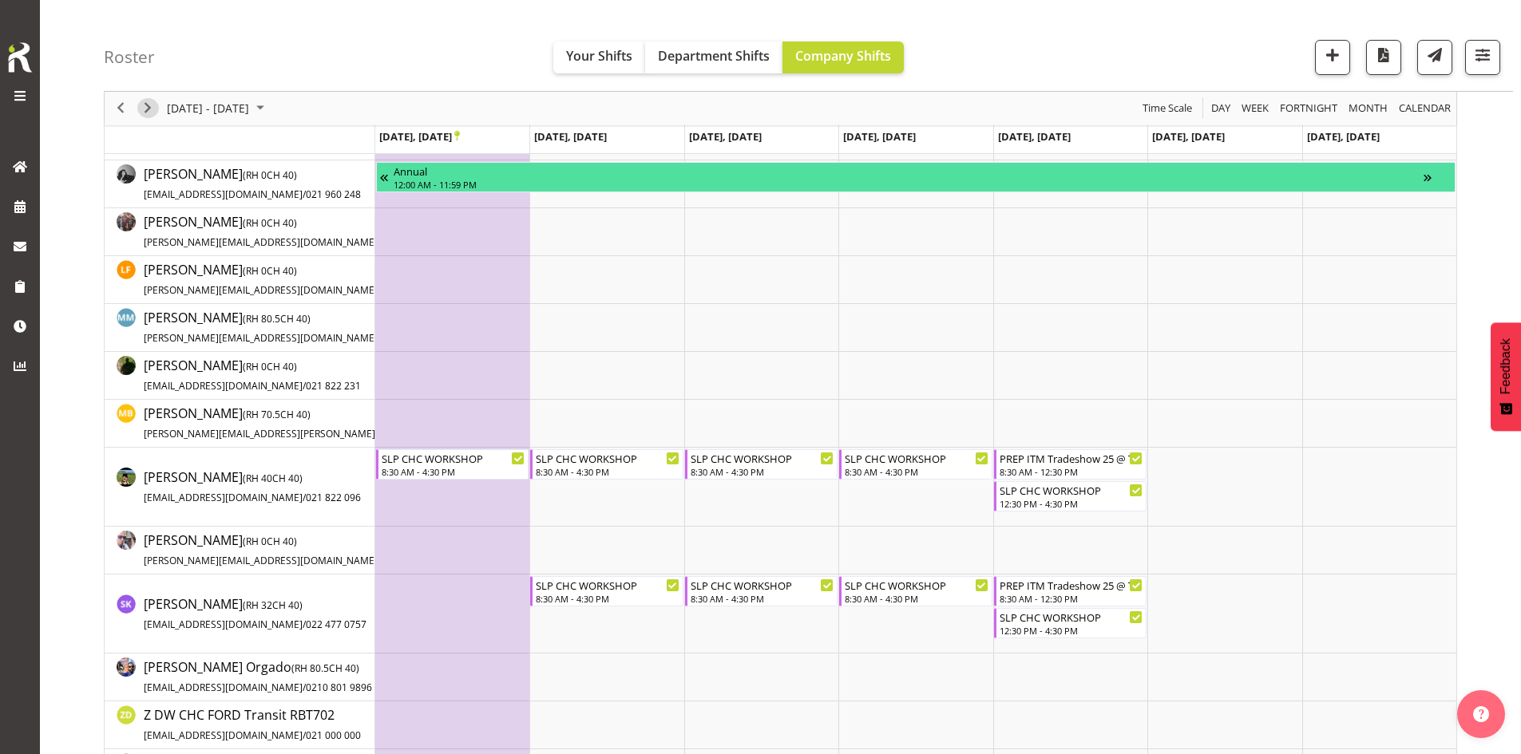
click at [147, 101] on span "Next" at bounding box center [147, 109] width 19 height 20
